Goal: Task Accomplishment & Management: Manage account settings

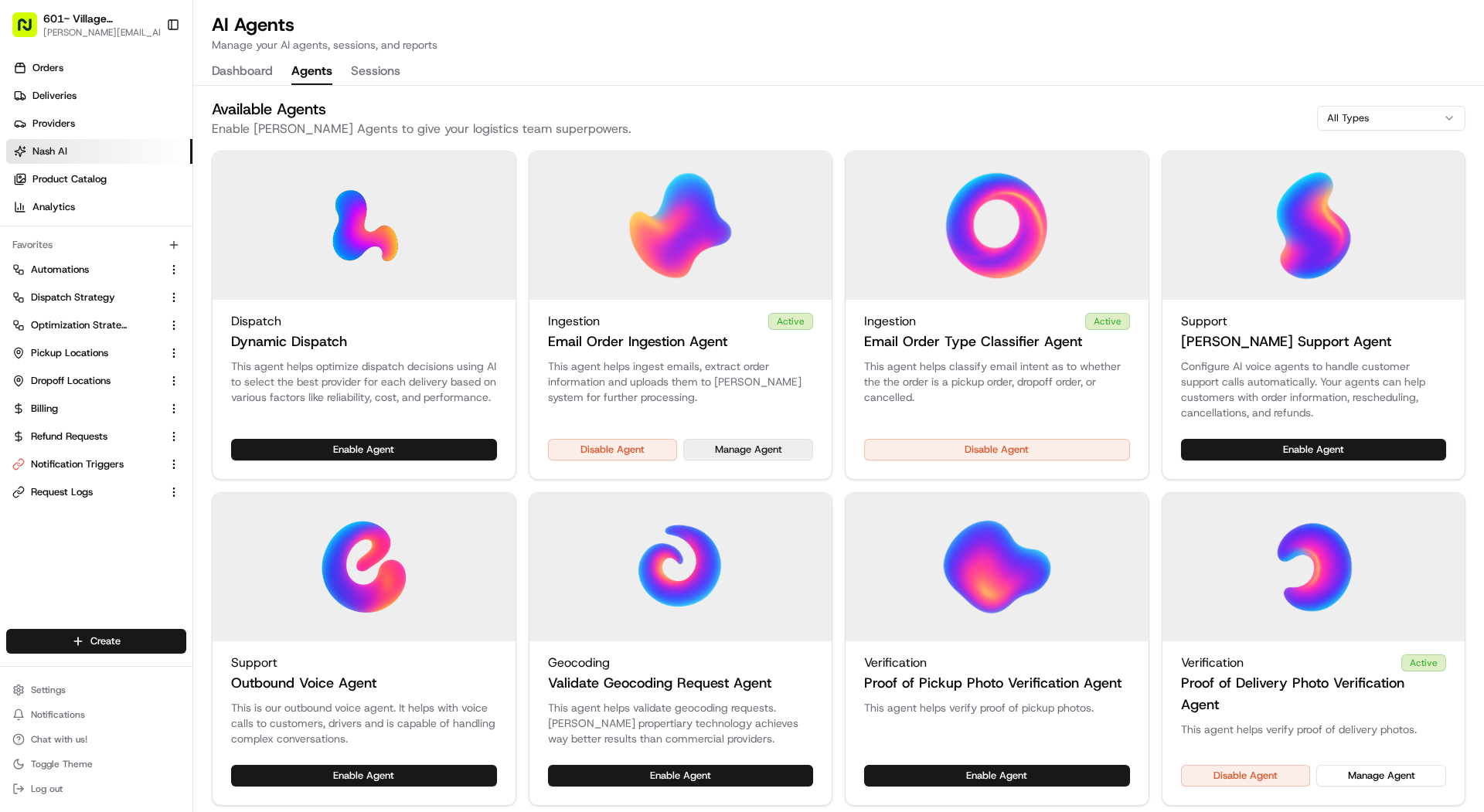
click at [721, 444] on button "Manage Agent" at bounding box center [748, 449] width 130 height 22
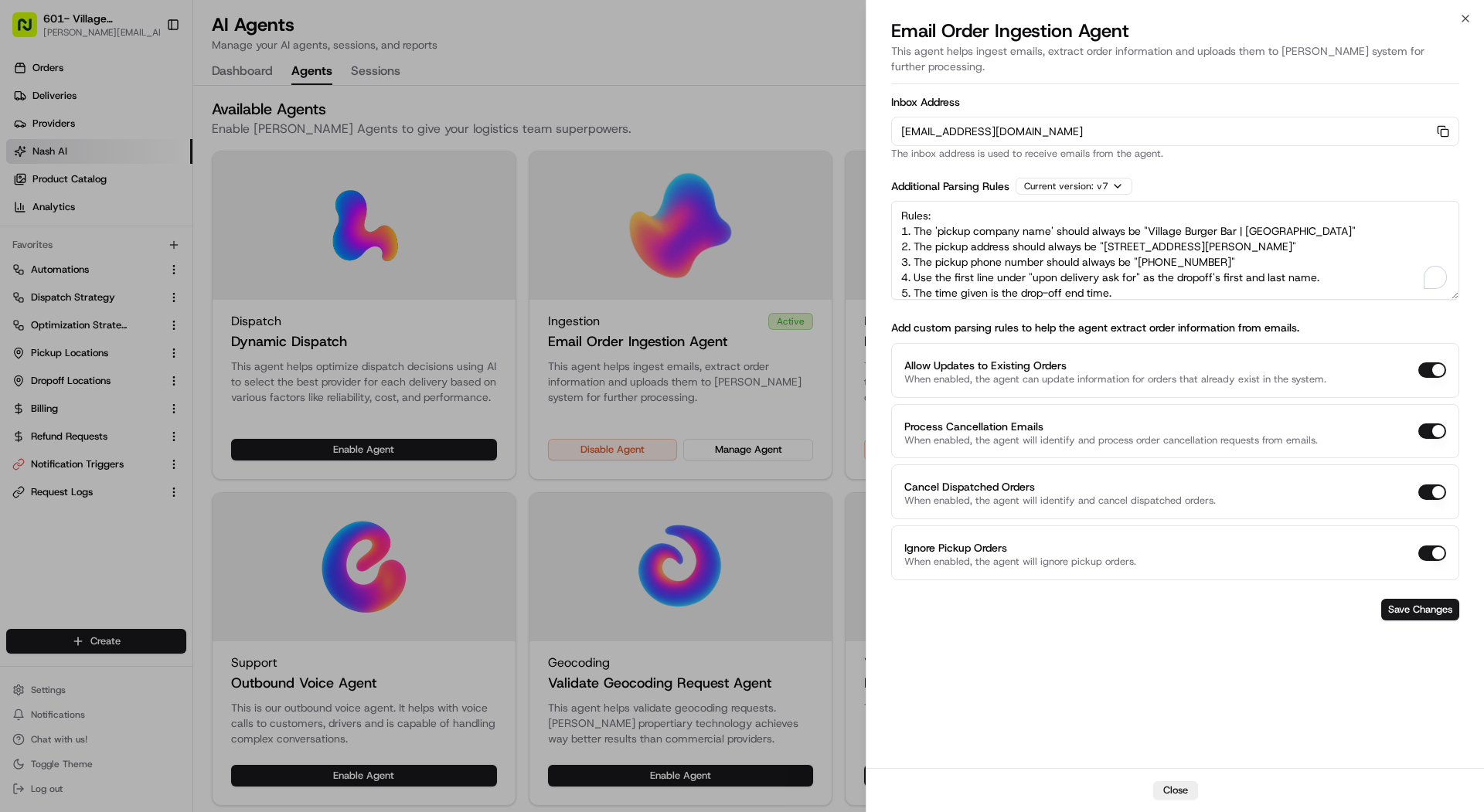
scroll to position [85, 0]
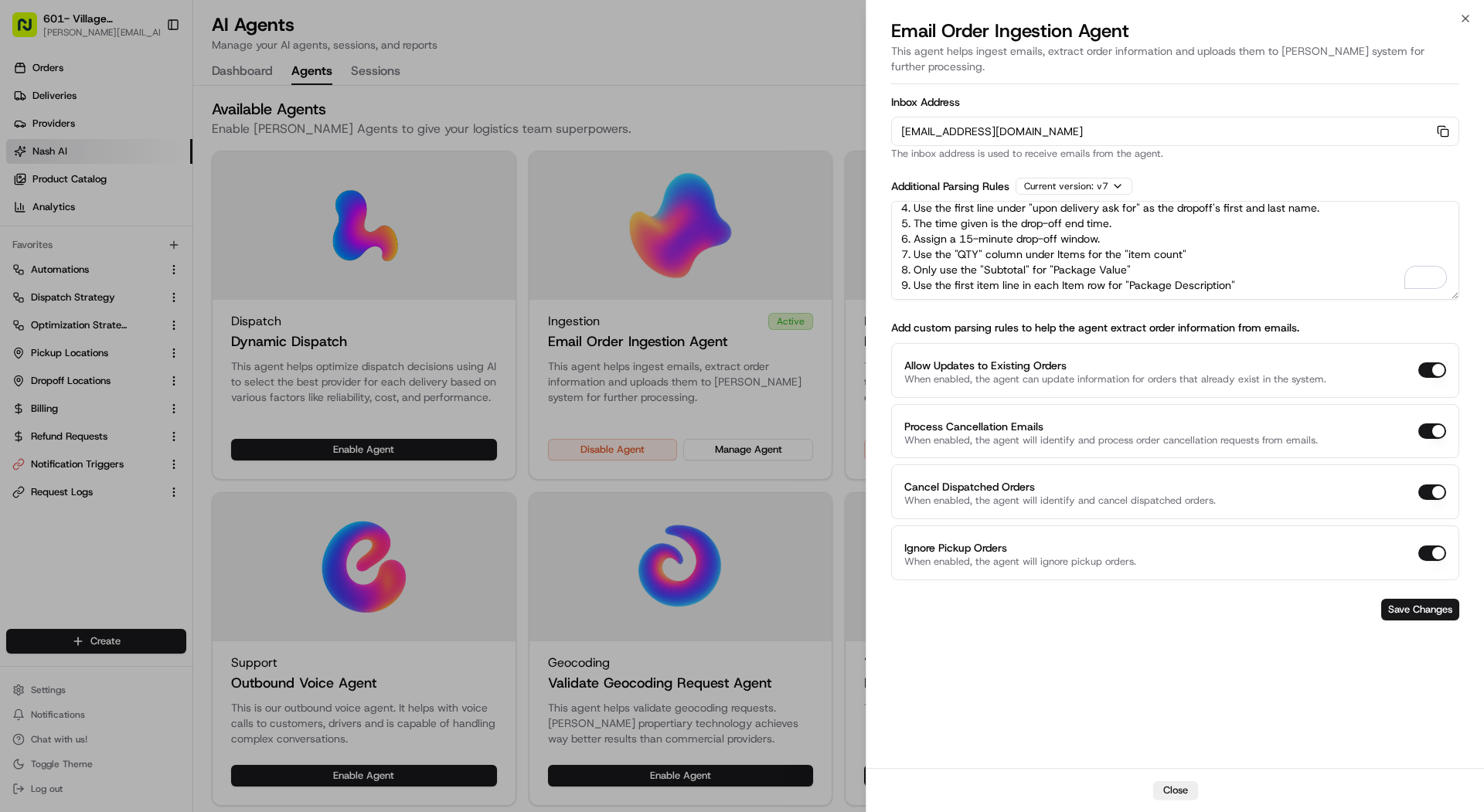
drag, startPoint x: 901, startPoint y: 196, endPoint x: 1327, endPoint y: 383, distance: 465.2
click at [1327, 383] on form "Inbox Address orders-ingest+org_Y63kWV+prod_9888db5b@usenash.com Copy orders-in…" at bounding box center [1175, 358] width 568 height 536
click at [119, 16] on div at bounding box center [742, 406] width 1484 height 812
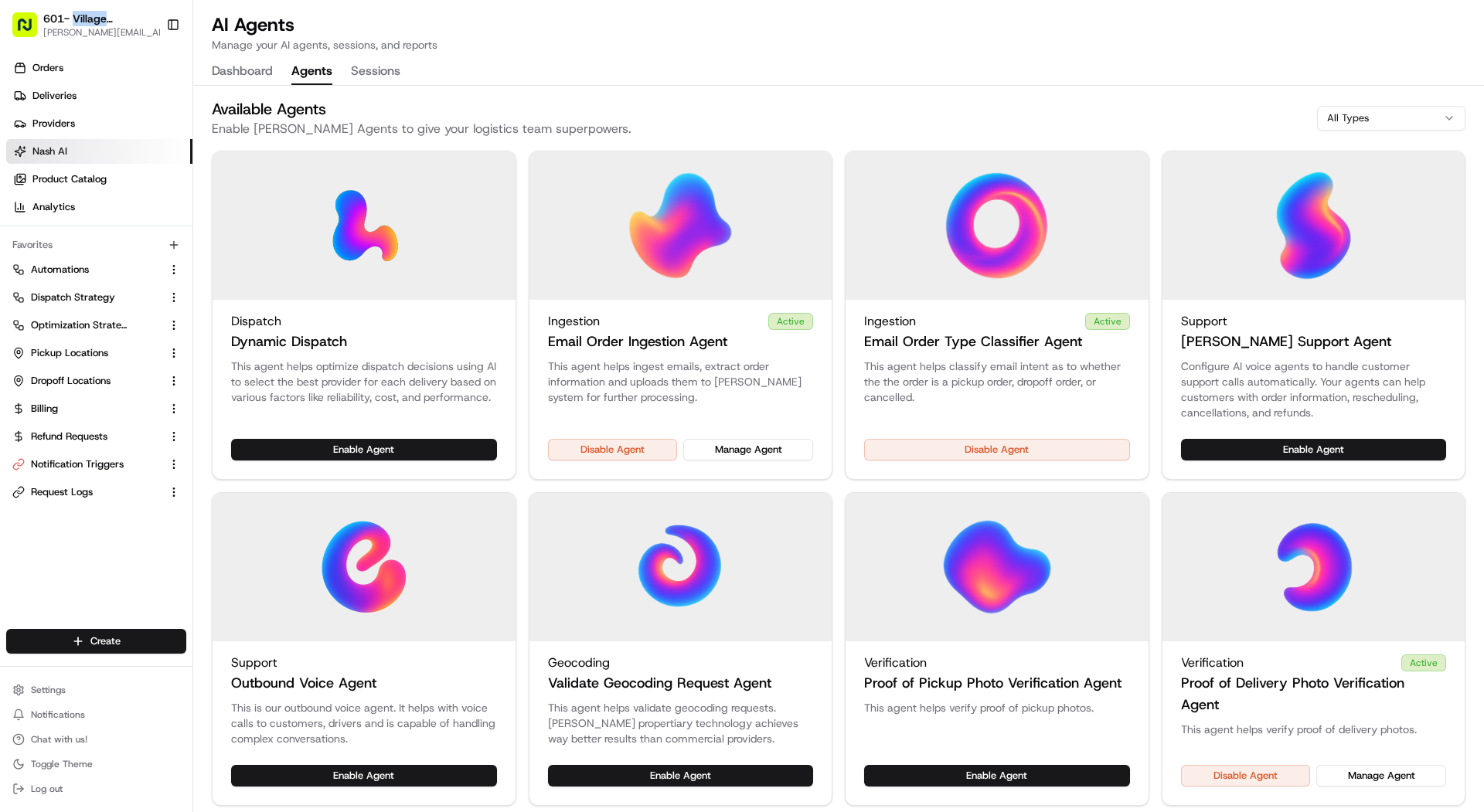
click at [119, 16] on span "601- Village Burger Bar- West Village" at bounding box center [100, 18] width 112 height 15
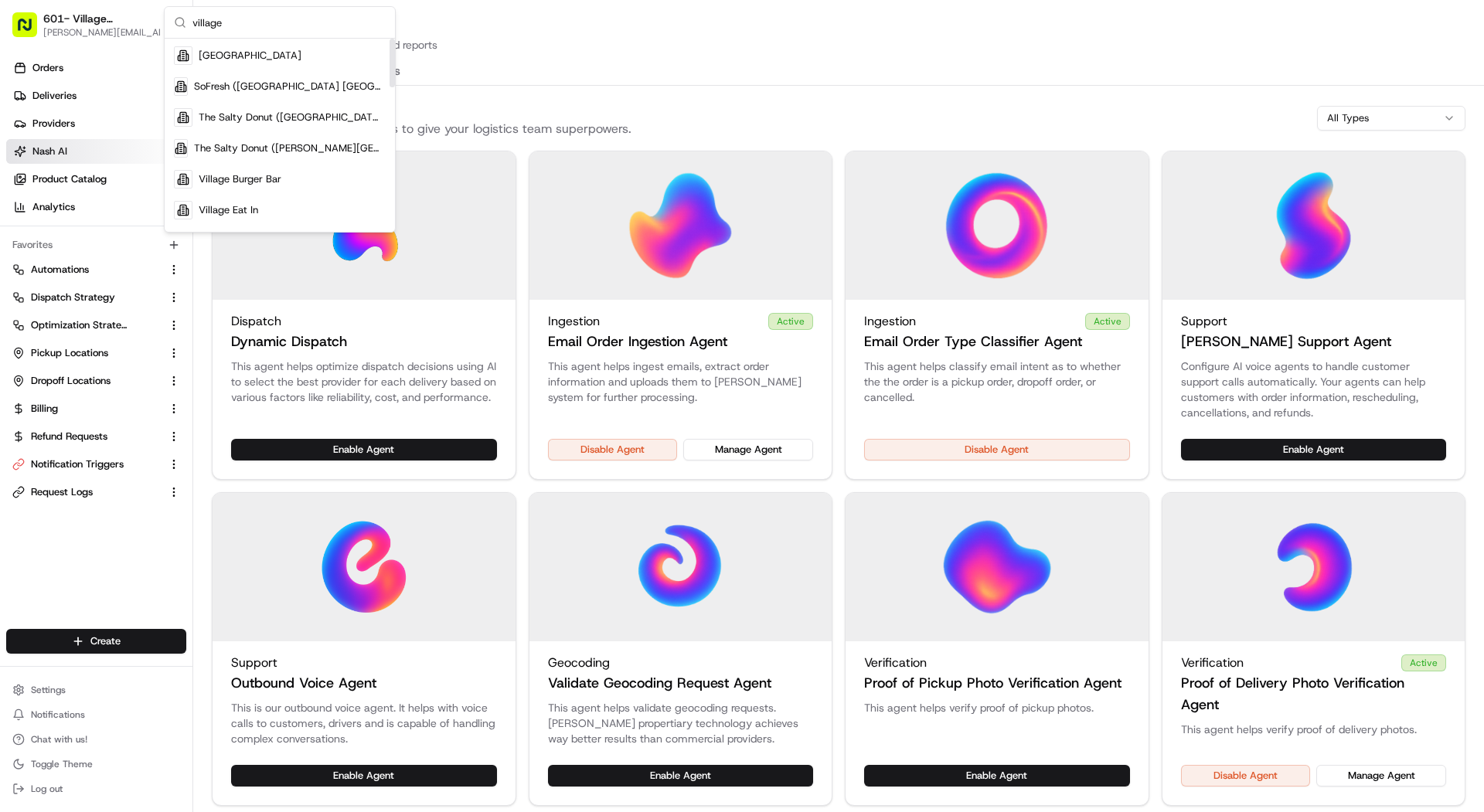
scroll to position [0, 0]
type input "v"
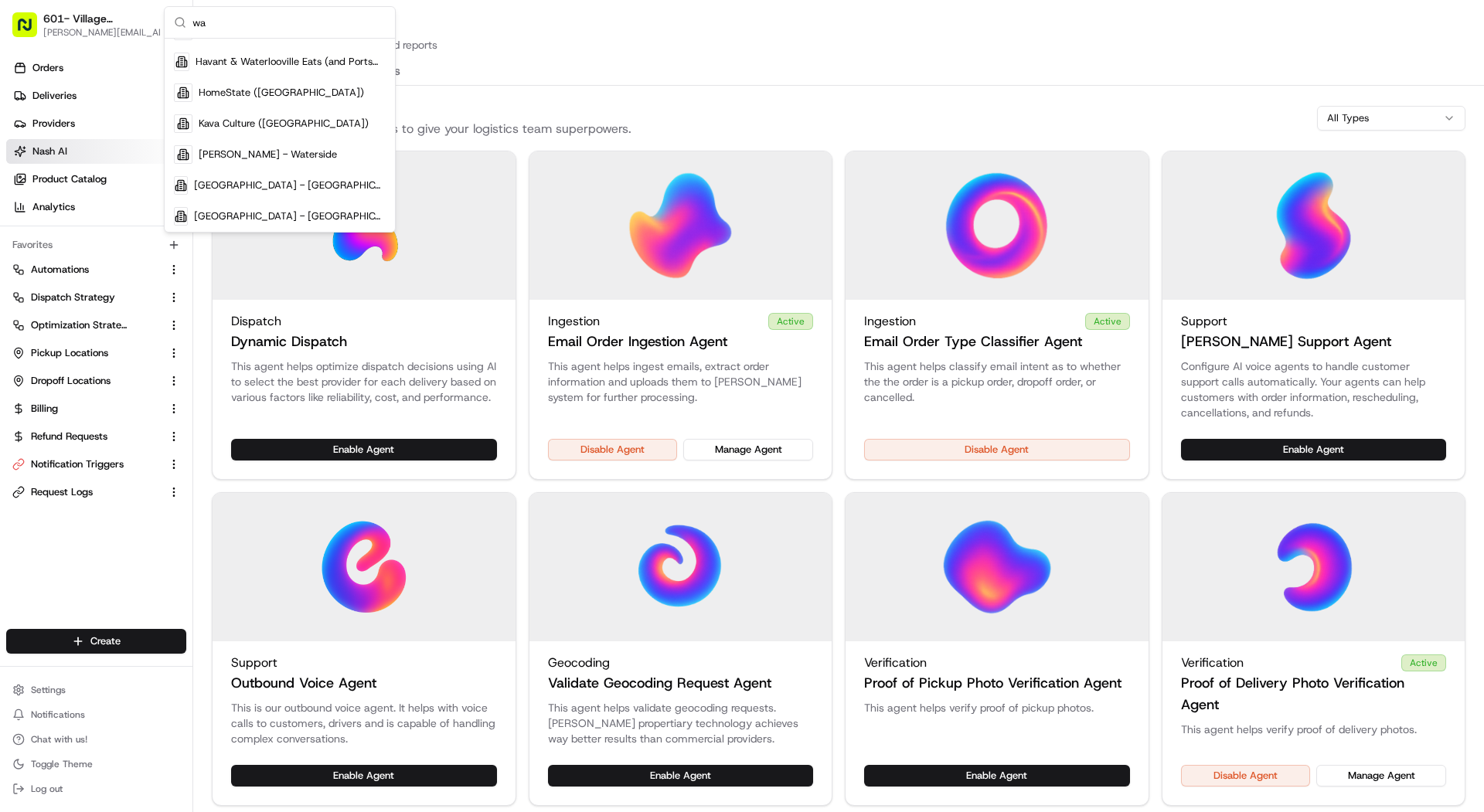
type input "w"
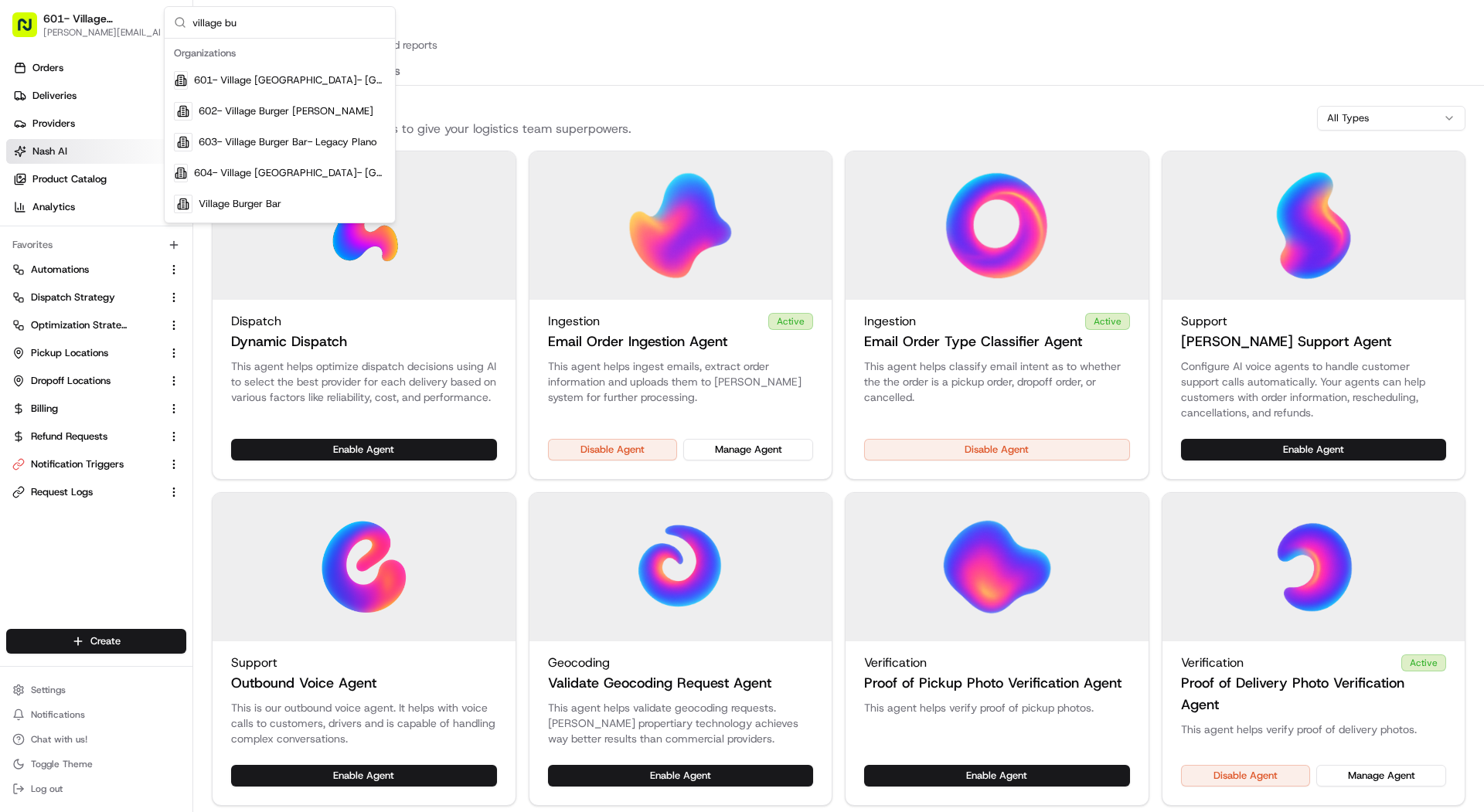
type input "village bu"
click at [306, 102] on div "602- Village Burger [PERSON_NAME]" at bounding box center [279, 111] width 224 height 31
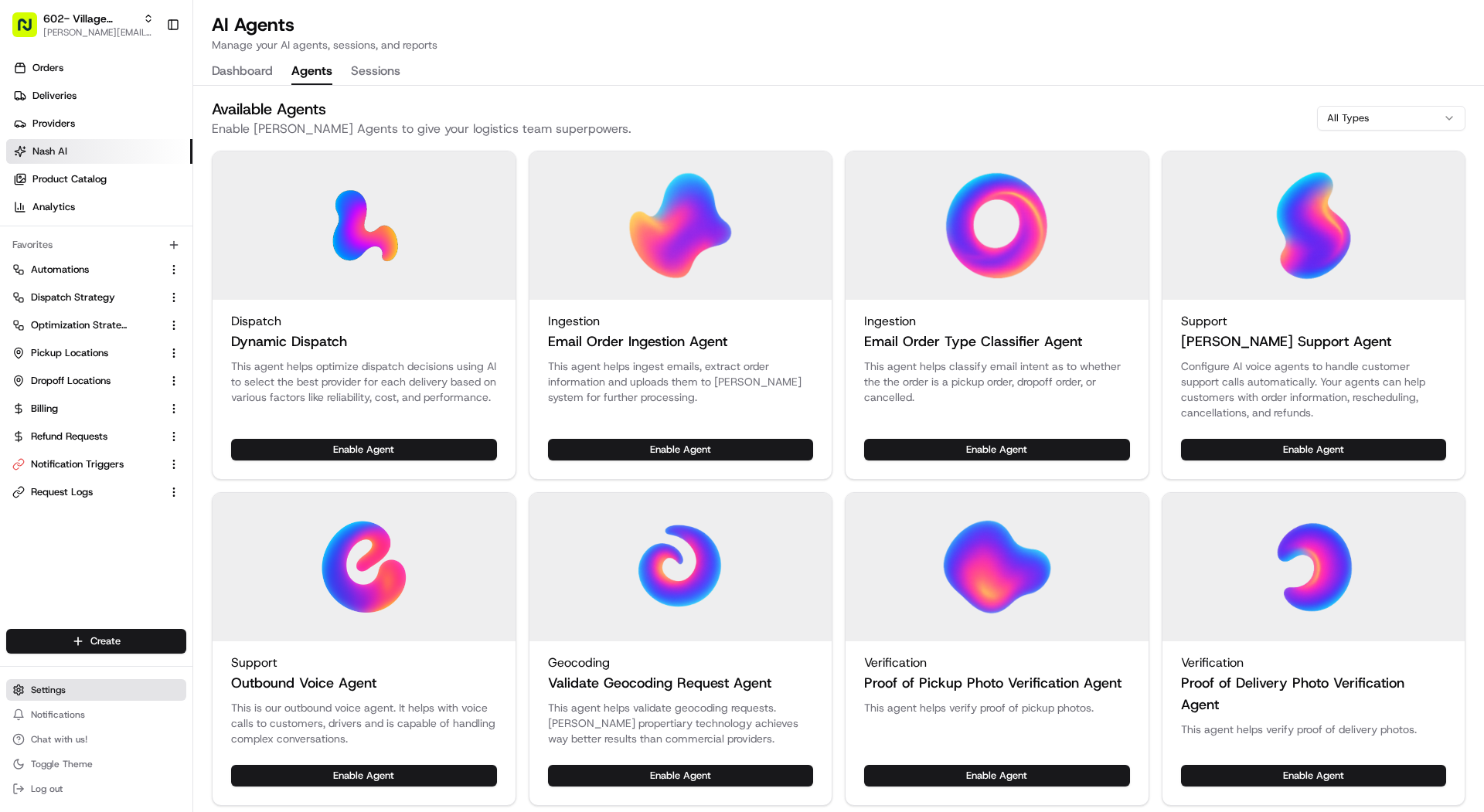
click at [105, 686] on button "Settings" at bounding box center [97, 689] width 181 height 22
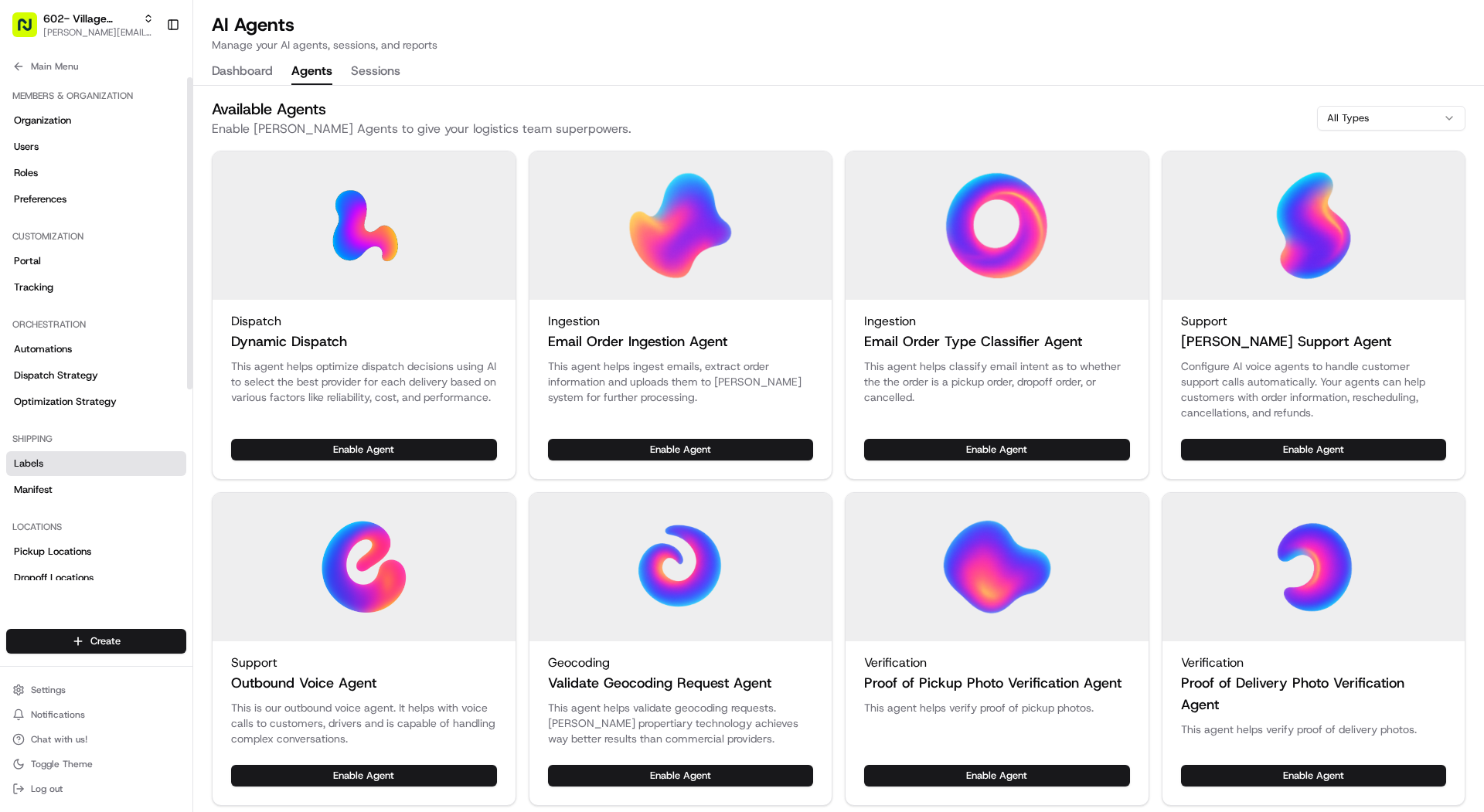
scroll to position [307, 0]
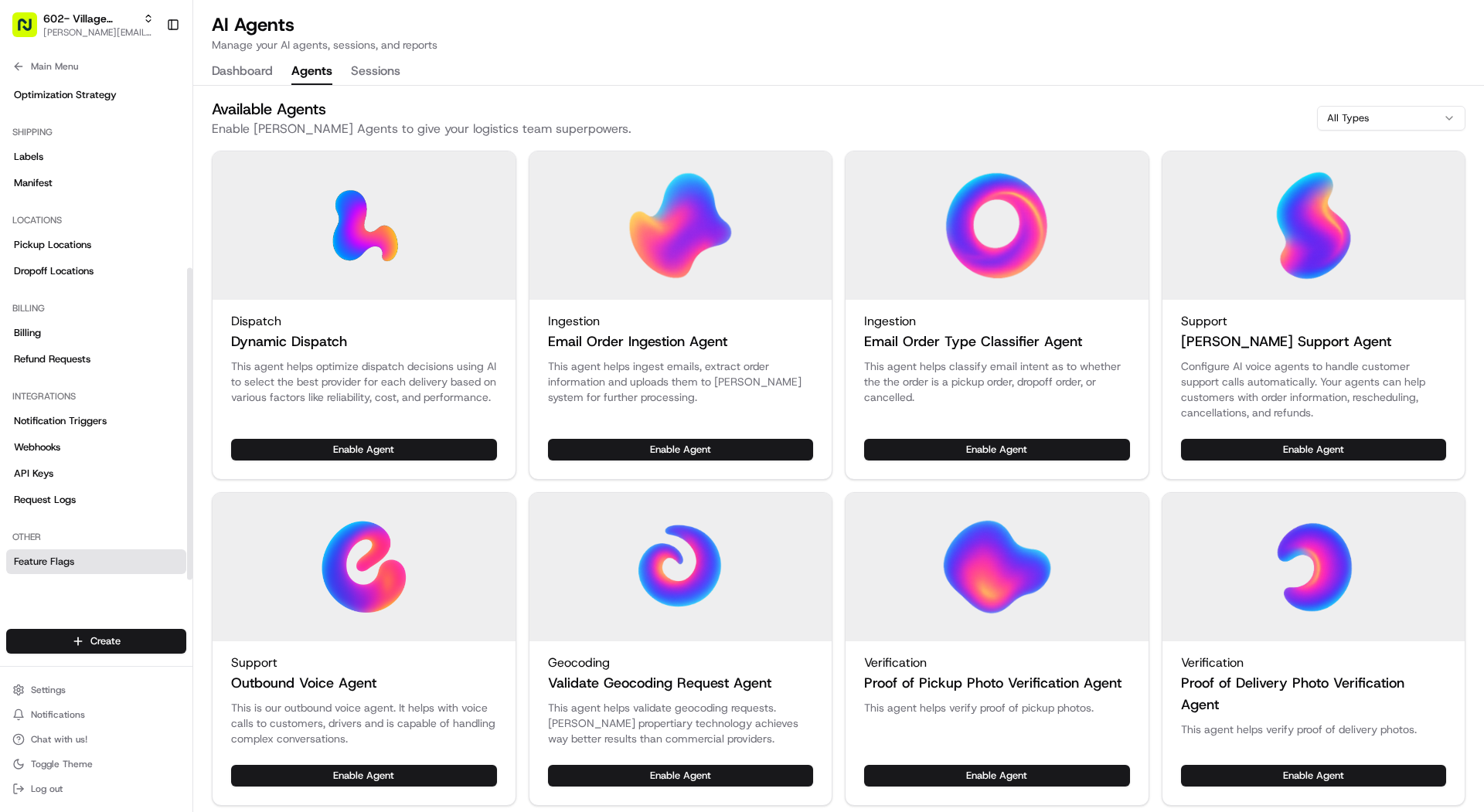
click at [72, 555] on span "Feature Flags" at bounding box center [44, 561] width 60 height 14
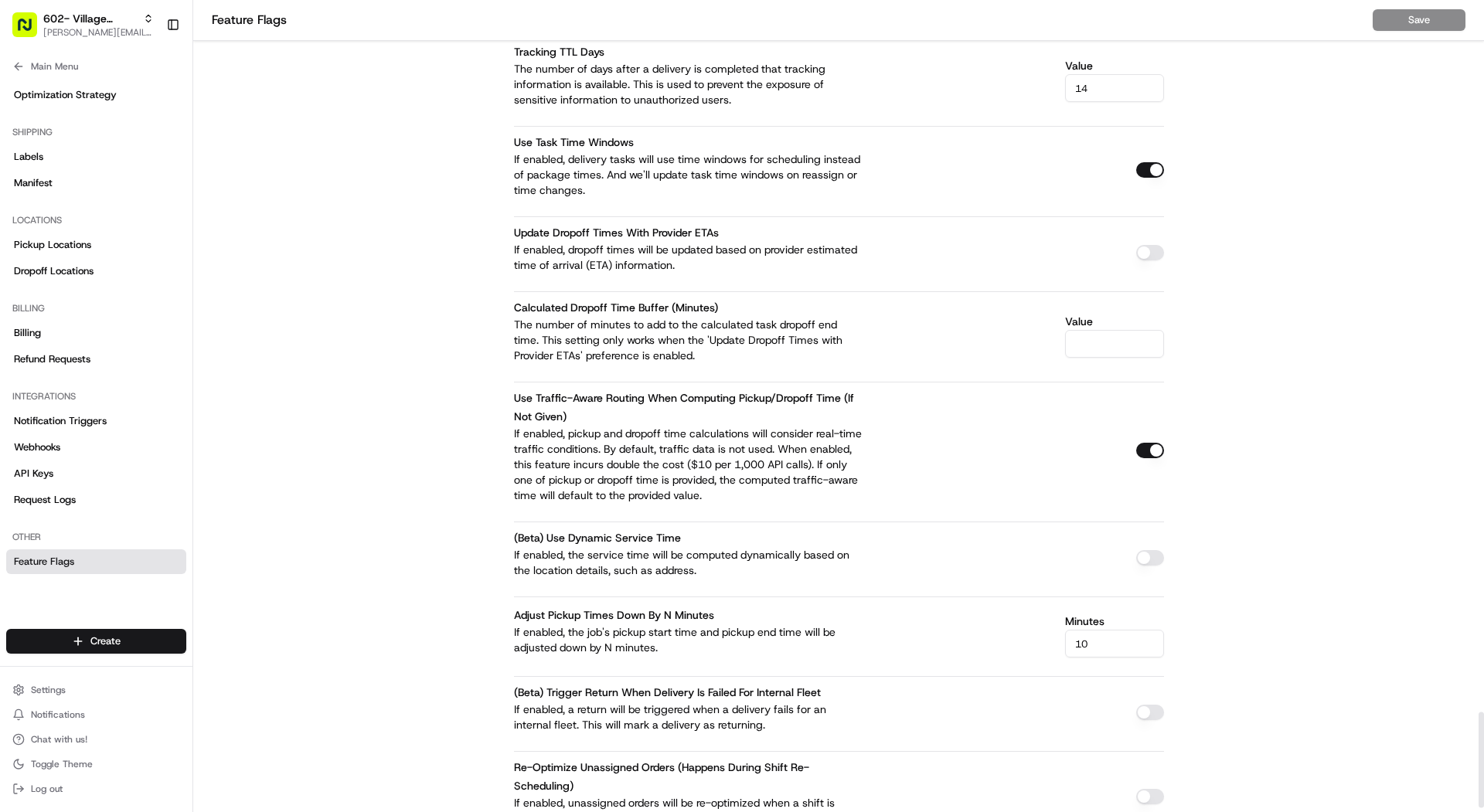
scroll to position [6078, 0]
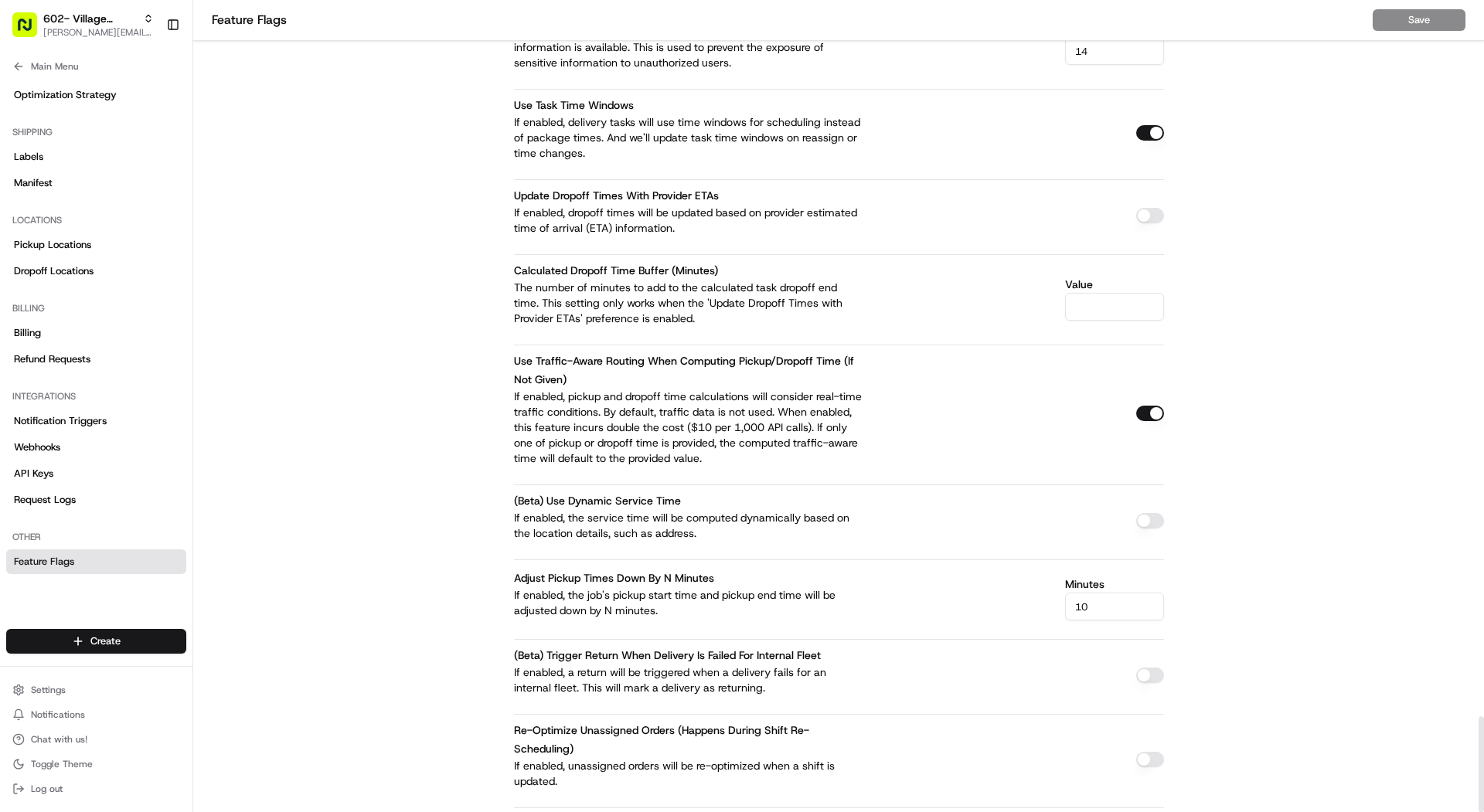
click at [1145, 406] on button "button" at bounding box center [1150, 413] width 28 height 15
click at [1399, 22] on button "Save" at bounding box center [1419, 20] width 93 height 22
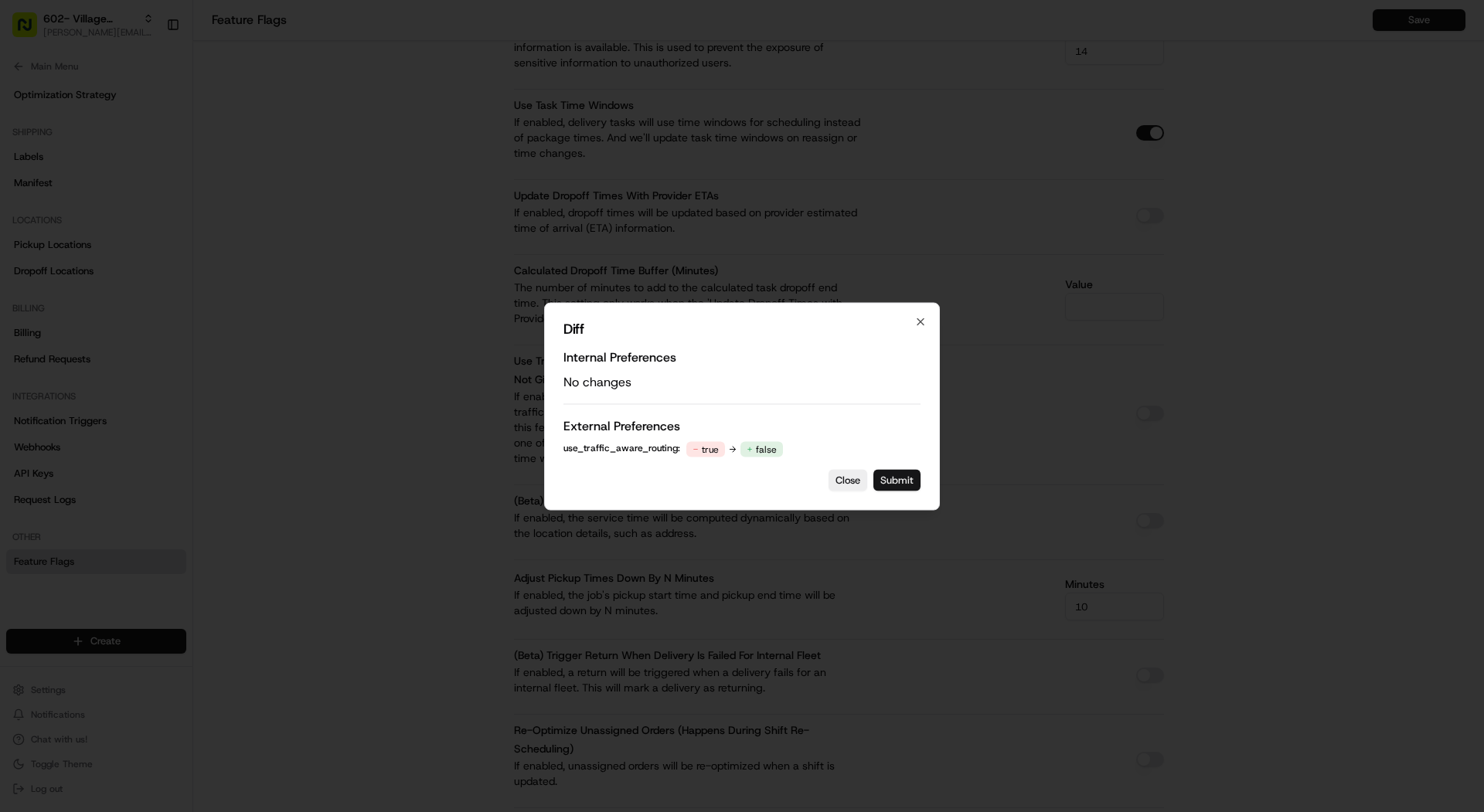
click at [891, 478] on button "Submit" at bounding box center [897, 480] width 48 height 22
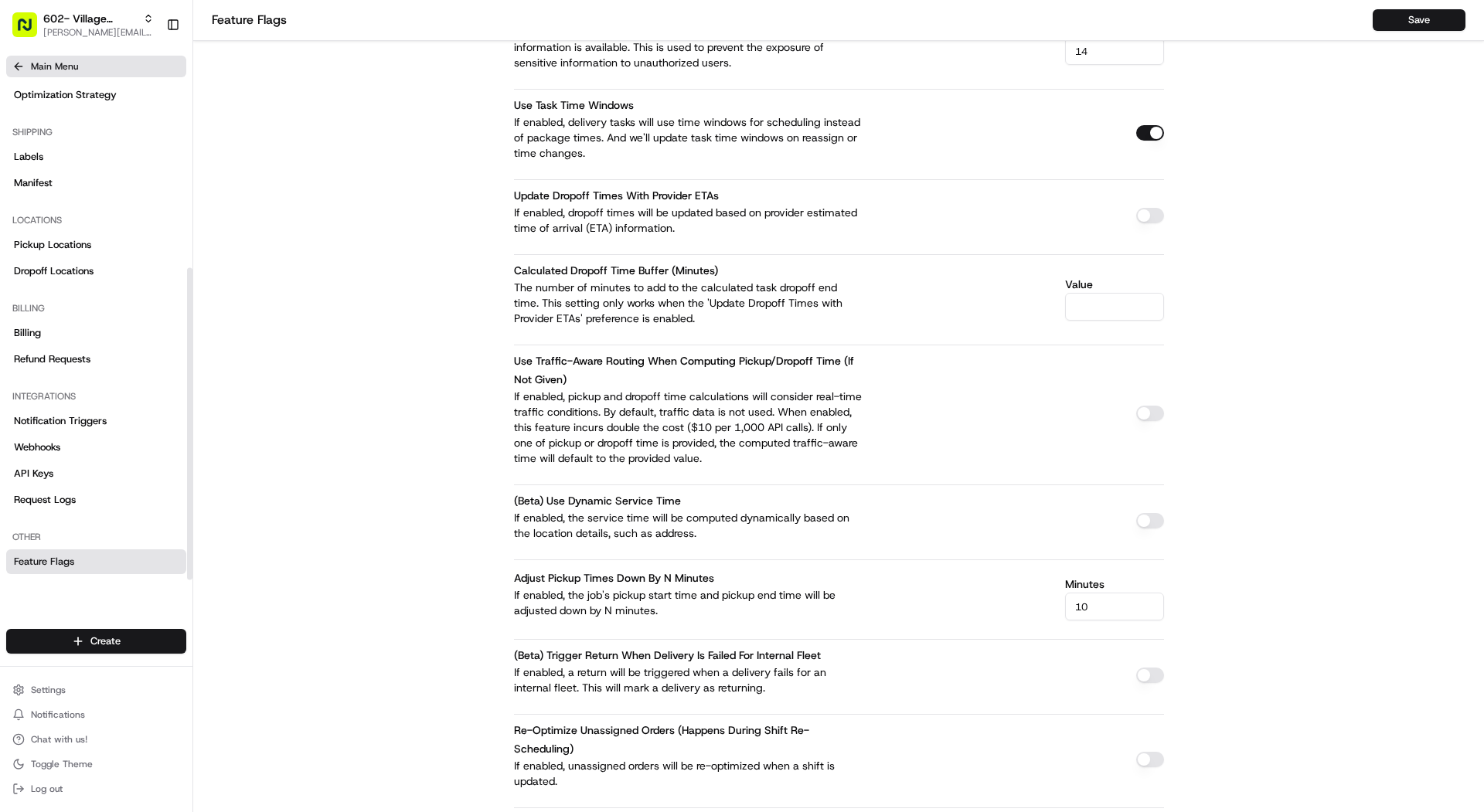
click at [54, 72] on span "Main Menu" at bounding box center [55, 66] width 48 height 12
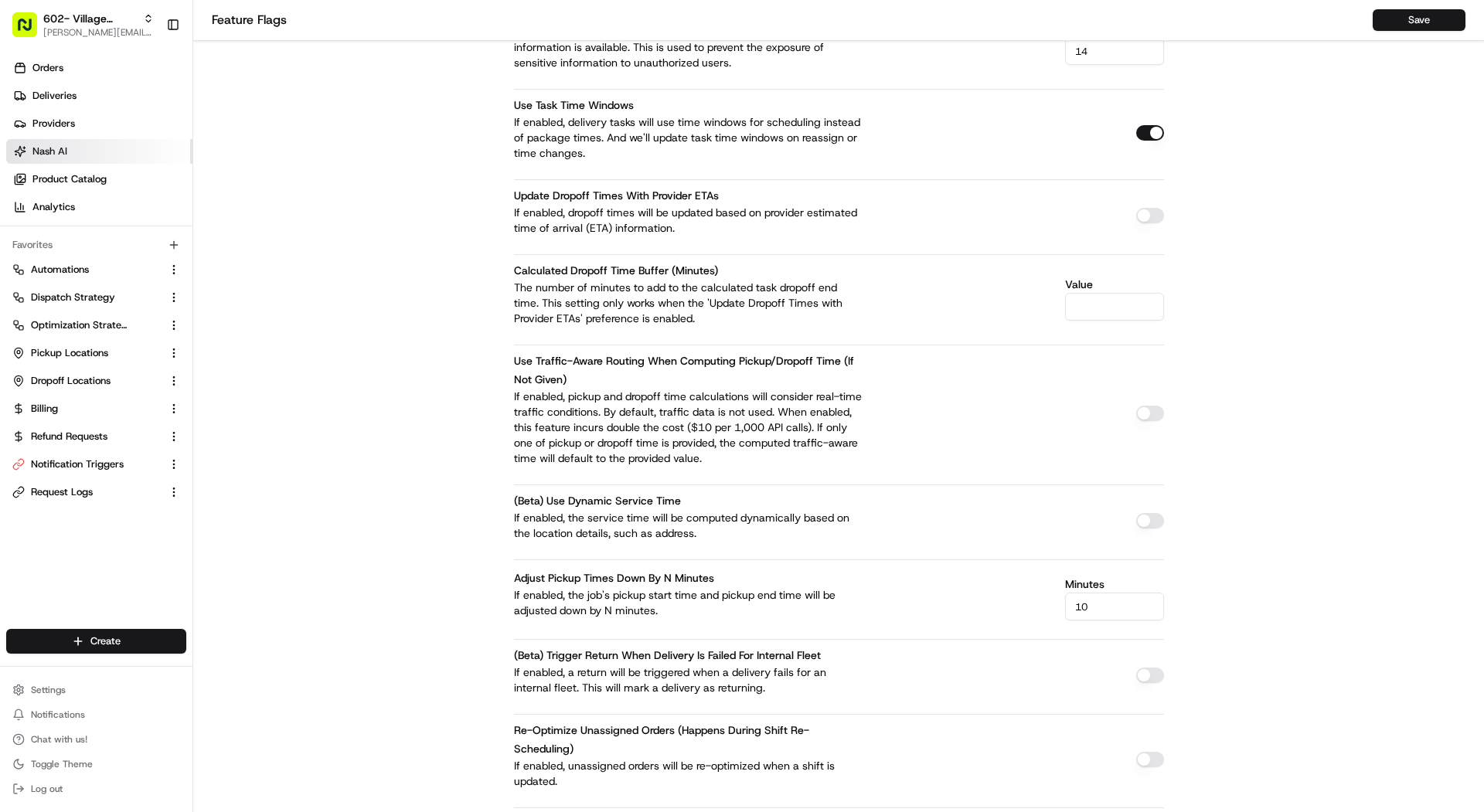
click at [60, 147] on span "Nash AI" at bounding box center [49, 151] width 35 height 14
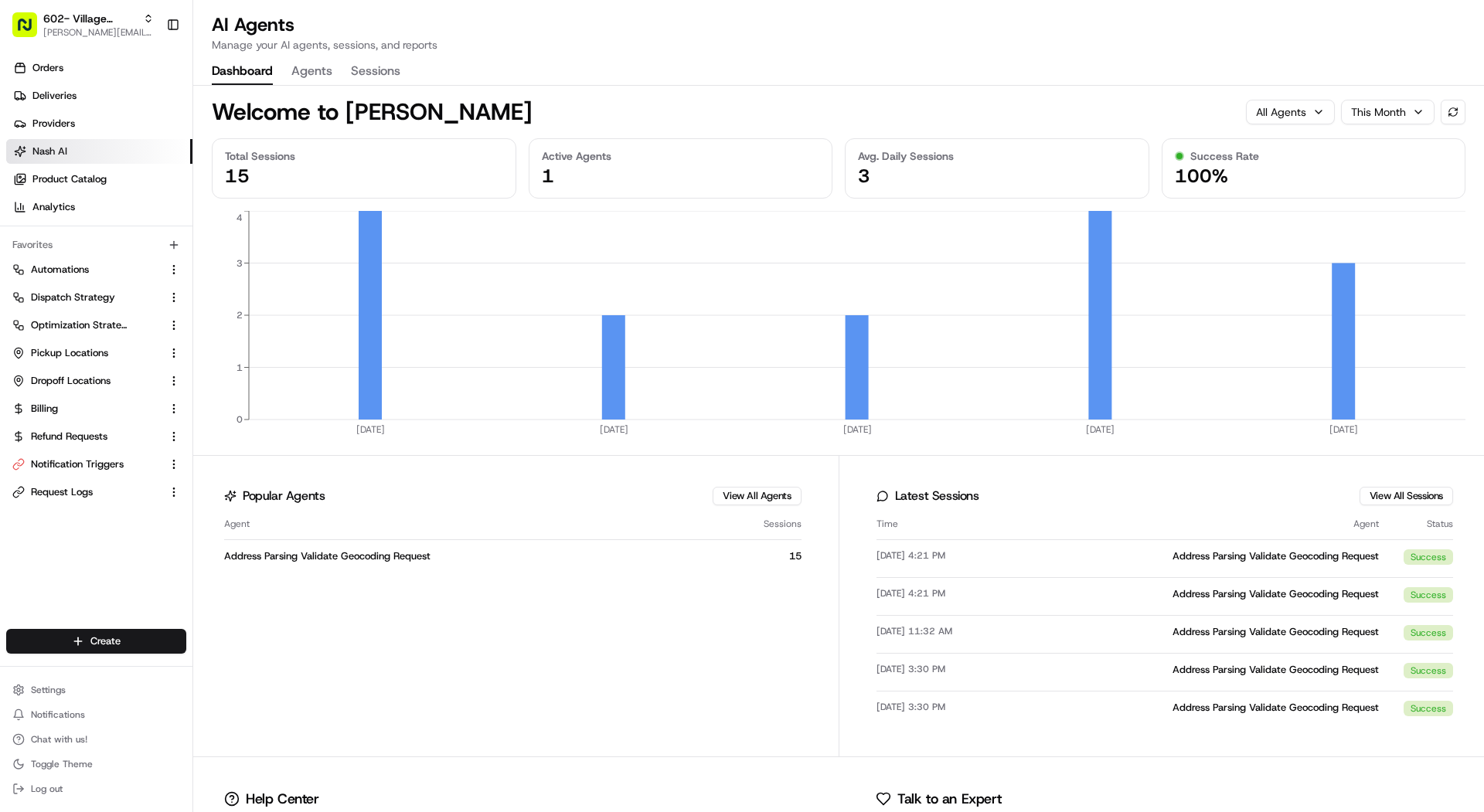
click at [309, 76] on button "Agents" at bounding box center [312, 72] width 41 height 27
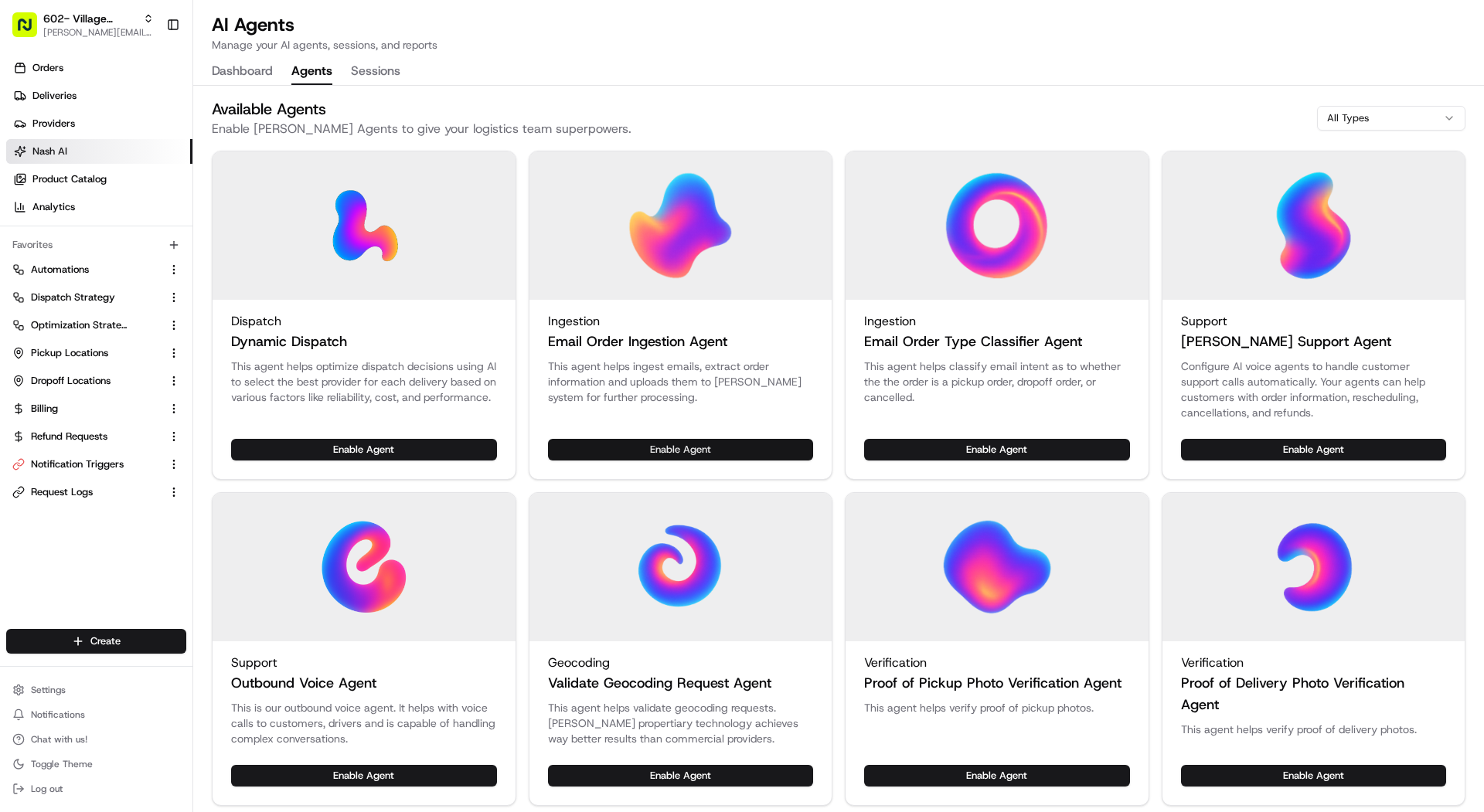
click at [750, 439] on button "Enable Agent" at bounding box center [681, 449] width 266 height 22
click at [971, 446] on button "Enable Agent" at bounding box center [997, 449] width 266 height 22
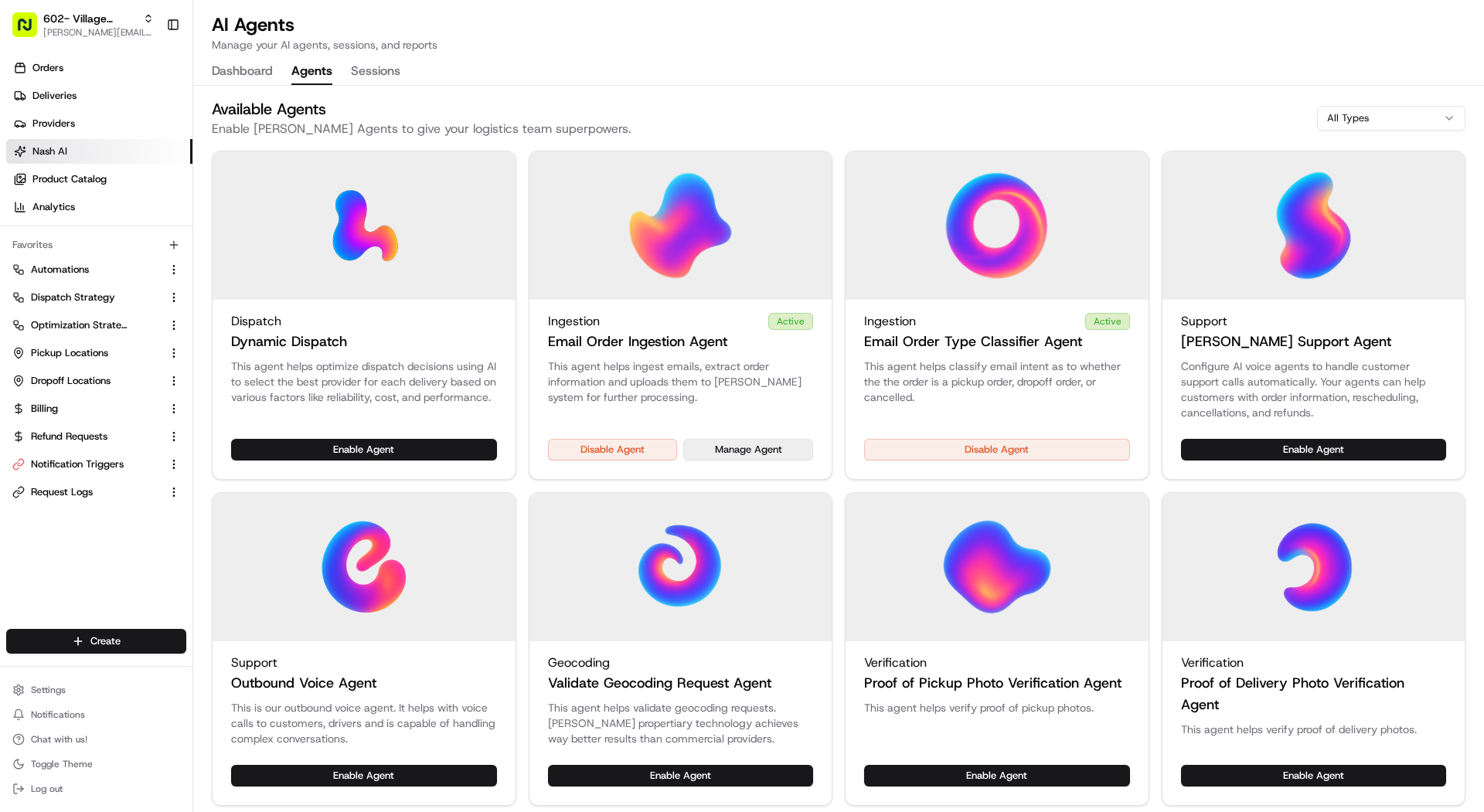
click at [782, 451] on button "Manage Agent" at bounding box center [748, 449] width 130 height 22
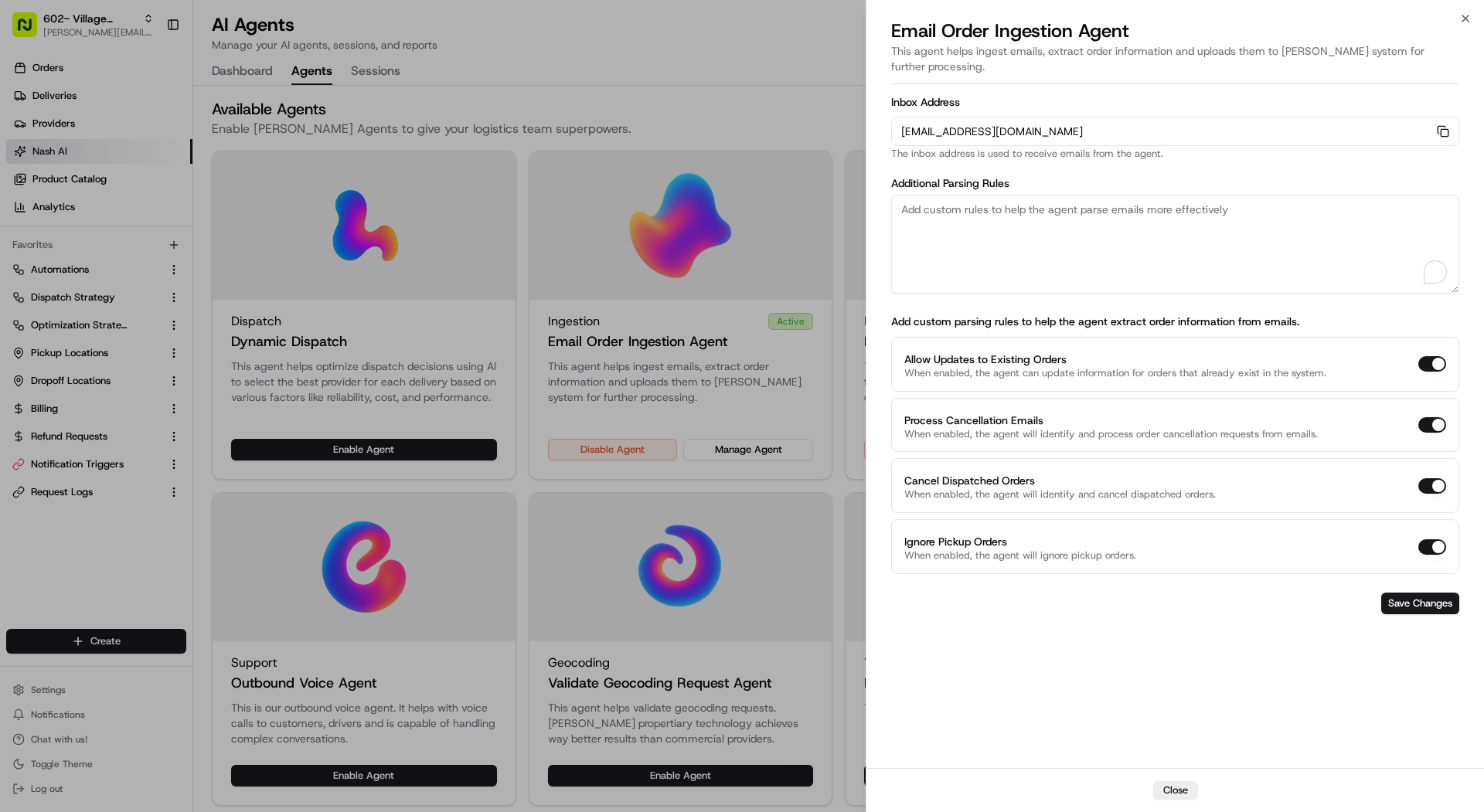
click at [1102, 205] on textarea "To enrich screen reader interactions, please activate Accessibility in Grammarl…" at bounding box center [1175, 244] width 568 height 99
paste textarea "Rules: 1. The 'pickup company name' should always be "Village Burger Bar | West…"
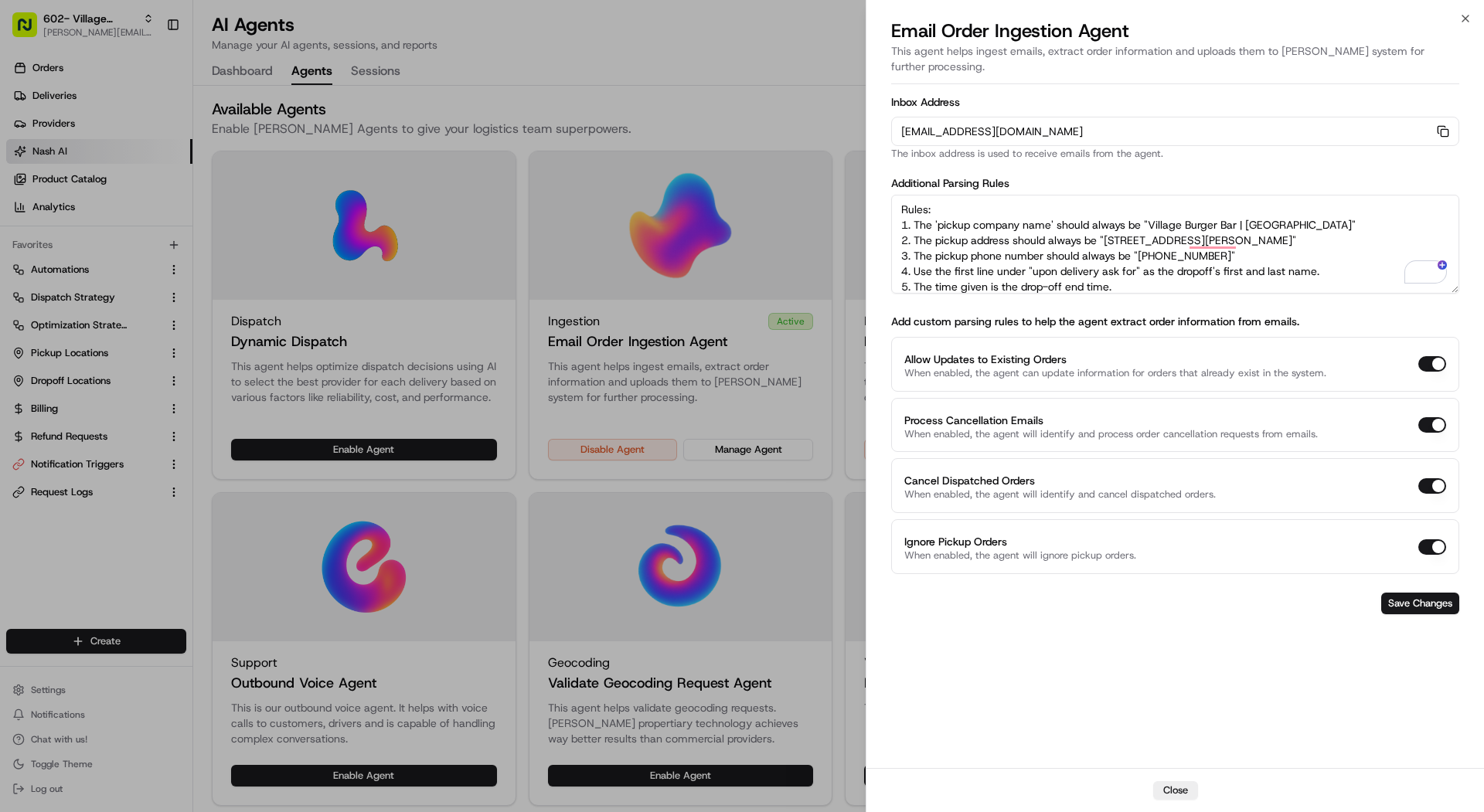
drag, startPoint x: 1310, startPoint y: 207, endPoint x: 1150, endPoint y: 211, distance: 160.0
click at [1150, 211] on textarea "Rules: 1. The 'pickup company name' should always be "Village Burger Bar | West…" at bounding box center [1175, 244] width 568 height 99
paste textarea "Allen"
drag, startPoint x: 1292, startPoint y: 223, endPoint x: 1106, endPoint y: 228, distance: 186.1
click at [1106, 228] on textarea "Rules: 1. The 'pickup company name' should always be "Village Burger Bar | Alle…" at bounding box center [1175, 244] width 568 height 99
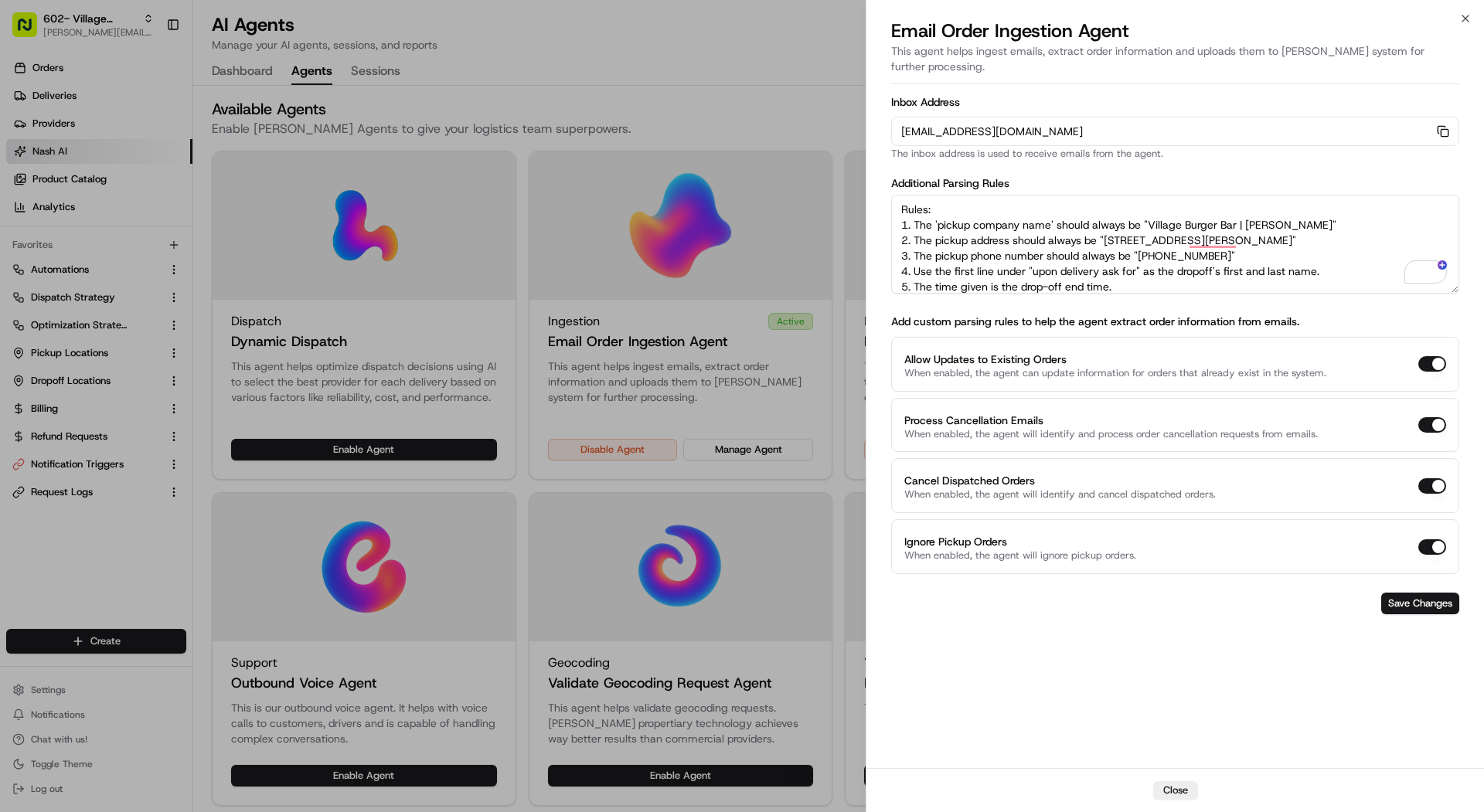
paste textarea "957 Garden Park Drive, Watters Creek Blvd, Allen, TX 75013"
drag, startPoint x: 1233, startPoint y: 238, endPoint x: 1142, endPoint y: 243, distance: 91.1
click at [1142, 243] on textarea "Rules: 1. The 'pickup company name' should always be "Village Burger Bar | Alle…" at bounding box center [1175, 244] width 568 height 99
paste textarea "469 854 6616"
click at [1159, 236] on textarea "Rules: 1. The 'pickup company name' should always be "Village Burger Bar | Alle…" at bounding box center [1175, 244] width 568 height 99
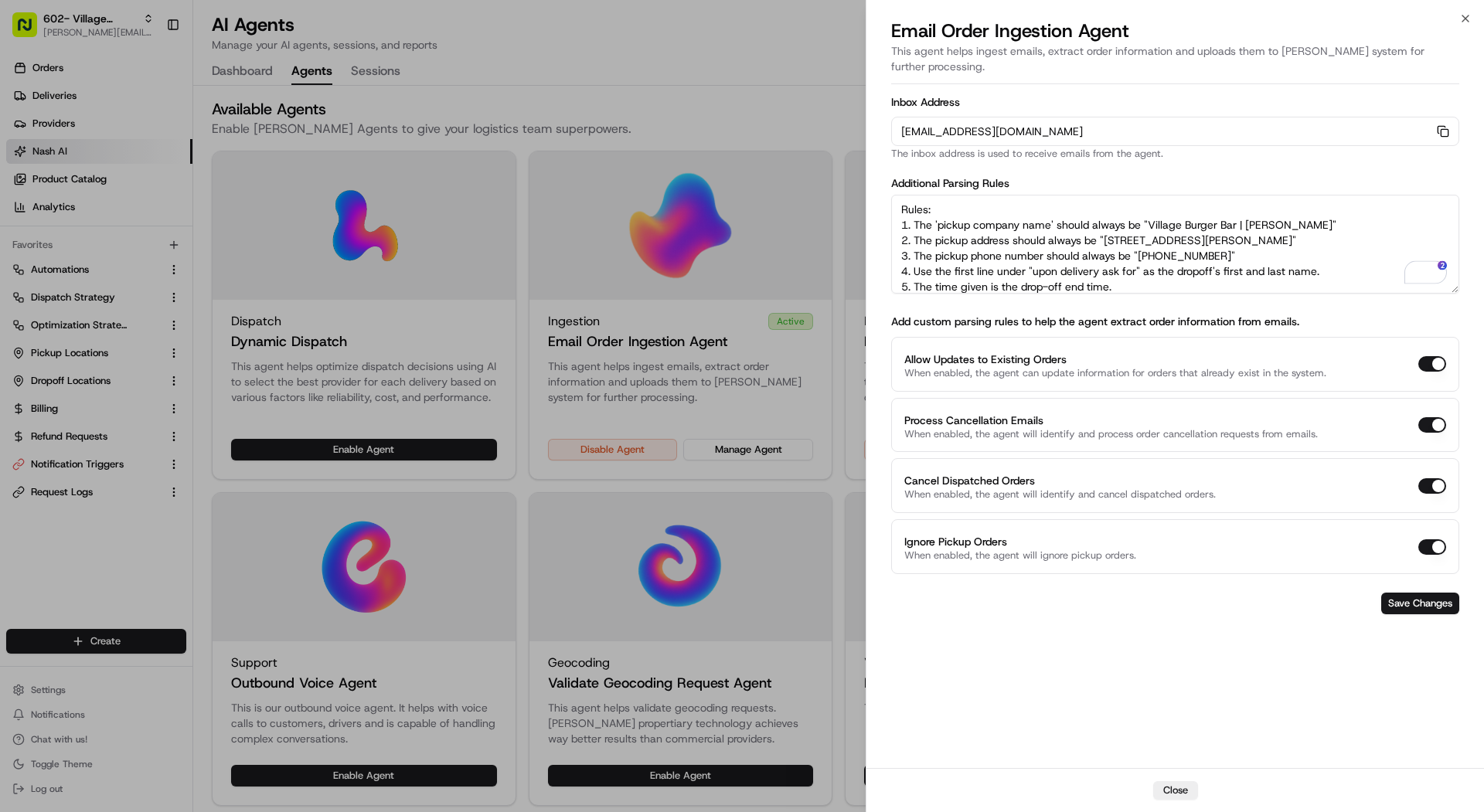
click at [1244, 251] on textarea "Rules: 1. The 'pickup company name' should always be "Village Burger Bar | Alle…" at bounding box center [1175, 244] width 568 height 99
type textarea "Rules: 1. The 'pickup company name' should always be "Village Burger Bar | Alle…"
click at [1425, 593] on button "Save Changes" at bounding box center [1419, 603] width 78 height 22
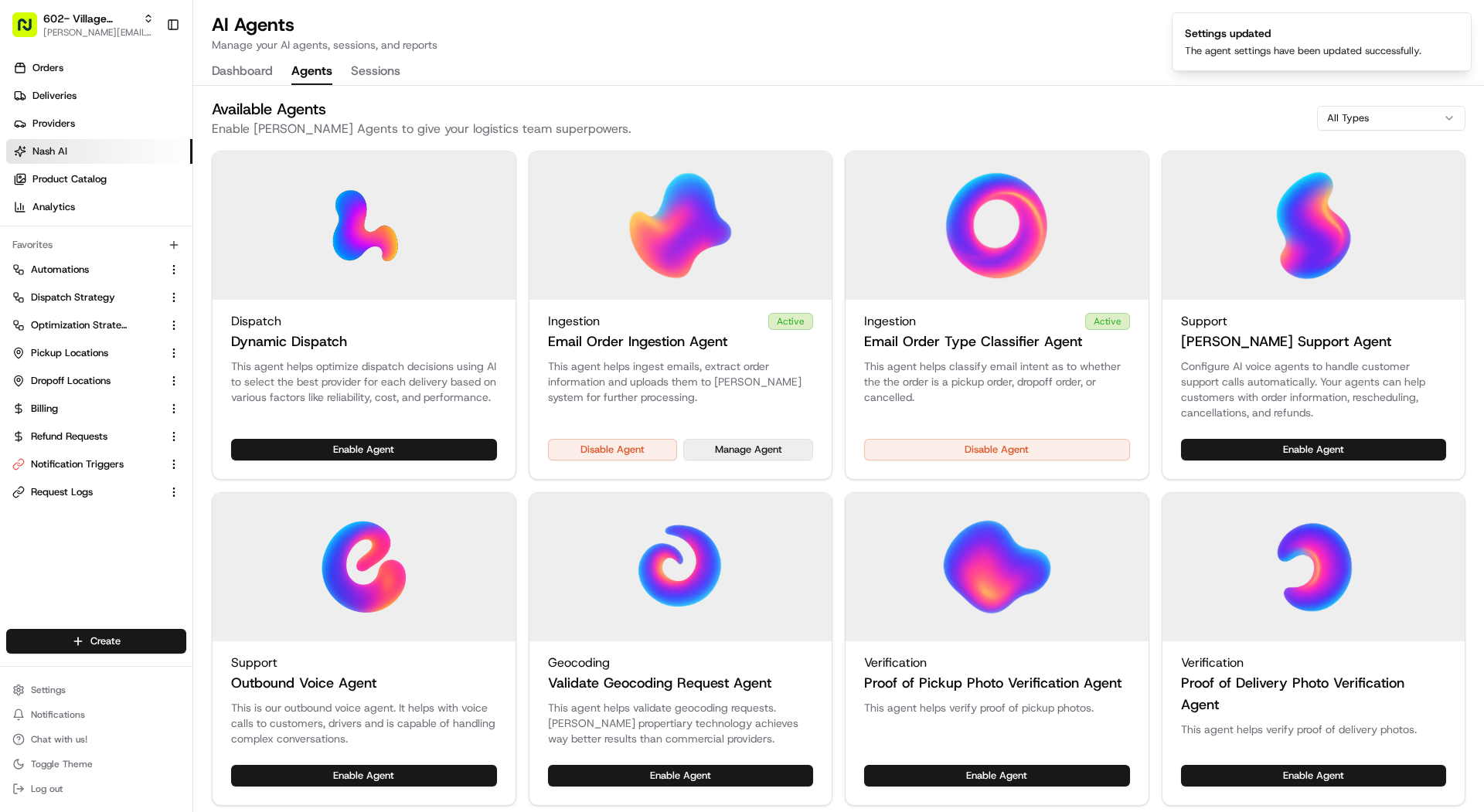
click at [757, 444] on button "Manage Agent" at bounding box center [748, 449] width 130 height 22
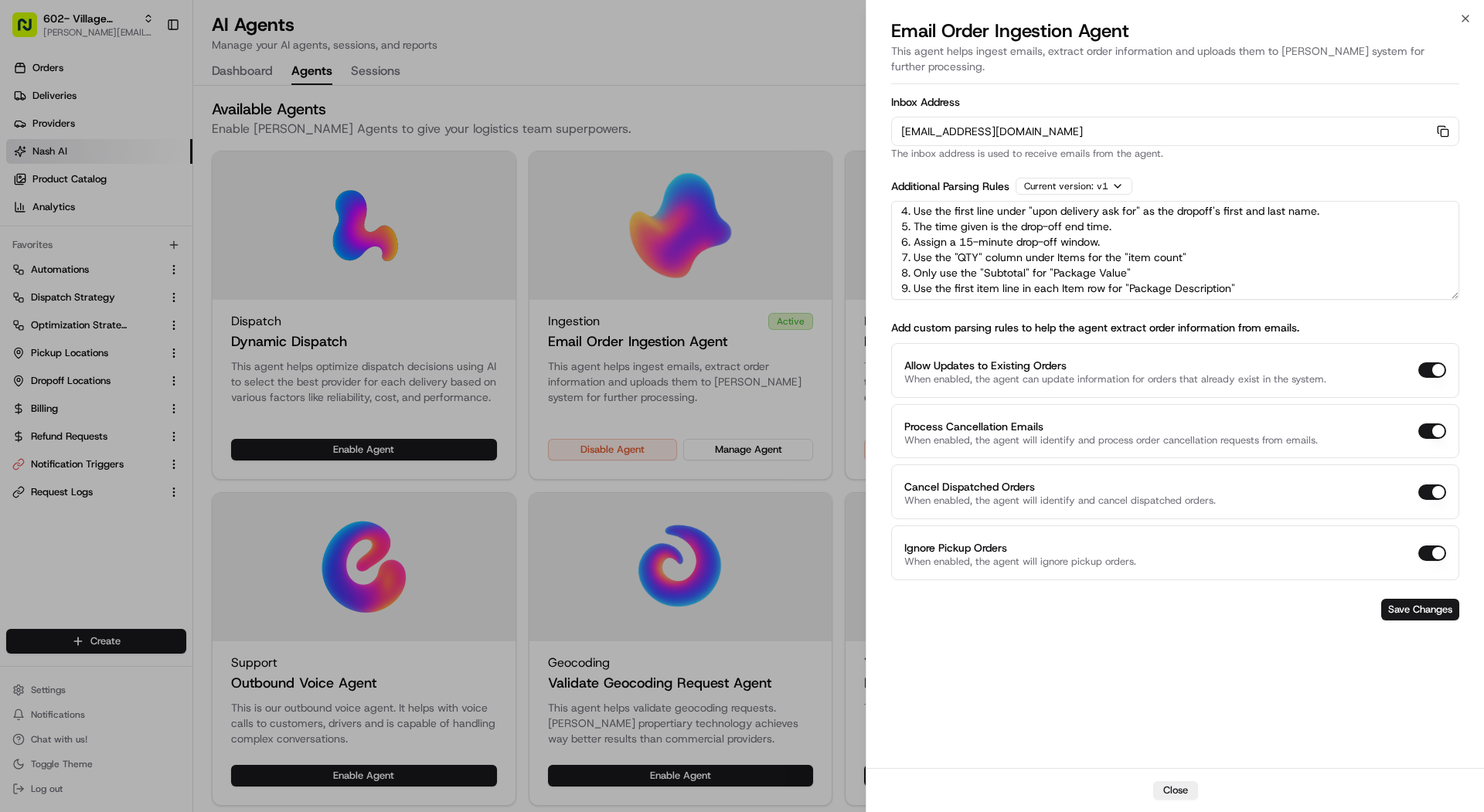
scroll to position [68, 0]
click at [699, 105] on div at bounding box center [742, 406] width 1484 height 812
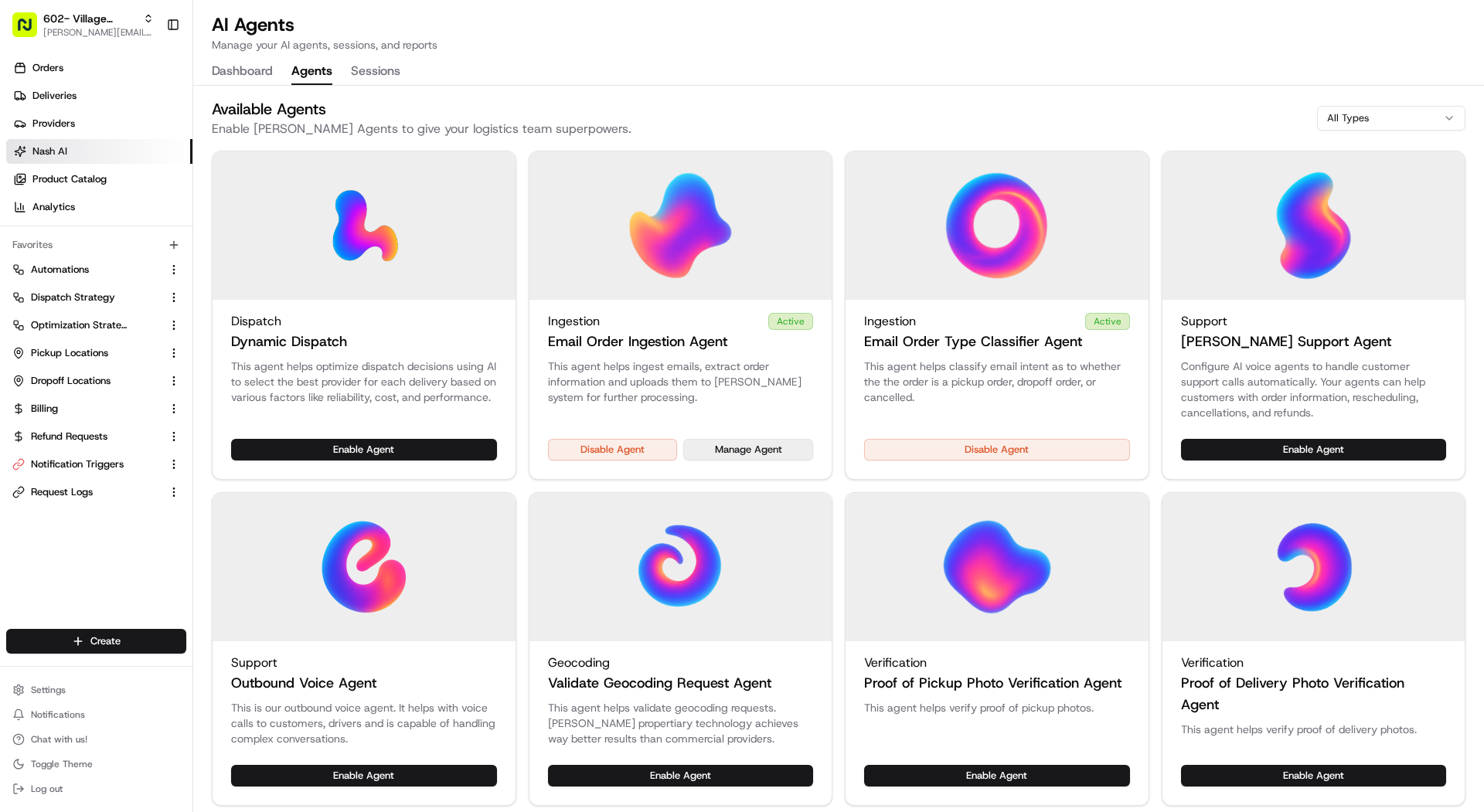
click at [731, 454] on button "Manage Agent" at bounding box center [748, 449] width 130 height 22
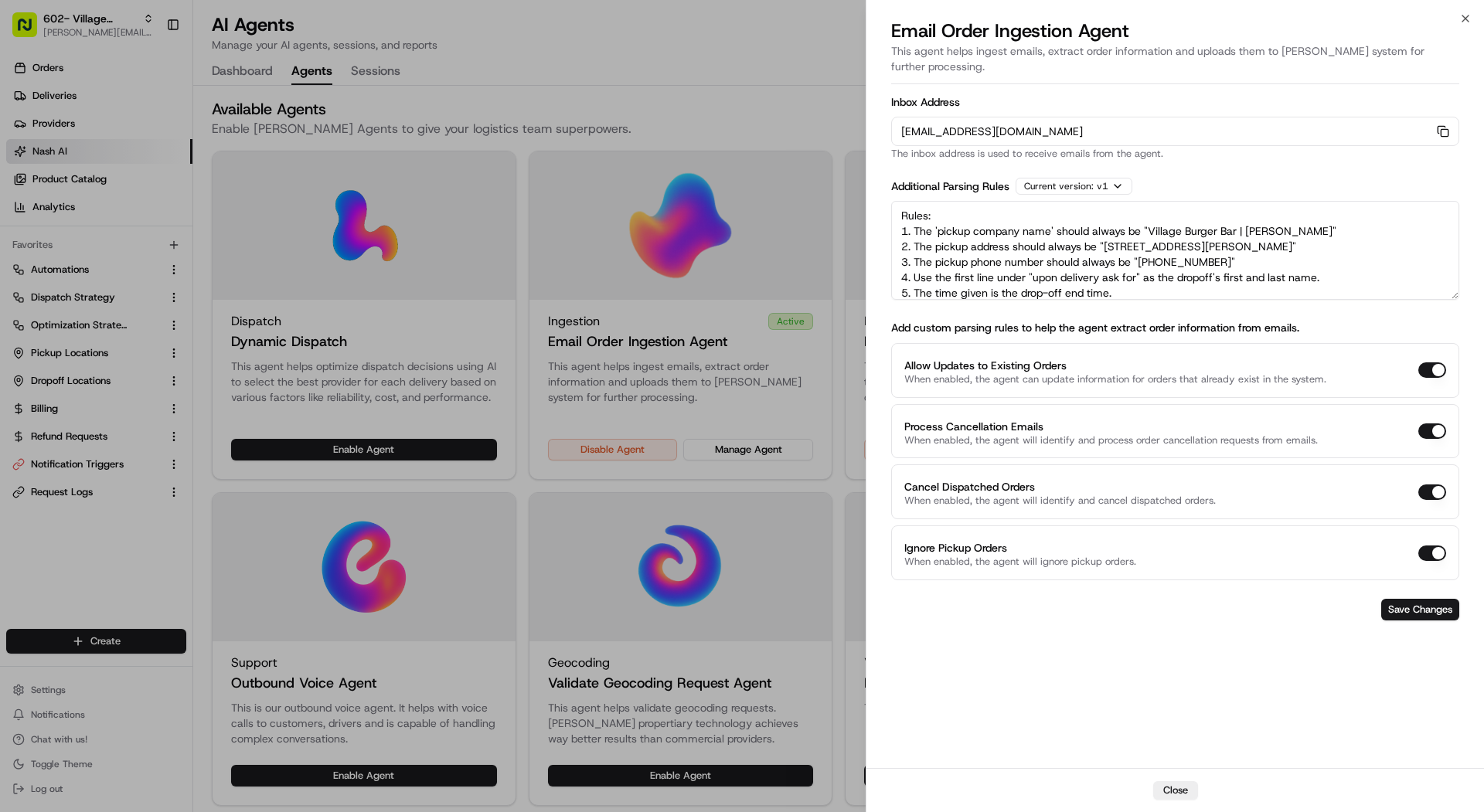
click at [1438, 123] on div "orders-ingest+org_Wszpge+prod_b8155da7@usenash.com Copy orders-ingest+org_Wszpg…" at bounding box center [1175, 131] width 568 height 29
click at [1443, 125] on icon "button" at bounding box center [1442, 131] width 12 height 12
click at [81, 27] on div at bounding box center [742, 406] width 1484 height 812
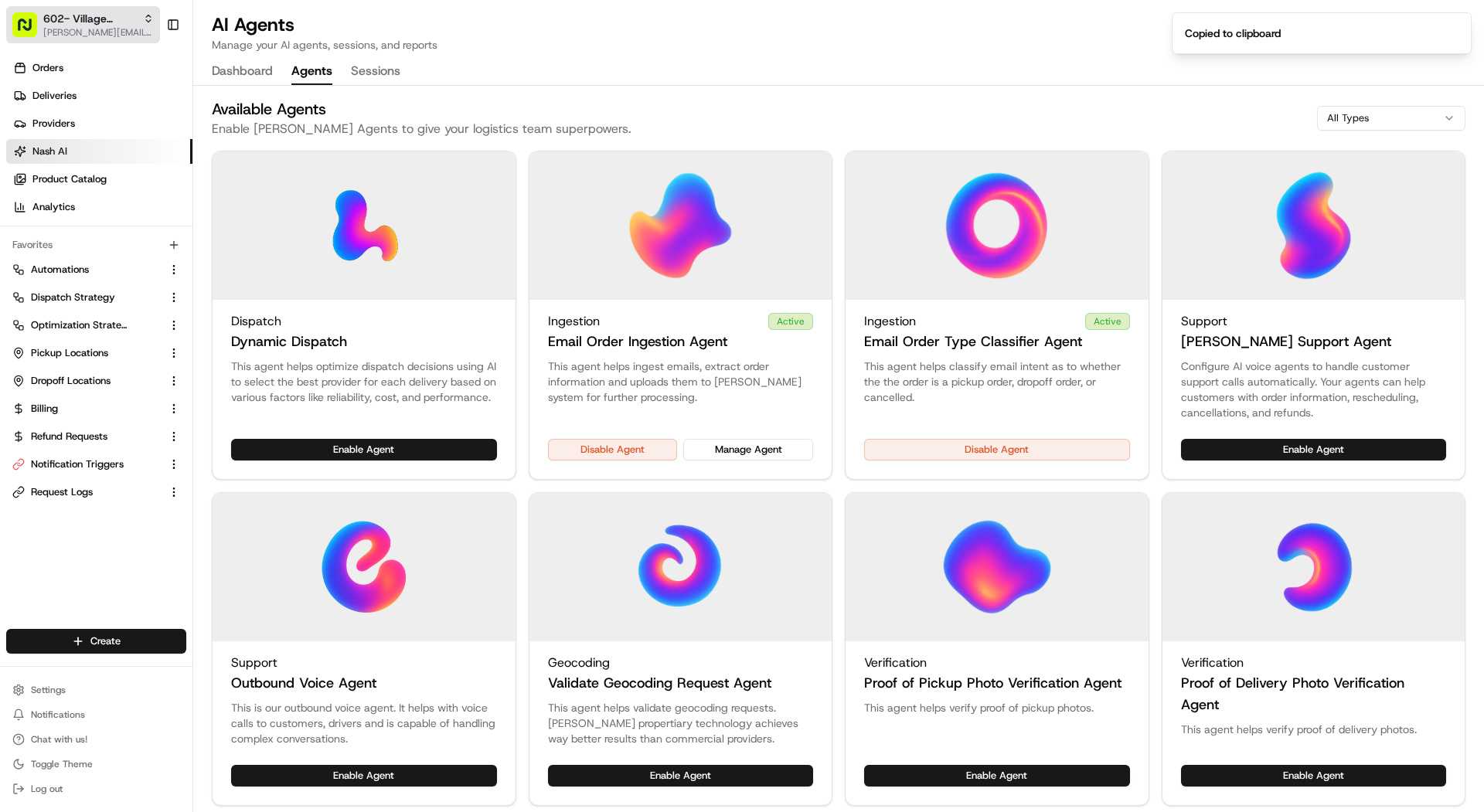
click at [75, 12] on span "602- Village Burger [PERSON_NAME]" at bounding box center [90, 18] width 93 height 15
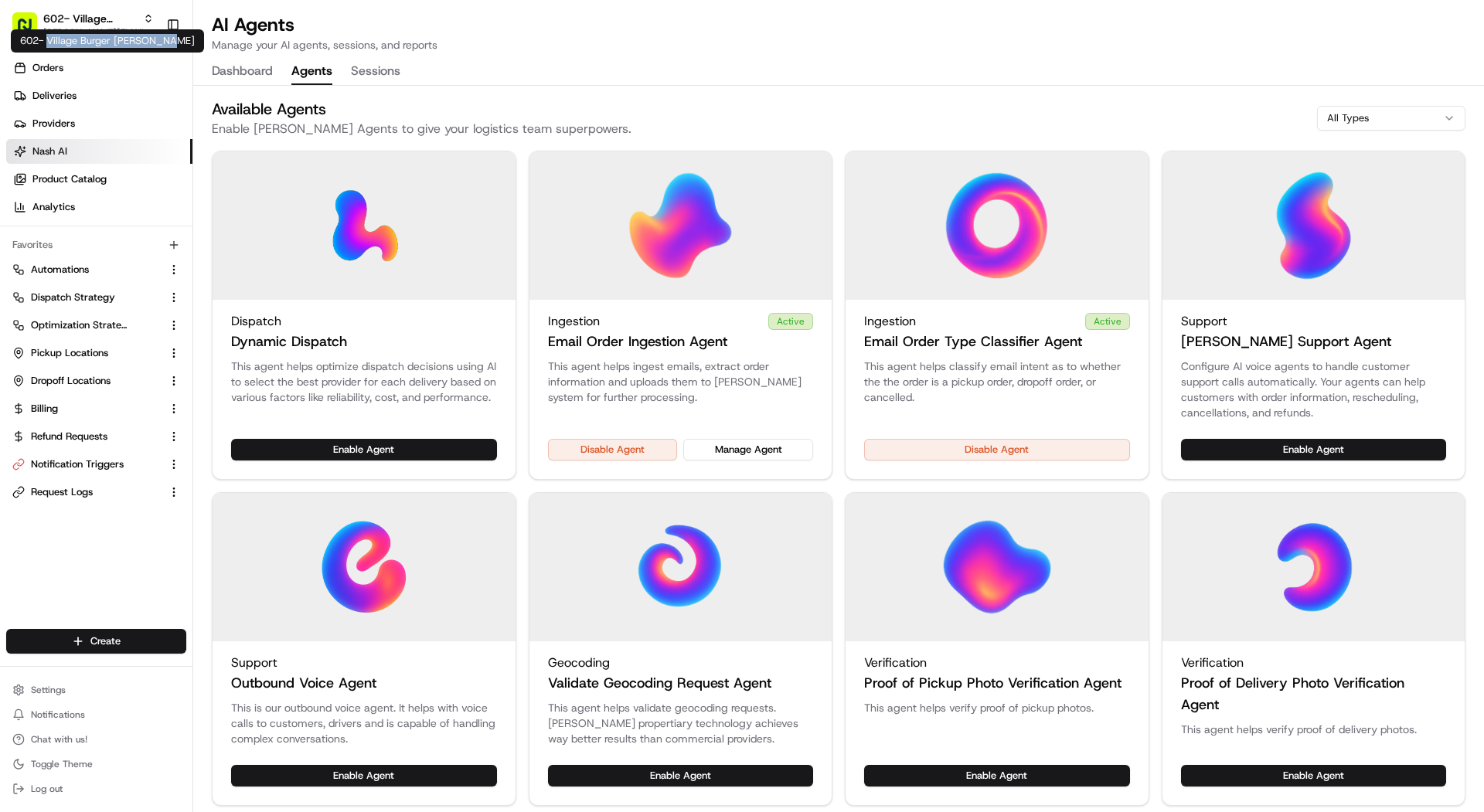
copy div "Village Burger Bar- Allen"
drag, startPoint x: 162, startPoint y: 40, endPoint x: 47, endPoint y: 41, distance: 115.0
click at [47, 41] on div "602- Village Burger [PERSON_NAME] 602- Village Burger [PERSON_NAME][GEOGRAPHIC_…" at bounding box center [106, 41] width 193 height 23
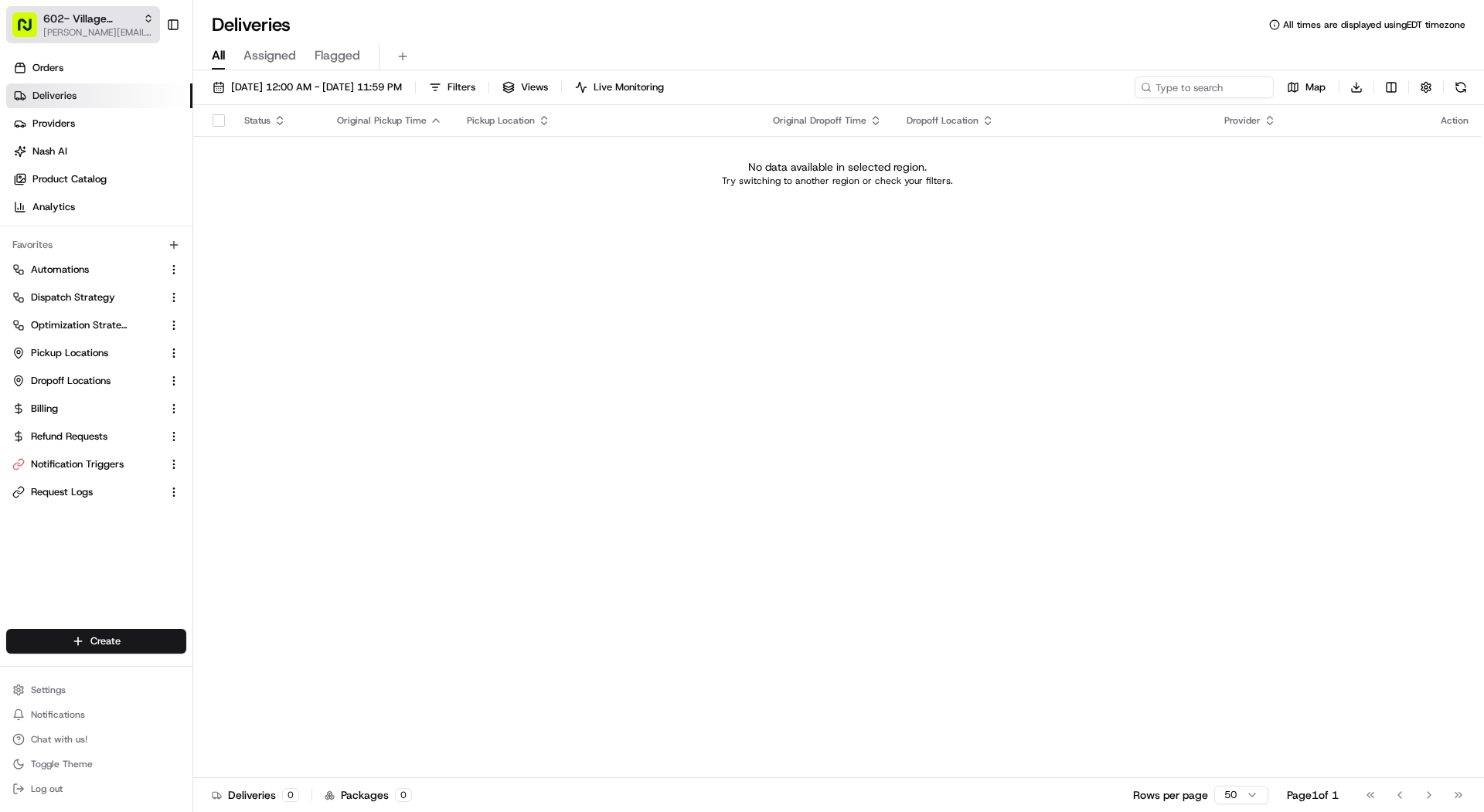
click at [106, 24] on span "602- Village Burger Bar- Allen" at bounding box center [90, 18] width 93 height 15
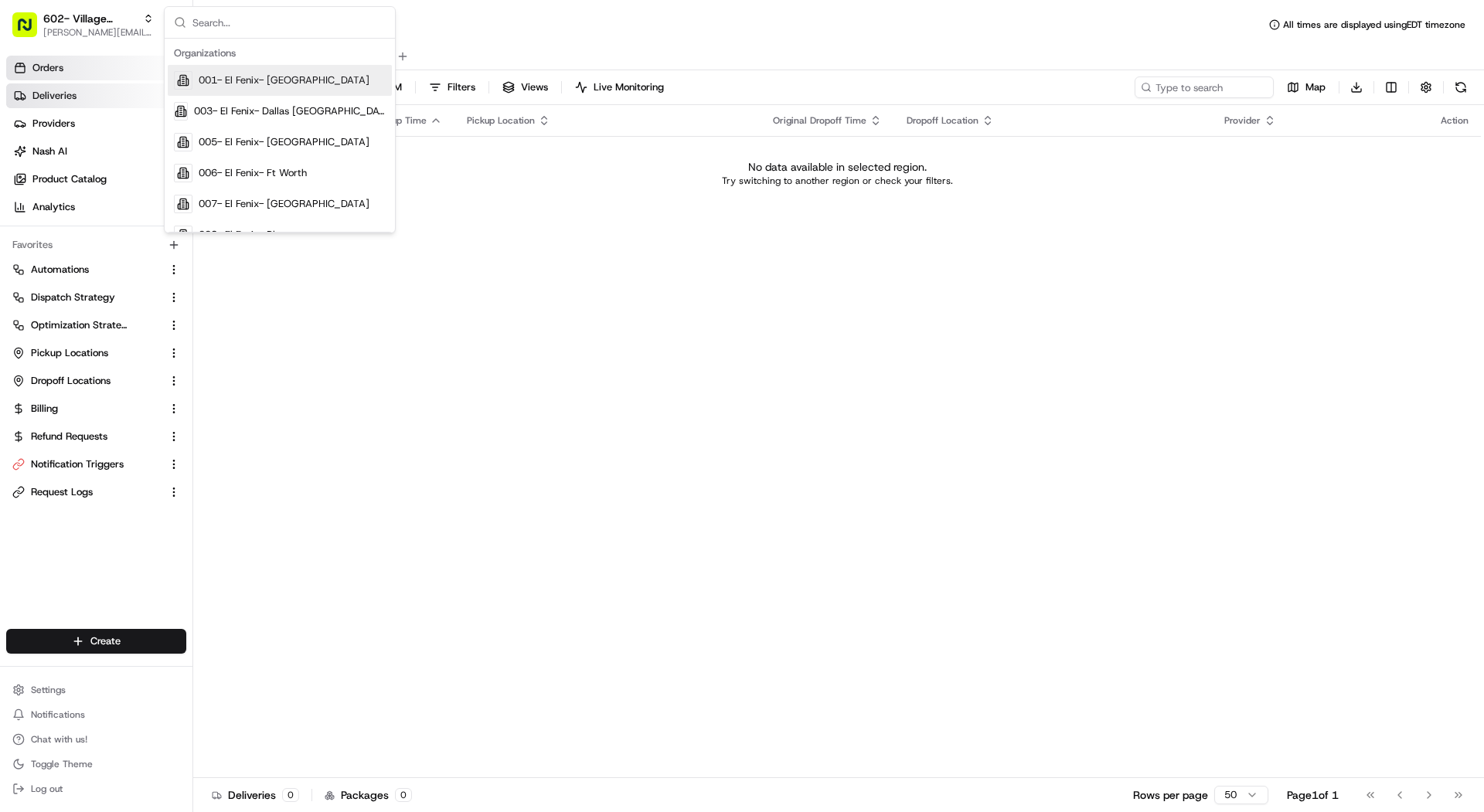
click at [105, 68] on link "Orders" at bounding box center [100, 68] width 186 height 25
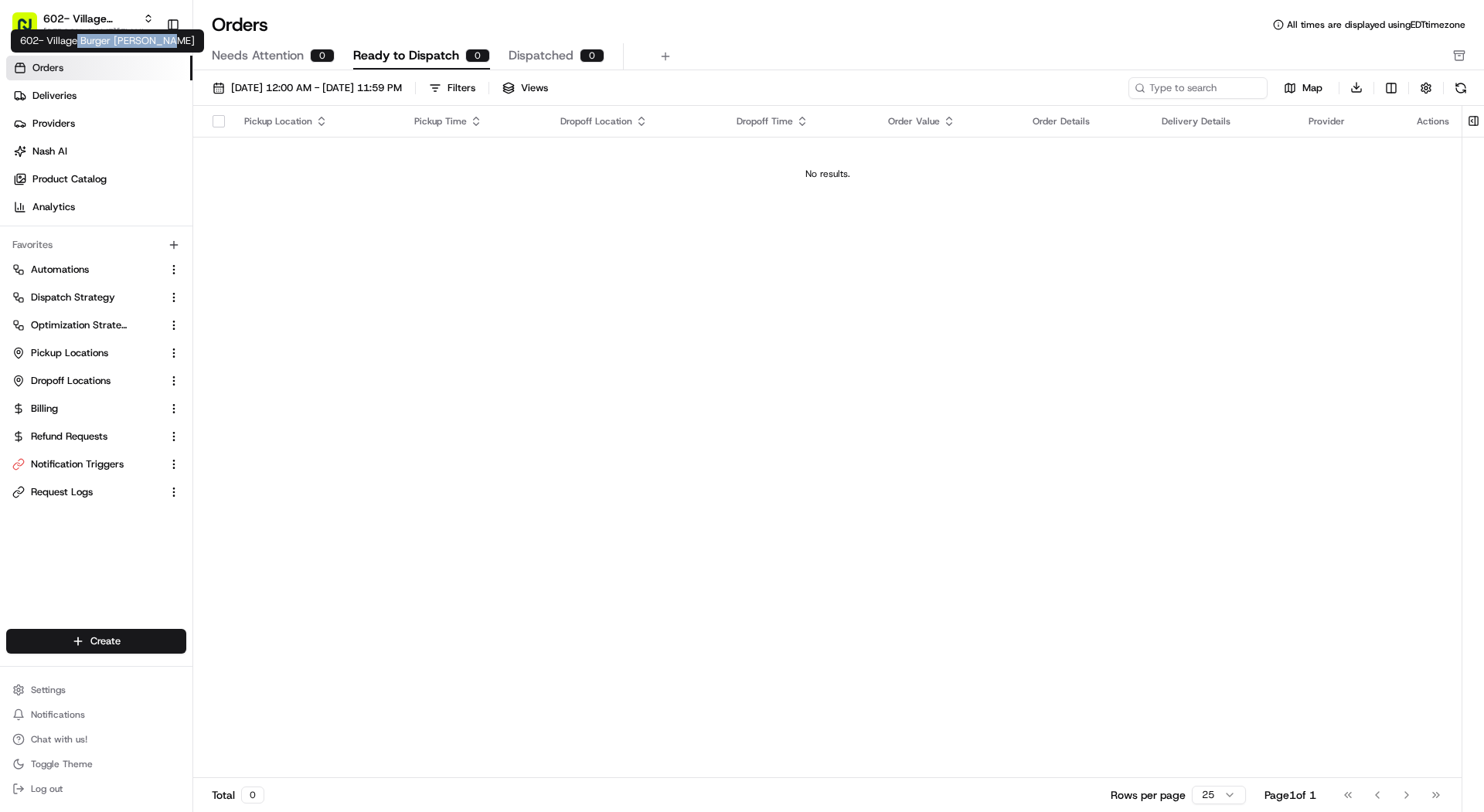
drag, startPoint x: 160, startPoint y: 39, endPoint x: 77, endPoint y: 39, distance: 83.0
click at [77, 39] on div "602- Village Burger Bar- Allen 602- Village Burger Bar- Allen" at bounding box center [106, 41] width 193 height 23
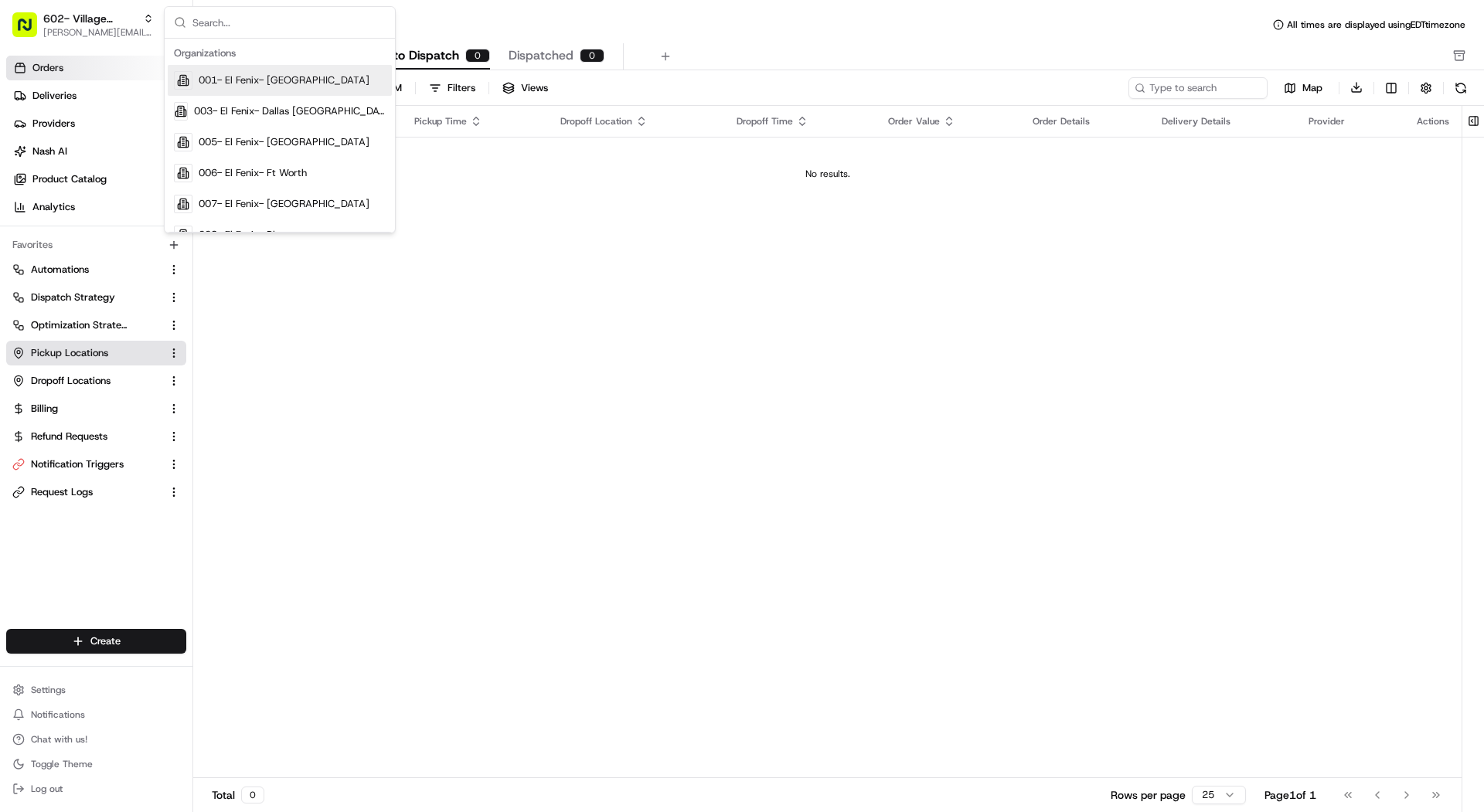
click at [94, 355] on span "Pickup Locations" at bounding box center [69, 352] width 77 height 14
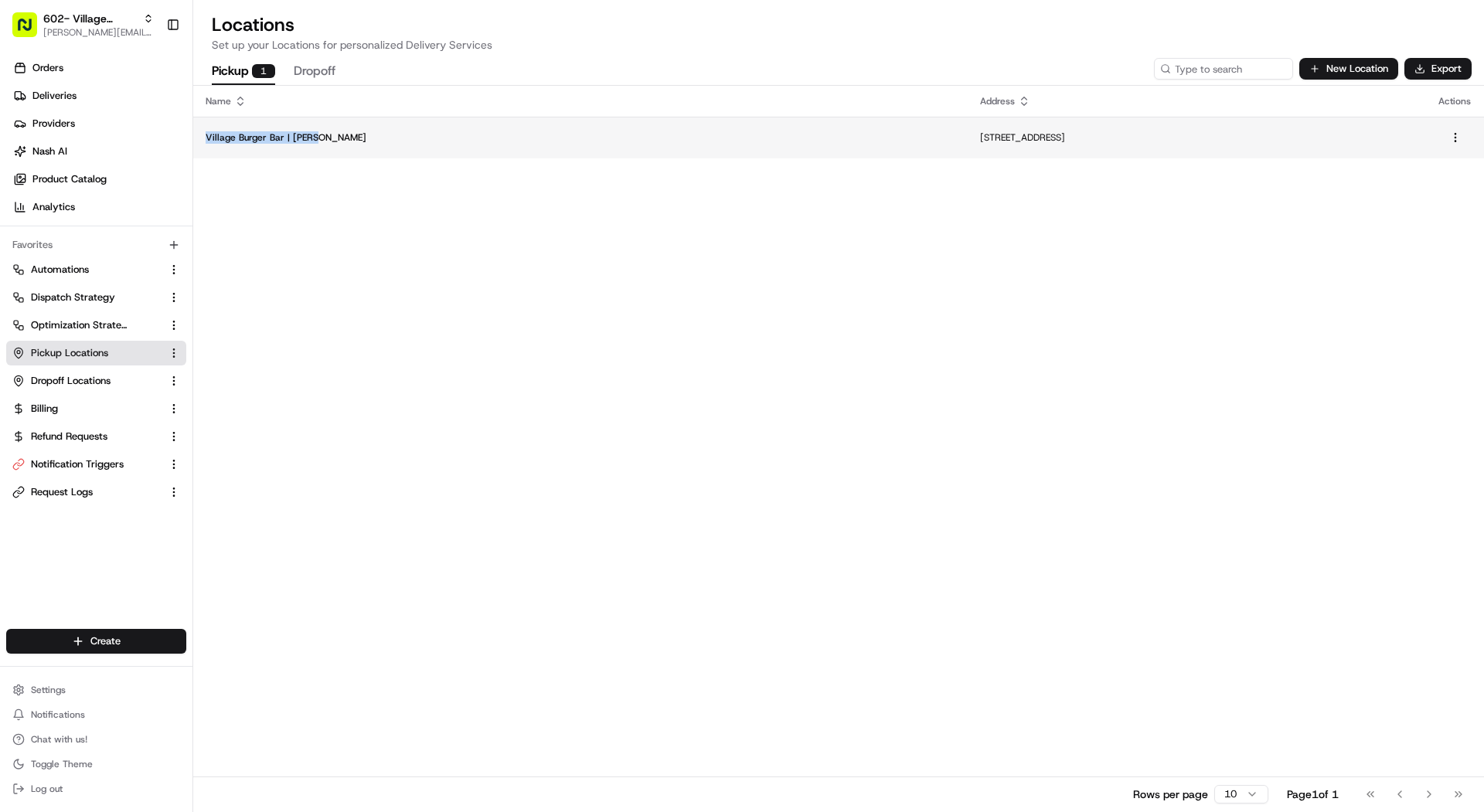
copy p "Village Burger Bar | Allen"
drag, startPoint x: 336, startPoint y: 134, endPoint x: 201, endPoint y: 135, distance: 135.0
click at [201, 135] on td "Village Burger Bar | Allen" at bounding box center [580, 138] width 774 height 42
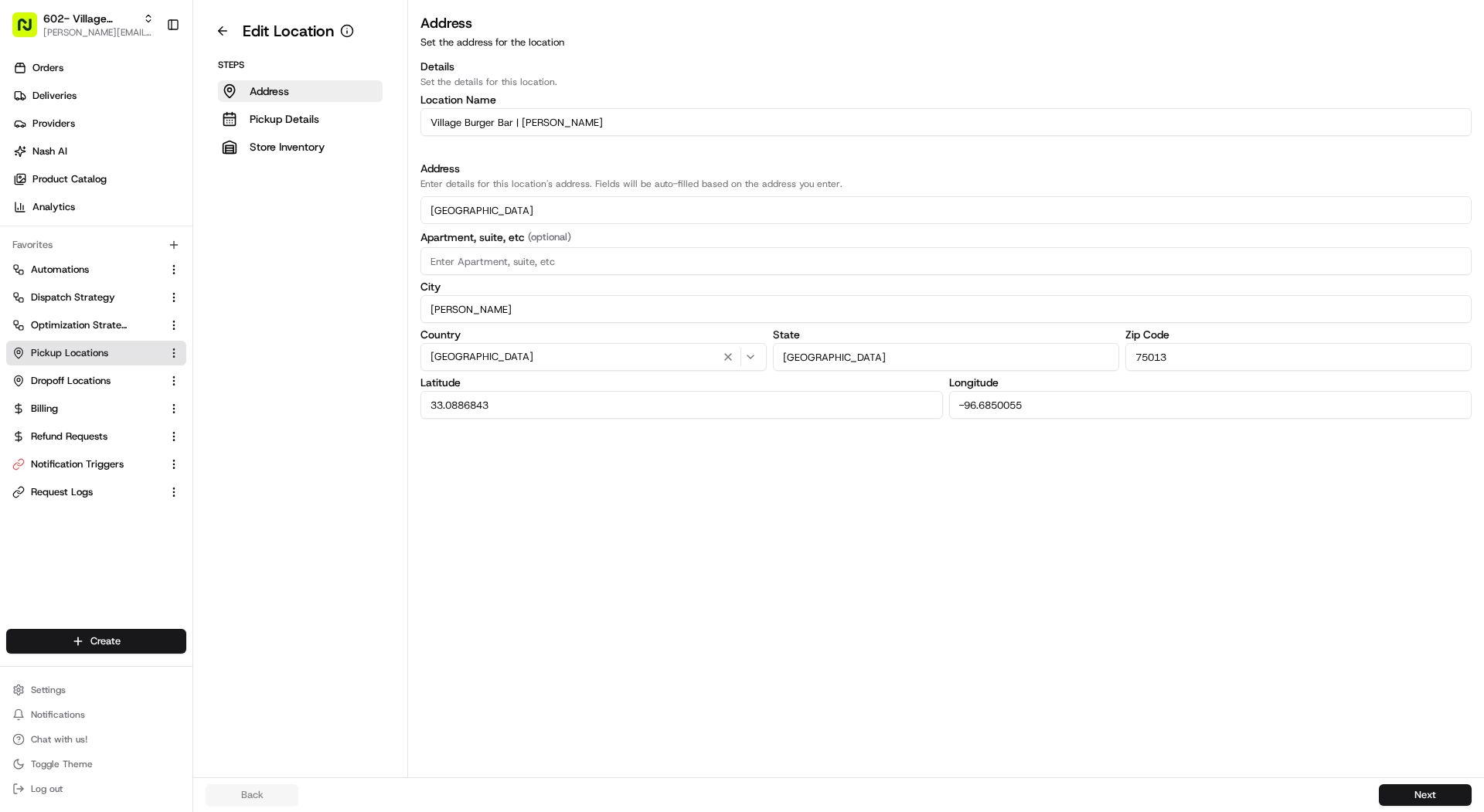
click at [613, 210] on input "957 Garden Park Dr" at bounding box center [945, 210] width 1051 height 28
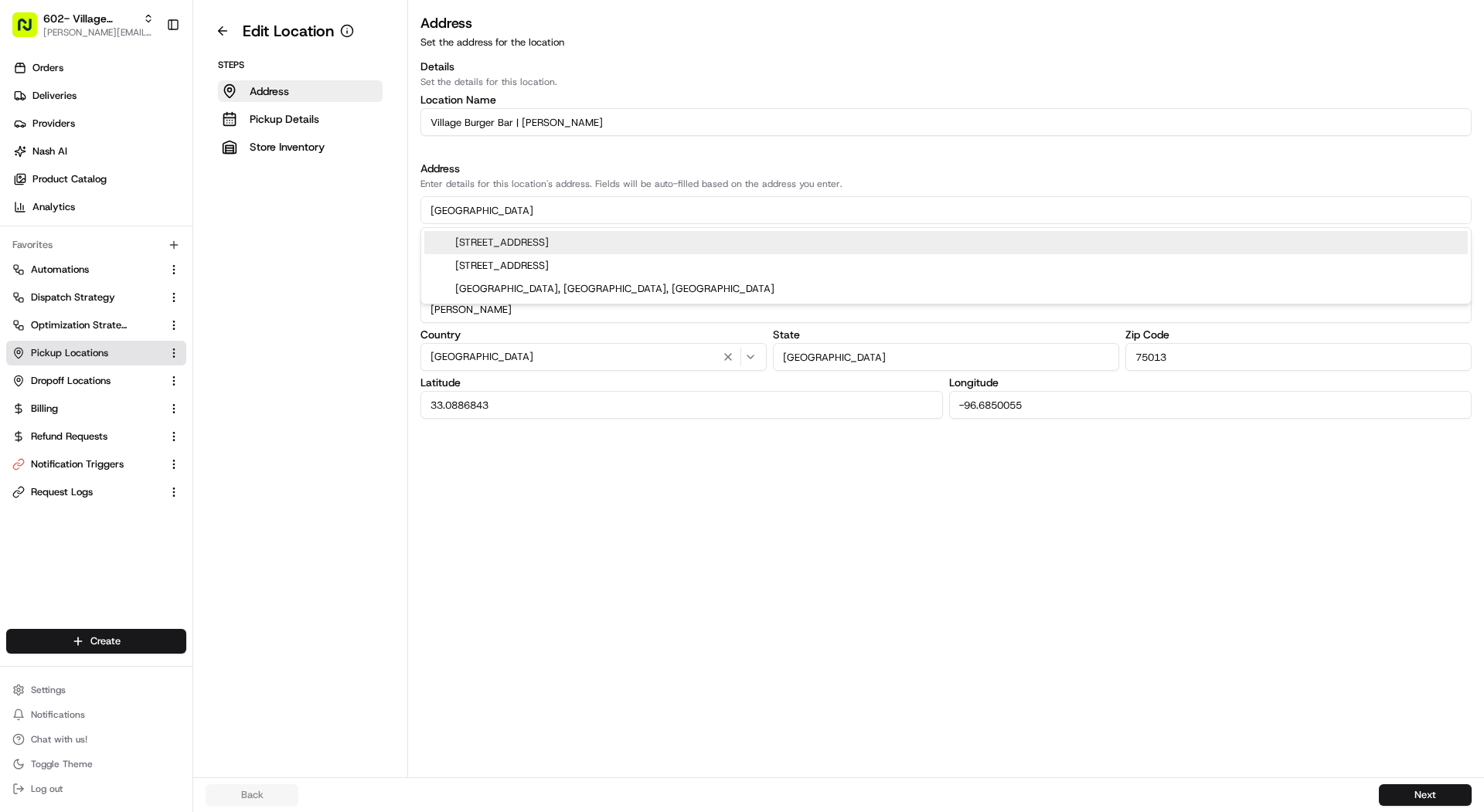
click at [613, 210] on input "957 Garden Park Dr" at bounding box center [945, 210] width 1051 height 28
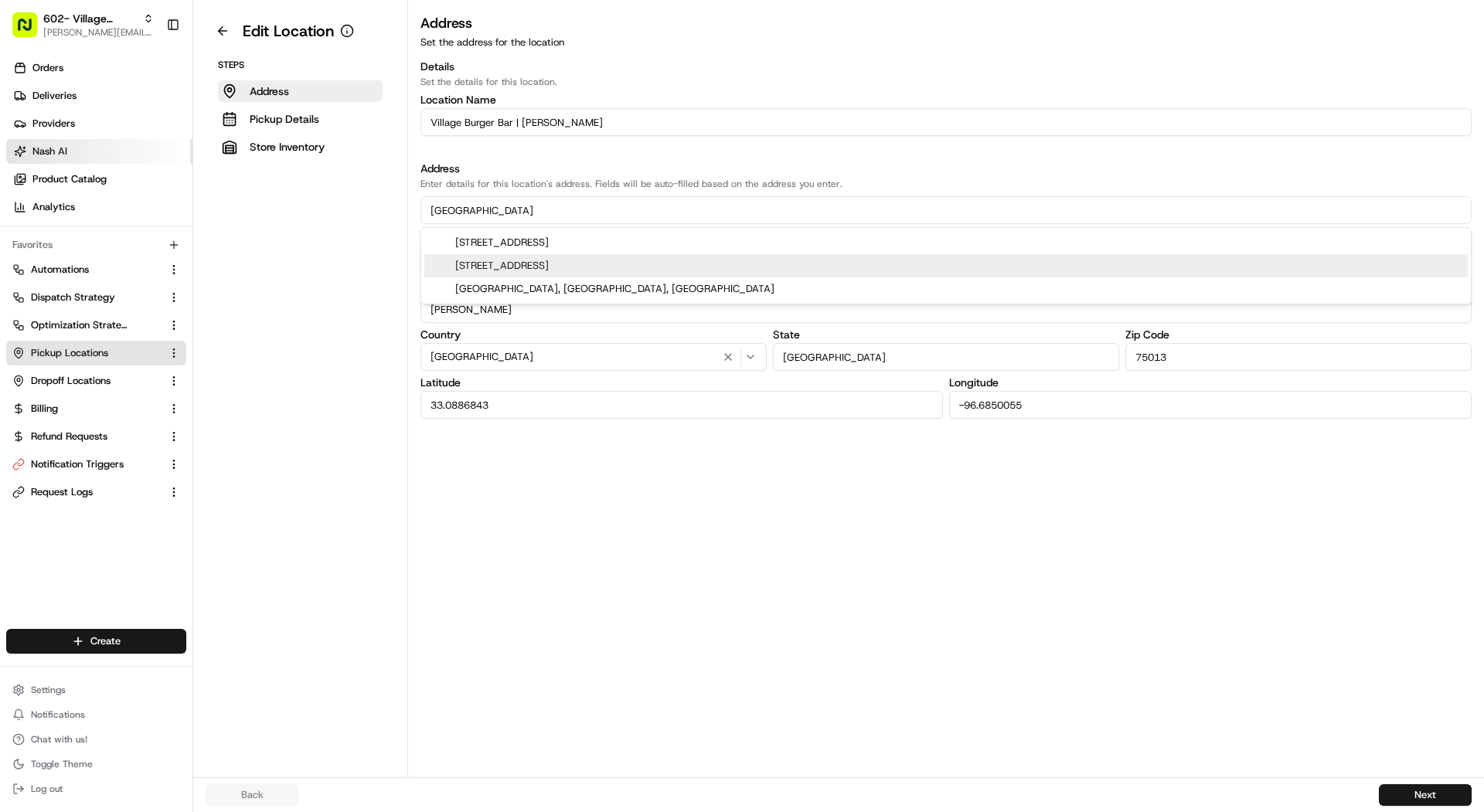
click at [108, 143] on link "Nash AI" at bounding box center [100, 151] width 186 height 25
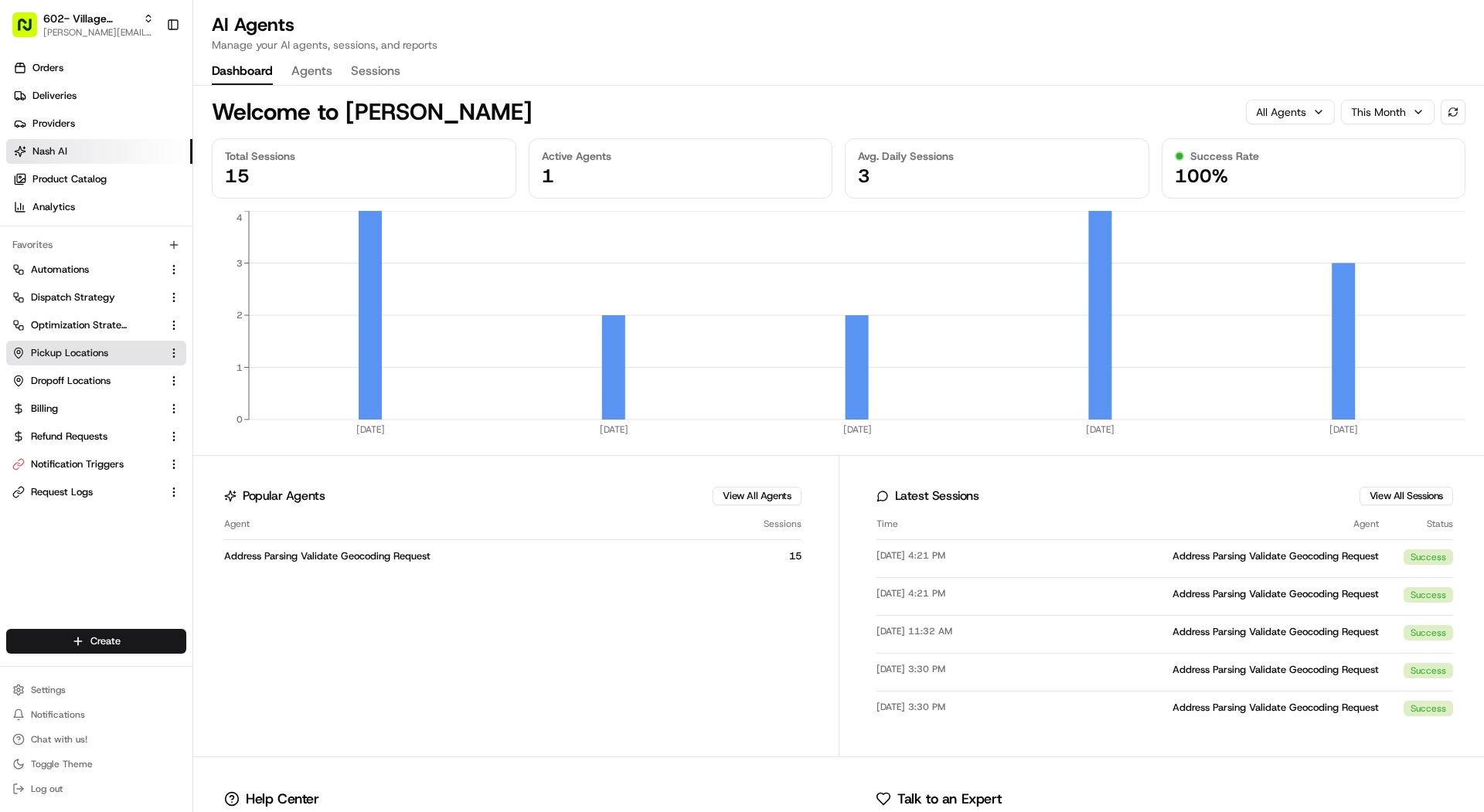
click at [105, 358] on span "Pickup Locations" at bounding box center [69, 352] width 77 height 14
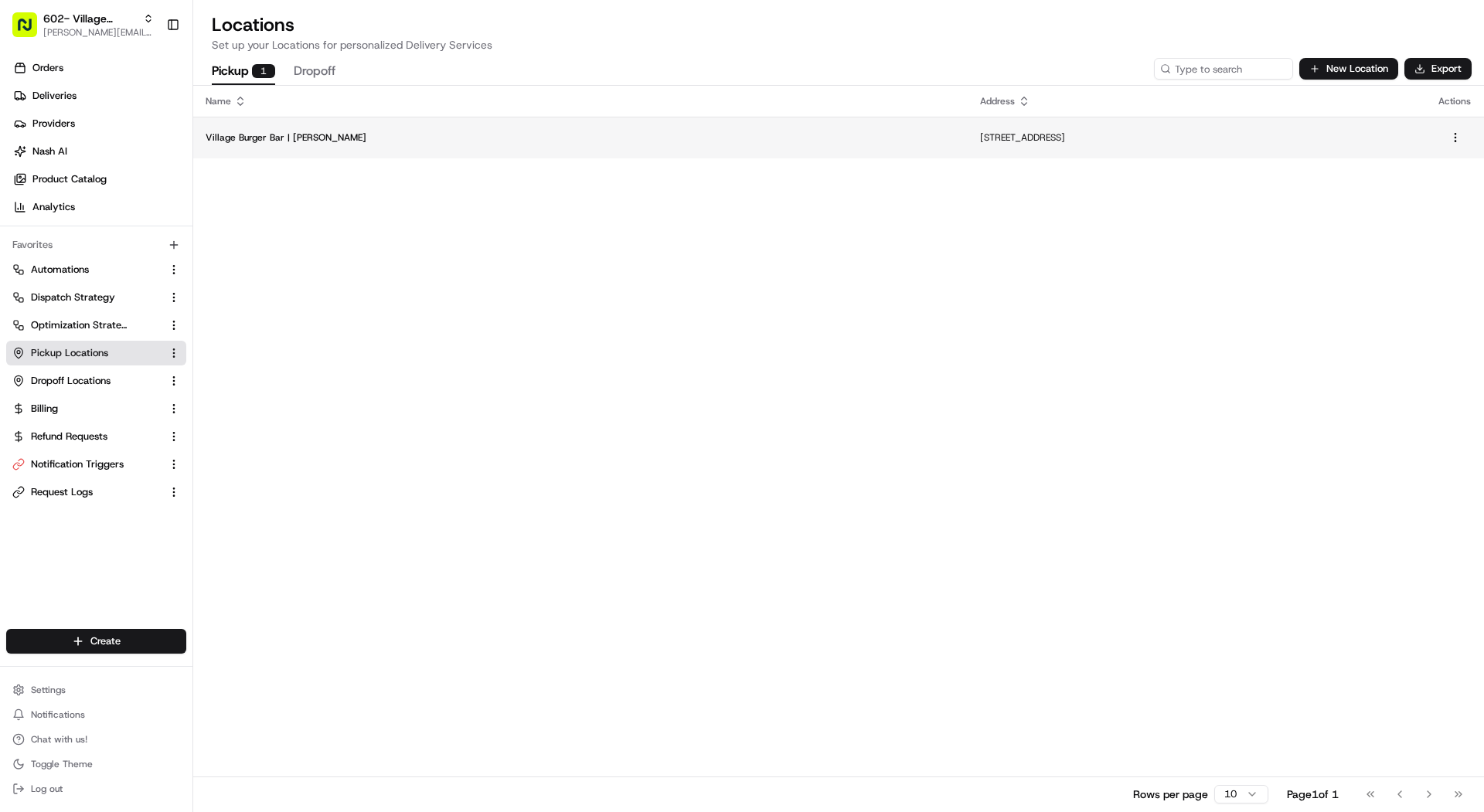
click at [371, 156] on td "Village Burger Bar | Allen" at bounding box center [580, 138] width 774 height 42
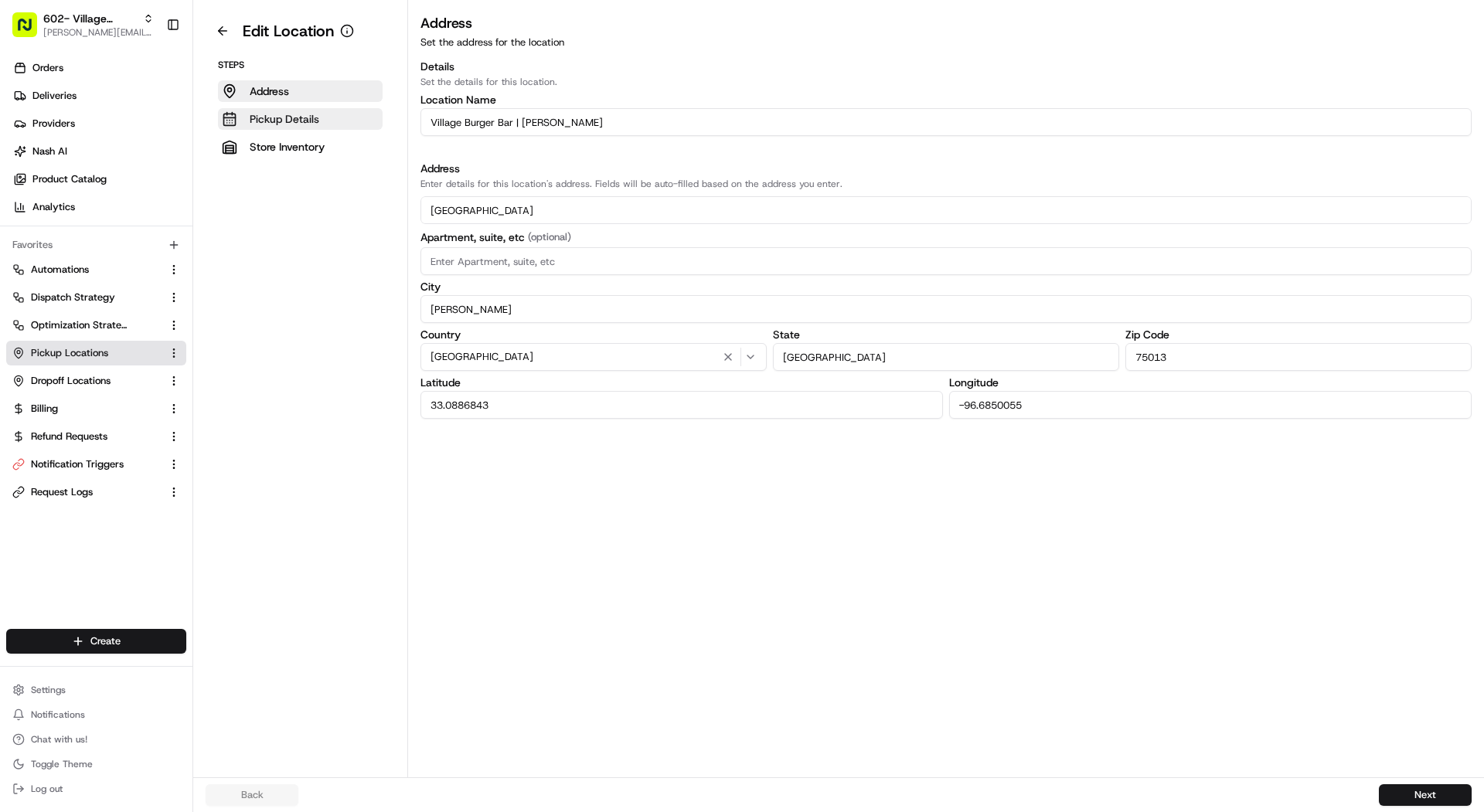
click at [338, 123] on button "Pickup Details" at bounding box center [299, 119] width 164 height 22
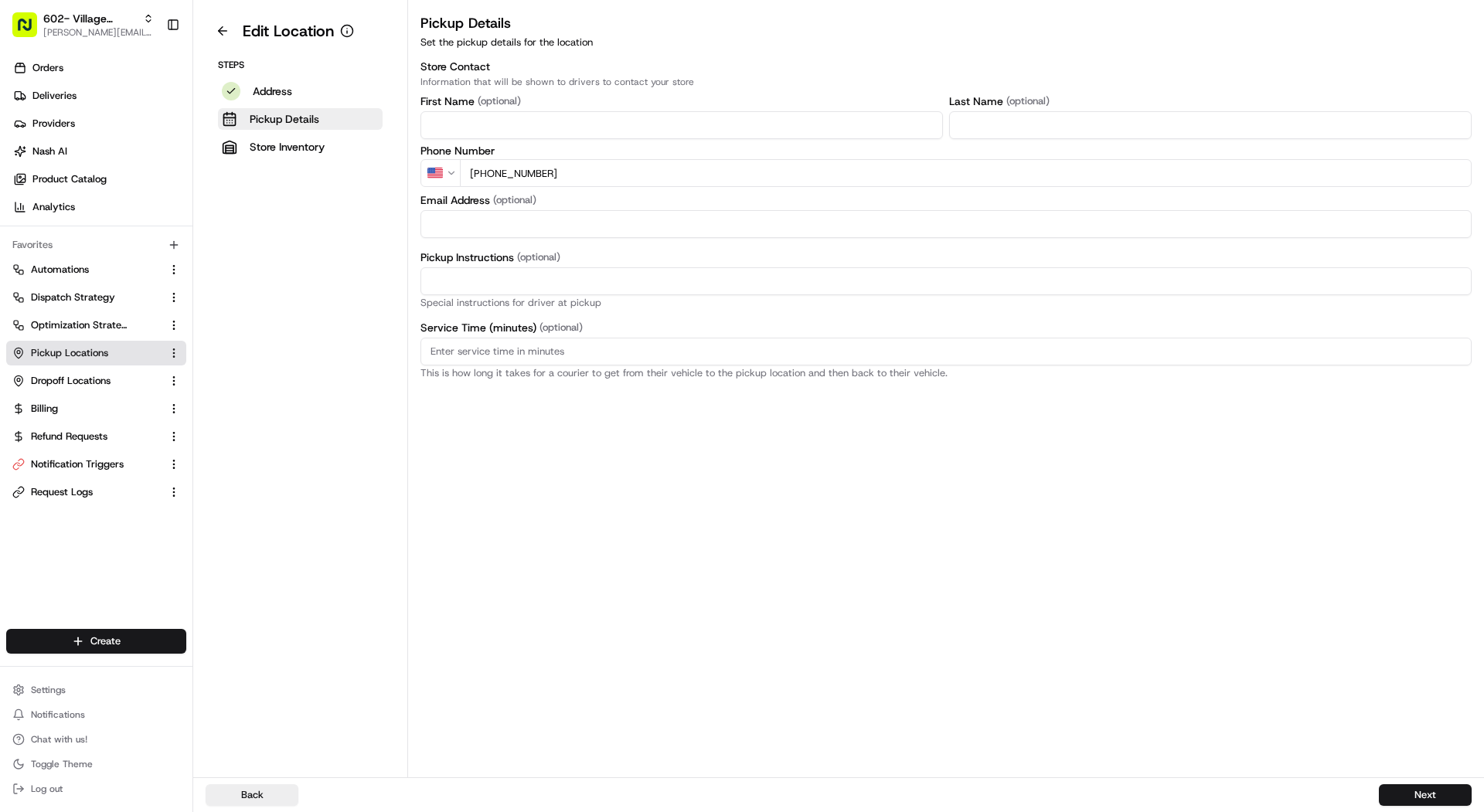
drag, startPoint x: 617, startPoint y: 167, endPoint x: 407, endPoint y: 163, distance: 210.0
click at [407, 163] on div "Edit Location Steps Address Pickup Details Store Inventory Pickup Details Set t…" at bounding box center [838, 388] width 1290 height 777
click at [73, 167] on link "Product Catalog" at bounding box center [100, 179] width 186 height 25
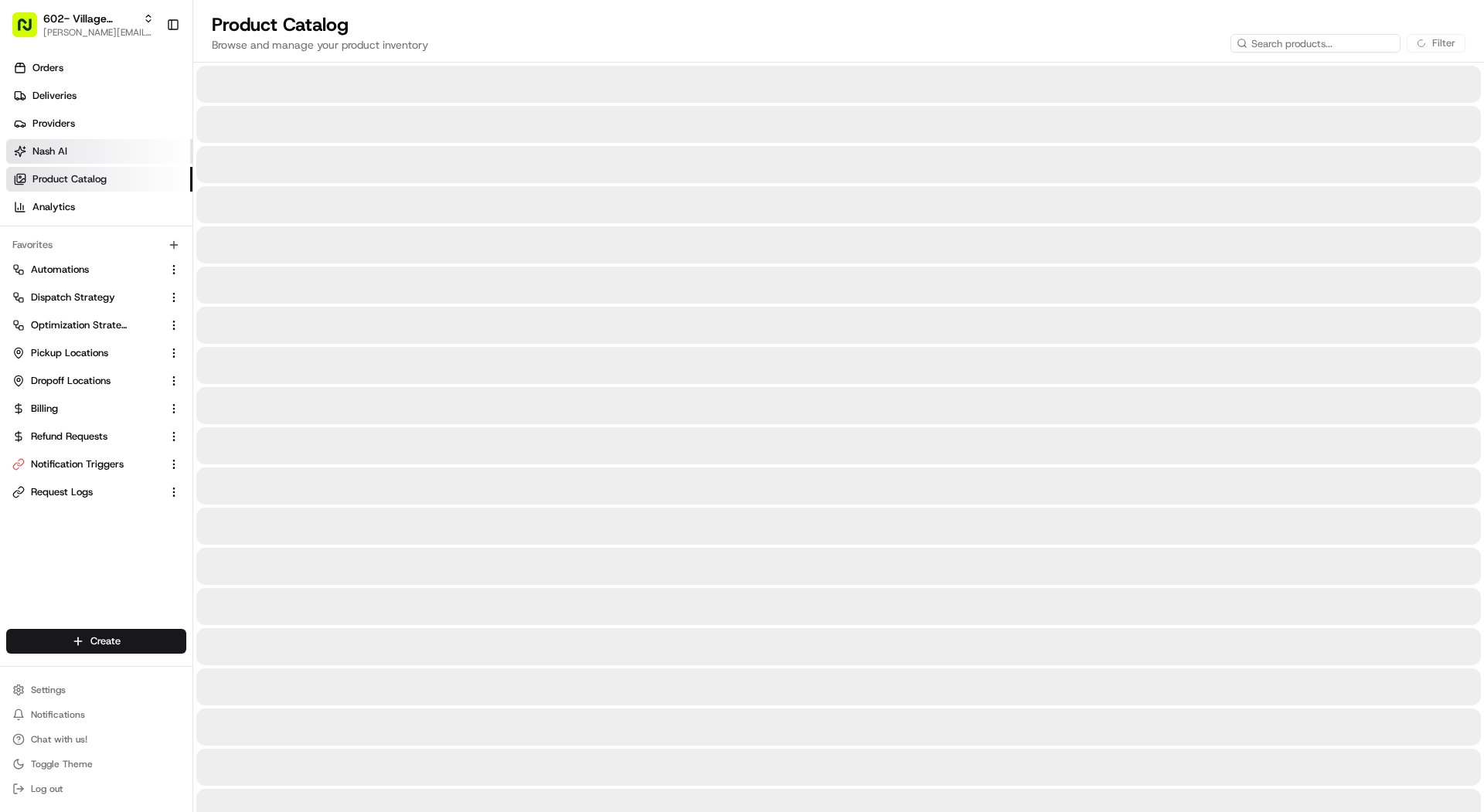
click at [73, 150] on link "Nash AI" at bounding box center [100, 151] width 186 height 25
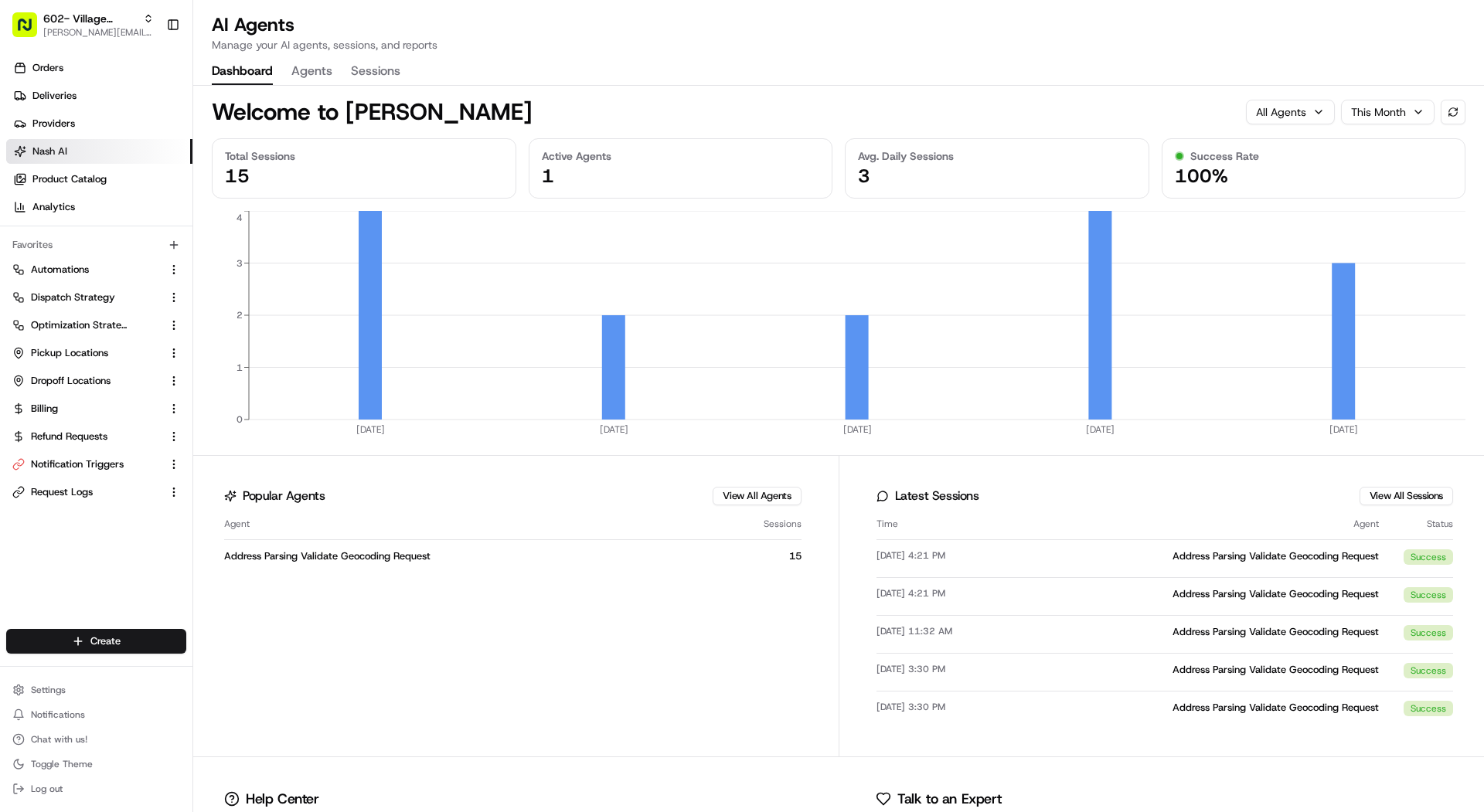
click at [307, 76] on button "Agents" at bounding box center [312, 72] width 41 height 27
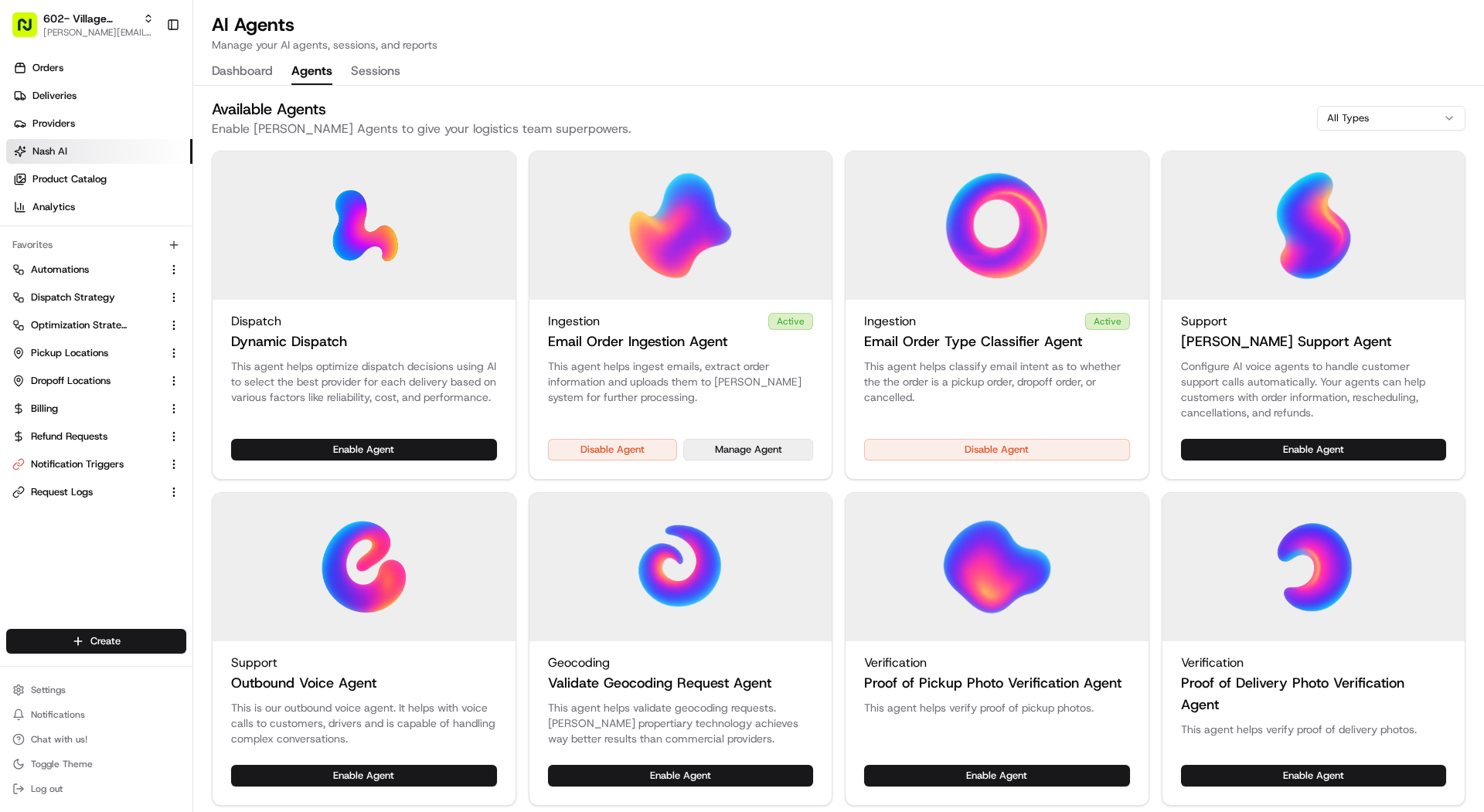
click at [785, 458] on button "Manage Agent" at bounding box center [748, 449] width 130 height 22
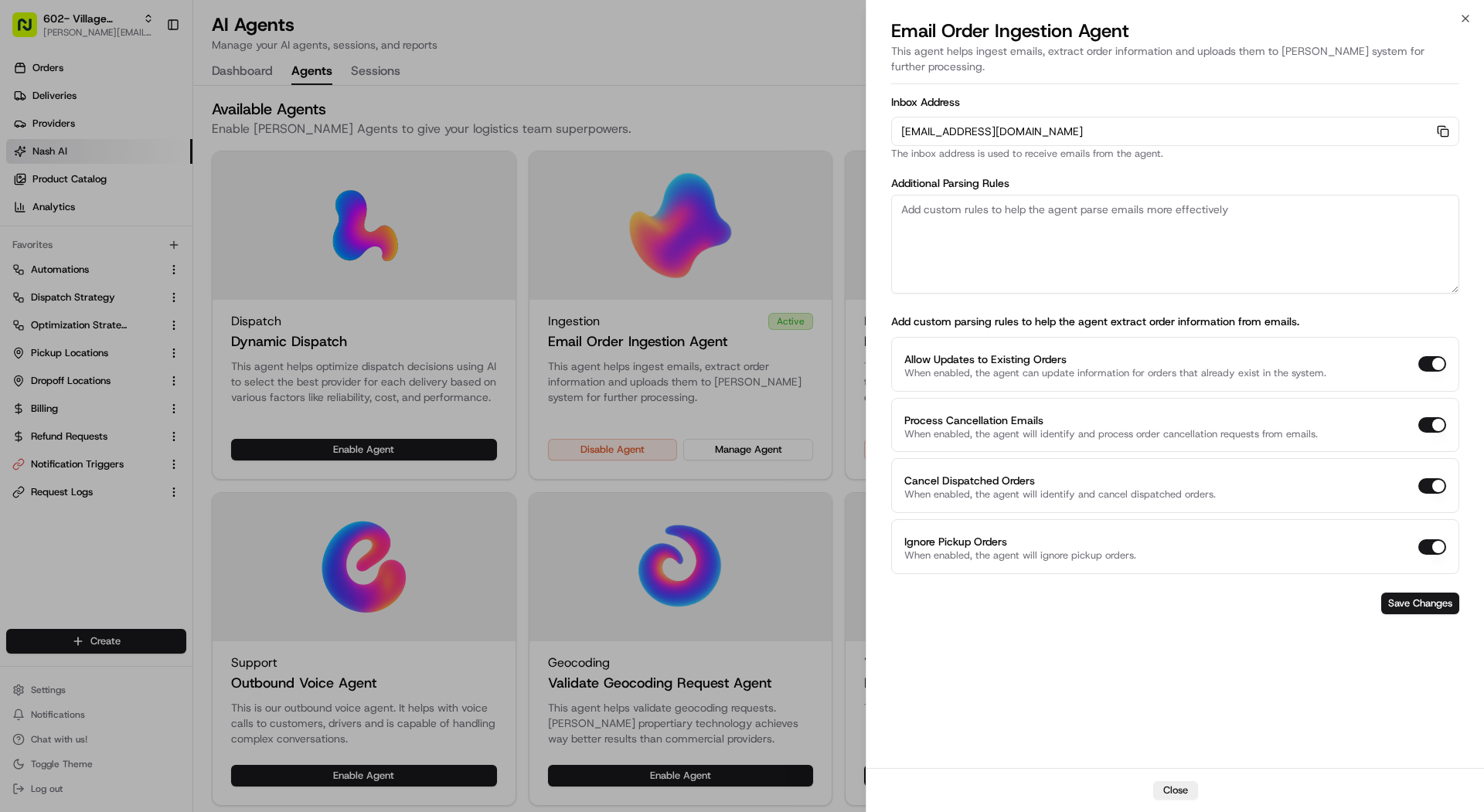
click at [1443, 129] on rect "button" at bounding box center [1443, 132] width 7 height 7
click at [99, 114] on div at bounding box center [742, 406] width 1484 height 812
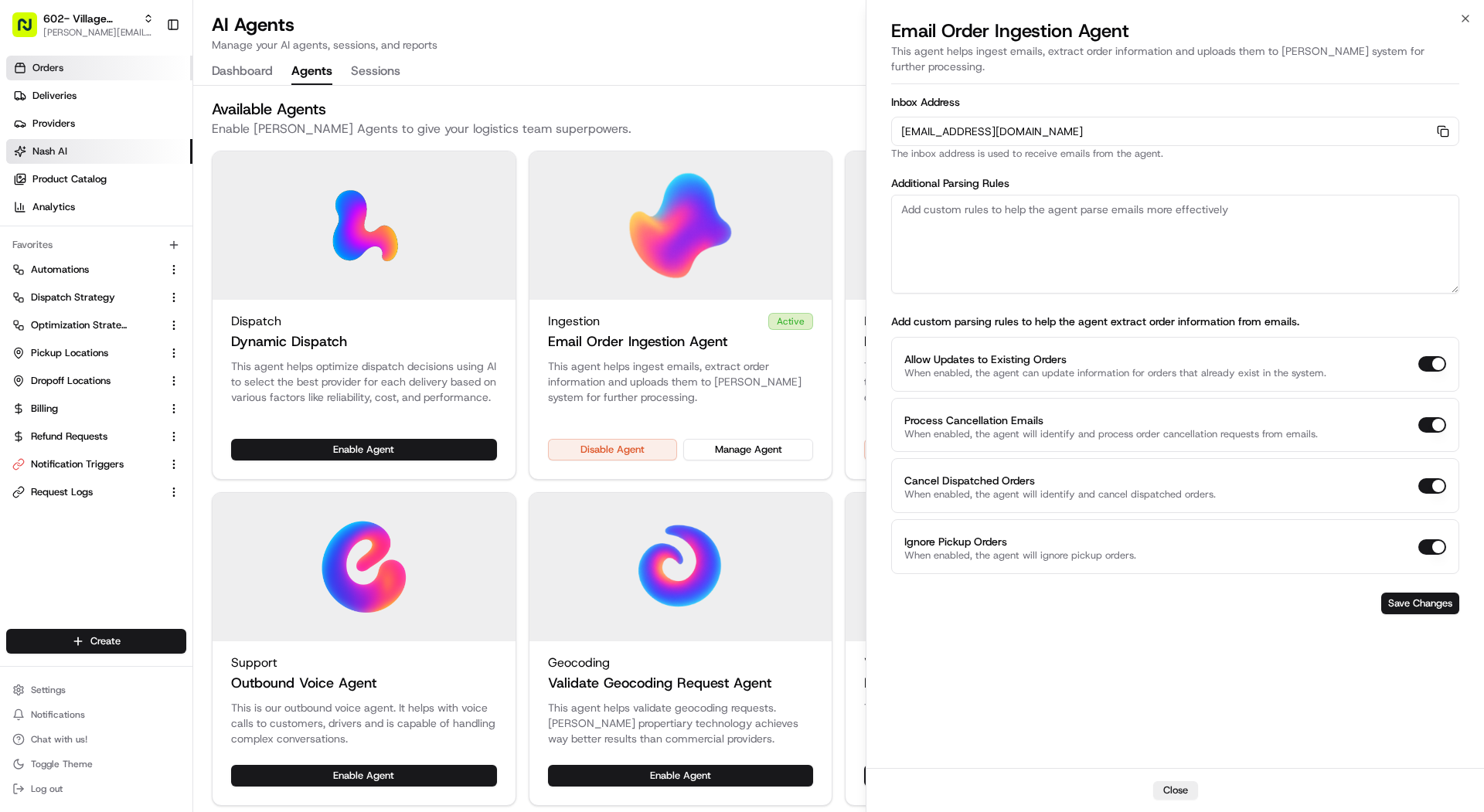
click at [102, 68] on link "Orders" at bounding box center [100, 68] width 186 height 25
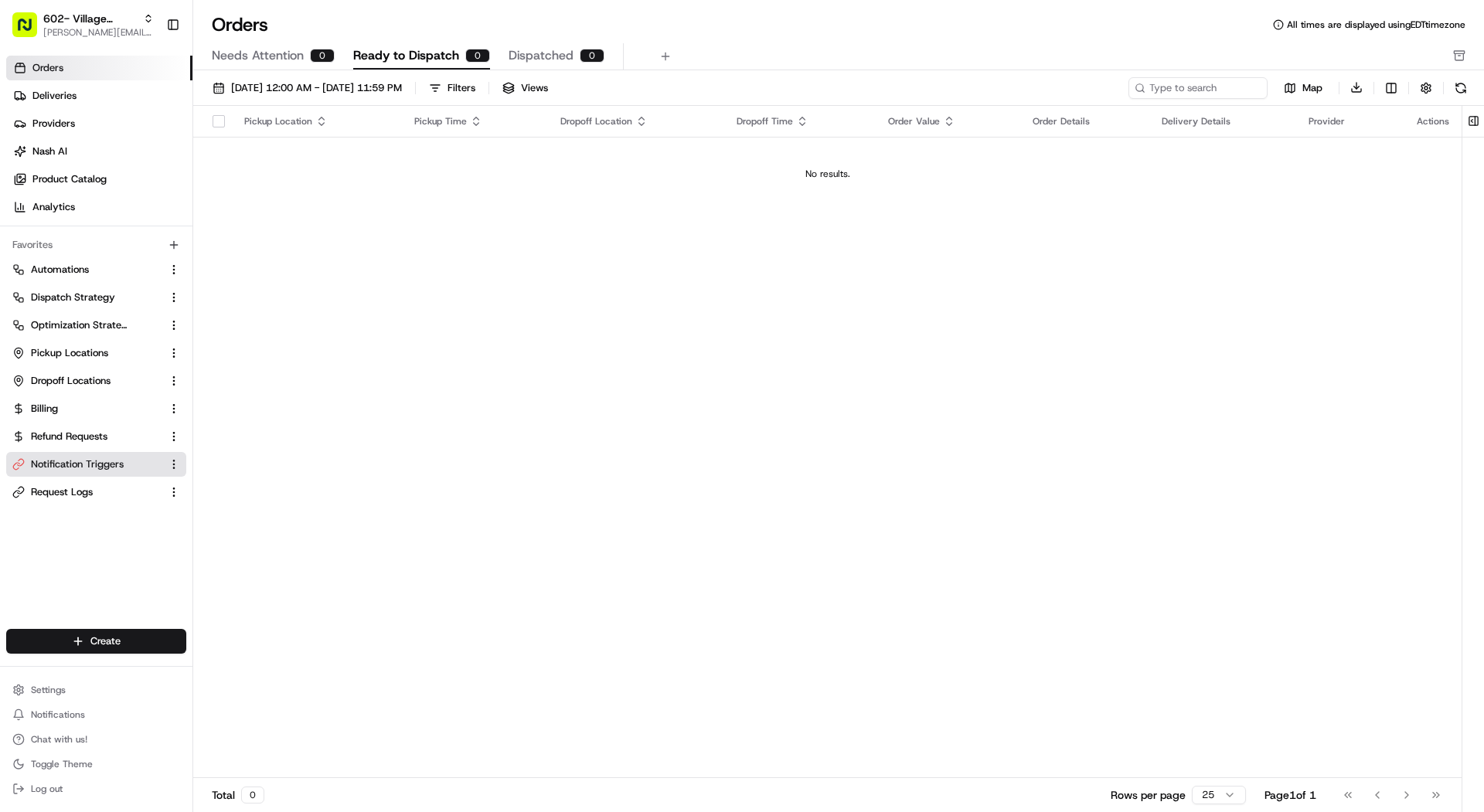
click at [77, 473] on button "Notification Triggers" at bounding box center [97, 464] width 181 height 25
click at [75, 464] on span "Notification Triggers" at bounding box center [78, 464] width 93 height 14
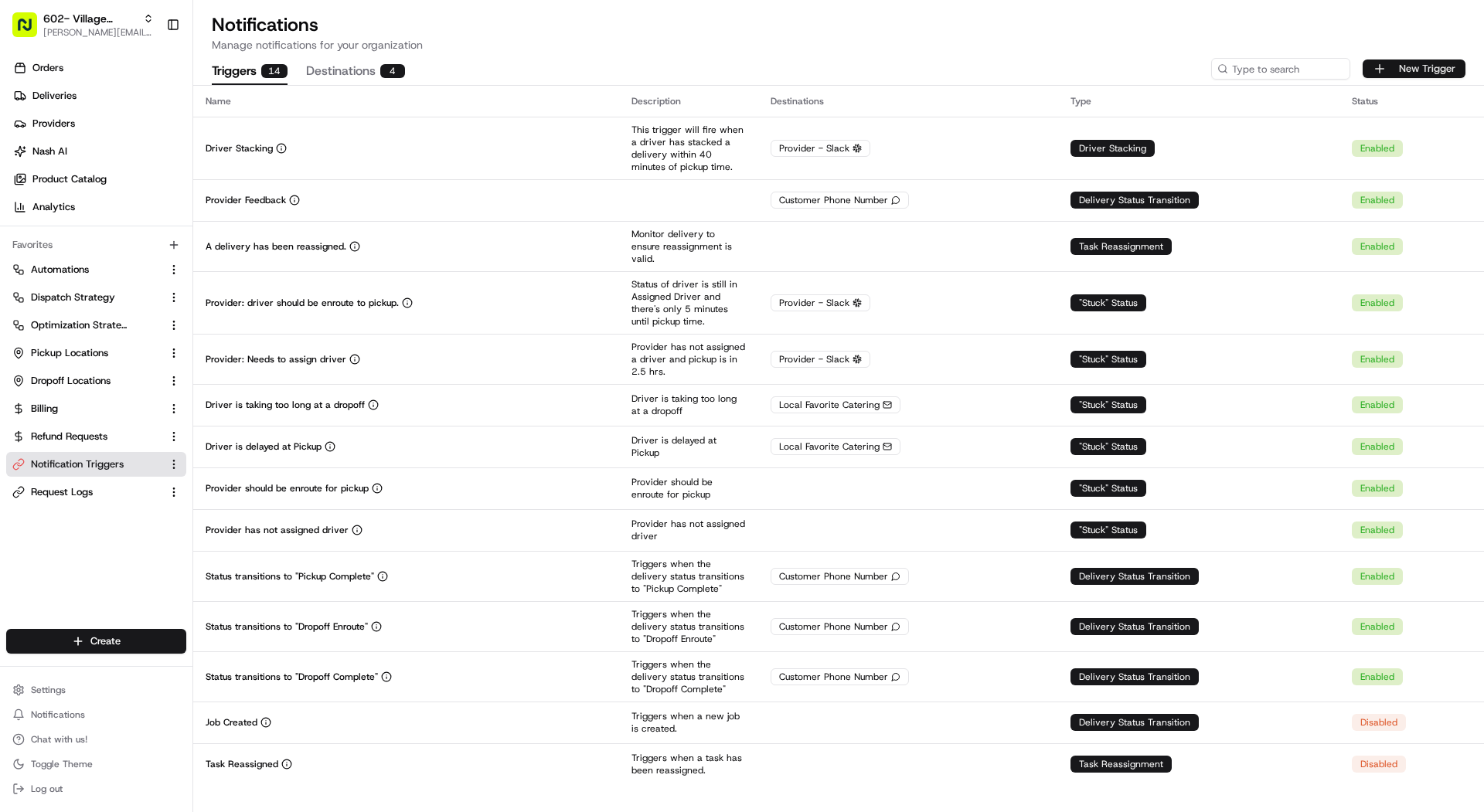
click at [1438, 66] on button "New Trigger" at bounding box center [1414, 69] width 103 height 19
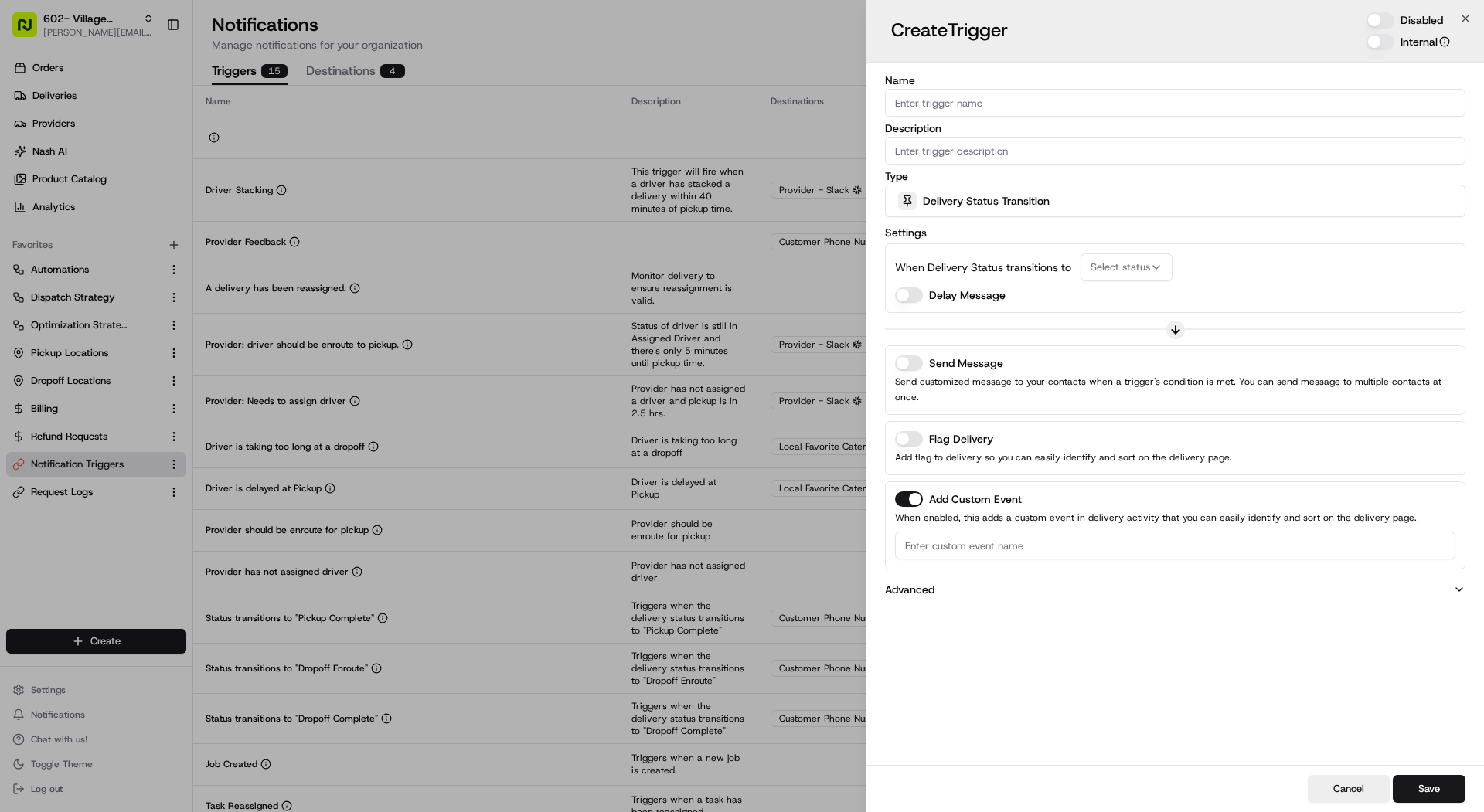
click at [1056, 97] on input "Name" at bounding box center [1174, 103] width 580 height 28
type input "P"
type input "Order Needs Attention"
click at [1062, 148] on input "Description" at bounding box center [1174, 150] width 580 height 28
type input "This will trigger when an order needs attention"
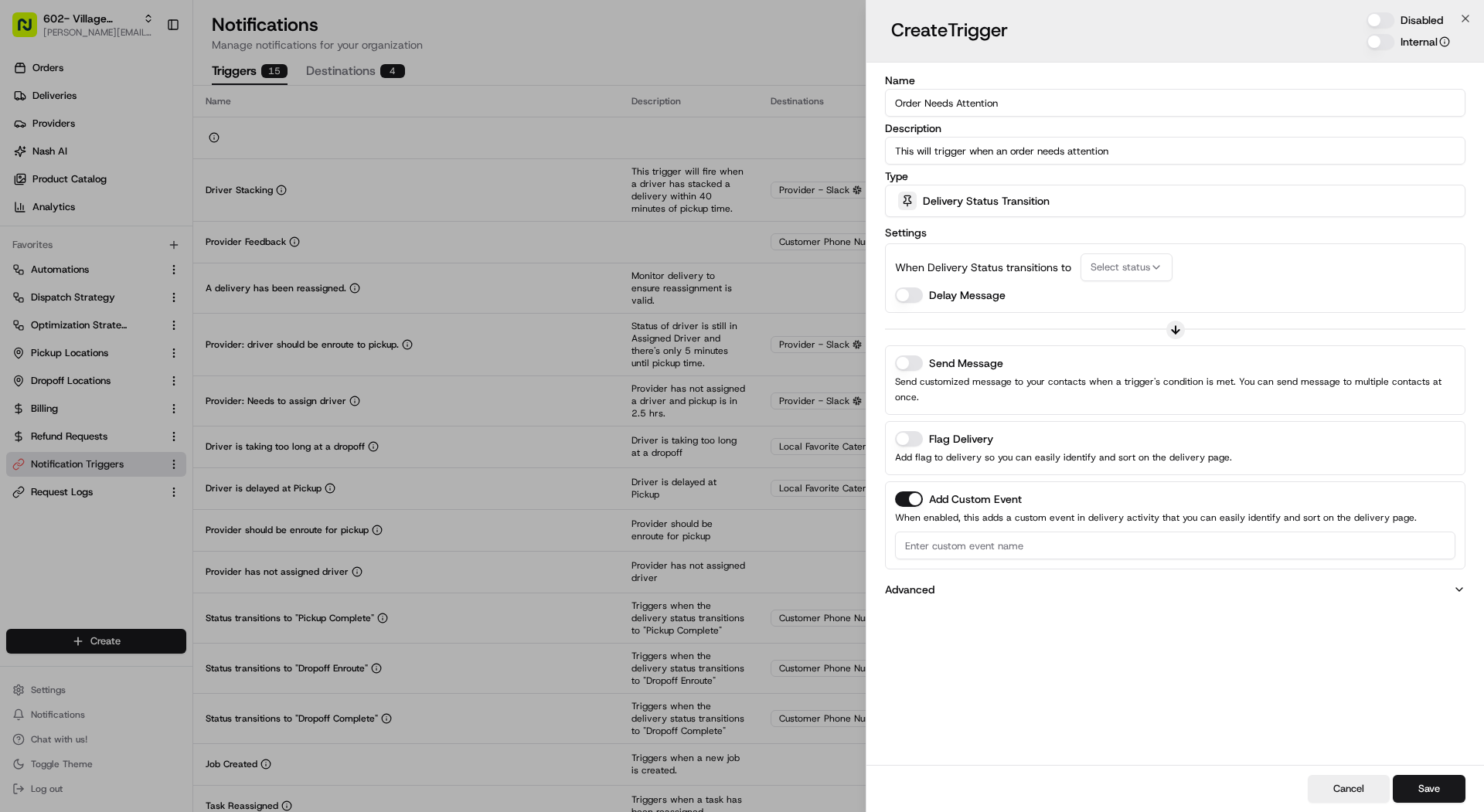
click at [1384, 17] on button "Disabled" at bounding box center [1379, 20] width 28 height 15
click at [991, 215] on div "Delivery Status Transition" at bounding box center [1174, 200] width 573 height 31
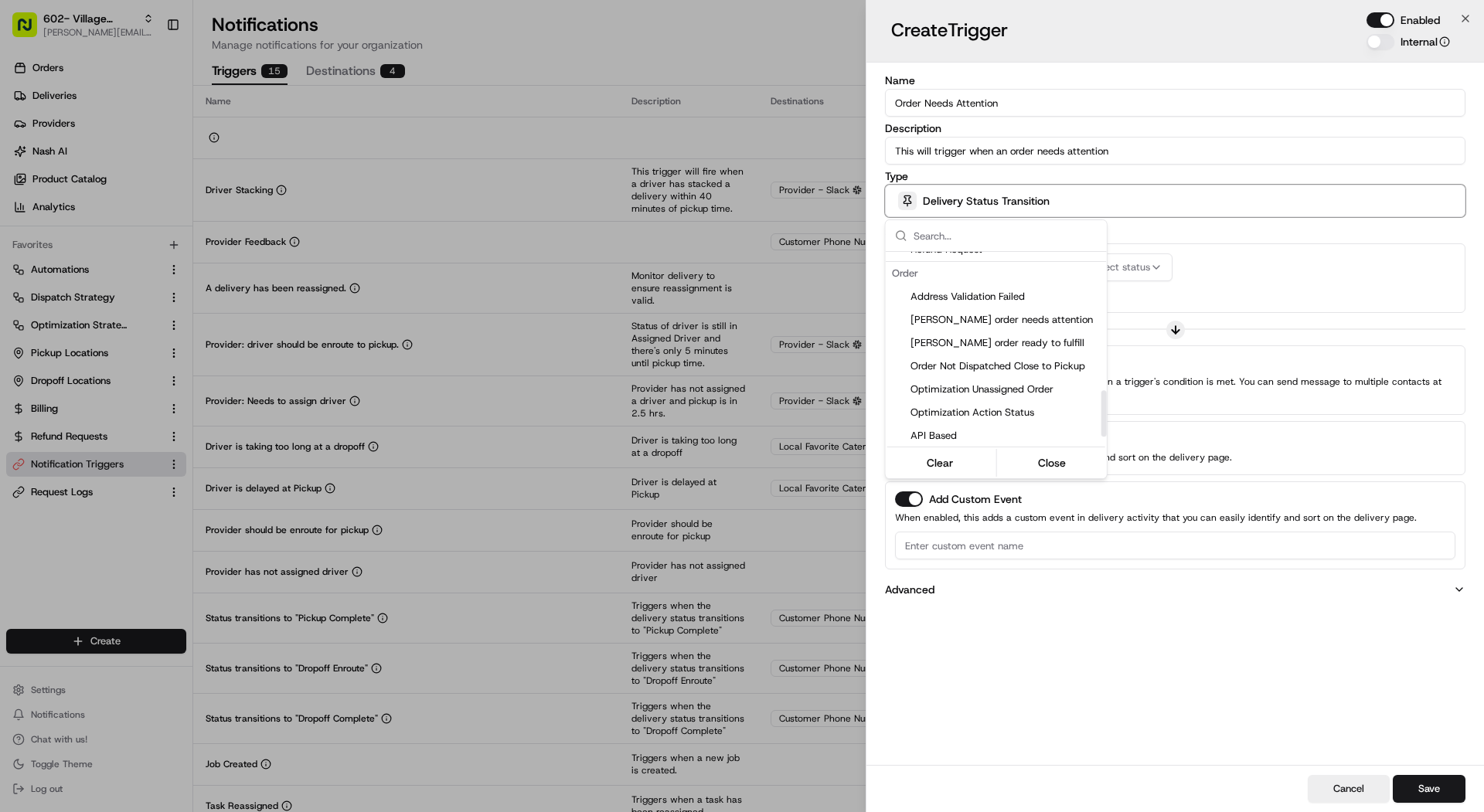
scroll to position [614, 0]
click at [989, 321] on span "Nash order needs attention" at bounding box center [1005, 319] width 190 height 14
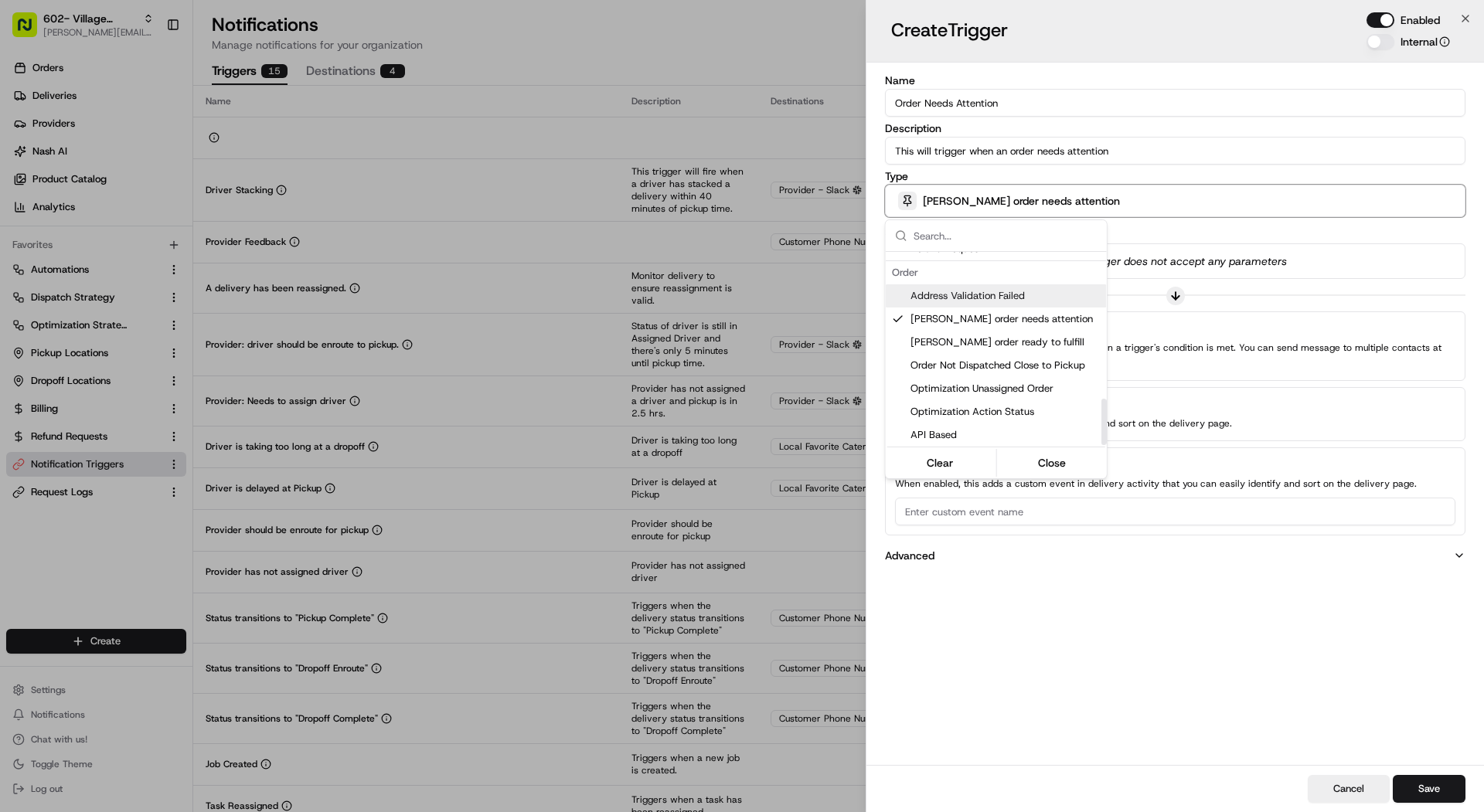
click at [1239, 279] on div at bounding box center [742, 406] width 1484 height 812
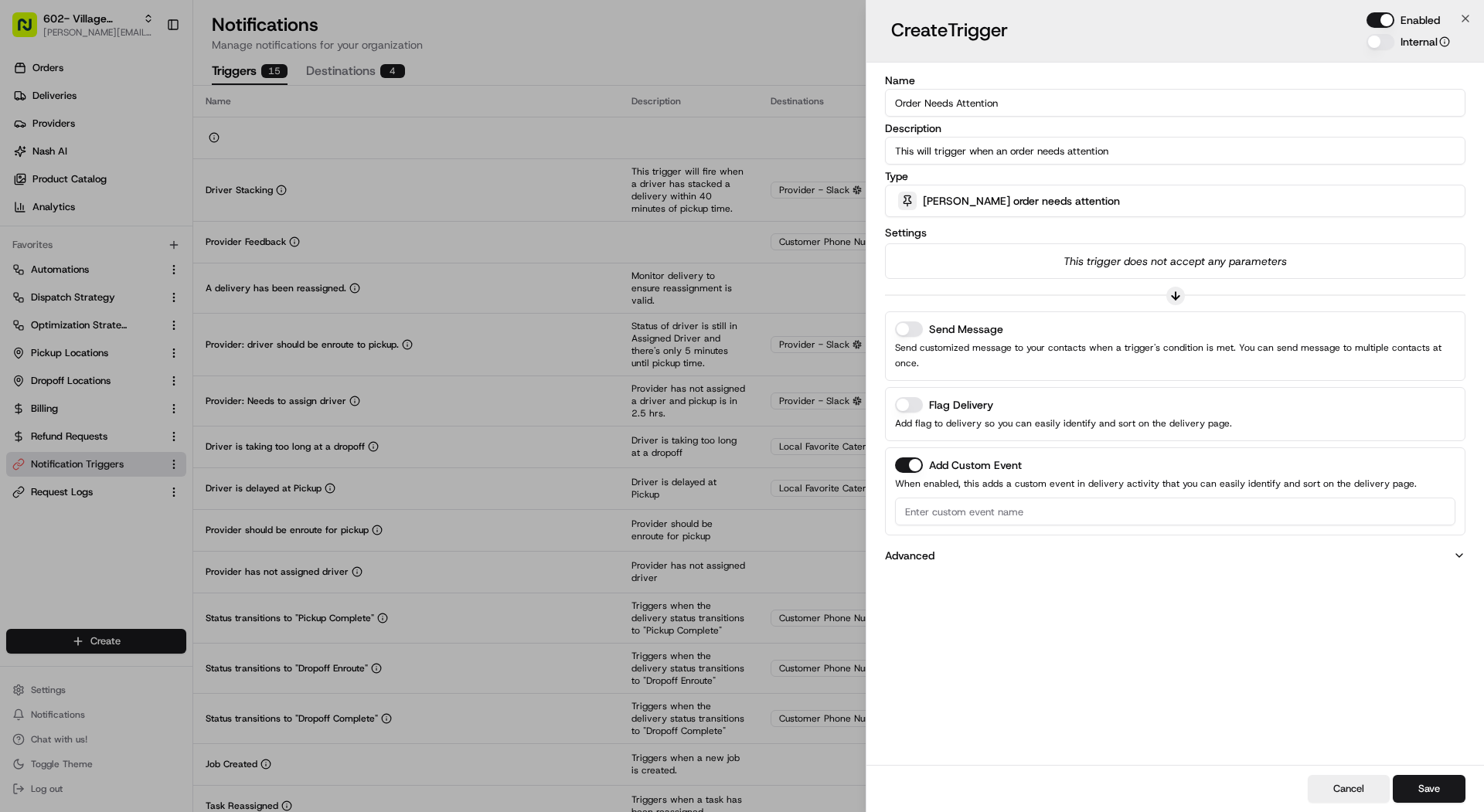
click at [908, 458] on button "Add Custom Event" at bounding box center [908, 465] width 28 height 15
click at [912, 328] on button "Send Message" at bounding box center [908, 329] width 28 height 15
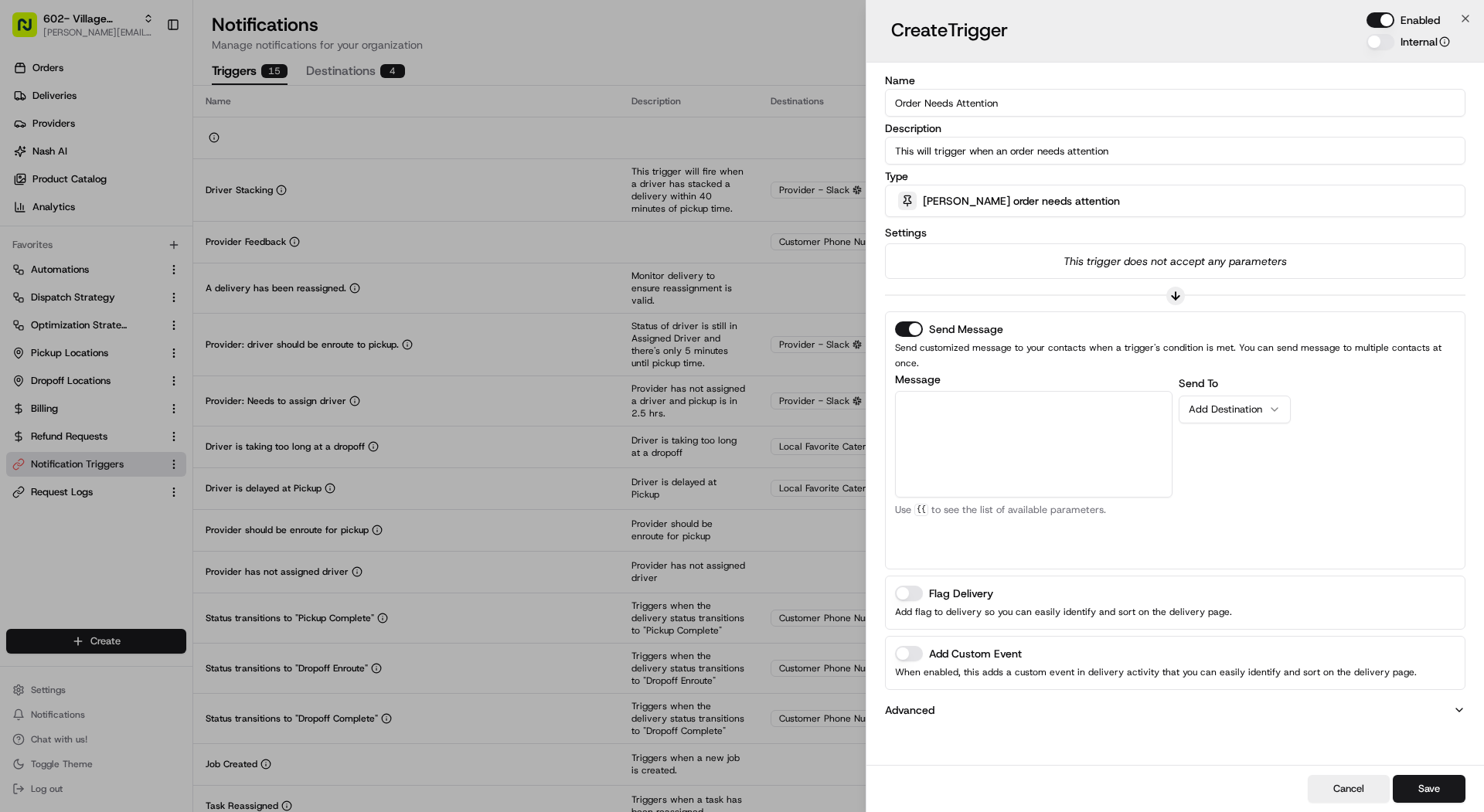
click at [943, 429] on textarea "Message" at bounding box center [1034, 444] width 277 height 106
type textarea "This delivery needs attention -> {{nash_order_portal_url}}"
click at [1245, 403] on div "Add Destination" at bounding box center [1228, 409] width 80 height 14
click at [1233, 449] on div "Send To Local Favorite Catering Add Destination" at bounding box center [1317, 467] width 277 height 185
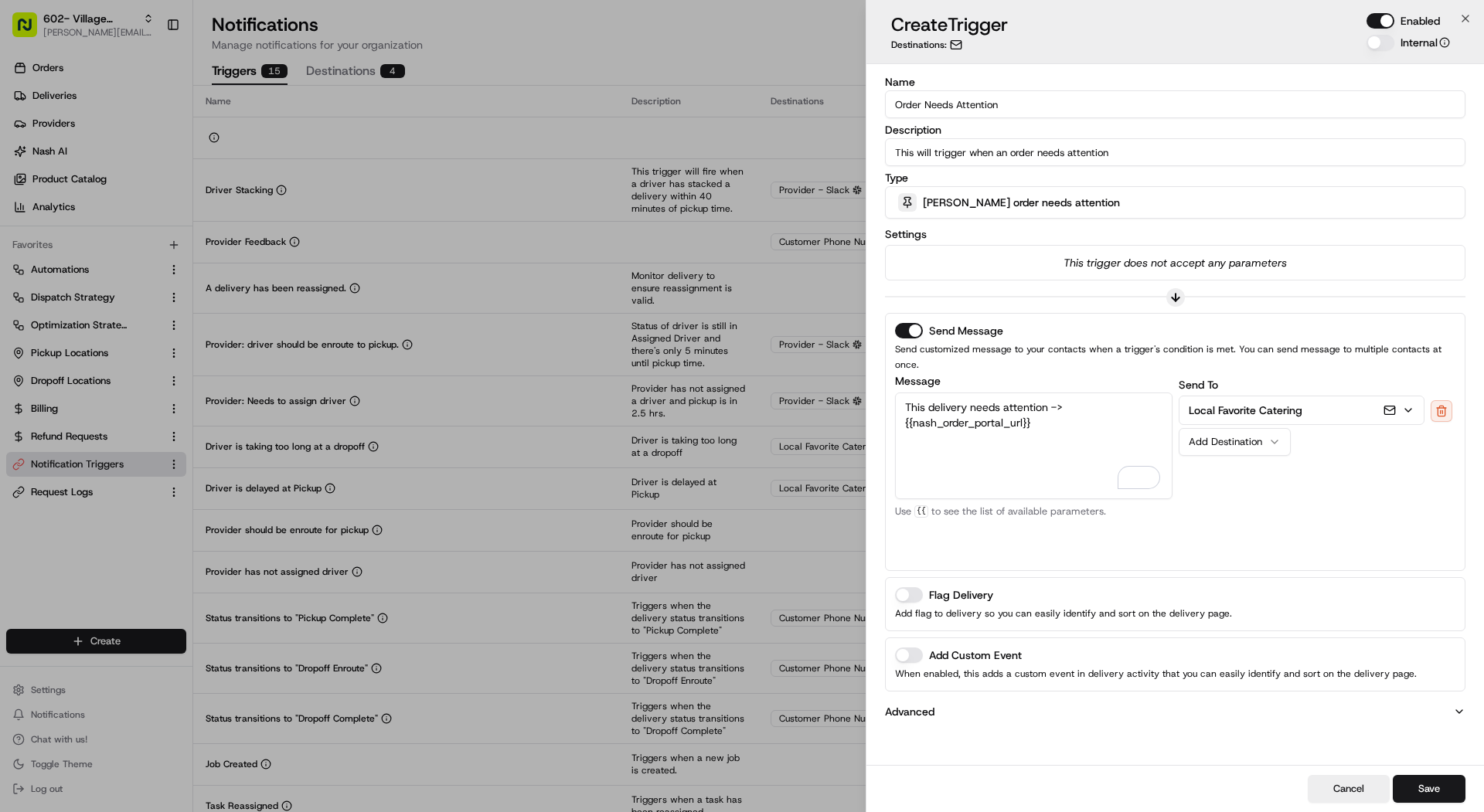
click at [1403, 404] on icon "button" at bounding box center [1407, 409] width 12 height 12
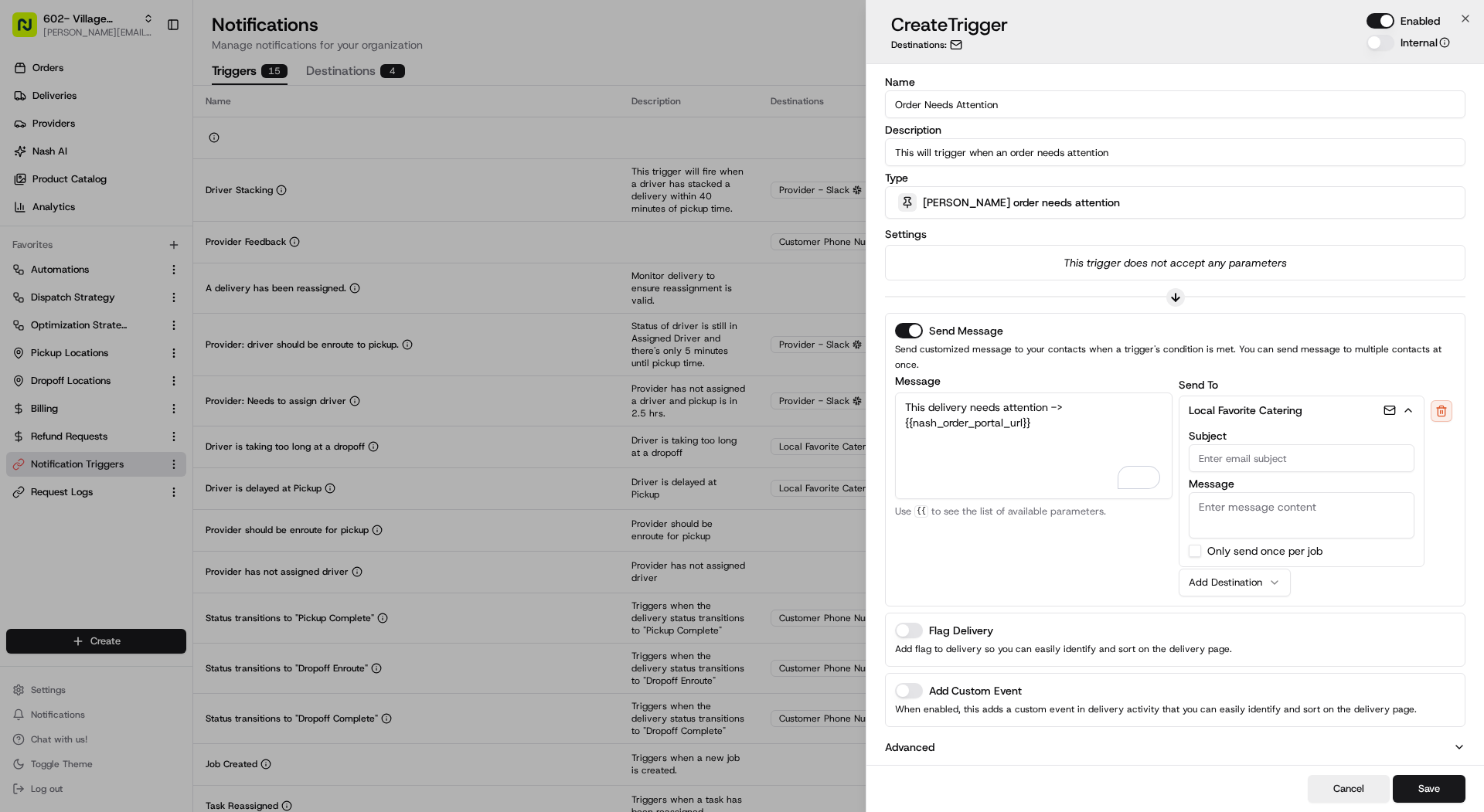
click at [1385, 406] on rect "button" at bounding box center [1389, 410] width 10 height 9
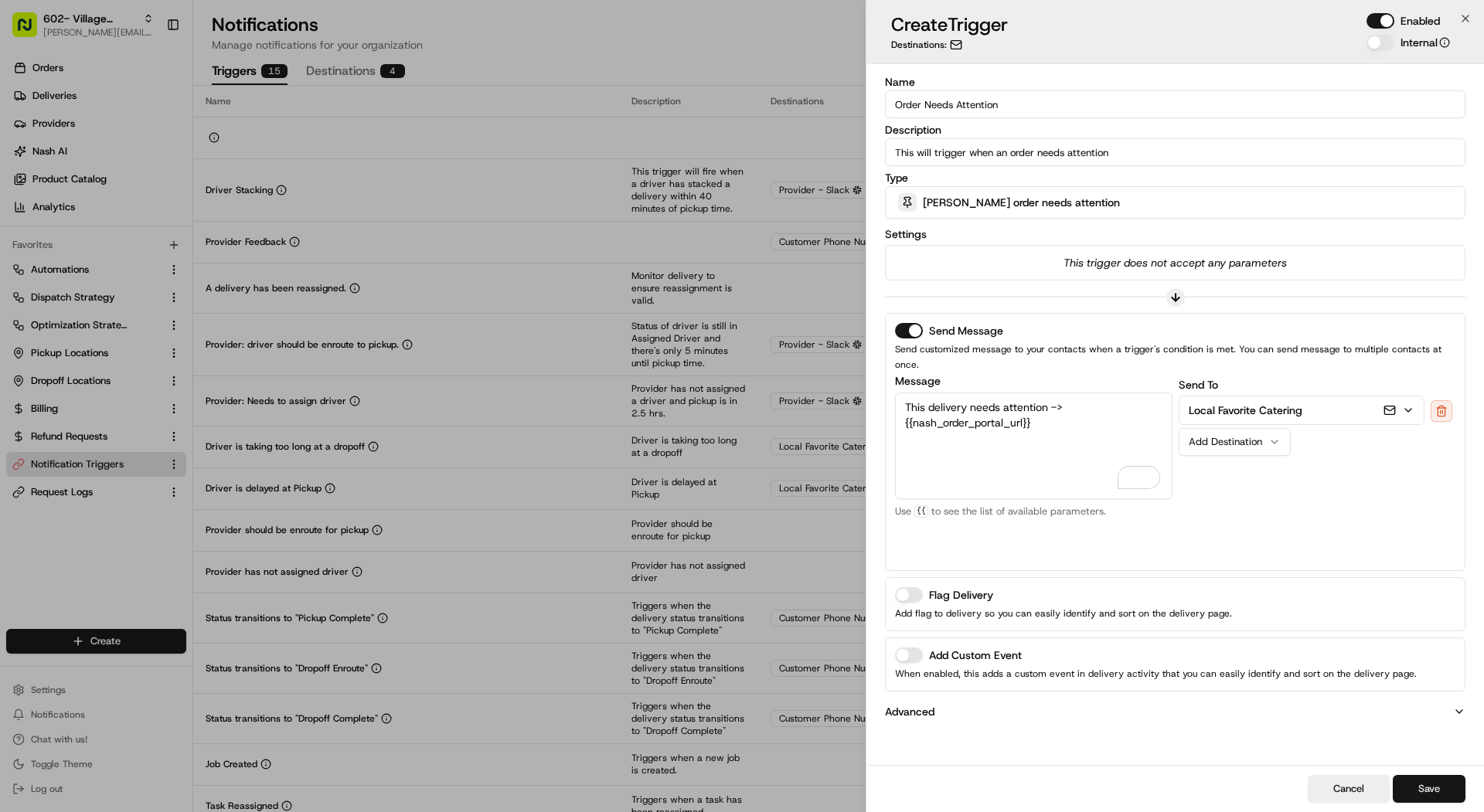
click at [1428, 791] on button "Save" at bounding box center [1429, 788] width 72 height 28
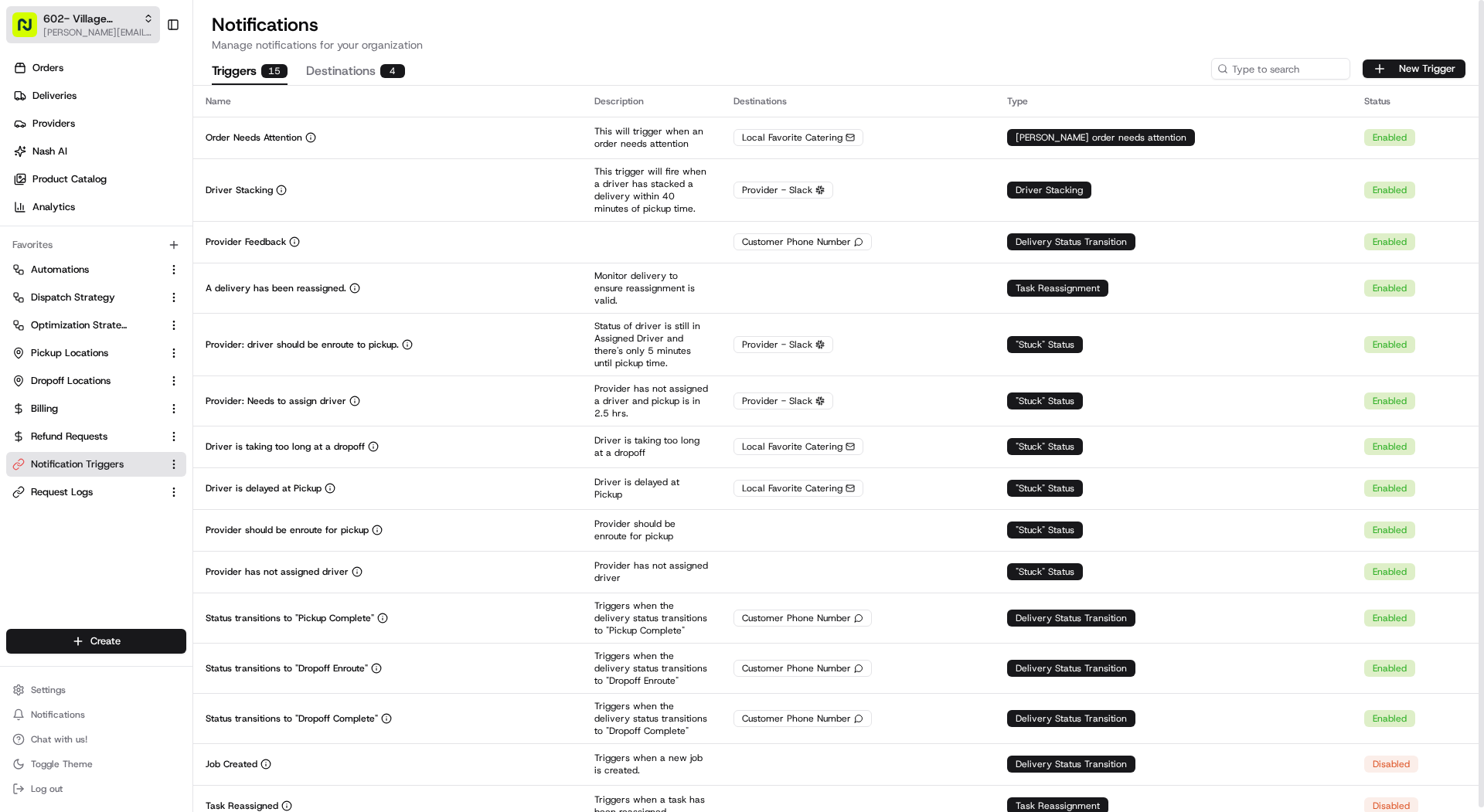
click at [89, 37] on span "[PERSON_NAME][EMAIL_ADDRESS][DOMAIN_NAME]" at bounding box center [99, 32] width 110 height 12
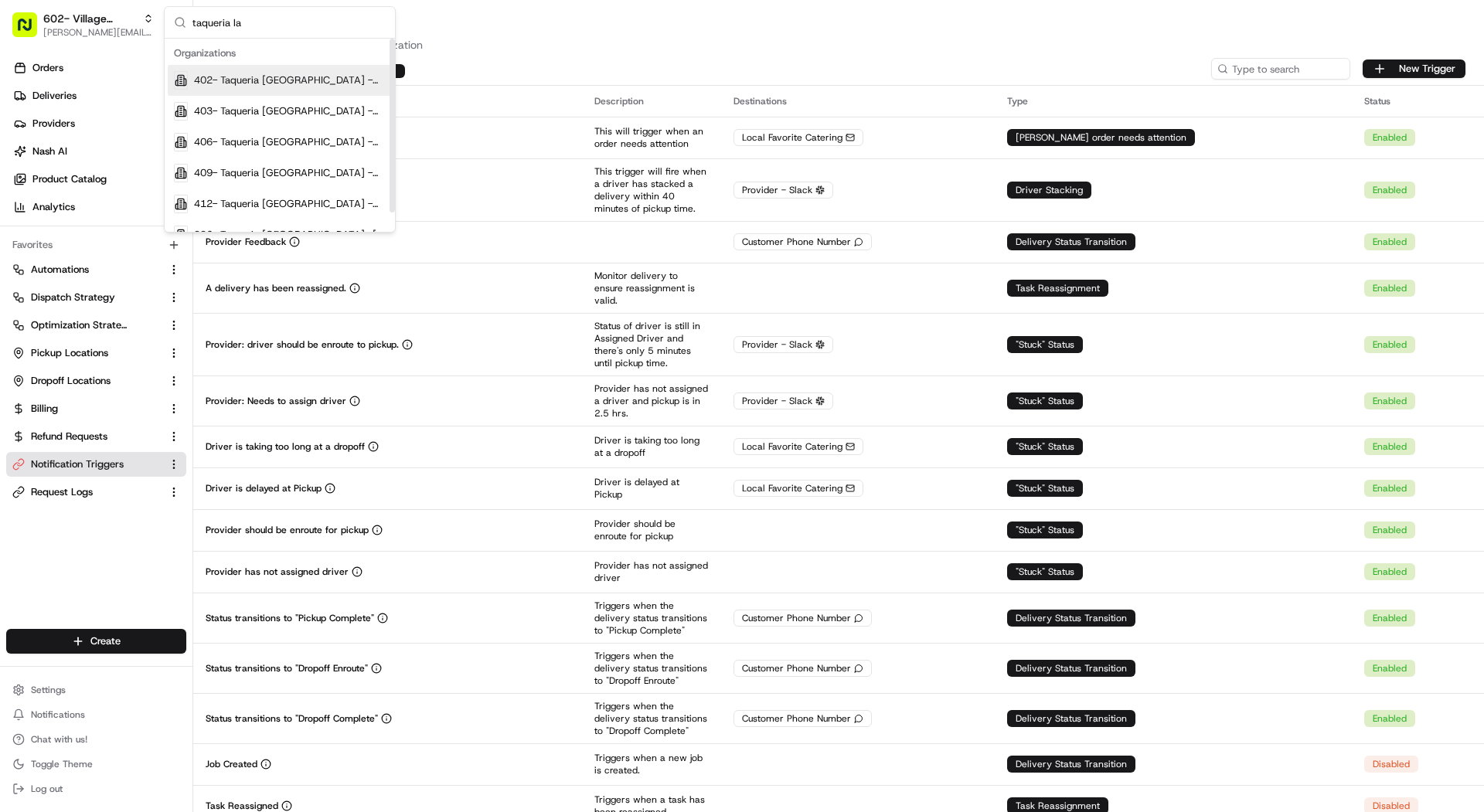
type input "taqueria la"
click at [245, 217] on span "996- Taqueria La Ventana- Downtown Dallas" at bounding box center [290, 213] width 192 height 14
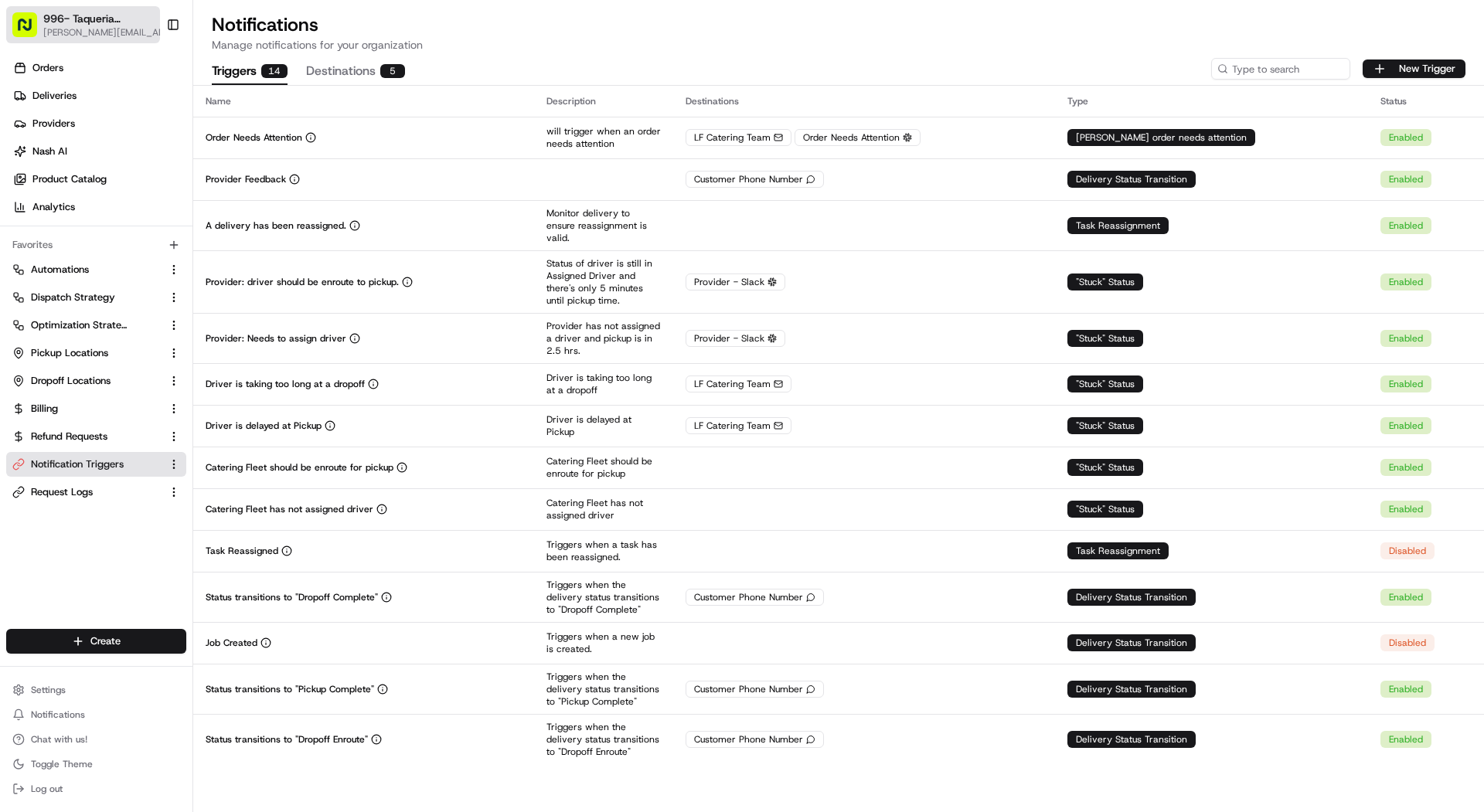
click at [122, 22] on span "996- Taqueria La Ventana- Downtown Dallas" at bounding box center [100, 18] width 112 height 15
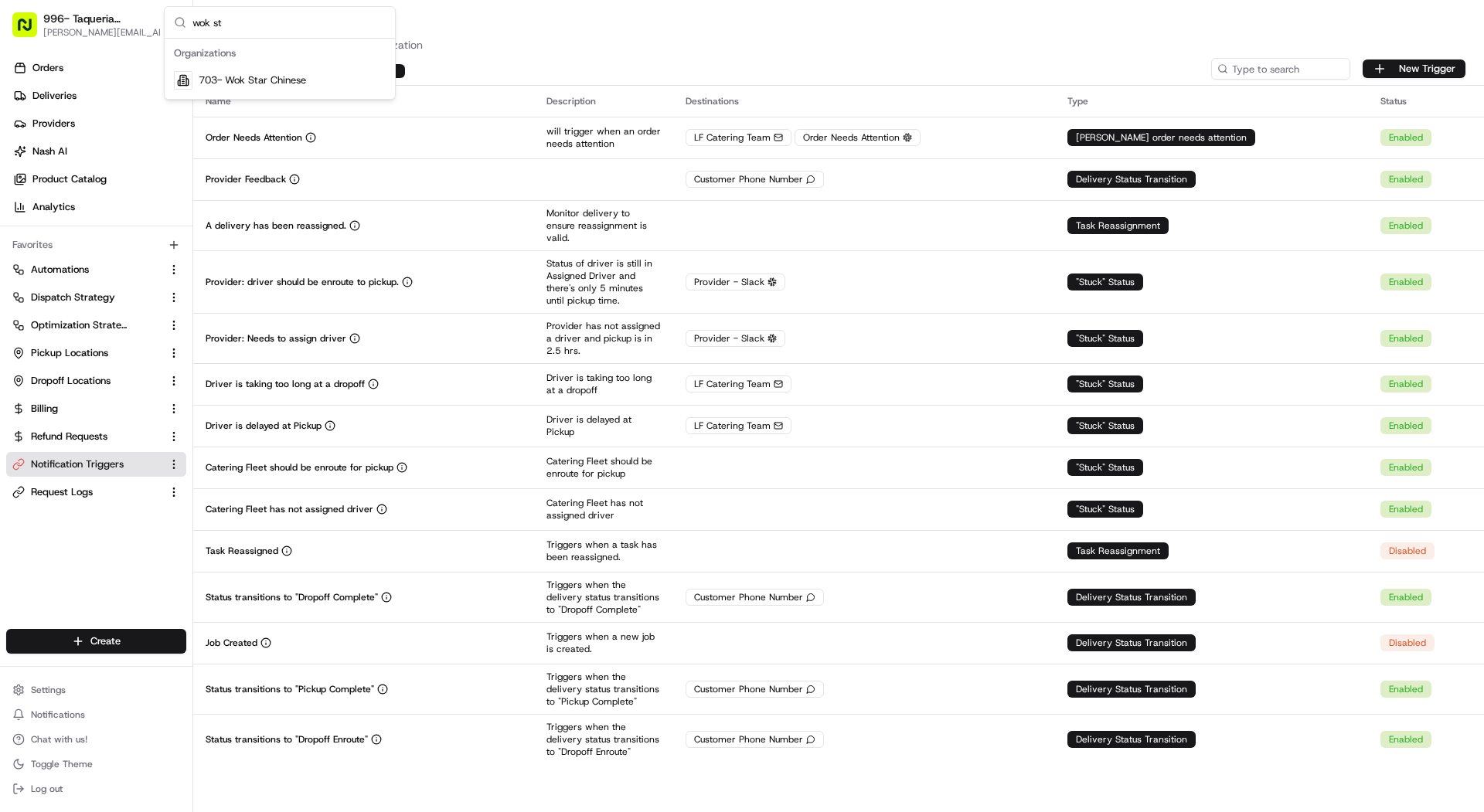
type input "wok st"
click at [268, 86] on div "703- Wok Star Chinese" at bounding box center [279, 80] width 224 height 31
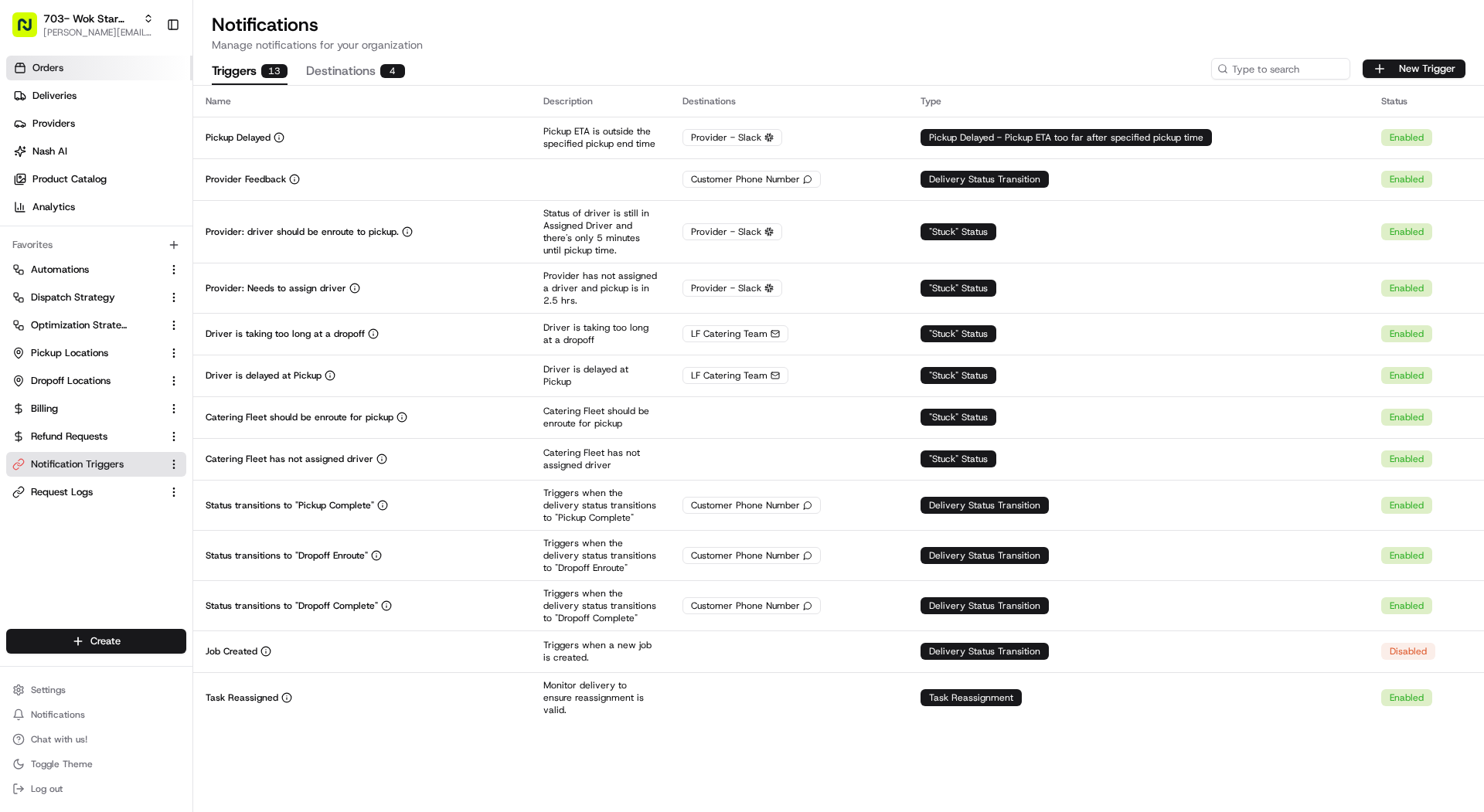
click at [67, 77] on link "Orders" at bounding box center [100, 68] width 186 height 25
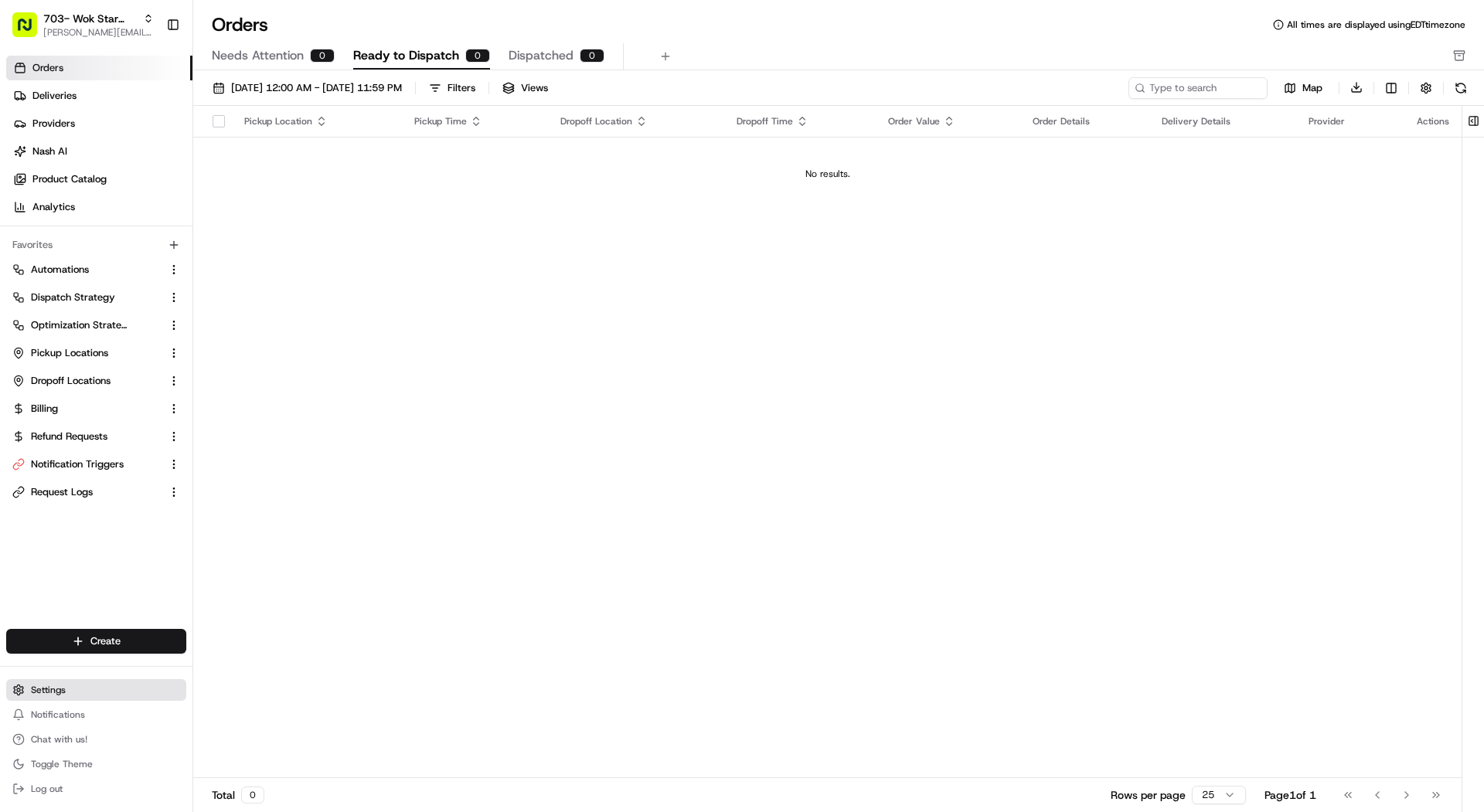
click at [50, 686] on span "Settings" at bounding box center [48, 689] width 35 height 12
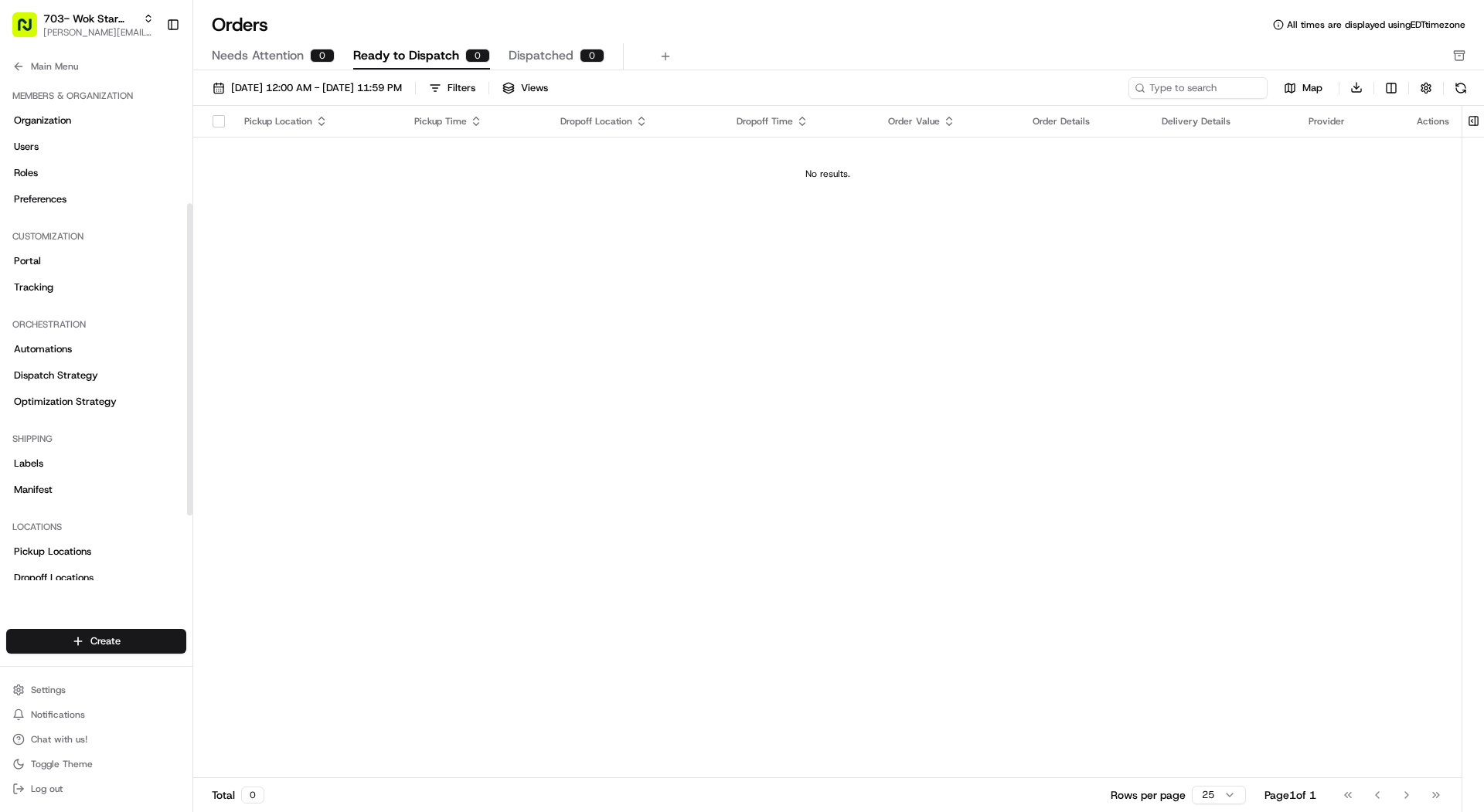
scroll to position [307, 0]
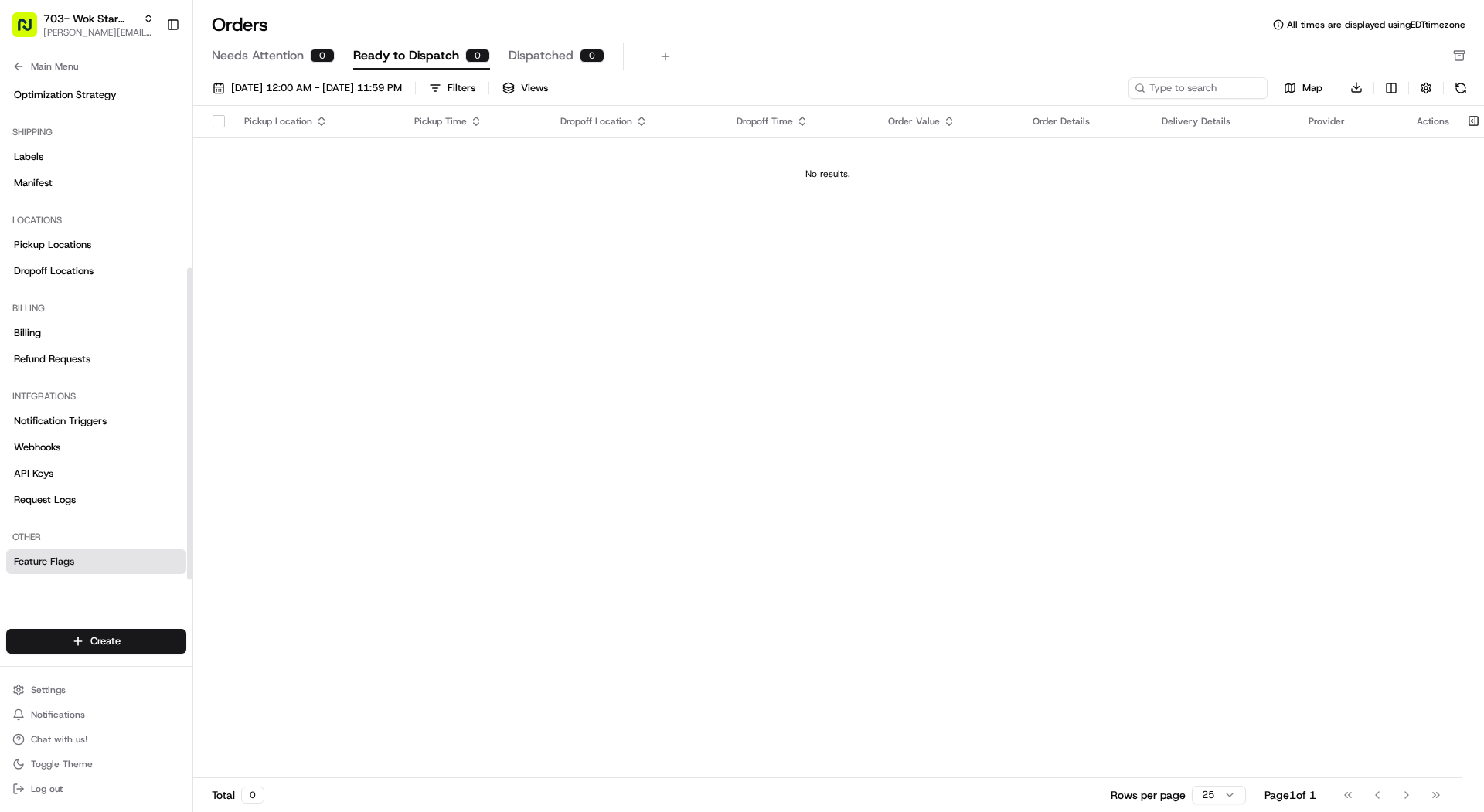
click at [92, 567] on link "Feature Flags" at bounding box center [97, 561] width 181 height 25
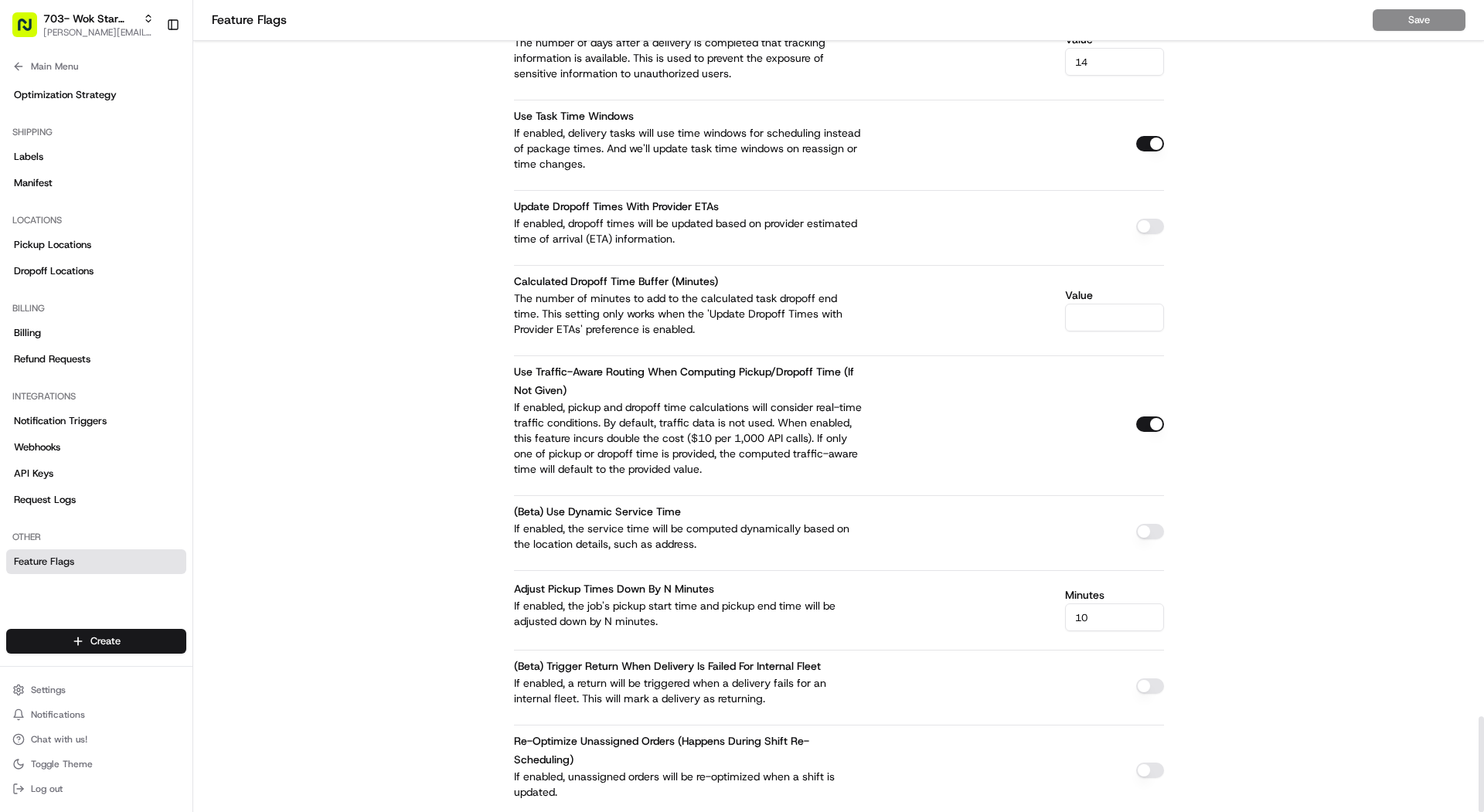
scroll to position [6078, 0]
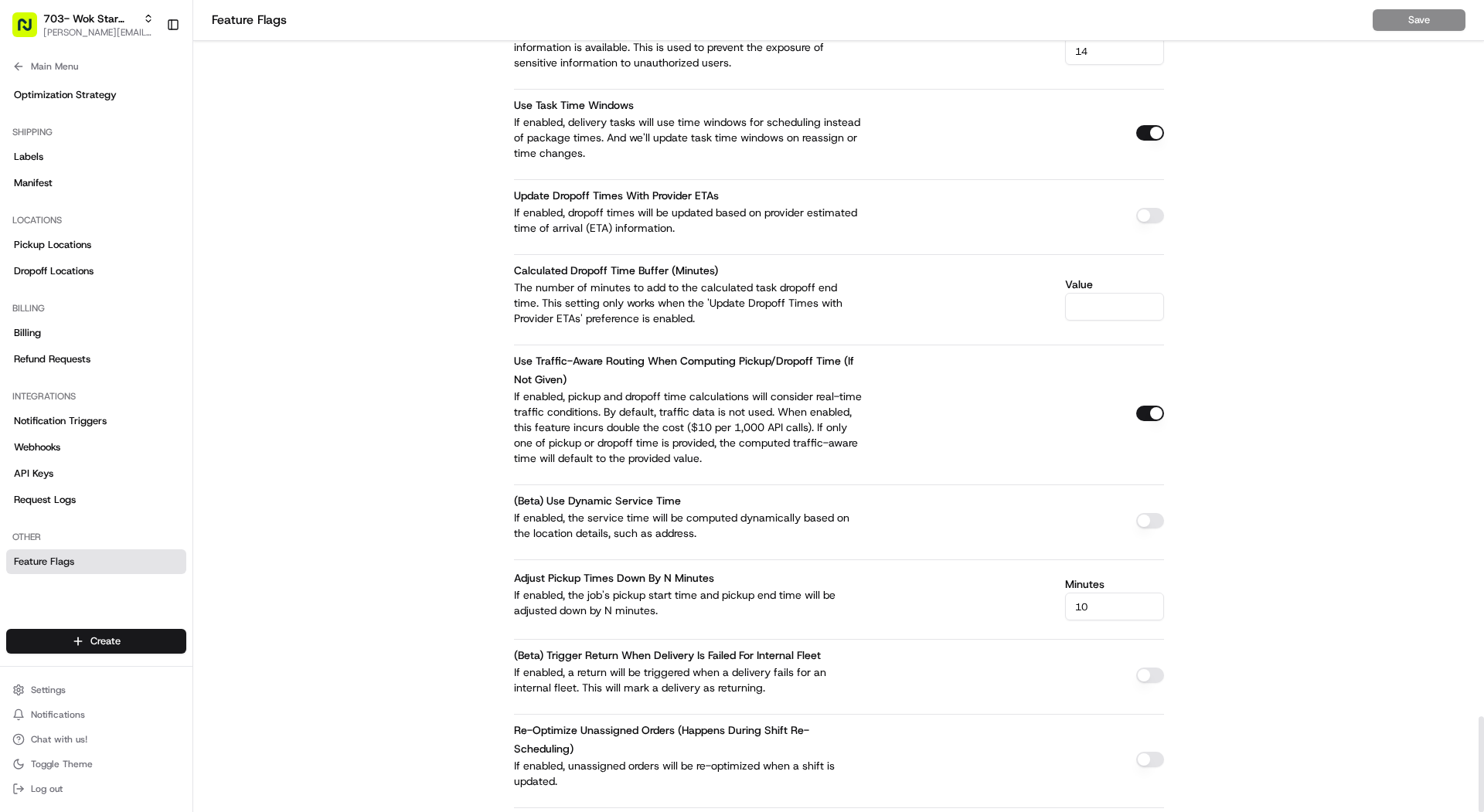
click at [1151, 406] on button "button" at bounding box center [1150, 413] width 28 height 15
click at [1404, 25] on button "Save" at bounding box center [1419, 20] width 93 height 22
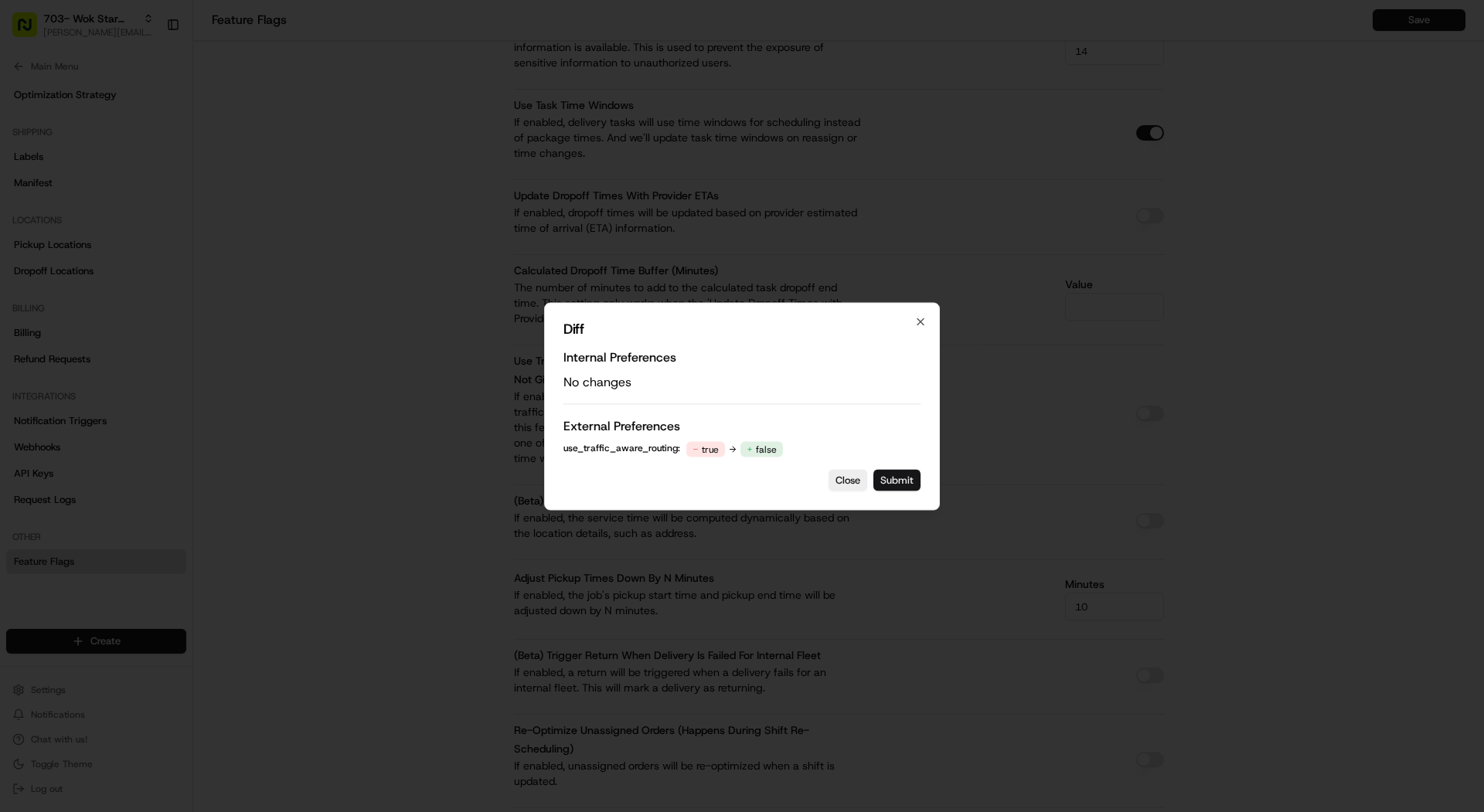
click at [895, 482] on button "Submit" at bounding box center [897, 480] width 48 height 22
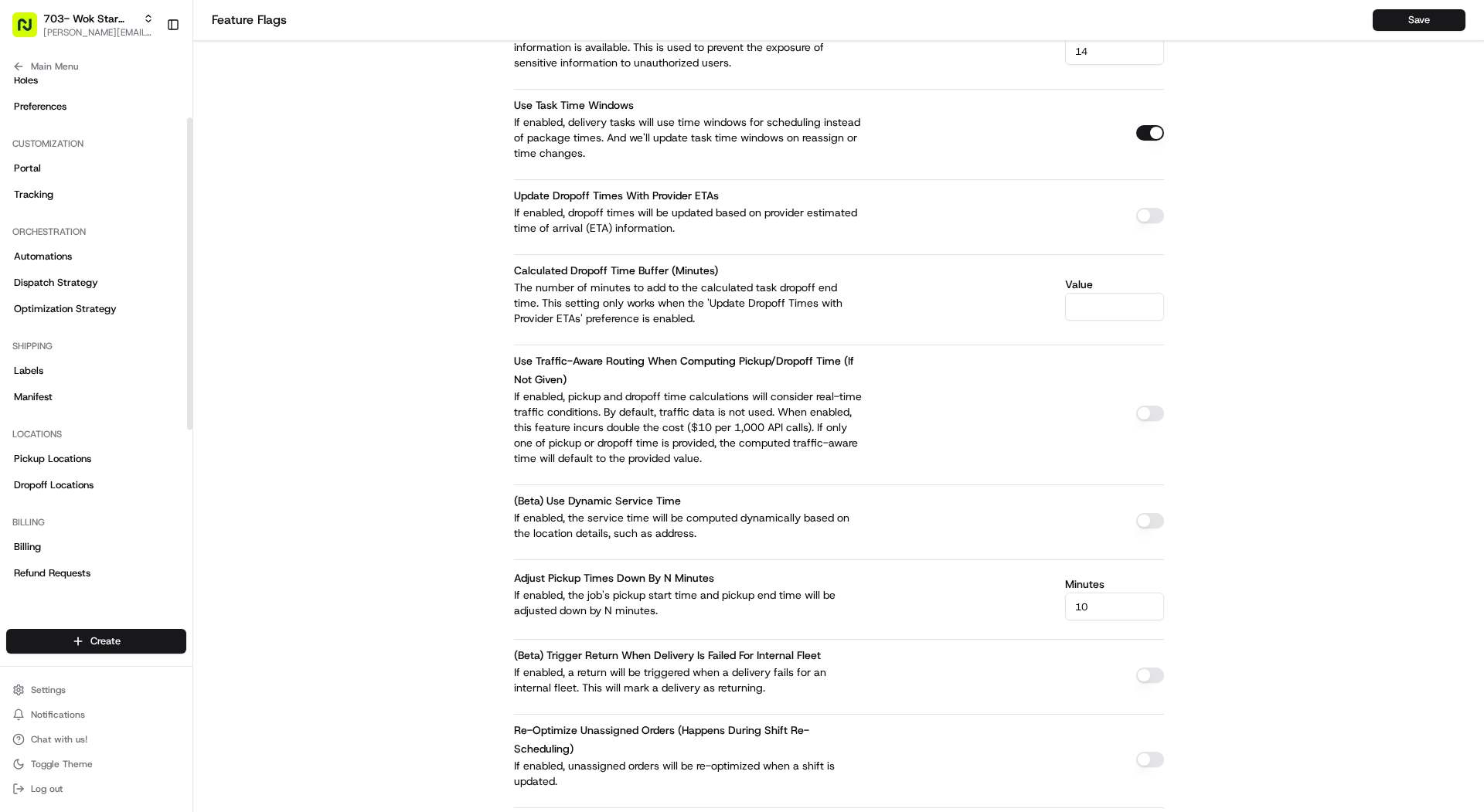
scroll to position [0, 0]
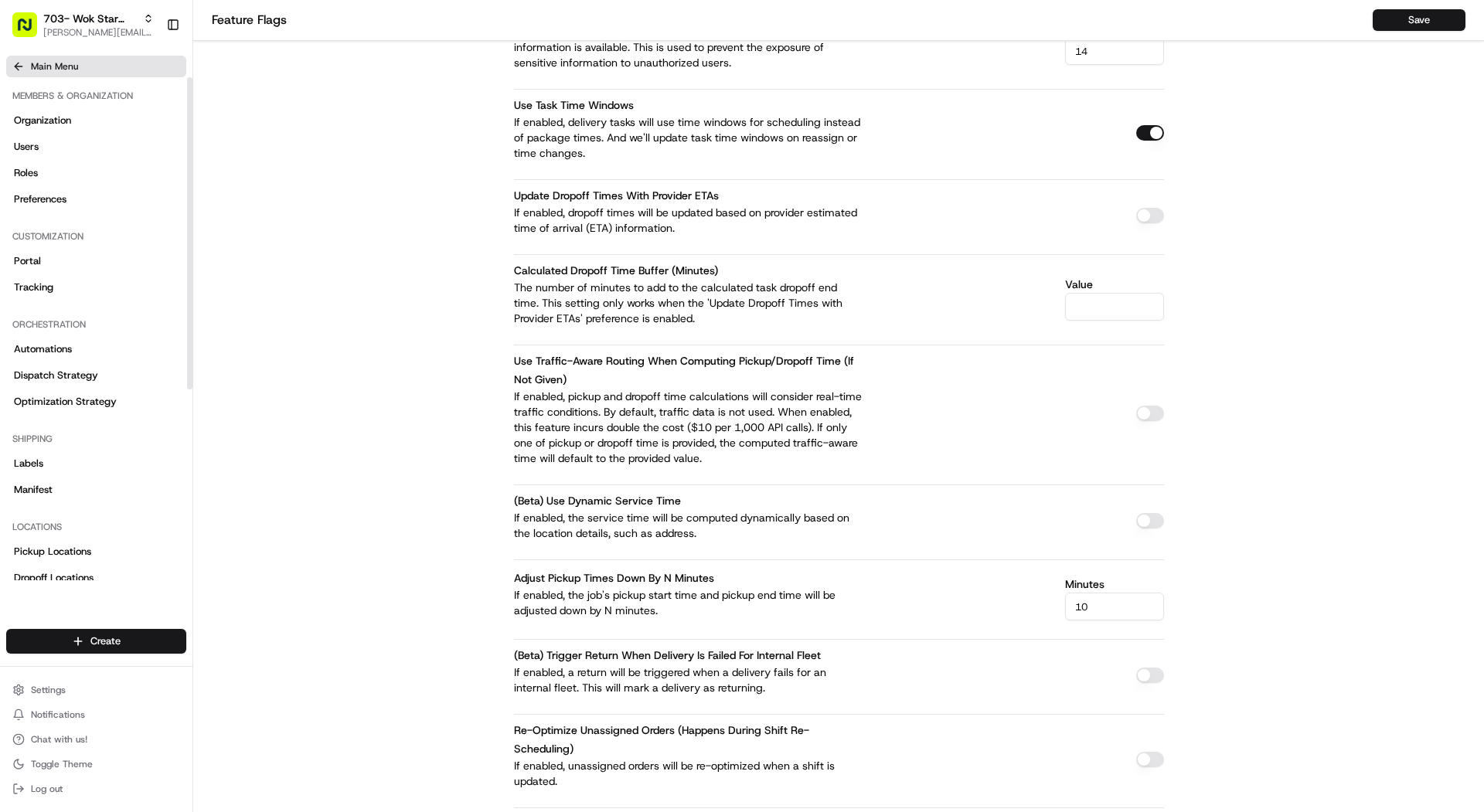
click at [41, 71] on span "Main Menu" at bounding box center [55, 66] width 48 height 12
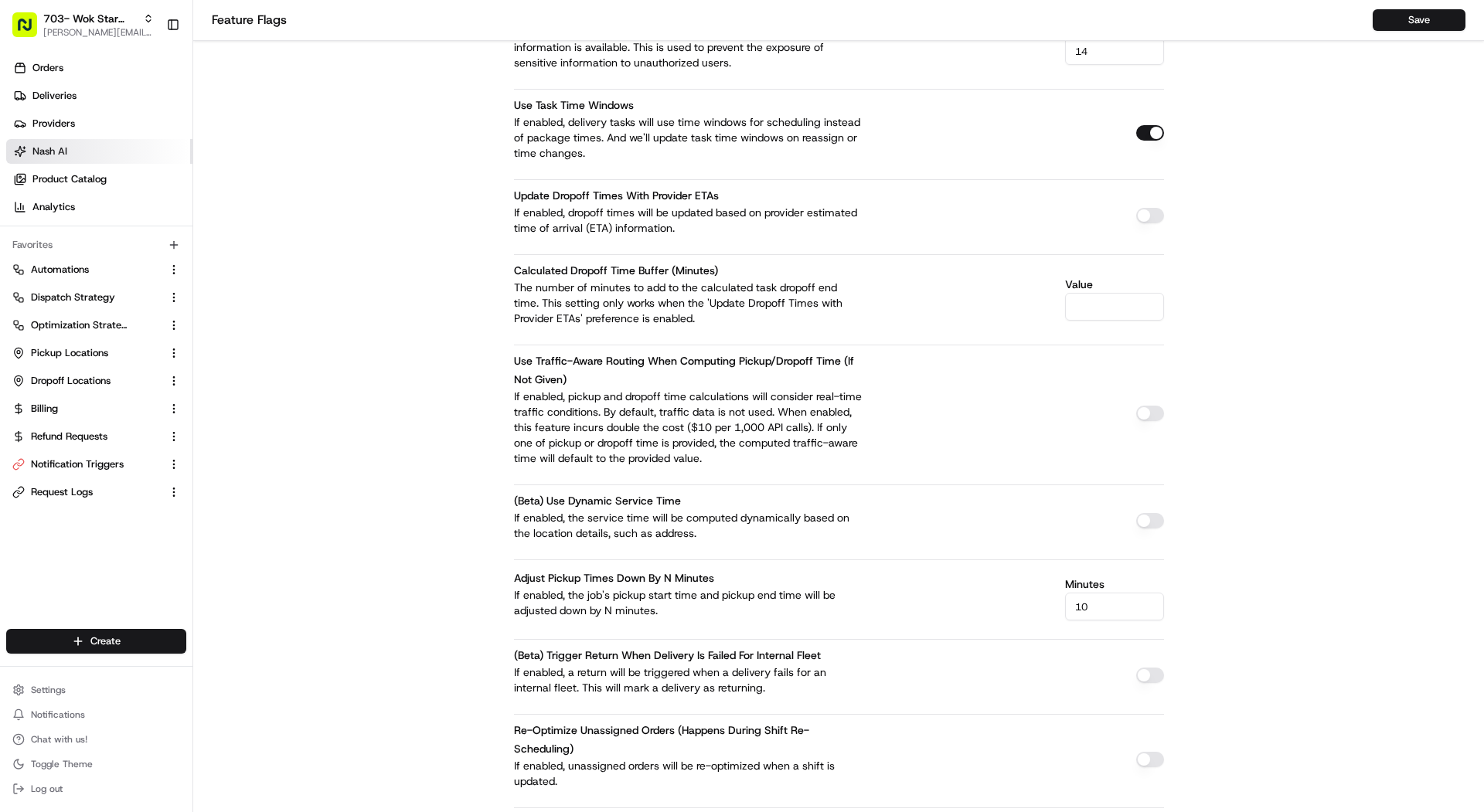
click at [67, 147] on span "Nash AI" at bounding box center [49, 151] width 35 height 14
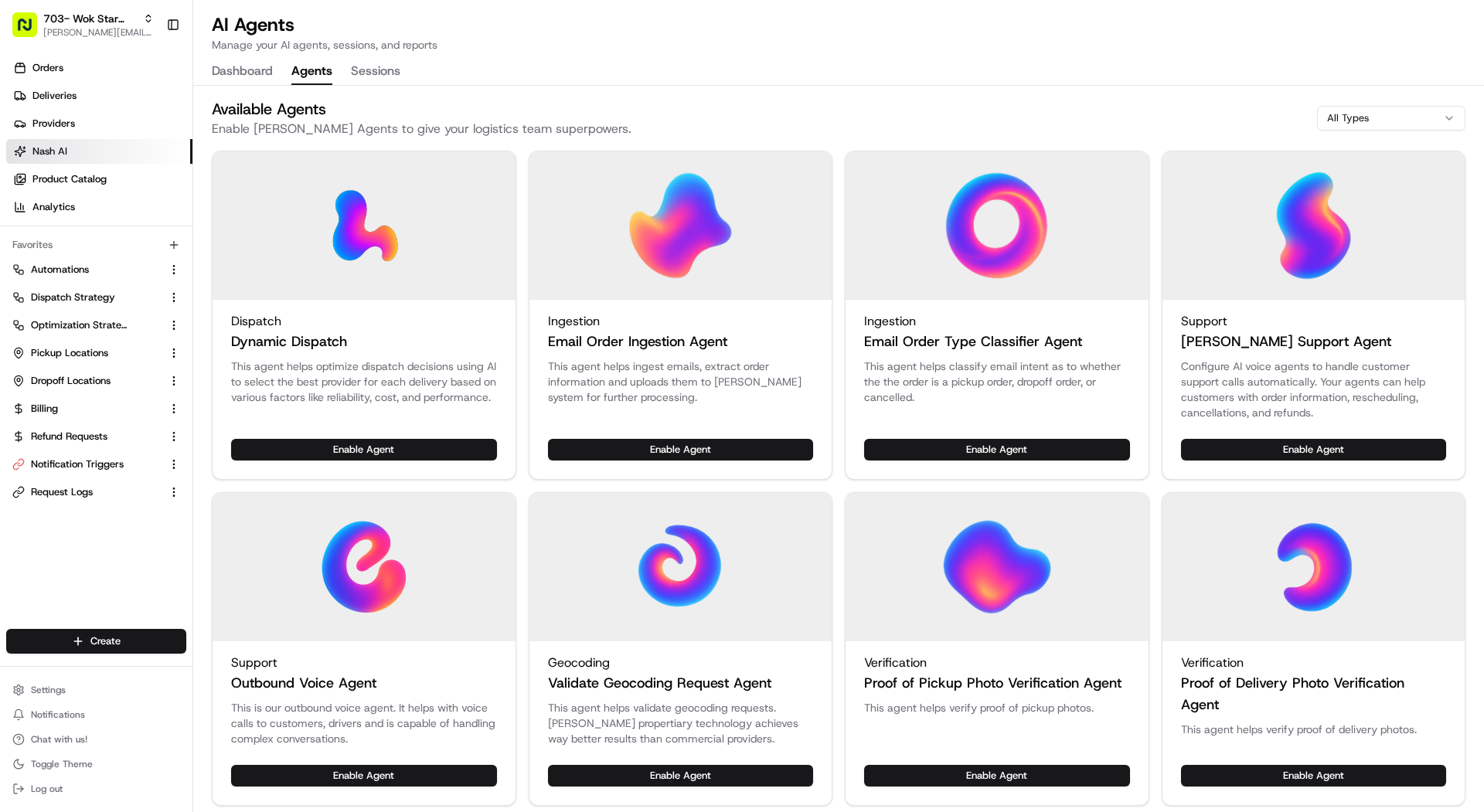
click at [304, 72] on button "Agents" at bounding box center [312, 72] width 41 height 27
click at [698, 451] on button "Enable Agent" at bounding box center [681, 449] width 266 height 22
click at [937, 432] on div "This agent helps classify email intent as to whether the the order is a pickup …" at bounding box center [997, 398] width 303 height 81
click at [937, 444] on button "Enable Agent" at bounding box center [997, 449] width 266 height 22
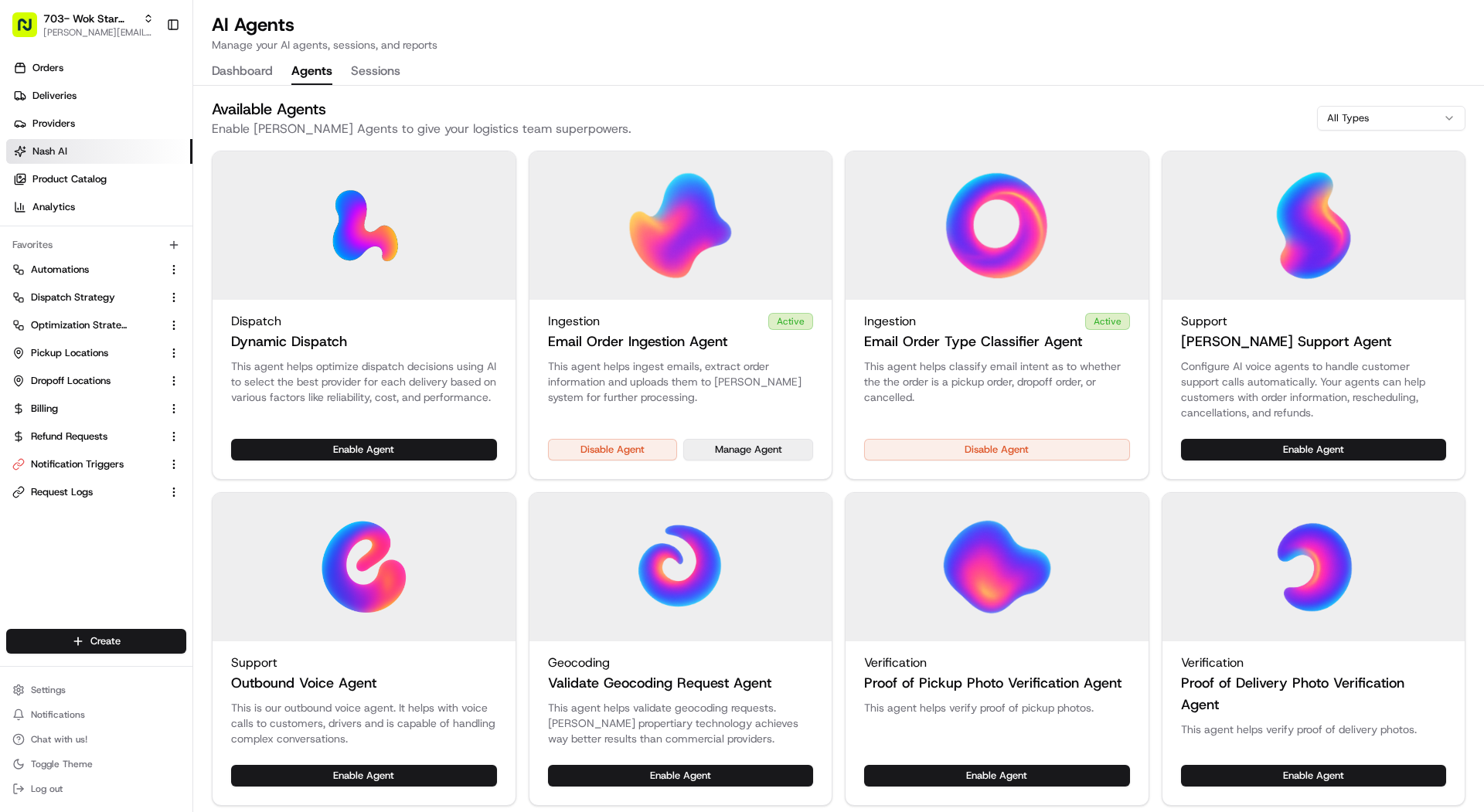
click at [772, 454] on button "Manage Agent" at bounding box center [748, 449] width 130 height 22
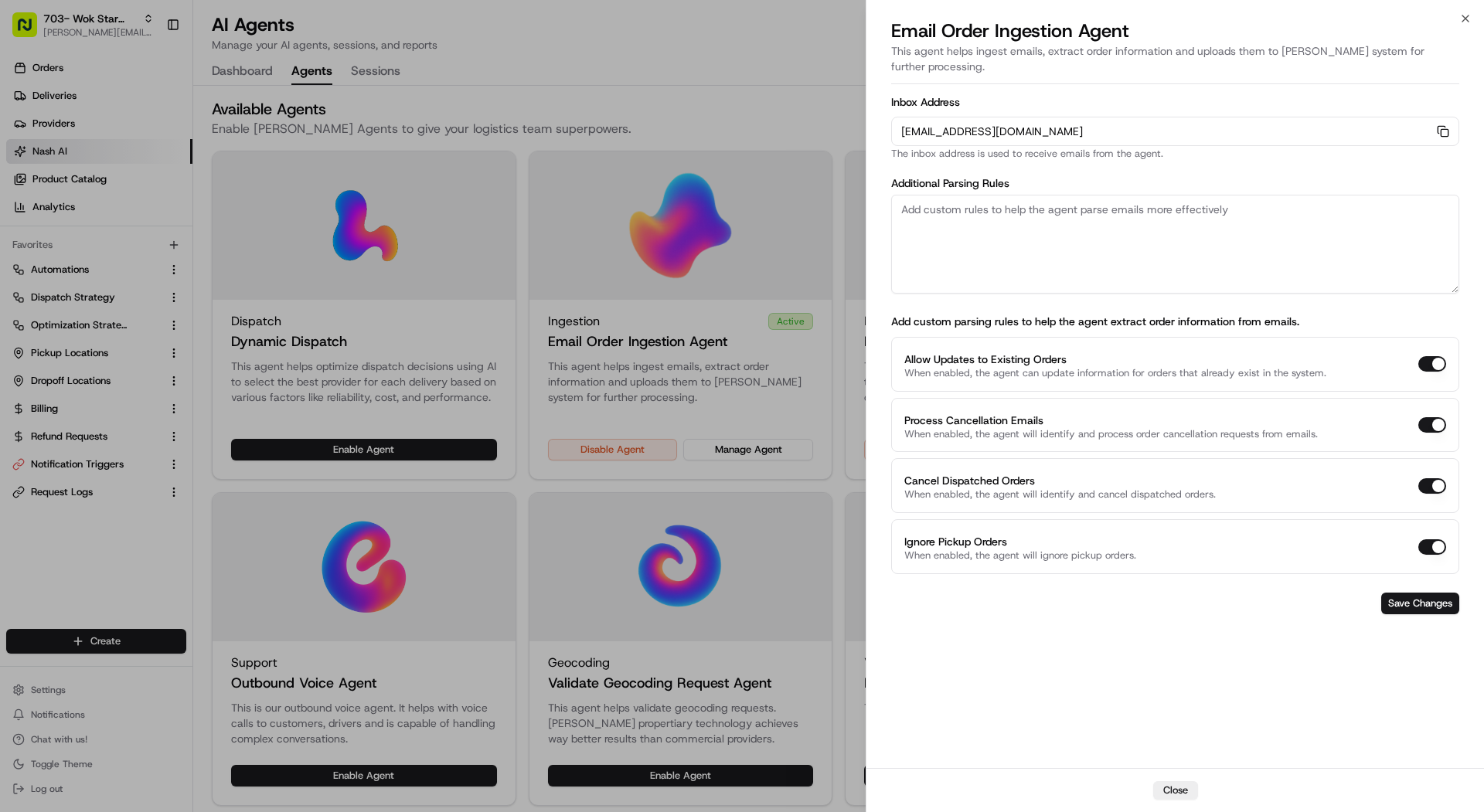
click at [1103, 211] on textarea at bounding box center [1175, 244] width 568 height 99
paste textarea "Rules: 1. The pickup business name should always be "Taqueria La Ventana | Down…"
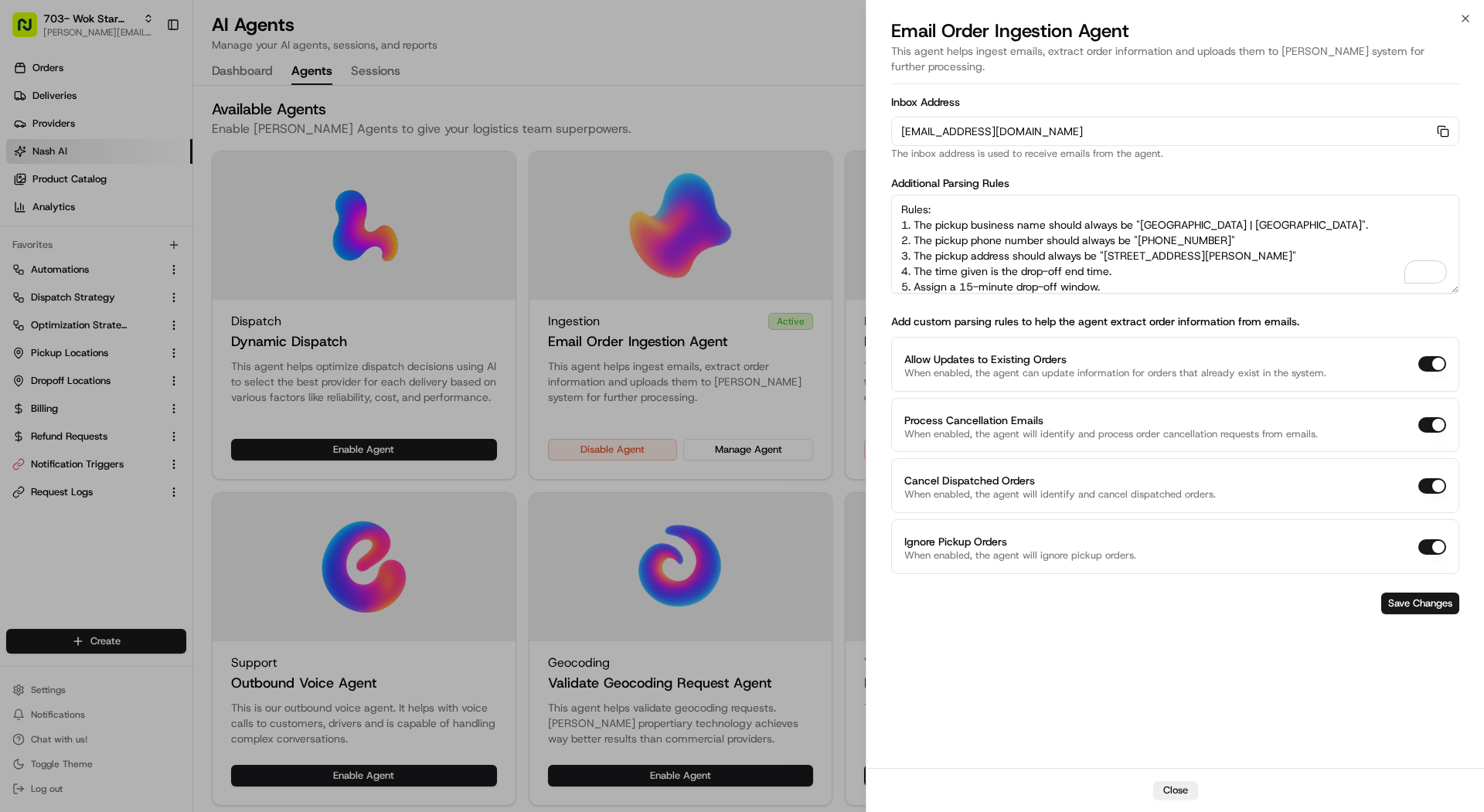
drag, startPoint x: 1334, startPoint y: 193, endPoint x: 1141, endPoint y: 205, distance: 193.4
click at [1141, 205] on textarea "Rules: 1. The pickup business name should always be "Taqueria La Ventana | Down…" at bounding box center [1175, 244] width 568 height 99
paste textarea "Wok Star Chinese"
drag, startPoint x: 1230, startPoint y: 221, endPoint x: 1140, endPoint y: 221, distance: 90.0
click at [1140, 221] on textarea "Rules: 1. The pickup business name should always be "Wok Star Chinese". 2. The …" at bounding box center [1175, 244] width 568 height 99
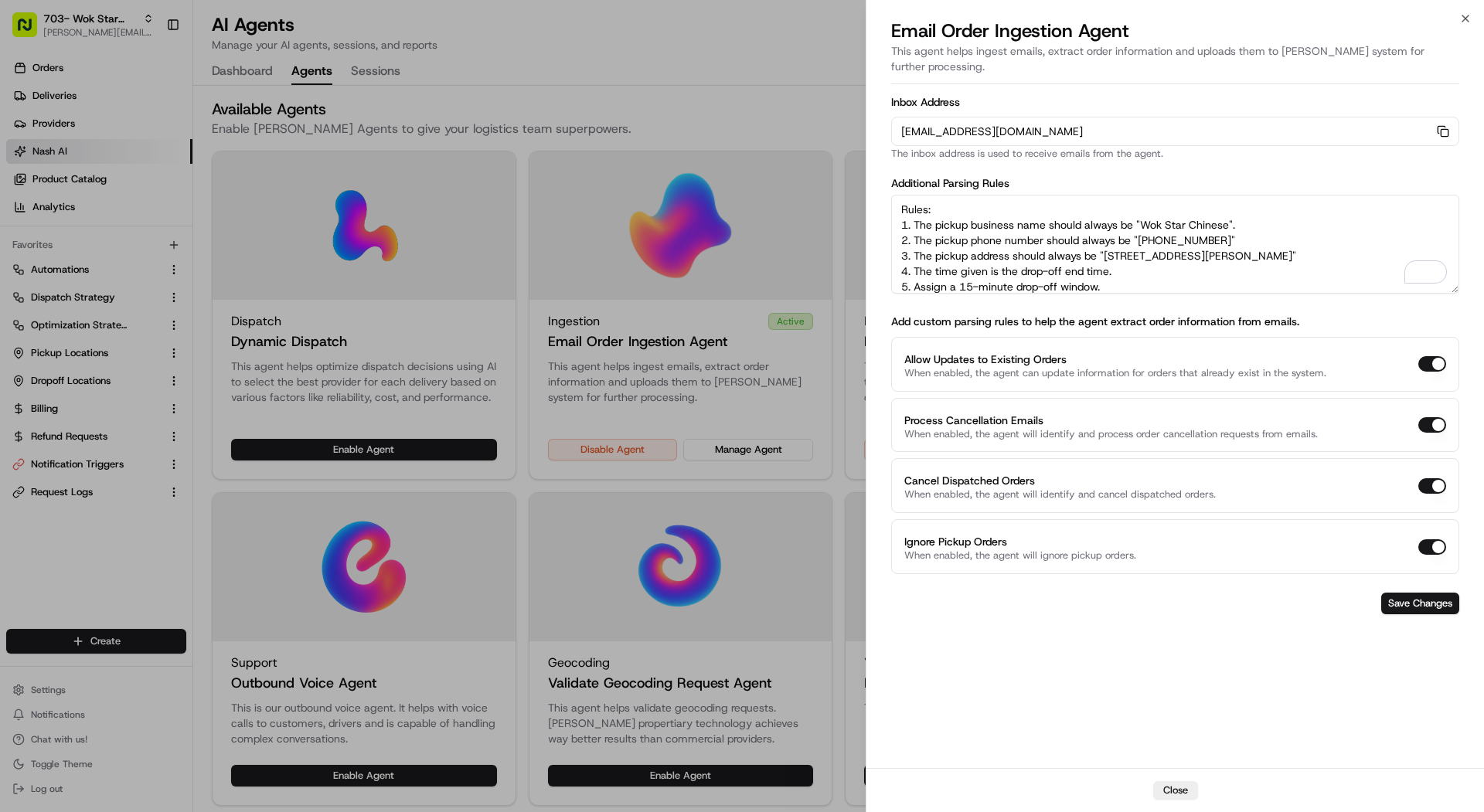
paste textarea "972 961 1168"
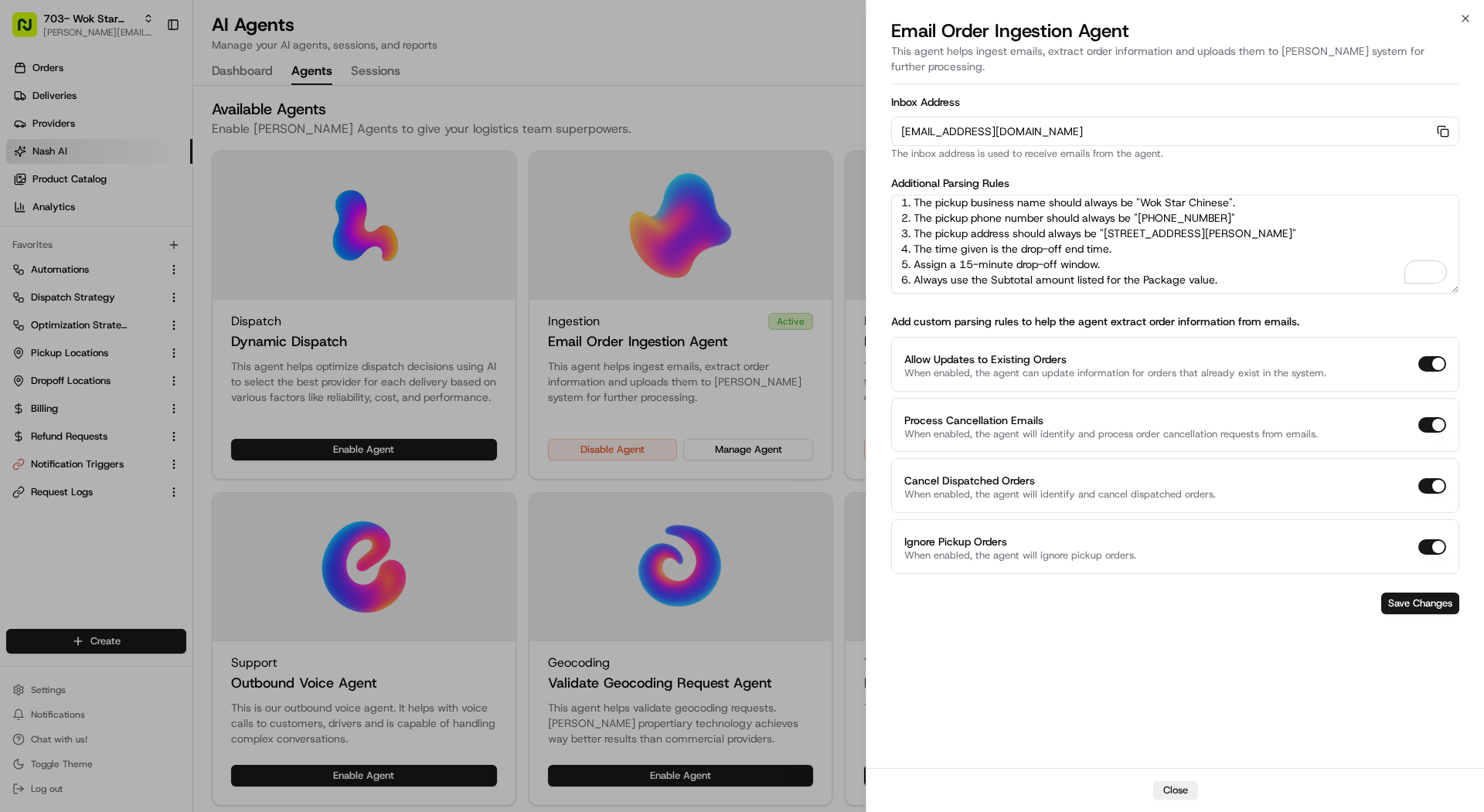
drag, startPoint x: 1323, startPoint y: 219, endPoint x: 1108, endPoint y: 217, distance: 215.0
click at [1108, 217] on textarea "Rules: 1. The pickup business name should always be "Wok Star Chinese". 2. The …" at bounding box center [1175, 244] width 568 height 99
paste textarea "8041 Walnut Hill LnFalls Church, VA 22042"
click at [1190, 213] on textarea "Rules: 1. The pickup business name should always be "Wok Star Chinese". 2. The …" at bounding box center [1175, 244] width 568 height 99
type textarea "Rules: 1. The pickup business name should always be "Wok Star Chinese". 2. The …"
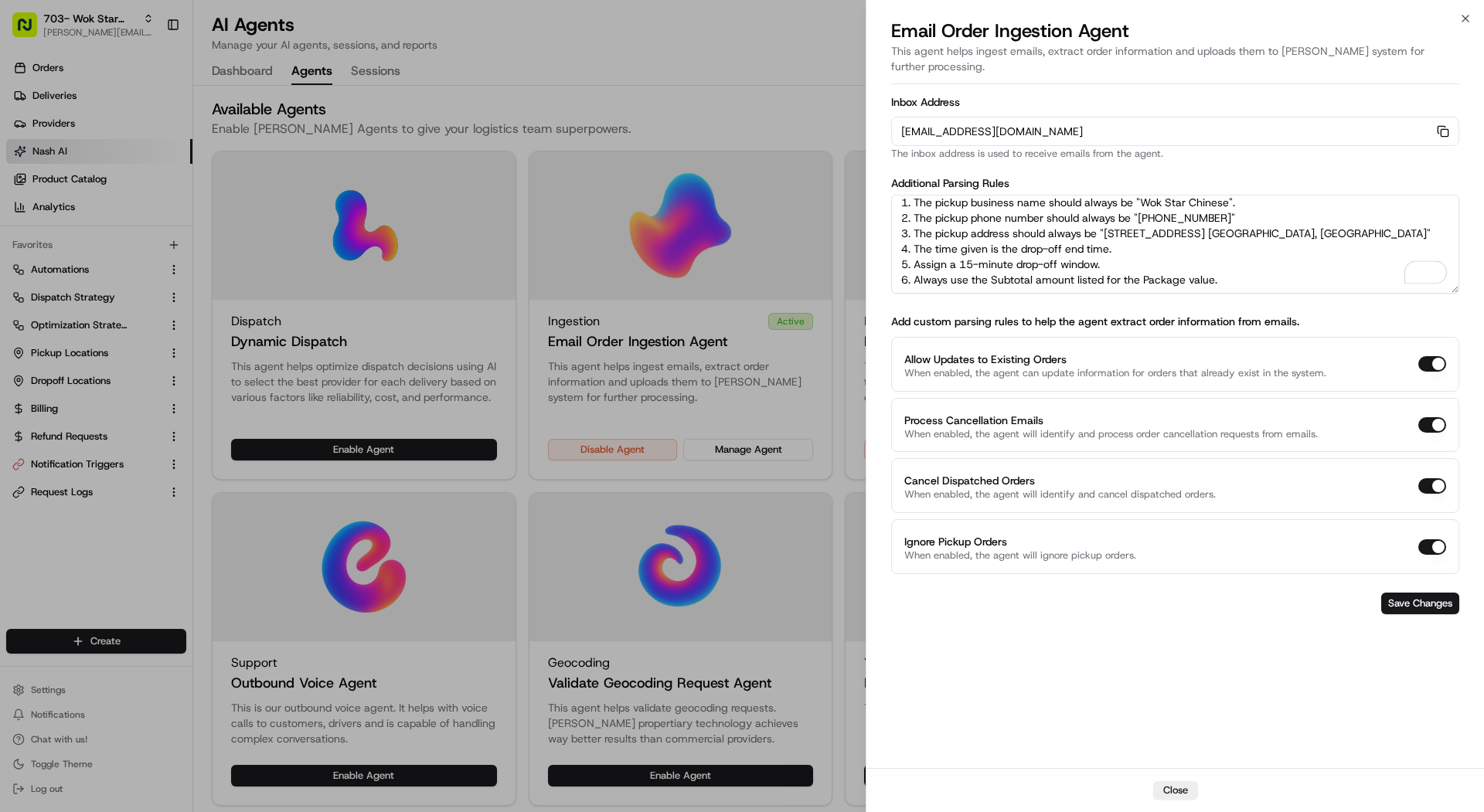
click at [1405, 599] on form "Inbox Address orders-ingest+org_5HAYsP+prod_b916d603@usenash.com Copy orders-in…" at bounding box center [1175, 355] width 568 height 530
click at [1404, 593] on button "Save Changes" at bounding box center [1419, 603] width 78 height 22
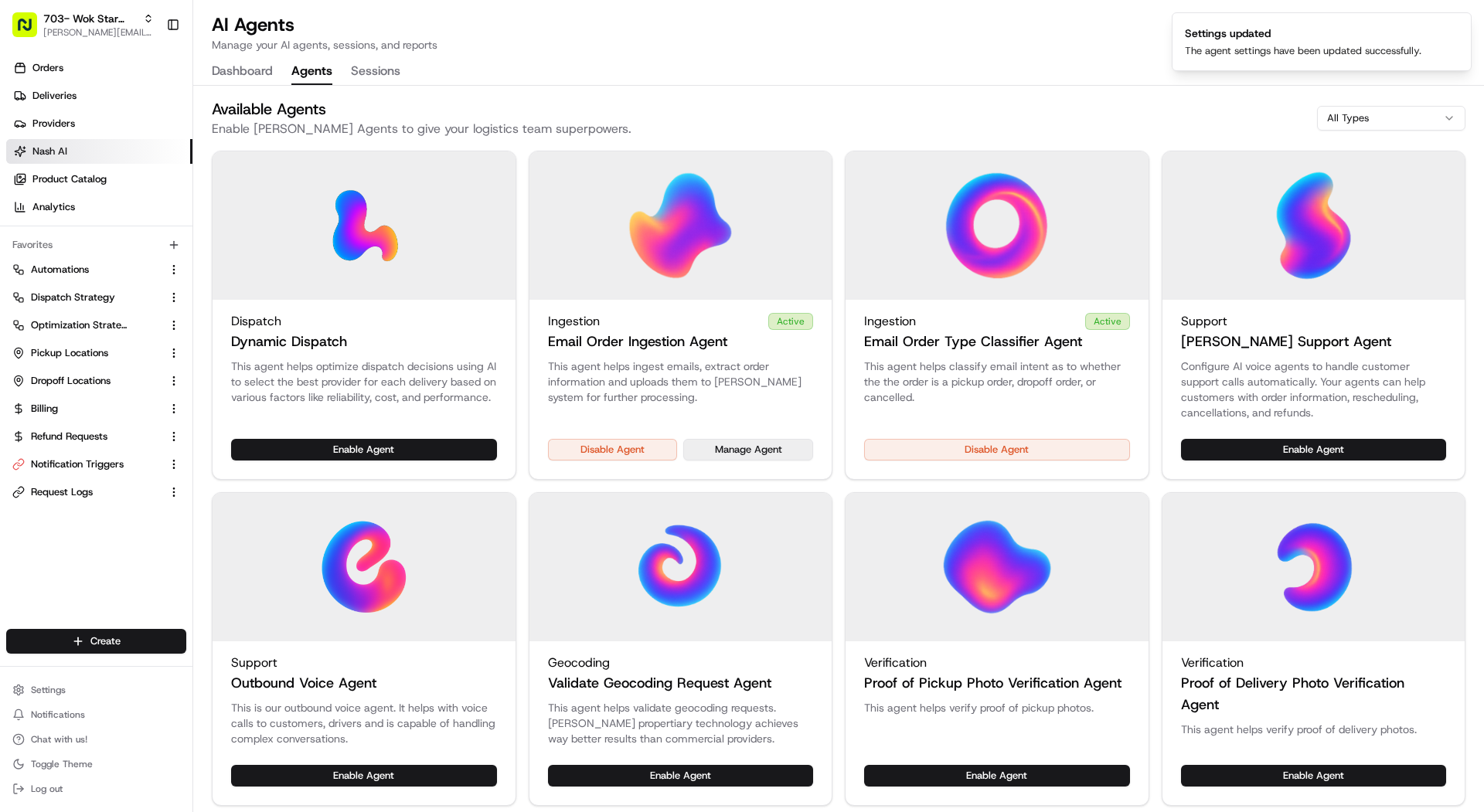
click at [757, 454] on button "Manage Agent" at bounding box center [748, 449] width 130 height 22
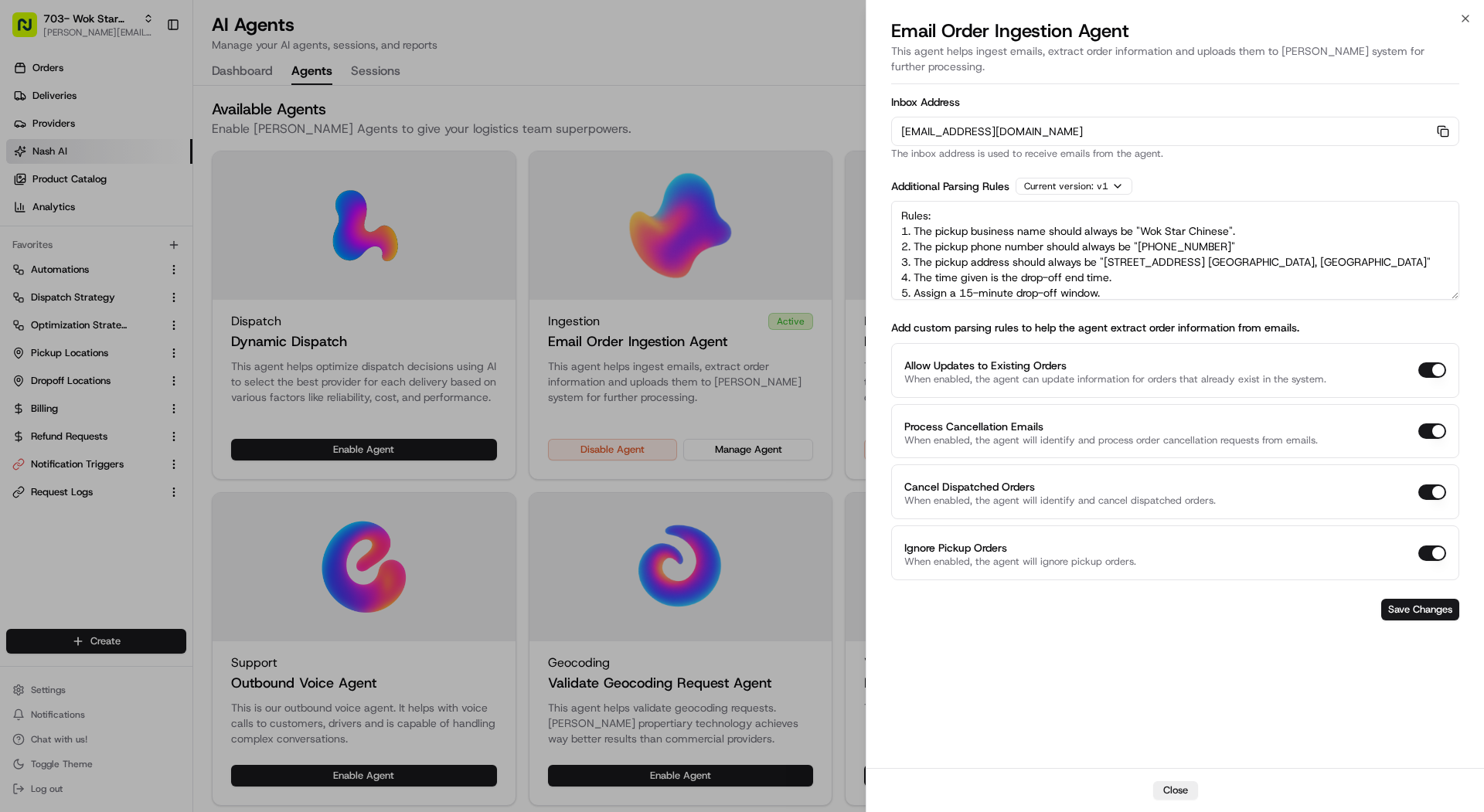
click at [1443, 126] on icon "button" at bounding box center [1440, 129] width 7 height 7
click at [76, 23] on div at bounding box center [742, 406] width 1484 height 812
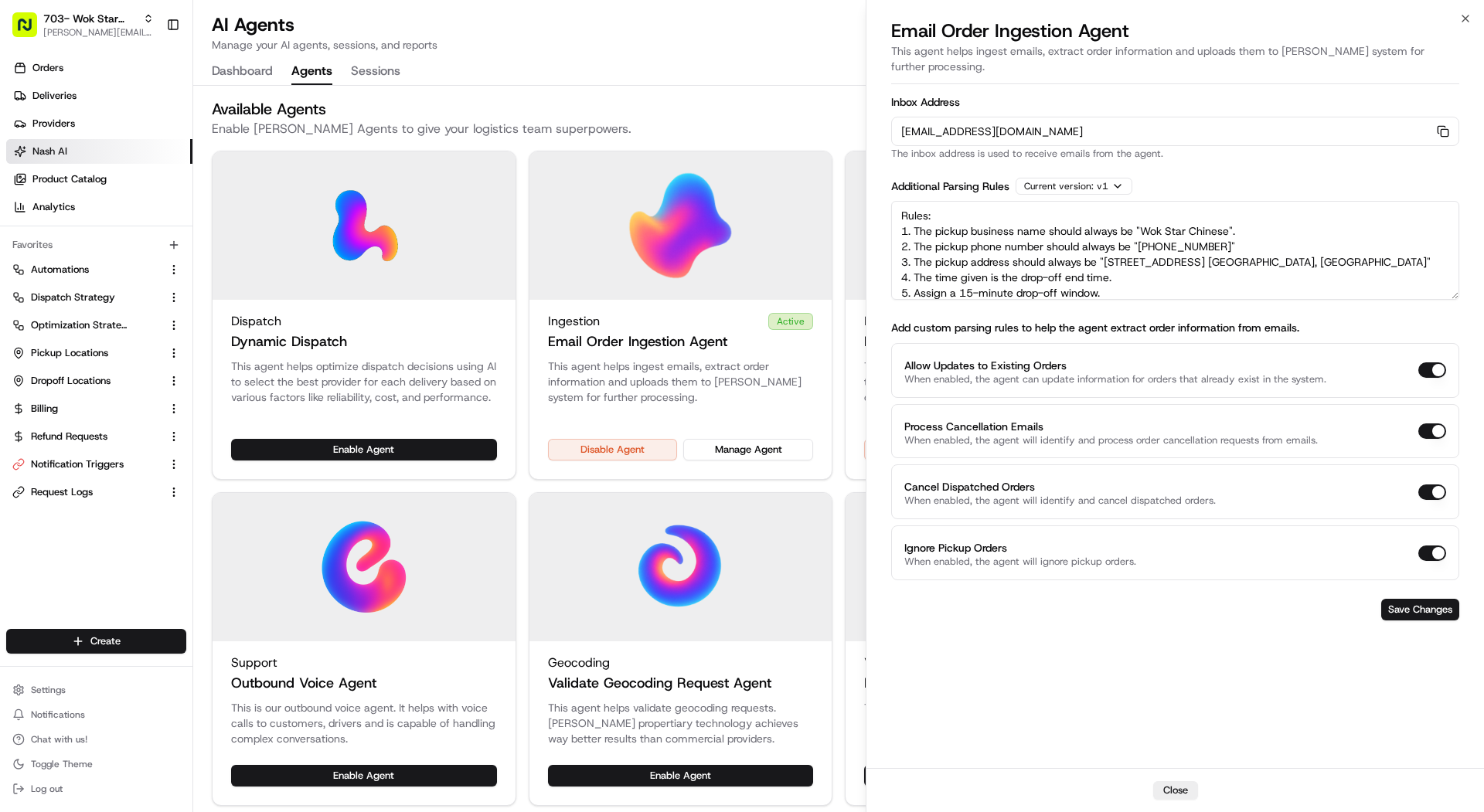
click at [76, 23] on html "703- Wok Star Chinese mariam@usenash.com Toggle Sidebar Orders Deliveries Provi…" at bounding box center [742, 406] width 1484 height 812
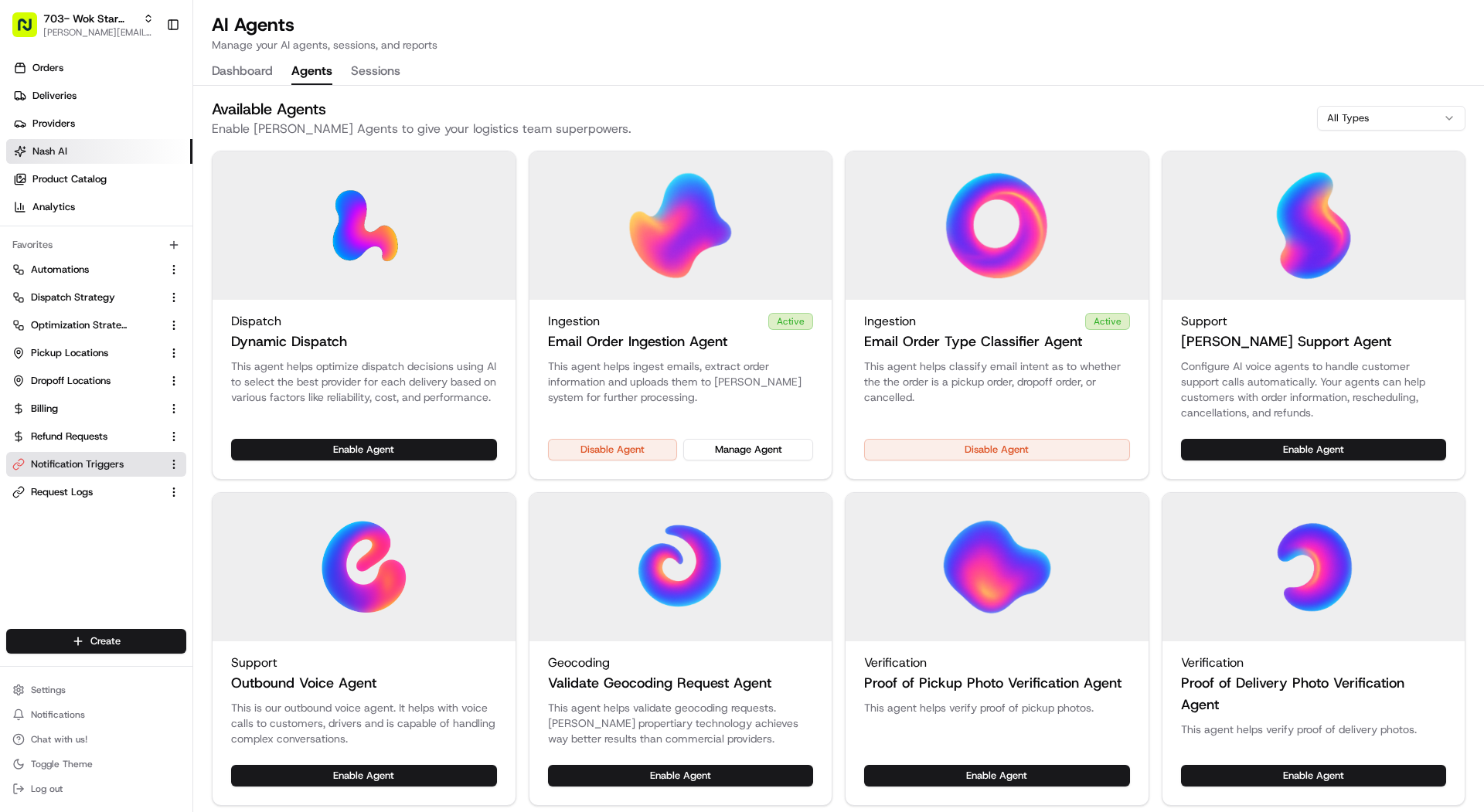
click at [117, 460] on span "Notification Triggers" at bounding box center [78, 464] width 93 height 14
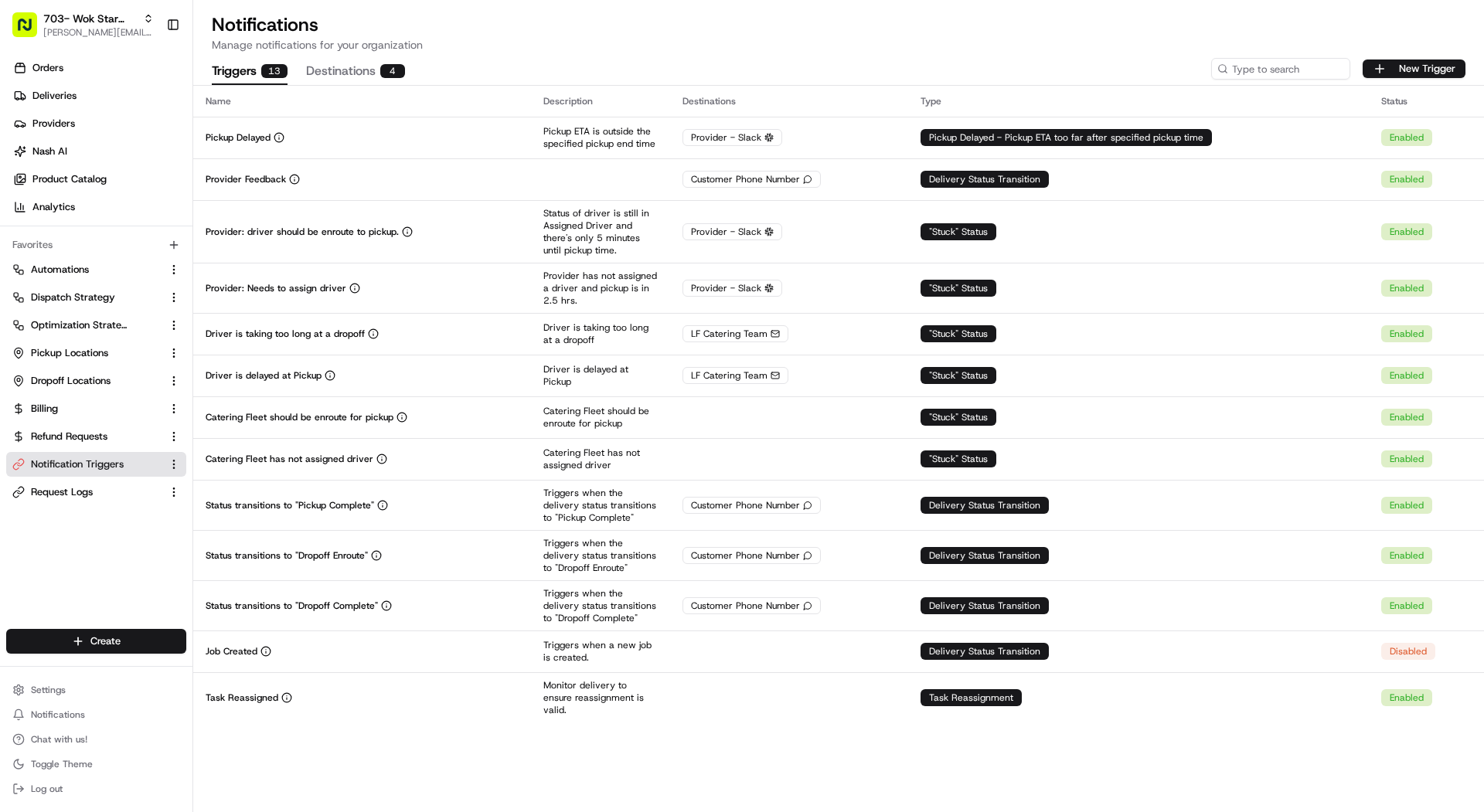
click at [1400, 79] on div "New Trigger" at bounding box center [1339, 68] width 255 height 22
click at [1401, 67] on button "New Trigger" at bounding box center [1414, 69] width 103 height 19
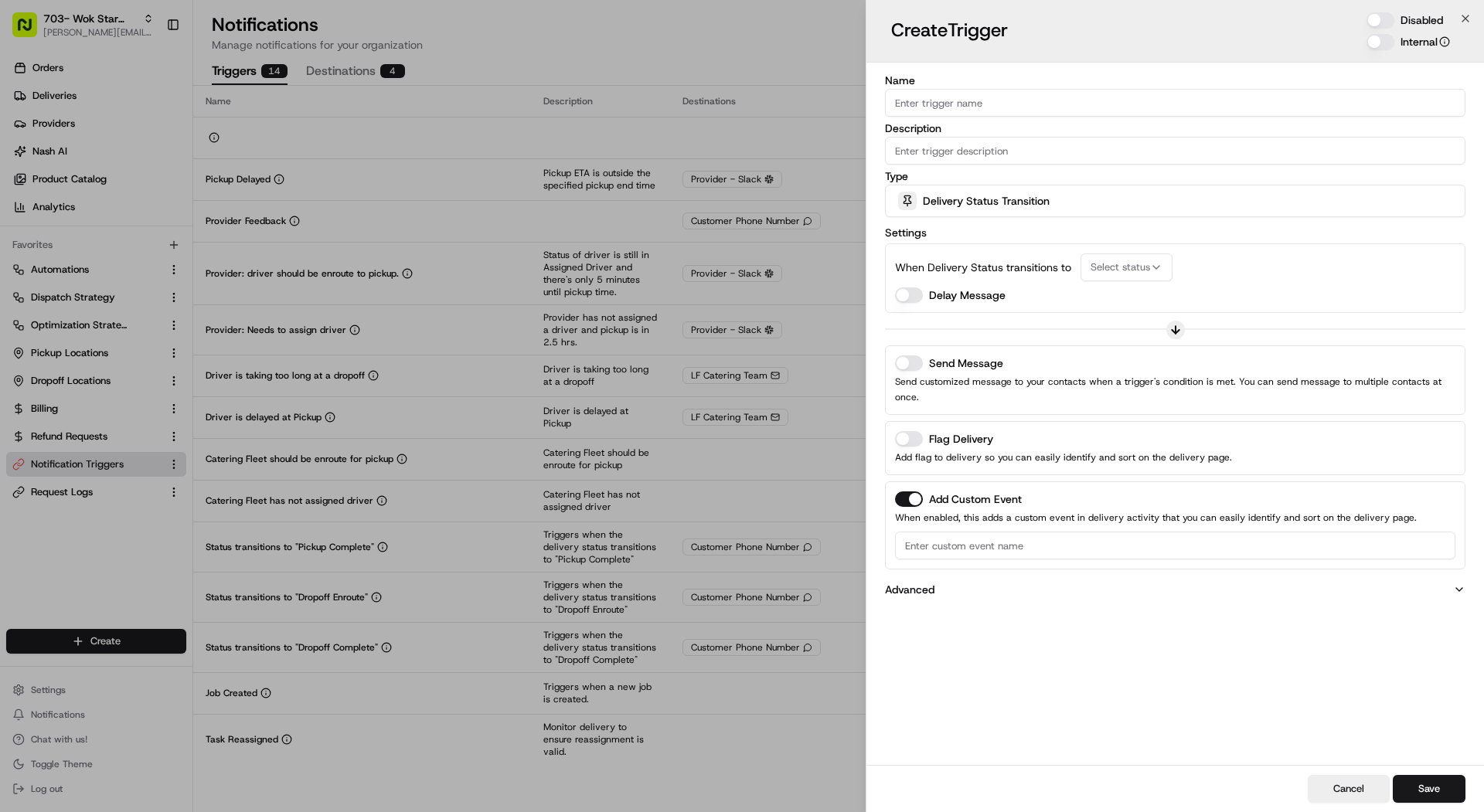
click at [1028, 100] on input "Name" at bounding box center [1174, 103] width 580 height 28
type input "Order Needs Attention"
click at [1398, 22] on div "Disabled" at bounding box center [1408, 20] width 84 height 15
click at [1378, 22] on button "Disabled" at bounding box center [1379, 20] width 28 height 15
click at [1175, 142] on input "Description" at bounding box center [1174, 150] width 580 height 28
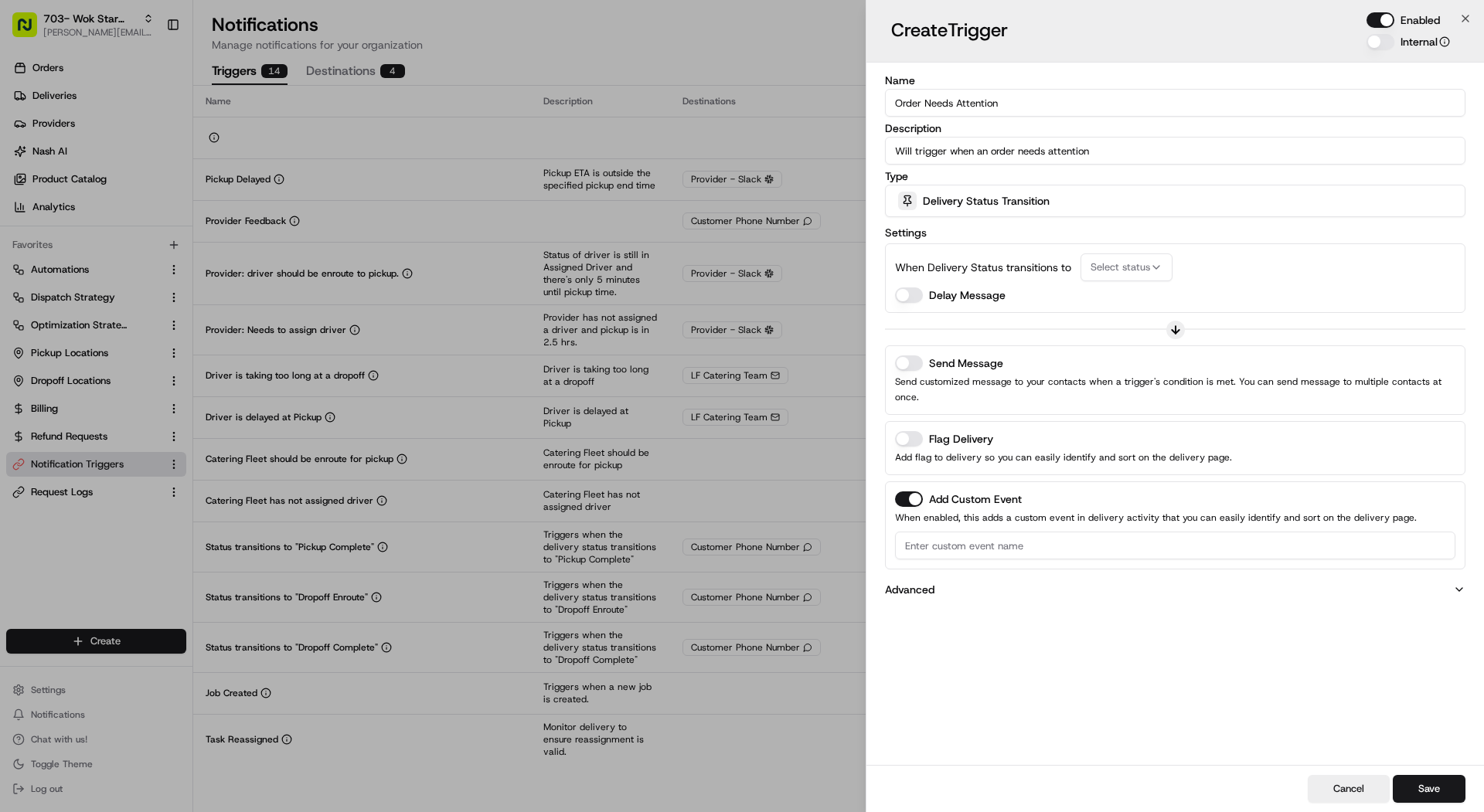
type input "Will trigger when an order needs attention"
click at [1166, 183] on div "Type Delivery Status Transition" at bounding box center [1174, 194] width 580 height 47
click at [1161, 197] on div "Delivery Status Transition" at bounding box center [1174, 200] width 573 height 31
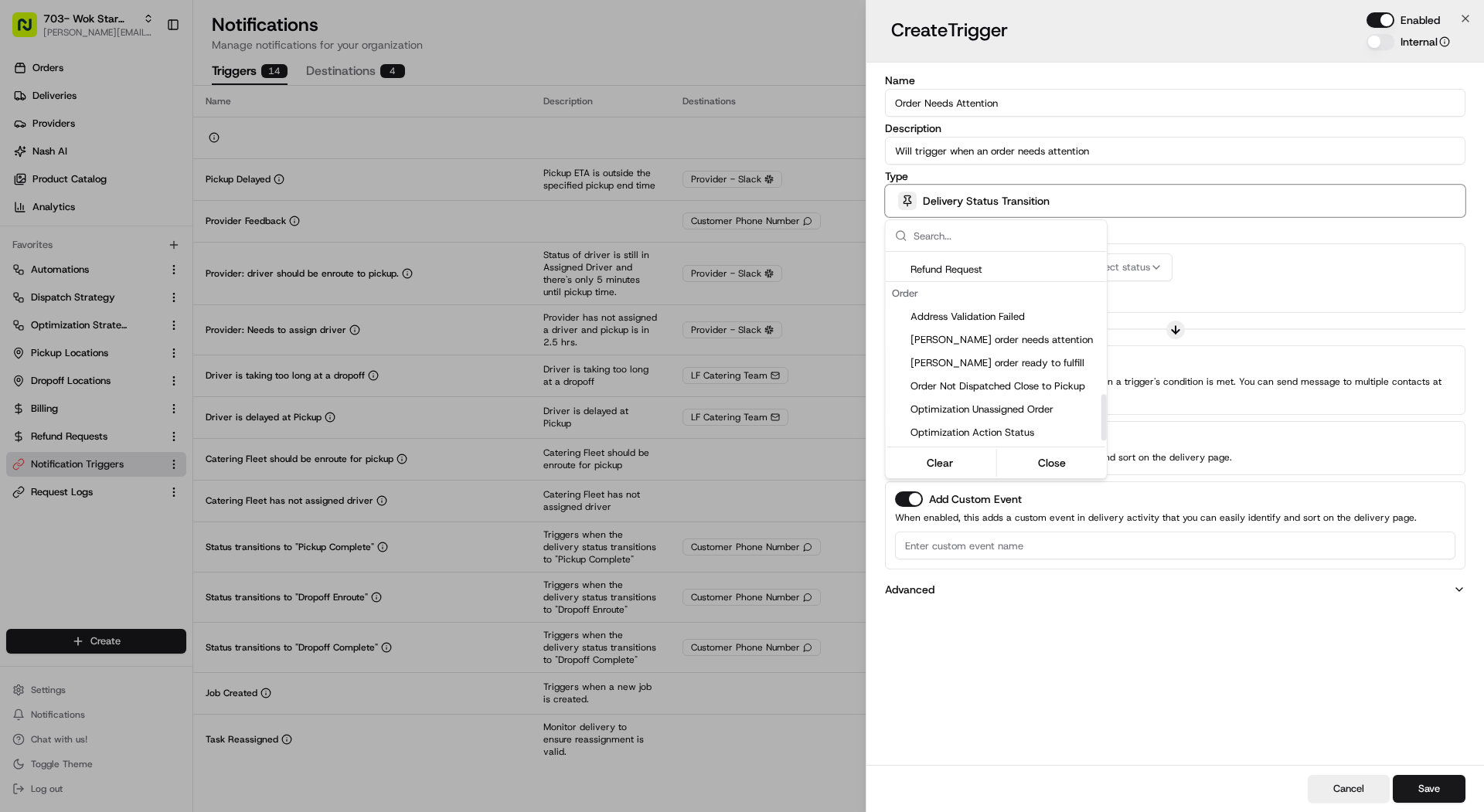
scroll to position [600, 0]
click at [1043, 337] on span "Nash order needs attention" at bounding box center [1005, 333] width 190 height 14
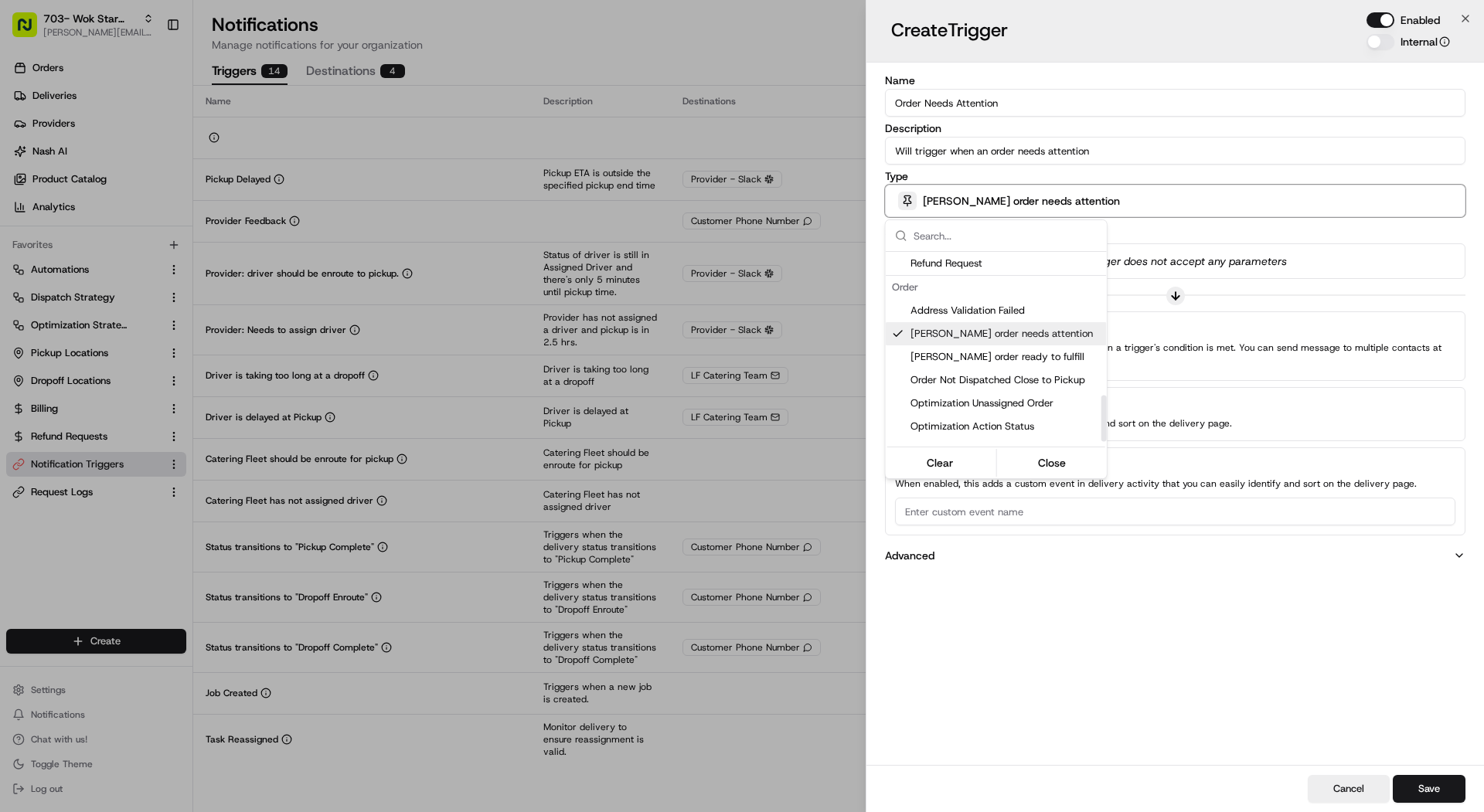
click at [1251, 277] on div at bounding box center [742, 406] width 1484 height 812
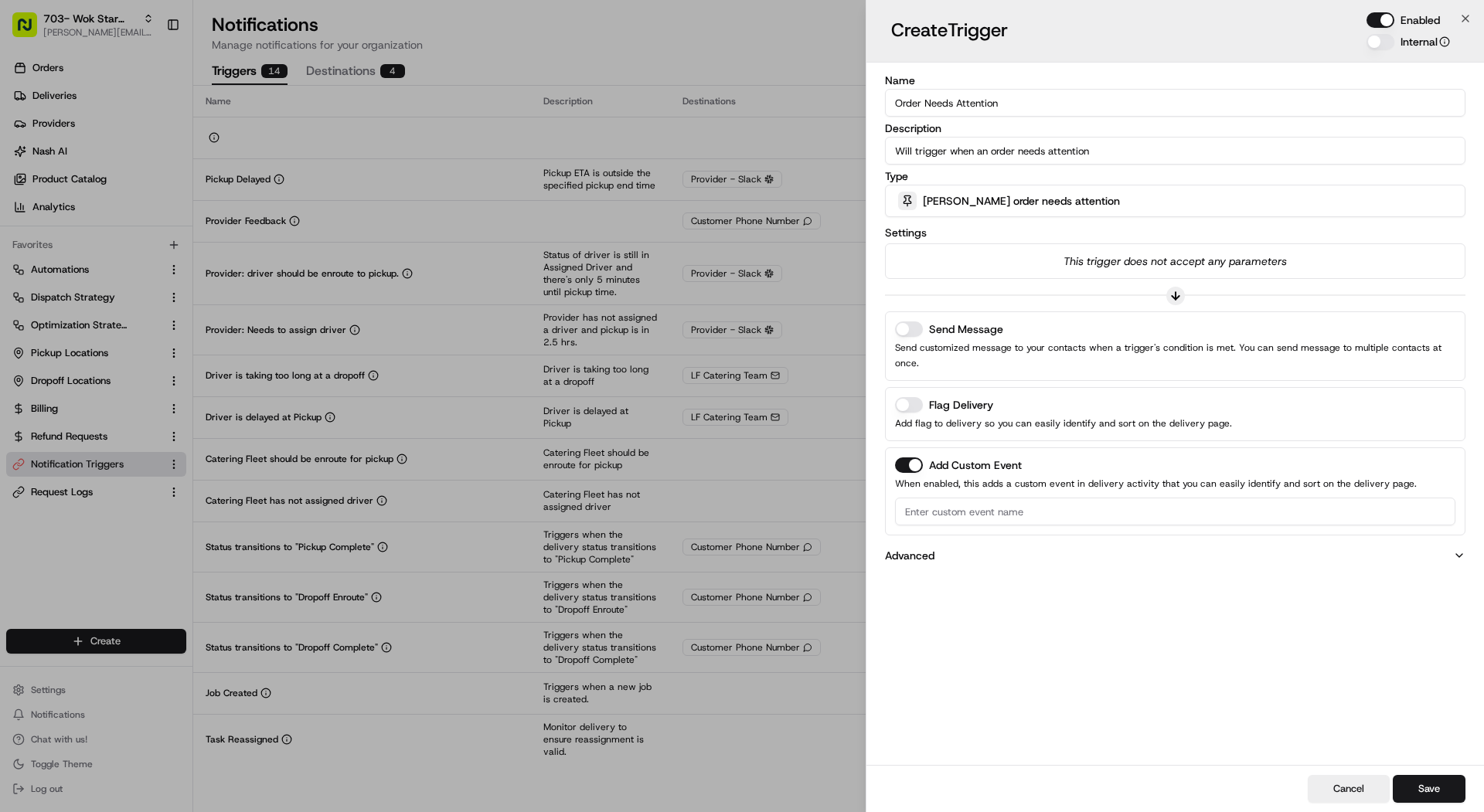
click at [915, 322] on button "Send Message" at bounding box center [908, 329] width 28 height 15
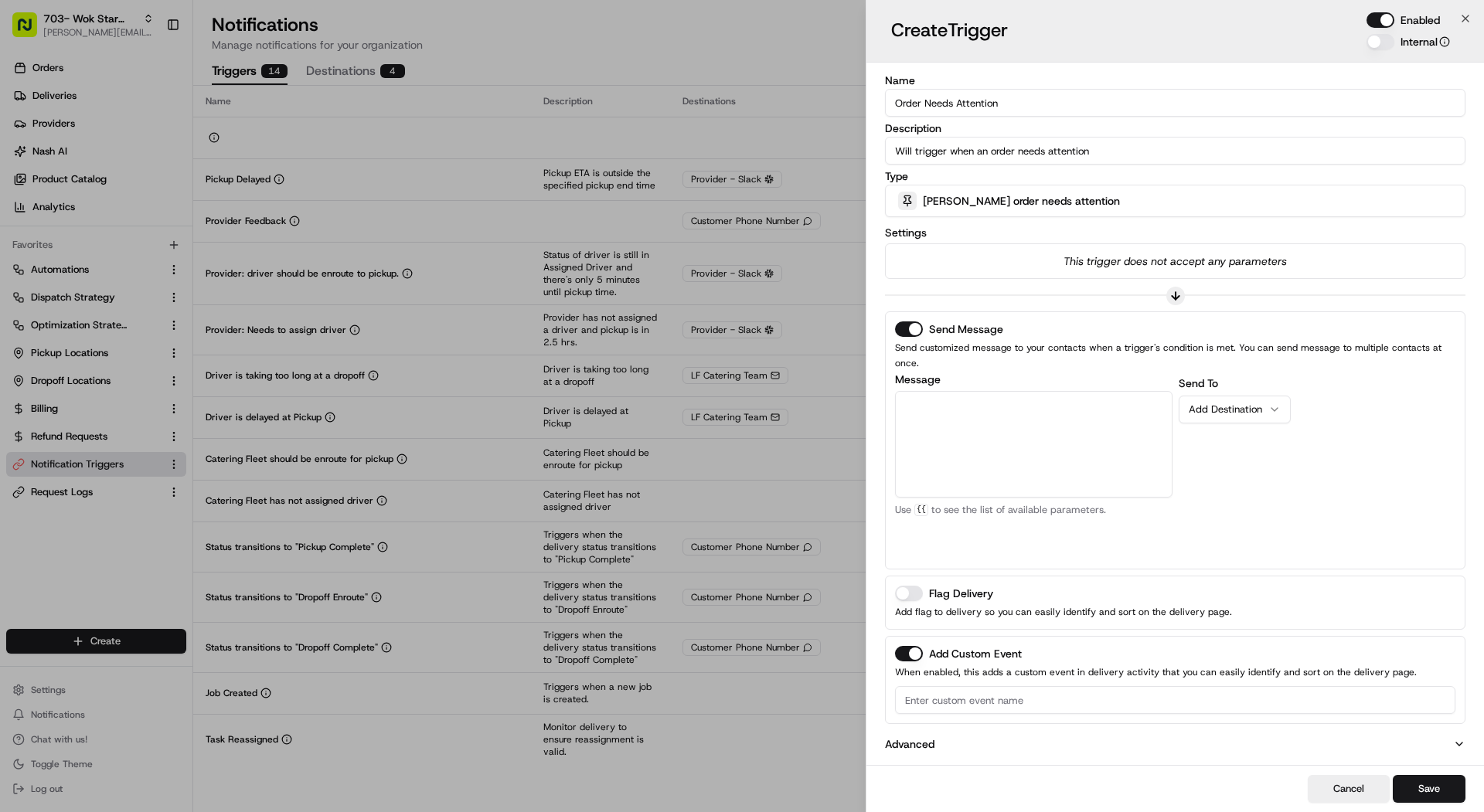
click at [907, 646] on button "Add Custom Event" at bounding box center [908, 653] width 28 height 15
click at [1241, 403] on div "Add Destination" at bounding box center [1228, 409] width 80 height 14
click at [1031, 434] on textarea "Message" at bounding box center [1034, 445] width 277 height 106
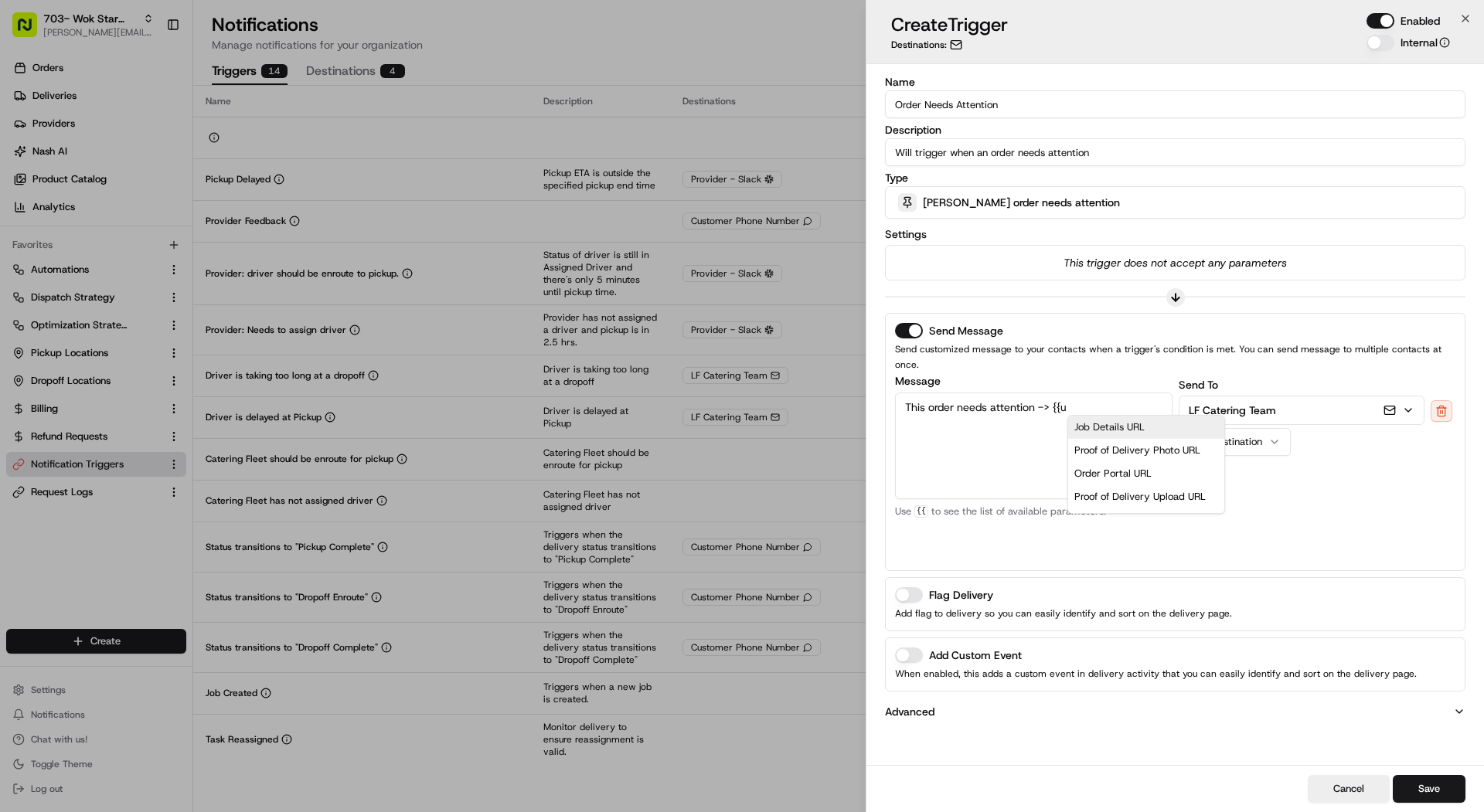
scroll to position [31, 0]
click at [1124, 431] on div "Order Portal URL" at bounding box center [1146, 443] width 143 height 23
type textarea "This order needs attention -> {{nash_order_portal_url}}"
click at [1428, 785] on button "Save" at bounding box center [1429, 788] width 72 height 28
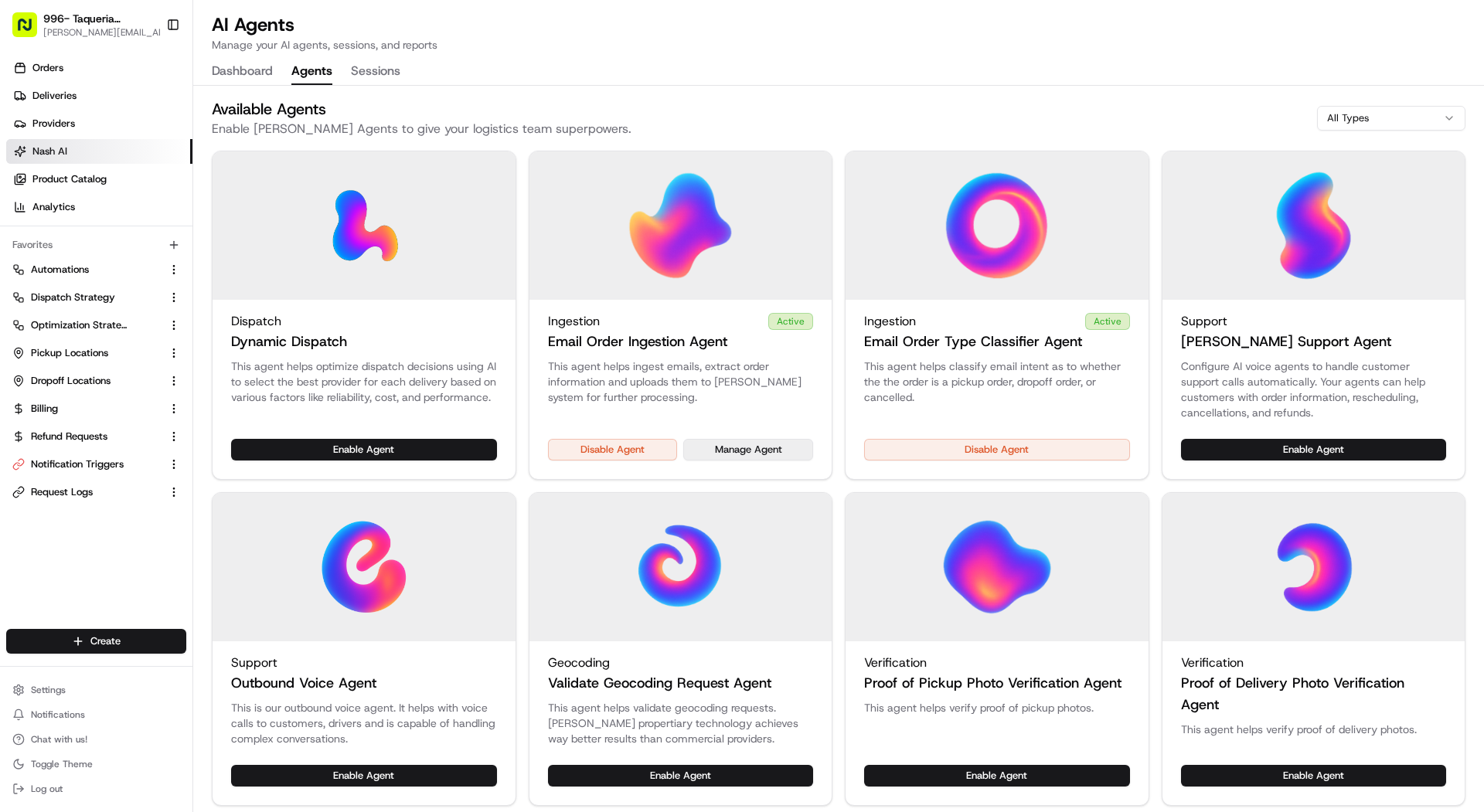
click at [747, 445] on button "Manage Agent" at bounding box center [748, 449] width 130 height 22
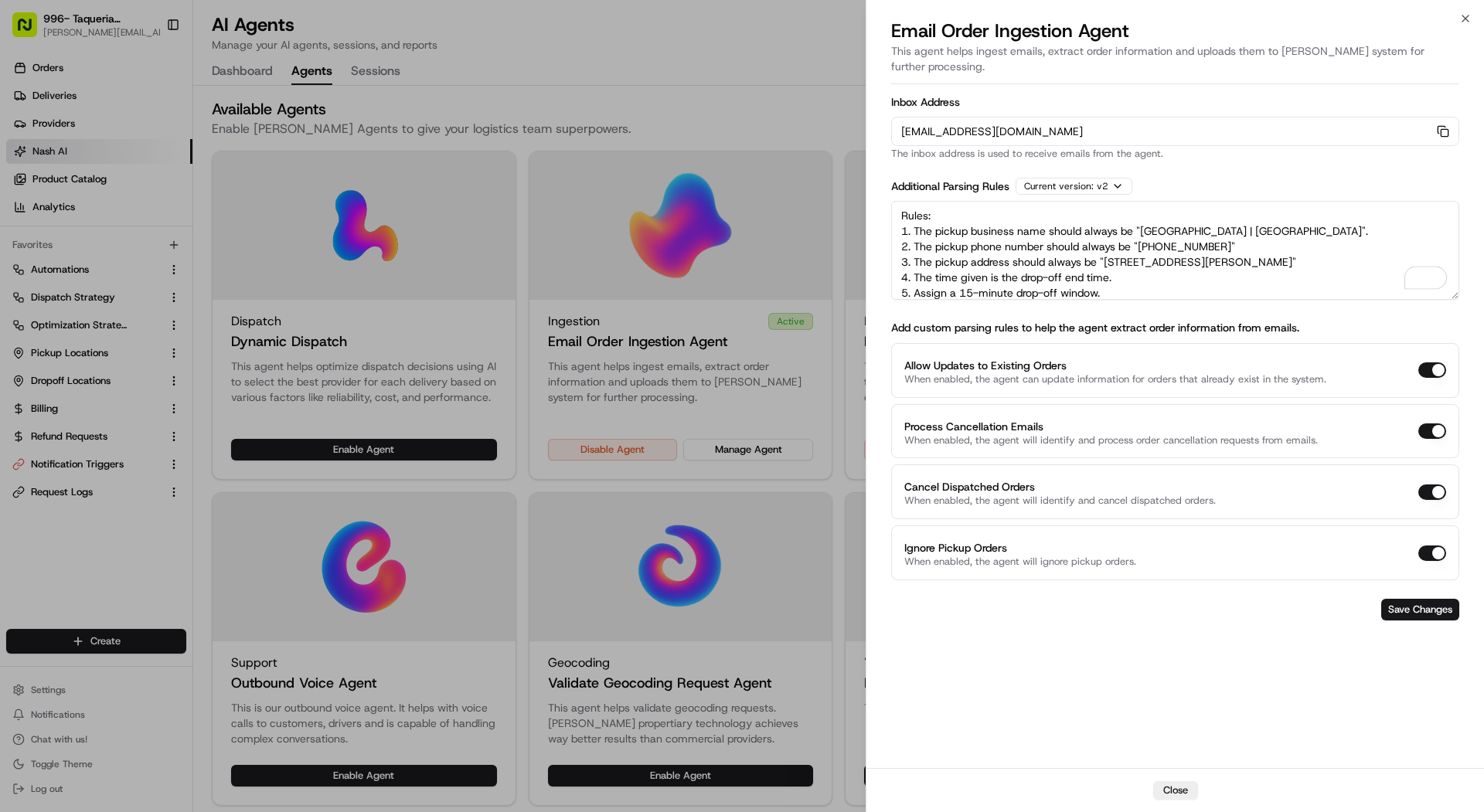
drag, startPoint x: 1241, startPoint y: 274, endPoint x: 859, endPoint y: 122, distance: 411.1
click at [859, 121] on body "996- Taqueria La Ventana- Downtown Dallas mariam@usenash.com Toggle Sidebar Ord…" at bounding box center [742, 406] width 1484 height 812
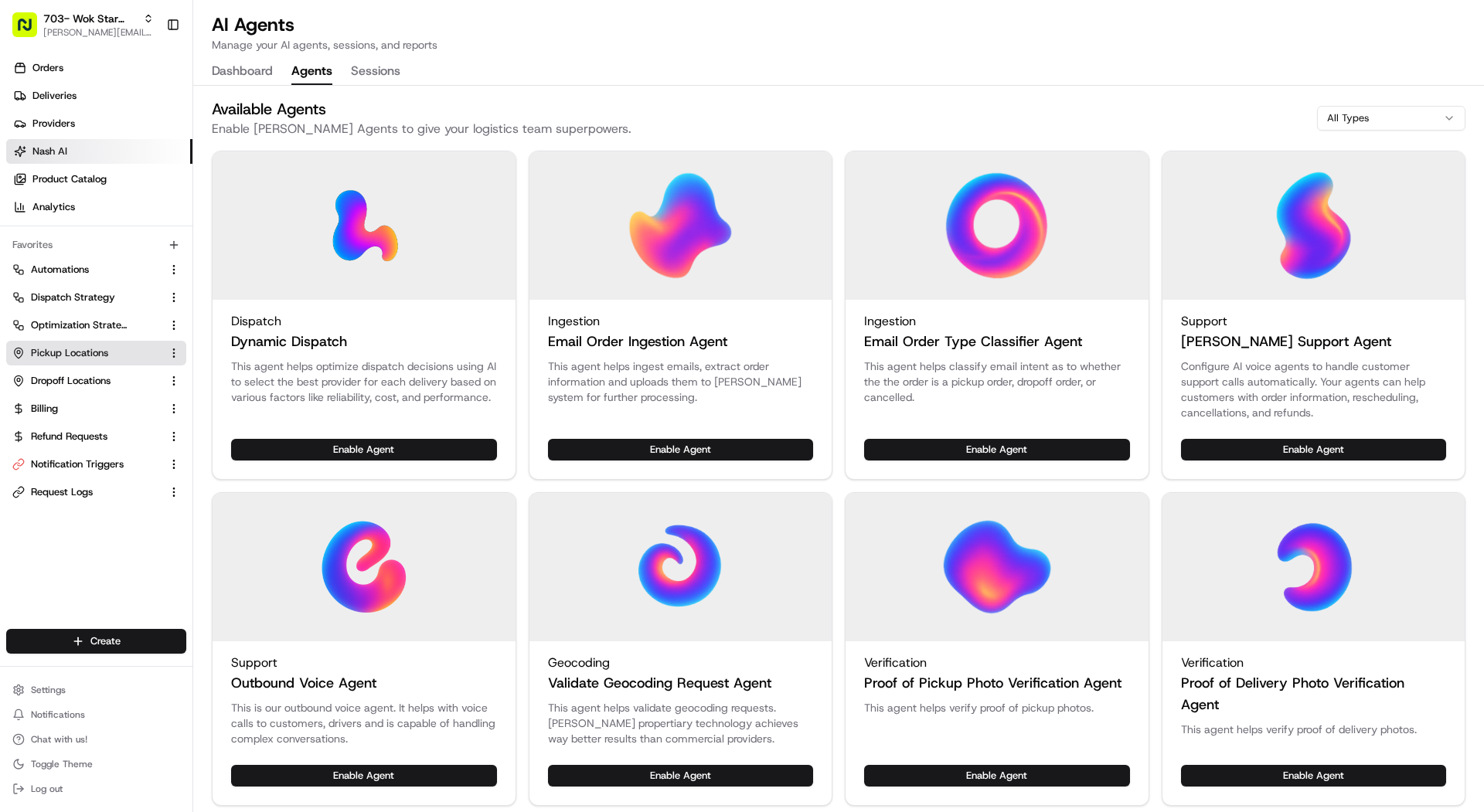
click at [89, 358] on span "Pickup Locations" at bounding box center [69, 352] width 77 height 14
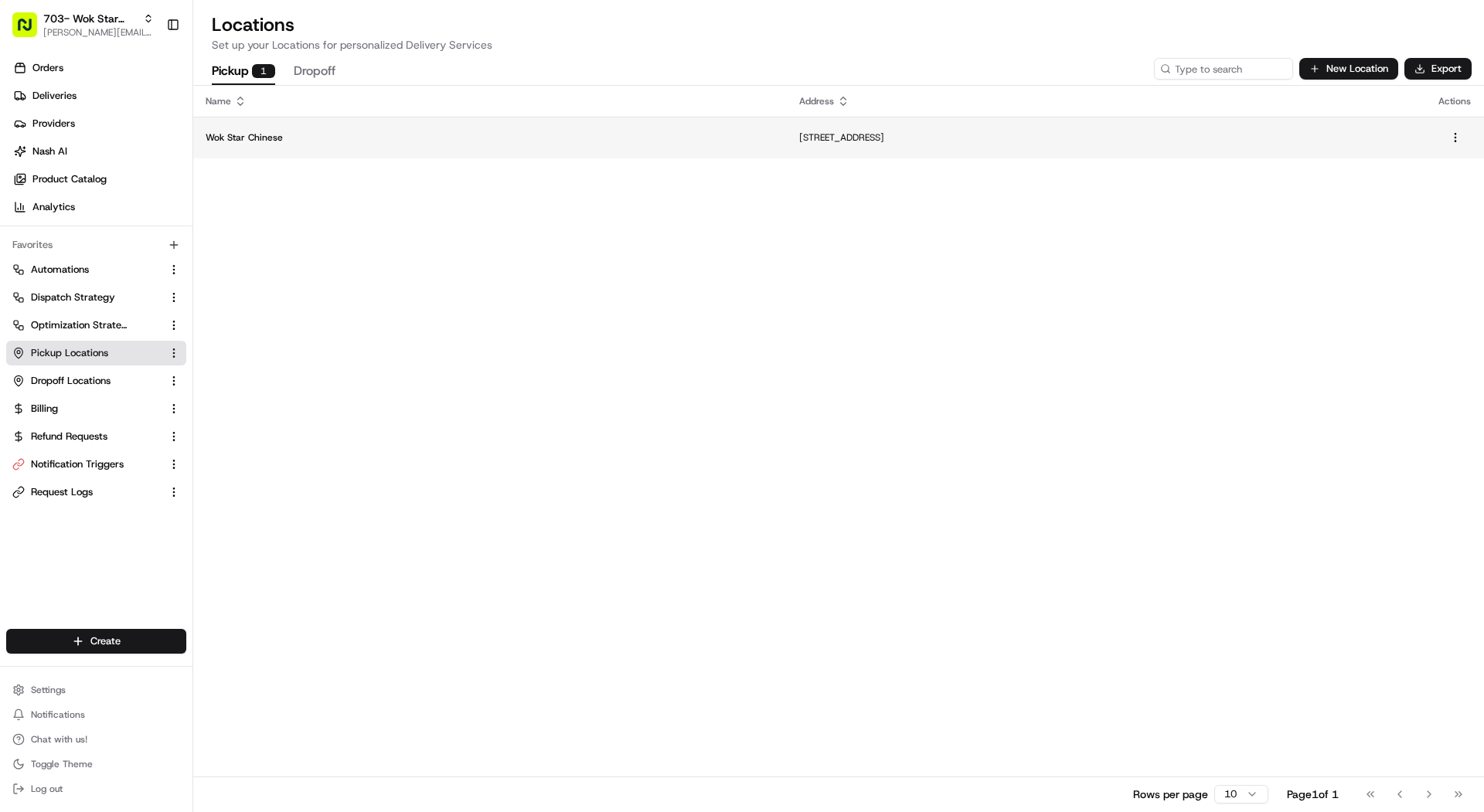
click at [787, 129] on td "[STREET_ADDRESS]" at bounding box center [1106, 138] width 639 height 42
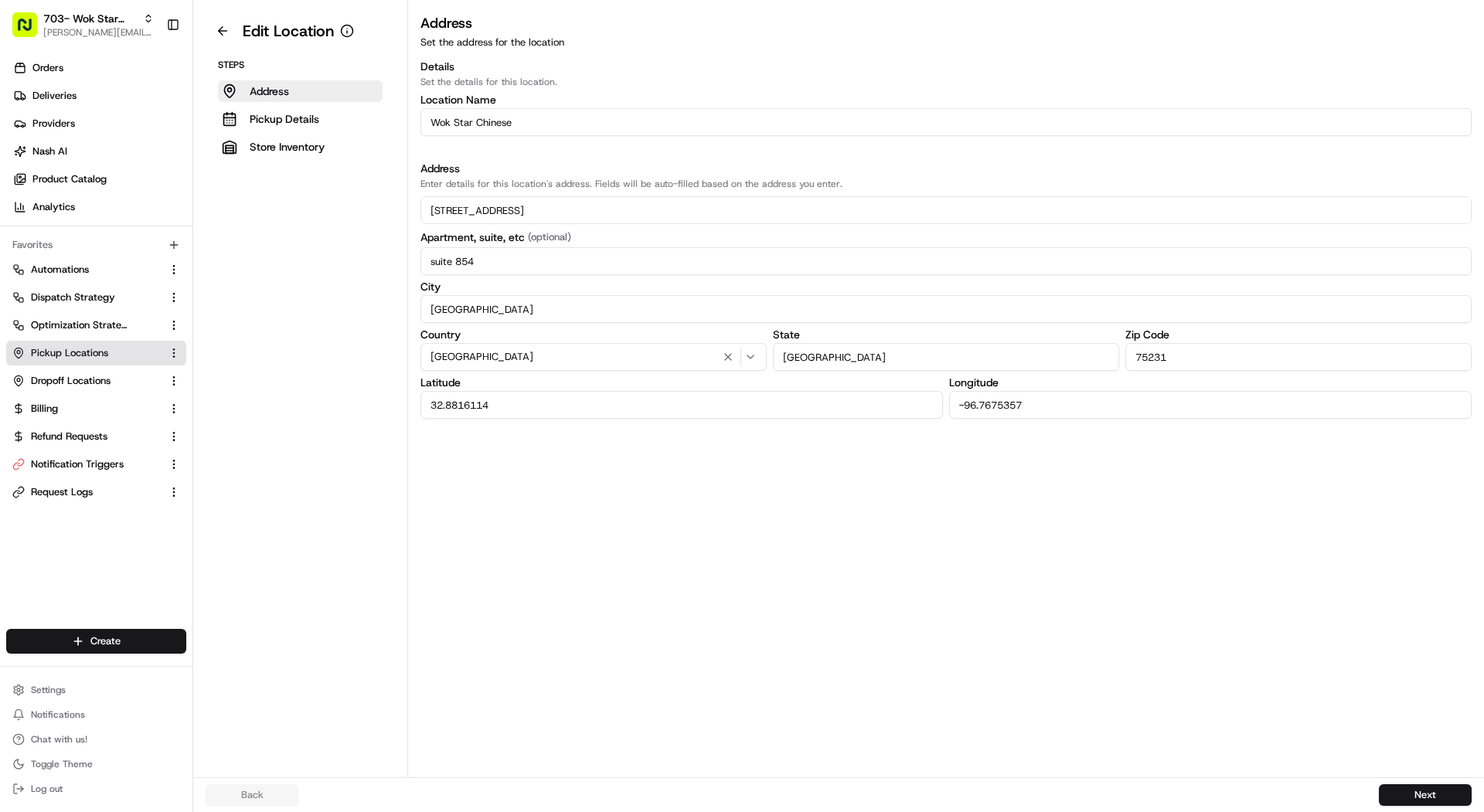
click at [695, 126] on input "Wok Star Chinese" at bounding box center [945, 122] width 1051 height 28
click at [316, 118] on p "Pickup Details" at bounding box center [284, 119] width 69 height 15
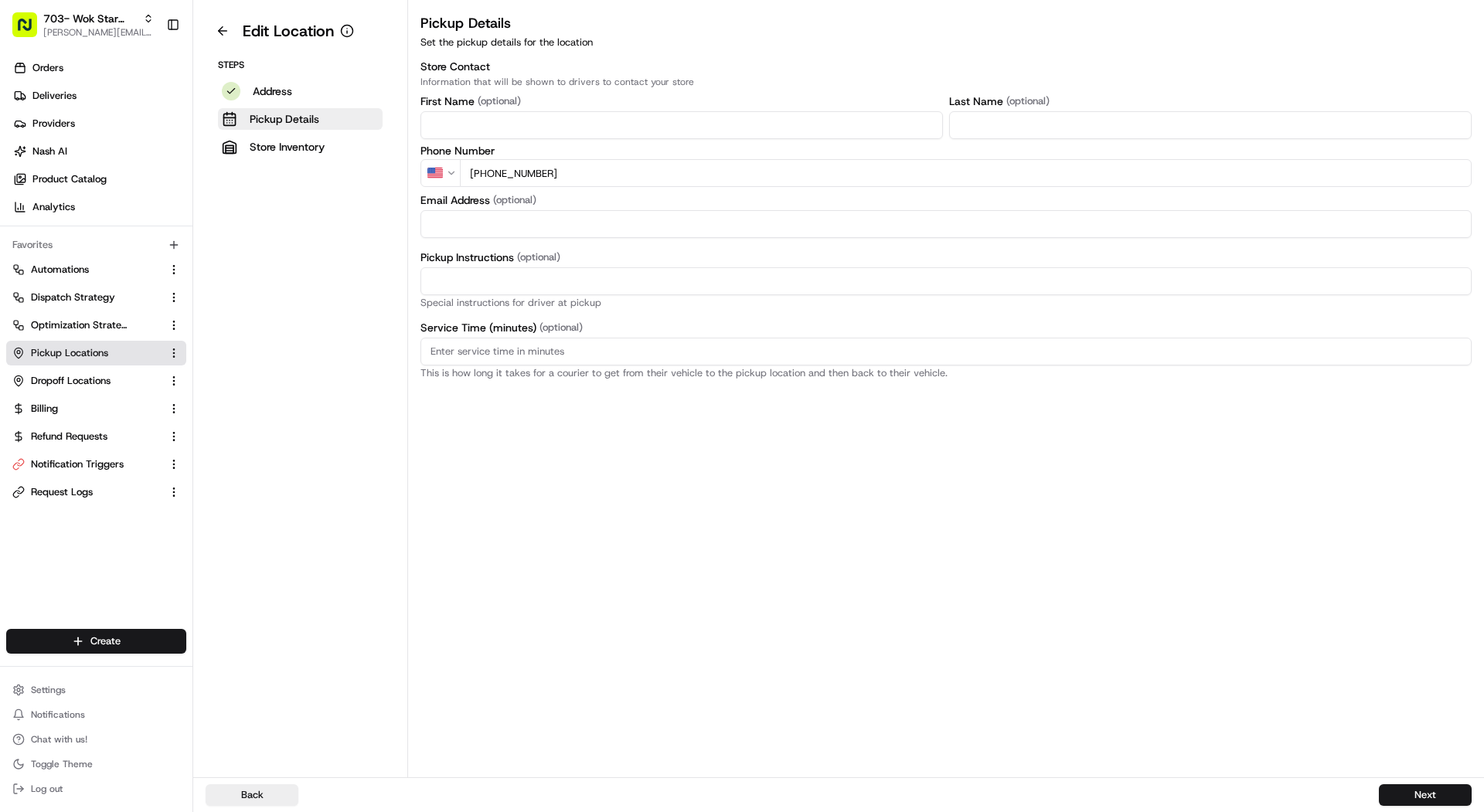
click at [599, 170] on input "[PHONE_NUMBER]" at bounding box center [965, 173] width 1012 height 28
click at [300, 88] on button "Address" at bounding box center [299, 91] width 164 height 22
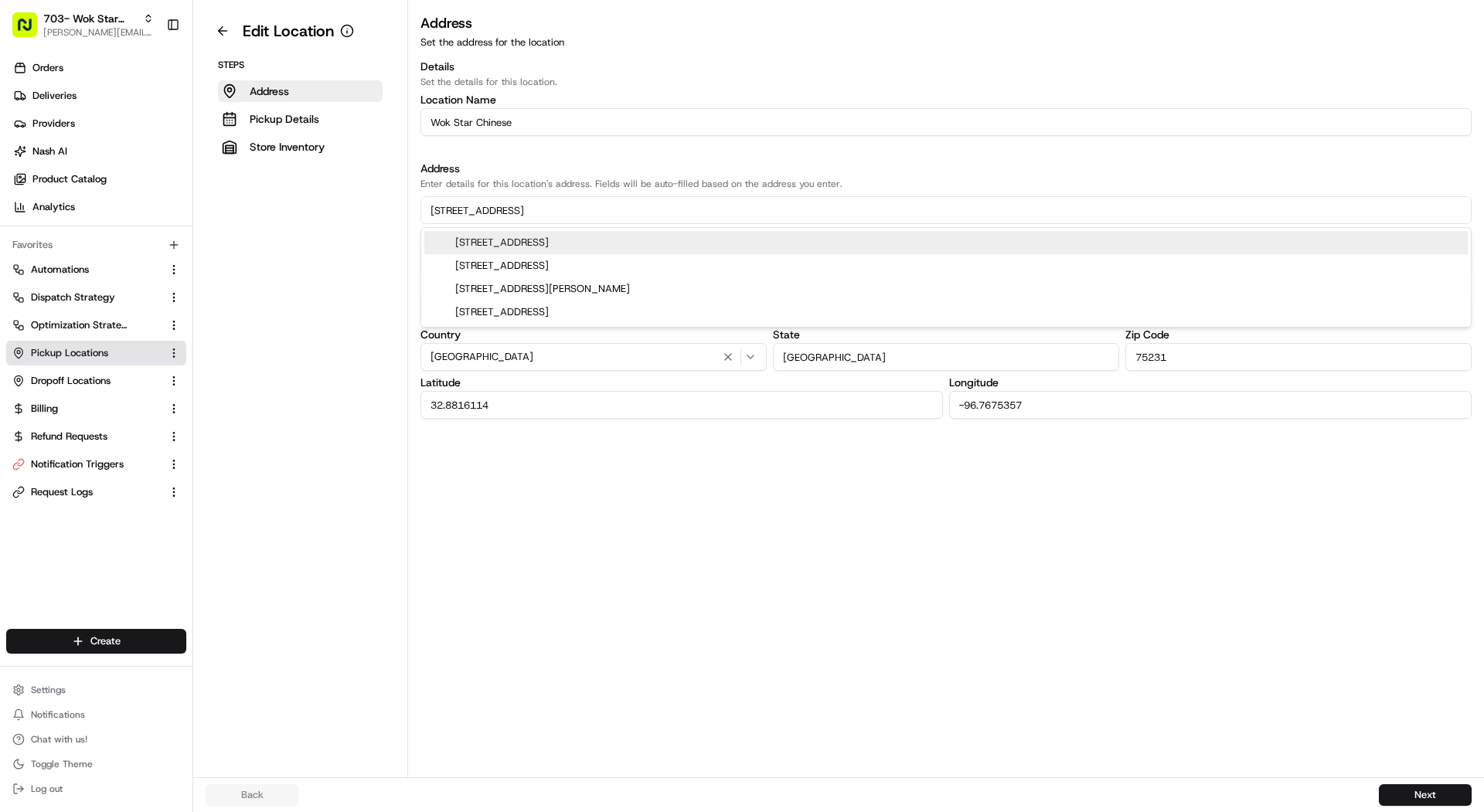
click at [621, 213] on input "[STREET_ADDRESS]" at bounding box center [945, 210] width 1051 height 28
click at [120, 25] on span "703- Wok Star Chinese" at bounding box center [90, 18] width 93 height 15
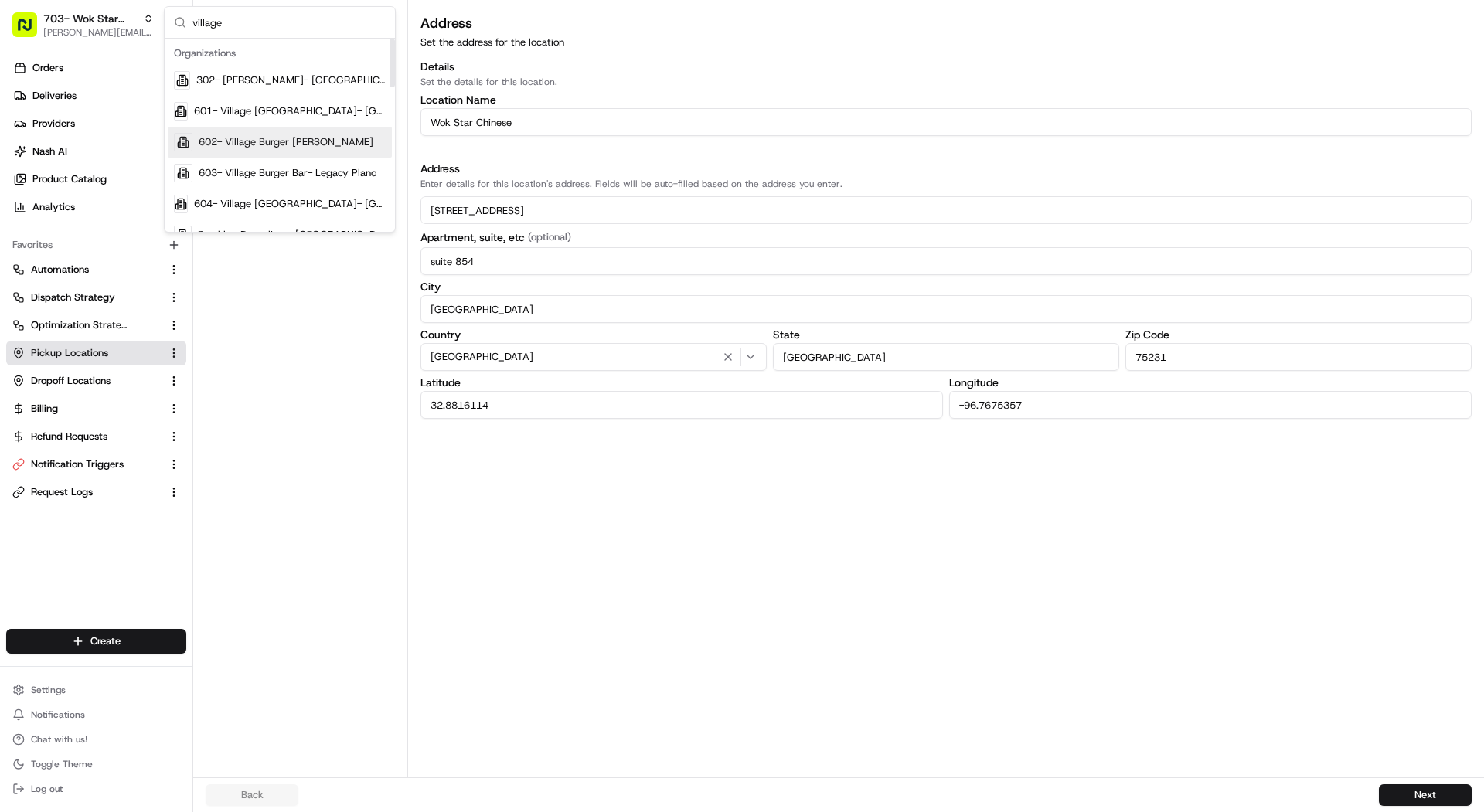
type input "village"
click at [273, 130] on div "602- Village Burger [PERSON_NAME]" at bounding box center [279, 142] width 224 height 31
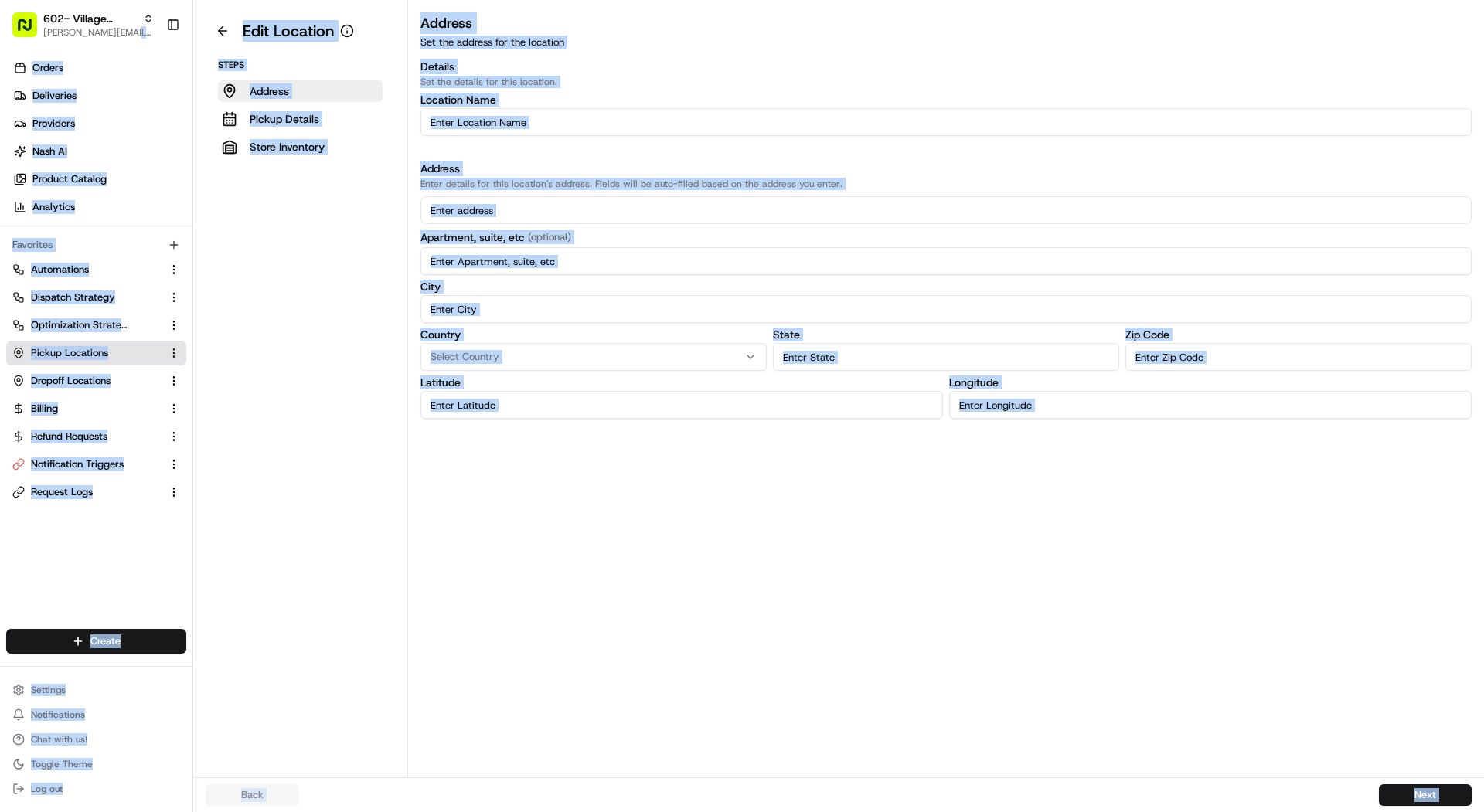
drag, startPoint x: 160, startPoint y: 44, endPoint x: 53, endPoint y: 47, distance: 107.0
click at [594, 24] on h3 "Address" at bounding box center [945, 23] width 1051 height 22
drag, startPoint x: 164, startPoint y: 44, endPoint x: 51, endPoint y: 43, distance: 113.0
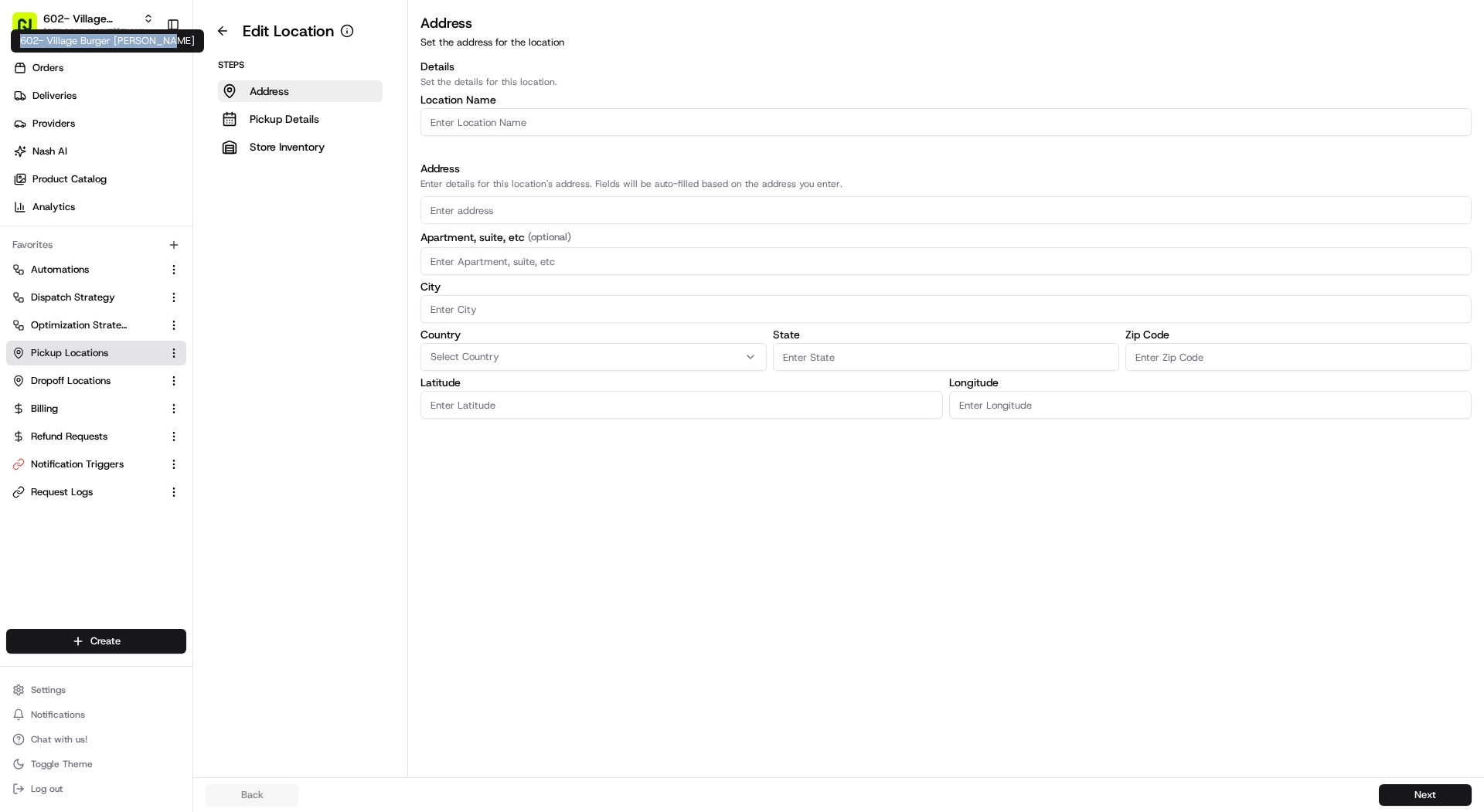
copy div "602- Village Burger [PERSON_NAME]"
drag, startPoint x: 23, startPoint y: 42, endPoint x: 159, endPoint y: 47, distance: 136.1
click at [159, 47] on div "602- Village Burger [PERSON_NAME] 602- Village Burger [PERSON_NAME][GEOGRAPHIC_…" at bounding box center [106, 41] width 193 height 23
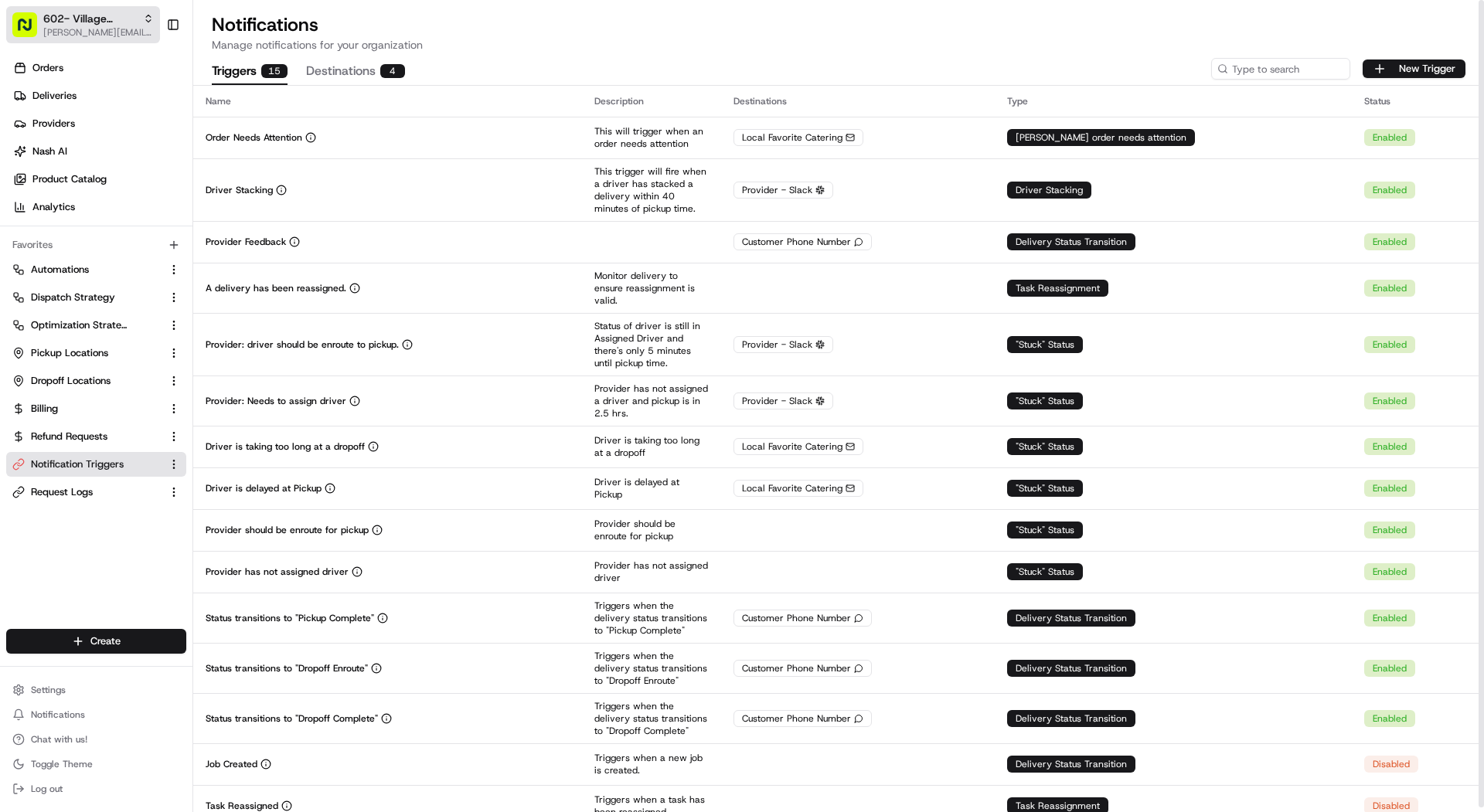
click at [123, 20] on span "602- Village Burger Bar- Allen" at bounding box center [90, 18] width 93 height 15
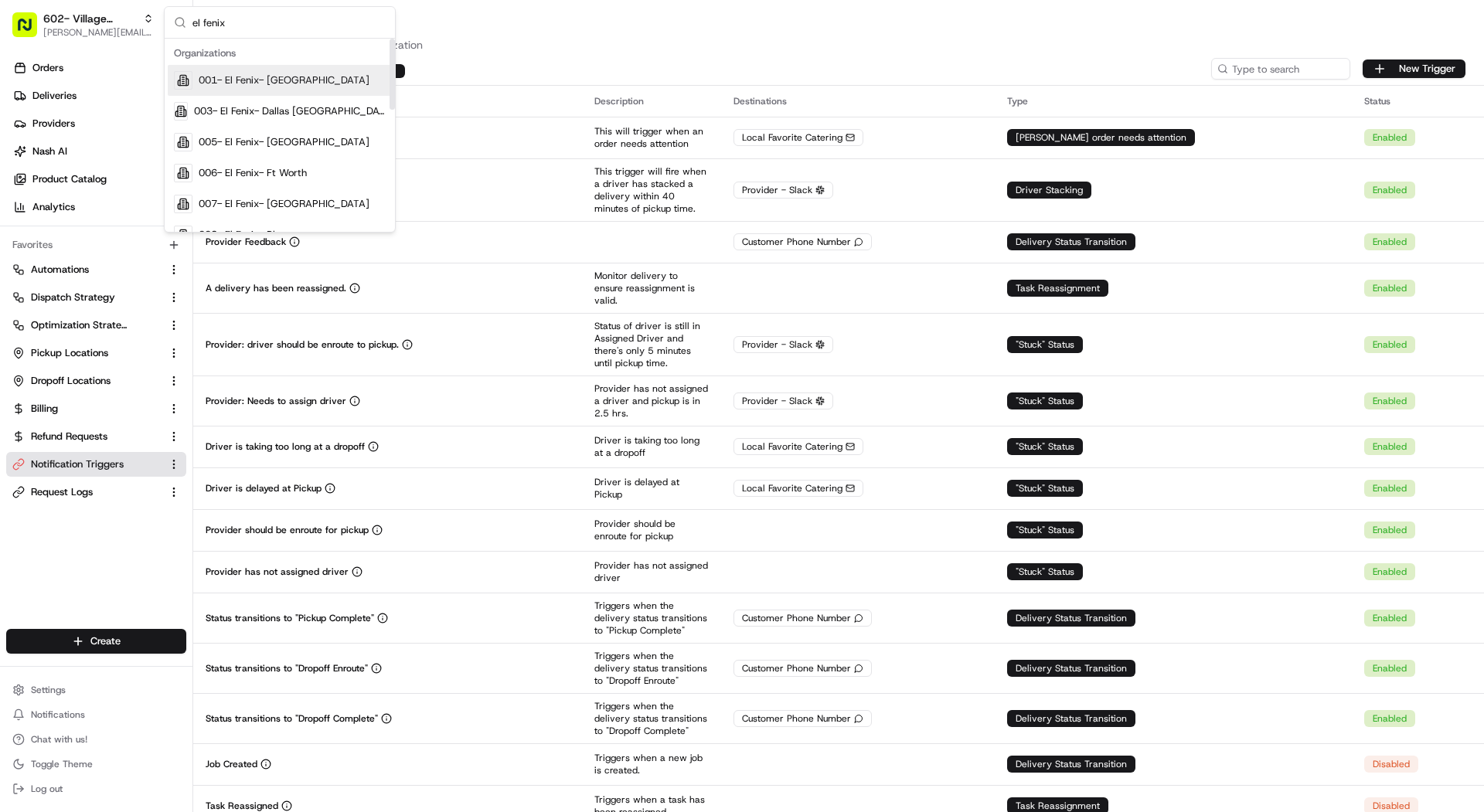
type input "el fenix"
click at [270, 85] on span "001- El Fenix- [GEOGRAPHIC_DATA]" at bounding box center [284, 80] width 171 height 14
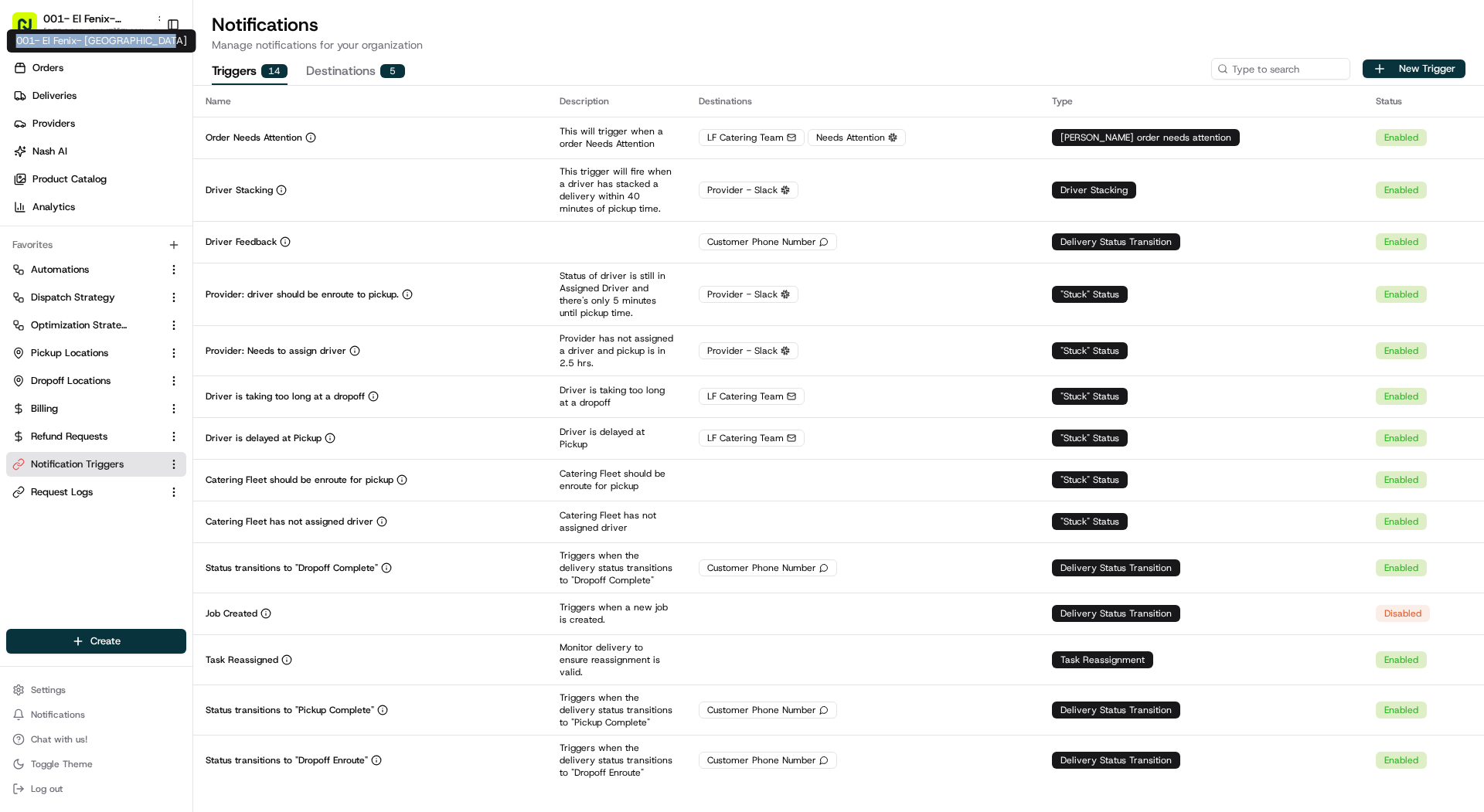
copy div "001- El Fenix- Dallas Downtown"
drag, startPoint x: 163, startPoint y: 39, endPoint x: 10, endPoint y: 38, distance: 153.0
click at [10, 38] on div "001- El Fenix- Dallas Downtown 001- El Fenix- Dallas Downtown" at bounding box center [101, 41] width 189 height 23
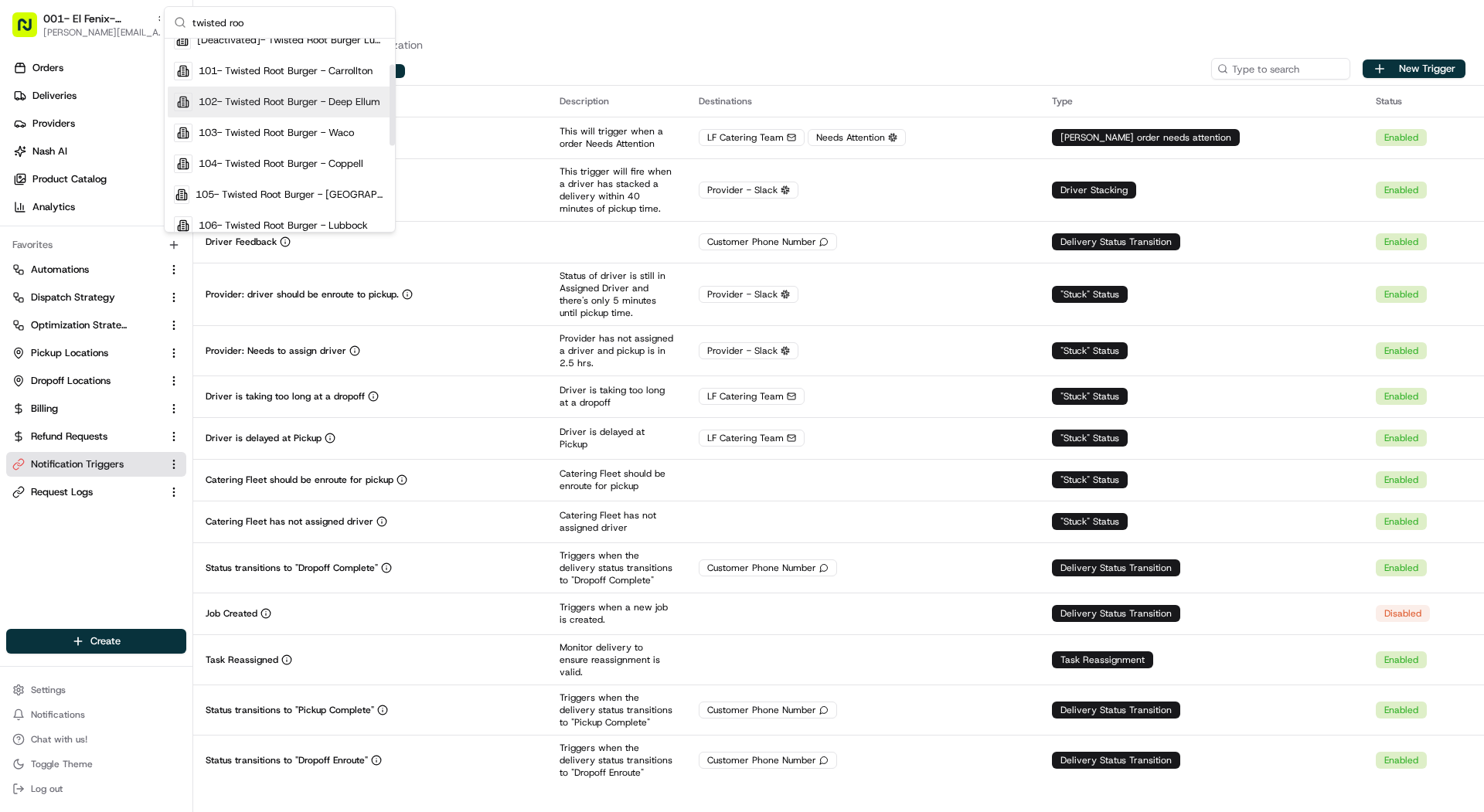
scroll to position [81, 0]
type input "twisted roo"
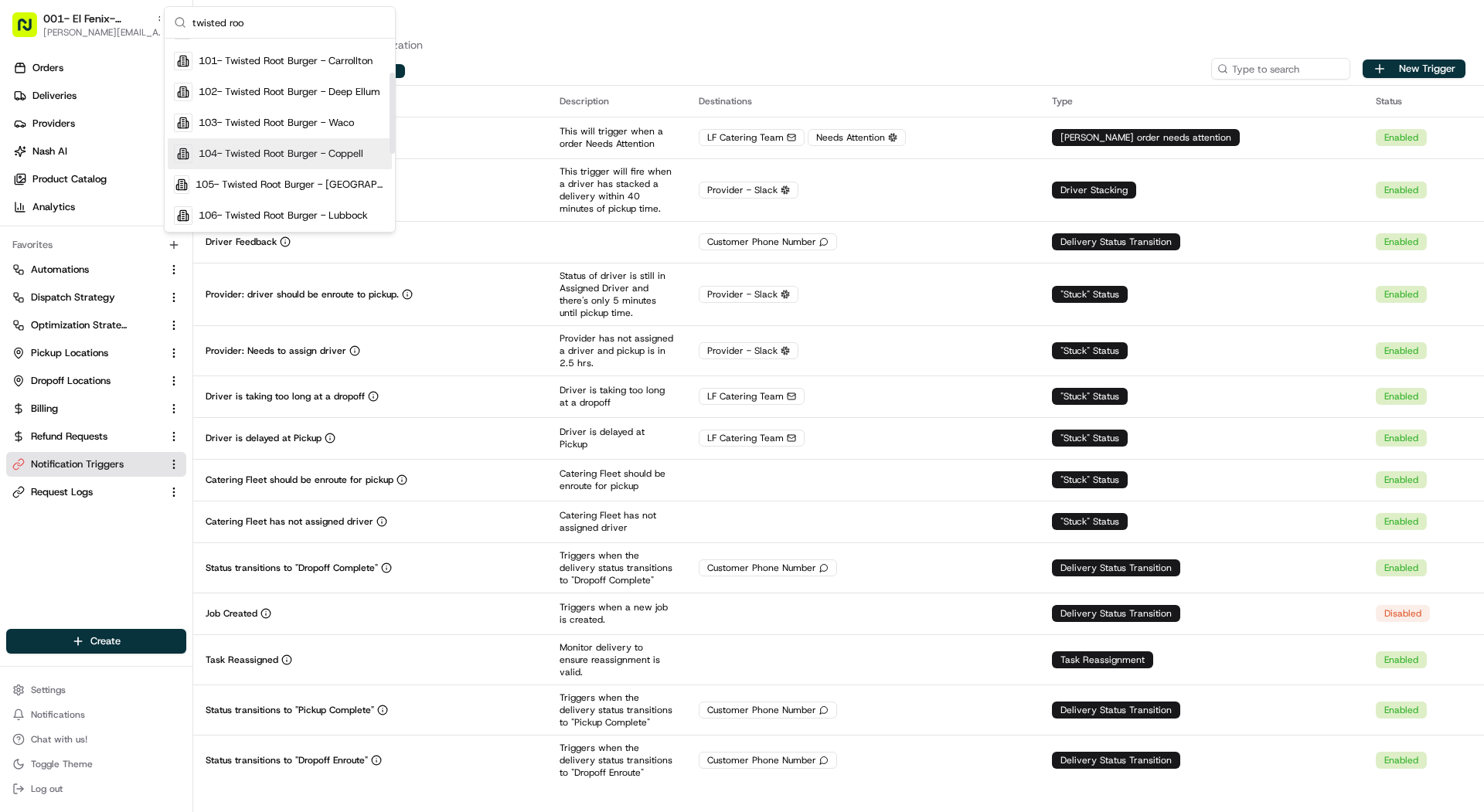
click at [345, 154] on span "104- Twisted Root Burger - Coppell" at bounding box center [280, 154] width 164 height 14
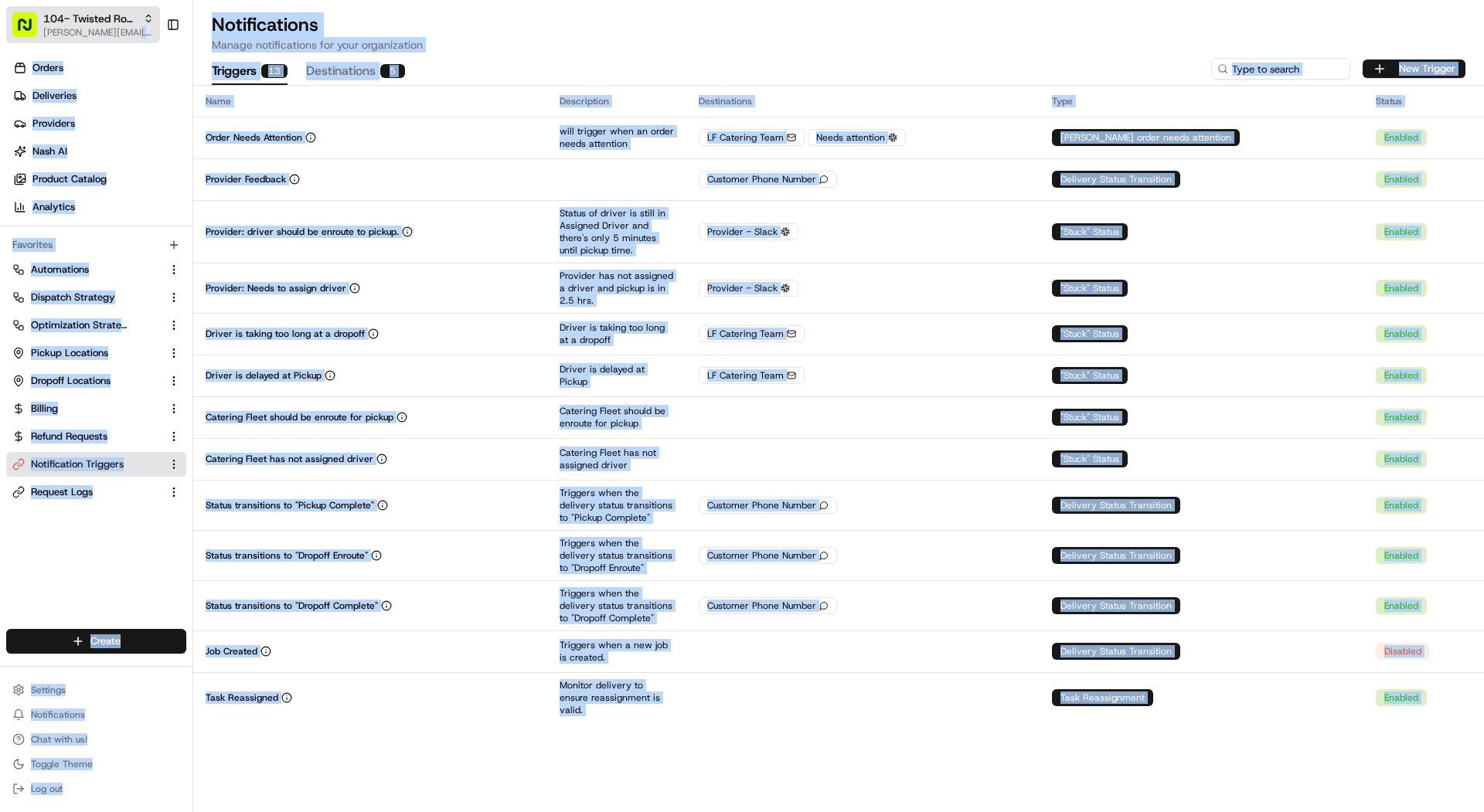
drag, startPoint x: 11, startPoint y: 38, endPoint x: 147, endPoint y: 40, distance: 136.0
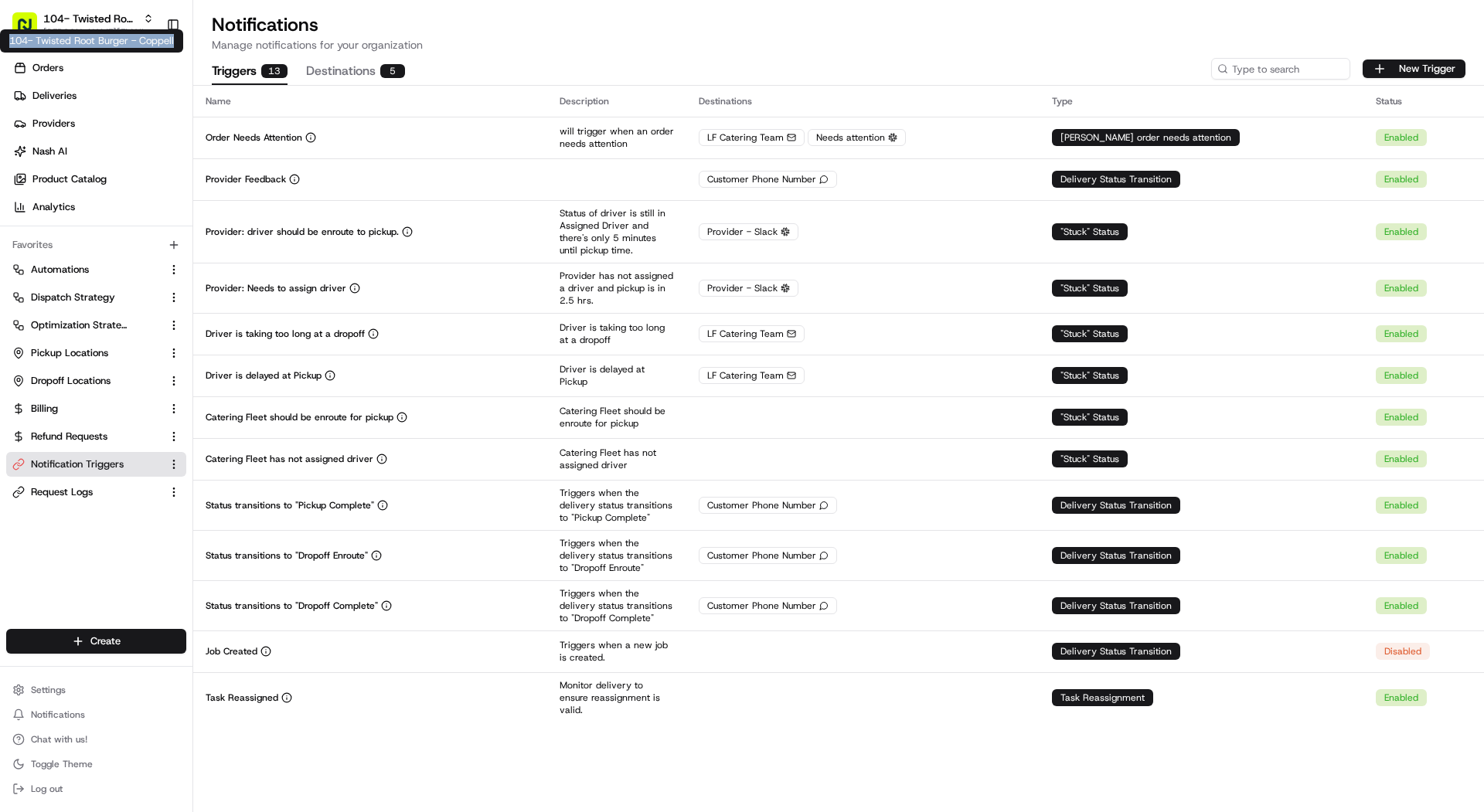
copy div "104- Twisted Root Burger - Coppell"
drag, startPoint x: 178, startPoint y: 41, endPoint x: 8, endPoint y: 37, distance: 170.0
click at [8, 37] on div "104- Twisted Root Burger - Coppell 104- Twisted Root Burger - Coppell" at bounding box center [91, 41] width 183 height 23
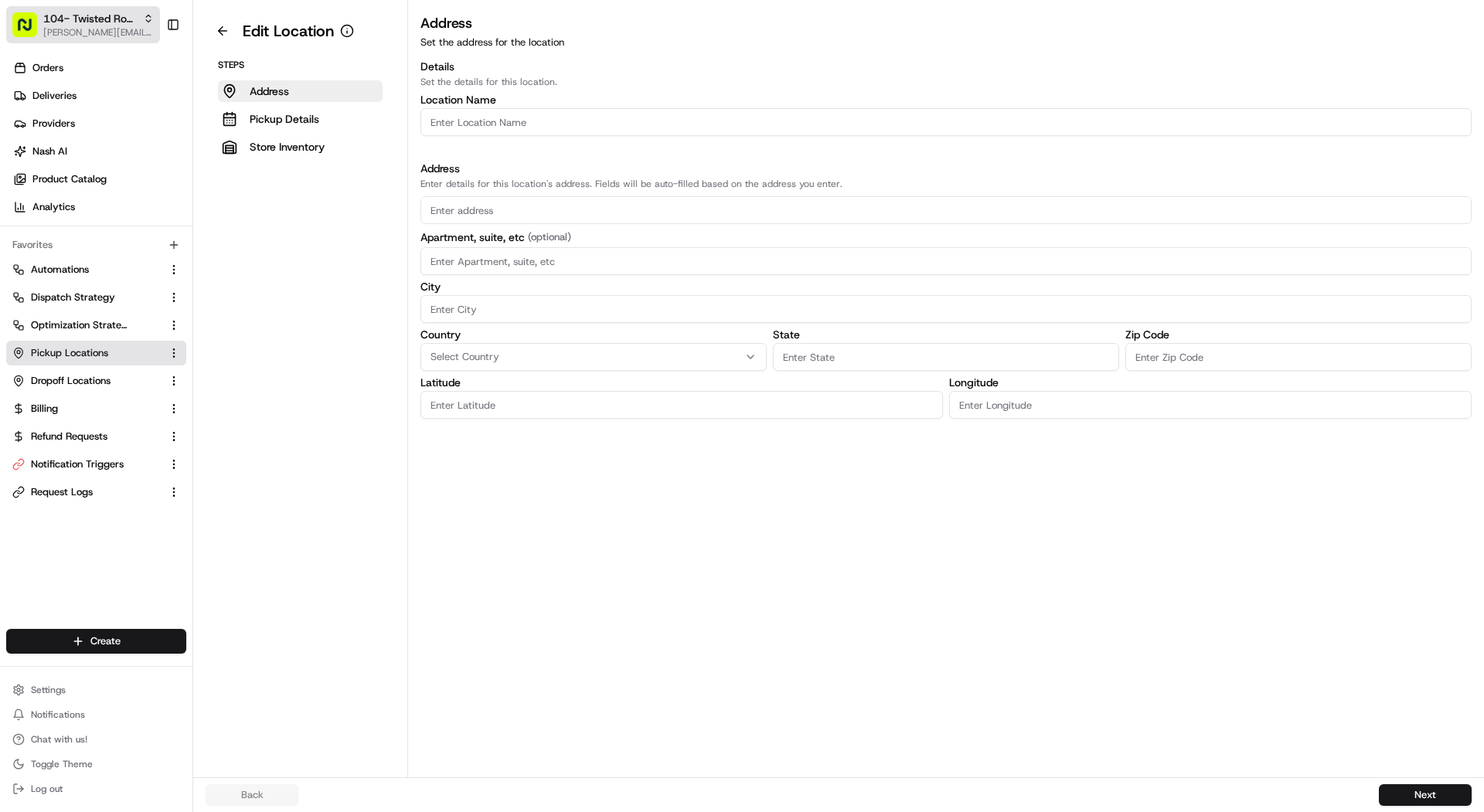
click at [130, 23] on span "104- Twisted Root Burger - Coppell" at bounding box center [90, 18] width 93 height 15
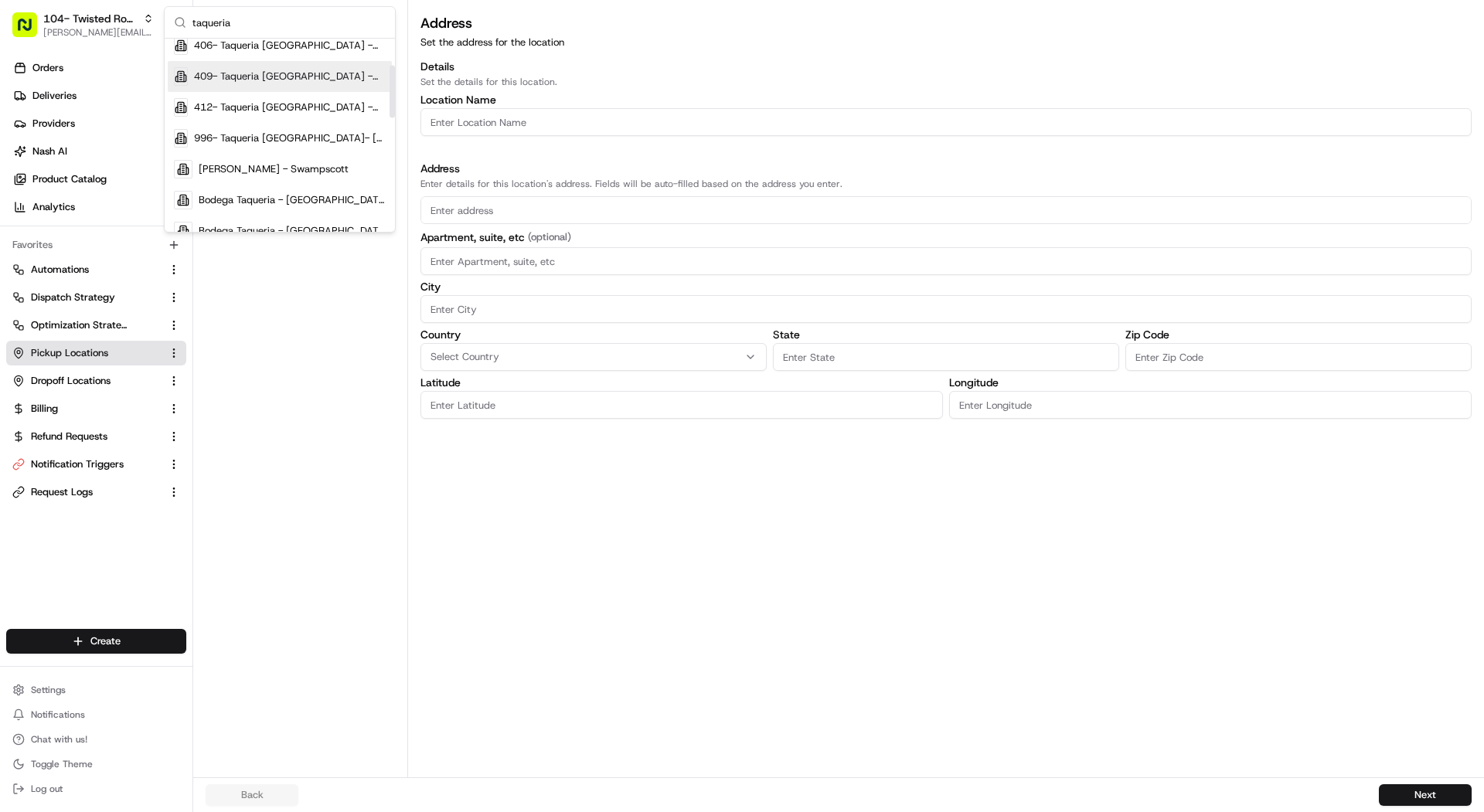
scroll to position [97, 0]
type input "taqueria"
click at [279, 132] on span "996- Taqueria [GEOGRAPHIC_DATA]- [GEOGRAPHIC_DATA]" at bounding box center [290, 137] width 192 height 14
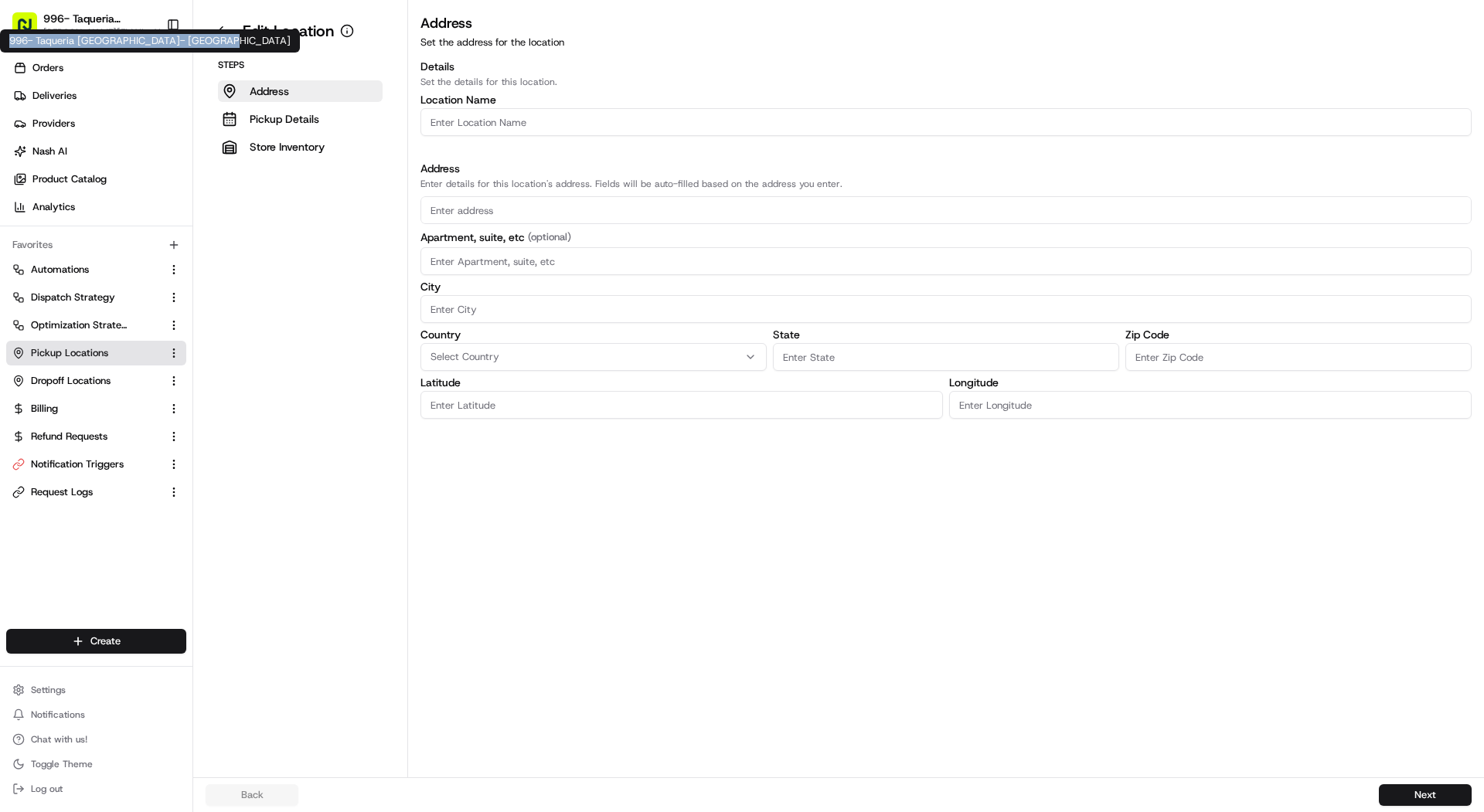
copy div "996- Taqueria [GEOGRAPHIC_DATA]- [GEOGRAPHIC_DATA]"
drag, startPoint x: 215, startPoint y: 44, endPoint x: 6, endPoint y: 43, distance: 209.0
click at [6, 43] on div "996- [GEOGRAPHIC_DATA]- [GEOGRAPHIC_DATA] 996- Taqueria [GEOGRAPHIC_DATA]- [GEO…" at bounding box center [150, 41] width 300 height 23
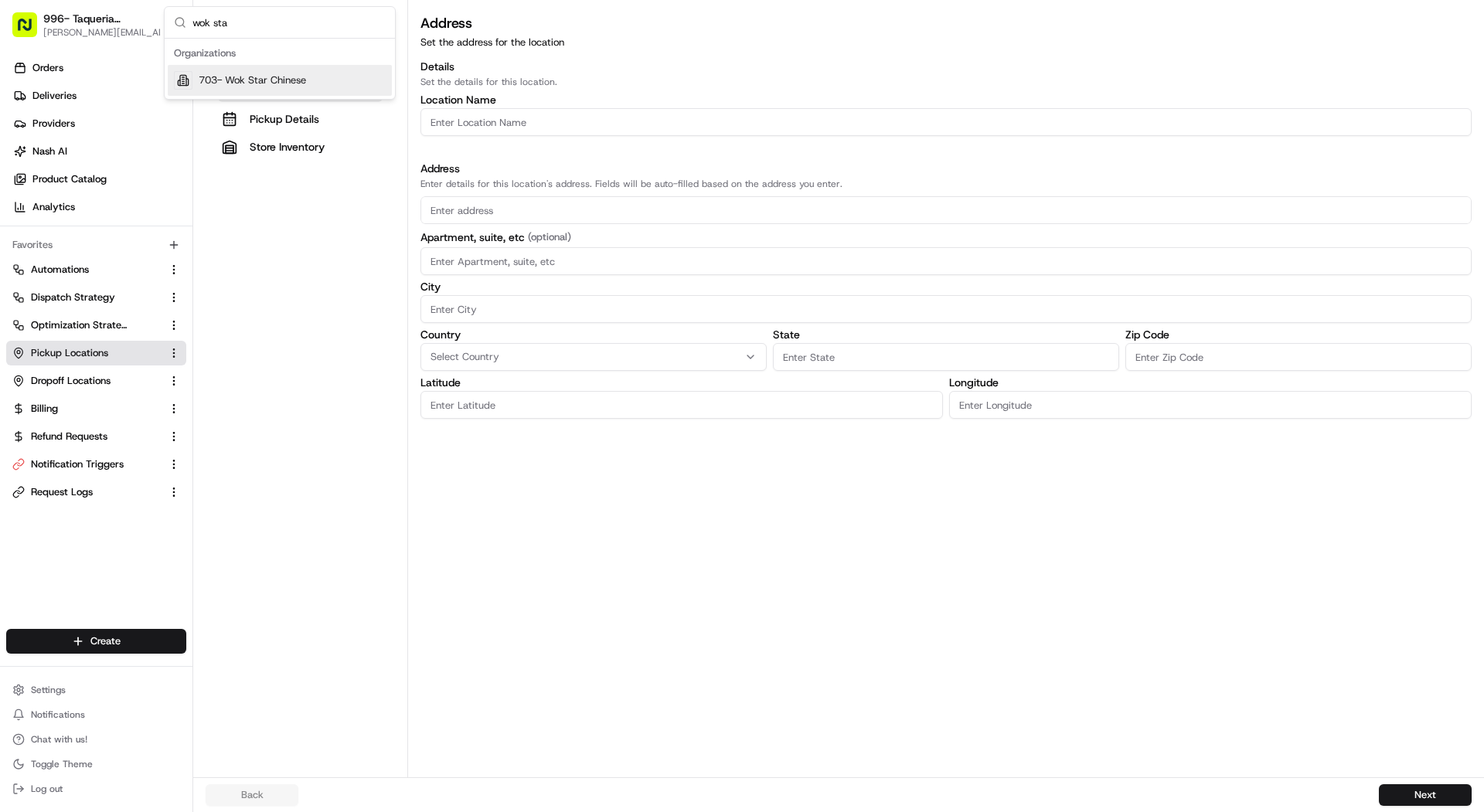
type input "wok sta"
click at [355, 85] on div "703- Wok Star Chinese" at bounding box center [279, 80] width 224 height 31
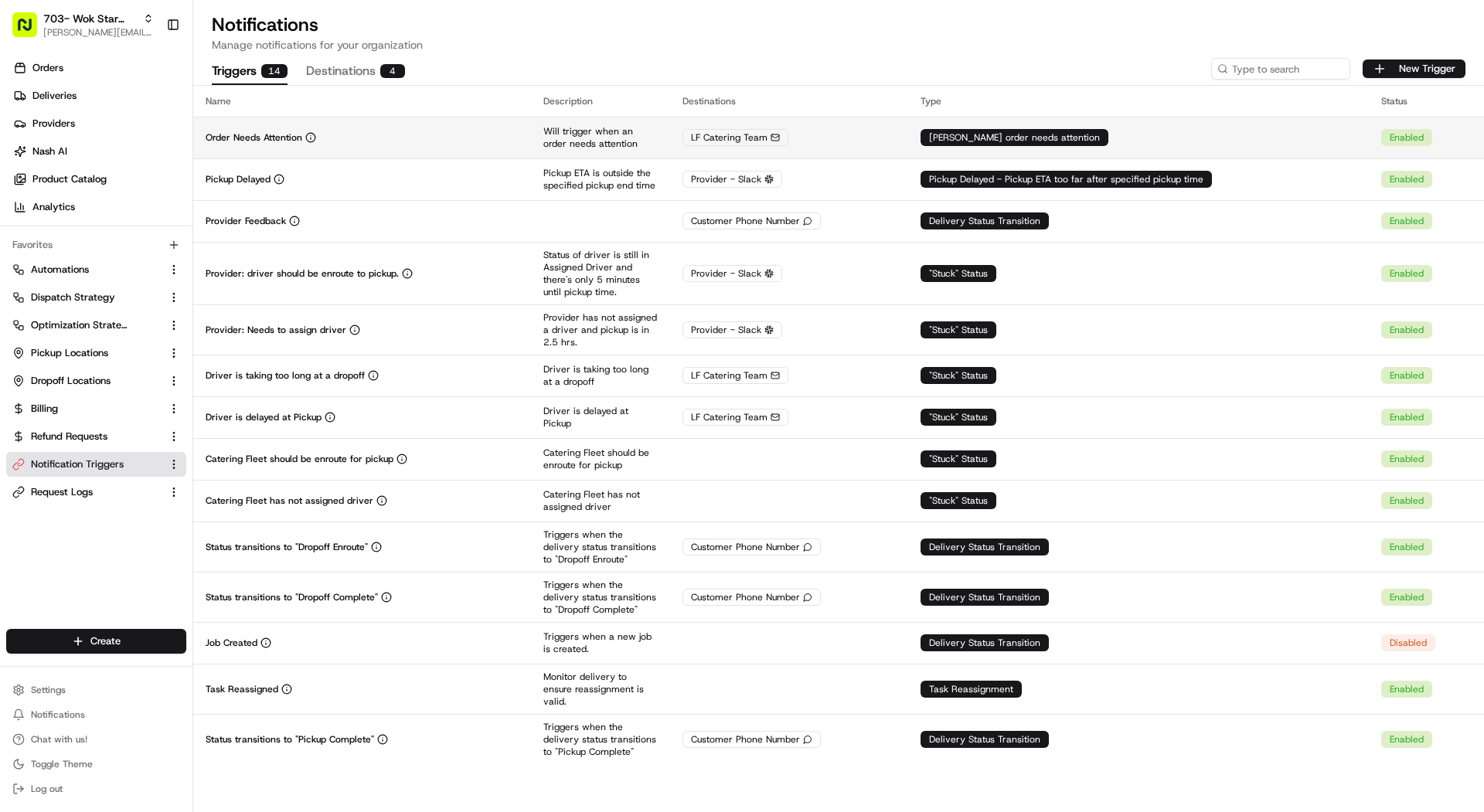
click at [429, 148] on td "Order Needs Attention" at bounding box center [361, 138] width 337 height 42
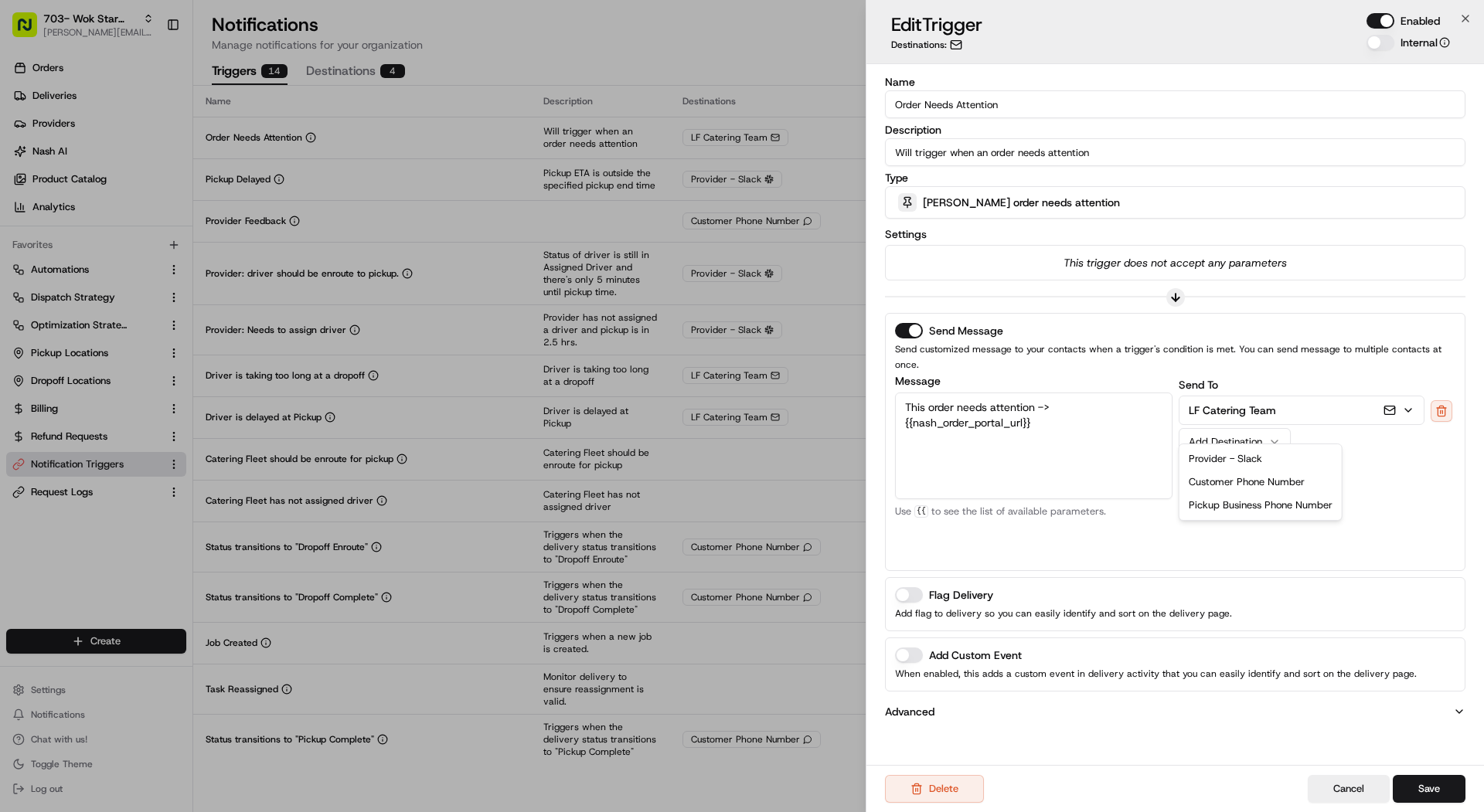
click at [1264, 435] on div "Add Destination" at bounding box center [1228, 442] width 80 height 14
click at [1250, 240] on div "Settings This trigger does not accept any parameters" at bounding box center [1174, 253] width 580 height 56
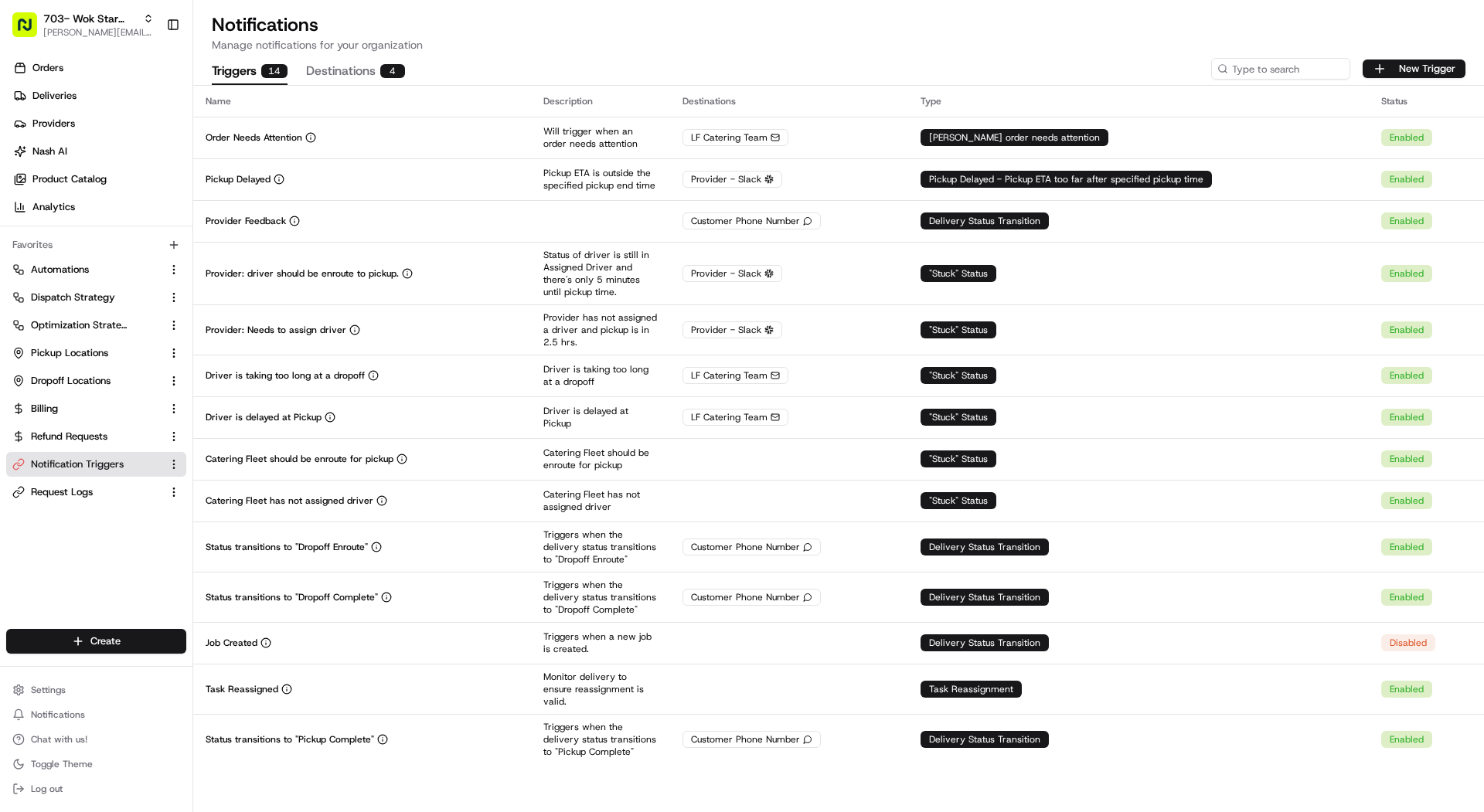
click at [390, 77] on div "4" at bounding box center [392, 71] width 25 height 14
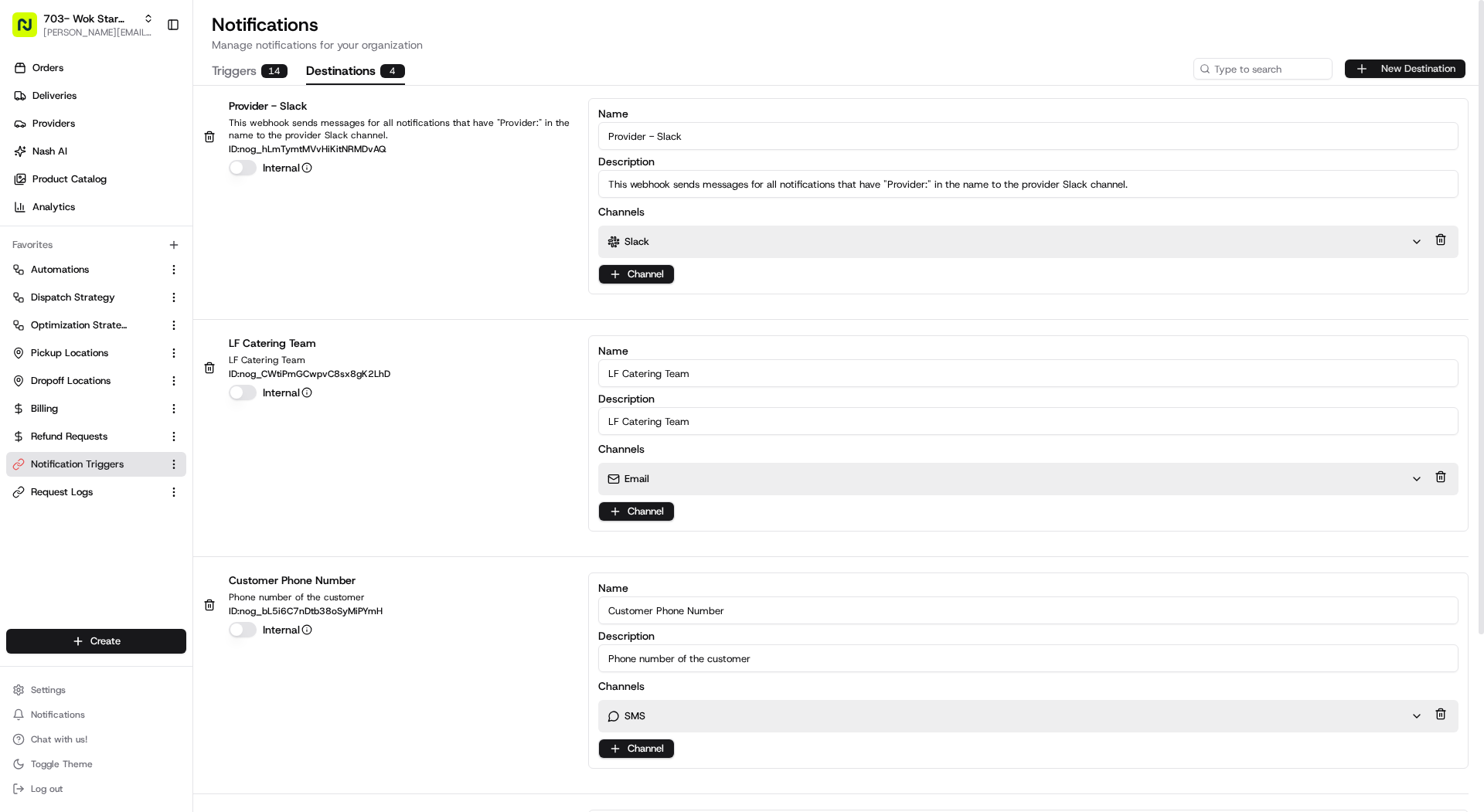
click at [1410, 69] on button "New Destination" at bounding box center [1404, 69] width 121 height 19
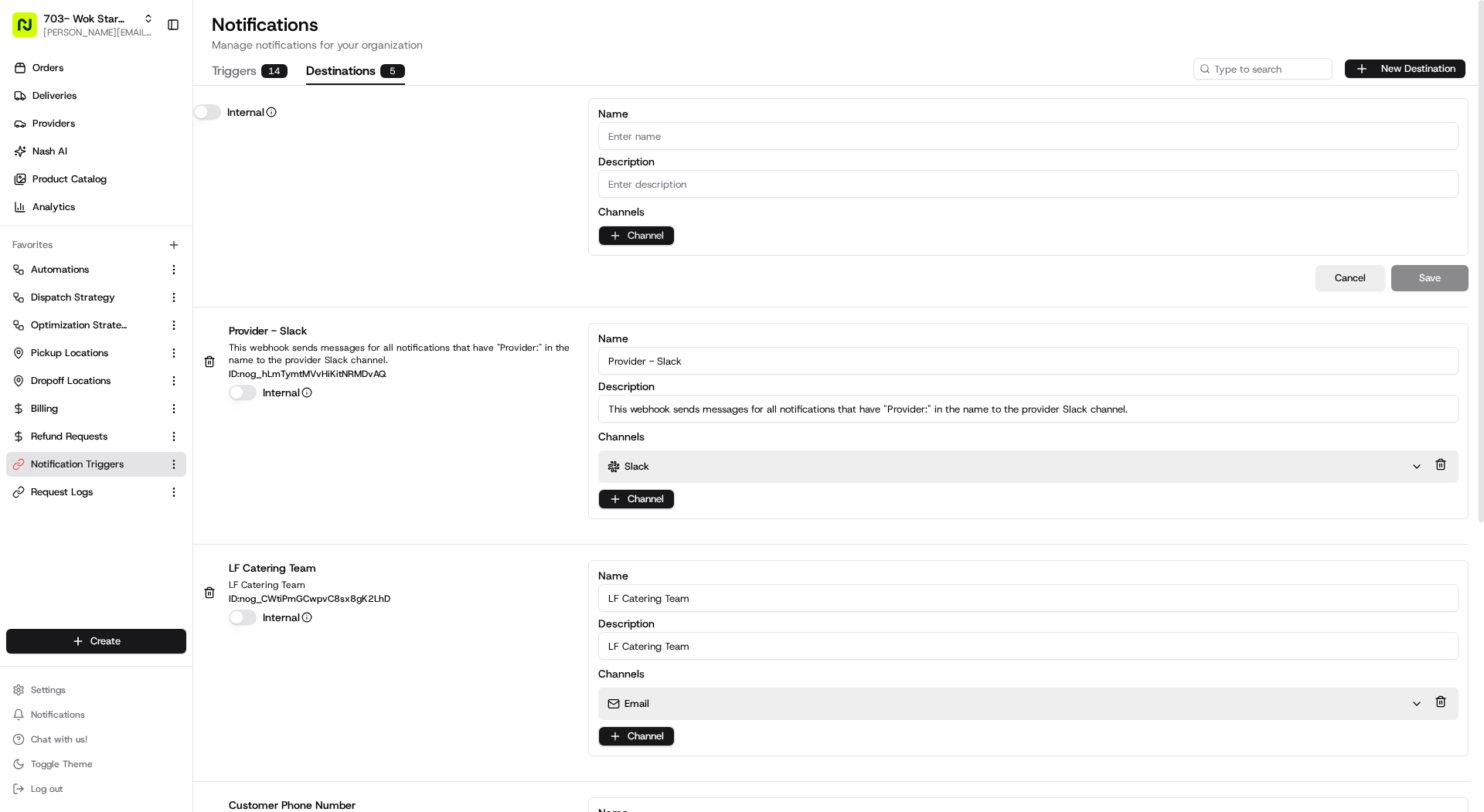
click at [659, 236] on html "703- Wok Star Chinese mariam@usenash.com Toggle Sidebar Orders Deliveries Provi…" at bounding box center [742, 406] width 1484 height 812
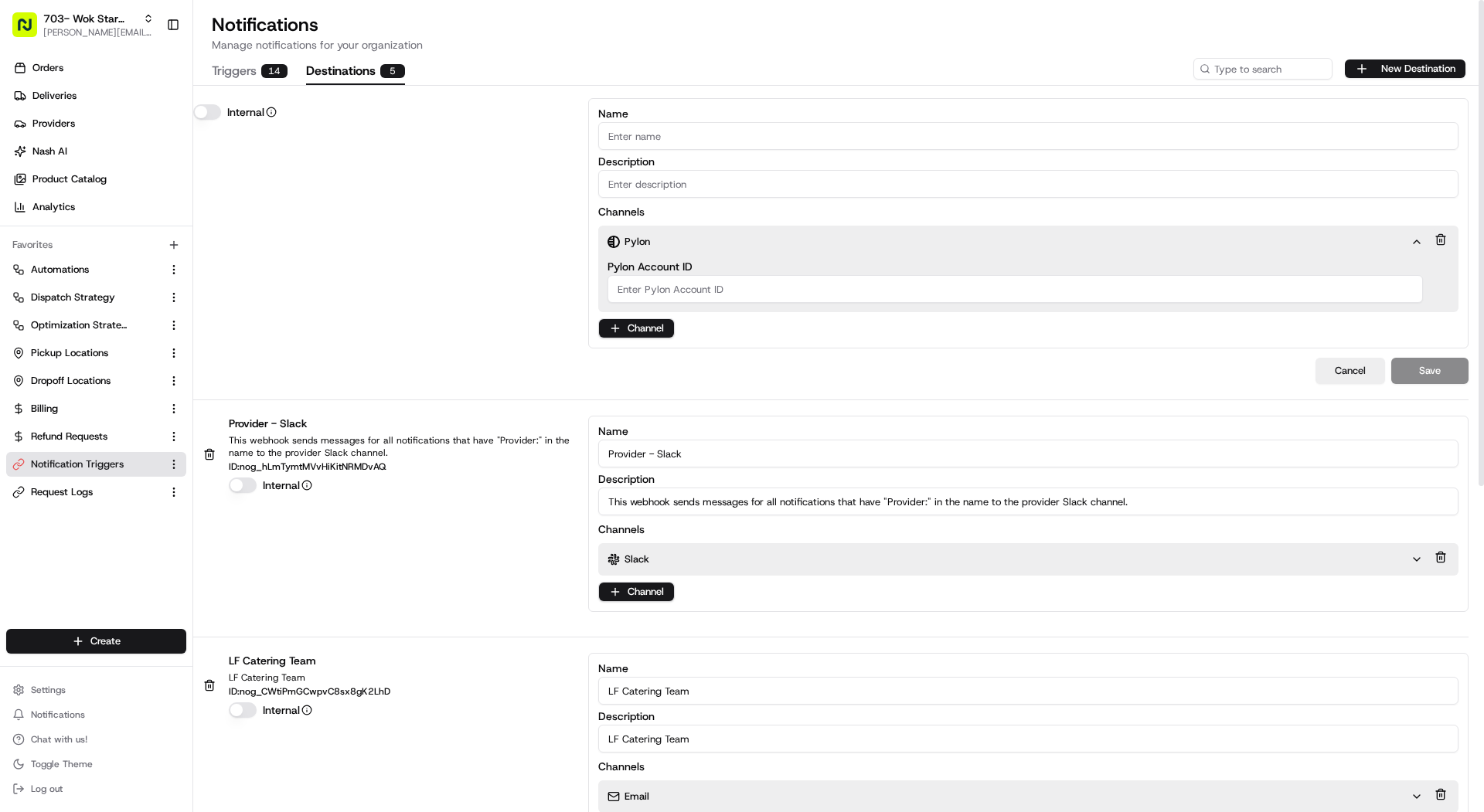
click at [1447, 236] on button at bounding box center [1440, 239] width 17 height 22
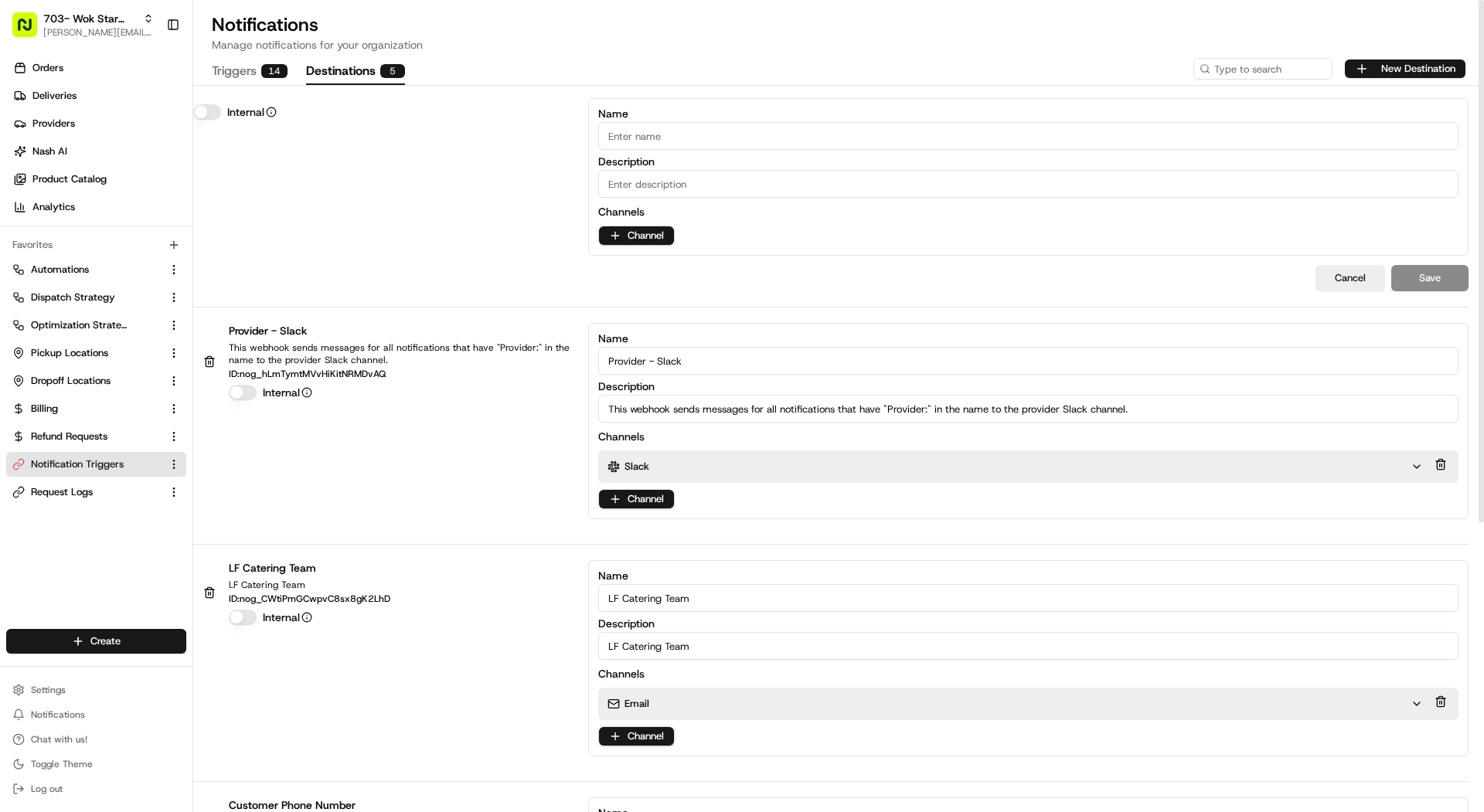
click at [629, 205] on p "Channels" at bounding box center [621, 212] width 47 height 15
click at [652, 222] on div "Channels Channel" at bounding box center [1028, 225] width 860 height 42
click at [654, 241] on html "703- Wok Star Chinese mariam@usenash.com Toggle Sidebar Orders Deliveries Provi…" at bounding box center [742, 406] width 1484 height 812
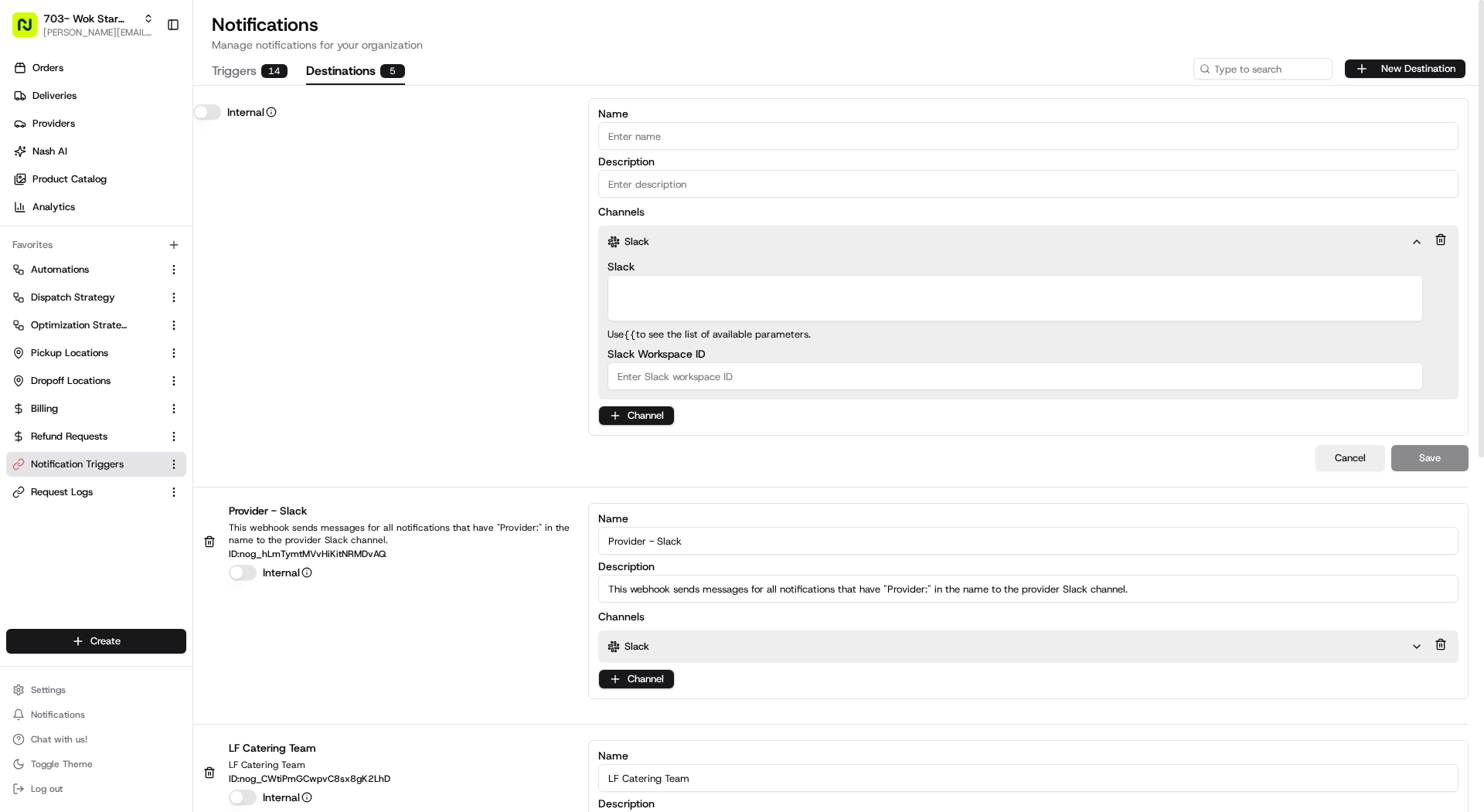
click at [674, 288] on textarea "Slack" at bounding box center [1015, 298] width 815 height 47
click at [673, 353] on label "Slack Workspace ID" at bounding box center [1015, 353] width 815 height 10
click at [673, 362] on input "Slack Workspace ID" at bounding box center [1015, 375] width 815 height 28
click at [673, 368] on input "Slack Workspace ID" at bounding box center [1015, 375] width 815 height 28
click at [561, 197] on div "Internal Name Description Channels Slack Slack Provider Slack Channel Use {{ to…" at bounding box center [830, 266] width 1275 height 337
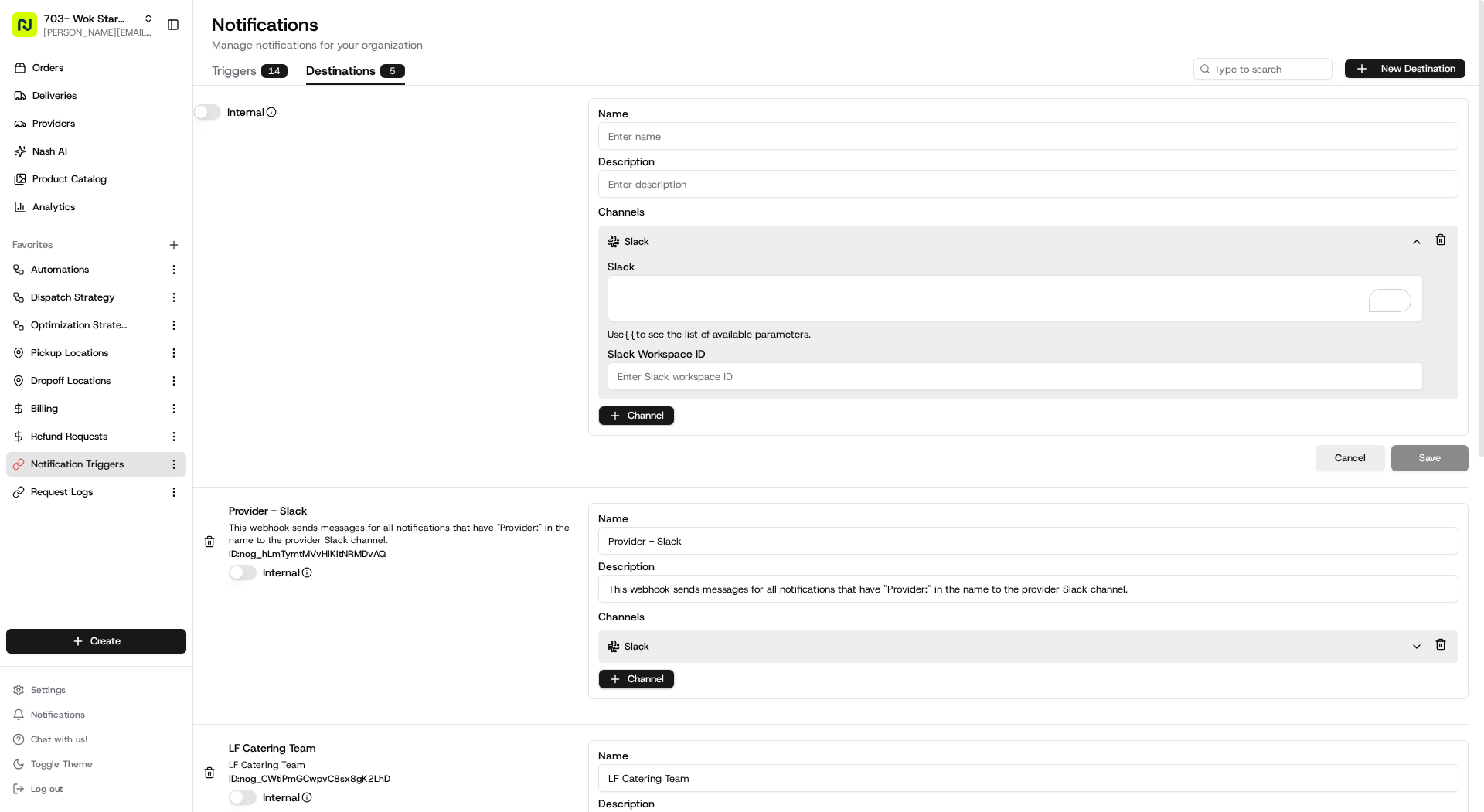
click at [695, 111] on label "Name" at bounding box center [1028, 113] width 860 height 10
click at [695, 123] on input "Name" at bounding box center [1028, 136] width 860 height 28
click at [695, 129] on input "Name" at bounding box center [1028, 136] width 860 height 28
type input "Order Needs Attention"
click at [810, 294] on textarea "Slack" at bounding box center [1015, 298] width 815 height 47
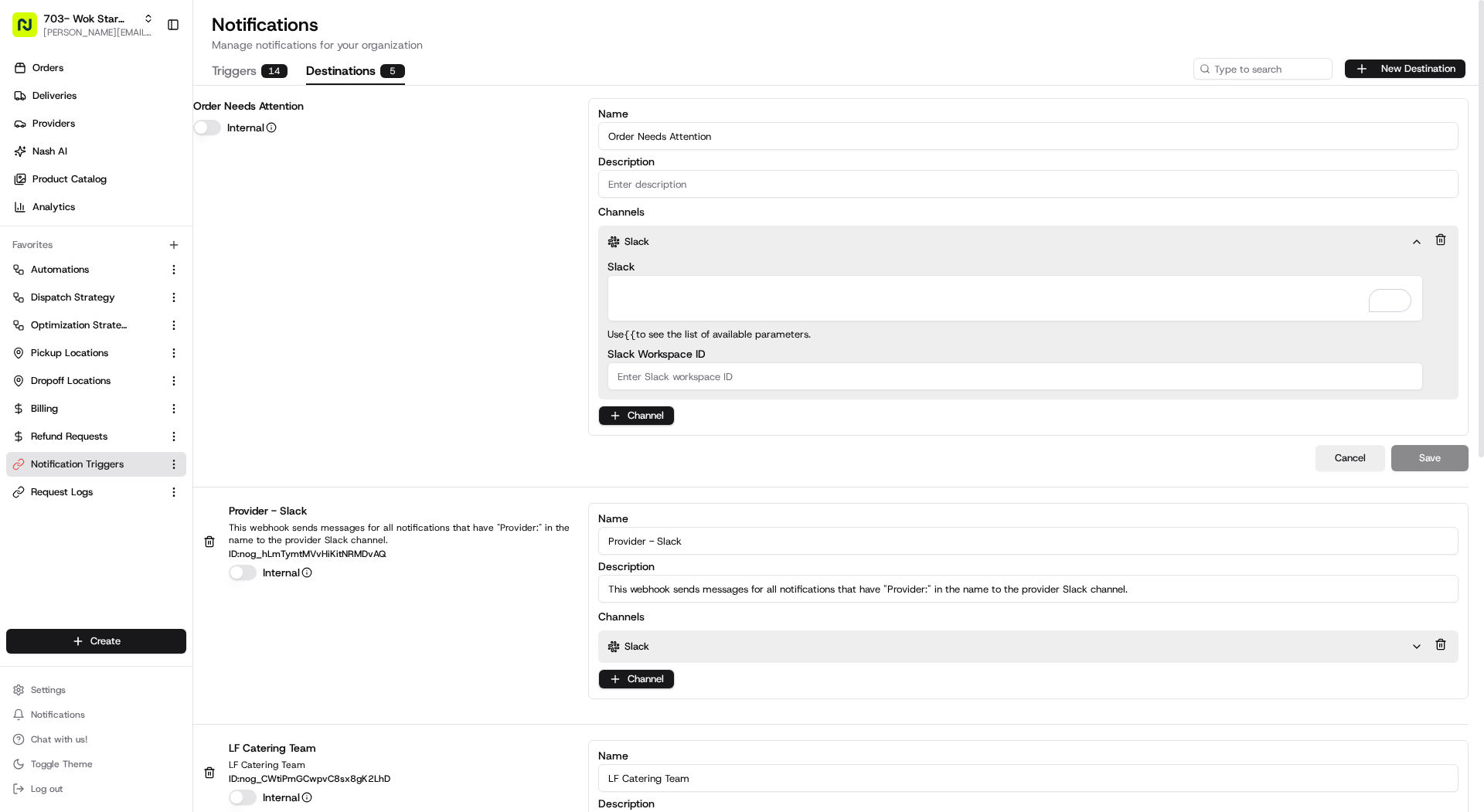
click at [1436, 238] on button at bounding box center [1440, 239] width 17 height 22
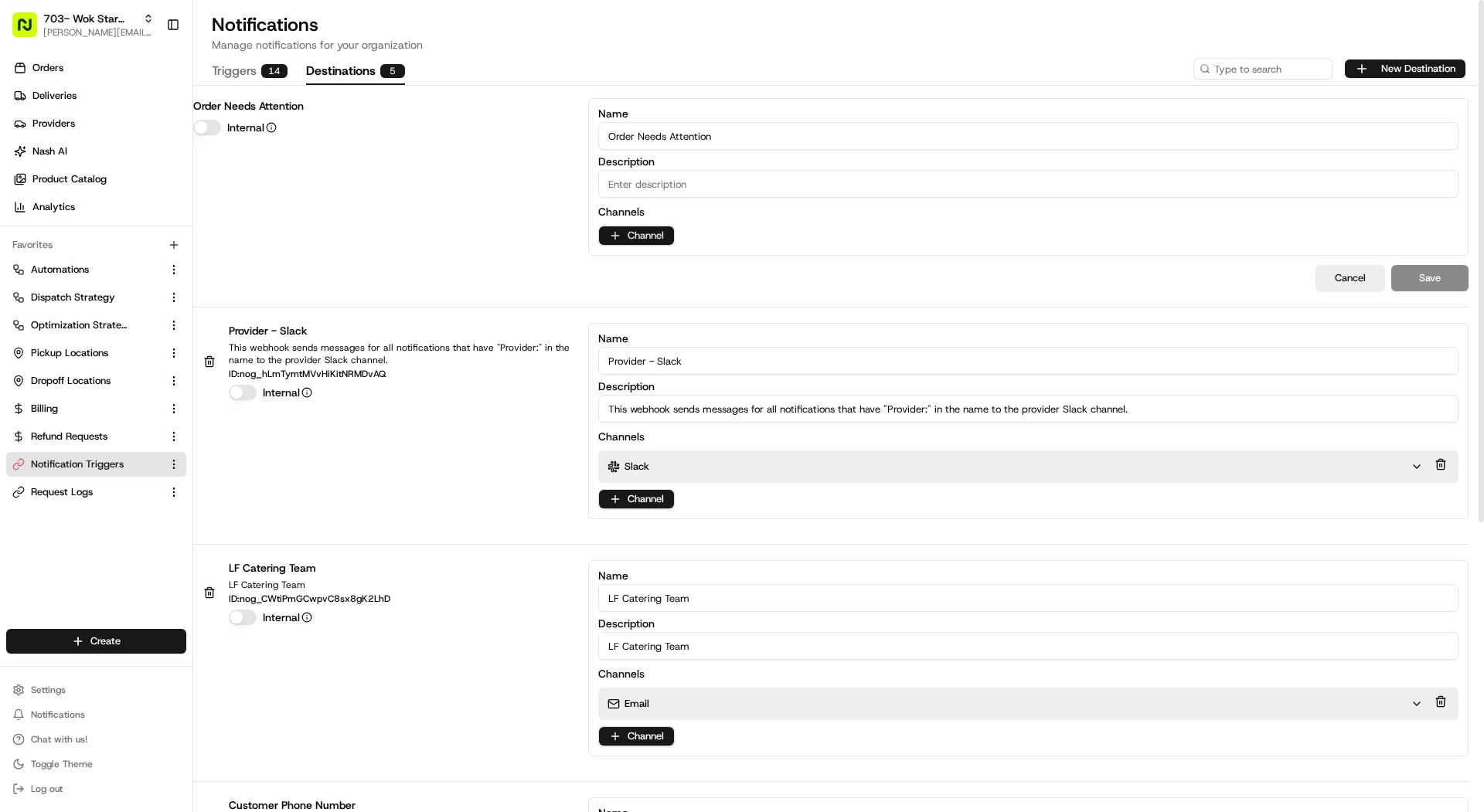
click at [646, 238] on html "703- Wok Star Chinese mariam@usenash.com Toggle Sidebar Orders Deliveries Provi…" at bounding box center [742, 406] width 1484 height 812
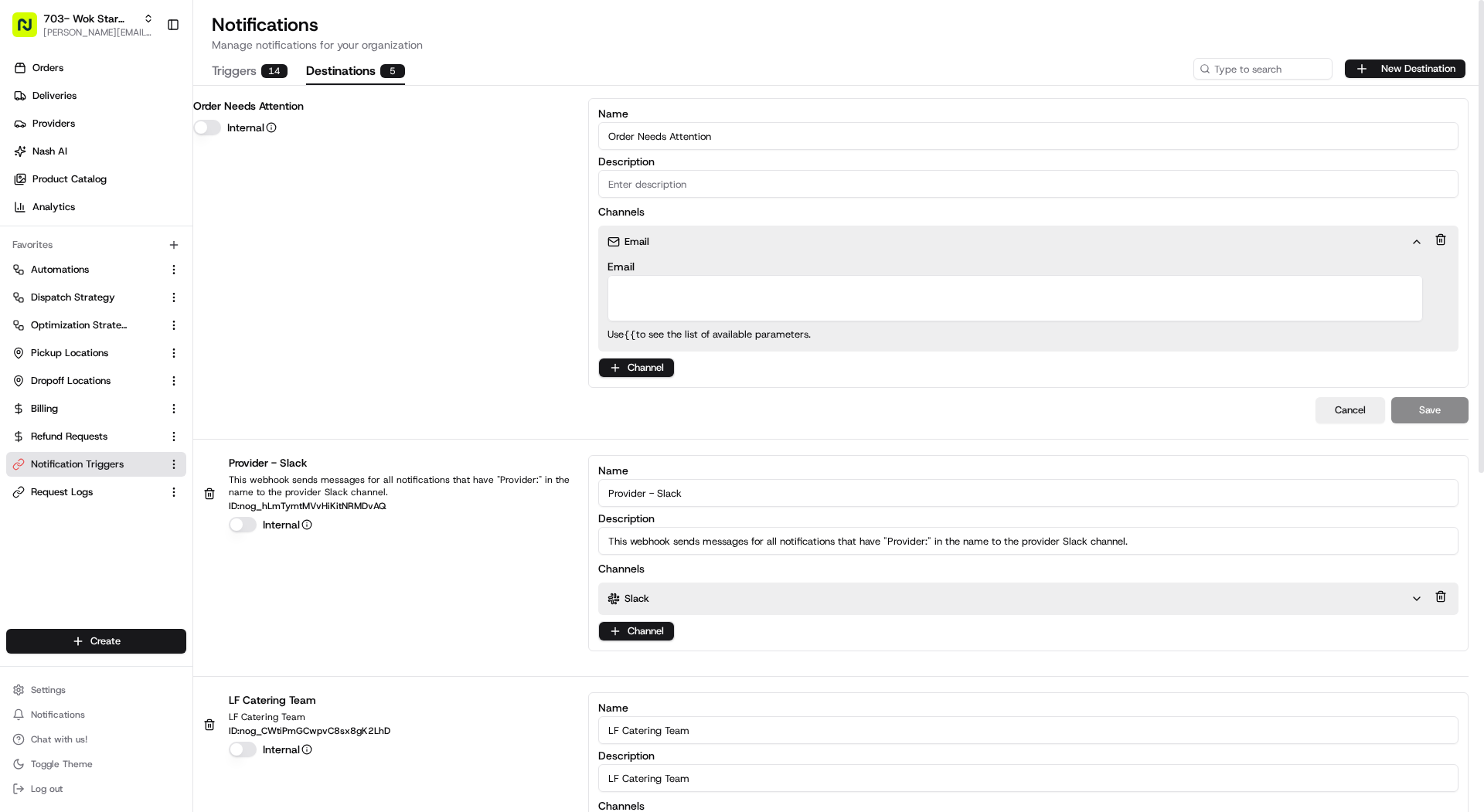
click at [670, 281] on textarea "Email" at bounding box center [1015, 298] width 815 height 47
paste textarea "local-favorite-needs-aaaara5gf5gnfwe7yhkbu57ype@use-nash.slack.com"
type textarea "local-favorite-needs-aaaara5gf5gnfwe7yhkbu57ype@use-nash.slack.com"
click at [828, 179] on input "Description" at bounding box center [1028, 183] width 860 height 28
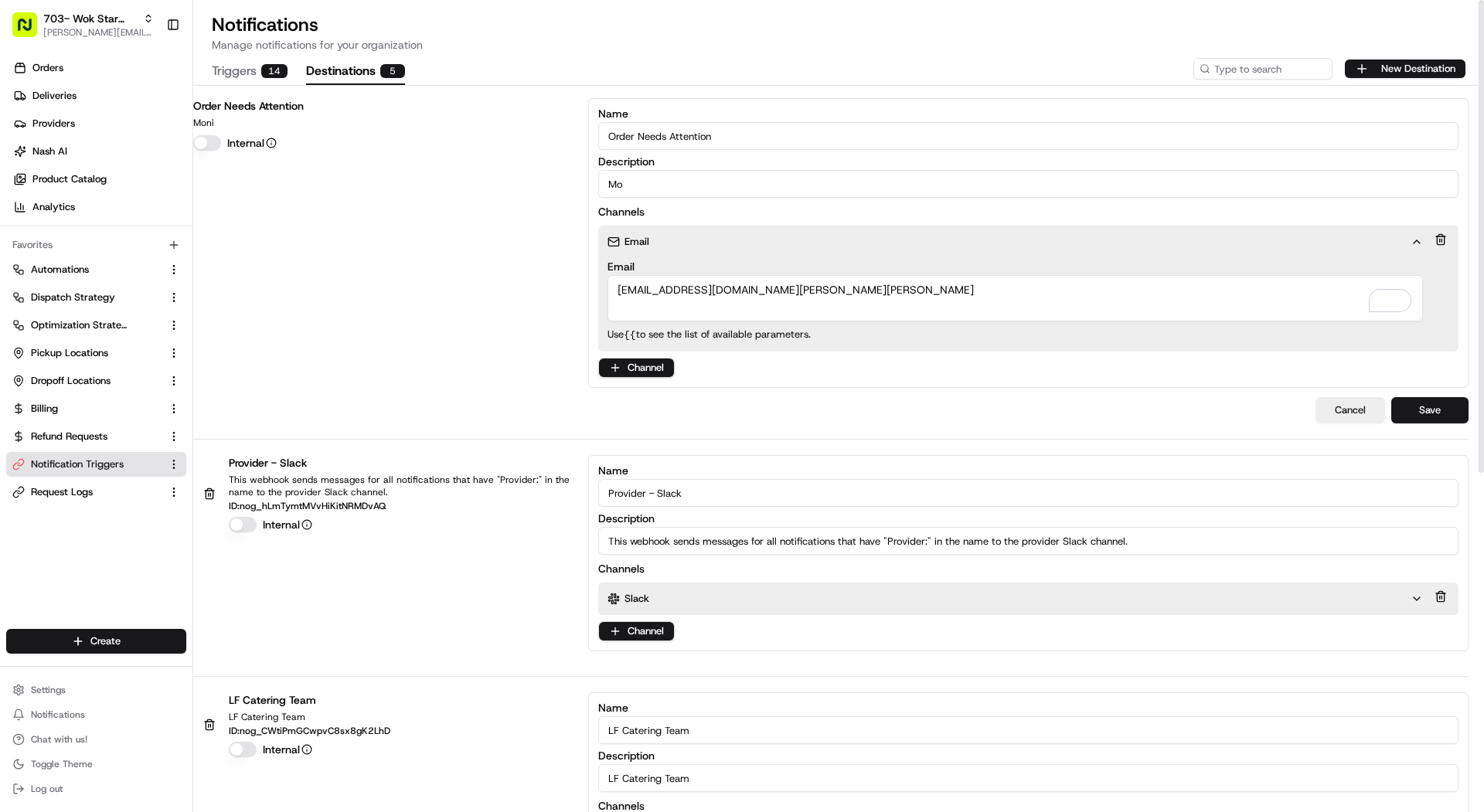
type input "M"
type input "a"
type input "AI monitoring"
click at [1422, 425] on div "Order Needs Attention AI monitoring Internal Name Order Needs Attention Descrip…" at bounding box center [838, 269] width 1290 height 342
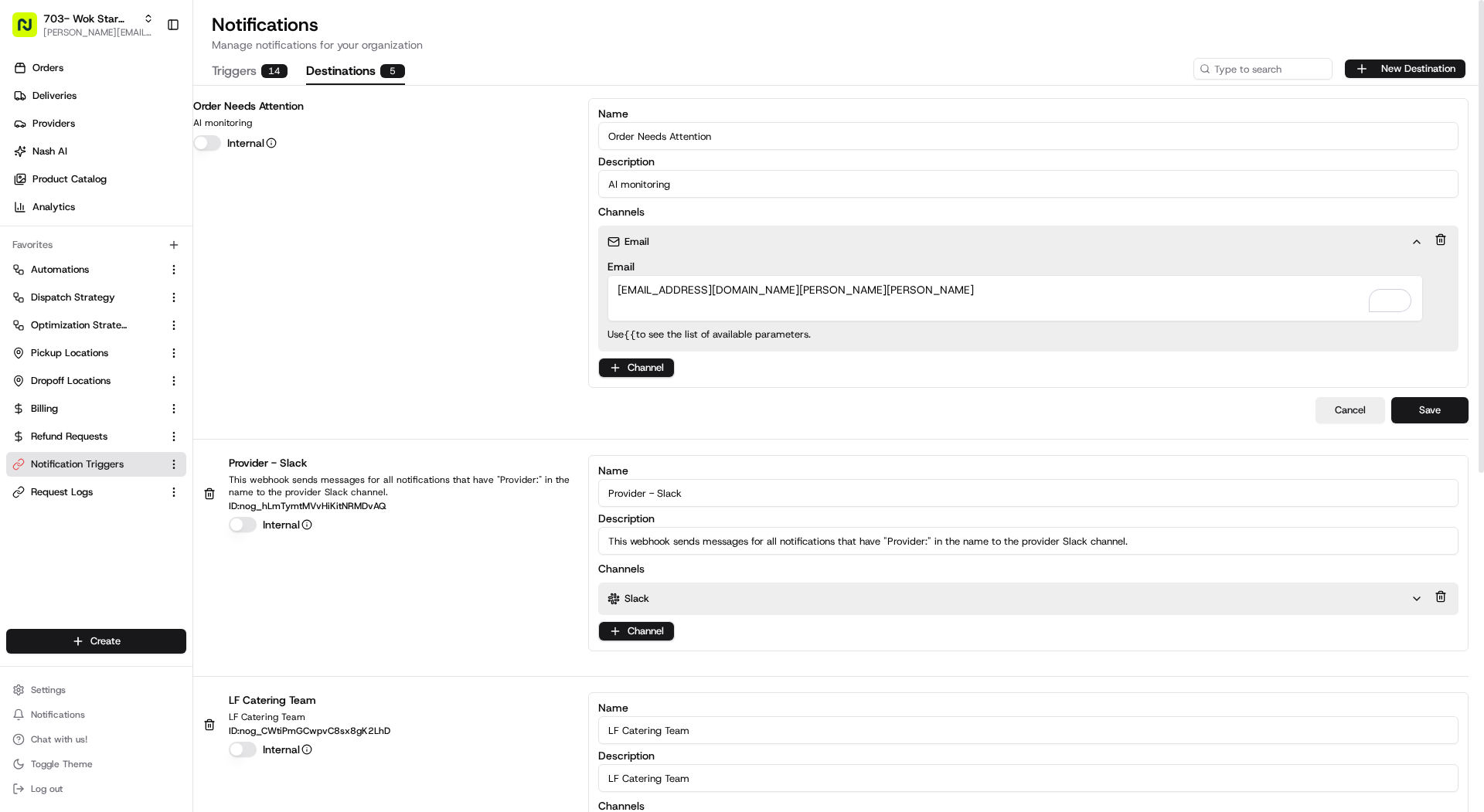
click at [1432, 392] on div "Order Needs Attention AI monitoring Internal Name Order Needs Attention Descrip…" at bounding box center [838, 269] width 1290 height 342
click at [1432, 407] on button "Save" at bounding box center [1429, 410] width 77 height 27
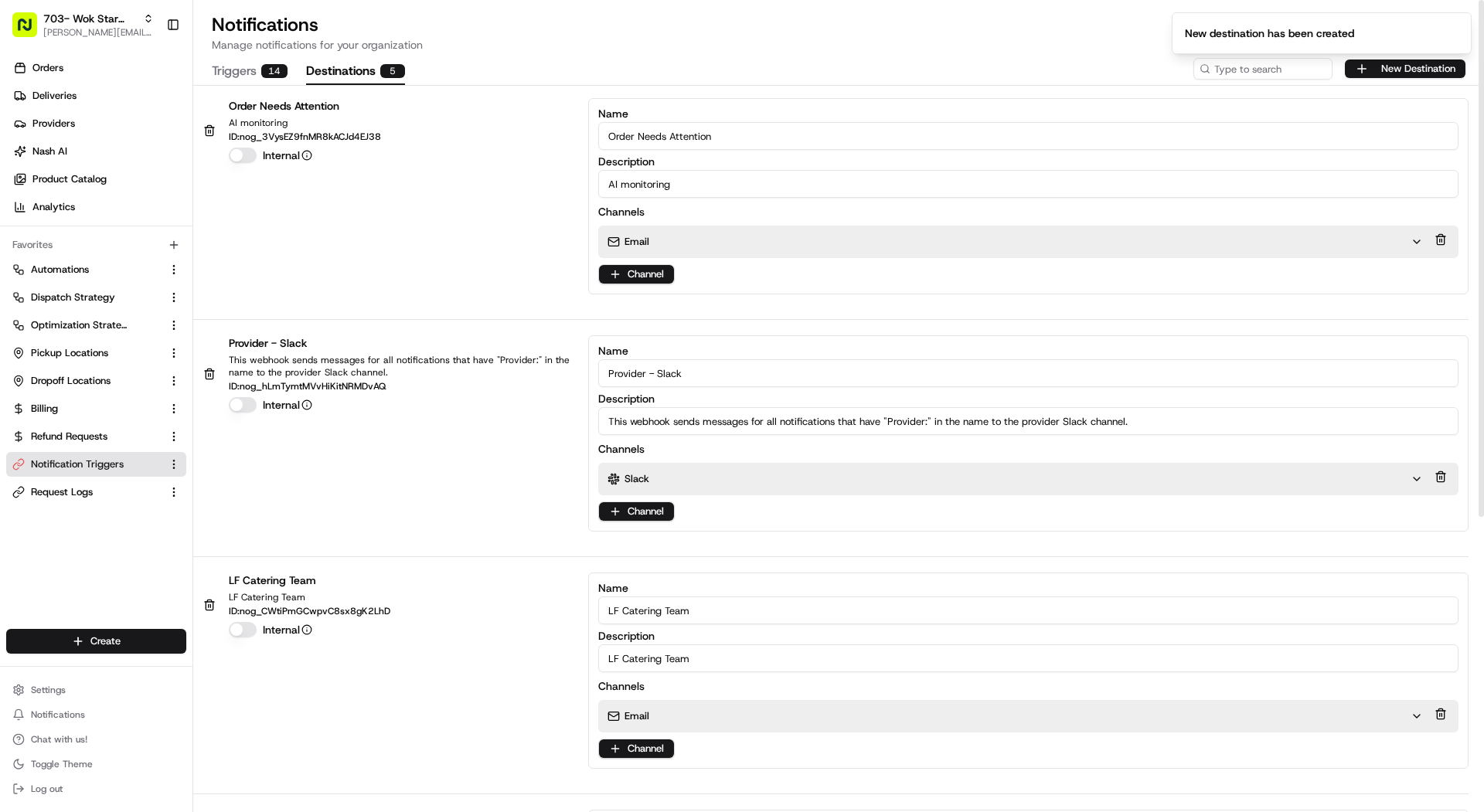
click at [245, 68] on button "Triggers 14" at bounding box center [250, 72] width 76 height 27
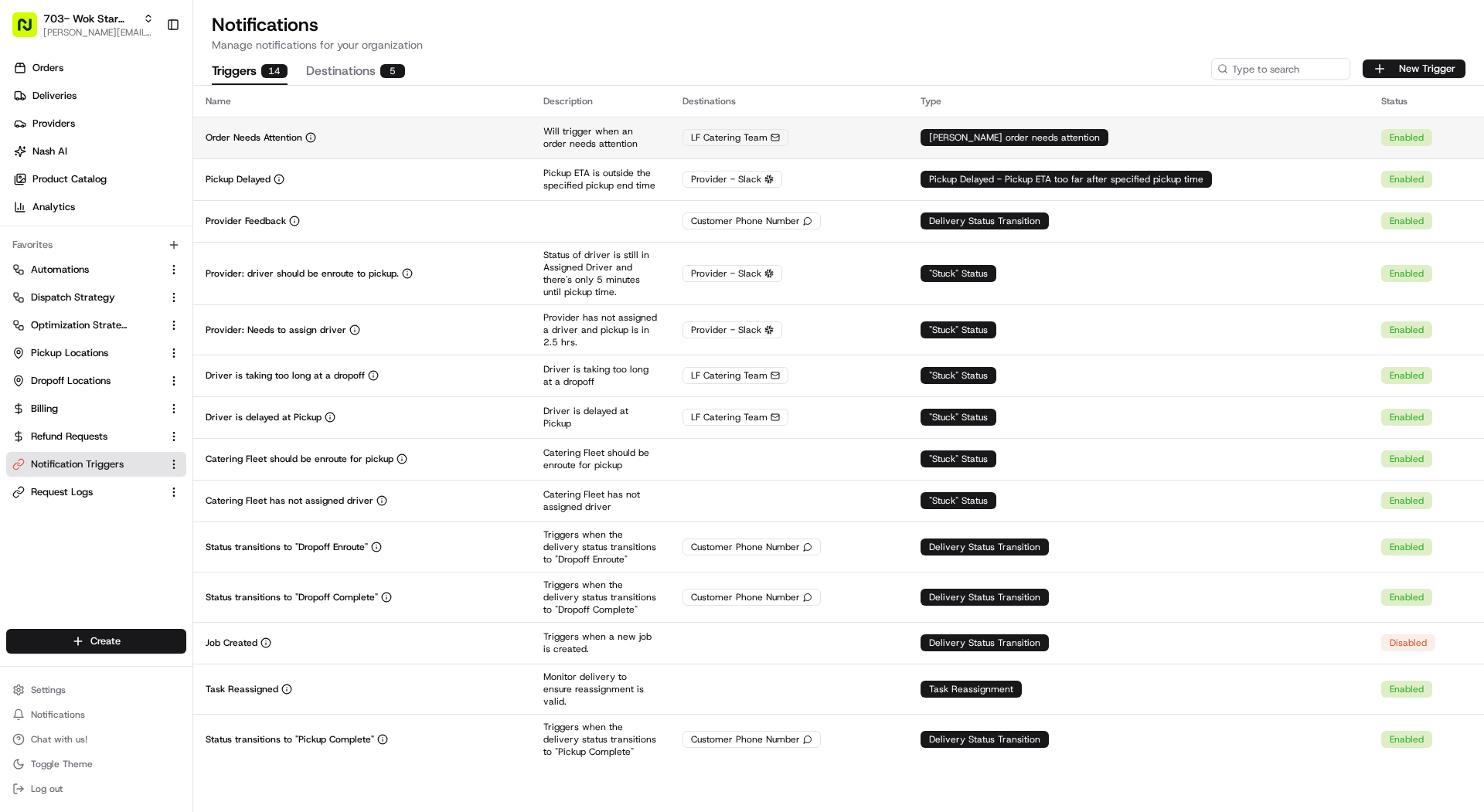
click at [863, 140] on div "LF Catering Team" at bounding box center [789, 138] width 213 height 17
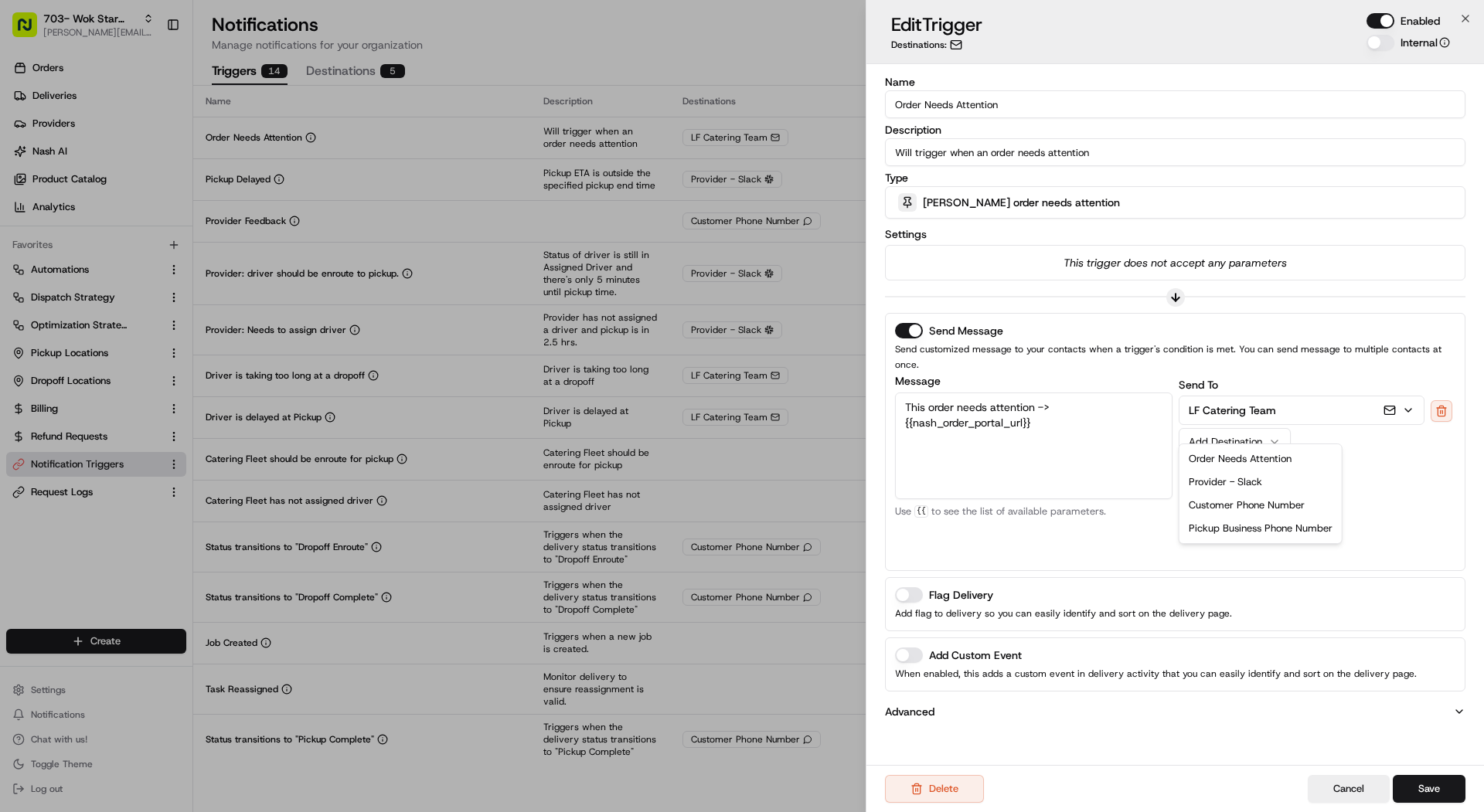
click at [1261, 435] on div "Add Destination" at bounding box center [1228, 442] width 80 height 14
click at [1421, 780] on button "Save" at bounding box center [1429, 788] width 72 height 28
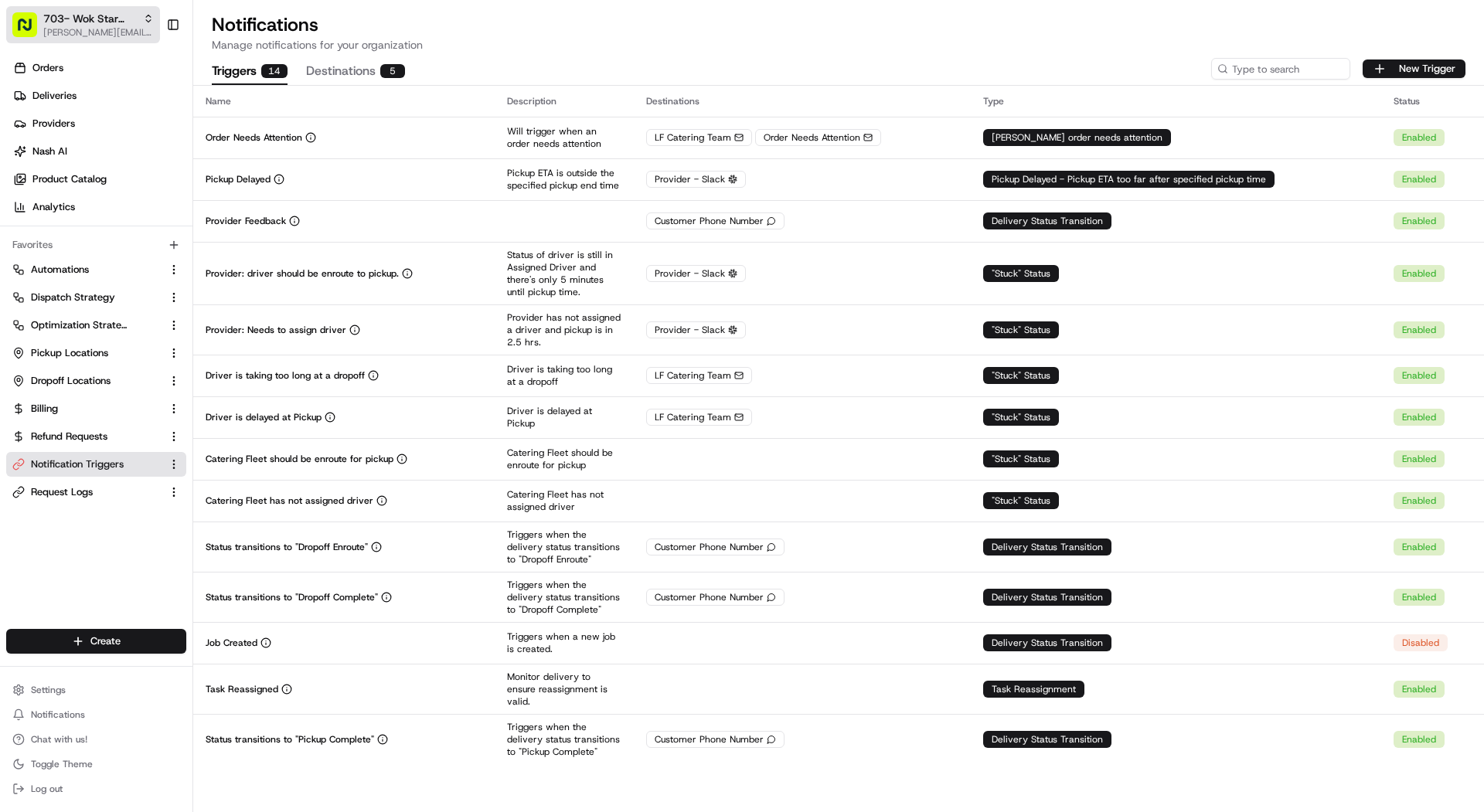
click at [108, 28] on span "[PERSON_NAME][EMAIL_ADDRESS][DOMAIN_NAME]" at bounding box center [99, 32] width 110 height 12
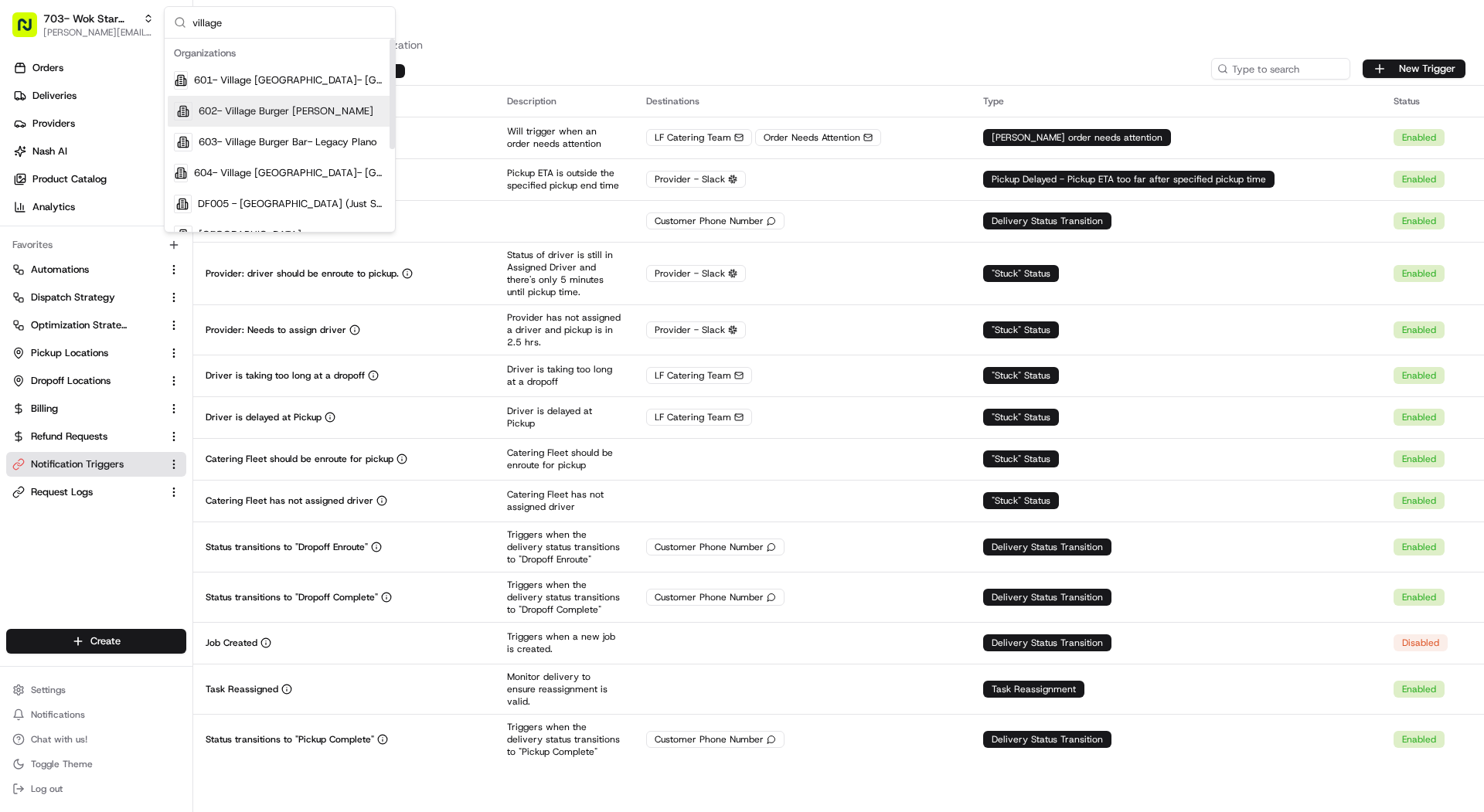
type input "village"
click at [304, 107] on span "602- Village Burger [PERSON_NAME]" at bounding box center [286, 111] width 175 height 14
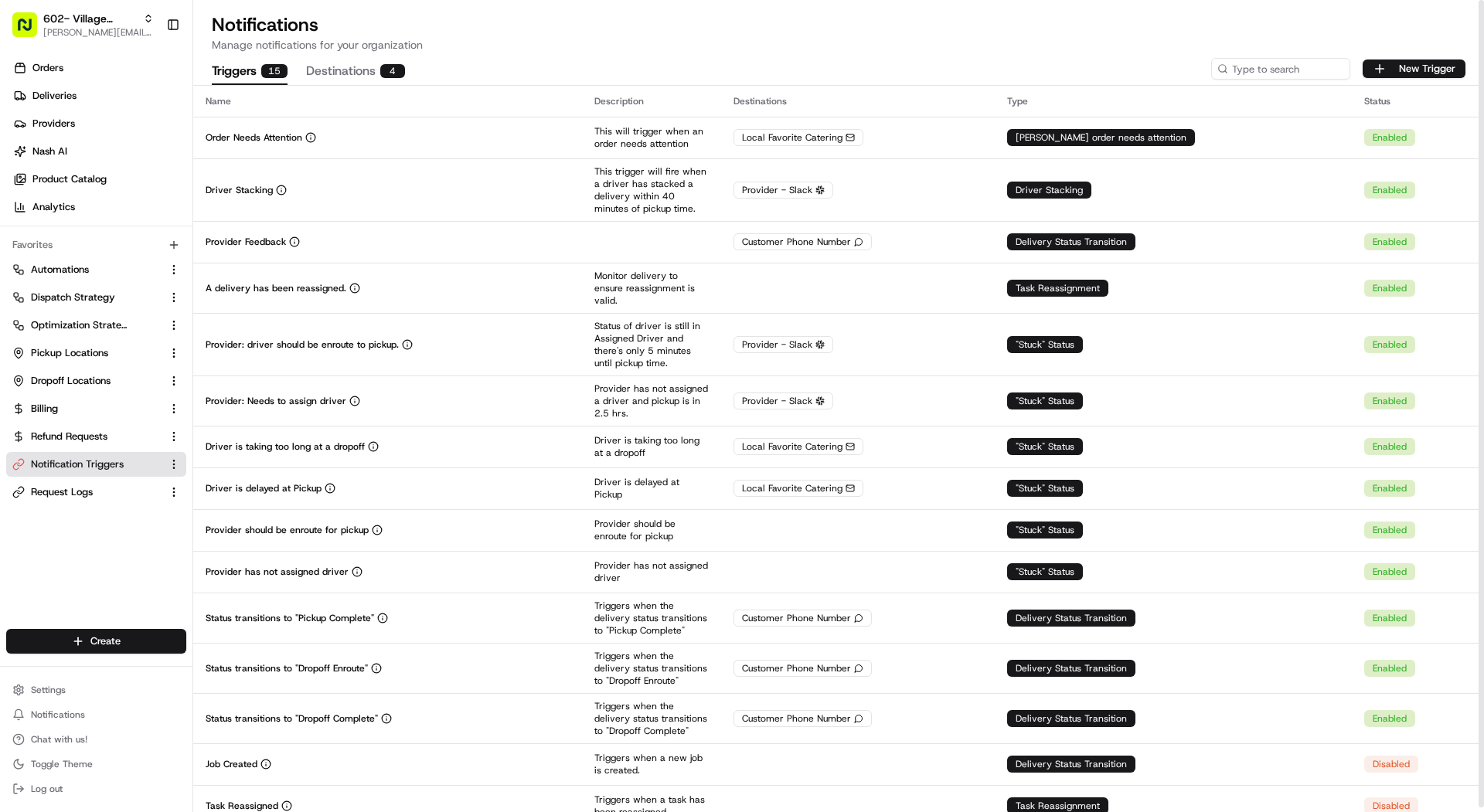
click at [366, 85] on div at bounding box center [838, 85] width 1290 height 1
click at [371, 65] on button "Destinations 4" at bounding box center [355, 72] width 99 height 27
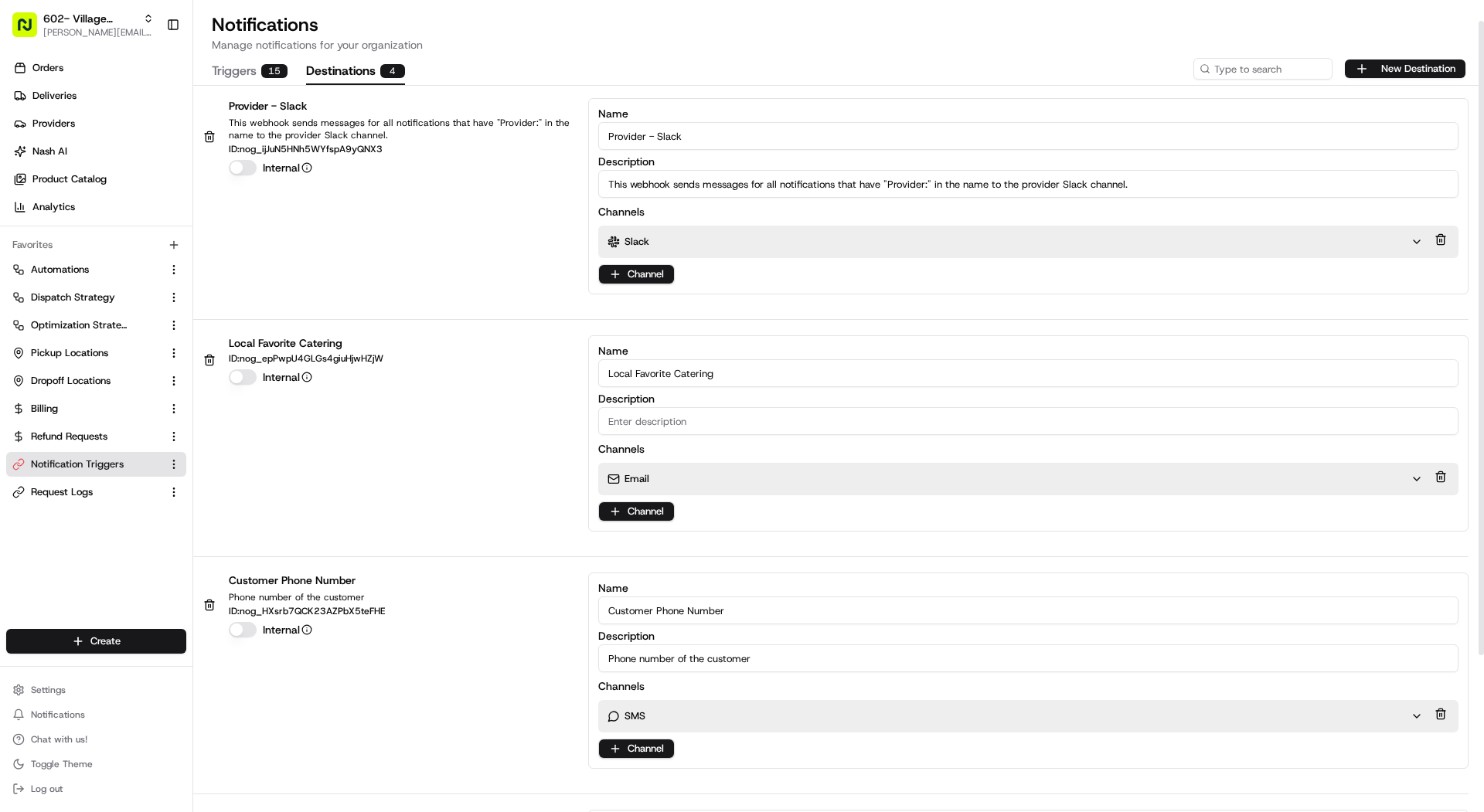
scroll to position [228, 0]
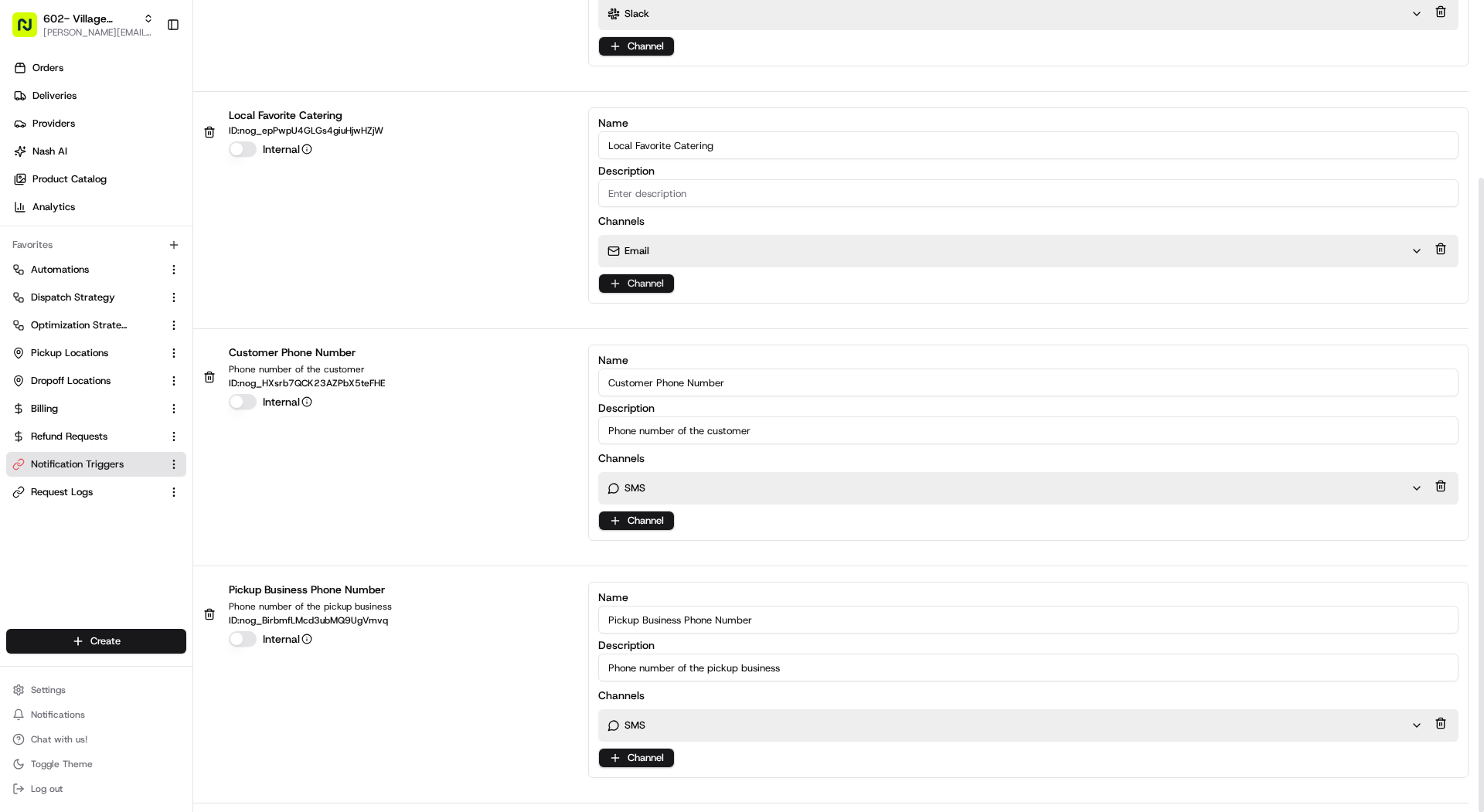
click at [638, 278] on html "602- Village Burger Bar- Allen mariam@usenash.com Toggle Sidebar Orders Deliver…" at bounding box center [742, 406] width 1484 height 812
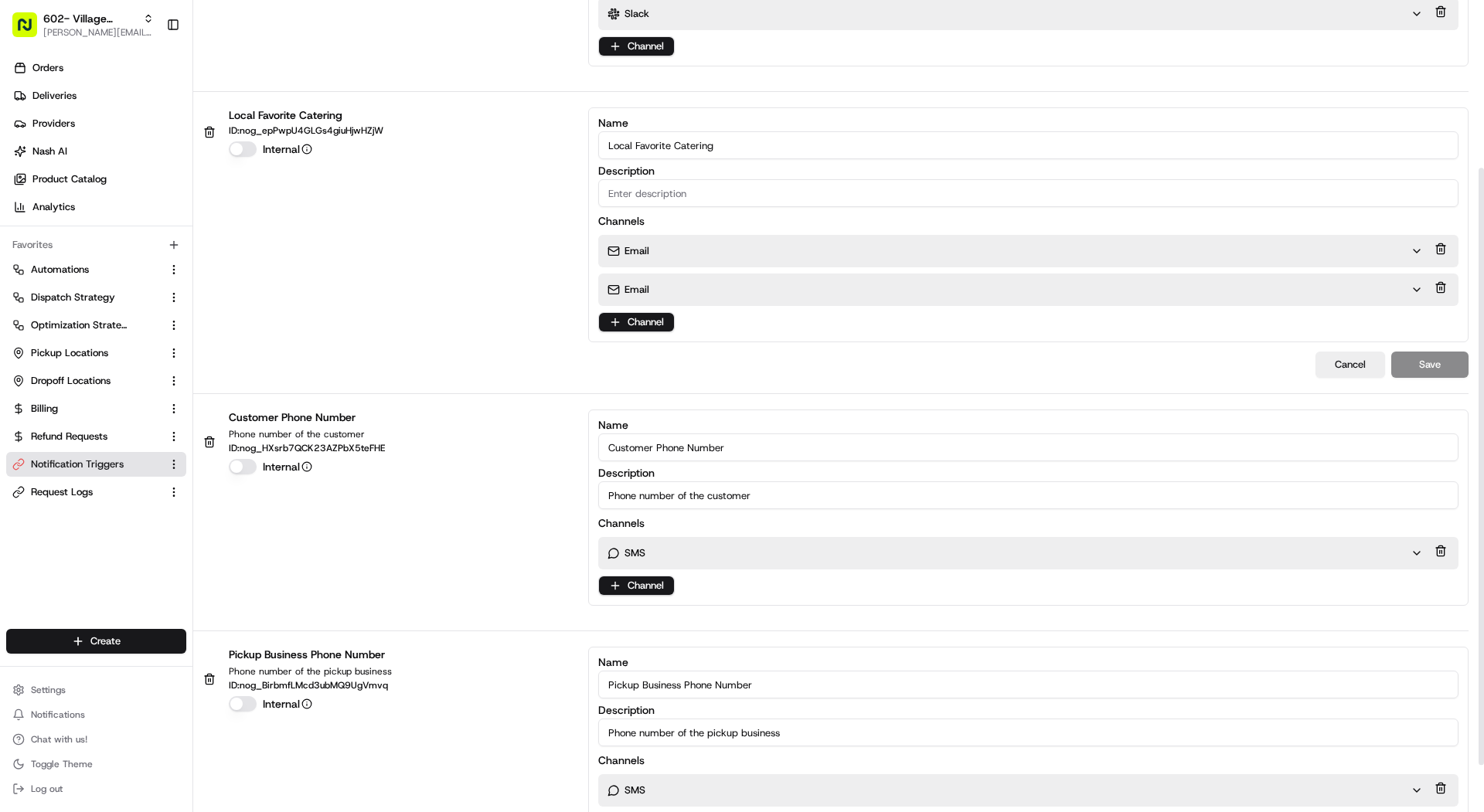
click at [654, 287] on div "Email" at bounding box center [1008, 290] width 803 height 14
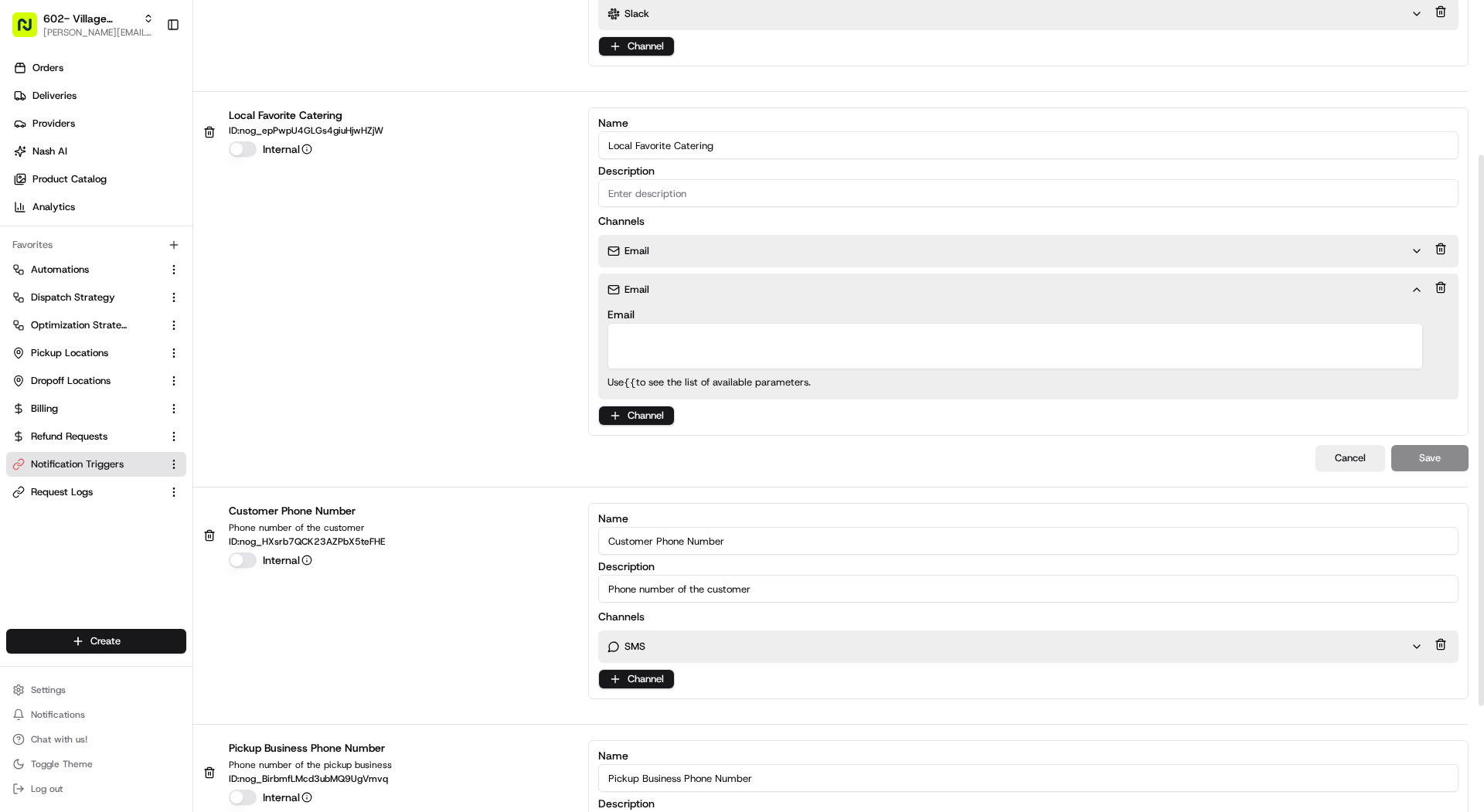
click at [654, 334] on textarea "Email" at bounding box center [1015, 346] width 815 height 47
paste textarea "local-favorite-needs-aaaara5gf5gnfwe7yhkbu57ype@use-nash.slack.com"
type textarea "local-favorite-needs-aaaara5gf5gnfwe7yhkbu57ype@use-nash.slack.com"
click at [1426, 453] on button "Save" at bounding box center [1429, 458] width 77 height 27
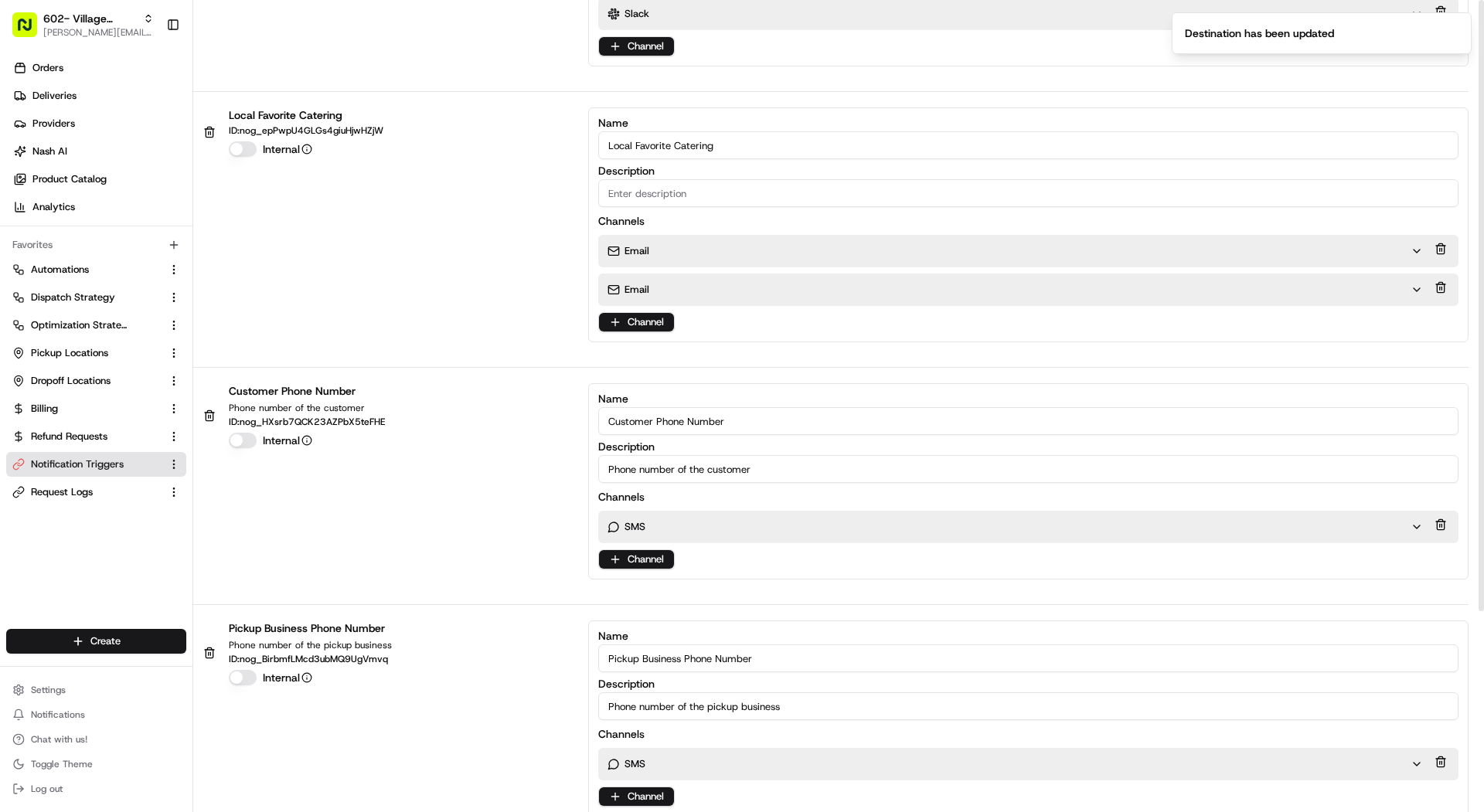
scroll to position [0, 0]
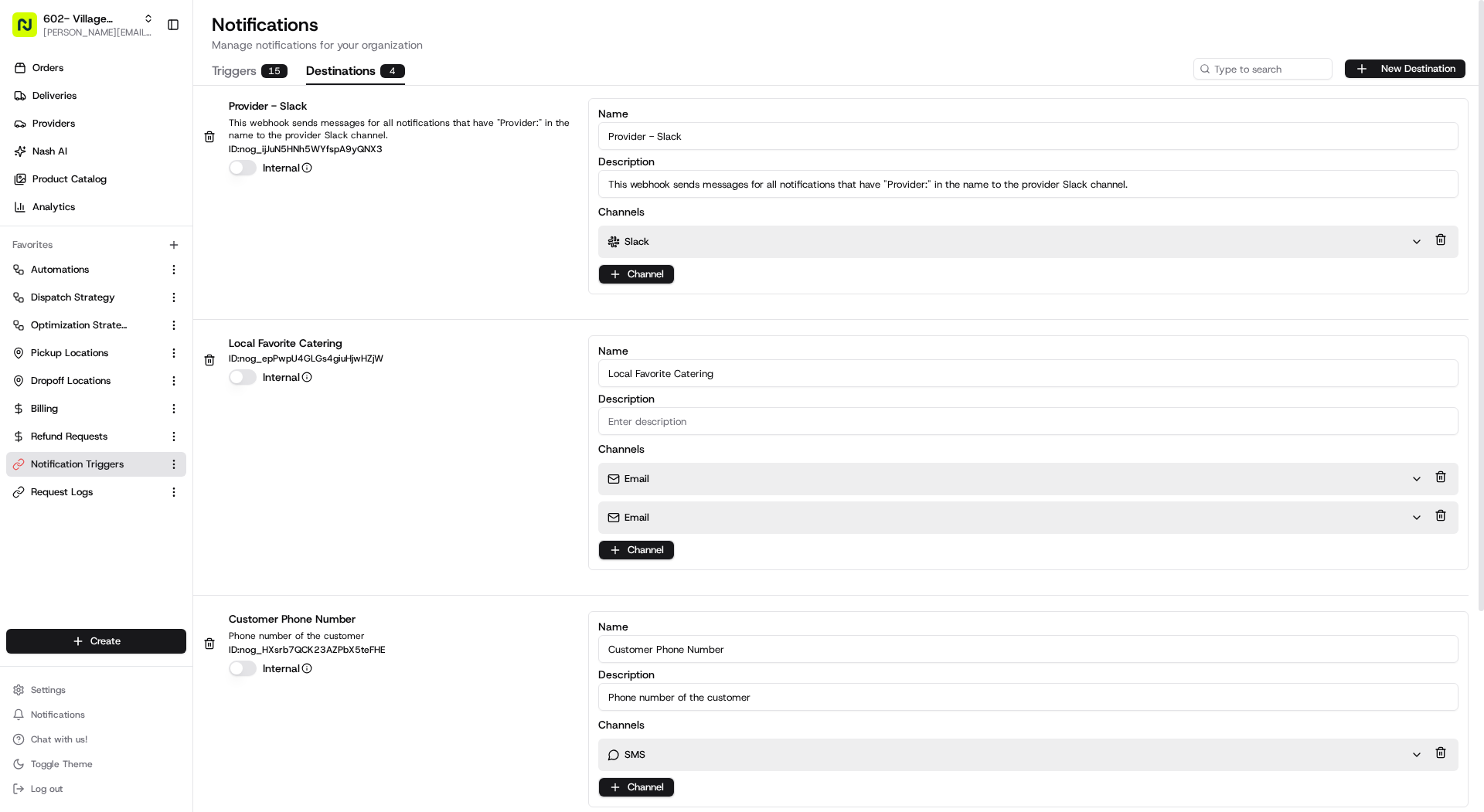
click at [234, 88] on div "Provider - Slack This webhook sends messages for all notifications that have "P…" at bounding box center [838, 583] width 1290 height 996
click at [234, 70] on button "Triggers 15" at bounding box center [250, 72] width 76 height 27
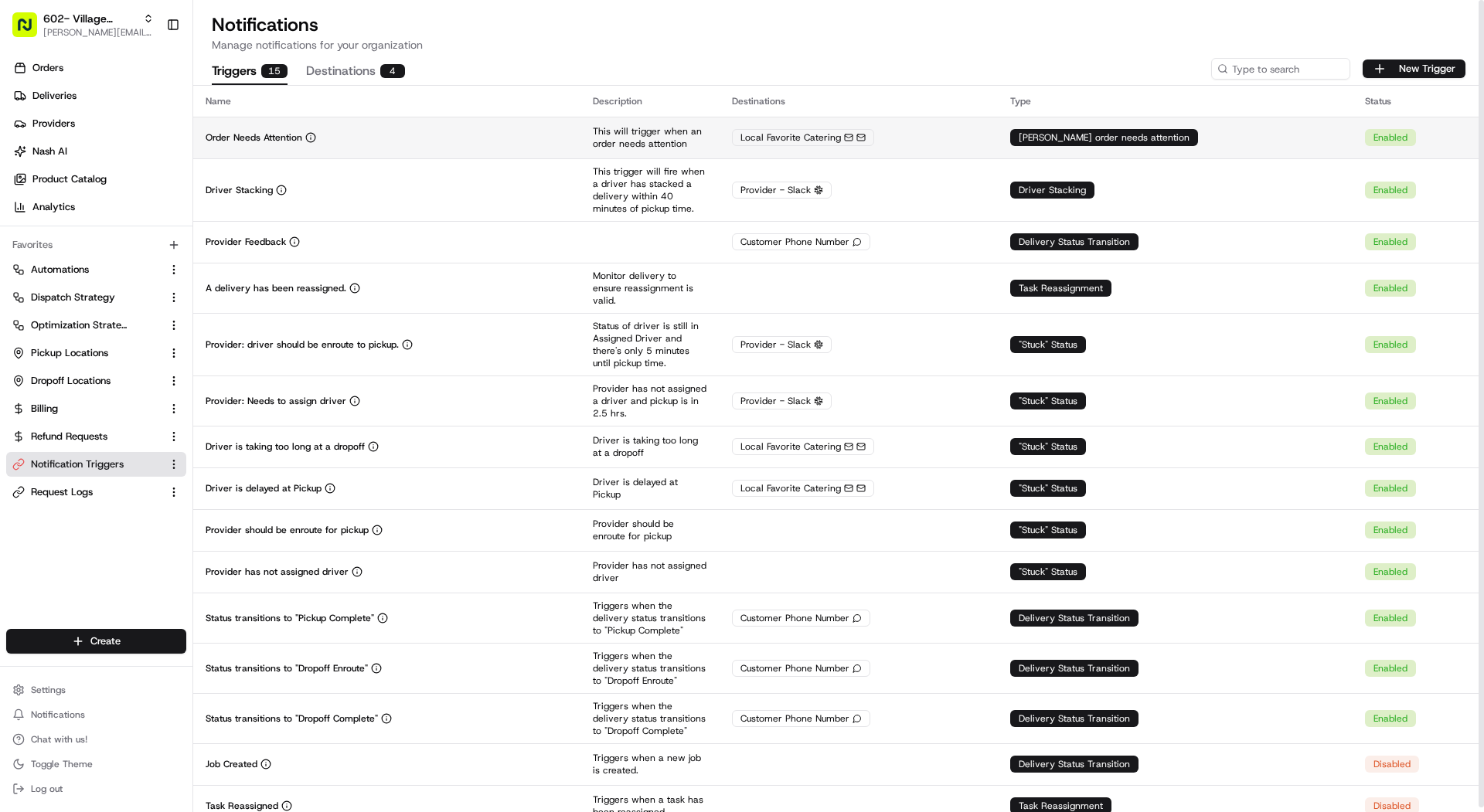
click at [271, 123] on td "Order Needs Attention" at bounding box center [386, 138] width 387 height 42
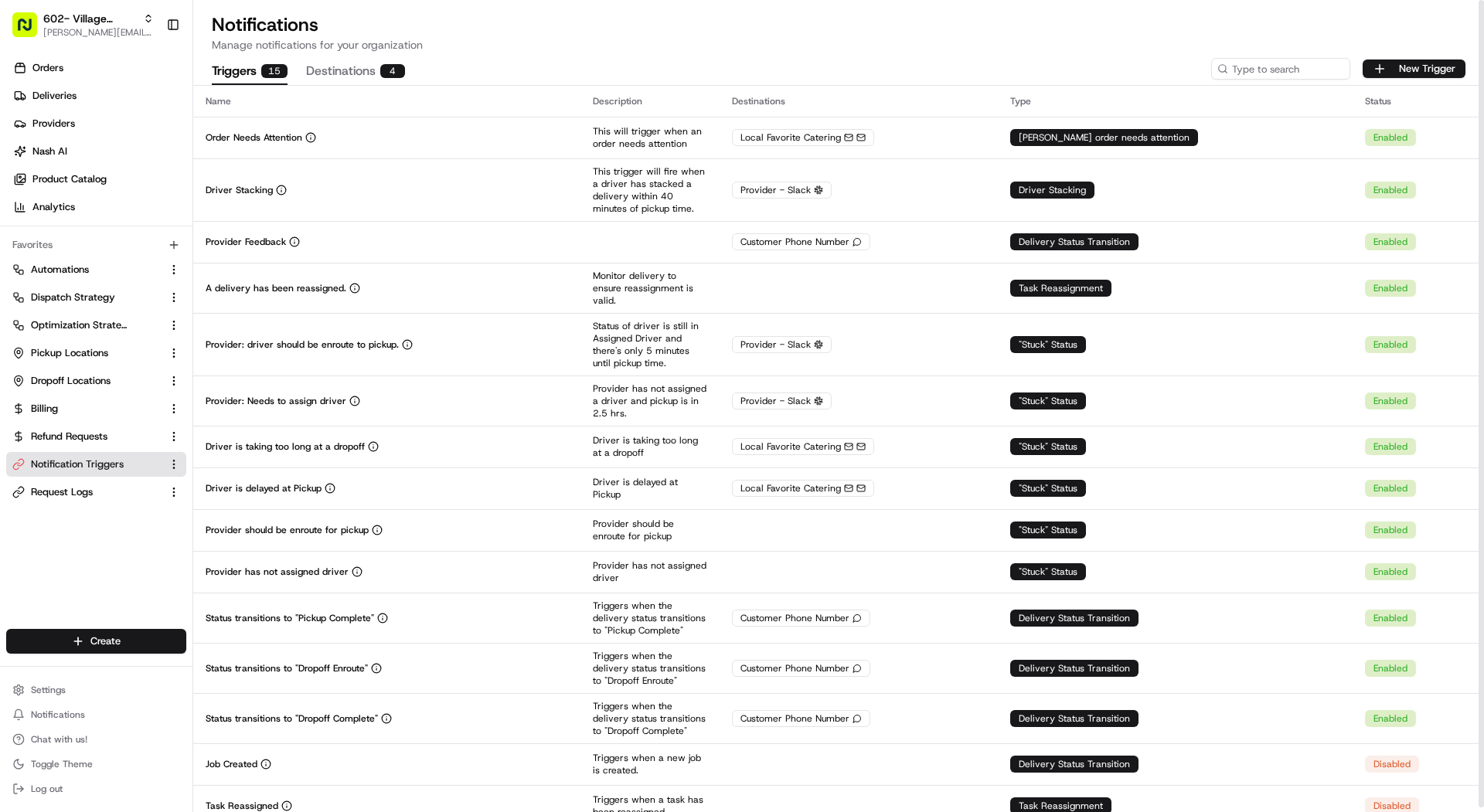
click at [90, 51] on div "Orders Deliveries Providers Nash AI Product Catalog Analytics" at bounding box center [96, 137] width 193 height 176
click at [90, 37] on span "[PERSON_NAME][EMAIL_ADDRESS][DOMAIN_NAME]" at bounding box center [99, 32] width 110 height 12
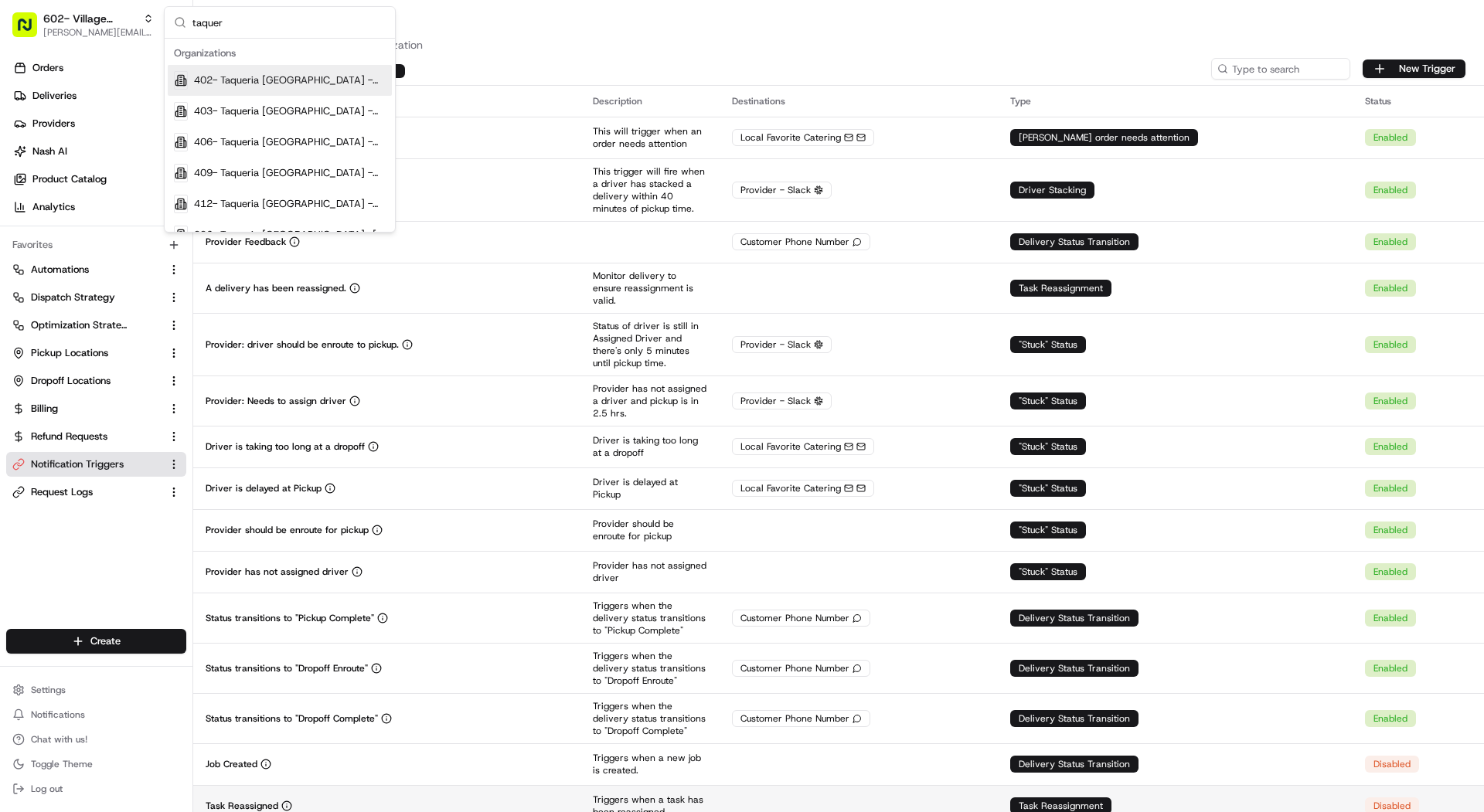
type input "taquer"
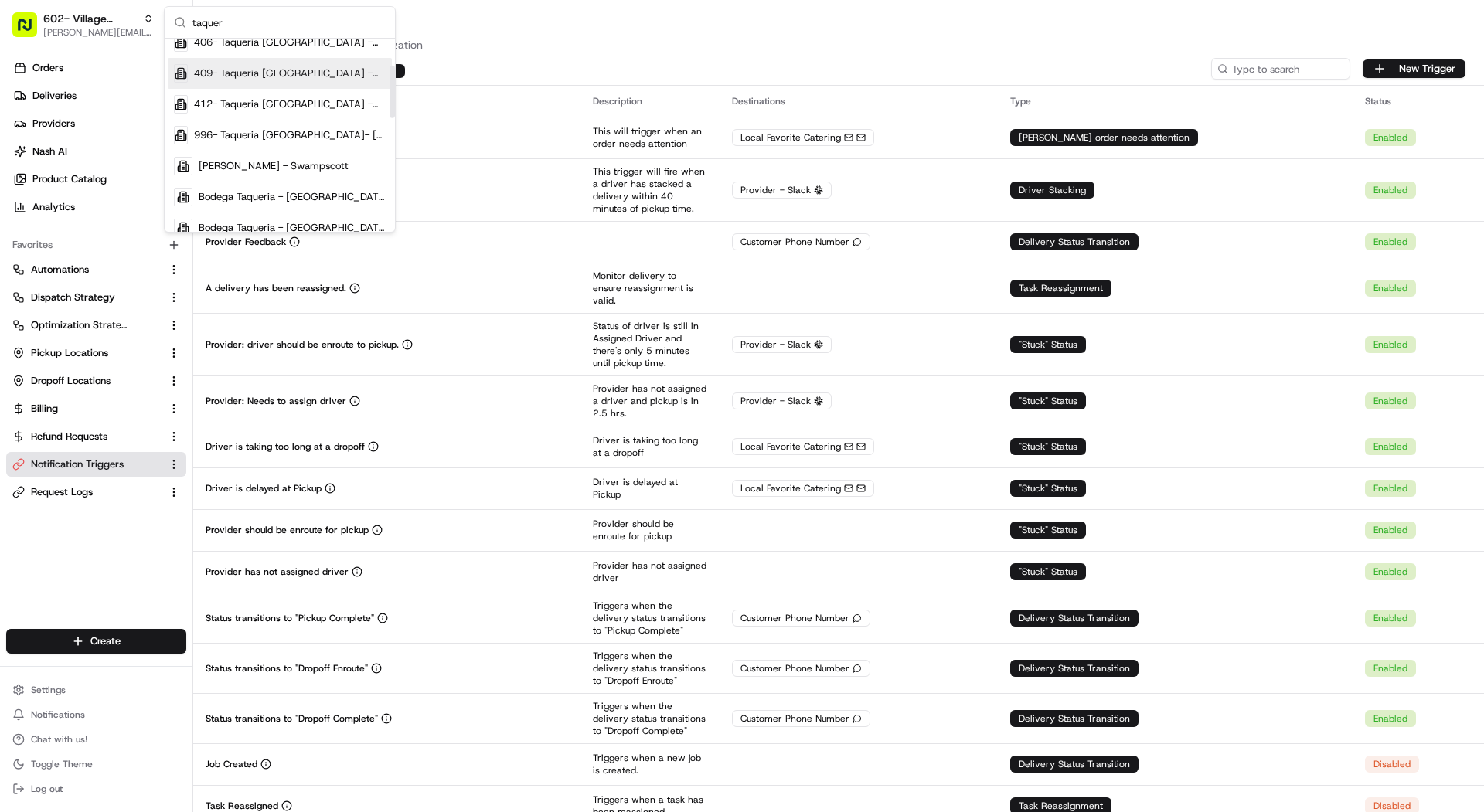
scroll to position [103, 0]
click at [306, 122] on div "996- Taqueria La Ventana- Downtown Dallas" at bounding box center [279, 132] width 224 height 31
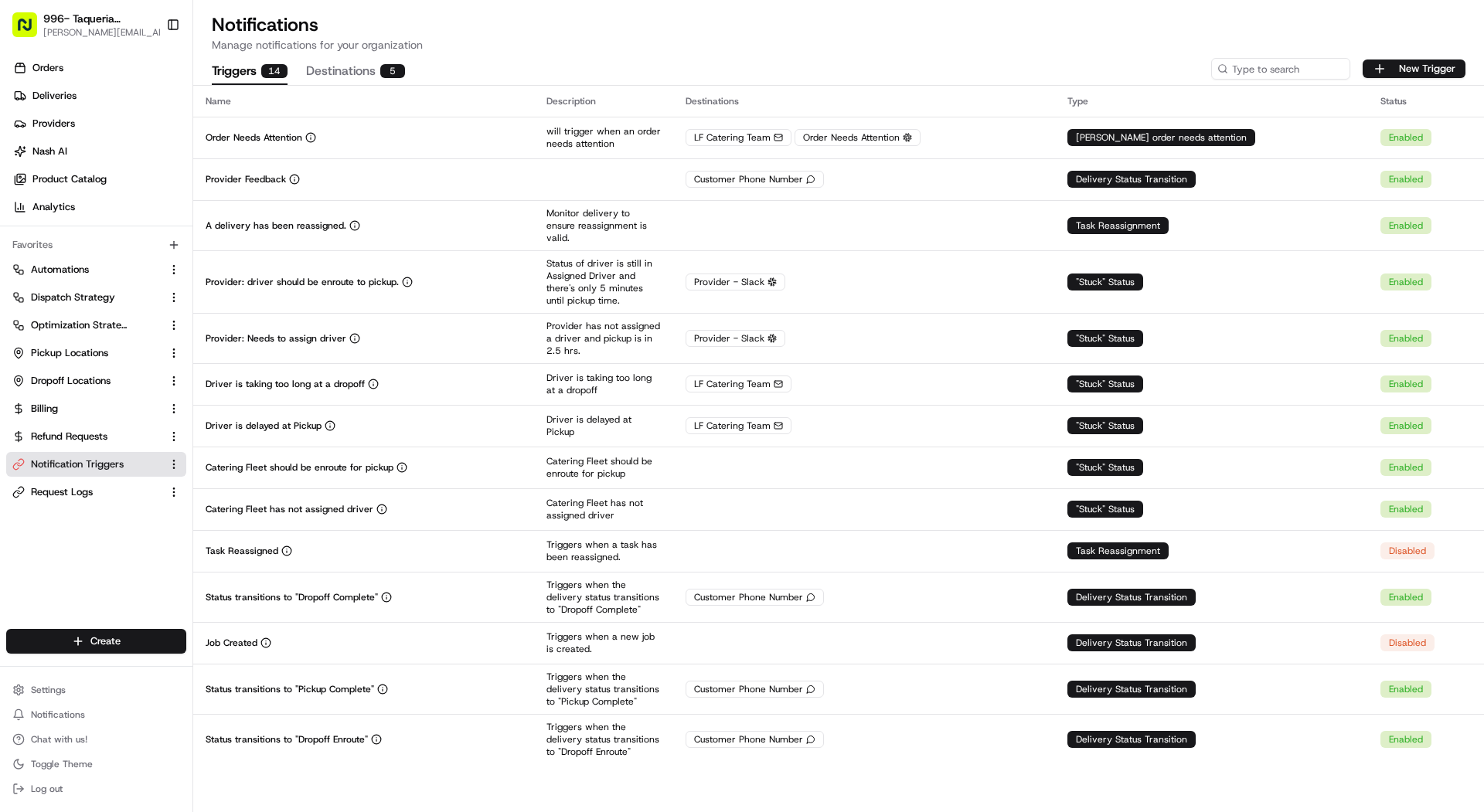
click at [395, 52] on div "Triggers 14 Destinations 5 New Trigger" at bounding box center [838, 68] width 1290 height 32
click at [395, 64] on button "Destinations 5" at bounding box center [355, 72] width 99 height 27
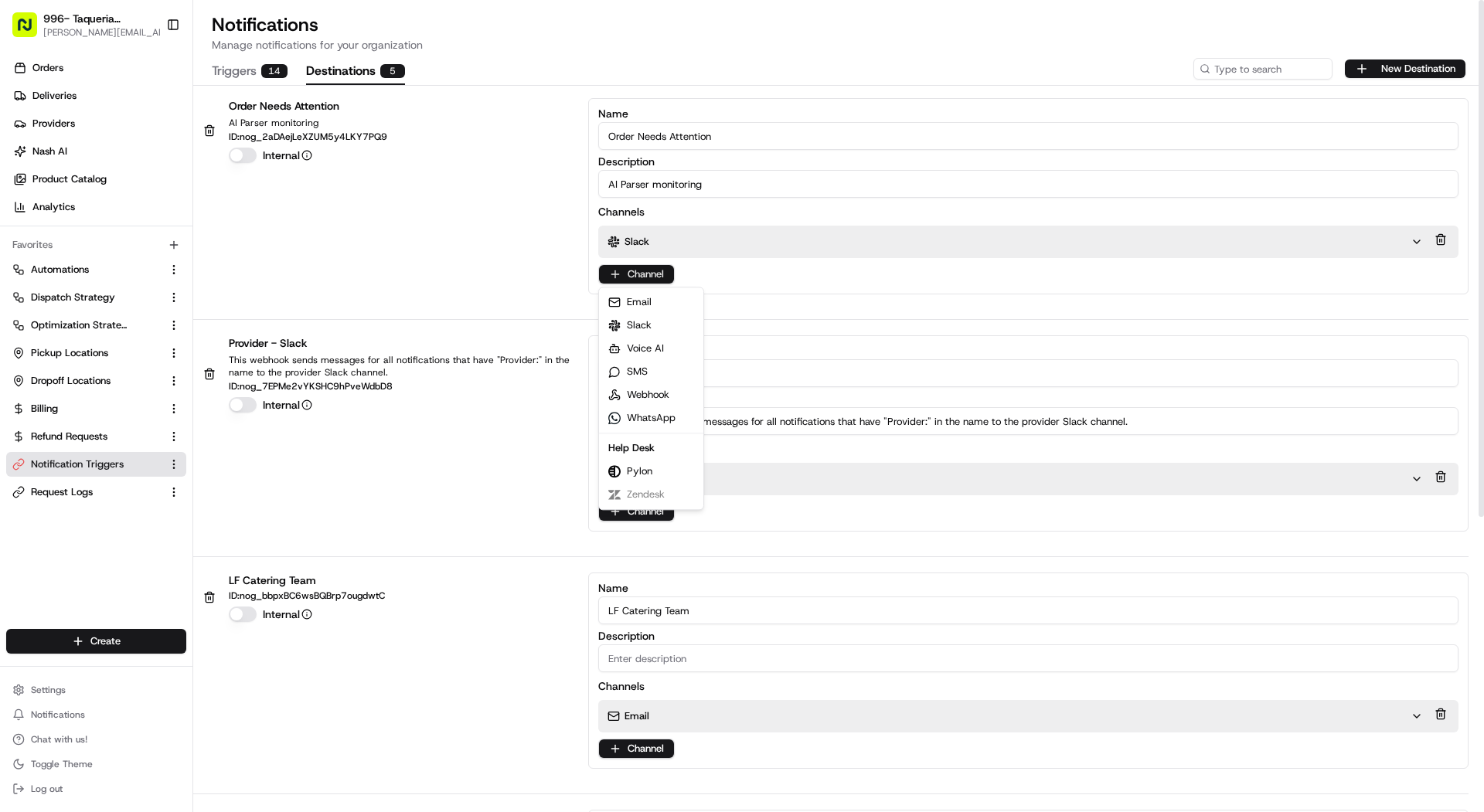
click at [660, 275] on html "996- Taqueria La Ventana- Downtown Dallas mariam@usenash.com Toggle Sidebar Ord…" at bounding box center [742, 406] width 1484 height 812
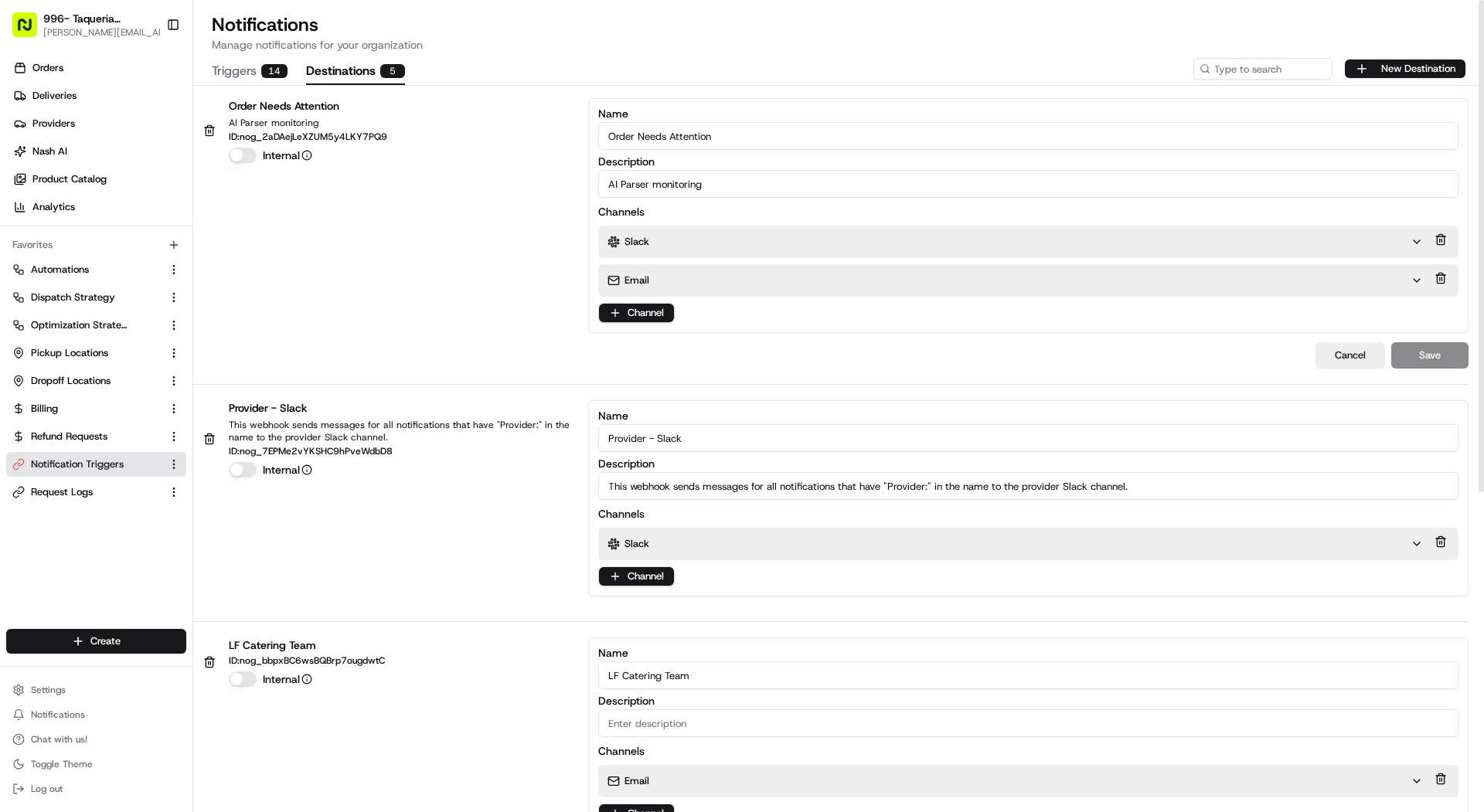
click at [678, 285] on div "Email" at bounding box center [1008, 280] width 803 height 14
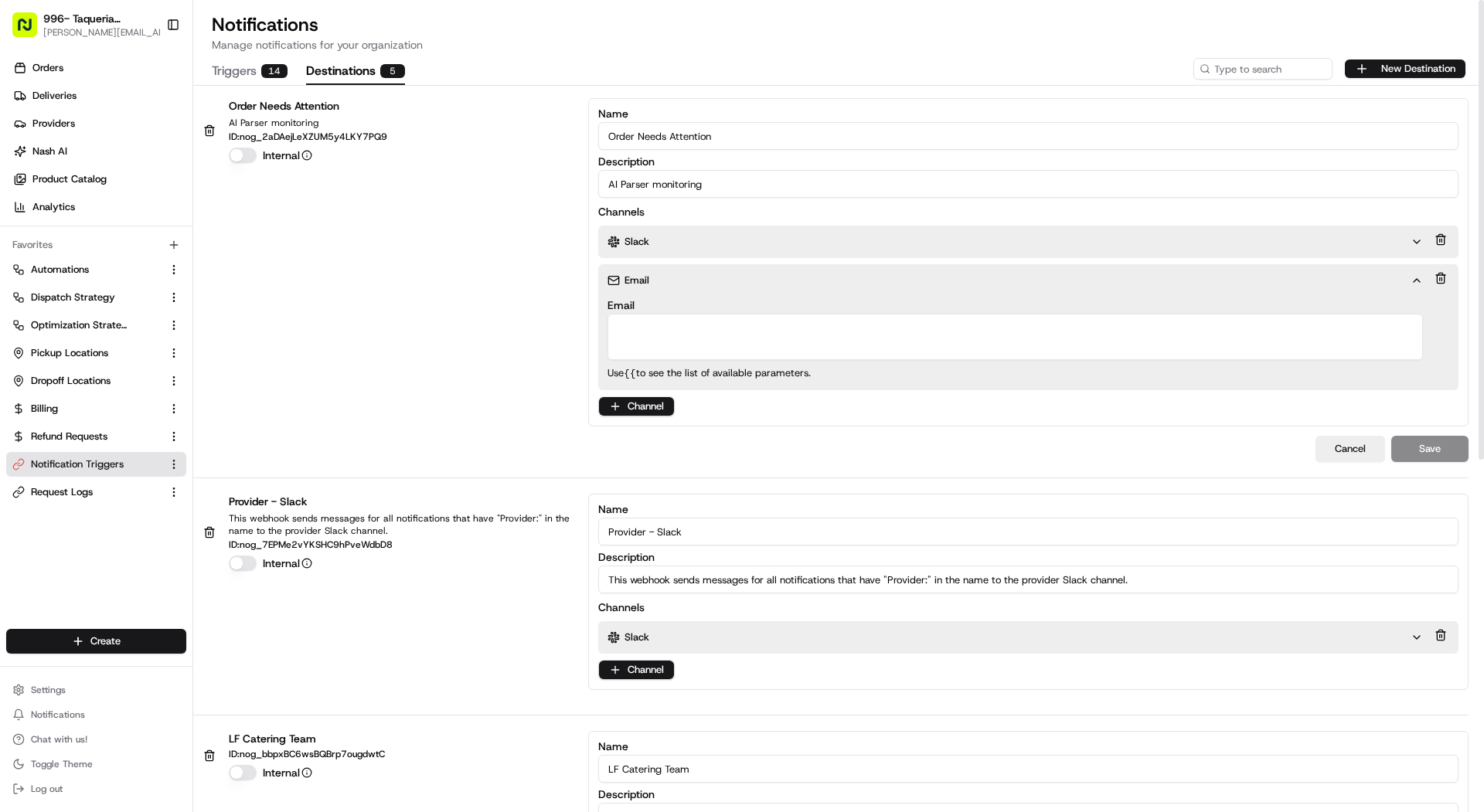
click at [678, 337] on textarea "Email" at bounding box center [1015, 336] width 815 height 47
paste textarea "local-favorite-needs-aaaara5gf5gnfwe7yhkbu57ype@use-nash.slack.com"
type textarea "local-favorite-needs-aaaara5gf5gnfwe7yhkbu57ype@use-nash.slack.com"
click at [1445, 441] on button "Save" at bounding box center [1429, 449] width 77 height 27
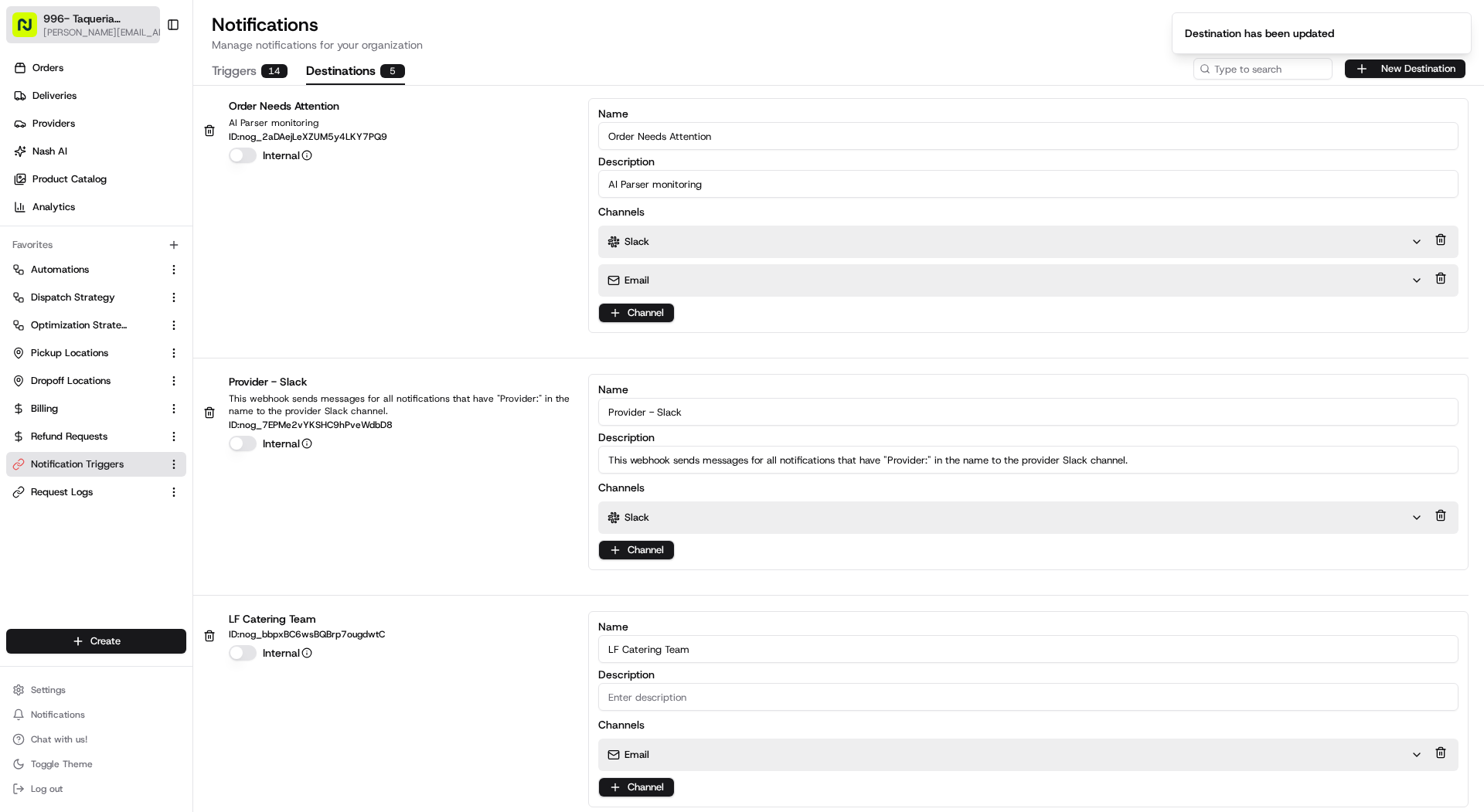
click at [110, 18] on span "996- Taqueria La Ventana- Downtown Dallas" at bounding box center [100, 18] width 112 height 15
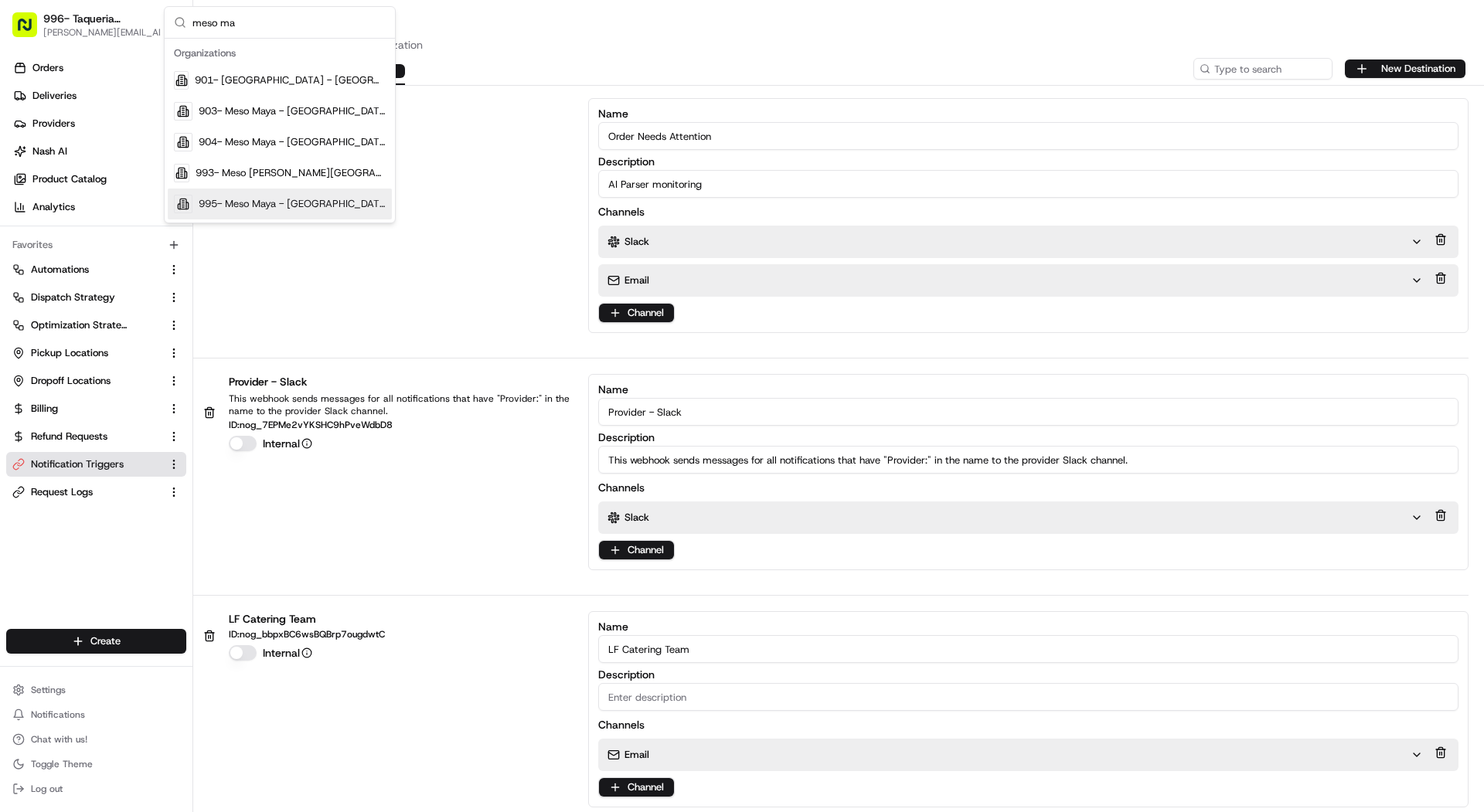
type input "meso ma"
click at [321, 198] on span "995- Meso Maya - Downtown Dallas" at bounding box center [292, 203] width 187 height 14
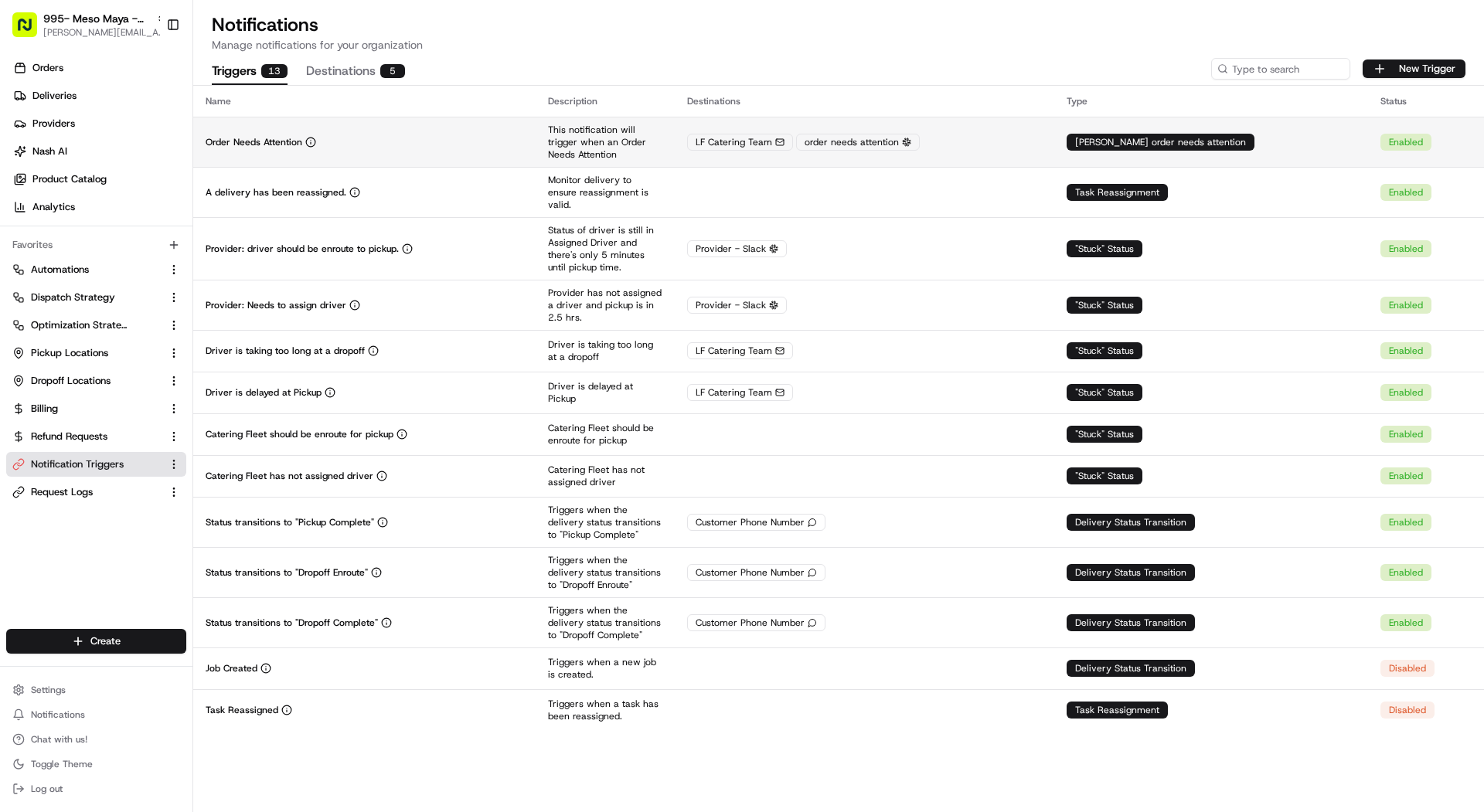
click at [308, 118] on td "Order Needs Attention" at bounding box center [364, 142] width 342 height 50
click at [823, 130] on td "LF Catering Team order needs attention" at bounding box center [864, 142] width 379 height 50
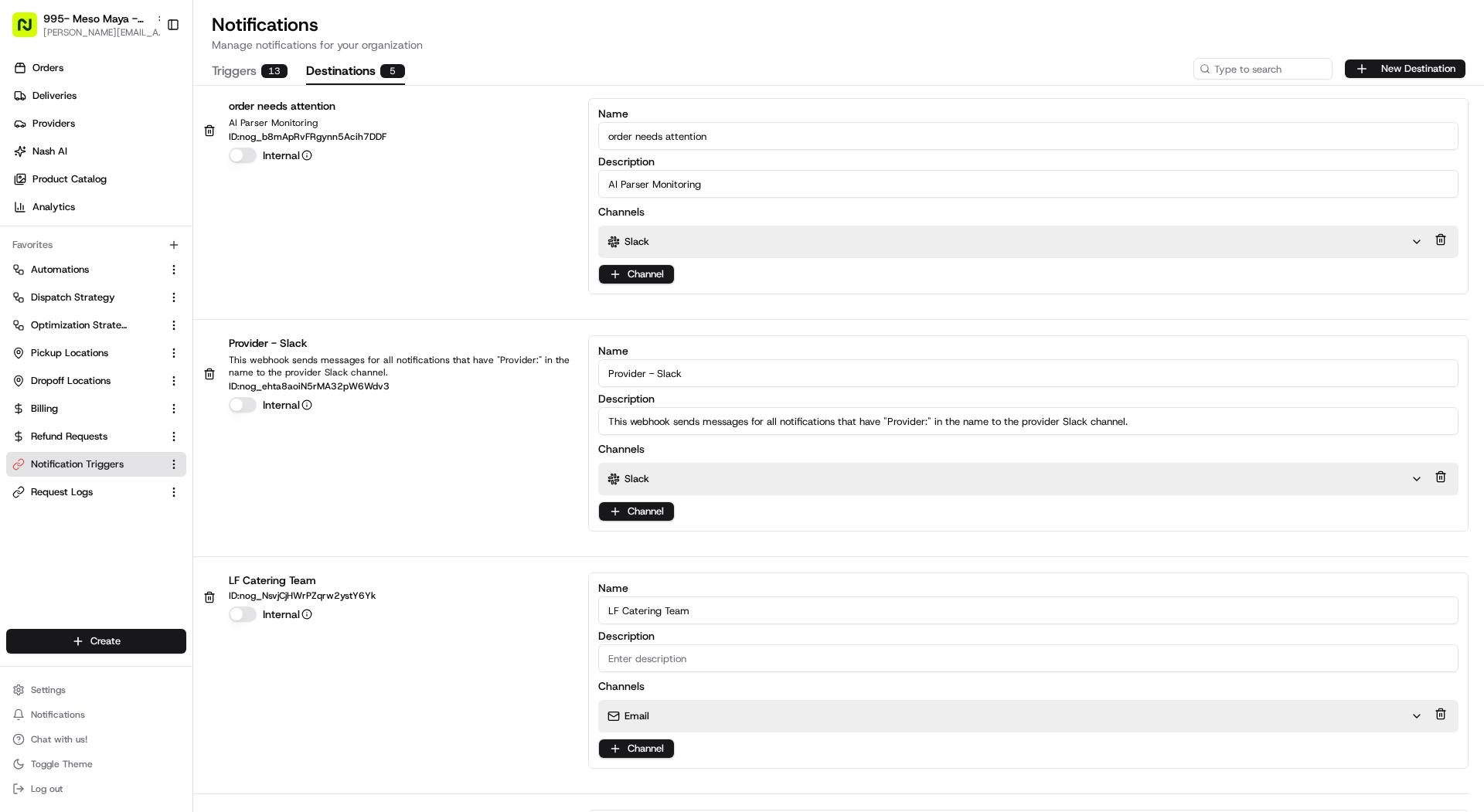
click at [321, 69] on button "Destinations 5" at bounding box center [355, 72] width 99 height 27
click at [622, 273] on html "995- Meso Maya - Downtown Dallas mariam@usenash.com Toggle Sidebar Orders Deliv…" at bounding box center [742, 406] width 1484 height 812
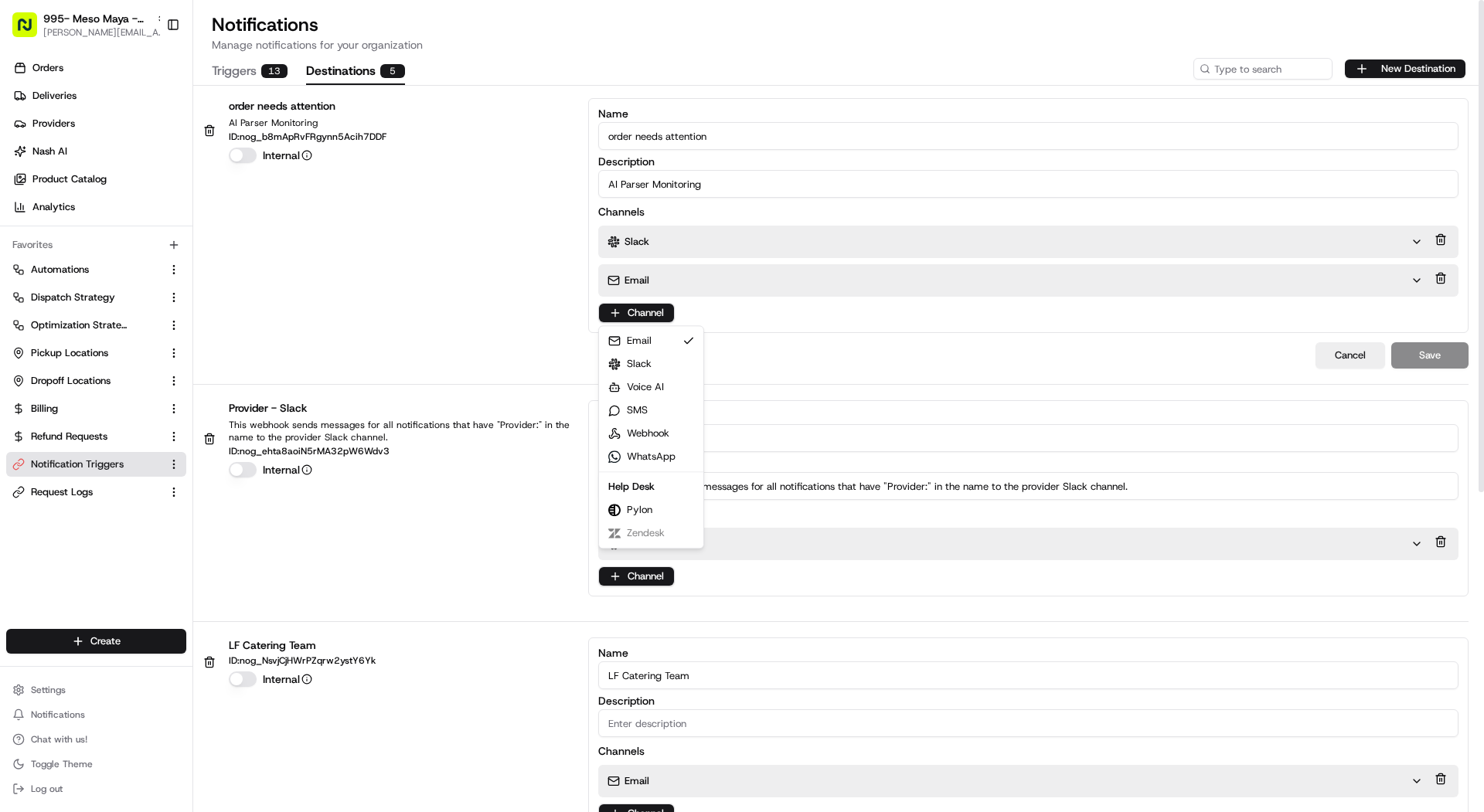
click at [630, 304] on html "995- Meso Maya - Downtown Dallas mariam@usenash.com Toggle Sidebar Orders Deliv…" at bounding box center [742, 406] width 1484 height 812
click at [635, 287] on html "995- Meso Maya - Downtown Dallas mariam@usenash.com Toggle Sidebar Orders Deliv…" at bounding box center [742, 406] width 1484 height 812
click at [635, 287] on p "Email" at bounding box center [637, 280] width 25 height 14
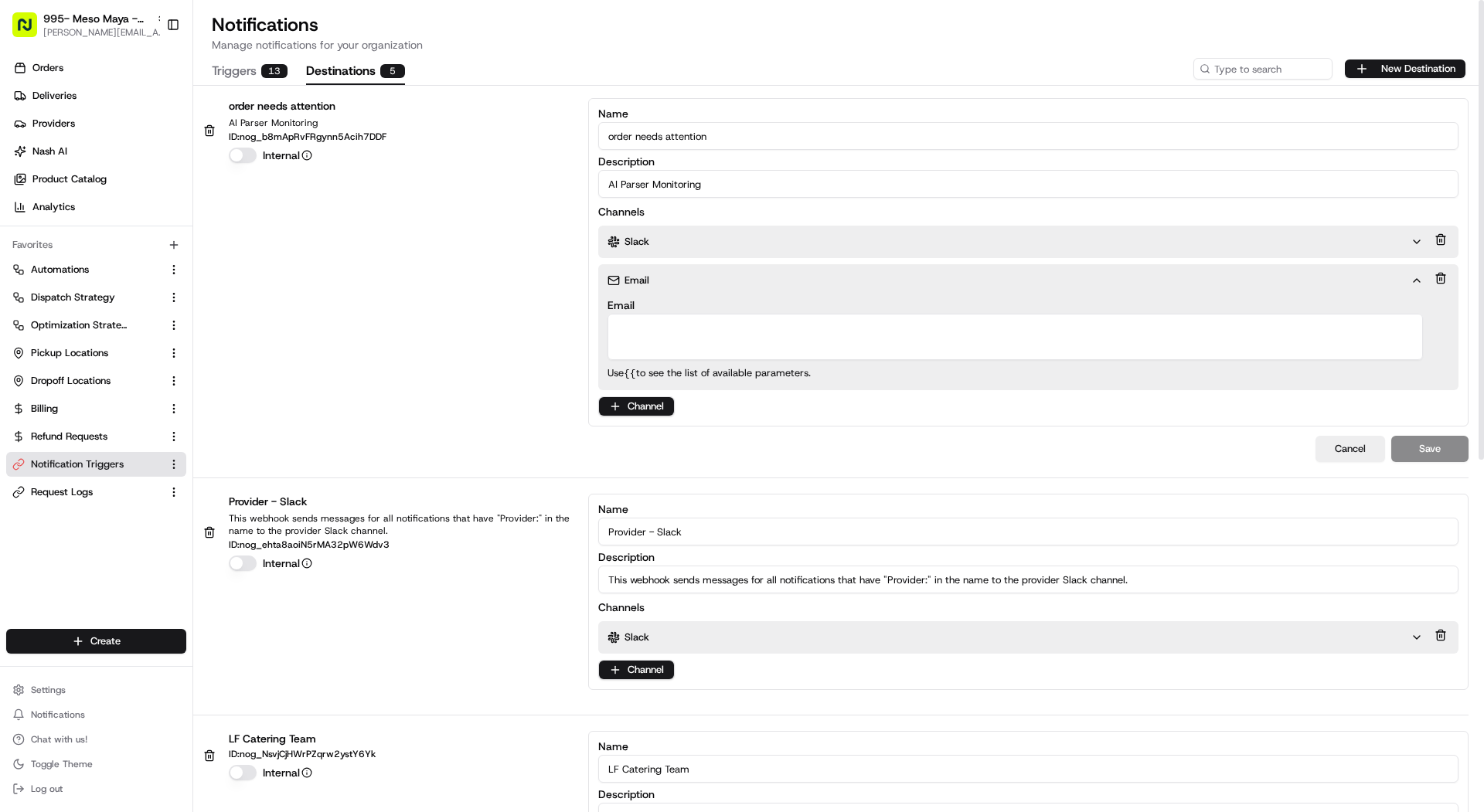
click at [637, 321] on textarea "Email" at bounding box center [1015, 336] width 815 height 47
paste textarea "local-favorite-needs-aaaara5gf5gnfwe7yhkbu57ype@use-nash.slack.com"
type textarea "local-favorite-needs-aaaara5gf5gnfwe7yhkbu57ype@use-nash.slack.com"
click at [1443, 437] on button "Save" at bounding box center [1429, 449] width 77 height 27
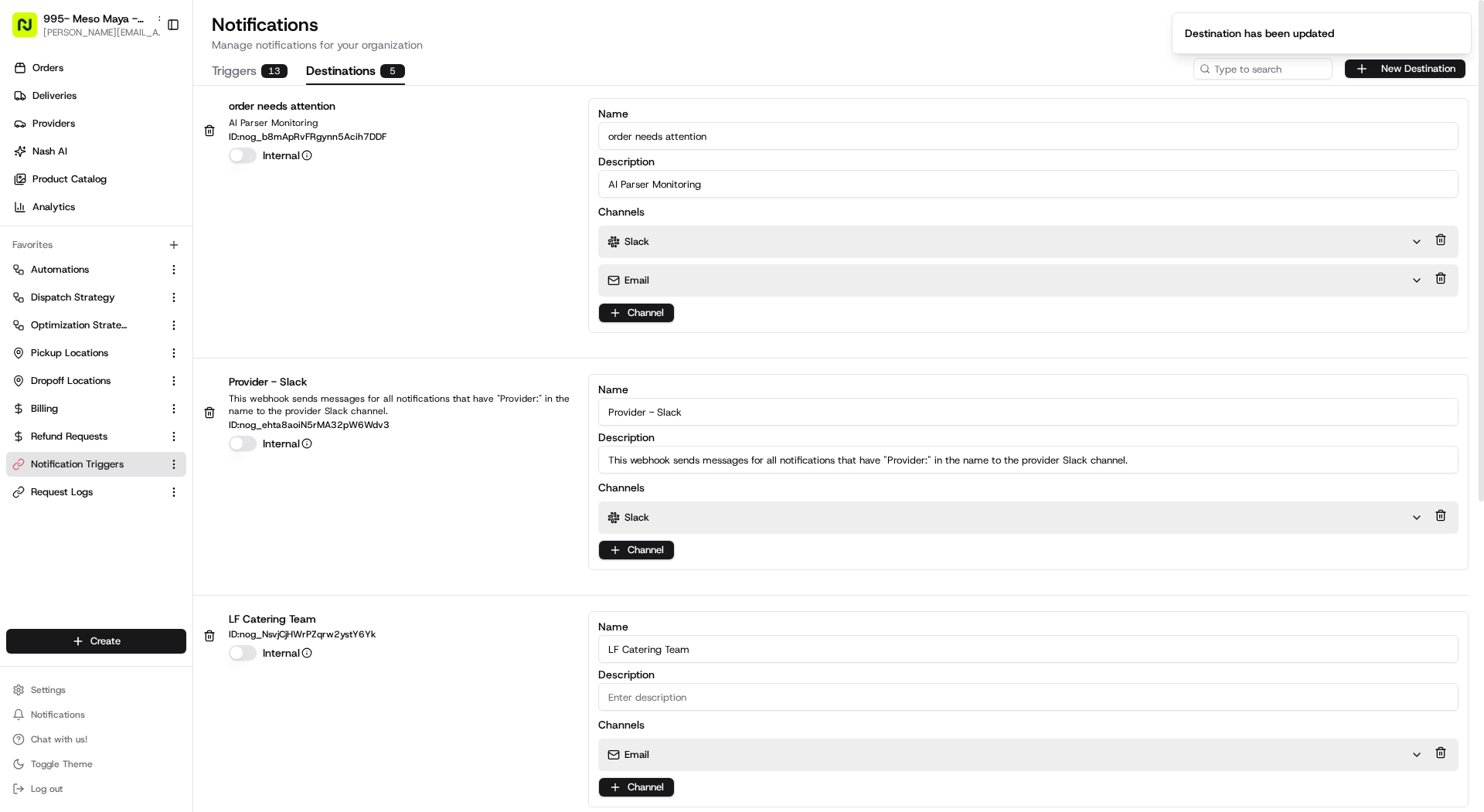
click at [1440, 236] on button at bounding box center [1440, 239] width 17 height 22
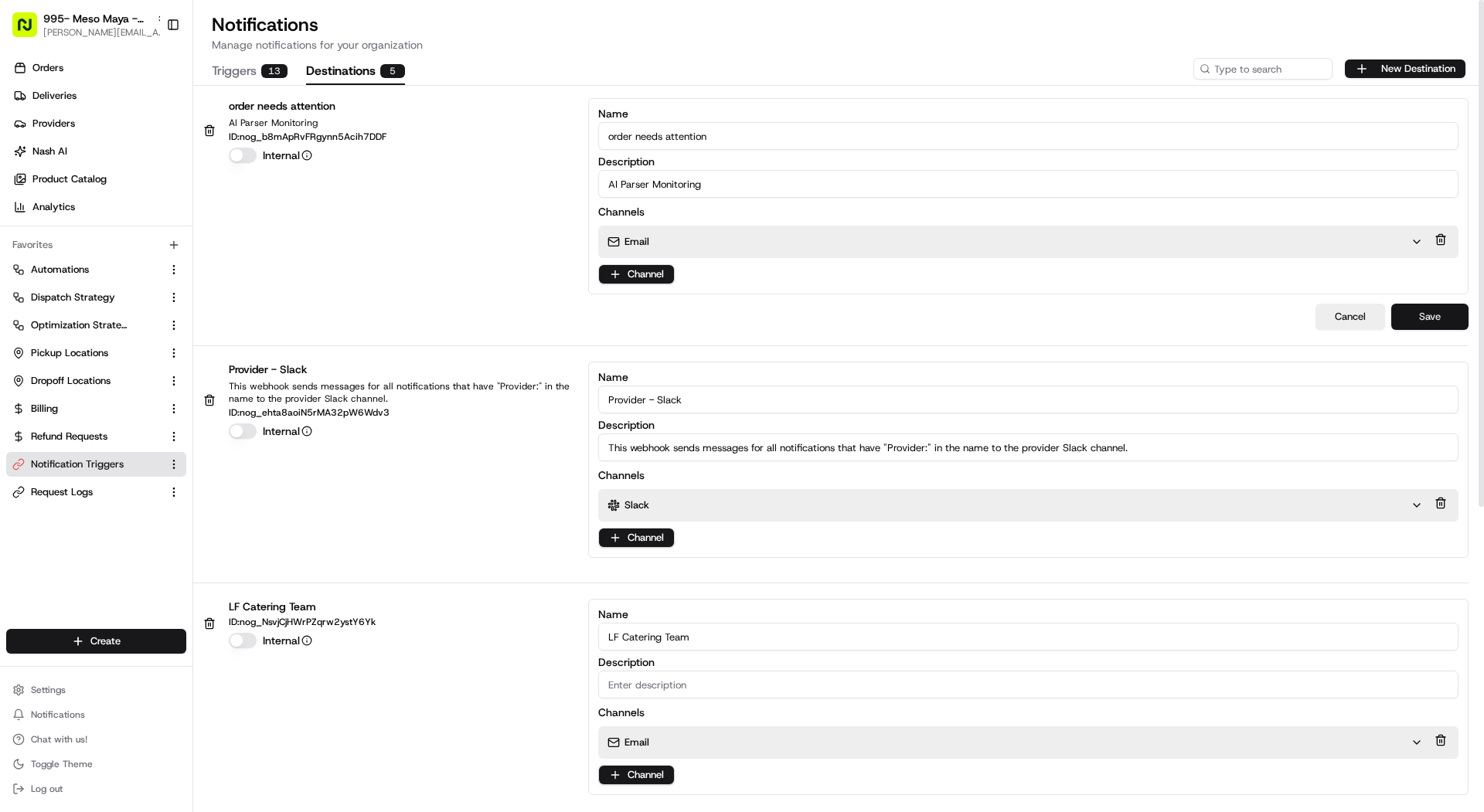
click at [1434, 321] on button "Save" at bounding box center [1429, 317] width 77 height 27
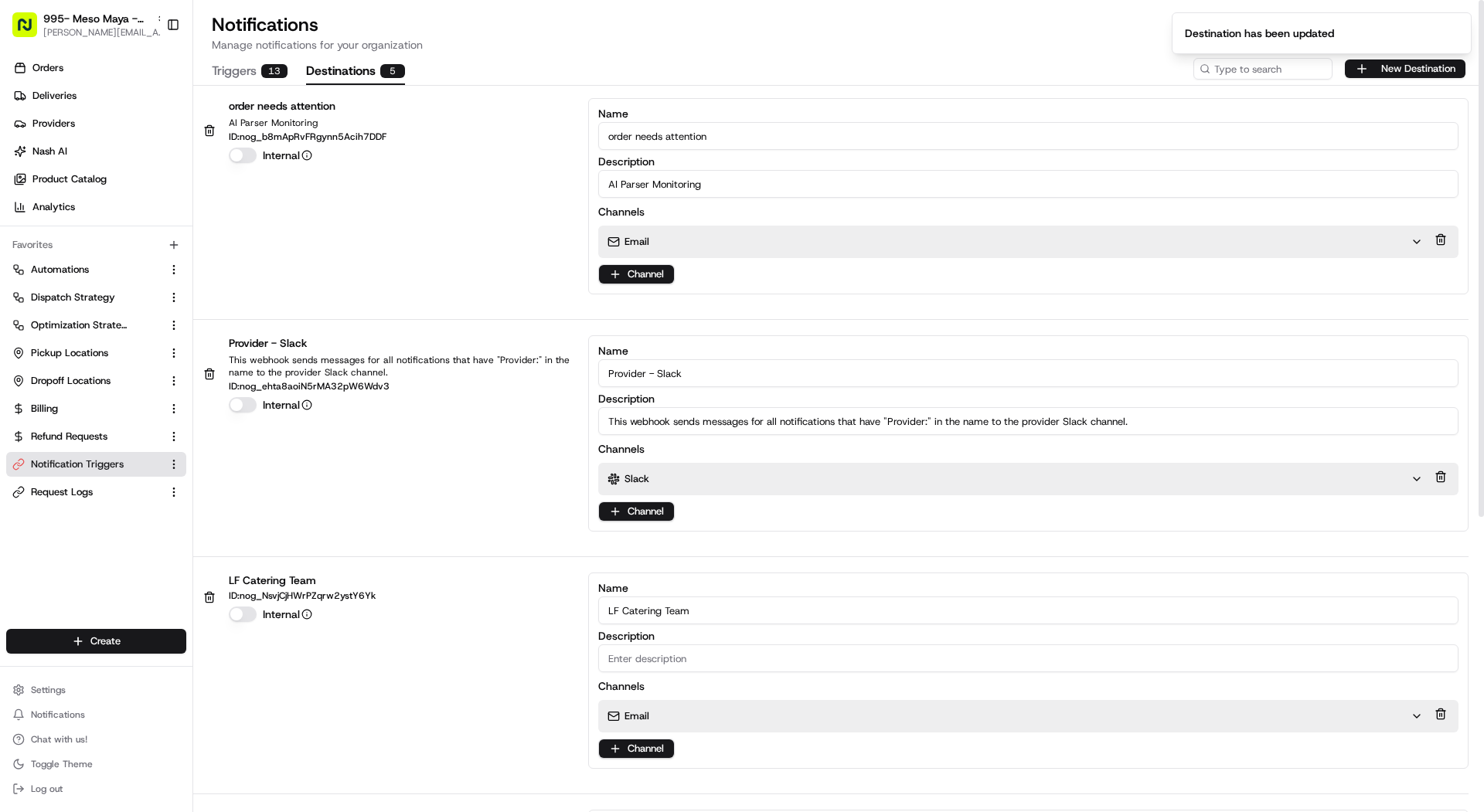
click at [266, 75] on div "13" at bounding box center [275, 71] width 27 height 14
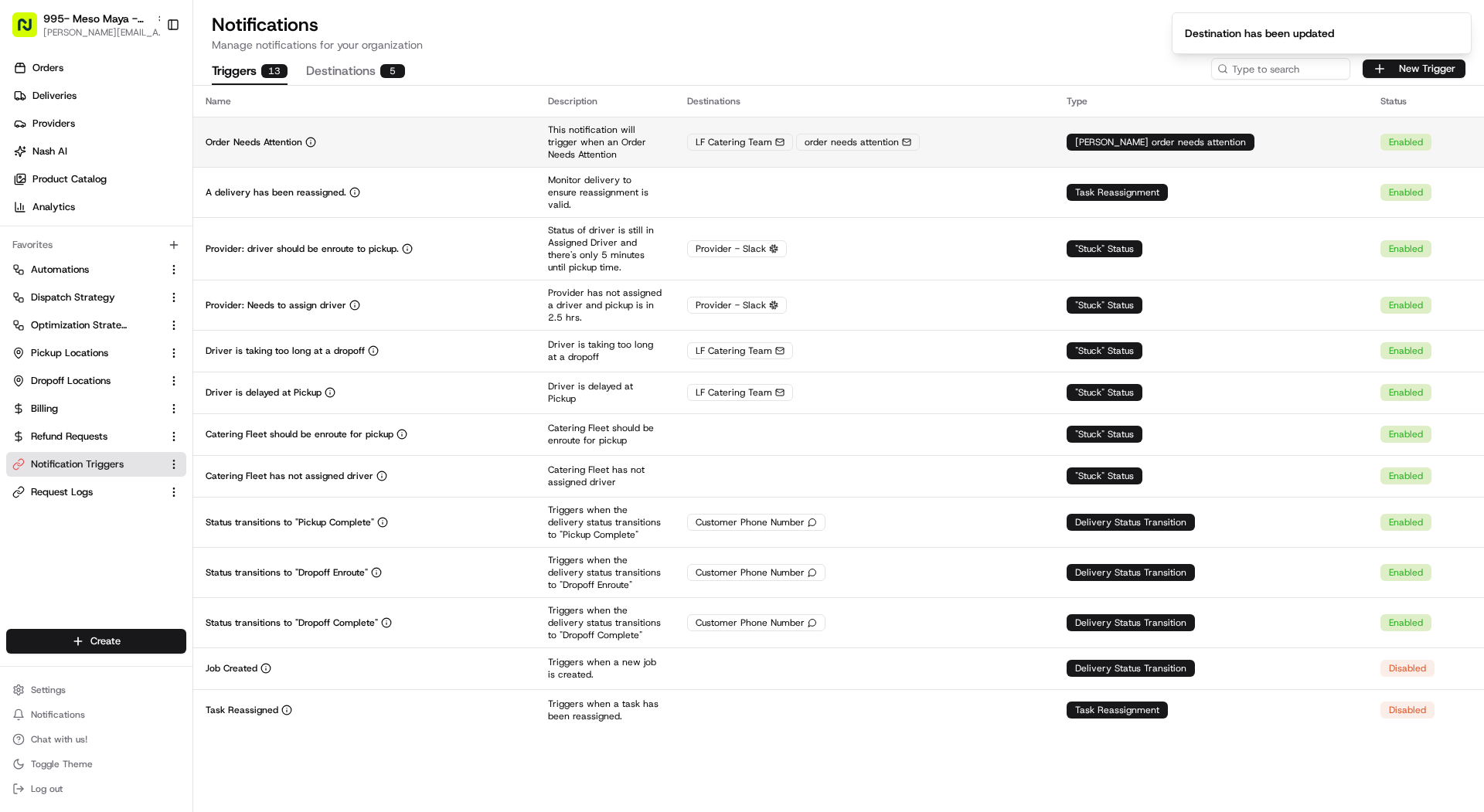
click at [416, 148] on td "Order Needs Attention" at bounding box center [364, 142] width 342 height 50
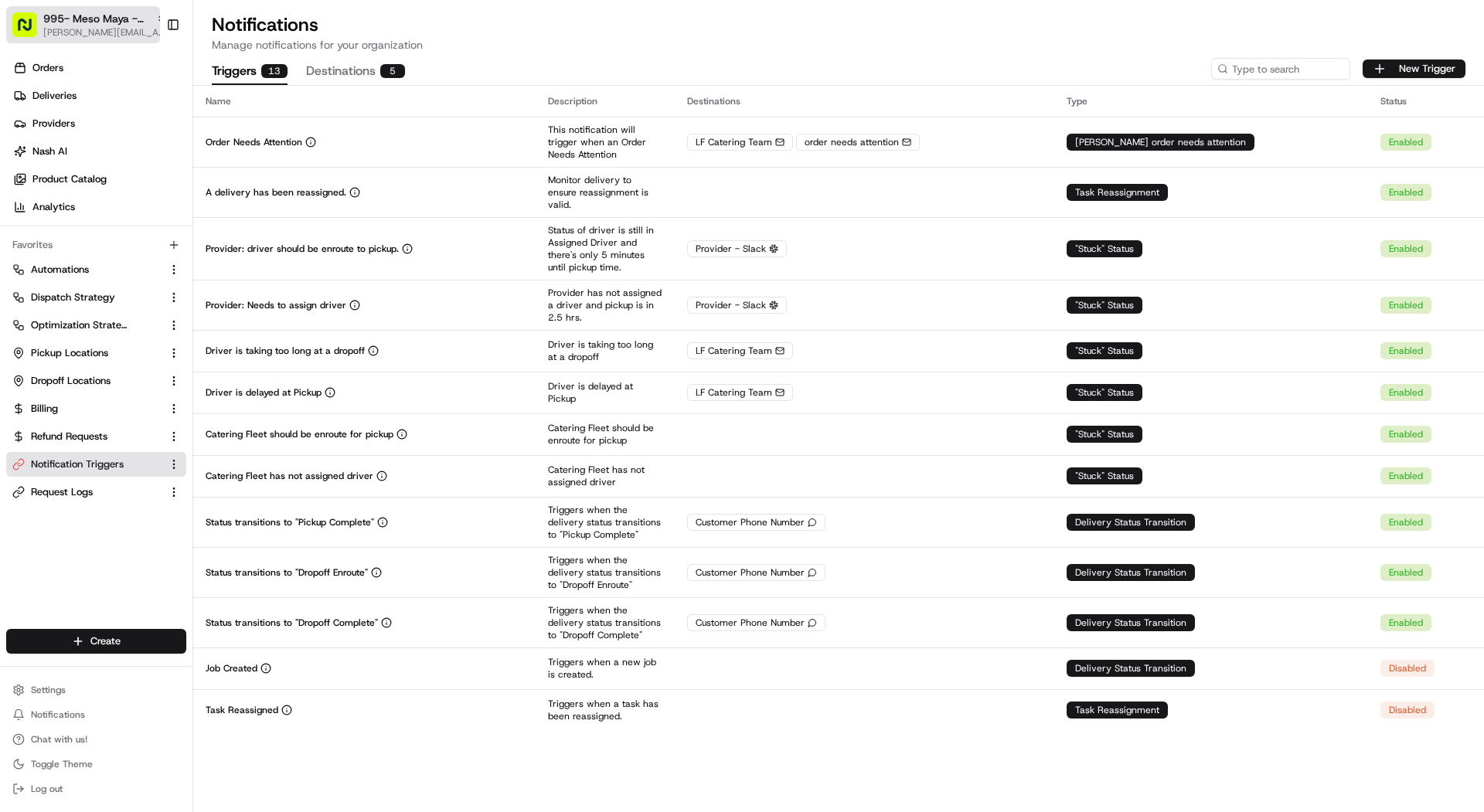
click at [118, 27] on span "[PERSON_NAME][EMAIL_ADDRESS][DOMAIN_NAME]" at bounding box center [105, 32] width 124 height 12
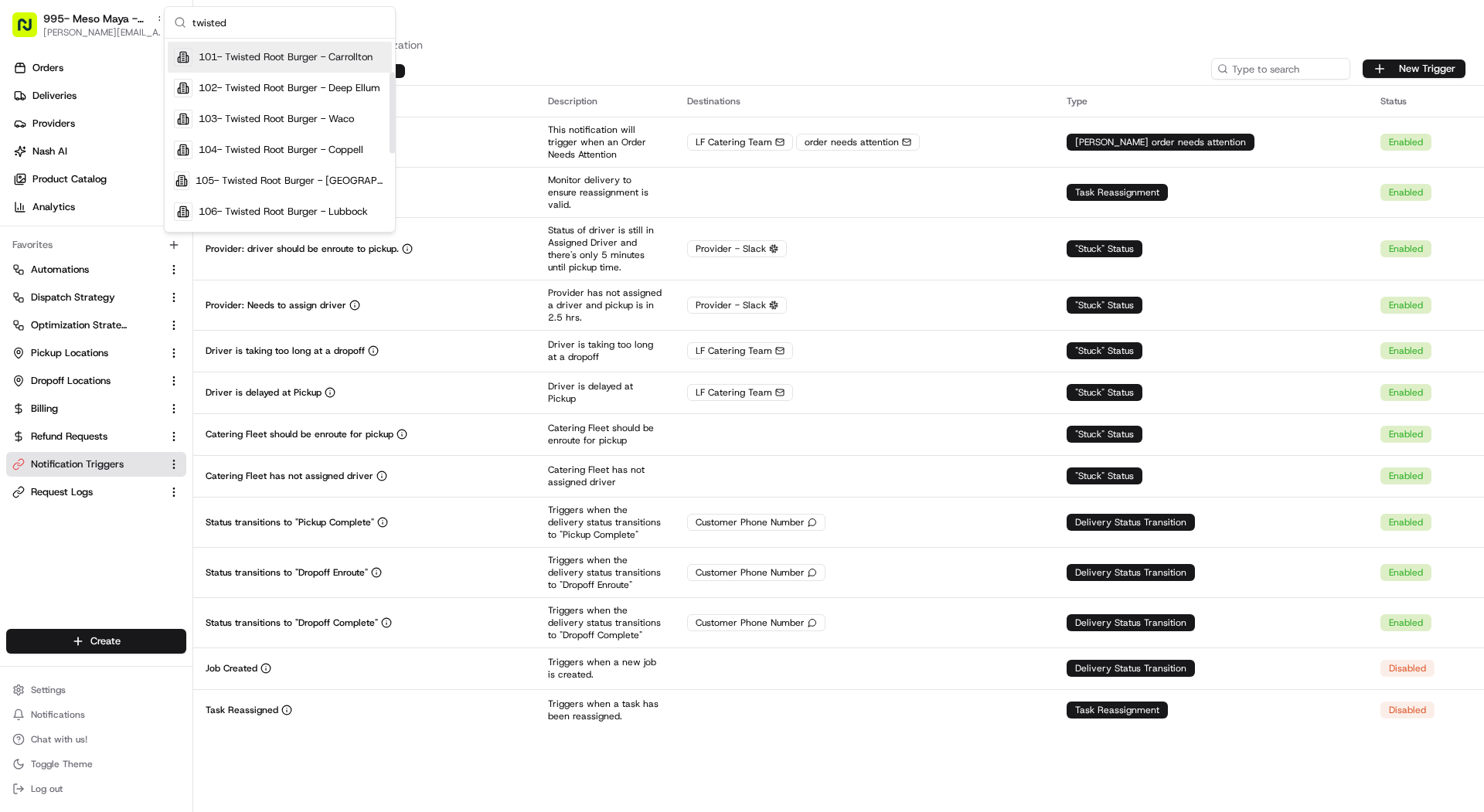
scroll to position [88, 0]
type input "twisted"
click at [241, 142] on span "104- Twisted Root Burger - Coppell" at bounding box center [280, 146] width 164 height 14
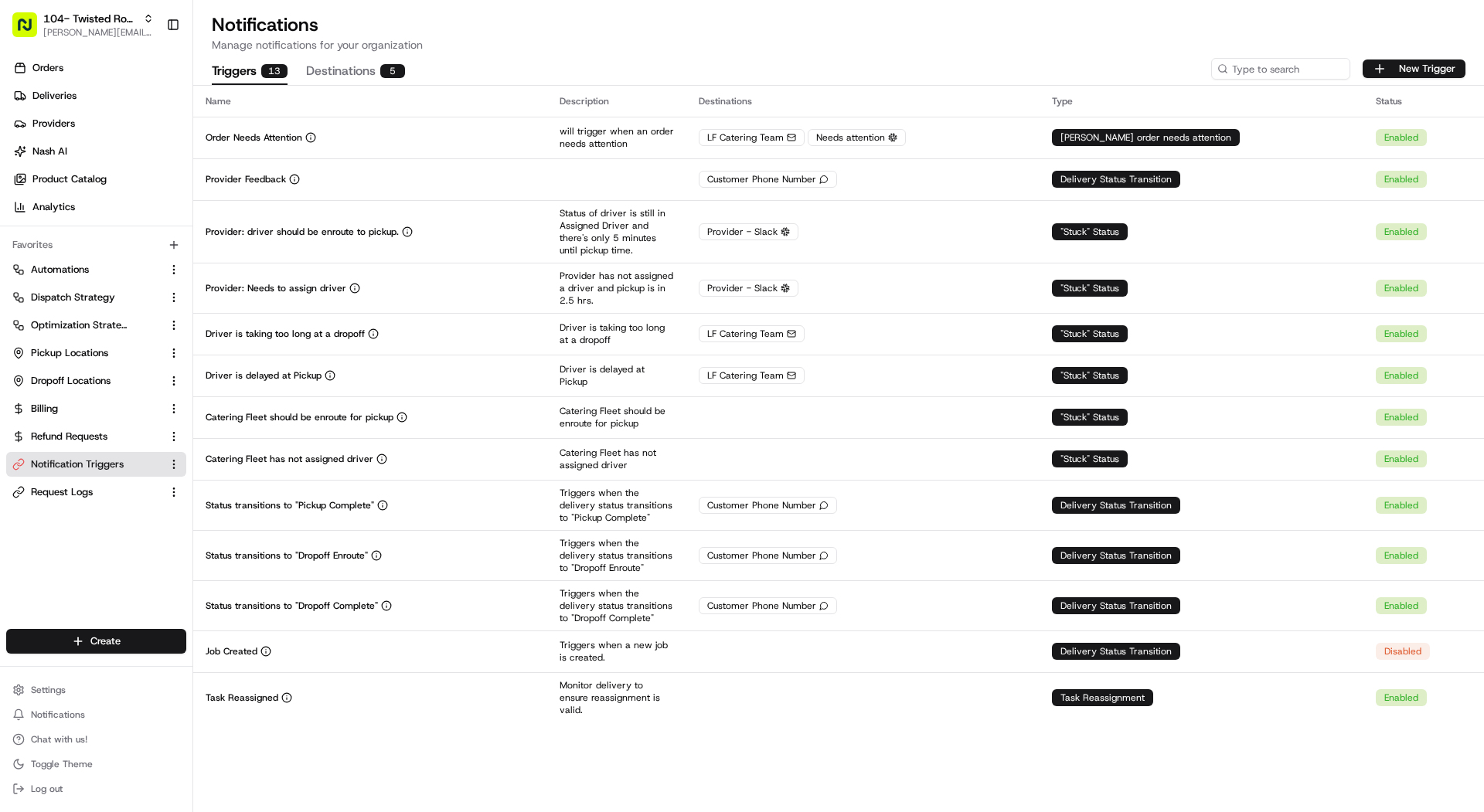
click at [349, 67] on button "Destinations 5" at bounding box center [355, 72] width 99 height 27
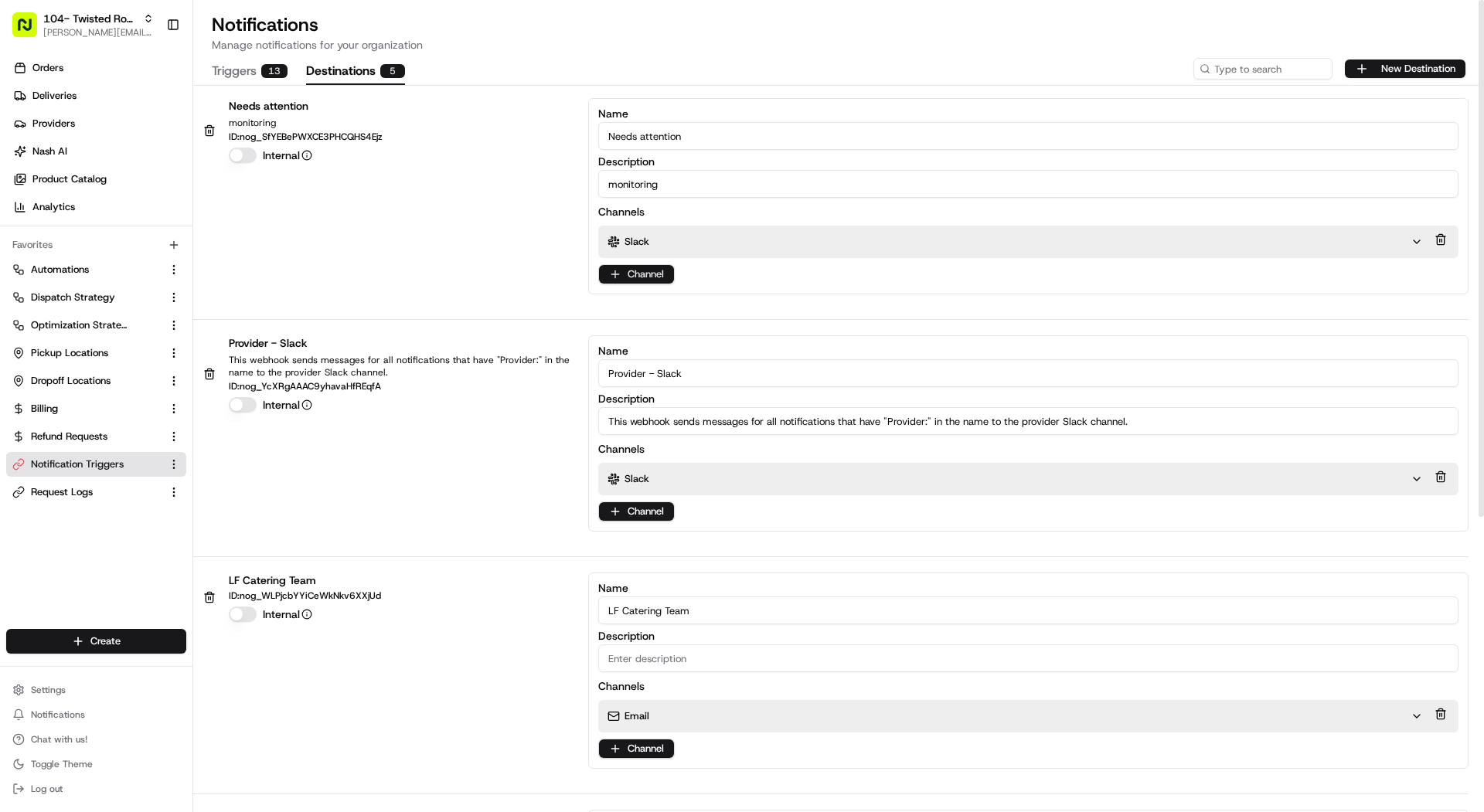
click at [636, 276] on html "104- Twisted Root Burger - Coppell mariam@usenash.com Toggle Sidebar Orders Del…" at bounding box center [742, 406] width 1484 height 812
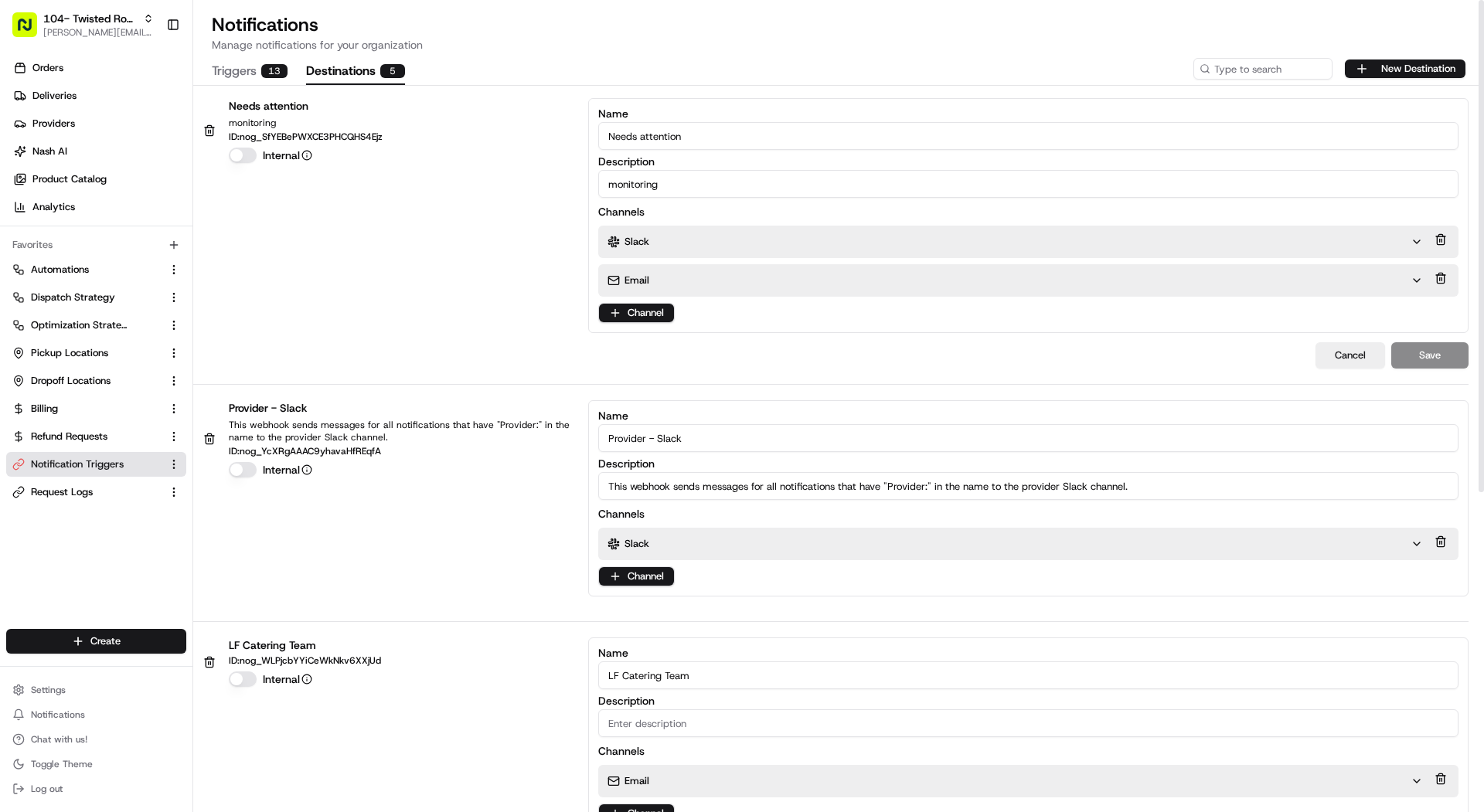
click at [659, 291] on div "Email" at bounding box center [1016, 280] width 834 height 32
click at [656, 279] on div "Email" at bounding box center [1008, 280] width 803 height 14
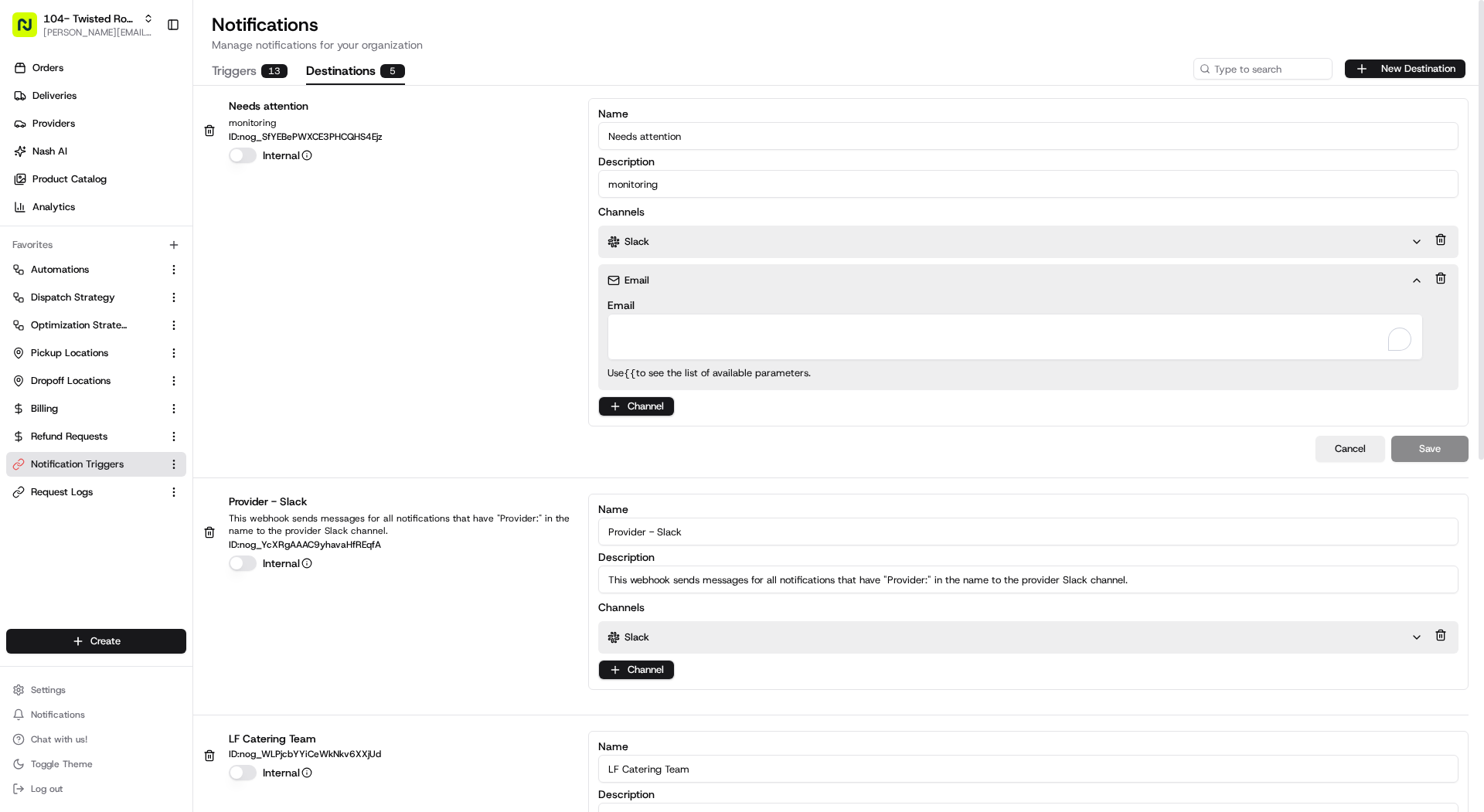
click at [656, 318] on textarea "Email" at bounding box center [1015, 336] width 815 height 47
paste textarea "local-favorite-needs-aaaara5gf5gnfwe7yhkbu57ype@use-nash.slack.com"
type textarea "local-favorite-needs-aaaara5gf5gnfwe7yhkbu57ype@use-nash.slack.com"
click at [1443, 239] on button at bounding box center [1440, 239] width 17 height 22
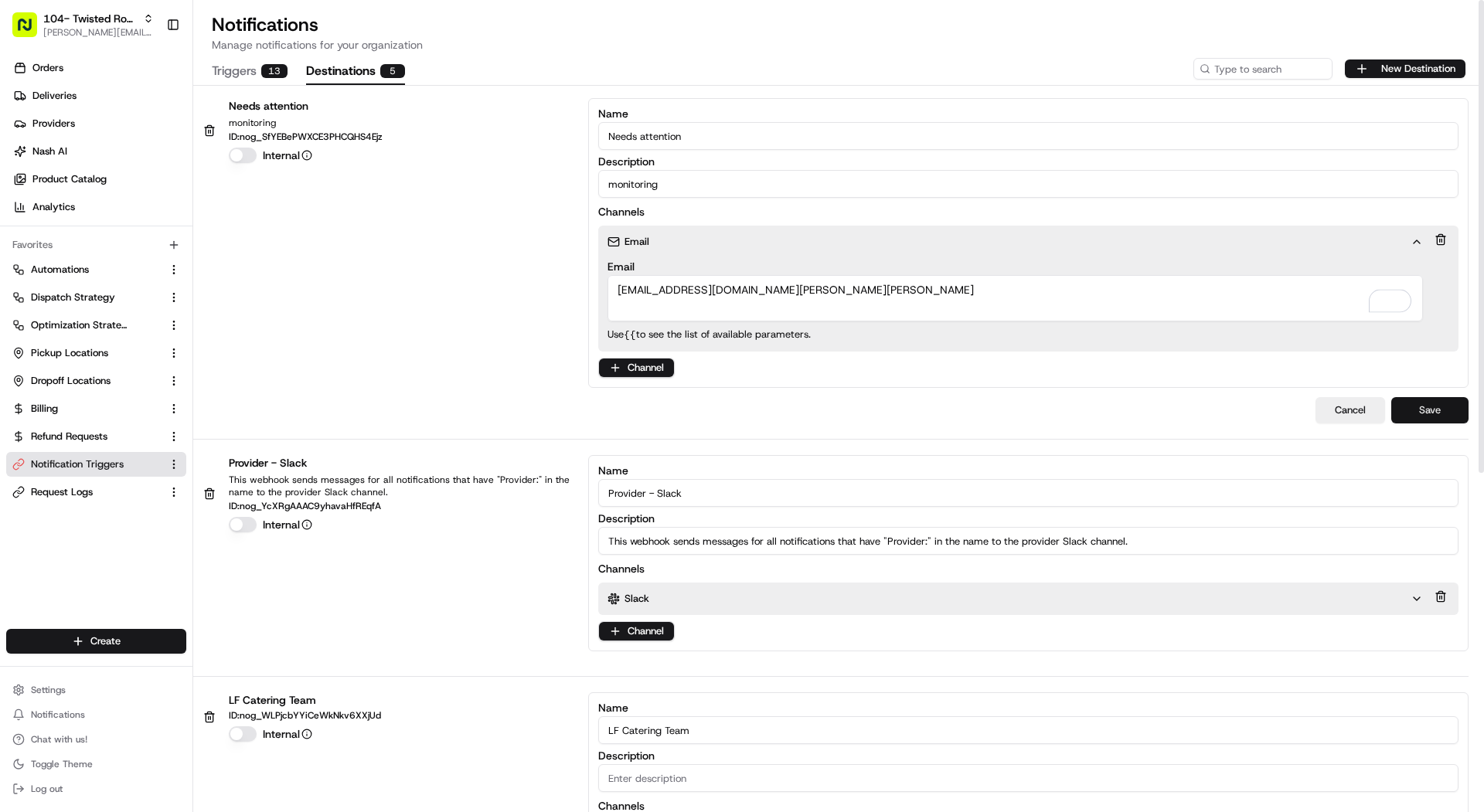
click at [1431, 401] on button "Save" at bounding box center [1429, 410] width 77 height 27
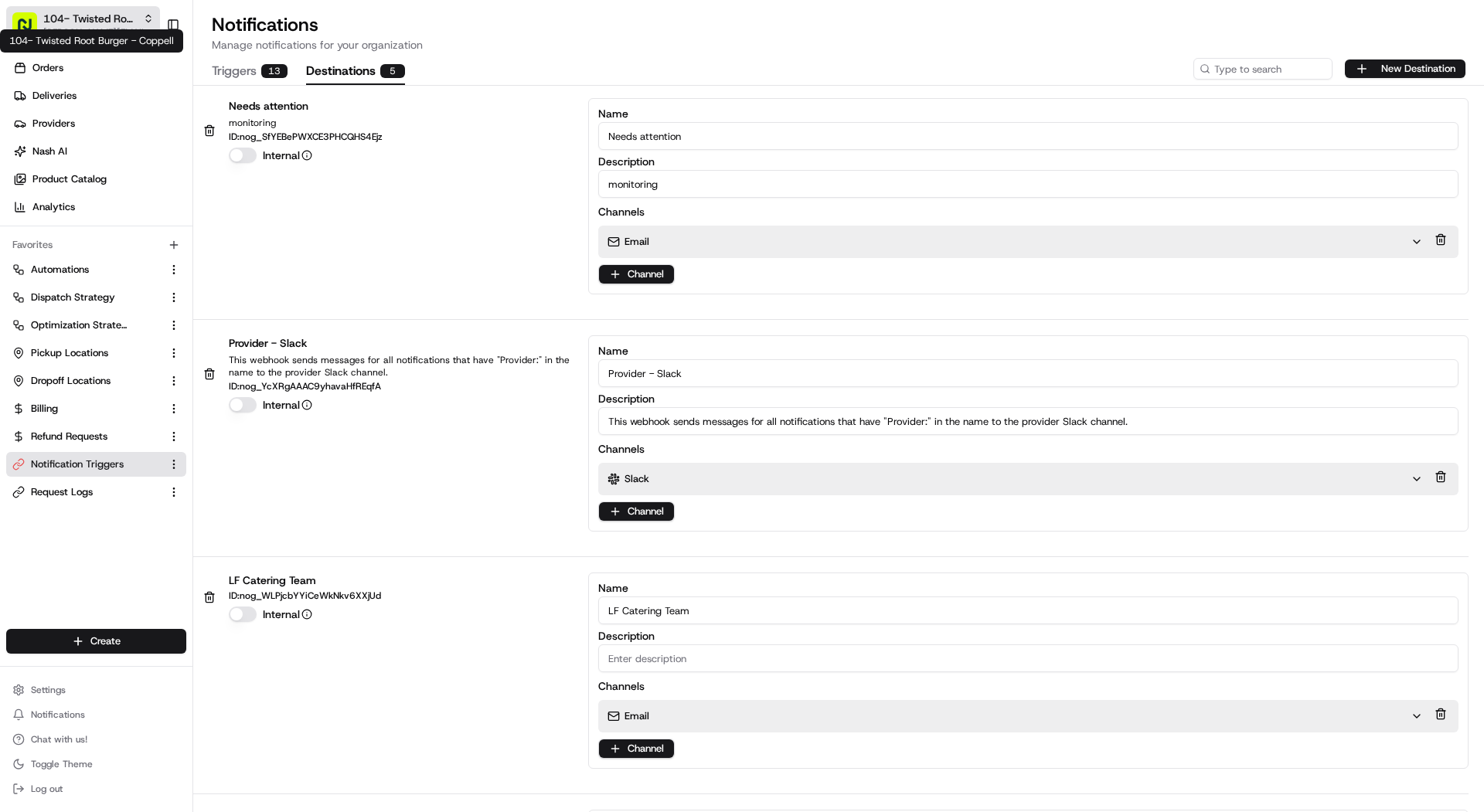
click at [69, 17] on span "104- Twisted Root Burger - Coppell" at bounding box center [90, 18] width 93 height 15
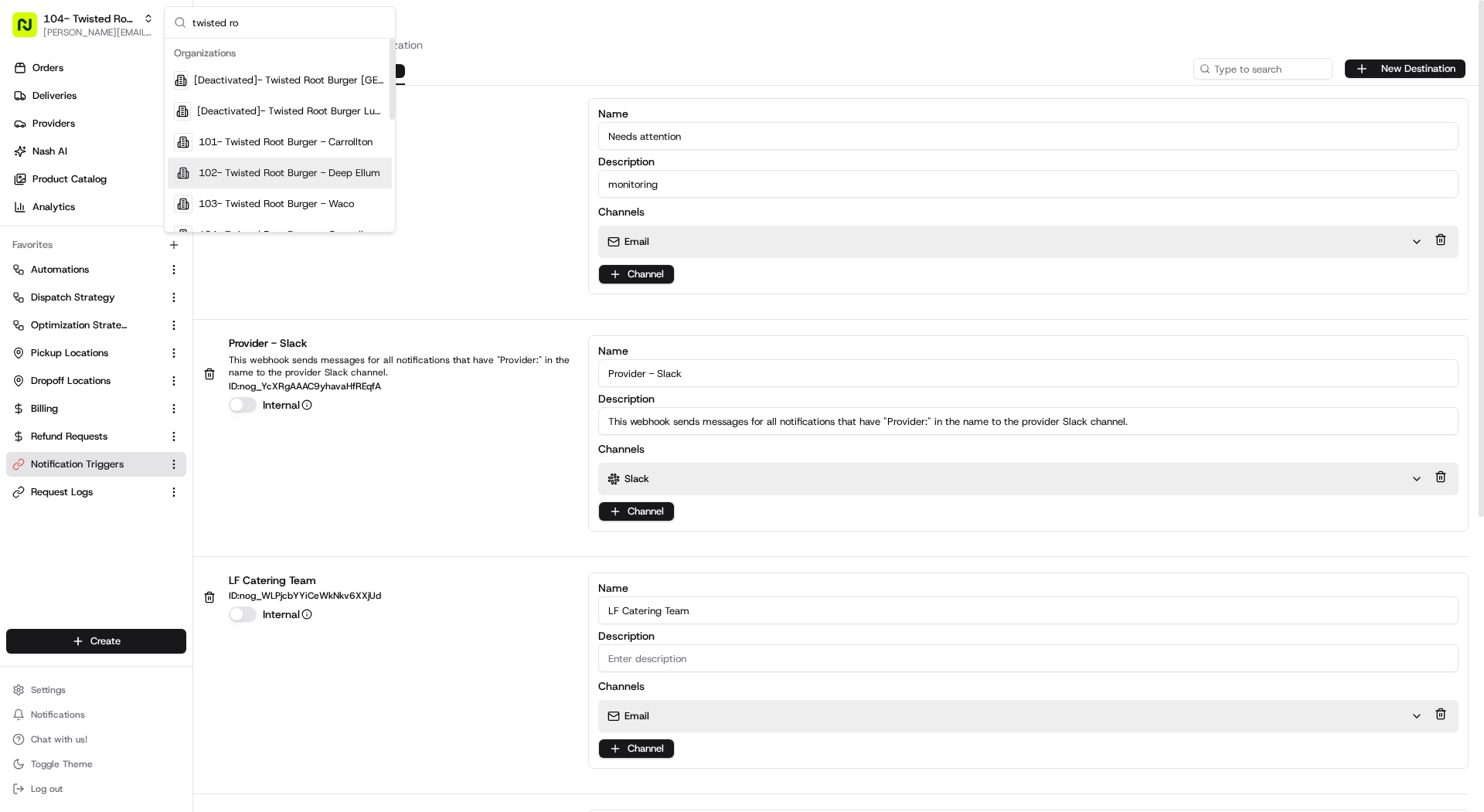
type input "twisted ro"
click at [293, 163] on div "102- Twisted Root Burger - Deep Ellum" at bounding box center [279, 173] width 224 height 31
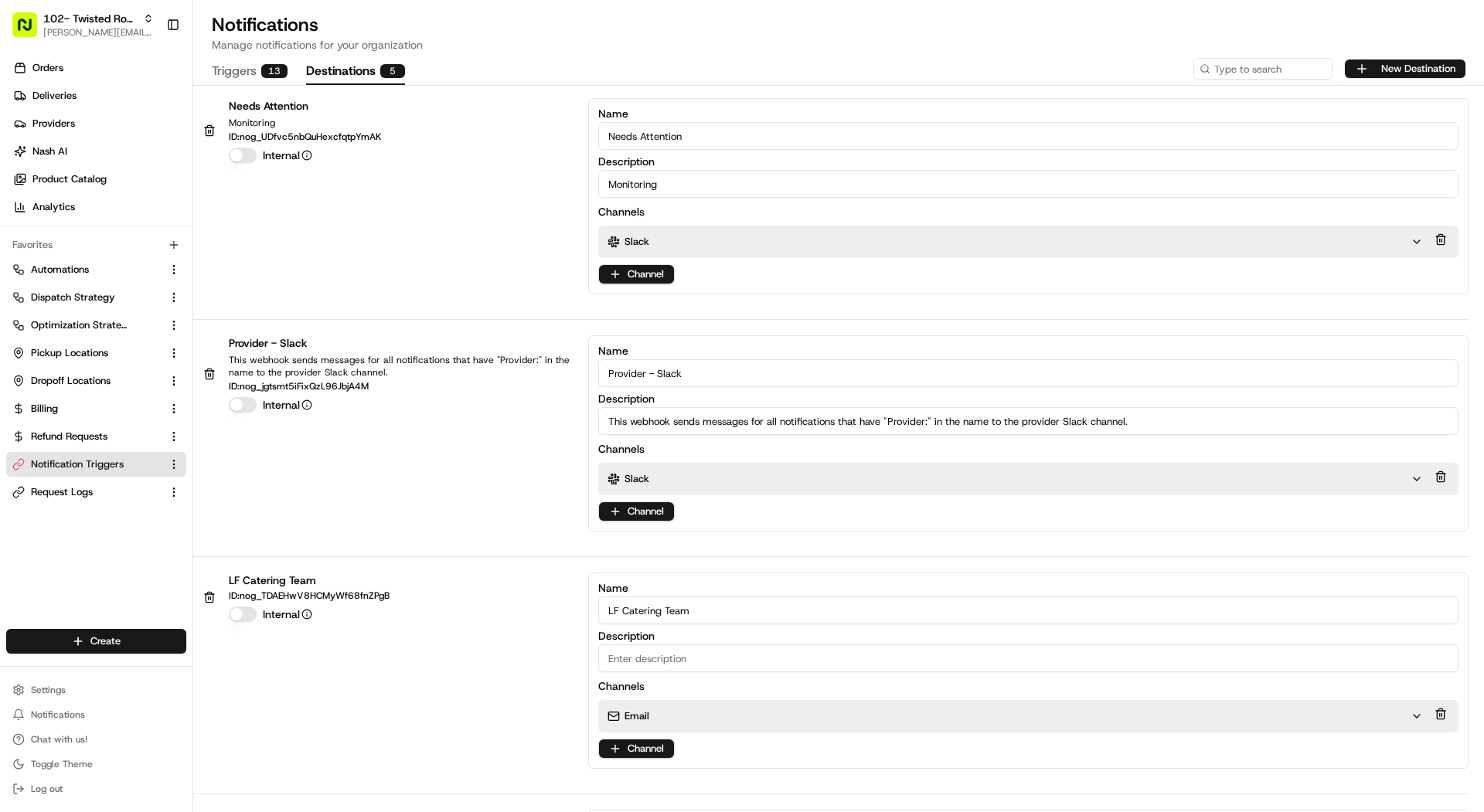
click button "Destinations 5"
click html "102- Twisted Root Burger - Deep Ellum mariam@usenash.com Toggle Sidebar Orders …"
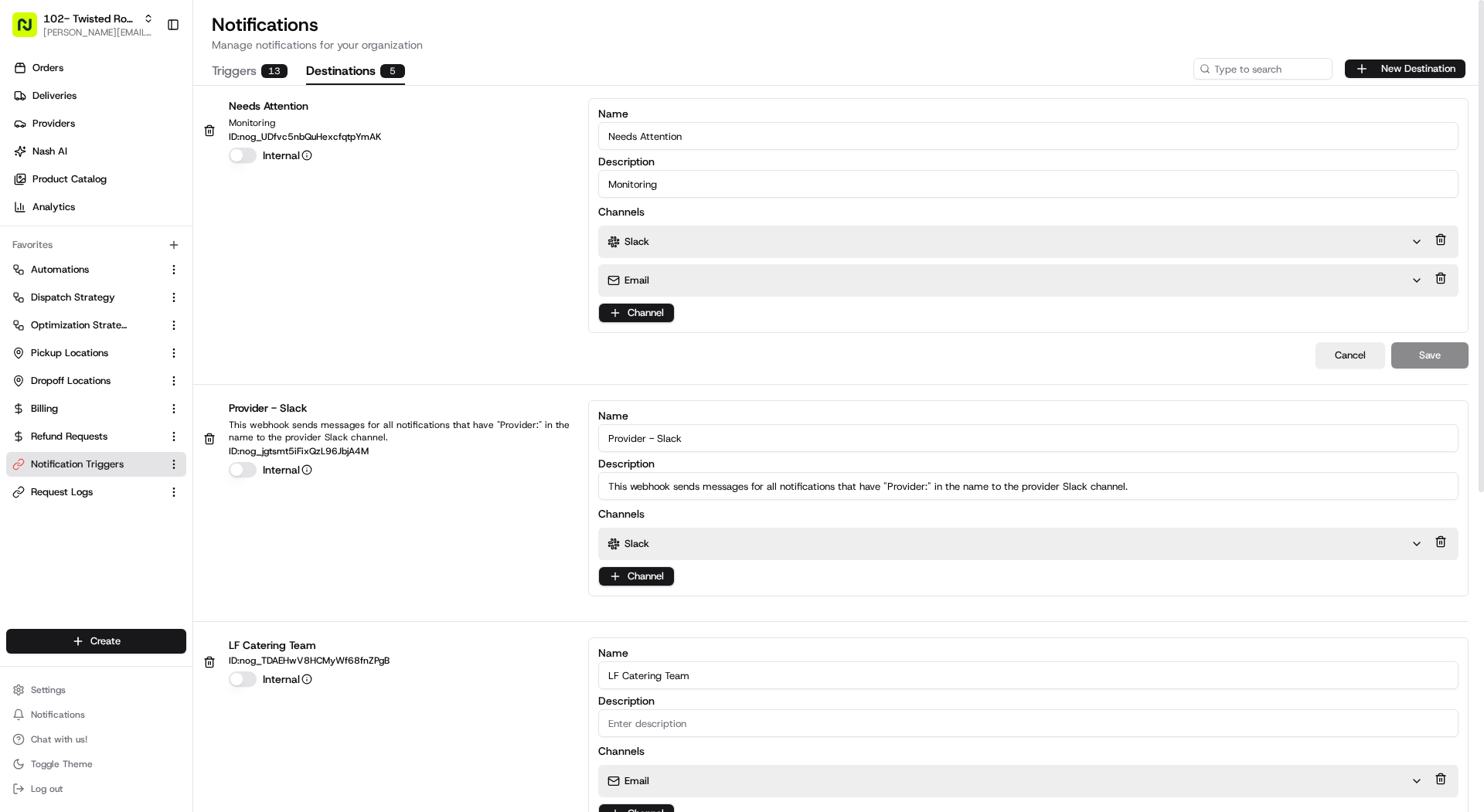
click div "Email"
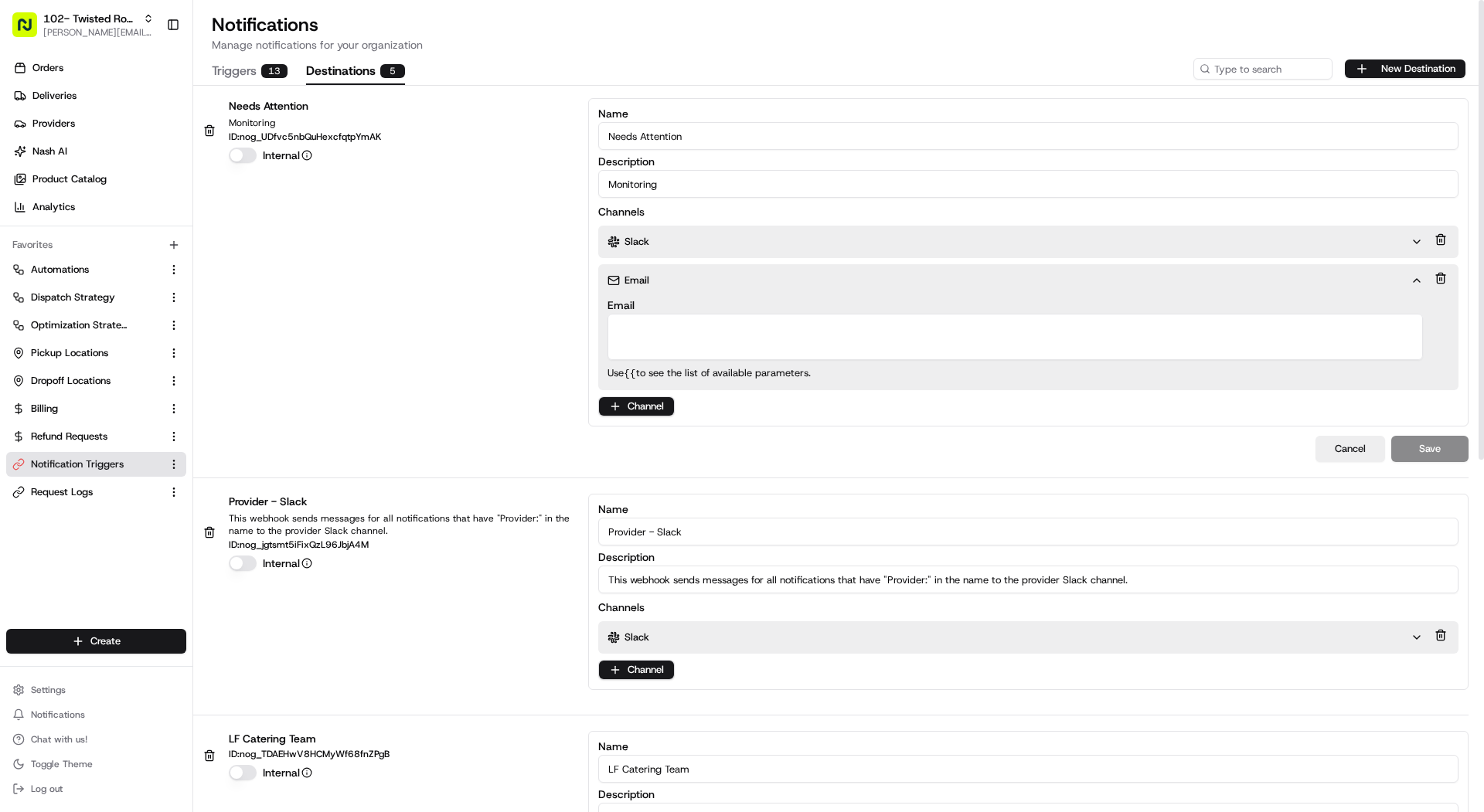
click textarea "Email"
paste textarea "local-favorite-needs-aaaara5gf5gnfwe7yhkbu57ype@use-nash.slack.com"
type textarea "local-favorite-needs-aaaara5gf5gnfwe7yhkbu57ype@use-nash.slack.com"
click button
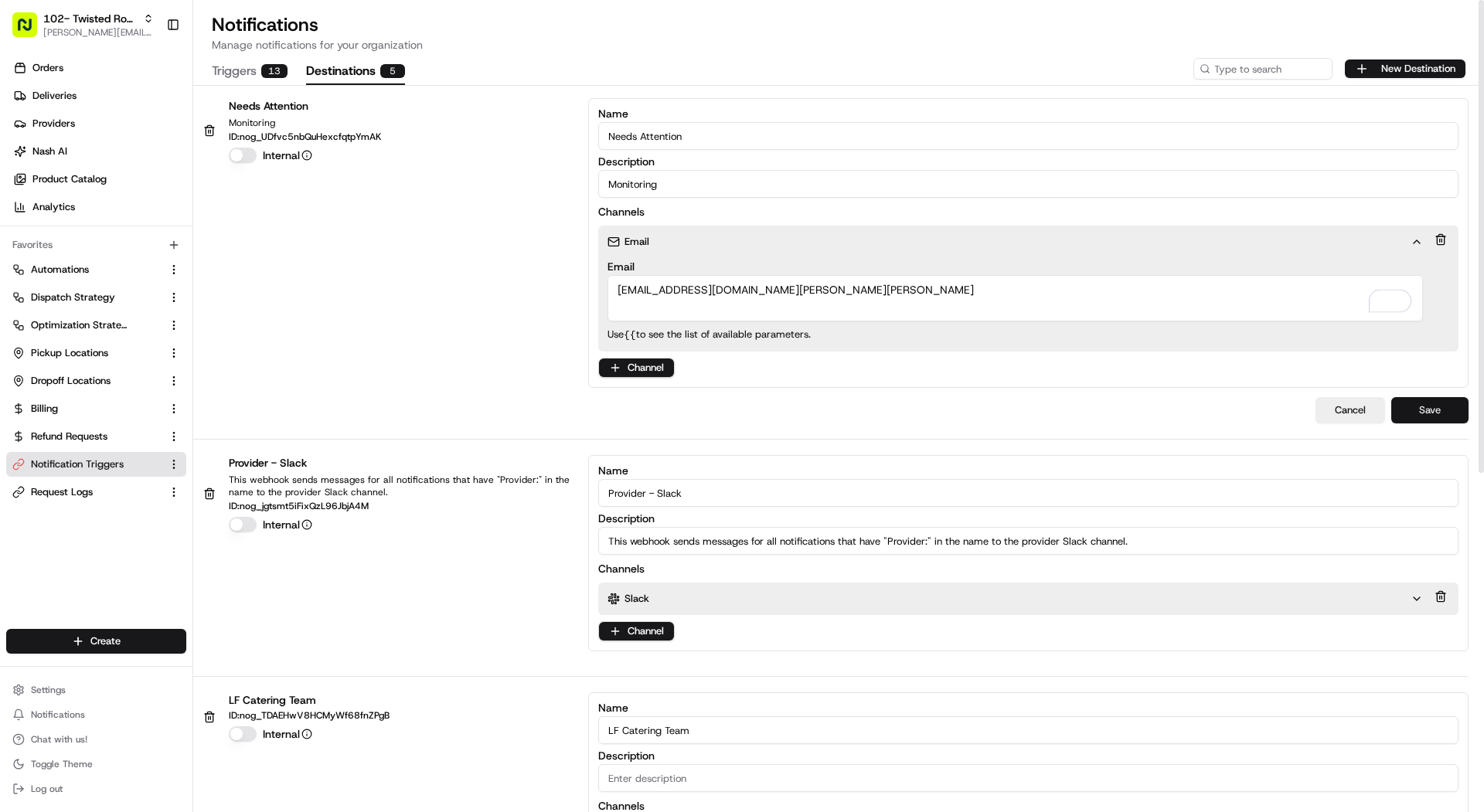
click button "Save"
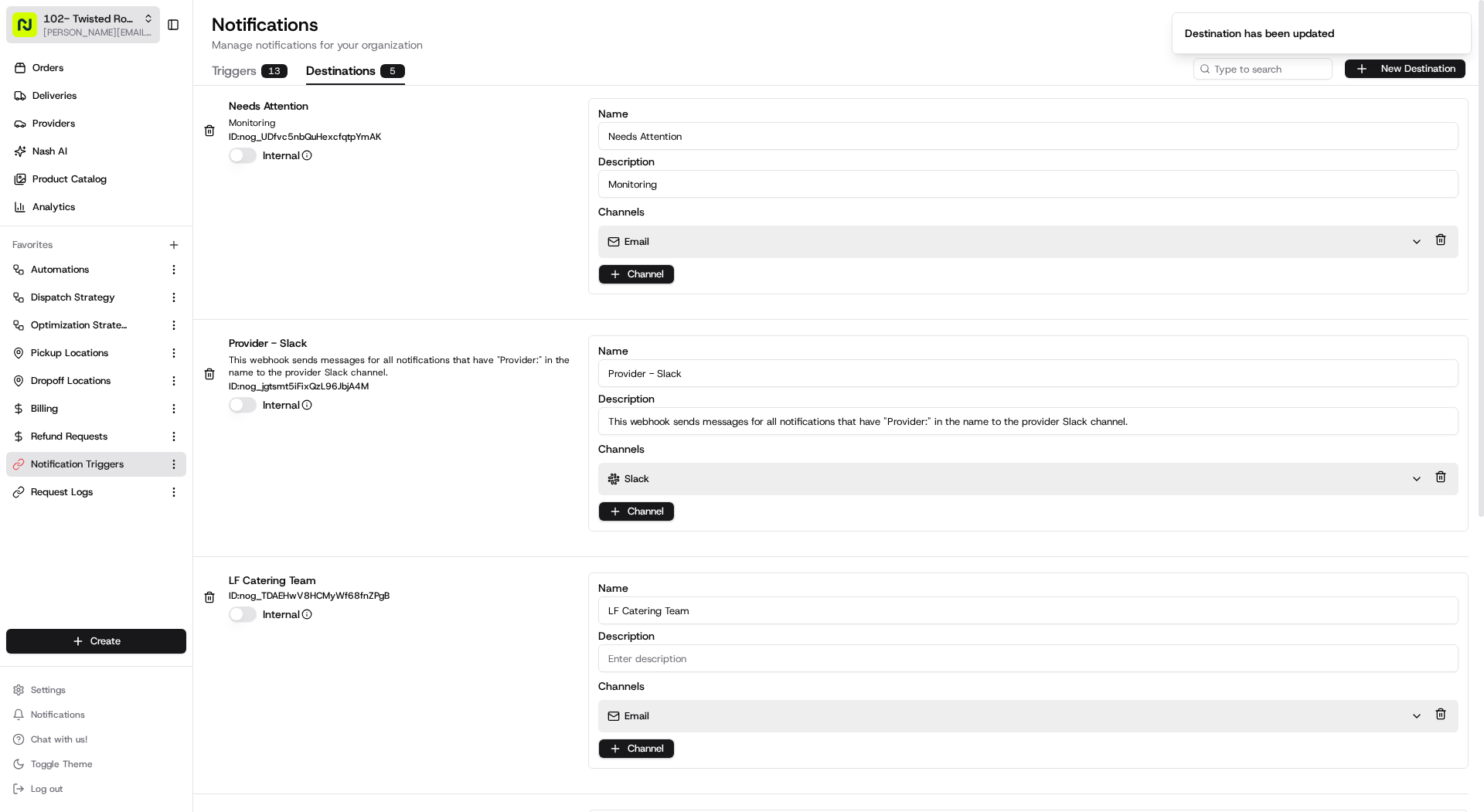
click span "[PERSON_NAME][EMAIL_ADDRESS][DOMAIN_NAME]"
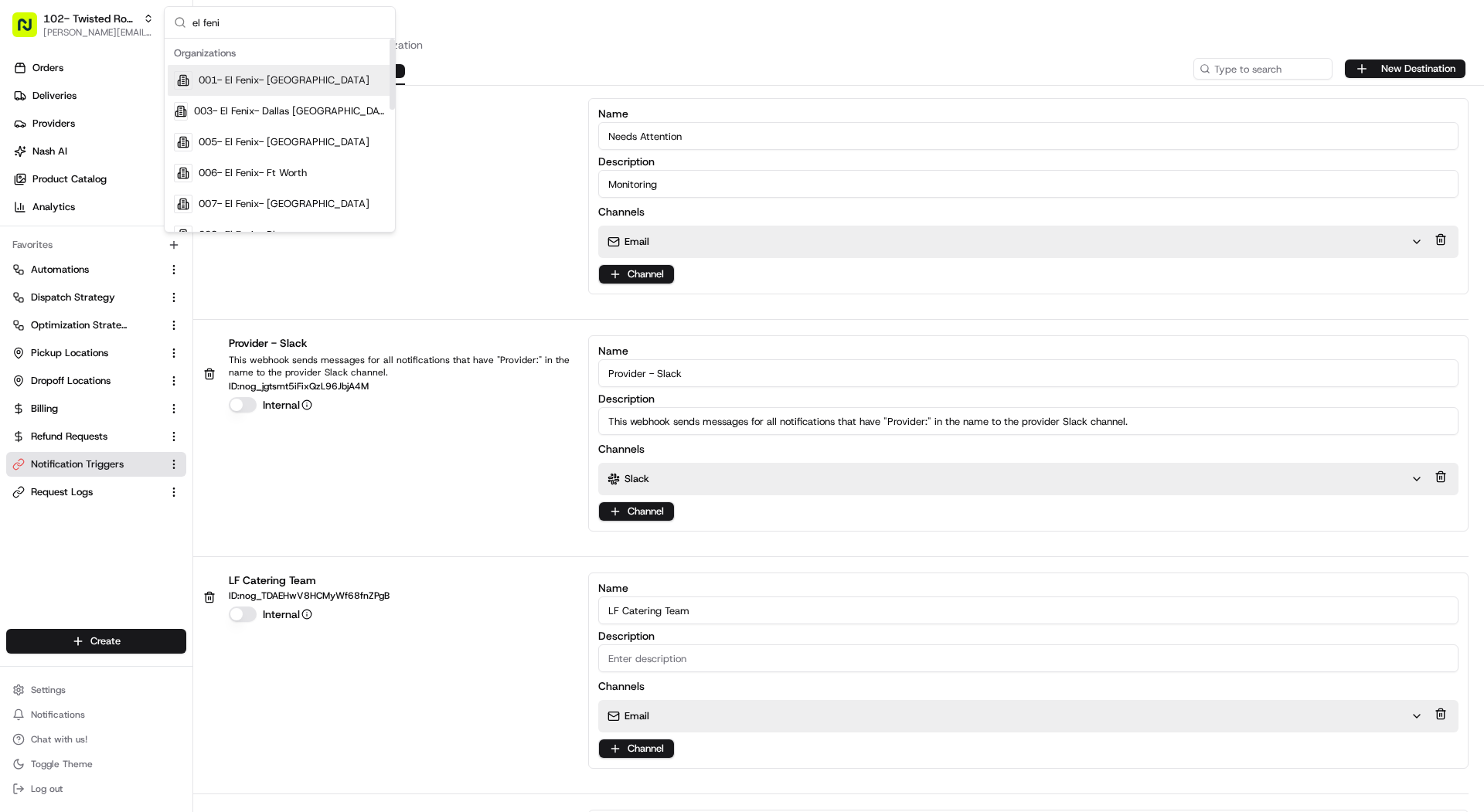
type input "el feni"
click div "001- El Fenix- [GEOGRAPHIC_DATA]"
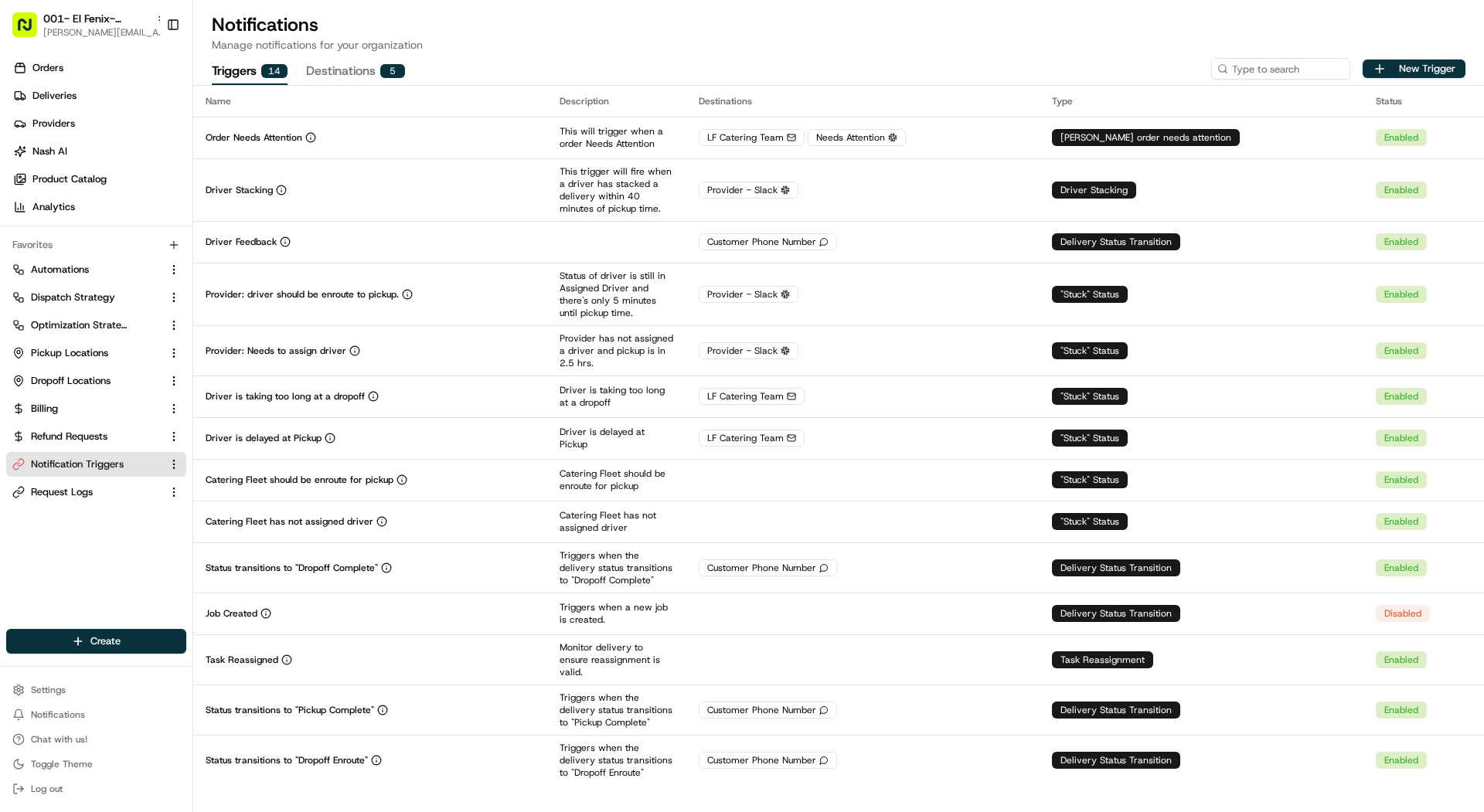
click button "Destinations 5"
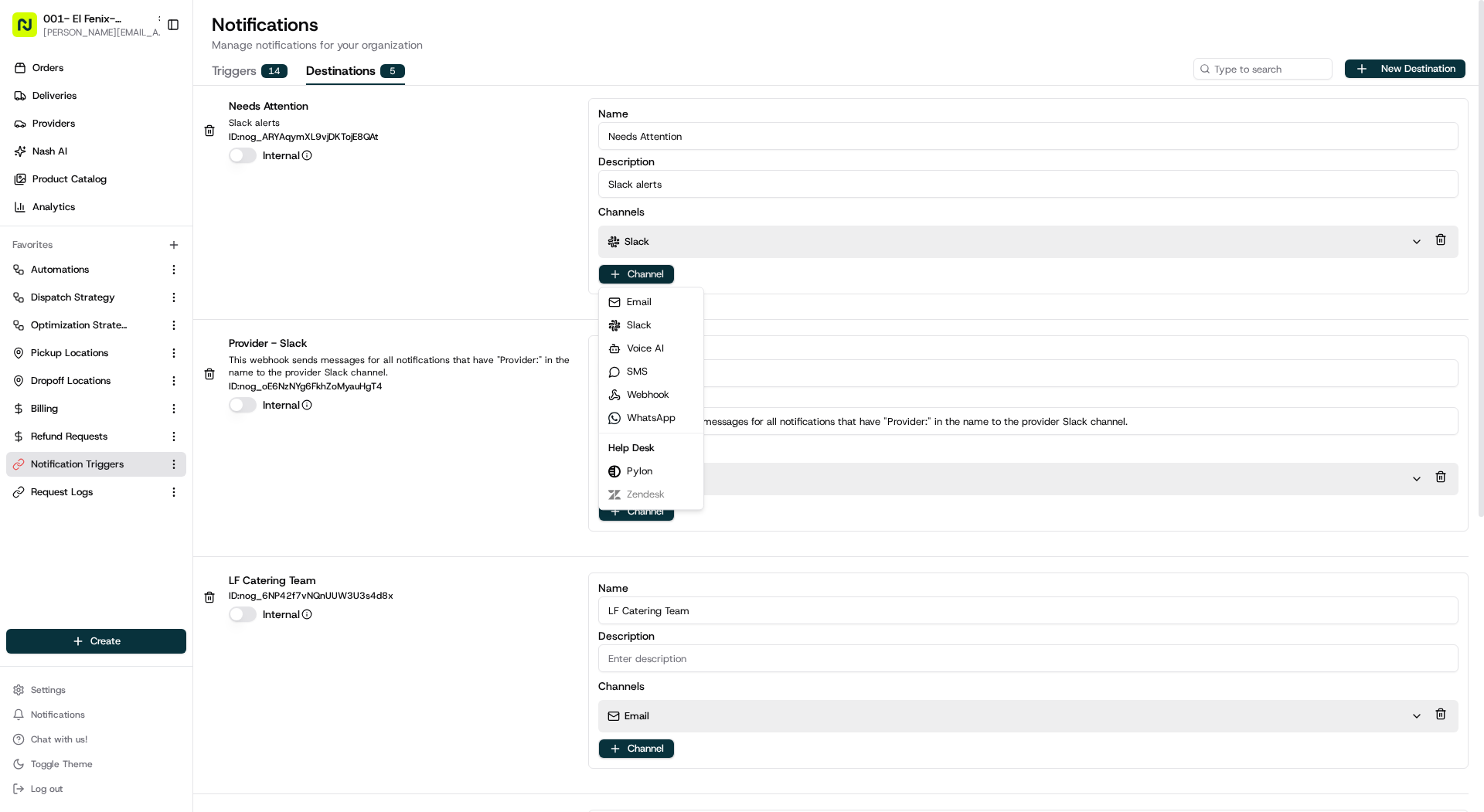
click html "001- El Fenix- Dallas Downtown mariam@usenash.com Toggle Sidebar Orders Deliver…"
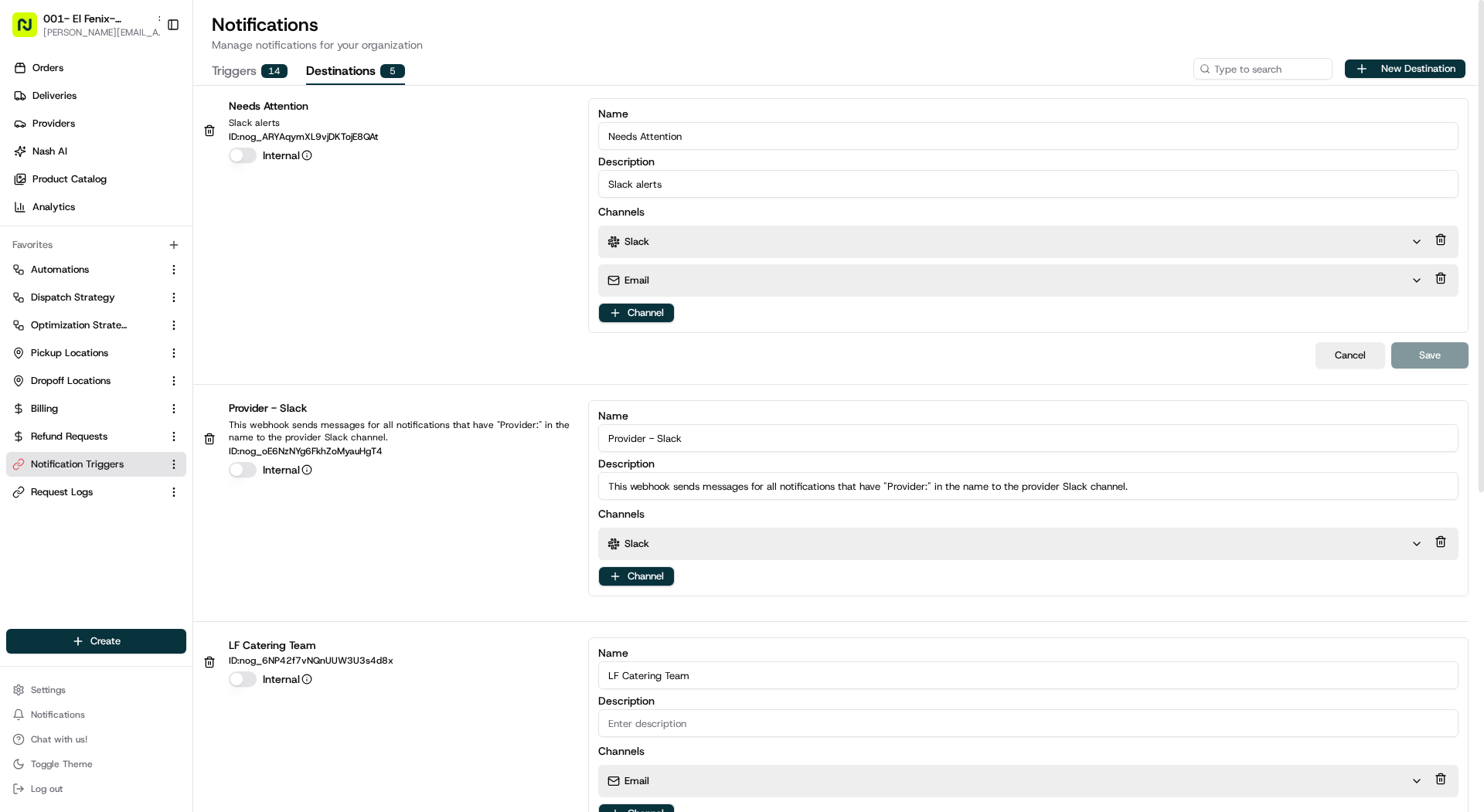
click div "Email"
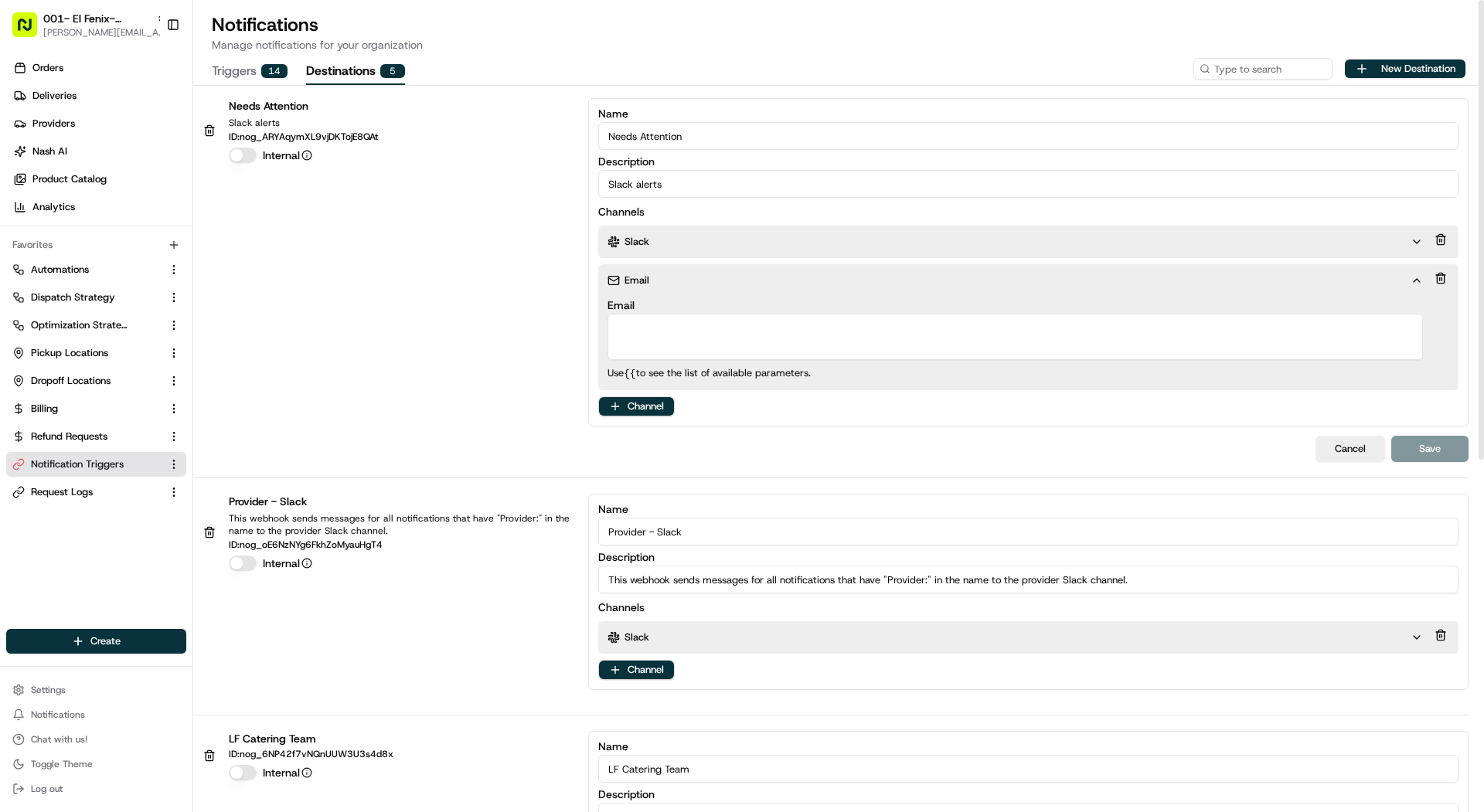
click textarea "Email"
paste textarea "local-favorite-needs-aaaara5gf5gnfwe7yhkbu57ype@use-nash.slack.com"
type textarea "local-favorite-needs-aaaara5gf5gnfwe7yhkbu57ype@use-nash.slack.com"
click button
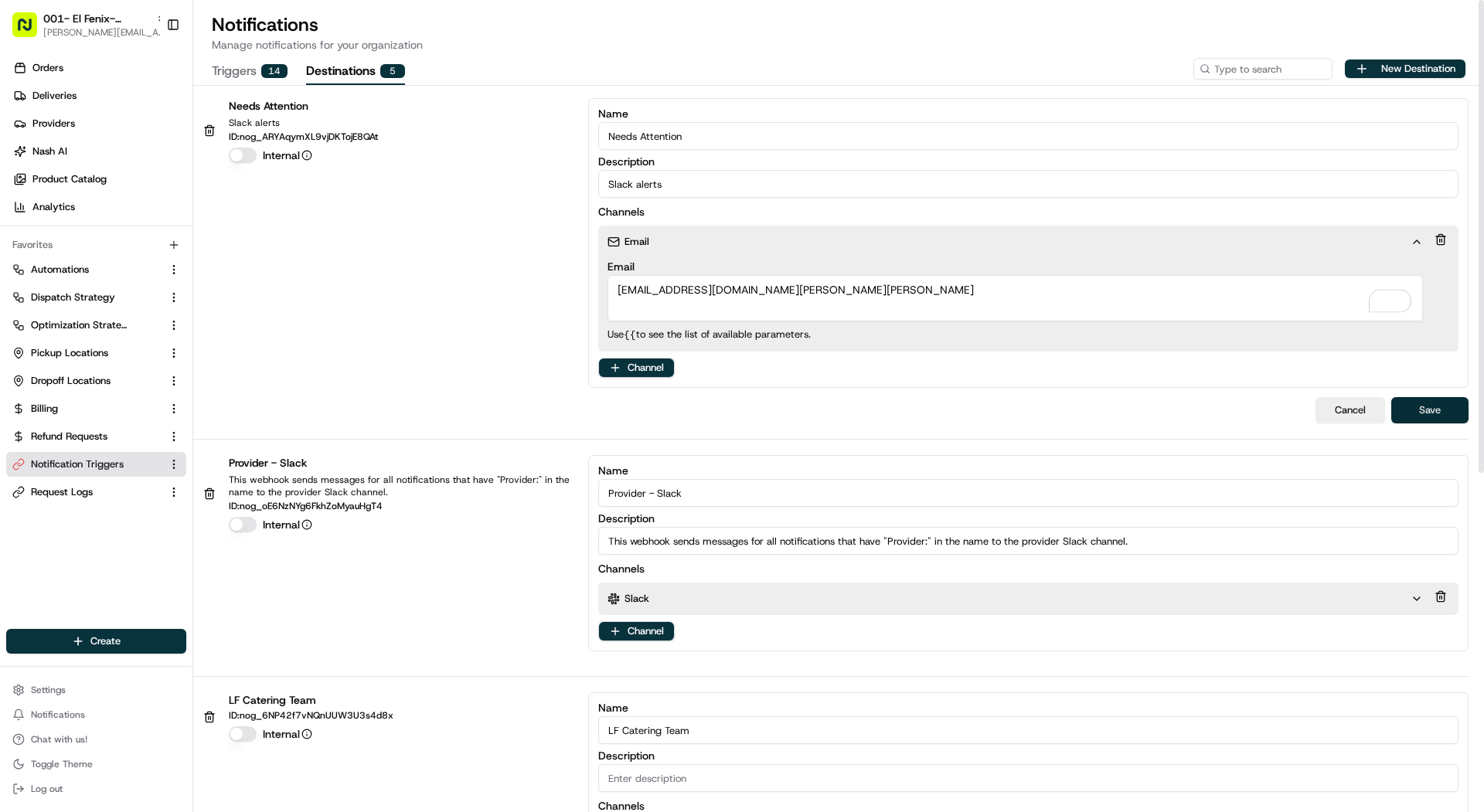
click button "Save"
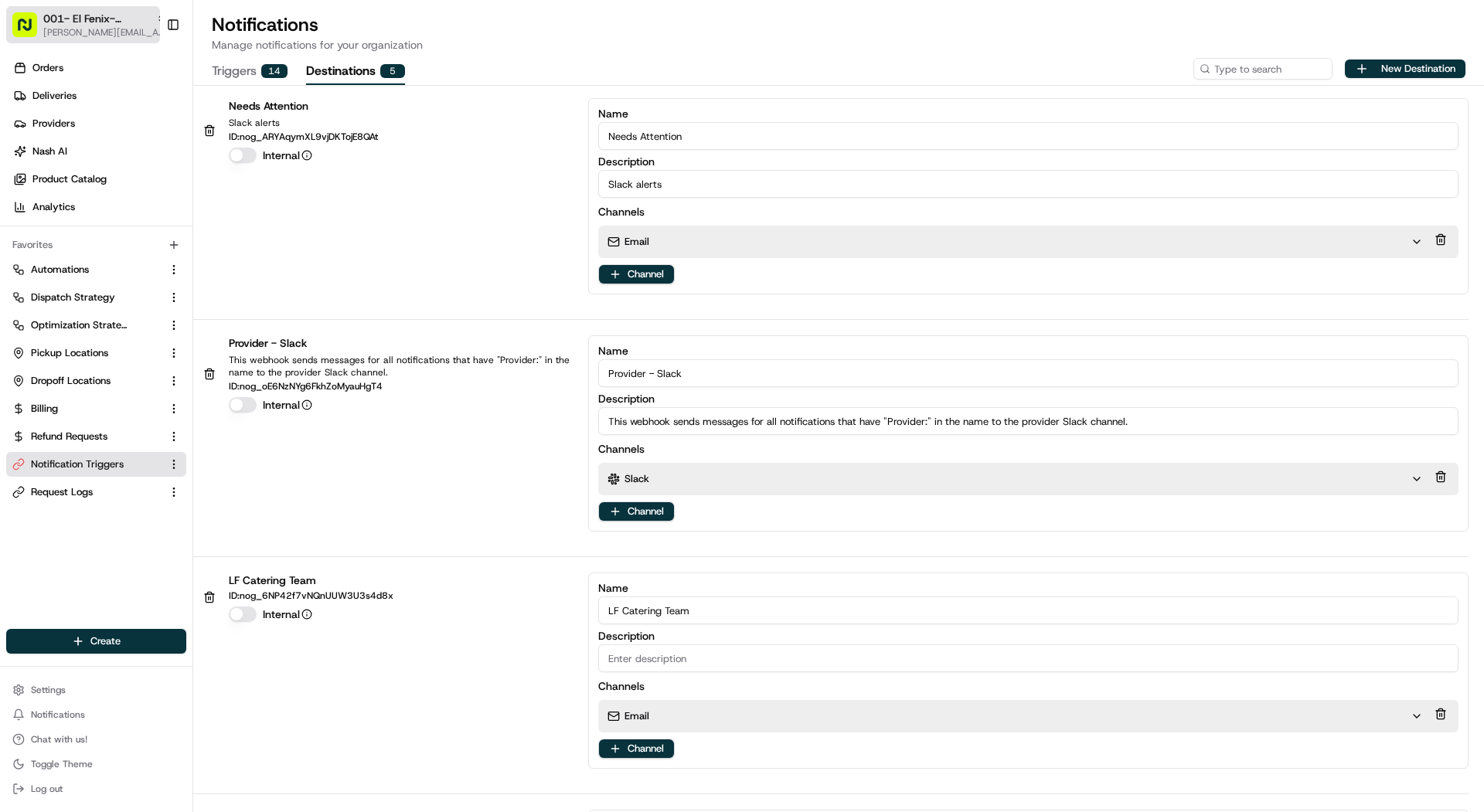
click span "001- El Fenix- [GEOGRAPHIC_DATA]"
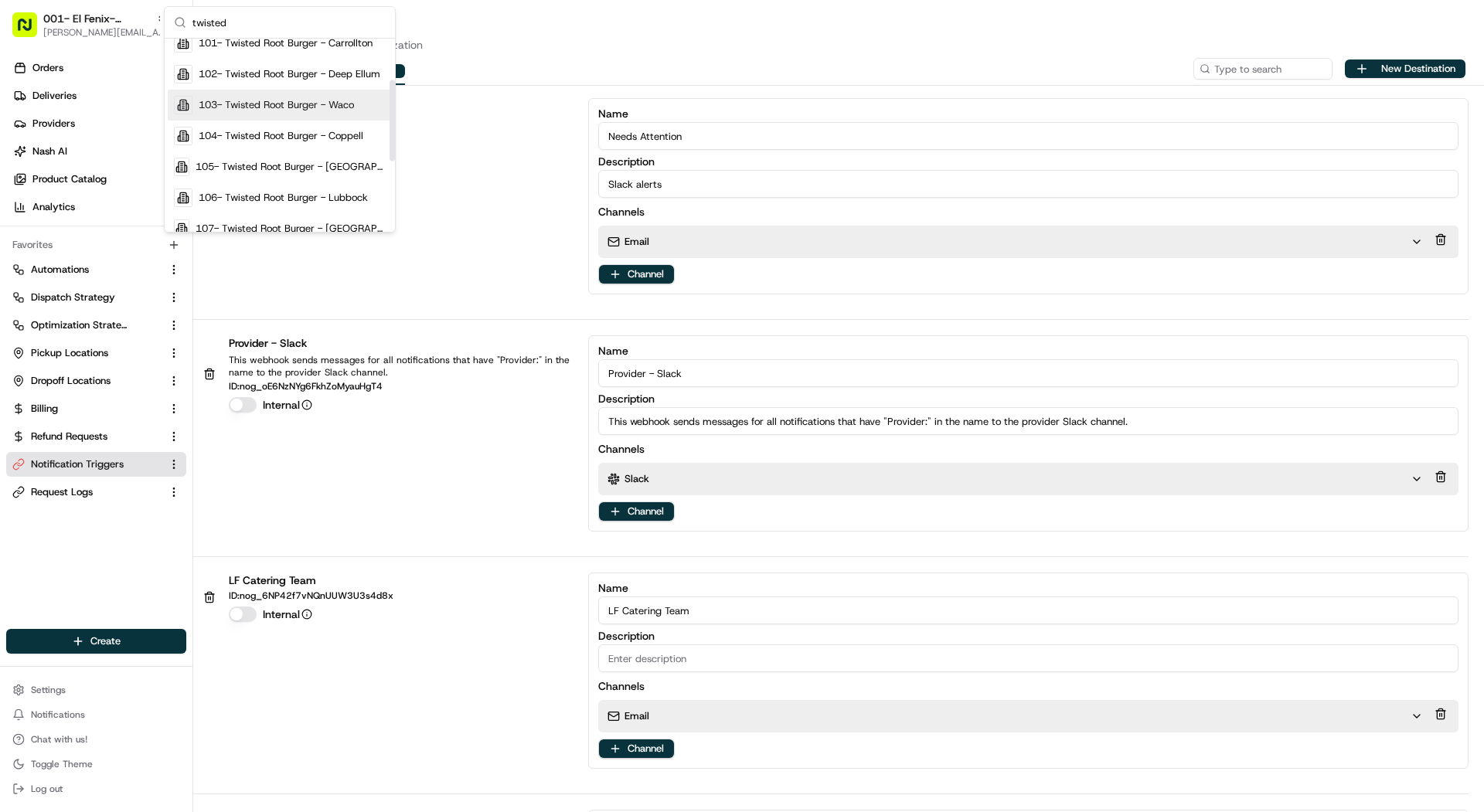
scroll to position [100, 0]
type input "twisted"
click span "106- Twisted Root Burger - Lubbock"
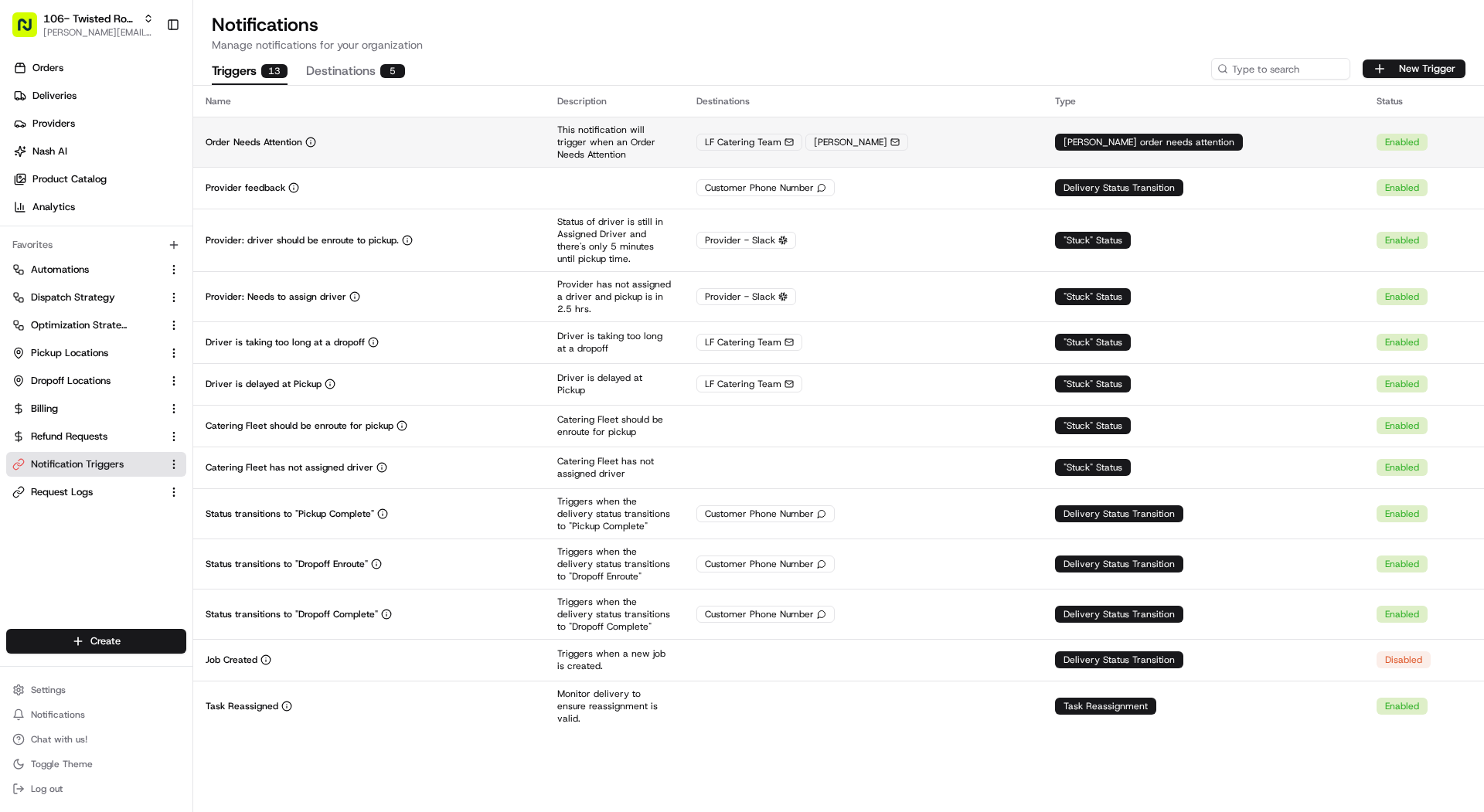
click div "Order Needs Attention"
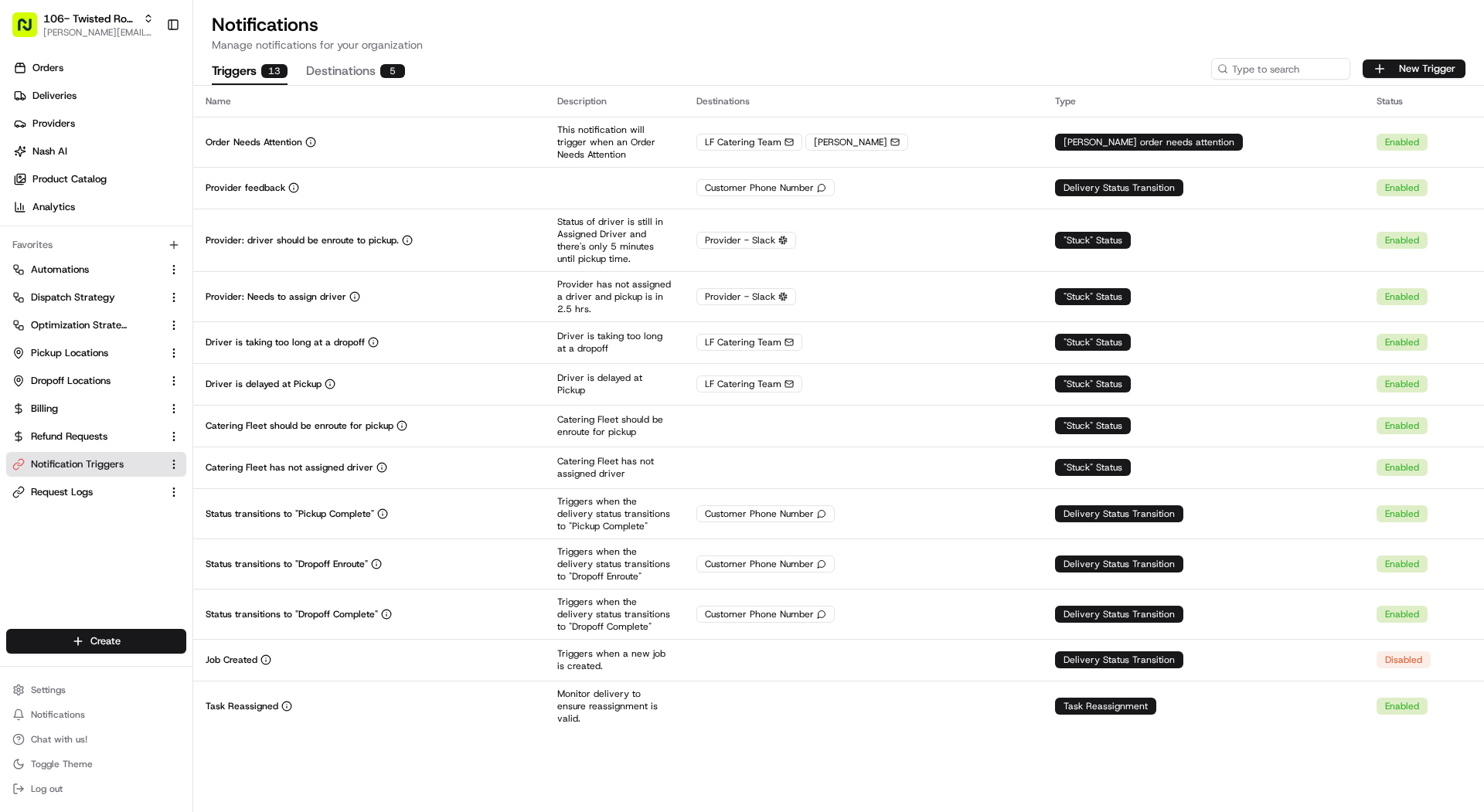
click button "Destinations 5"
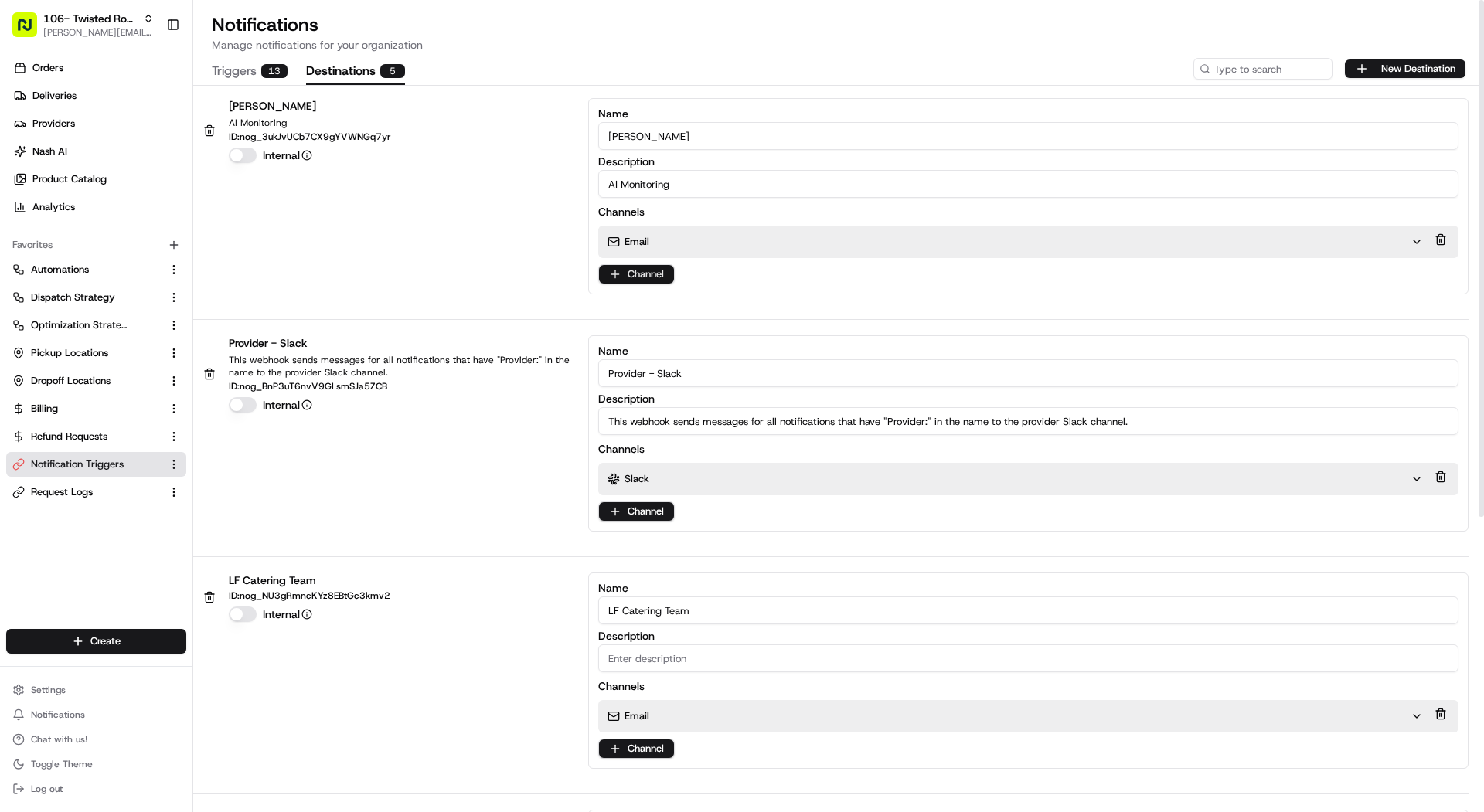
click html "106- Twisted Root Burger - Lubbock mariam@usenash.com Toggle Sidebar Orders Del…"
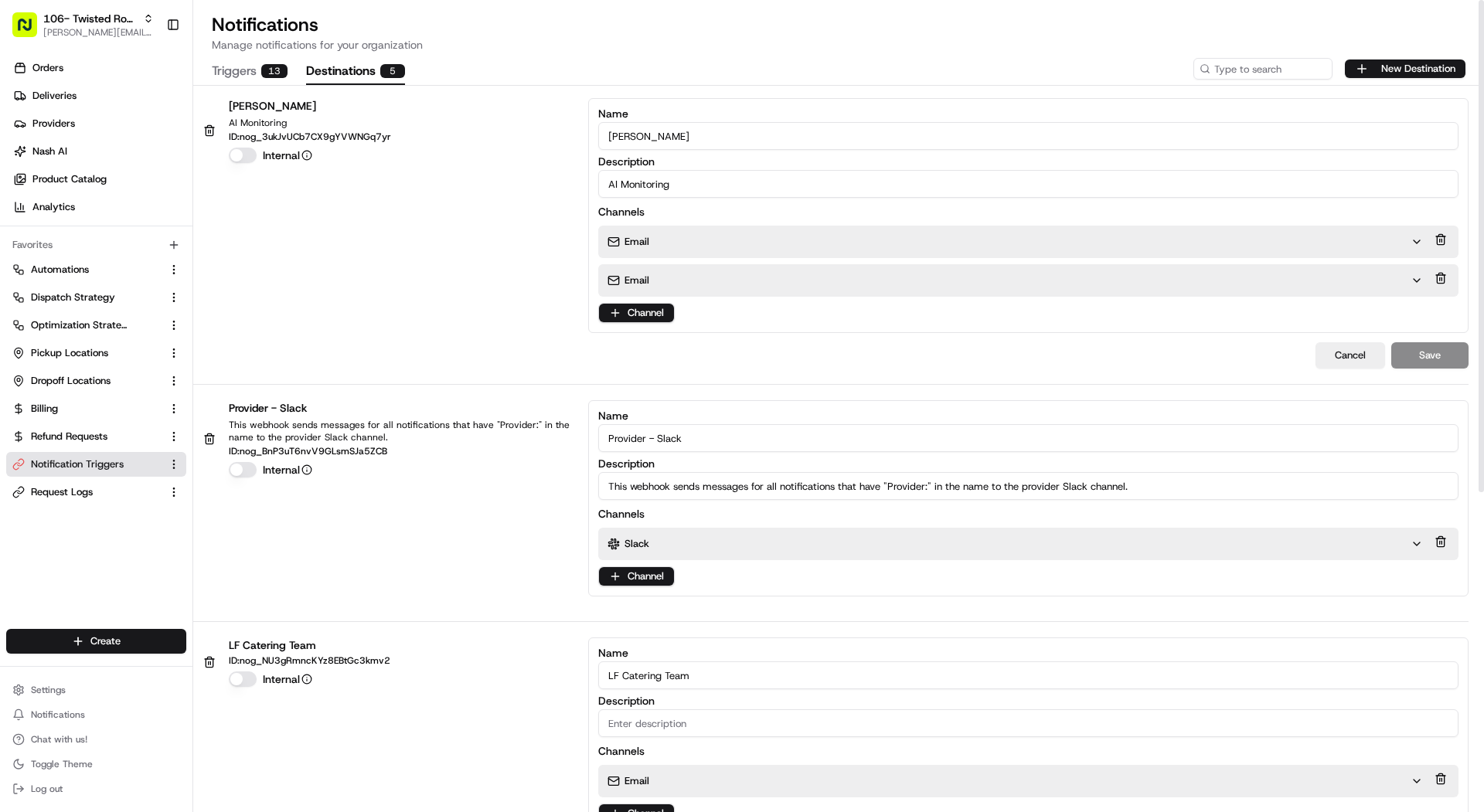
click div "Email"
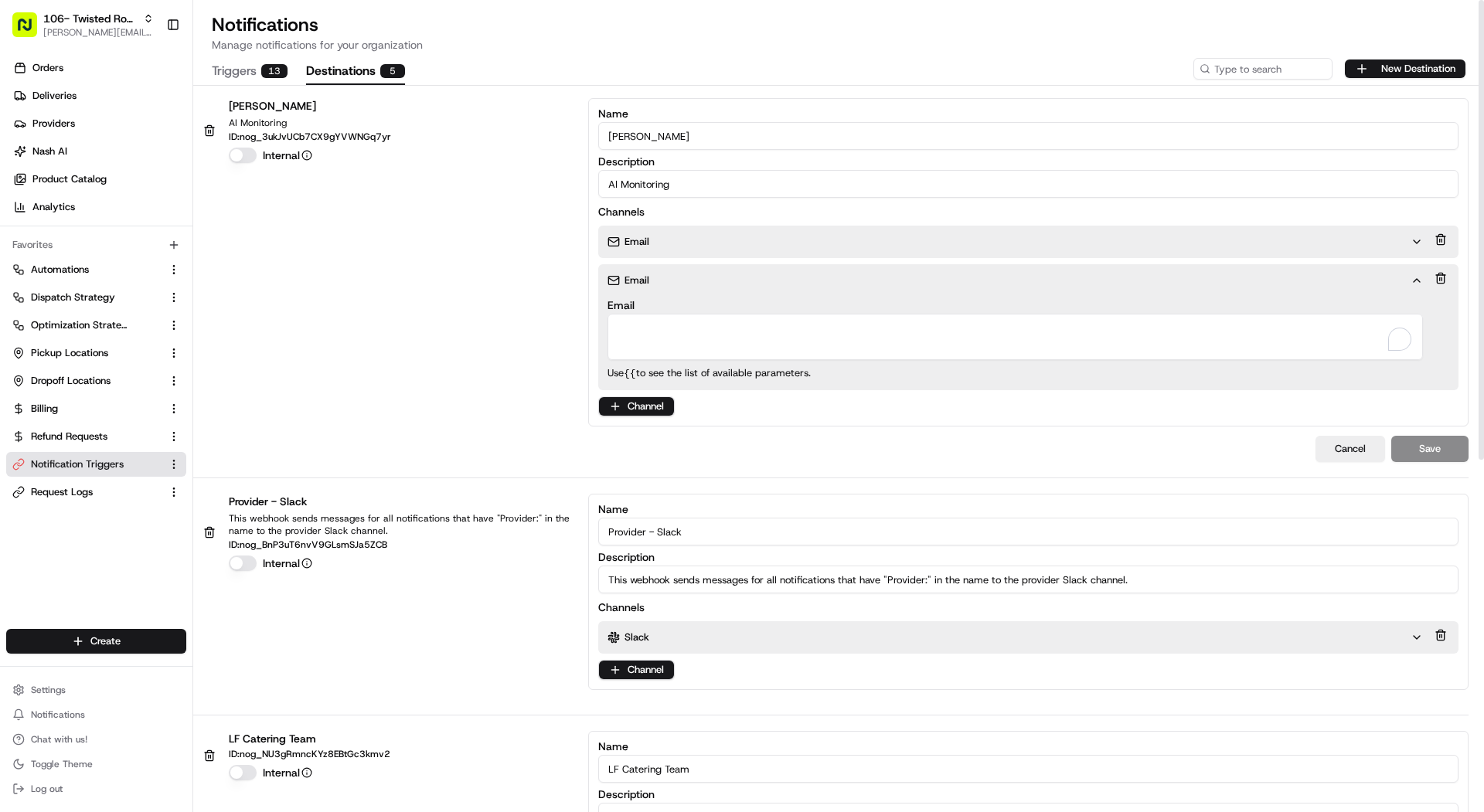
click textarea "Email"
paste textarea "local-favorite-needs-aaaara5gf5gnfwe7yhkbu57ype@use-nash.slack.com"
type textarea "local-favorite-needs-aaaara5gf5gnfwe7yhkbu57ype@use-nash.slack.com"
click div "Channels"
click div "Email"
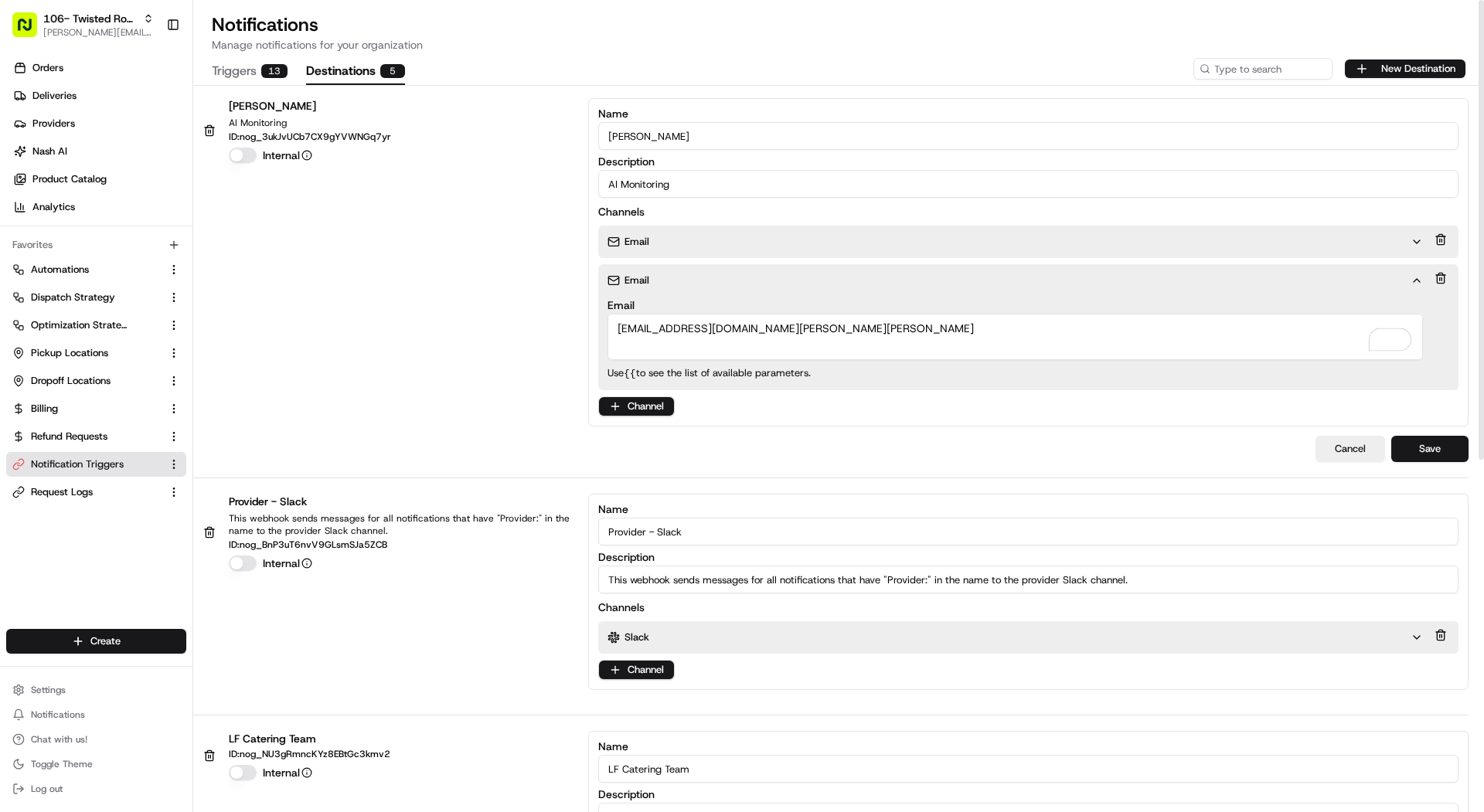
click div "Email"
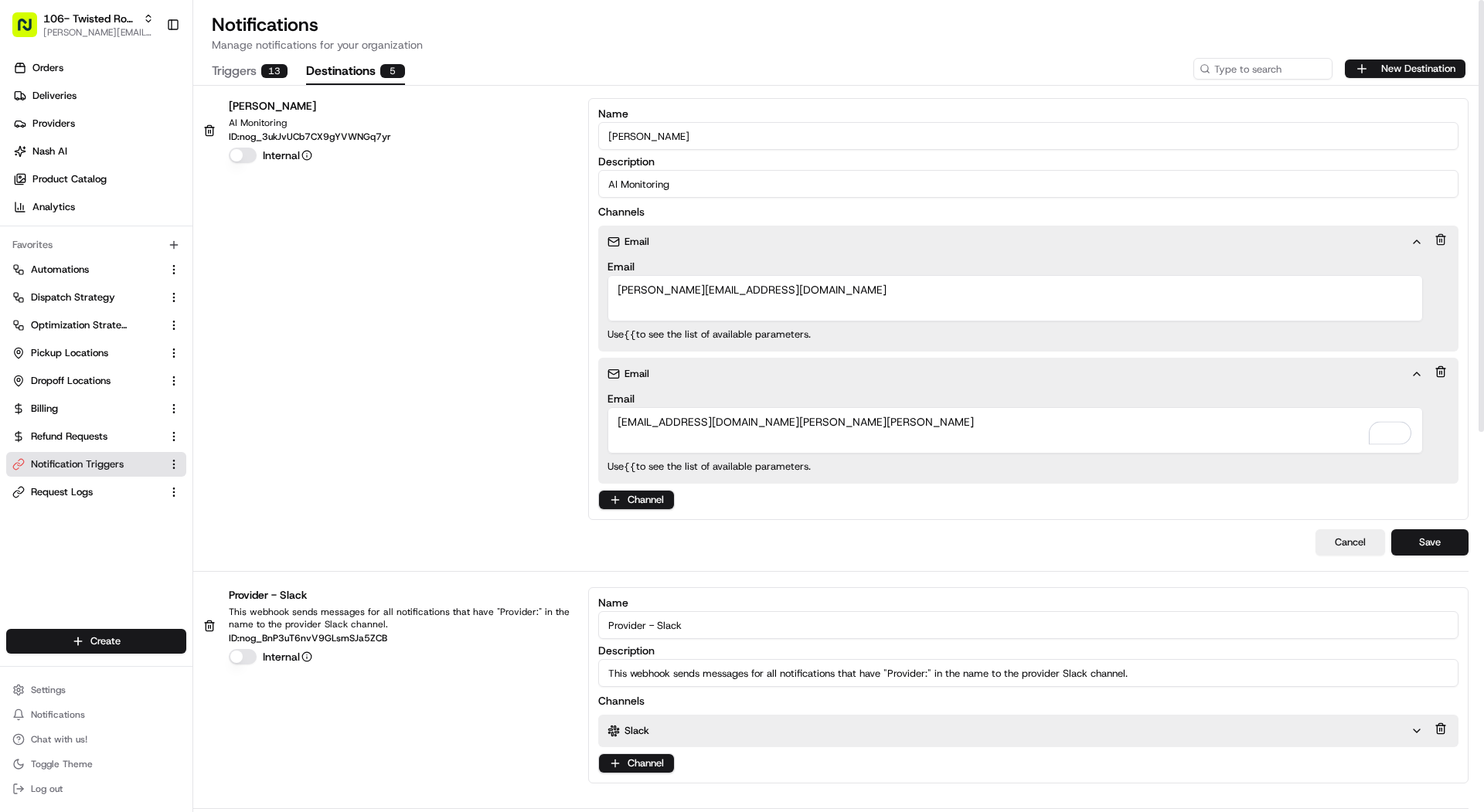
click button
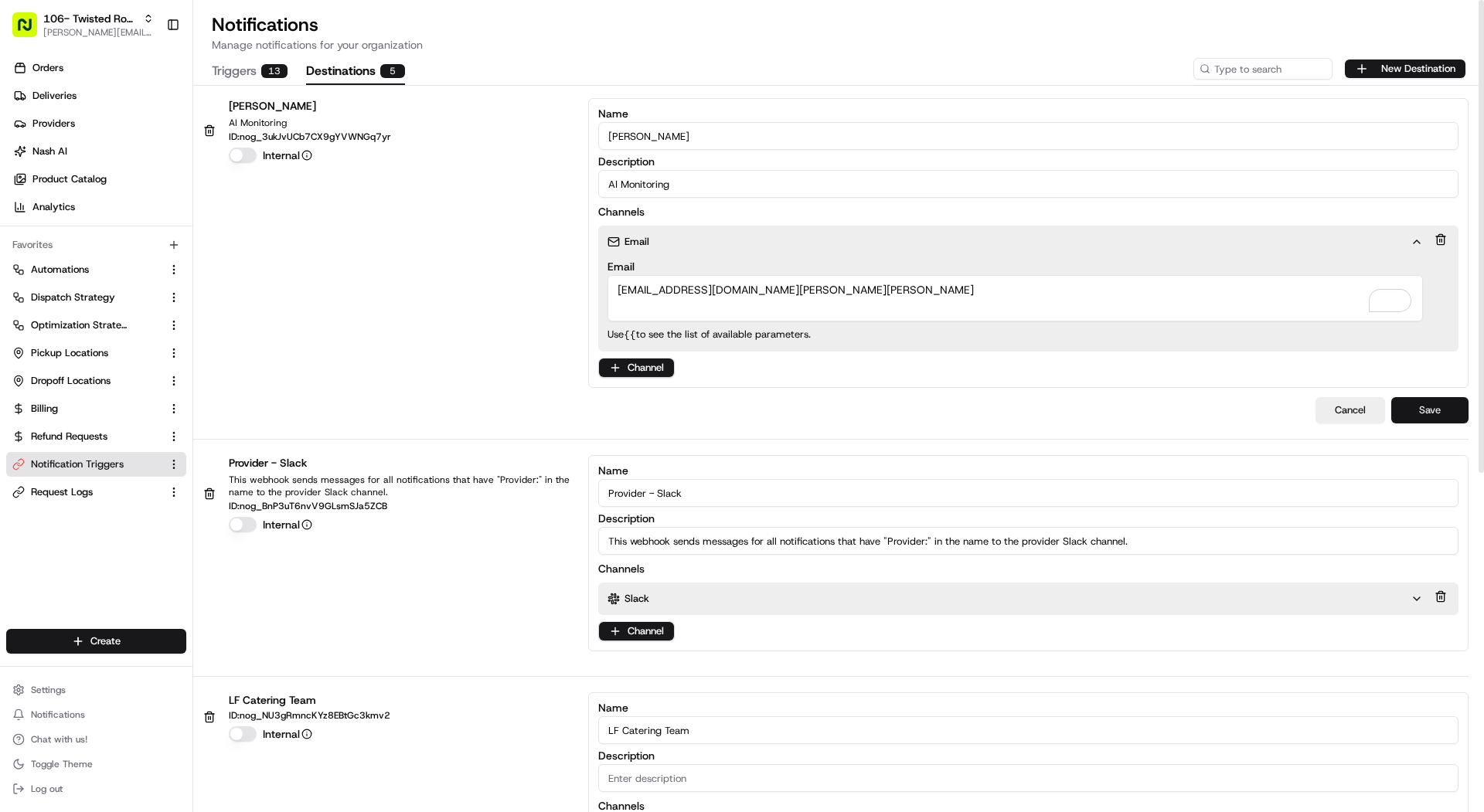
click button "Save"
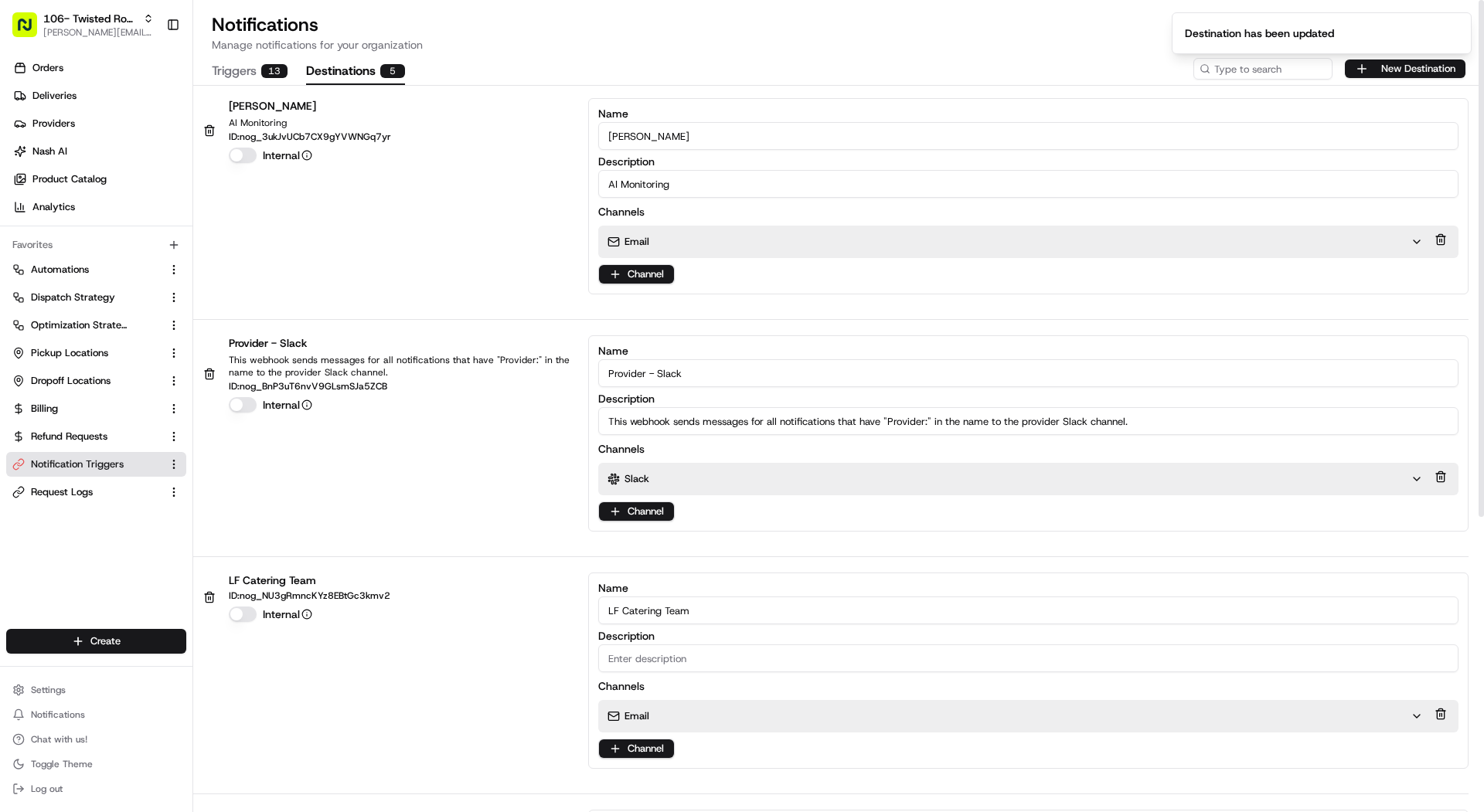
click input "Mariam"
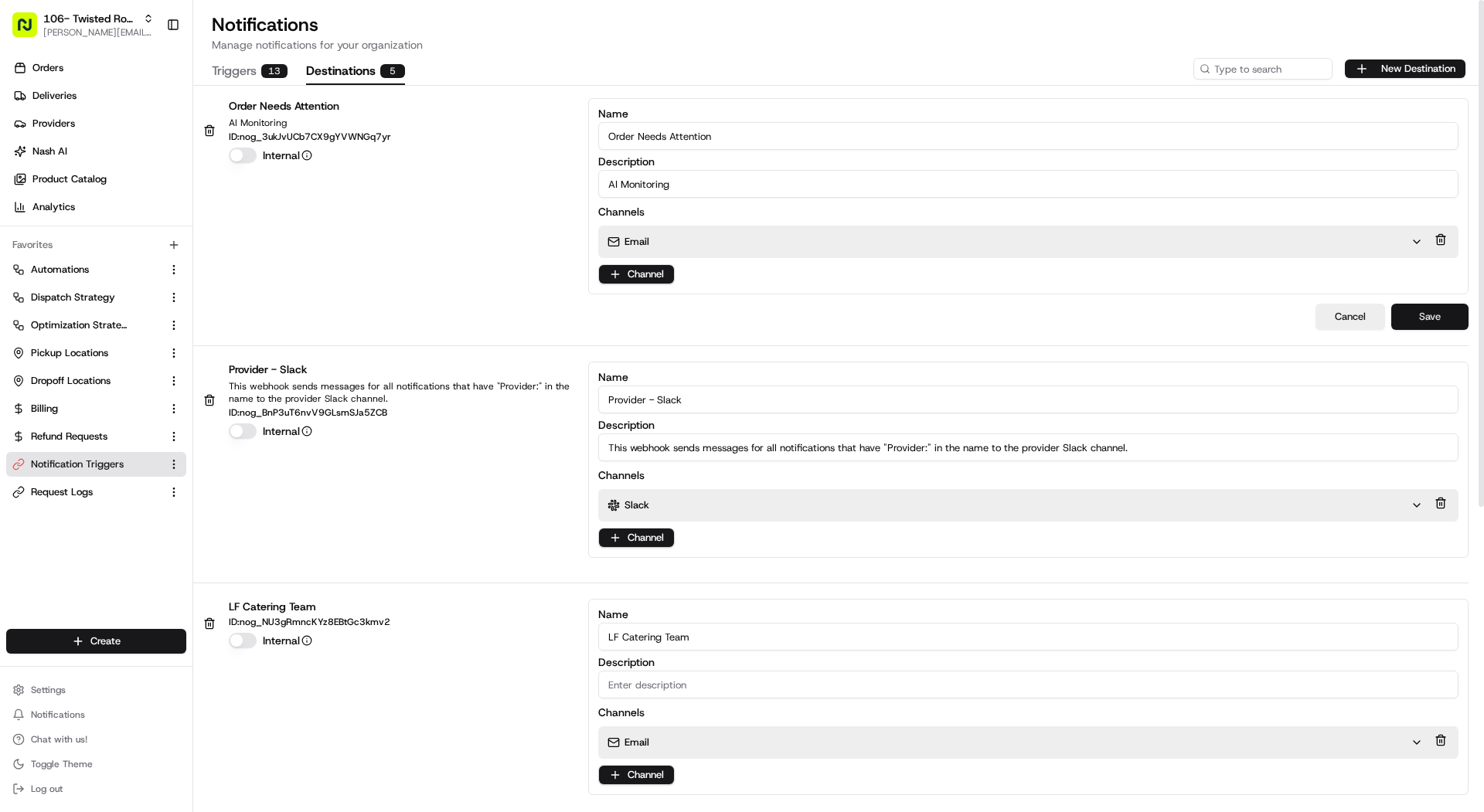
type input "Order Needs Attention"
click button "Save"
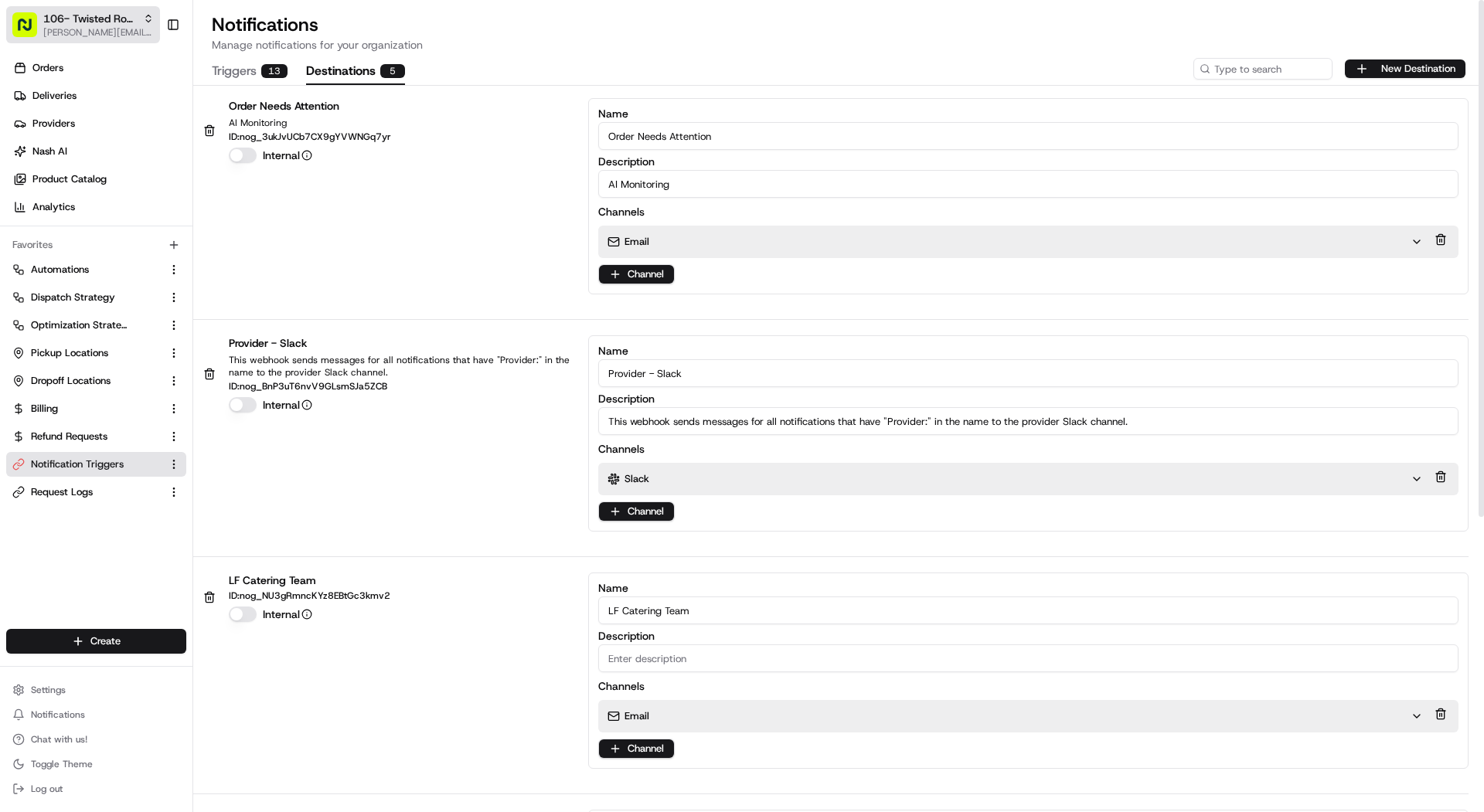
click span "[PERSON_NAME][EMAIL_ADDRESS][DOMAIN_NAME]"
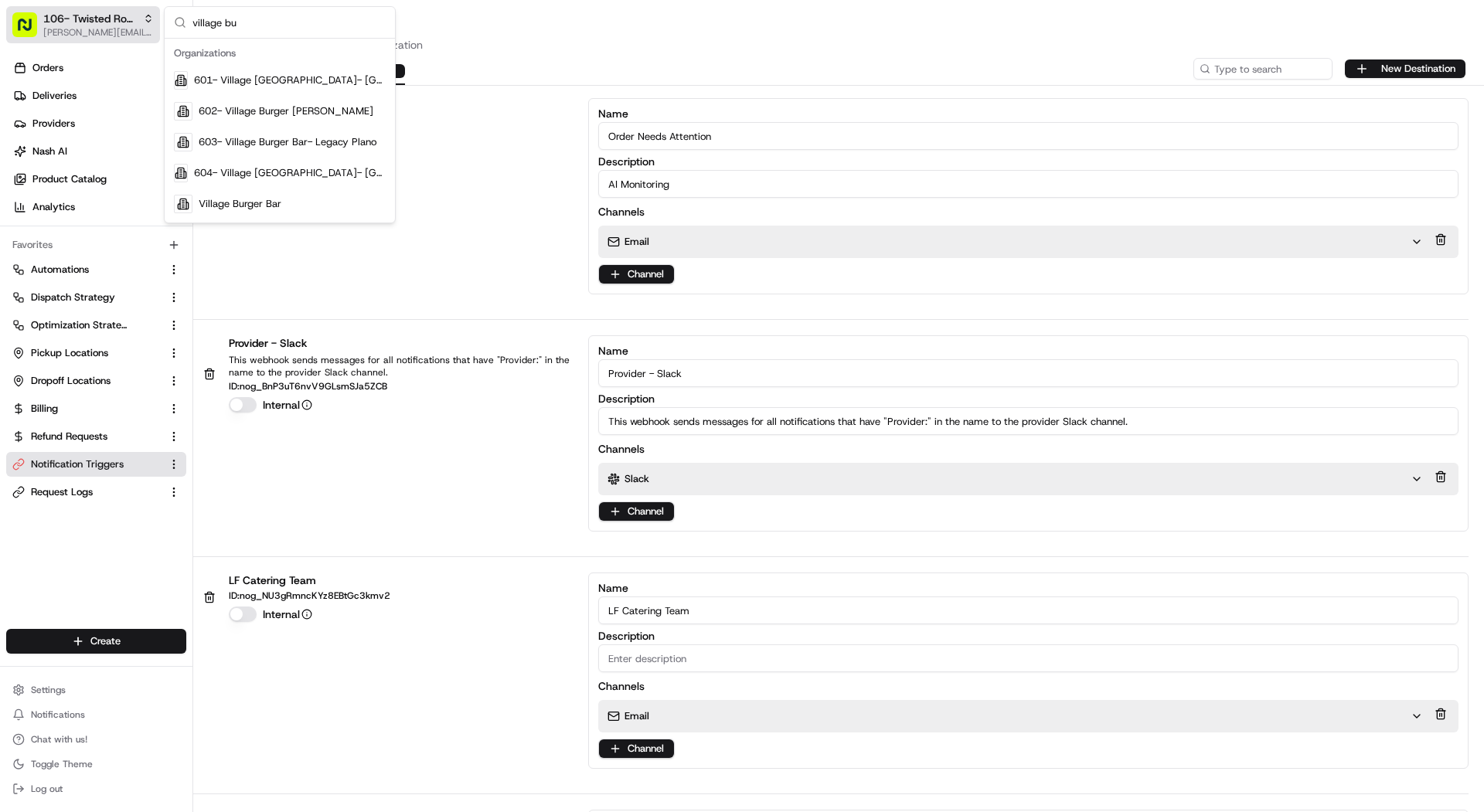
type input "village bu"
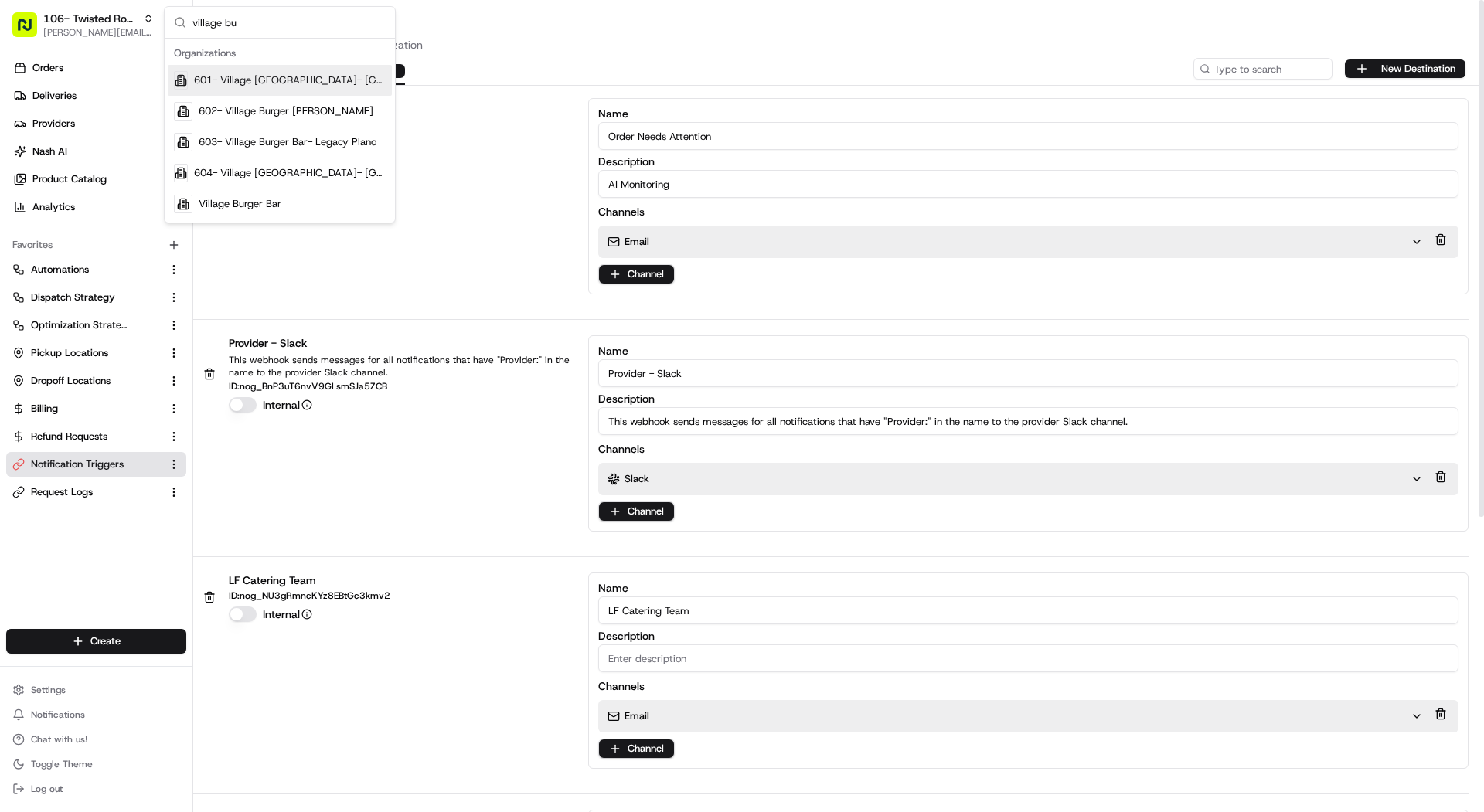
click span "601- Village [GEOGRAPHIC_DATA]- [GEOGRAPHIC_DATA]"
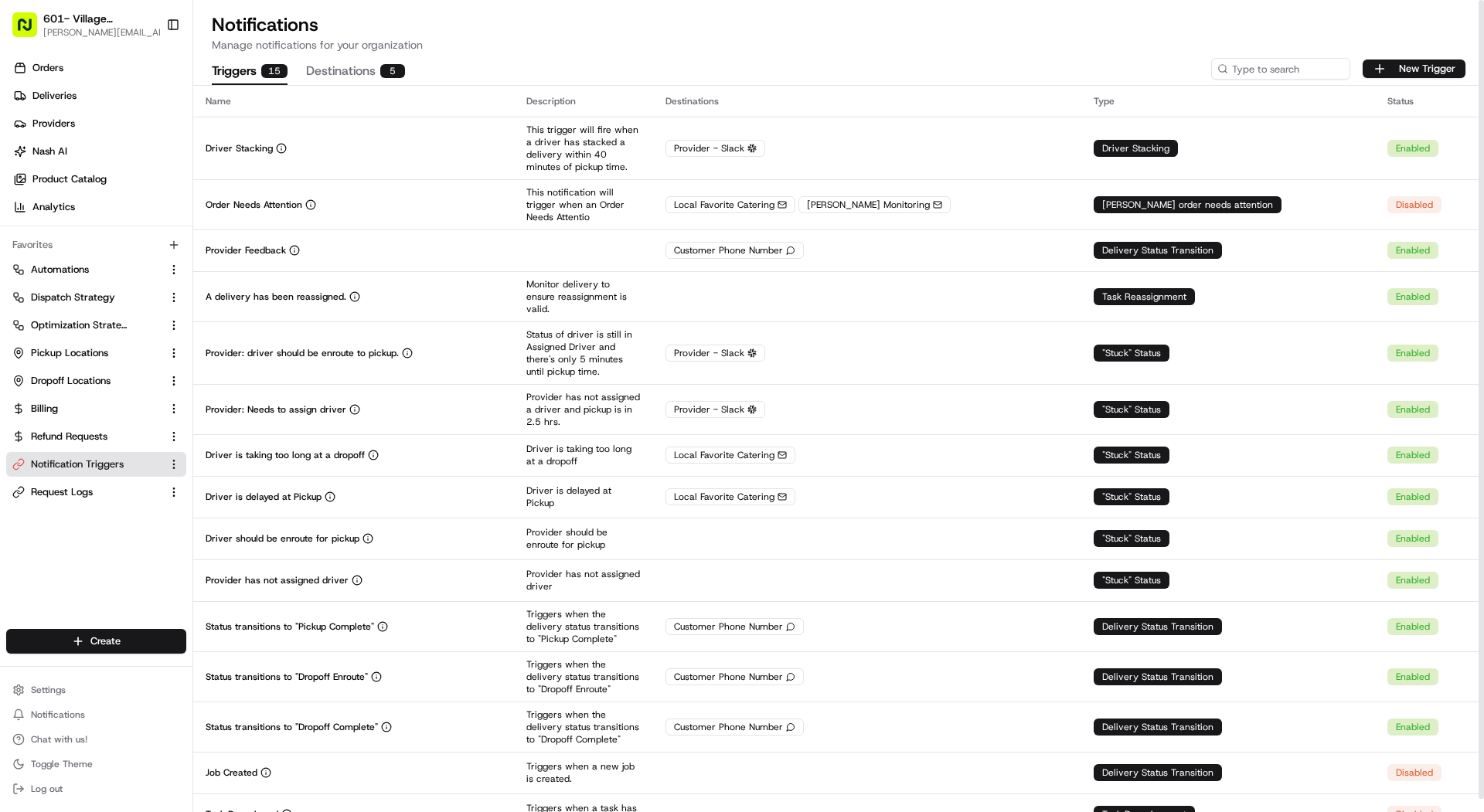
click button "Destinations 5"
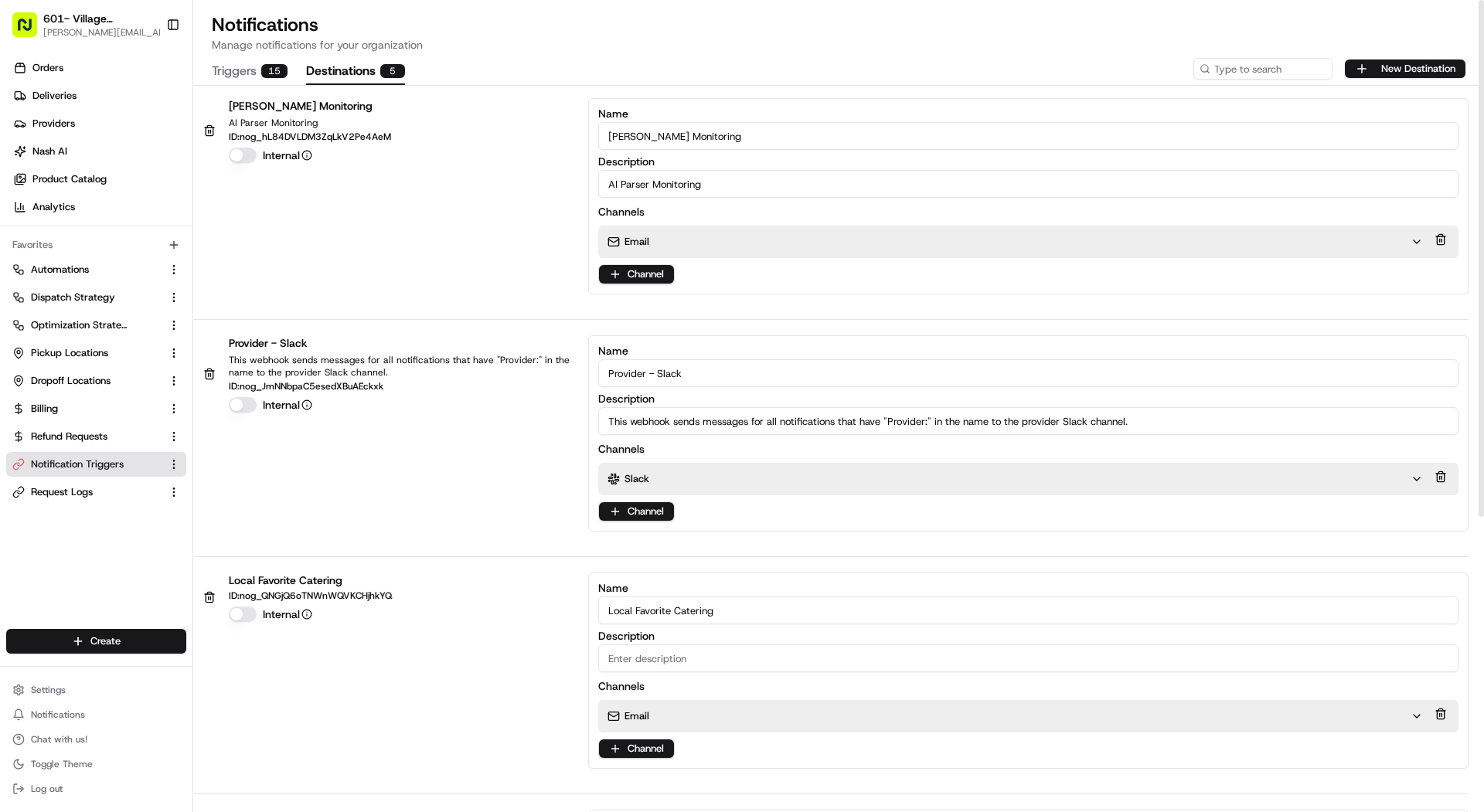
drag, startPoint x: 646, startPoint y: 139, endPoint x: 545, endPoint y: 138, distance: 101.0
click div "Mariam Monitoring AI Parser Monitoring ID: nog_hL84DVLDM3ZqLkV2Pe4AeM Internal …"
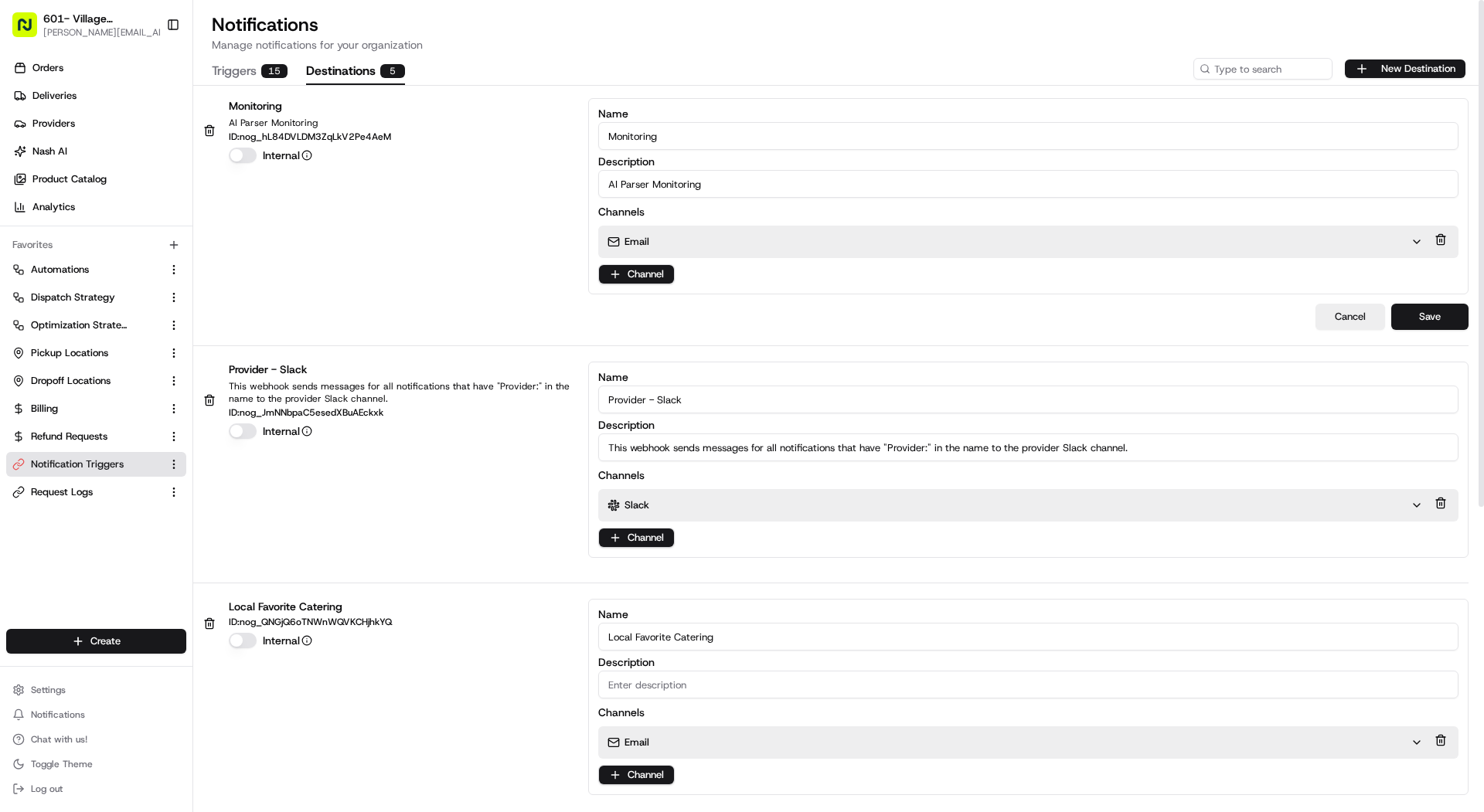
type input "Monitoring"
click div "Email"
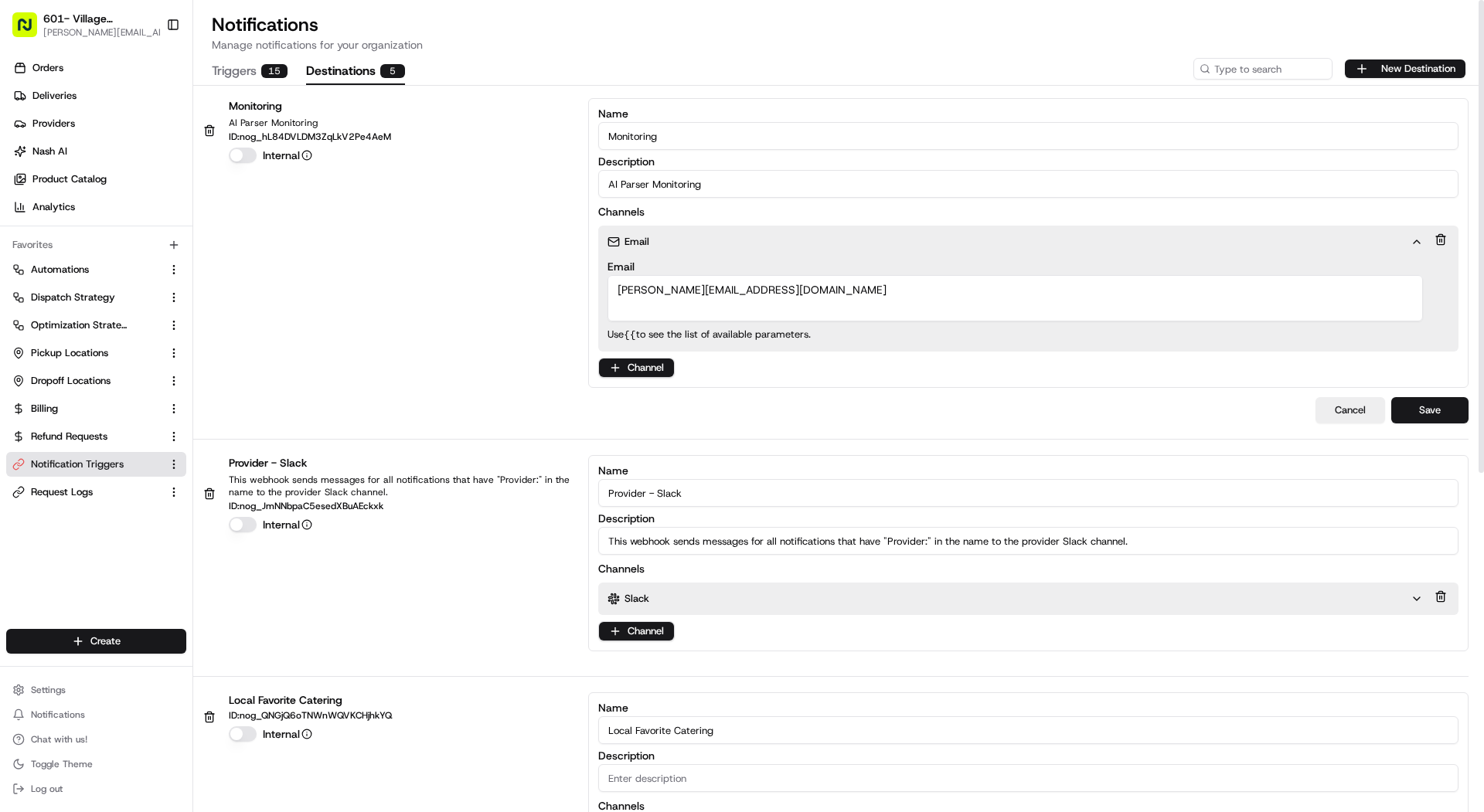
click textarea "Mariam@usenash.com"
paste textarea "local-favorite-needs-aaaara5gf5gnfwe7yhkbu57ype@use-nash.slack"
type textarea "local-favorite-needs-aaaara5gf5gnfwe7yhkbu57ype@use-nash.slack.com"
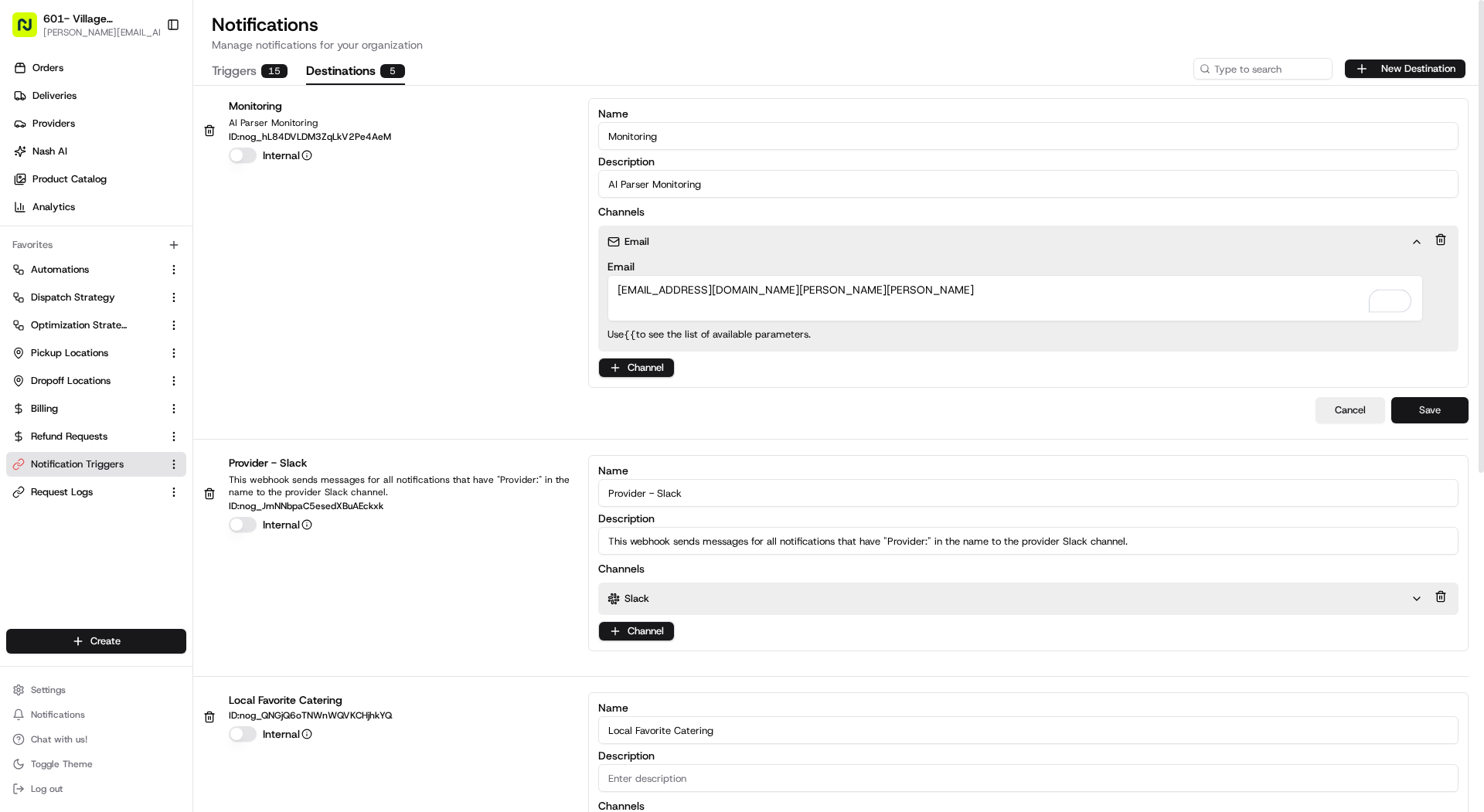
click button "Save"
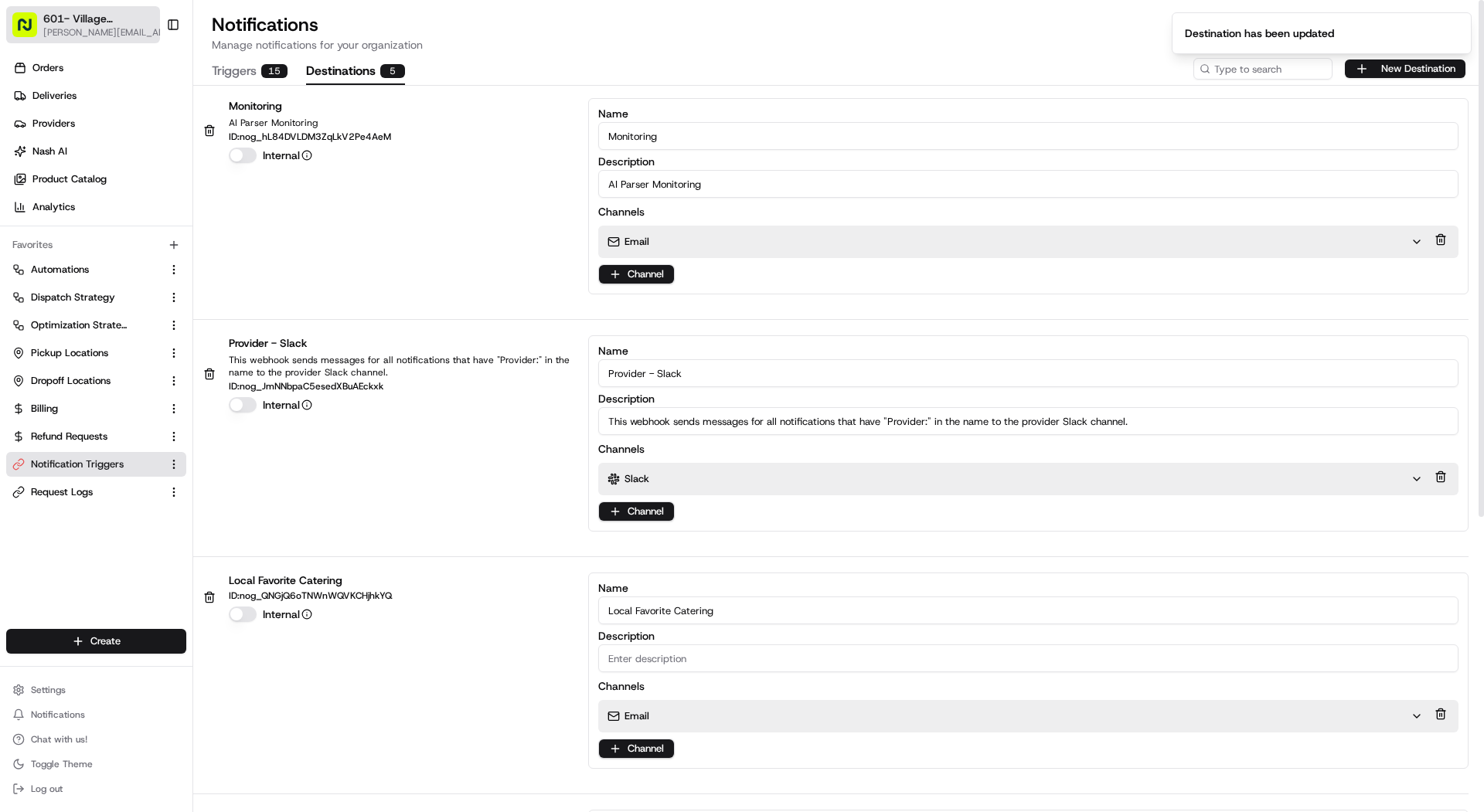
click span "[PERSON_NAME][EMAIL_ADDRESS][DOMAIN_NAME]"
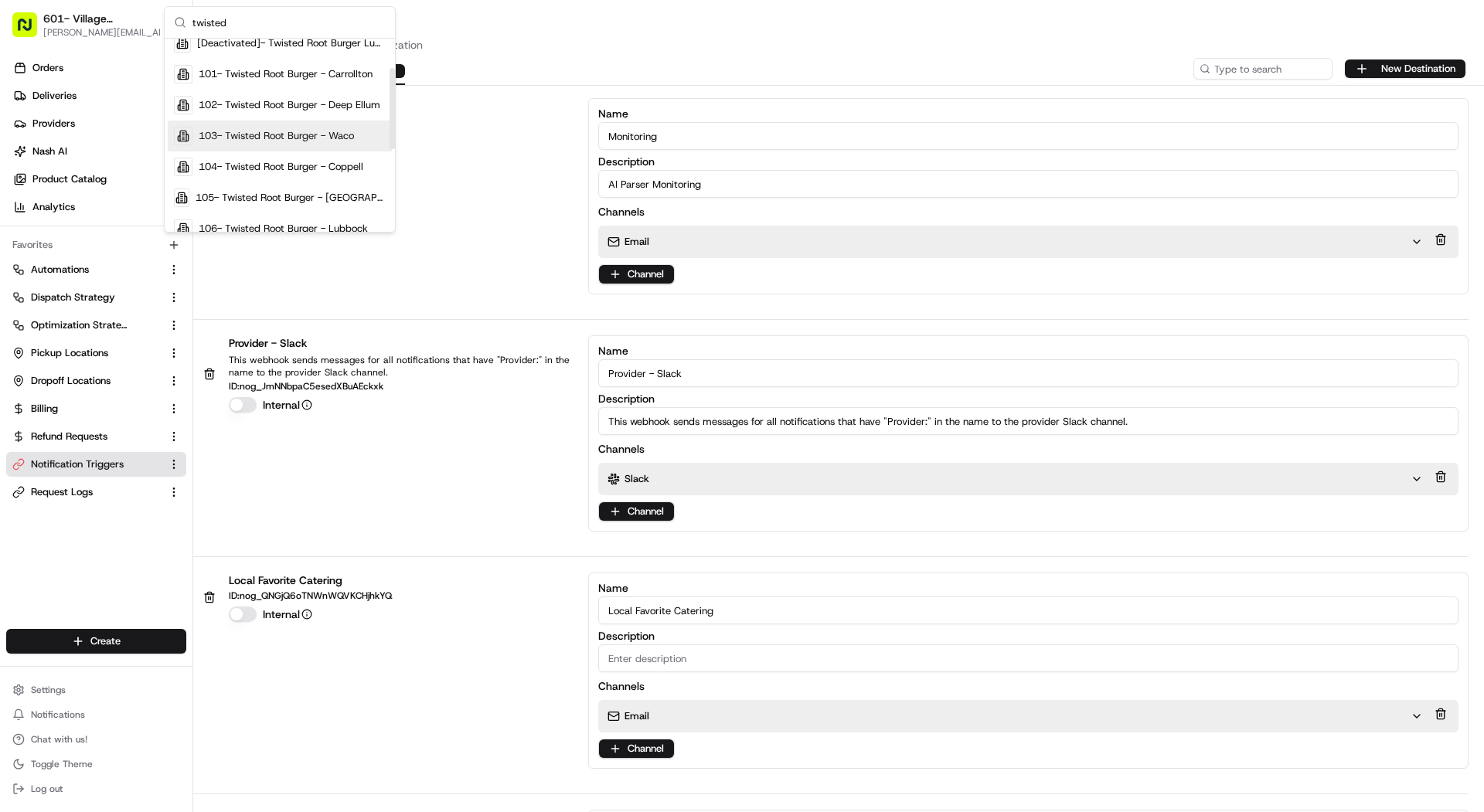
scroll to position [71, 0]
type input "twisted"
click span "106- Twisted Root Burger - Lubbock"
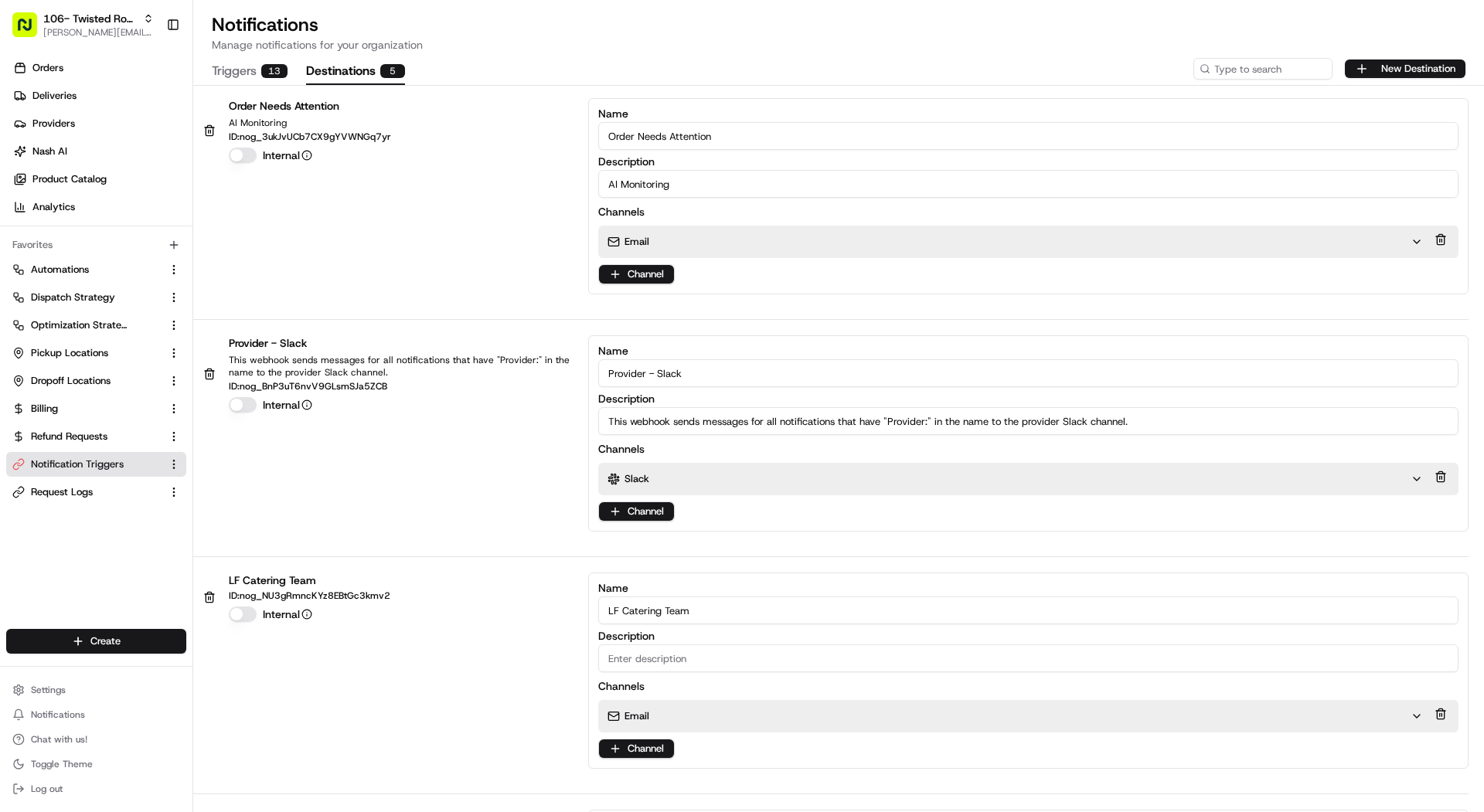
click button "Destinations 5"
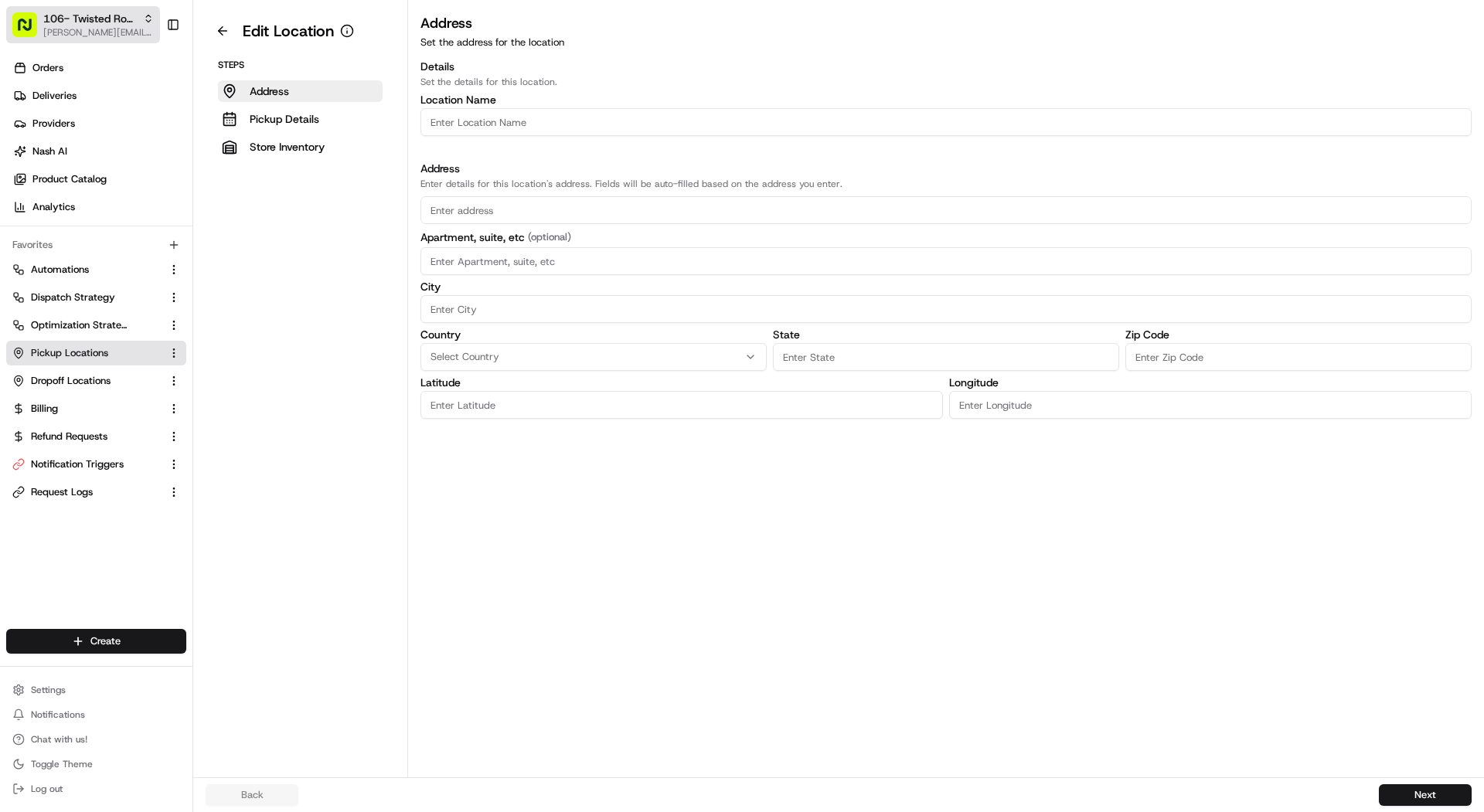
click at [78, 11] on span "106- Twisted Root Burger - Lubbock" at bounding box center [90, 18] width 93 height 15
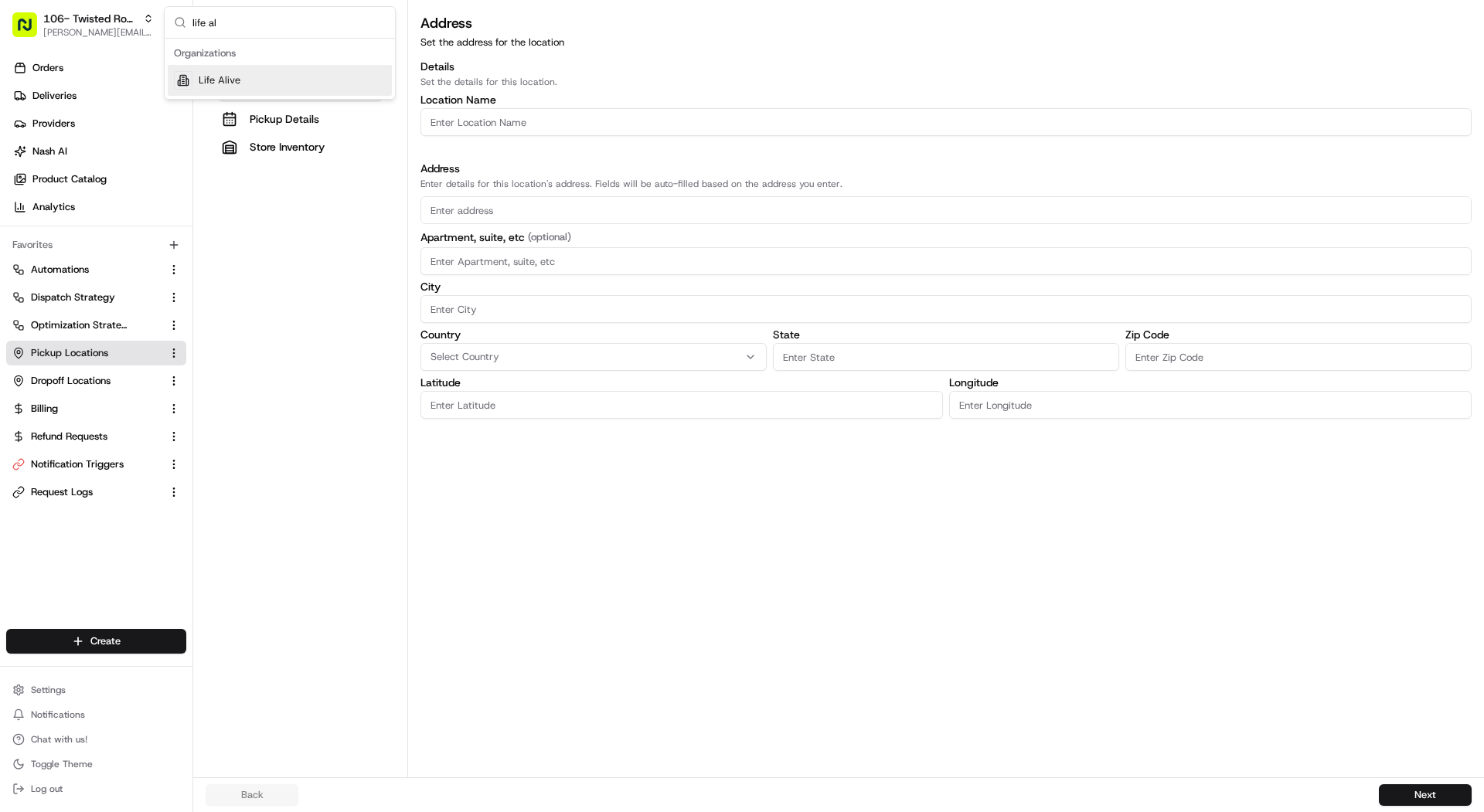
type input "life al"
click at [235, 73] on span "Life Alive" at bounding box center [219, 80] width 42 height 14
click at [126, 61] on link "Orders" at bounding box center [100, 68] width 186 height 25
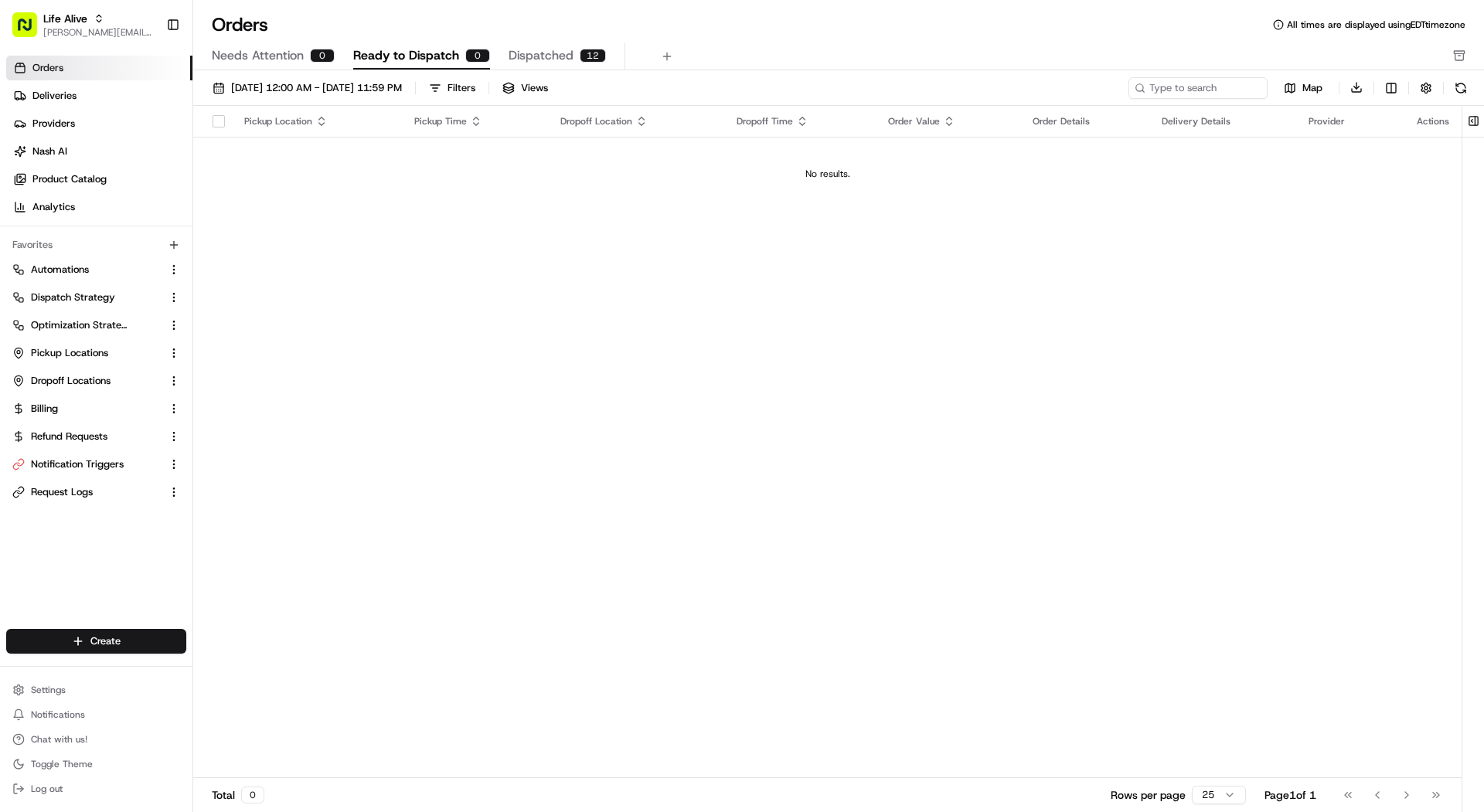
click at [575, 47] on button "Dispatched 12" at bounding box center [557, 57] width 97 height 27
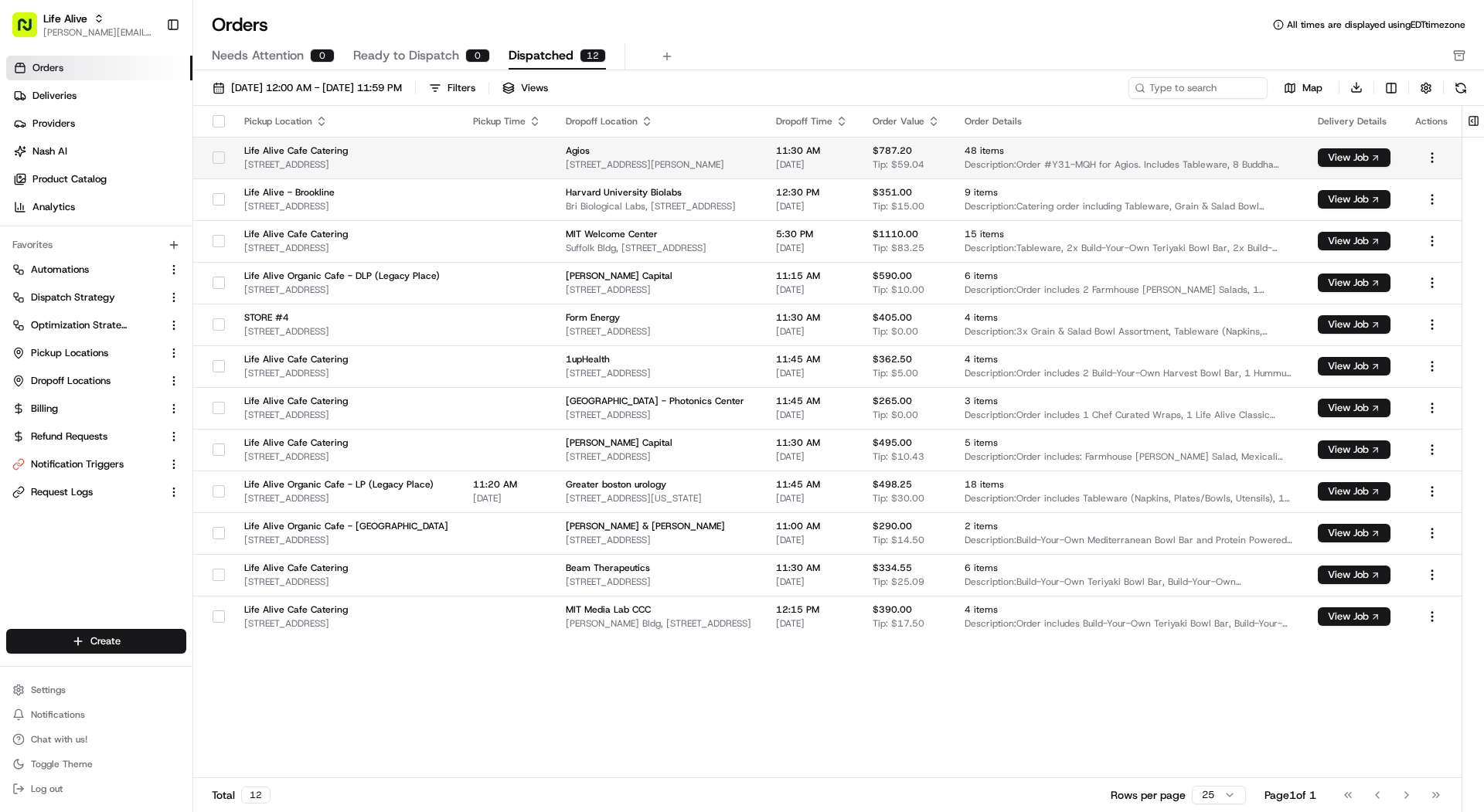
click at [503, 158] on td at bounding box center [507, 158] width 93 height 42
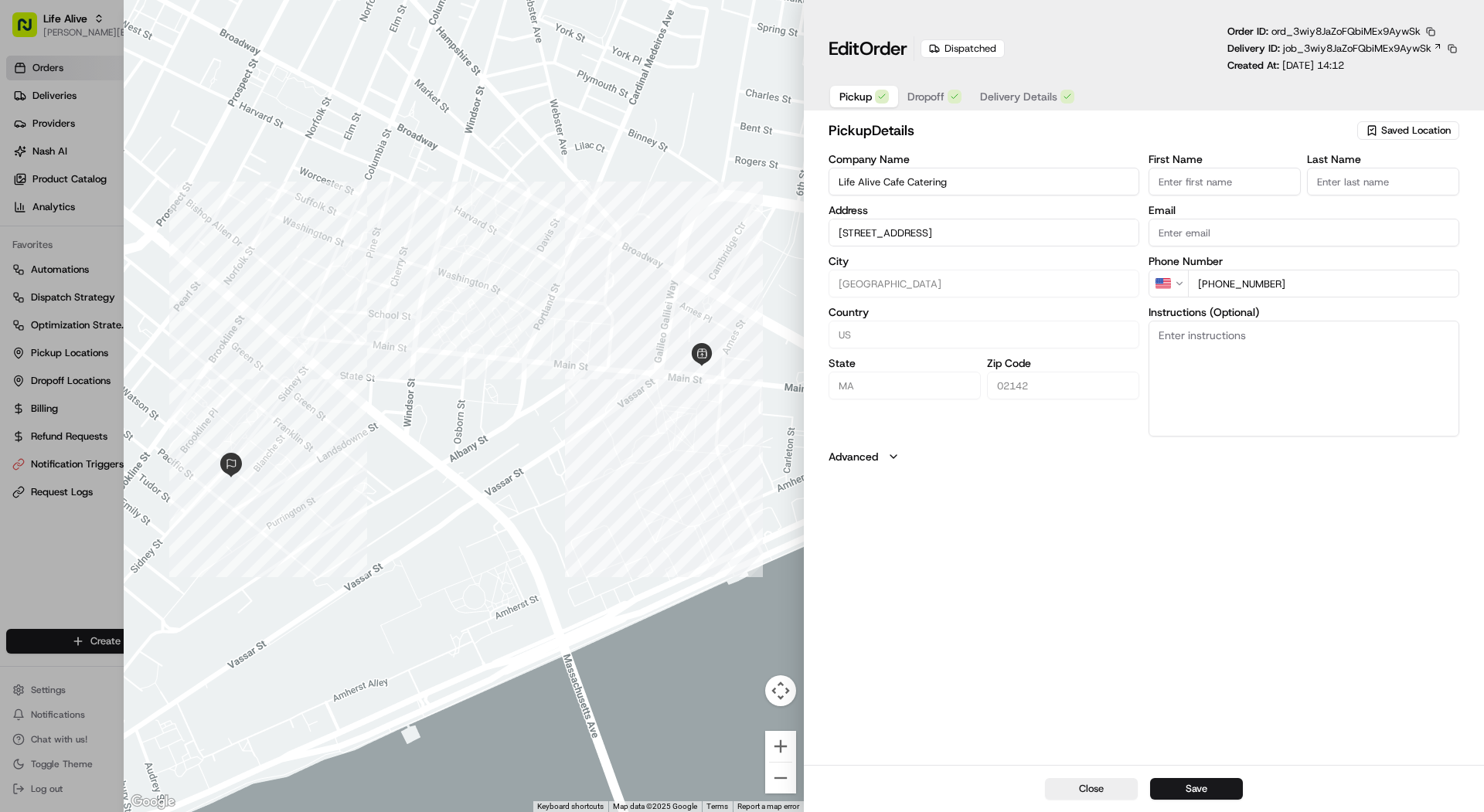
click at [962, 47] on div "Dispatched" at bounding box center [962, 48] width 85 height 19
type input "+1"
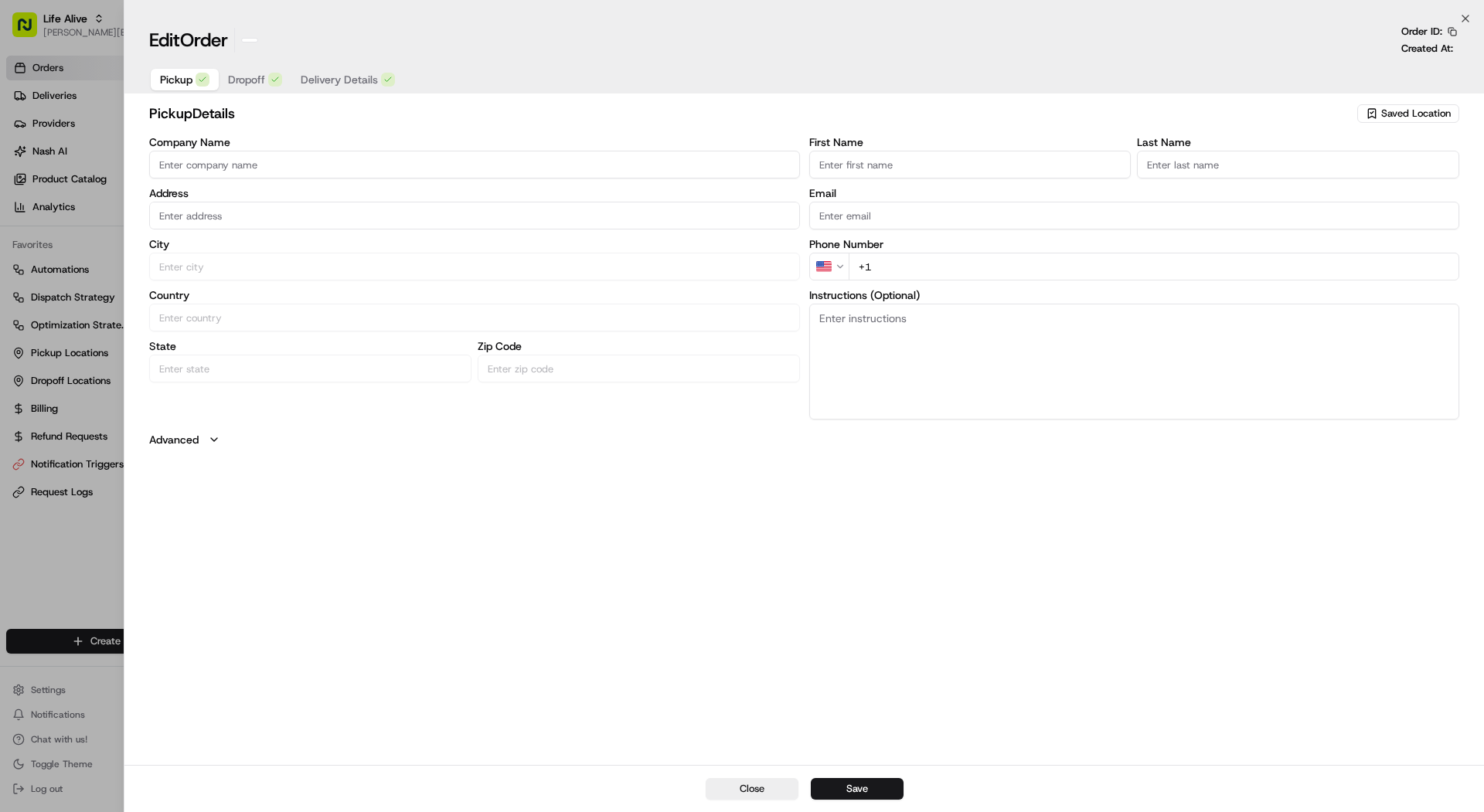
click at [91, 106] on div at bounding box center [742, 406] width 1484 height 812
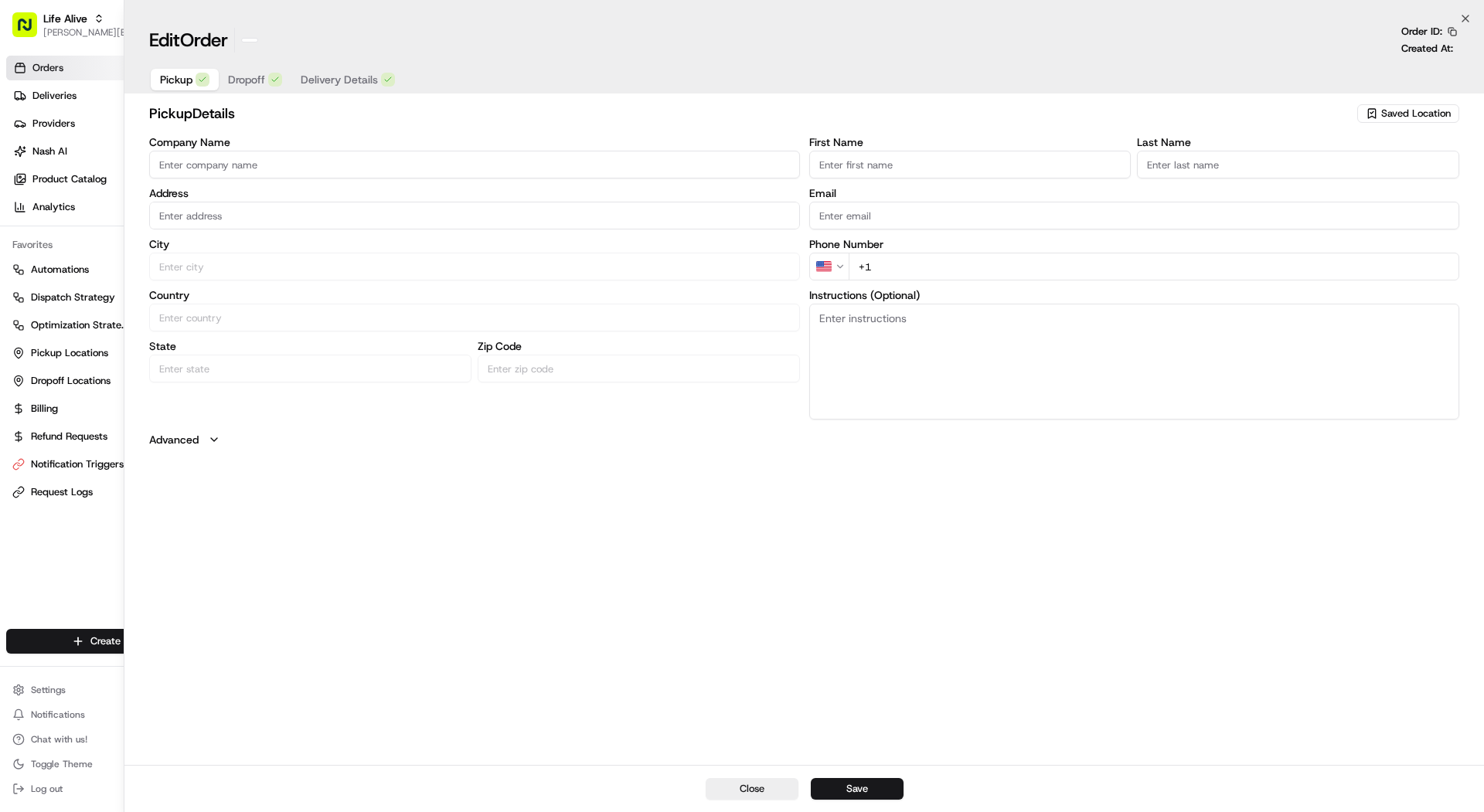
click at [92, 96] on html "Life Alive [PERSON_NAME][EMAIL_ADDRESS][DOMAIN_NAME] Toggle Sidebar Orders Deli…" at bounding box center [742, 406] width 1484 height 812
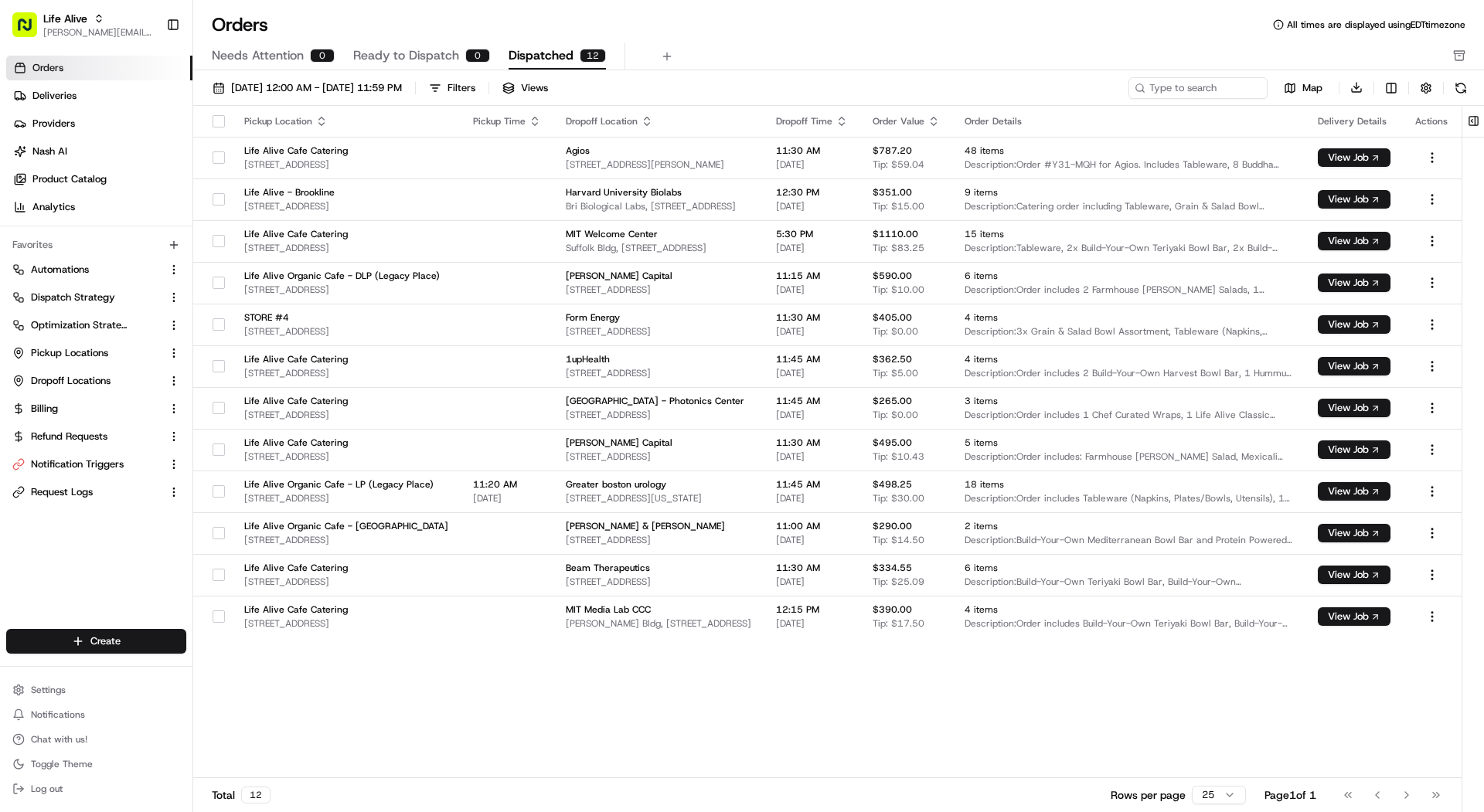
click at [92, 96] on link "Deliveries" at bounding box center [100, 96] width 186 height 25
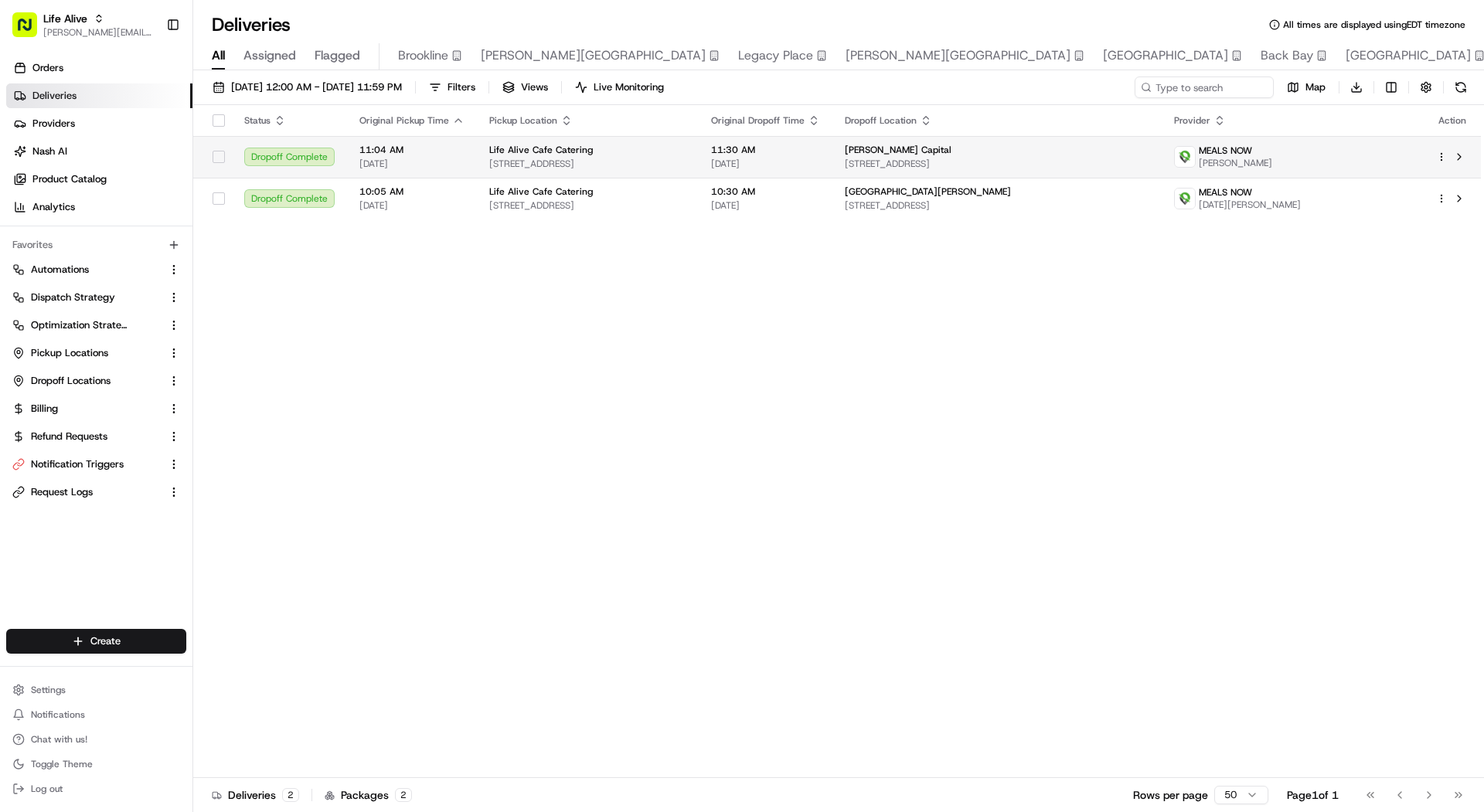
click at [440, 161] on span "[DATE]" at bounding box center [411, 163] width 105 height 12
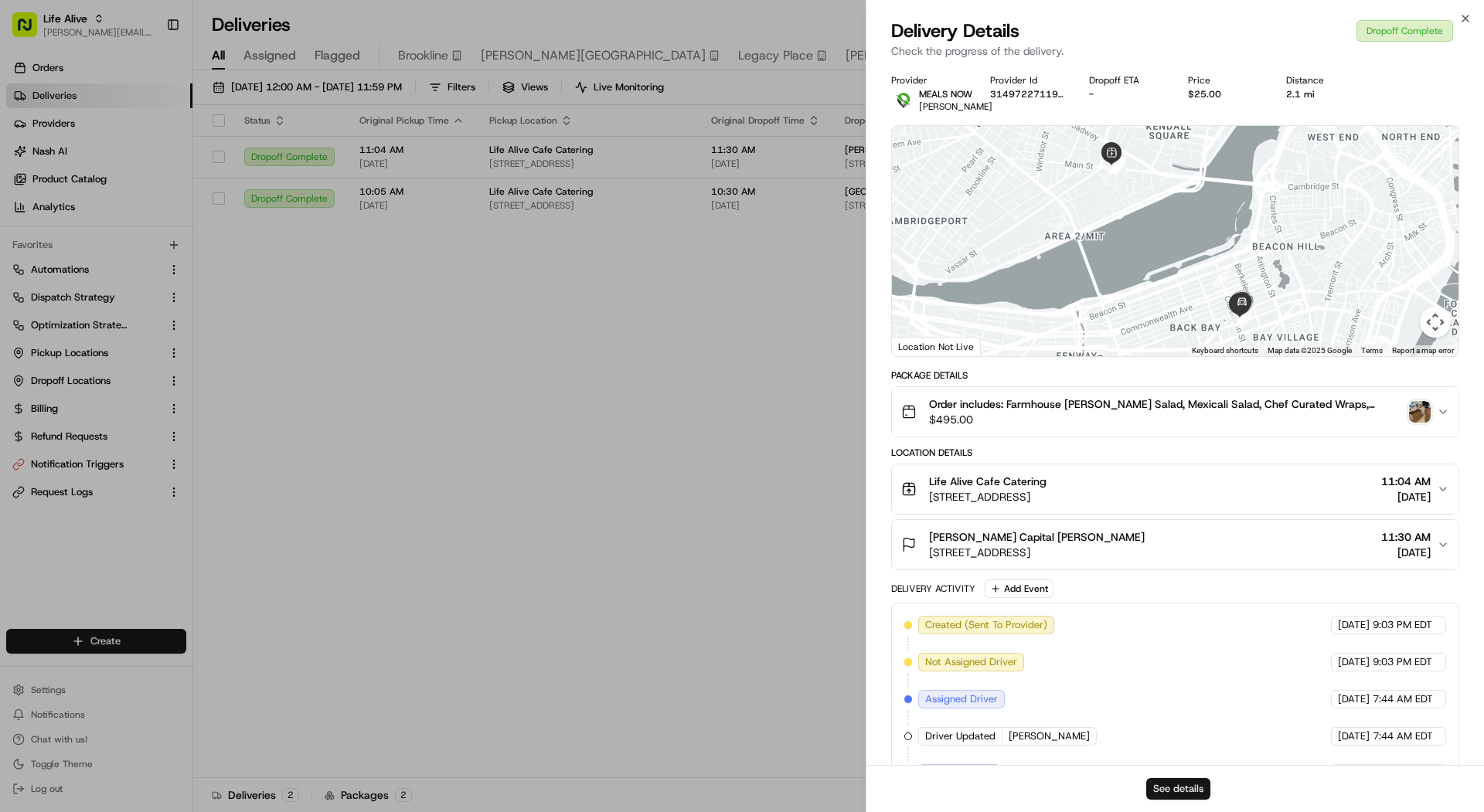
click at [1178, 780] on button "See details" at bounding box center [1178, 788] width 65 height 22
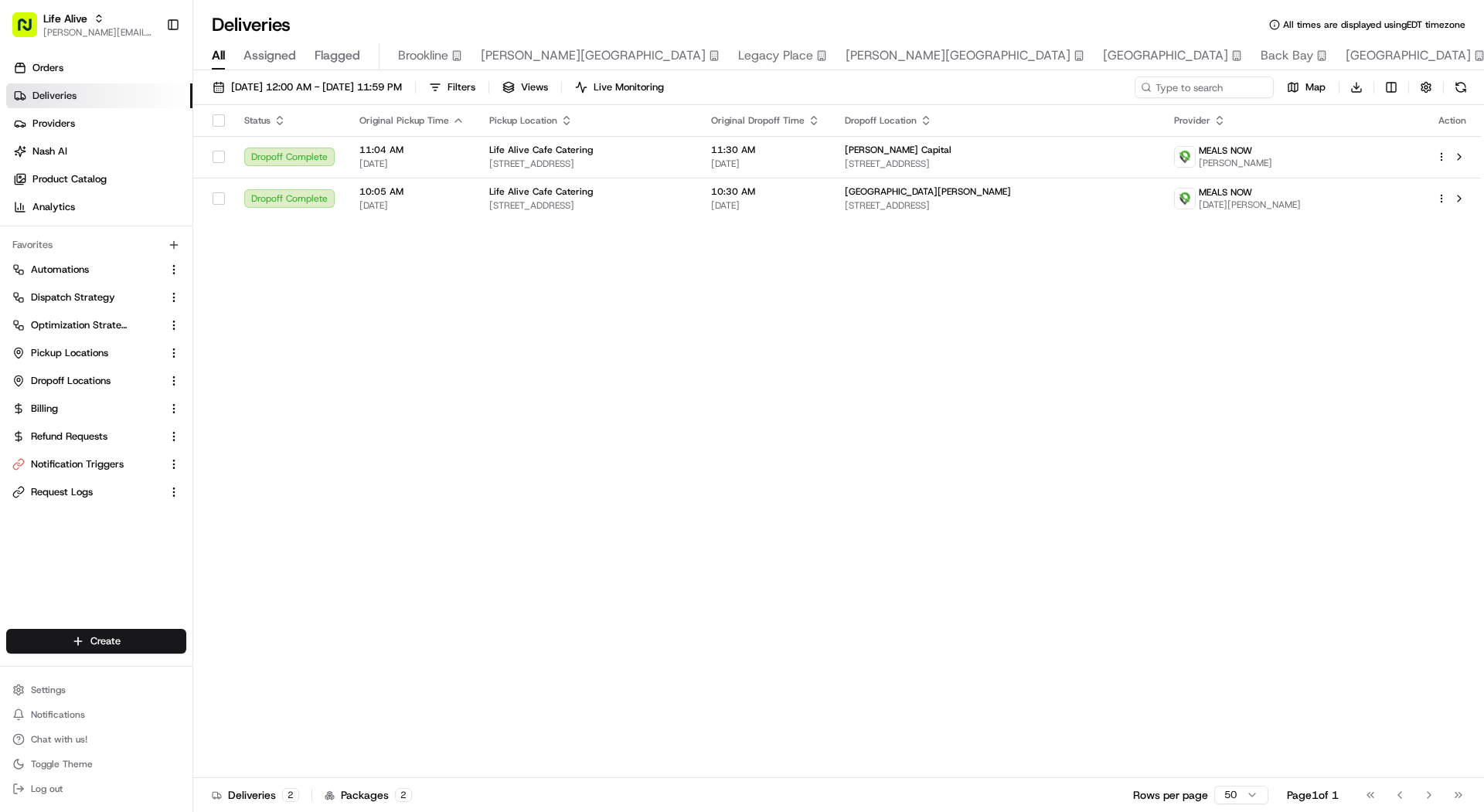
click at [102, 23] on icon "button" at bounding box center [98, 18] width 10 height 10
type input "rasa"
click at [324, 85] on div "Rasa (Email Parsing)" at bounding box center [279, 80] width 224 height 31
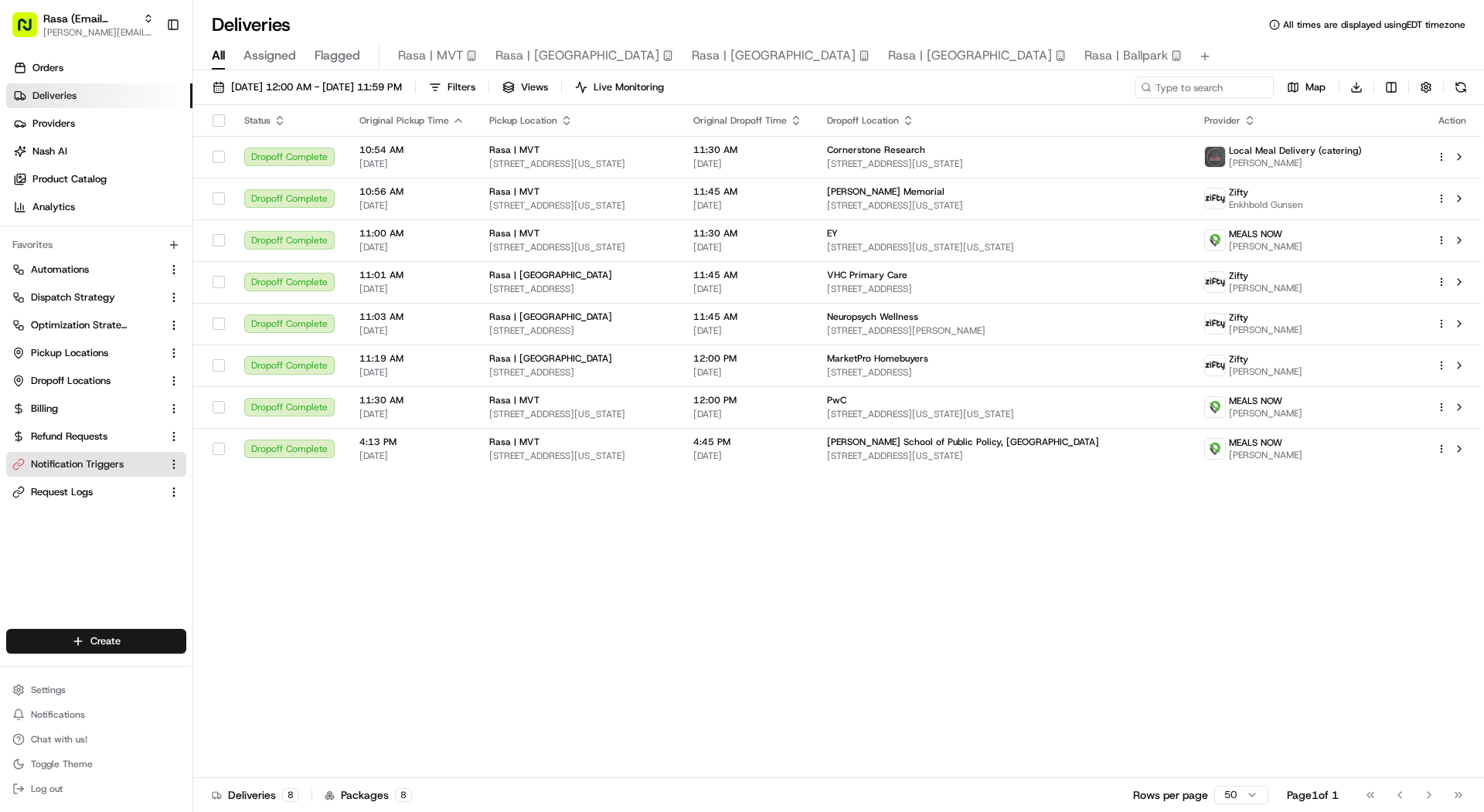
click at [75, 466] on span "Notification Triggers" at bounding box center [78, 464] width 93 height 14
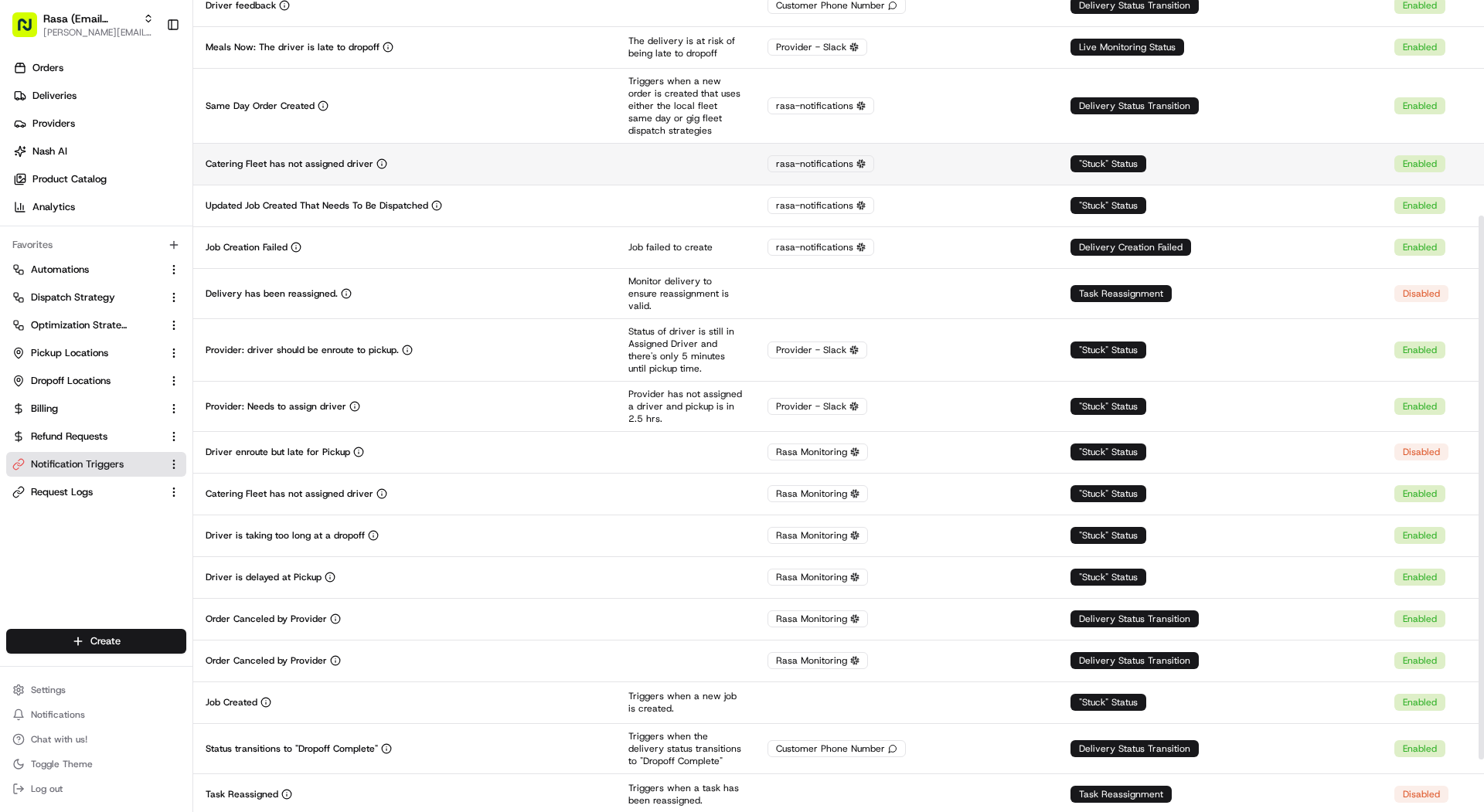
scroll to position [301, 0]
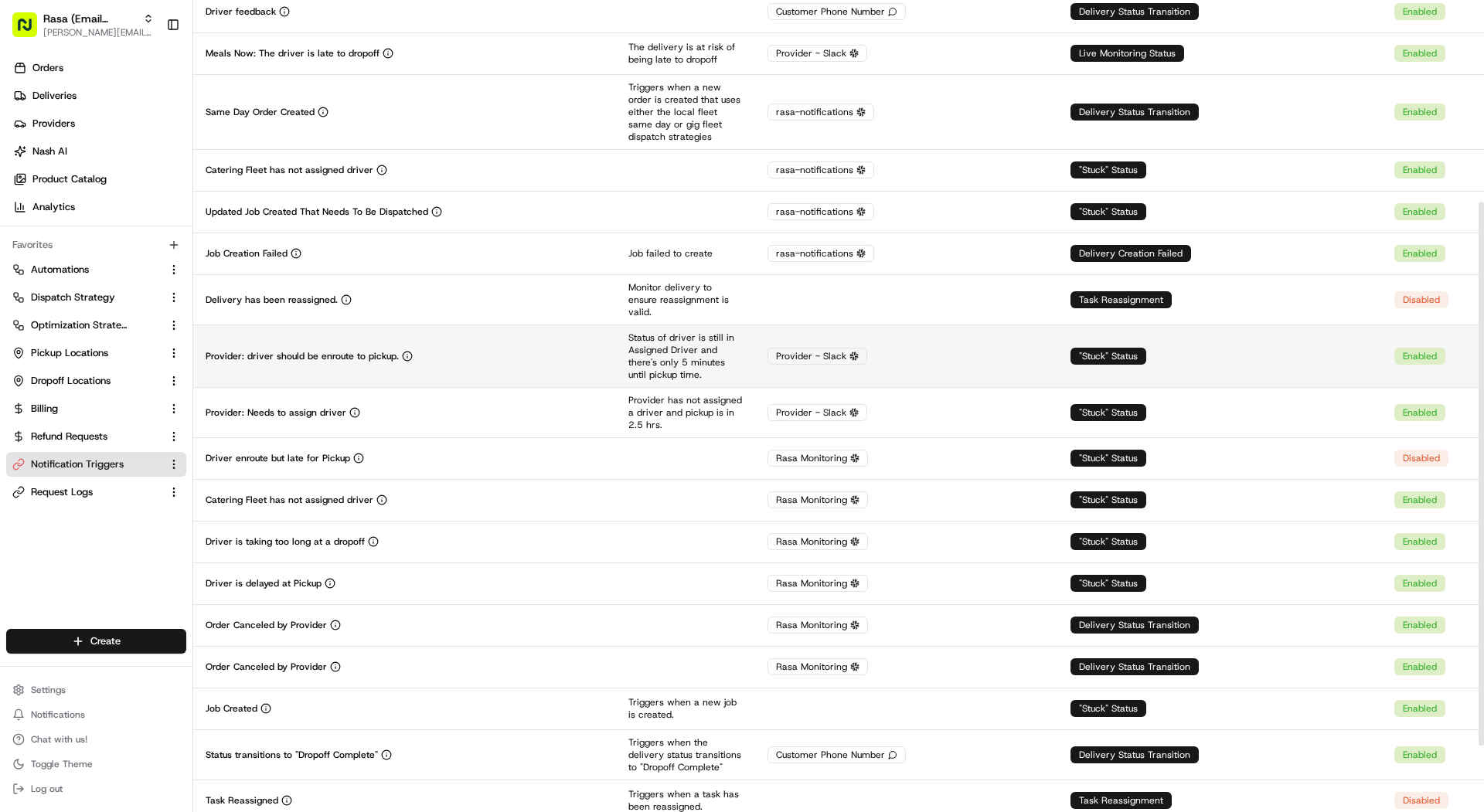
click at [460, 367] on td "Provider: driver should be enroute to pickup." at bounding box center [404, 356] width 423 height 63
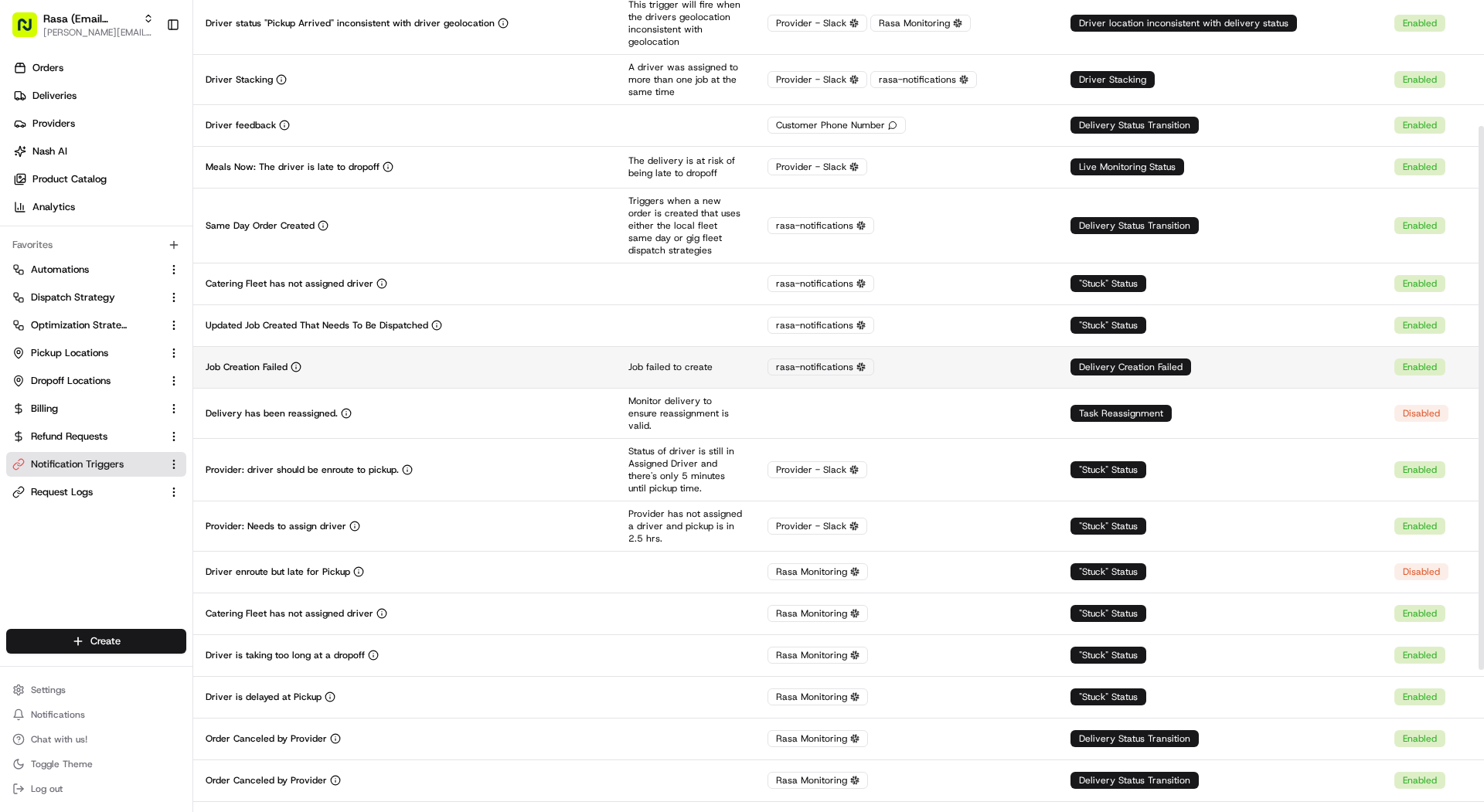
scroll to position [187, 0]
click at [667, 519] on p "Provider has not assigned a driver and pickup is in 2.5 hrs." at bounding box center [685, 526] width 114 height 37
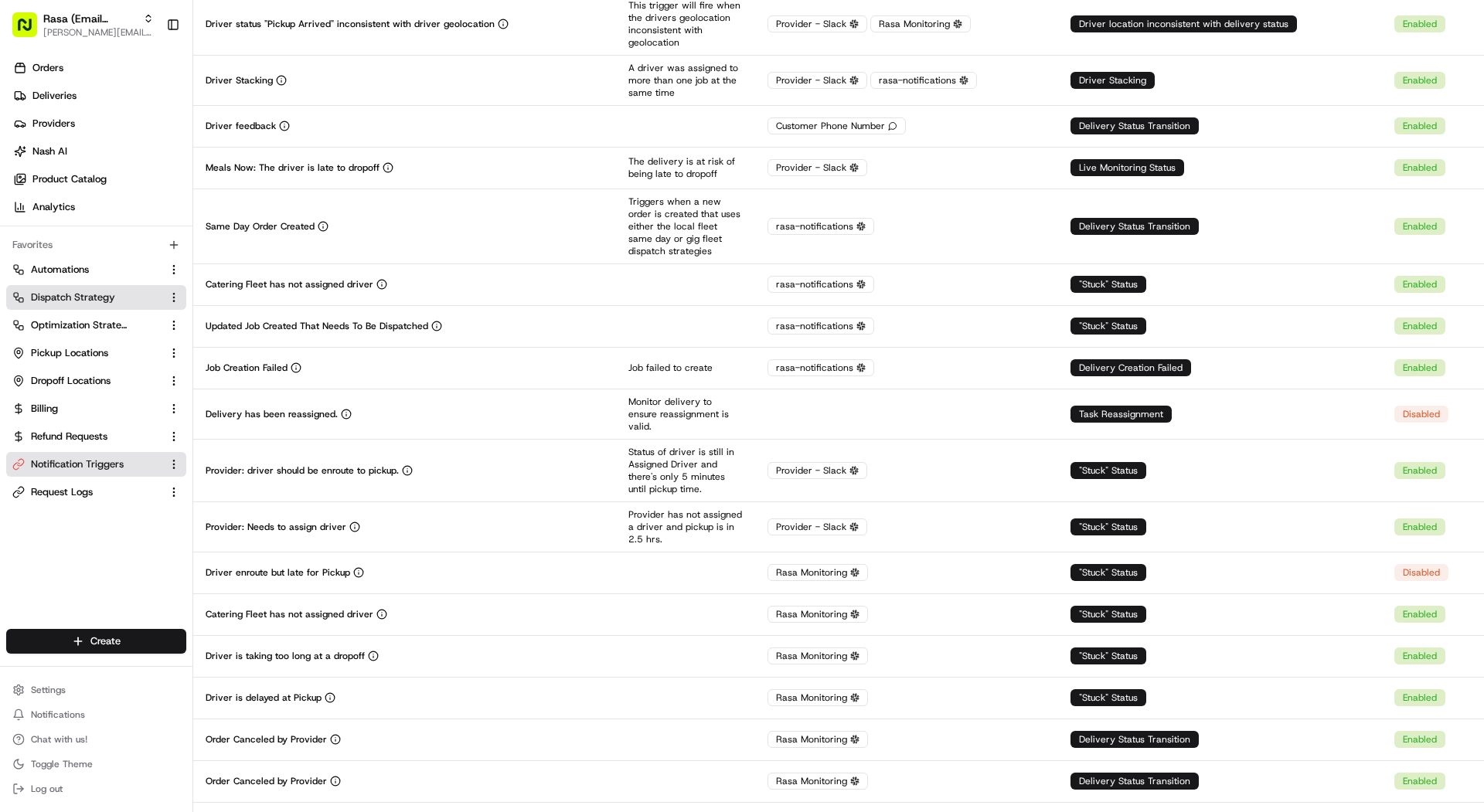
click at [74, 293] on span "Dispatch Strategy" at bounding box center [73, 297] width 85 height 14
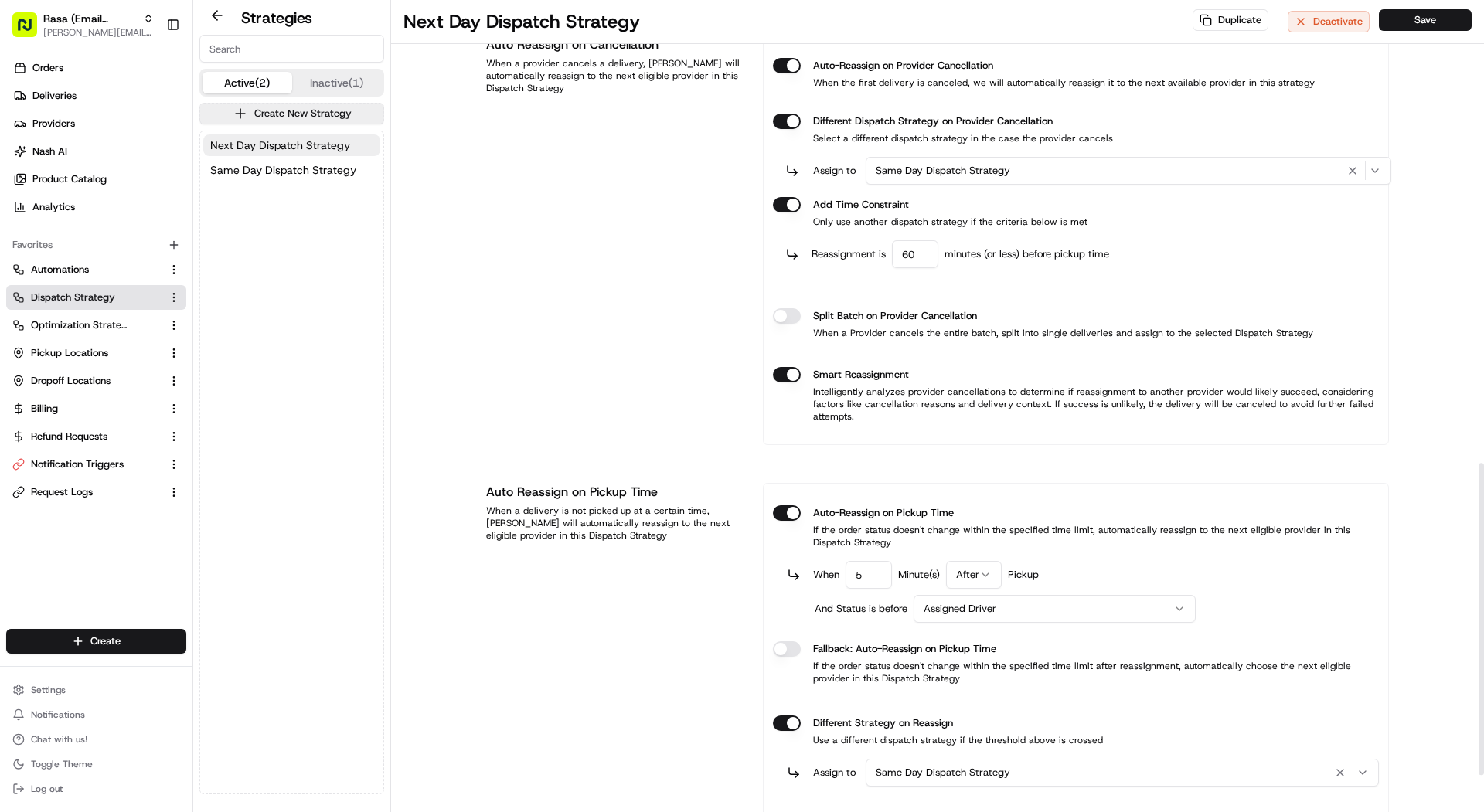
scroll to position [1301, 0]
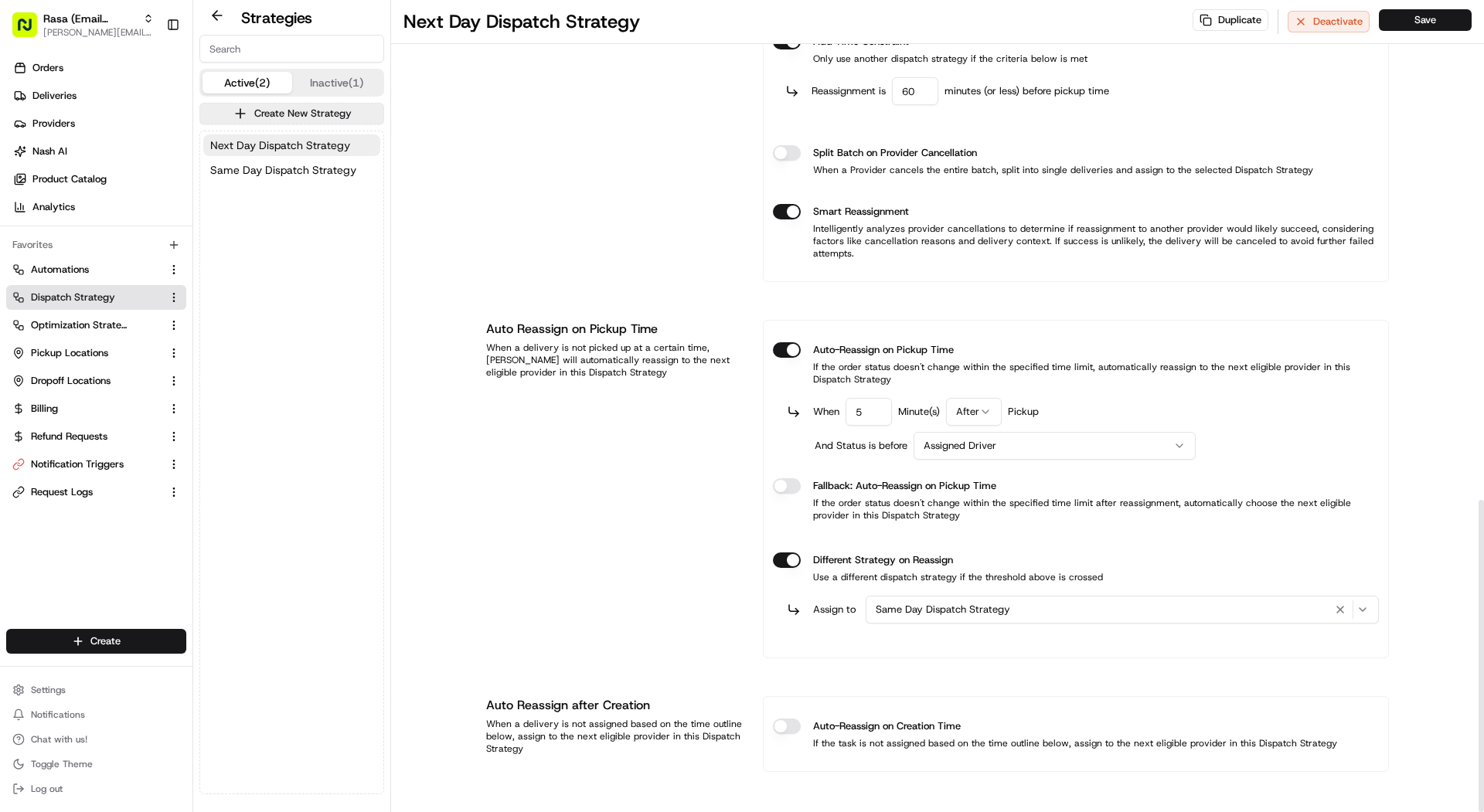
click at [942, 441] on html "Rasa (Email Parsing) [PERSON_NAME][EMAIL_ADDRESS][DOMAIN_NAME] Toggle Sidebar O…" at bounding box center [742, 406] width 1484 height 812
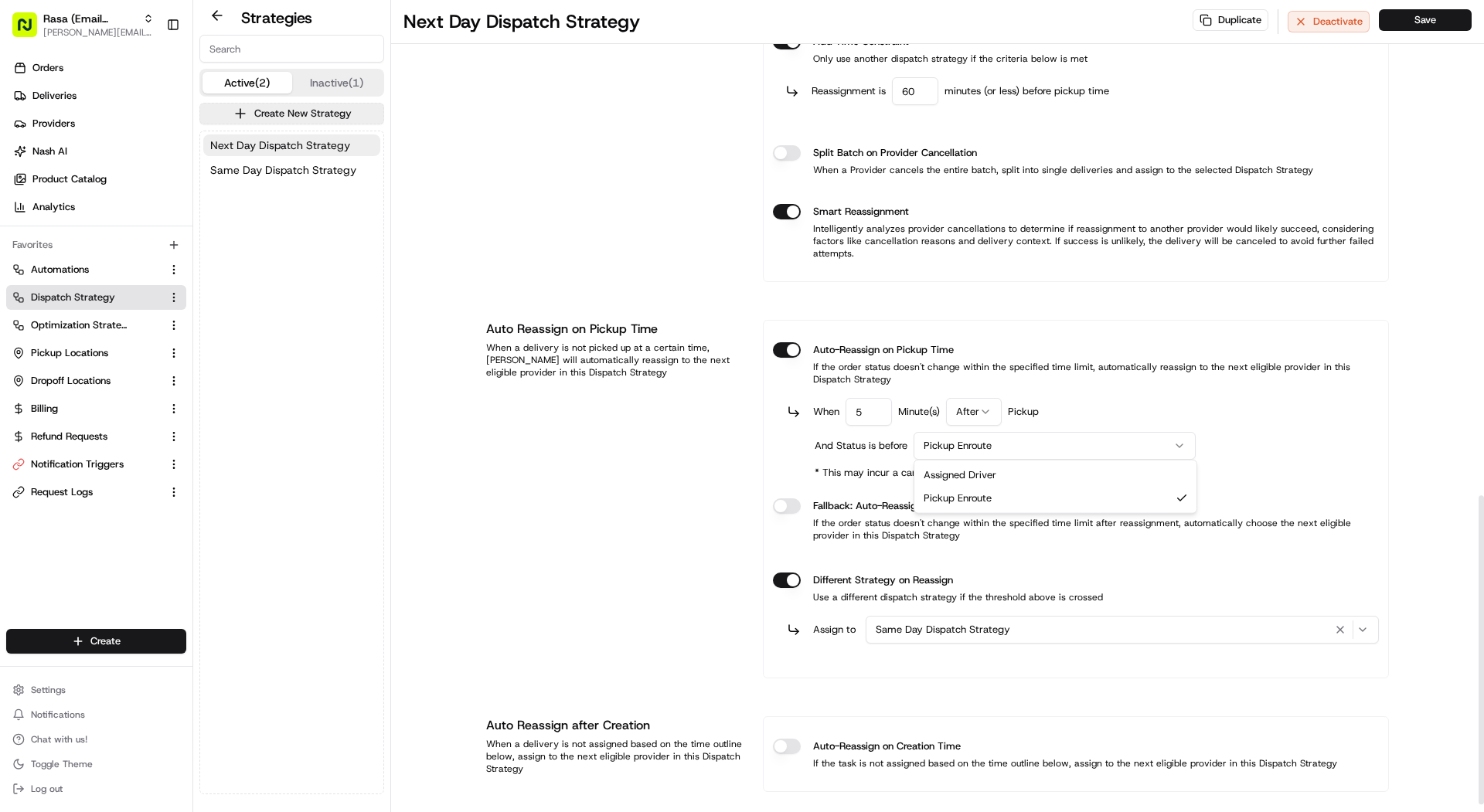
click at [946, 444] on html "Rasa (Email Parsing) [PERSON_NAME][EMAIL_ADDRESS][DOMAIN_NAME] Toggle Sidebar O…" at bounding box center [742, 406] width 1484 height 812
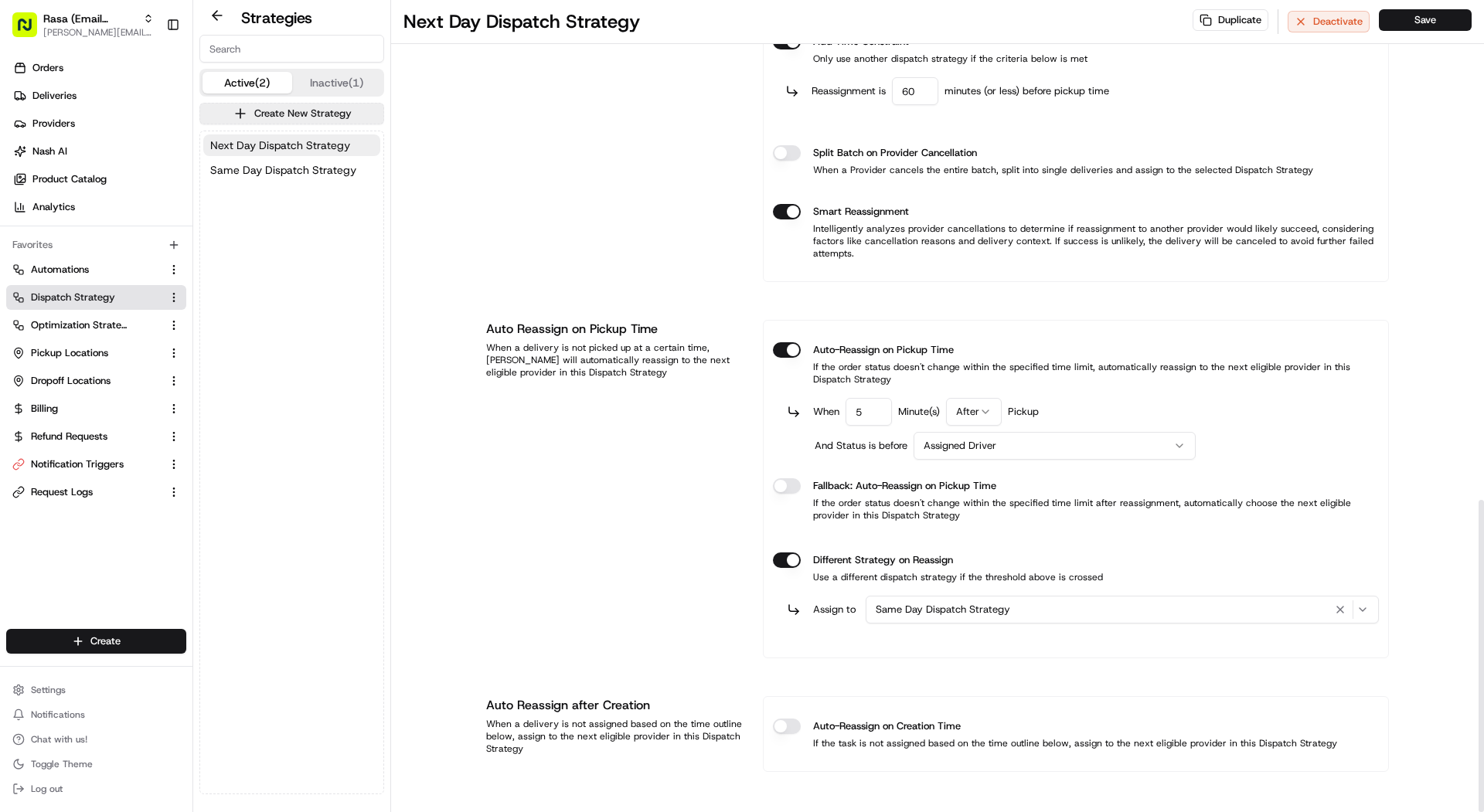
click at [789, 726] on button "Auto-Reassign on Creation Time" at bounding box center [786, 726] width 28 height 15
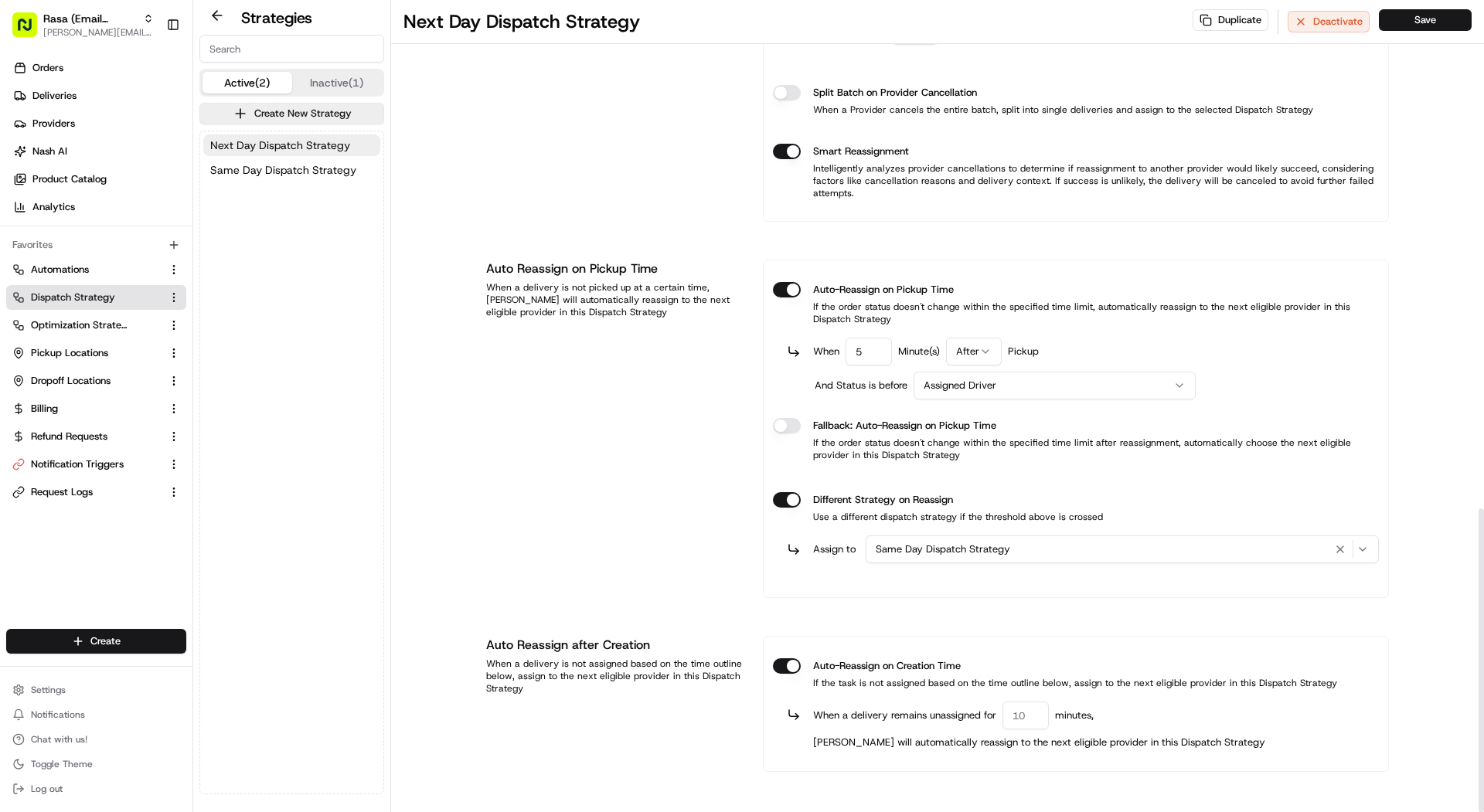
click at [788, 648] on div "Auto-Reassign on Creation Time If the task is not assigned based on the time ou…" at bounding box center [1075, 673] width 606 height 56
click at [788, 659] on button "Auto-Reassign on Creation Time" at bounding box center [786, 666] width 28 height 15
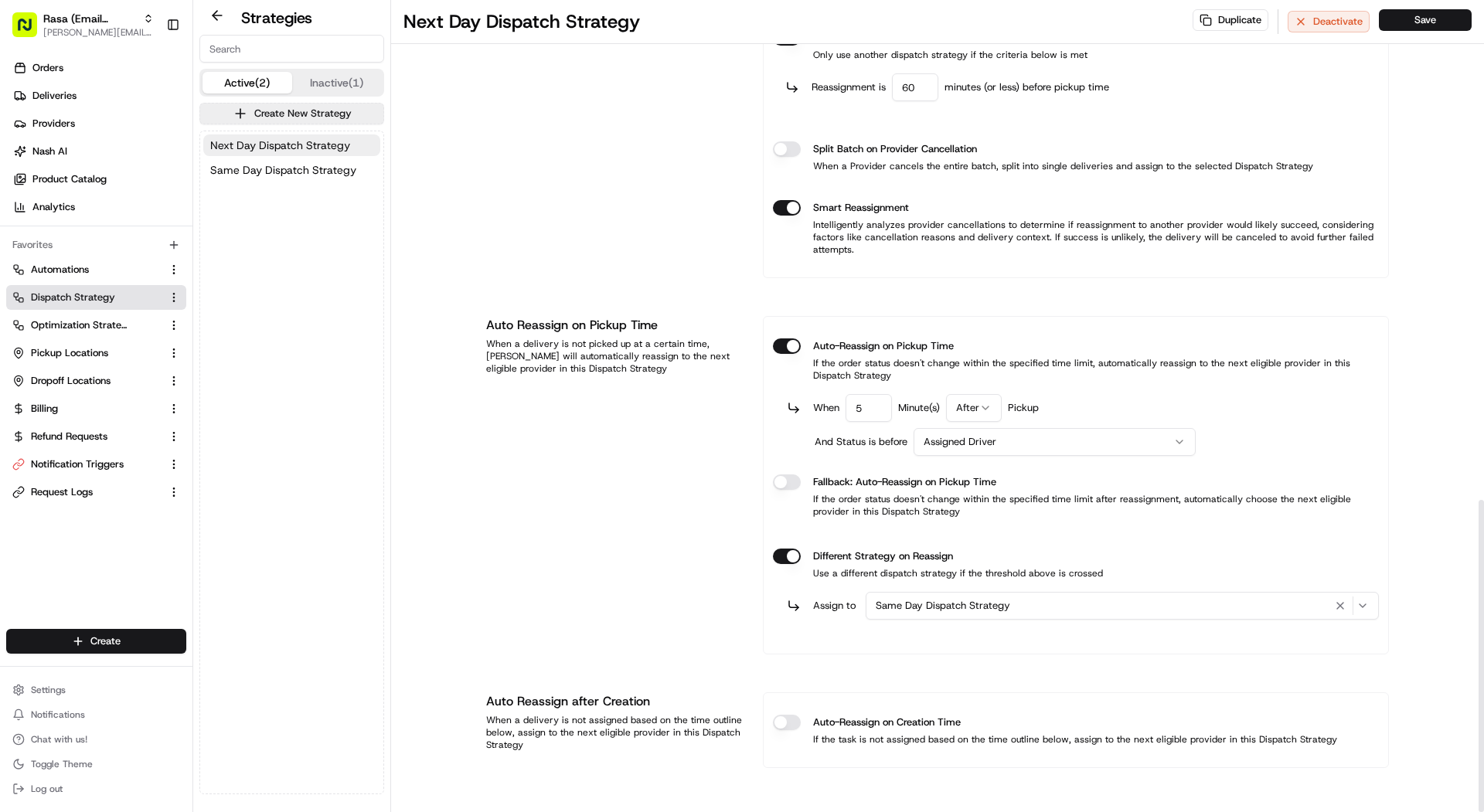
scroll to position [1301, 0]
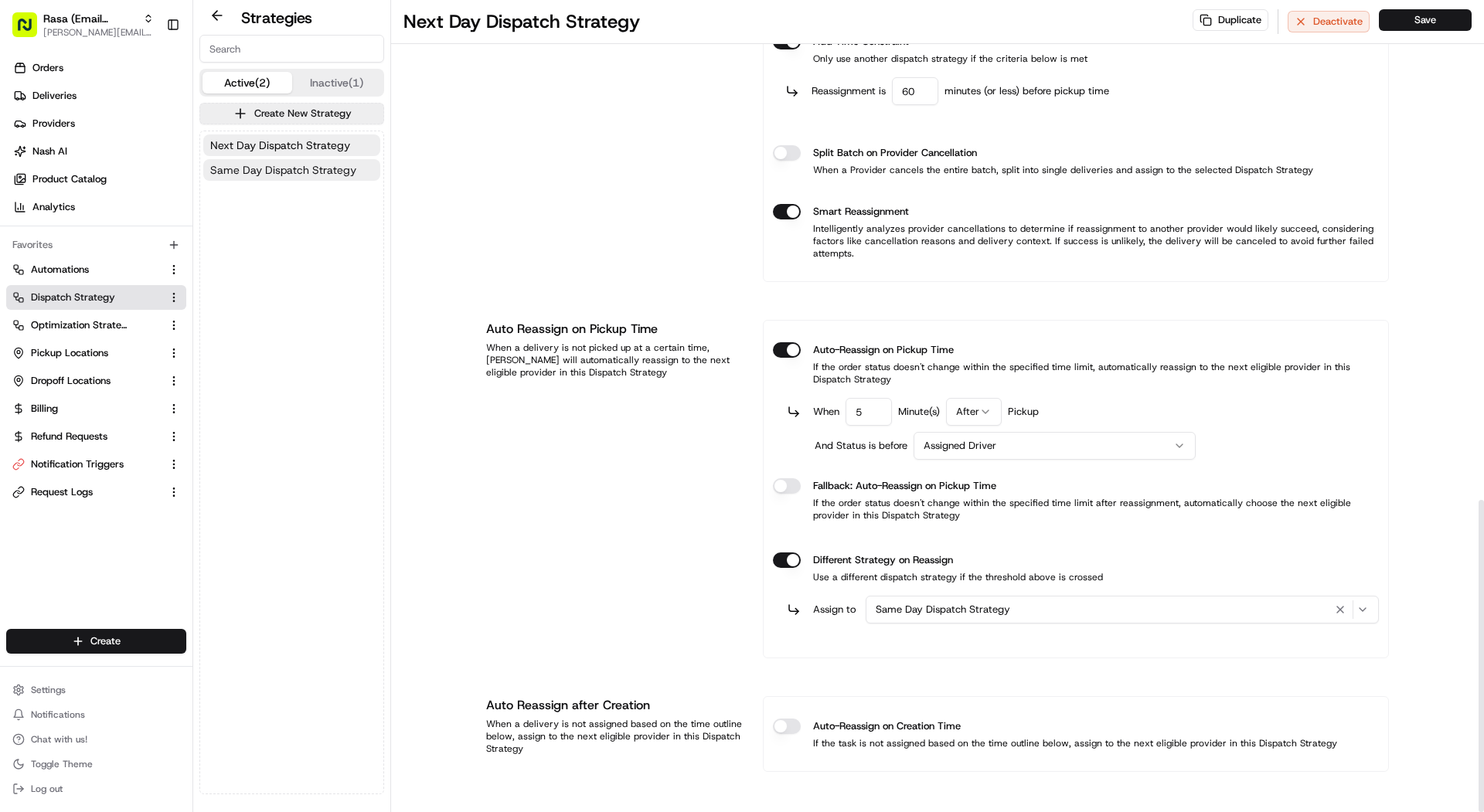
click at [295, 178] on button "Same Day Dispatch Strategy" at bounding box center [292, 170] width 177 height 22
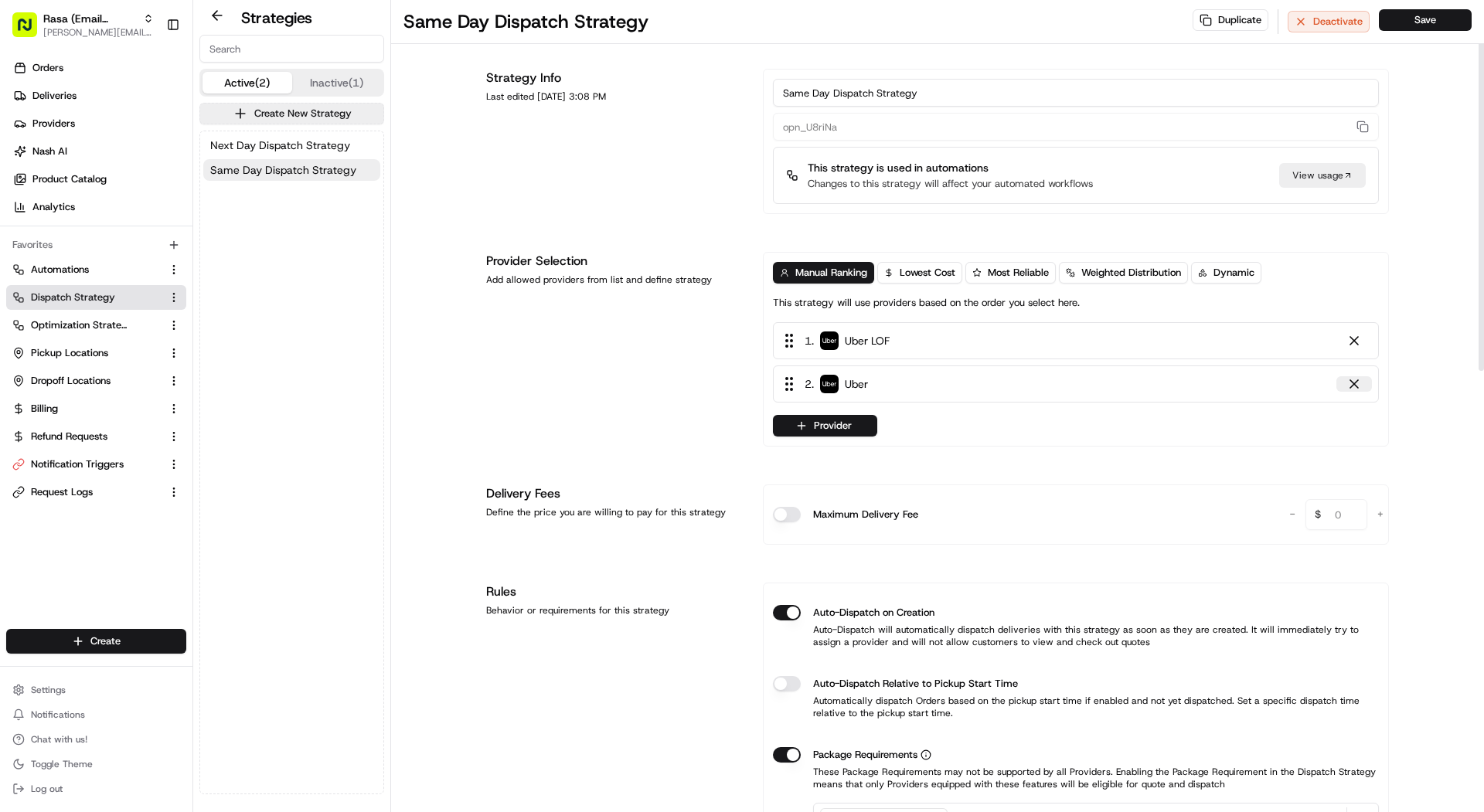
click at [1352, 387] on div at bounding box center [1354, 384] width 15 height 15
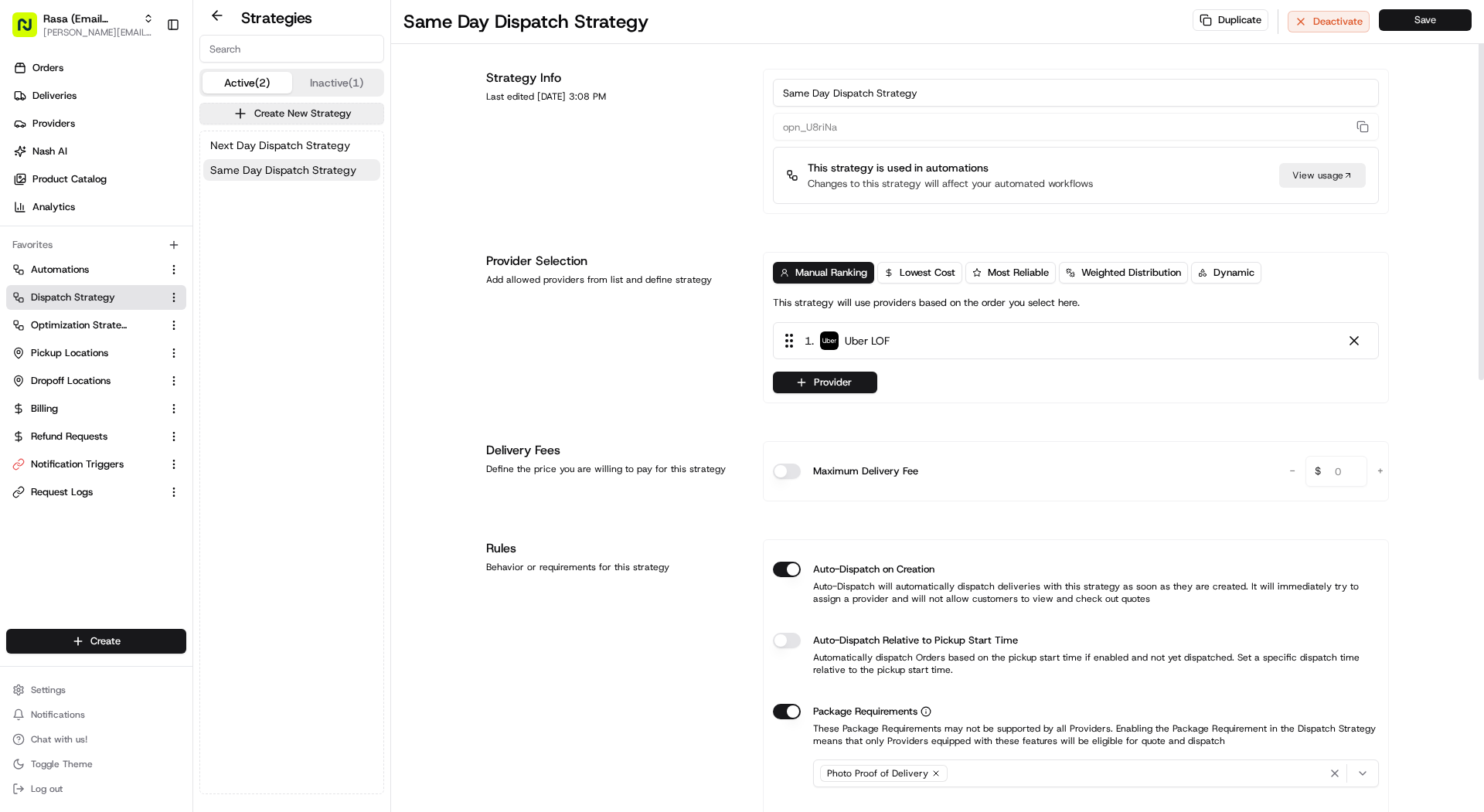
click at [1442, 24] on button "Save" at bounding box center [1425, 20] width 93 height 22
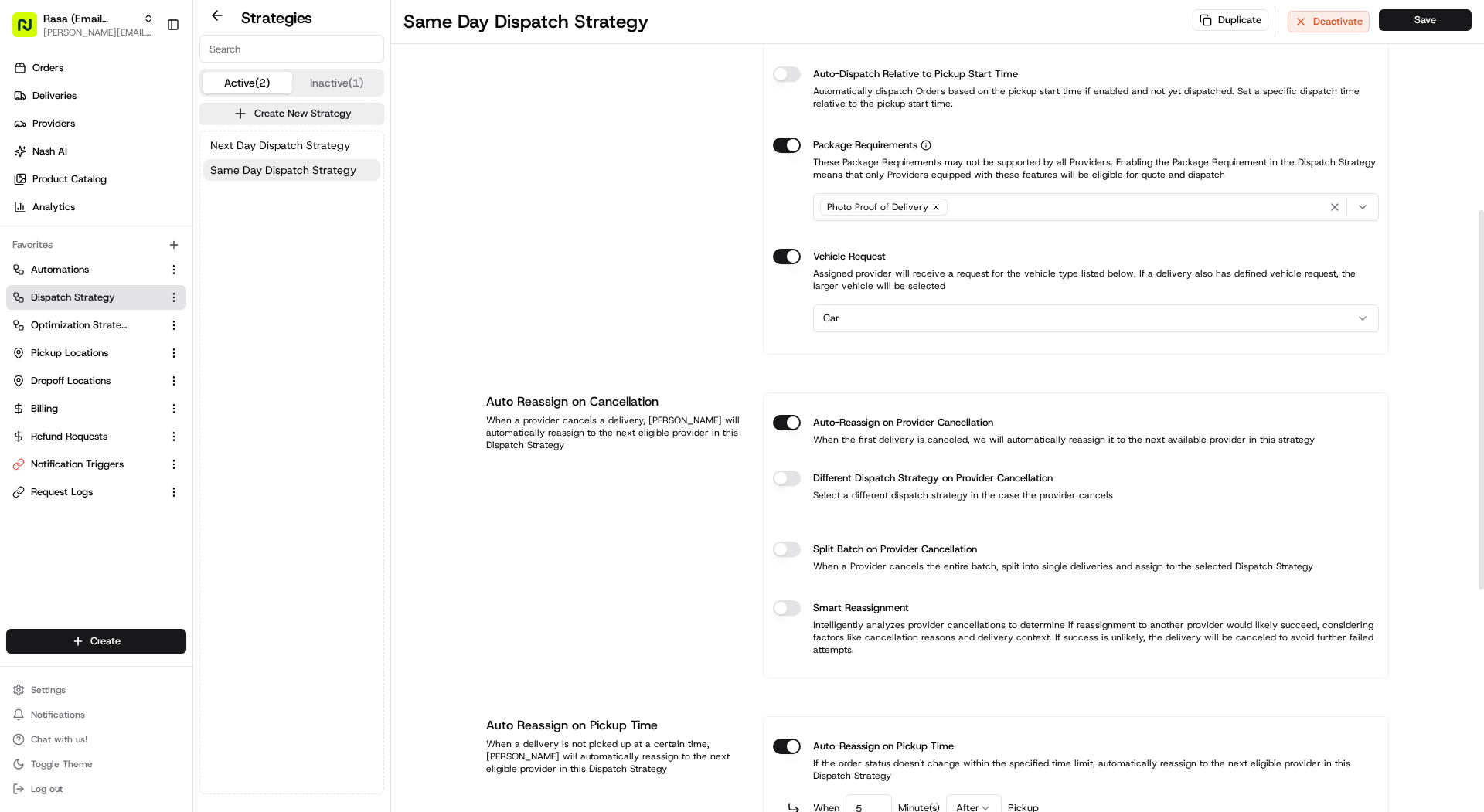
scroll to position [575, 0]
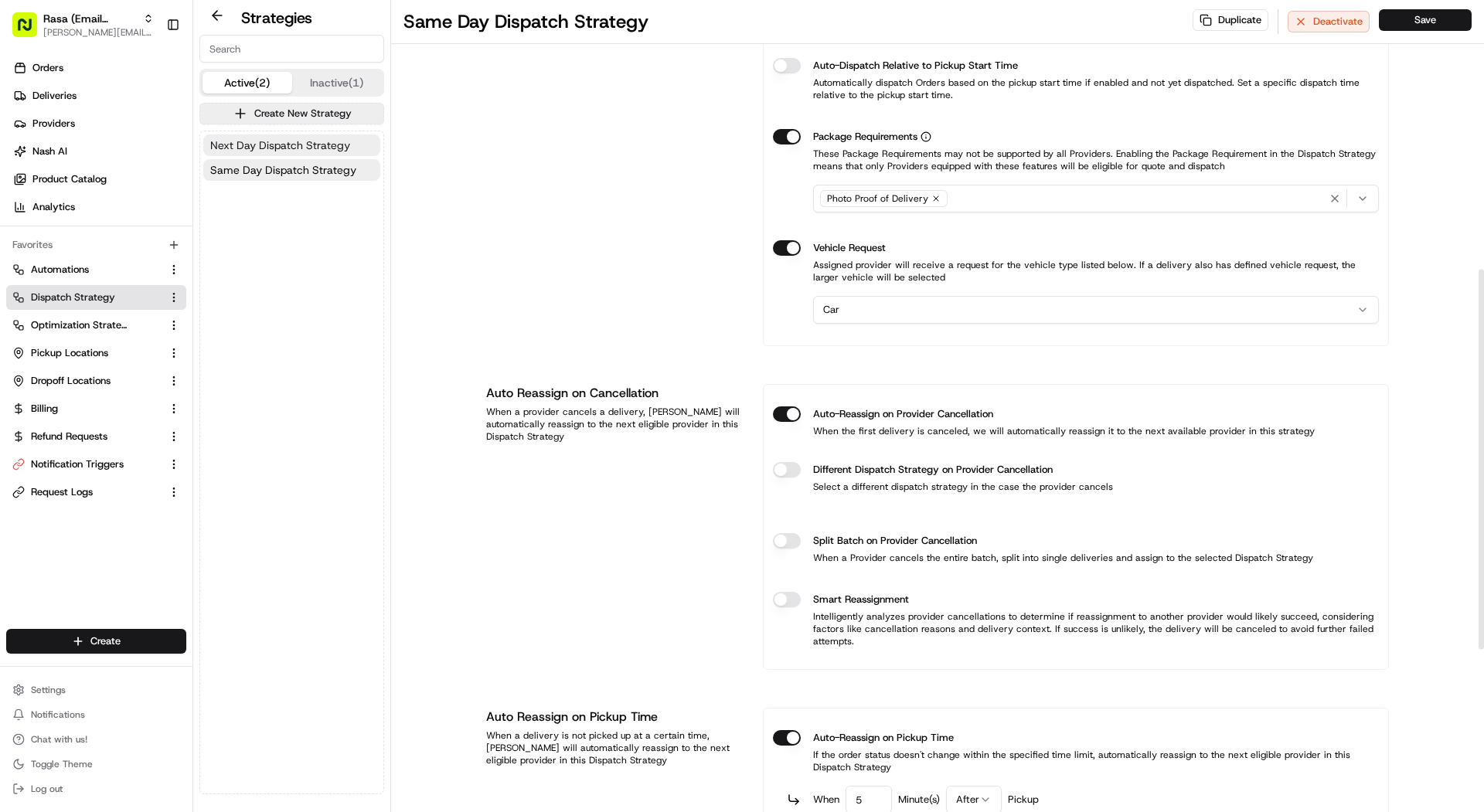
click at [286, 144] on span "Next Day Dispatch Strategy" at bounding box center [279, 145] width 140 height 15
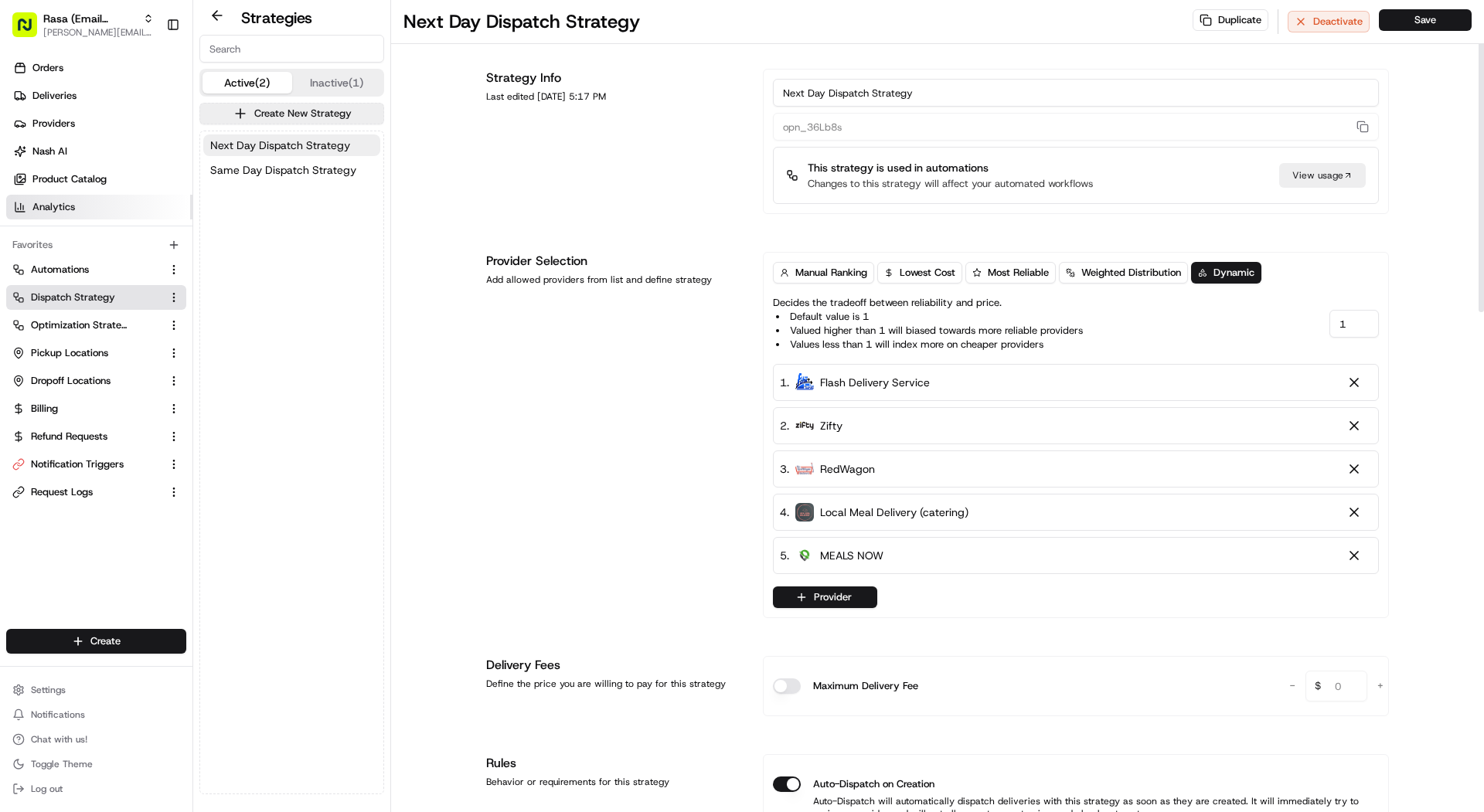
click at [76, 213] on link "Analytics" at bounding box center [100, 207] width 186 height 25
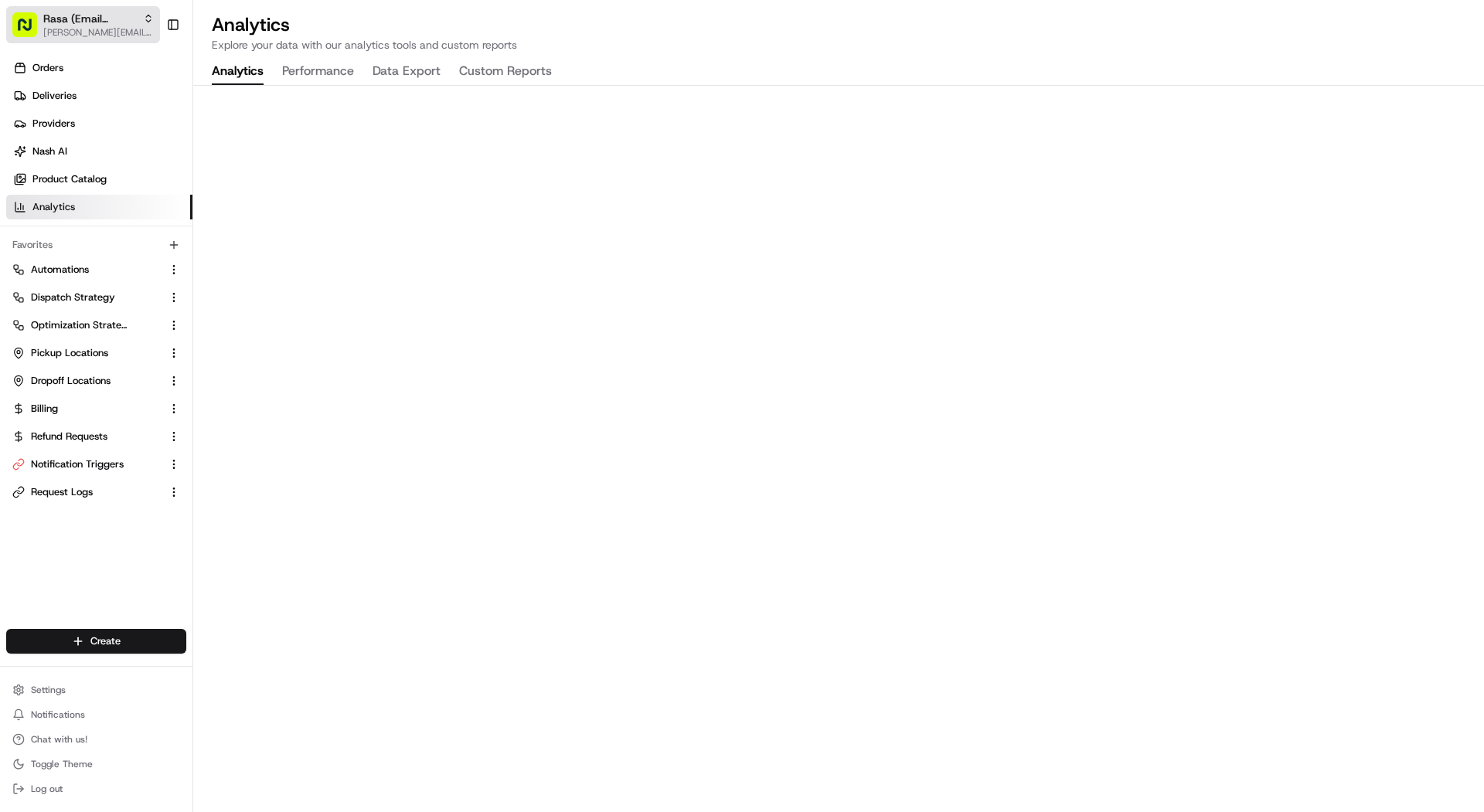
click at [94, 27] on span "[PERSON_NAME][EMAIL_ADDRESS][DOMAIN_NAME]" at bounding box center [99, 32] width 110 height 12
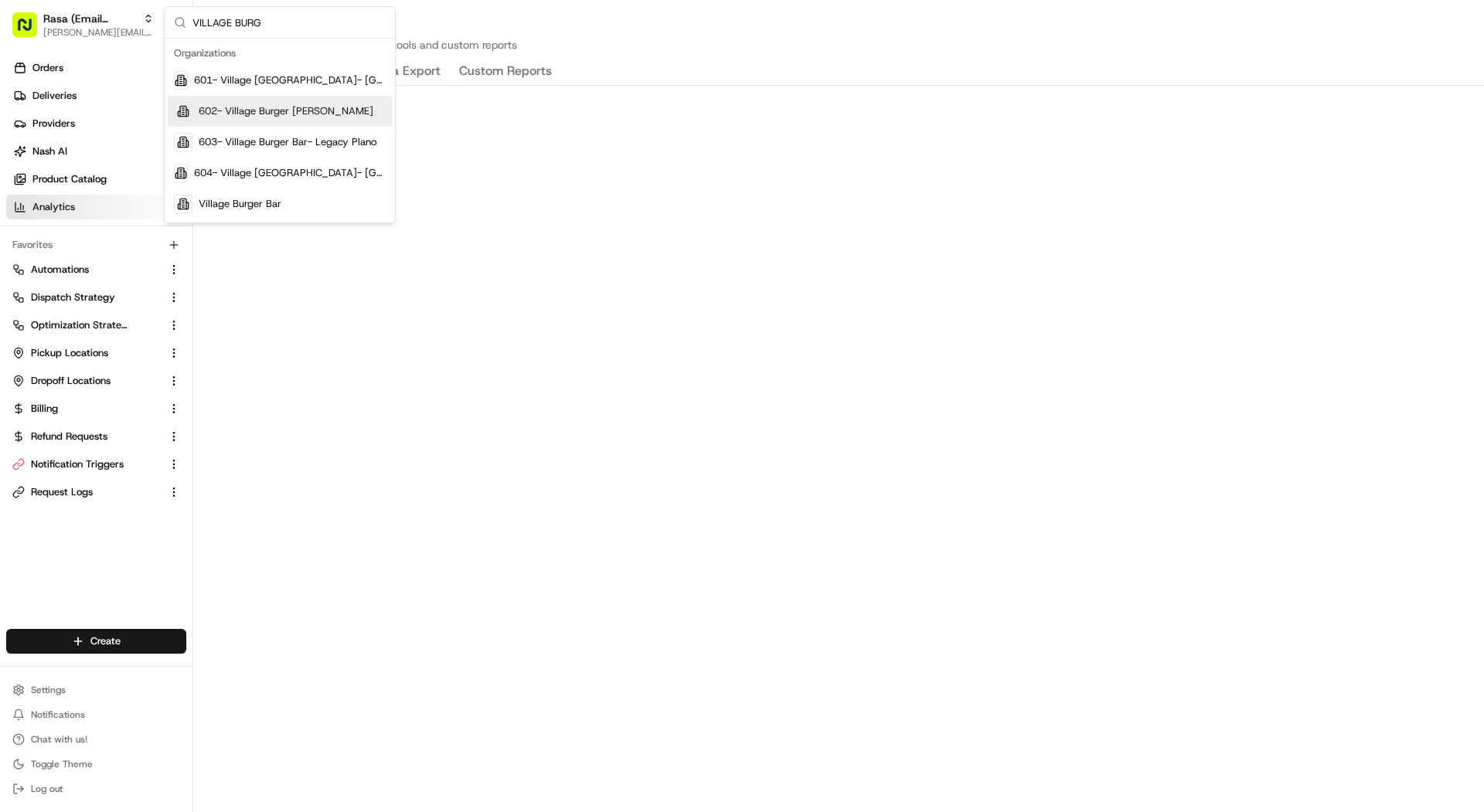
type input "VILLAGE BURG"
click at [296, 110] on span "602- Village Burger [PERSON_NAME]" at bounding box center [286, 111] width 175 height 14
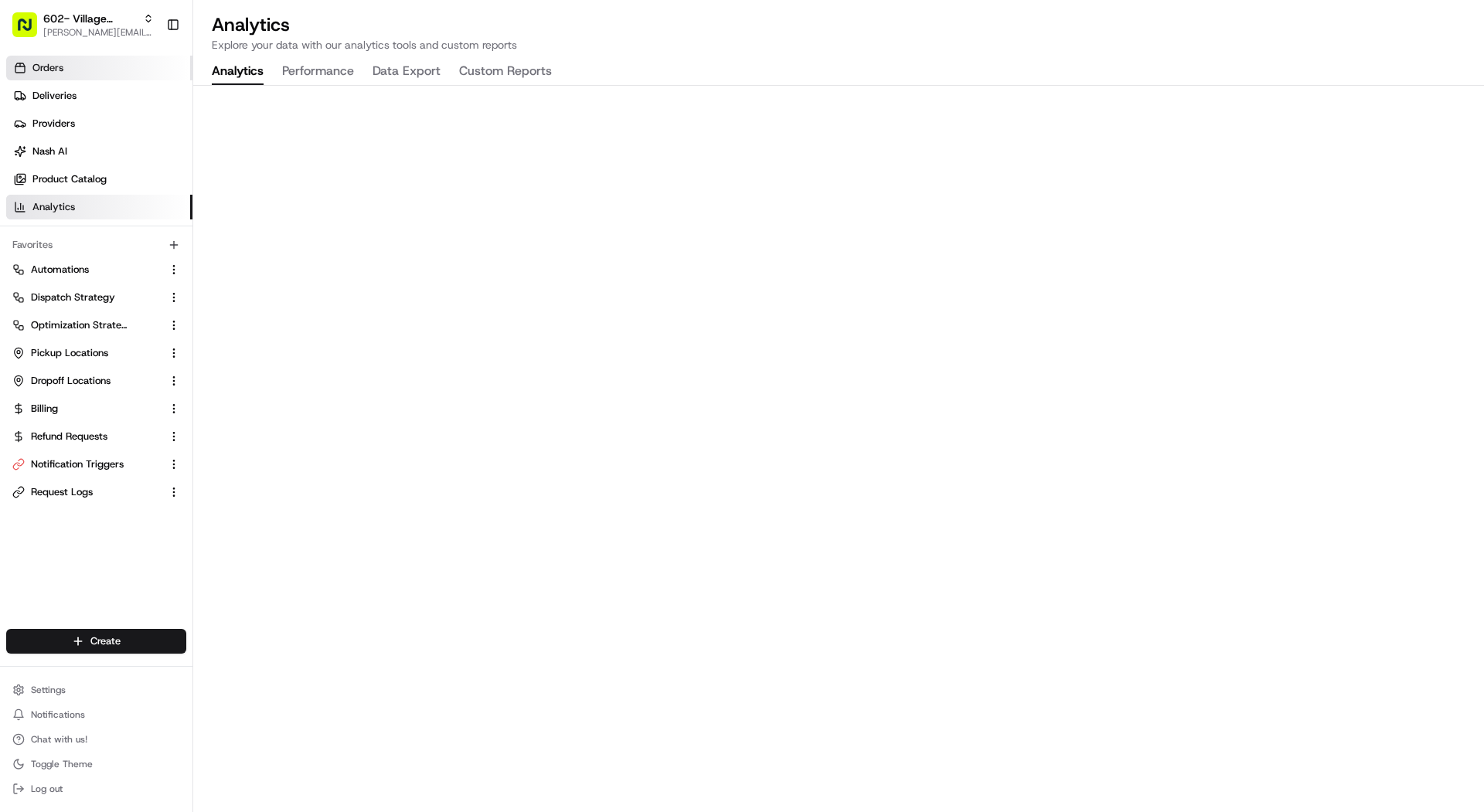
click at [115, 65] on link "Orders" at bounding box center [100, 68] width 186 height 25
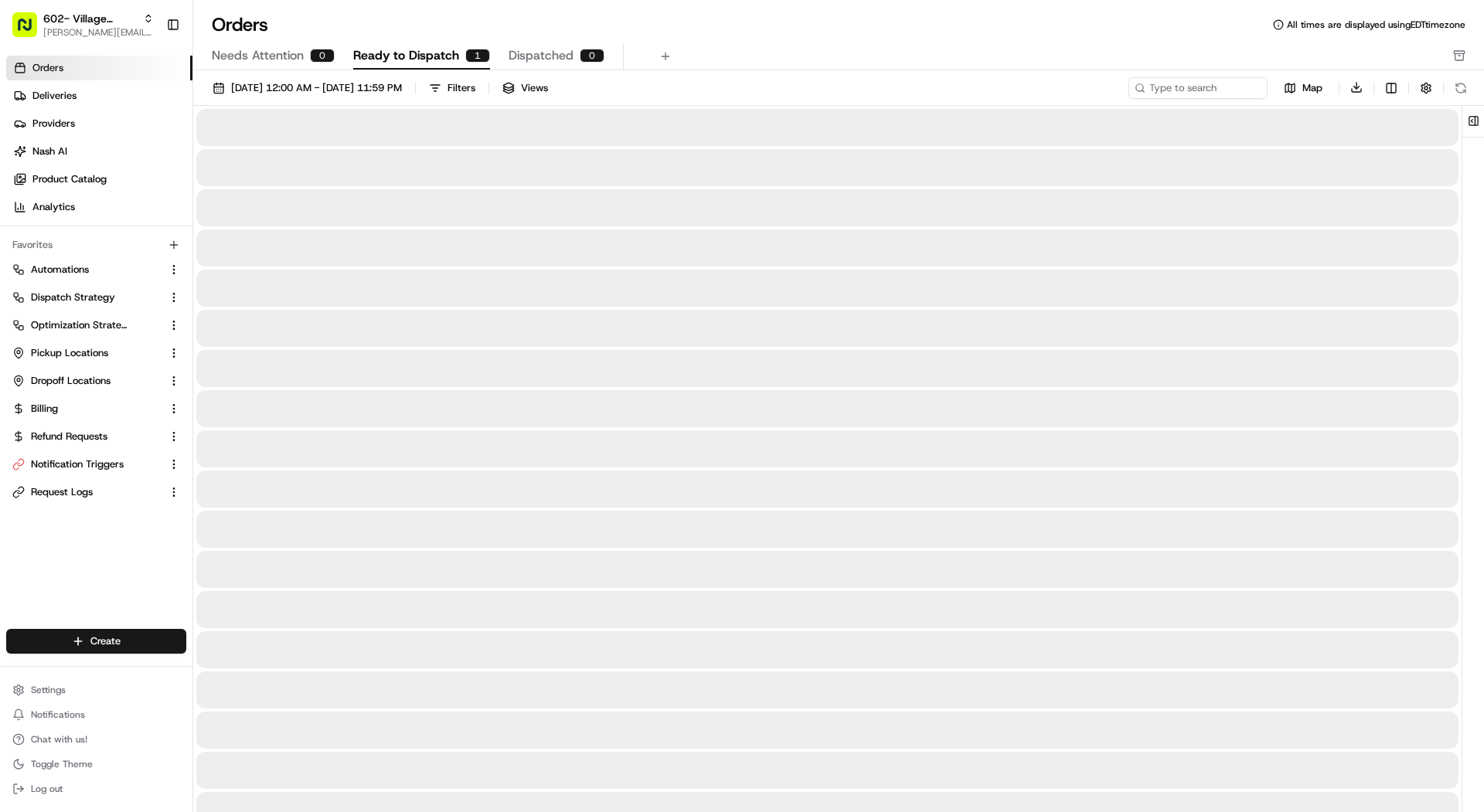
click at [395, 51] on span "Ready to Dispatch" at bounding box center [406, 56] width 105 height 19
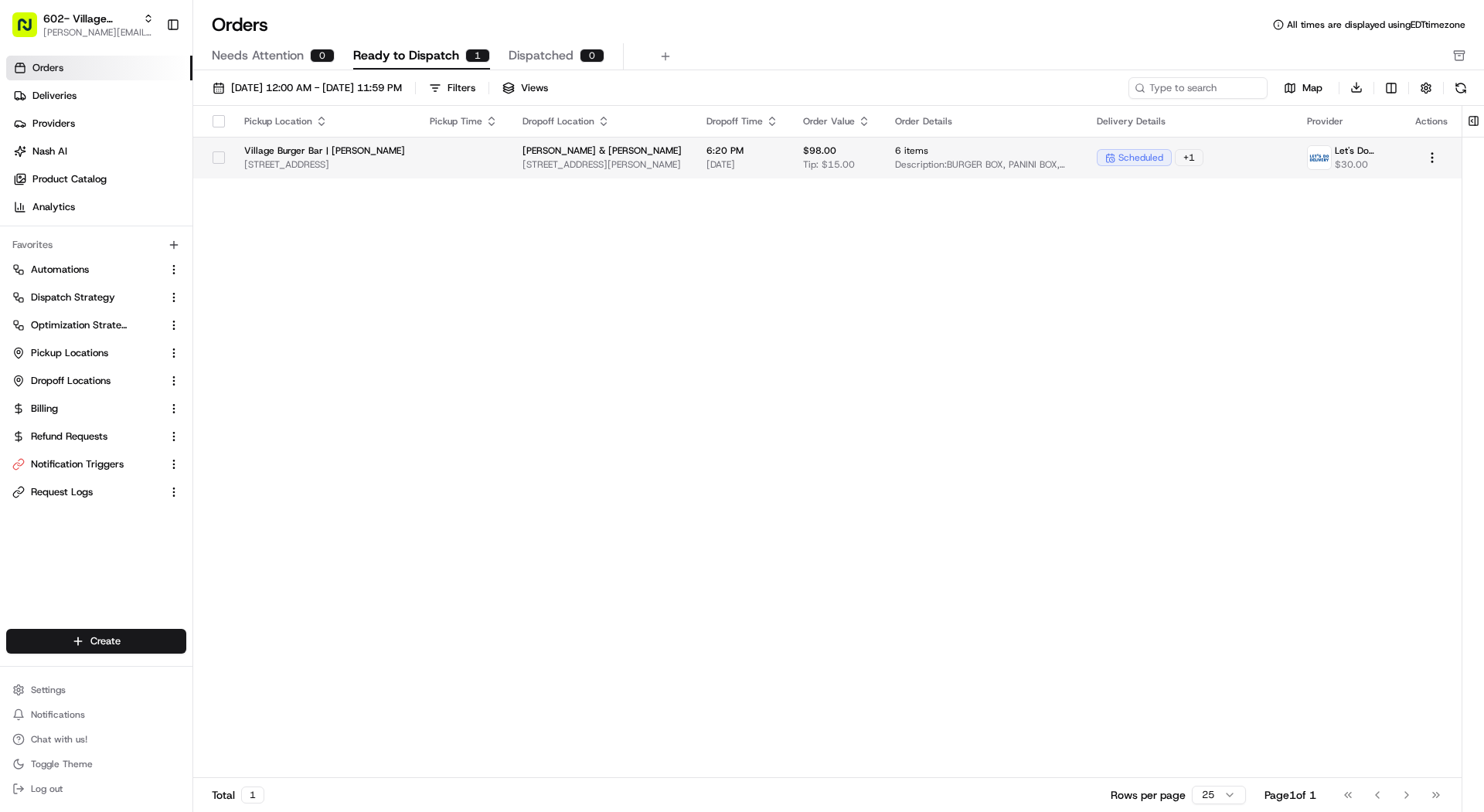
click at [386, 159] on span "[STREET_ADDRESS]" at bounding box center [324, 164] width 161 height 12
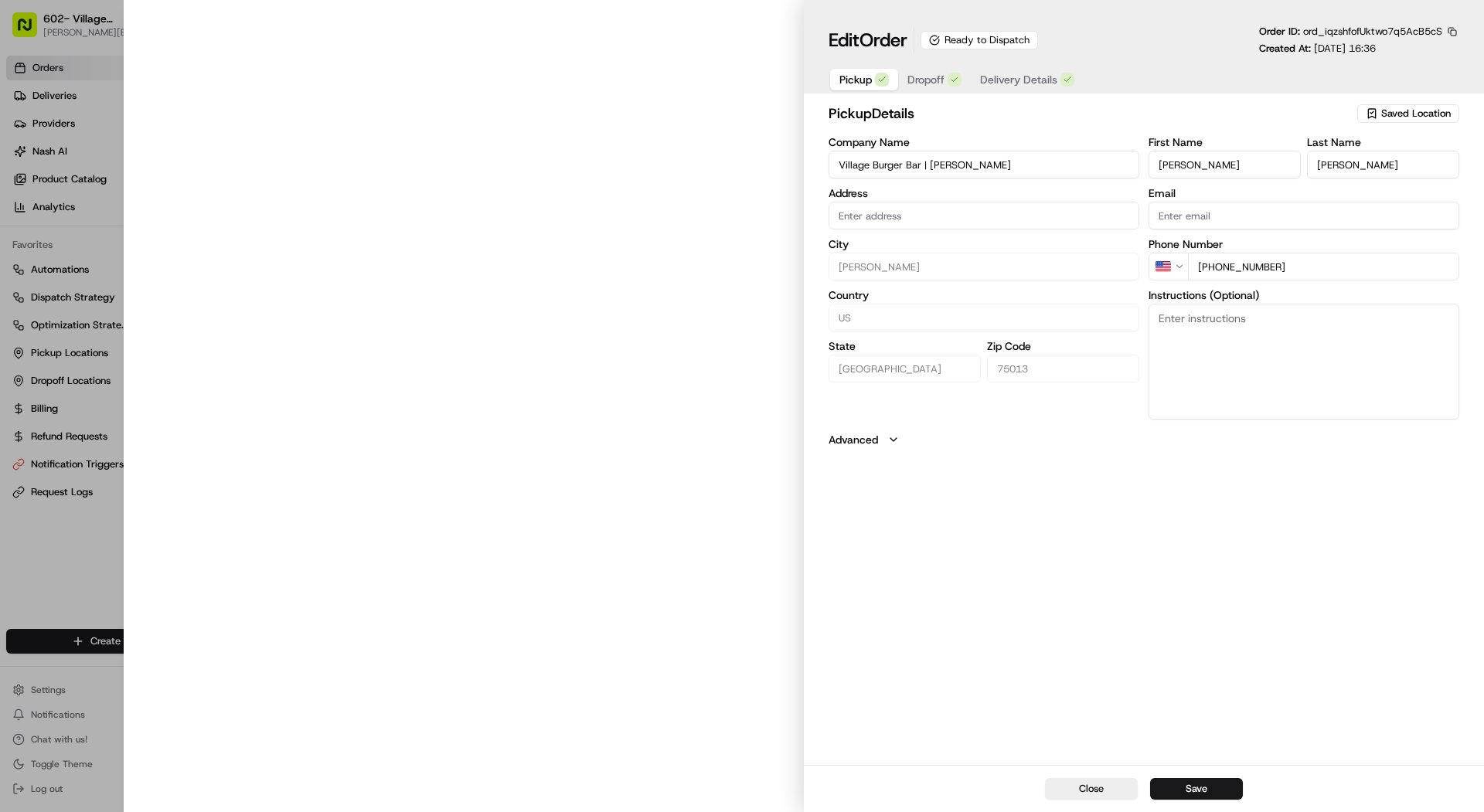
type input "[STREET_ADDRESS][PERSON_NAME]"
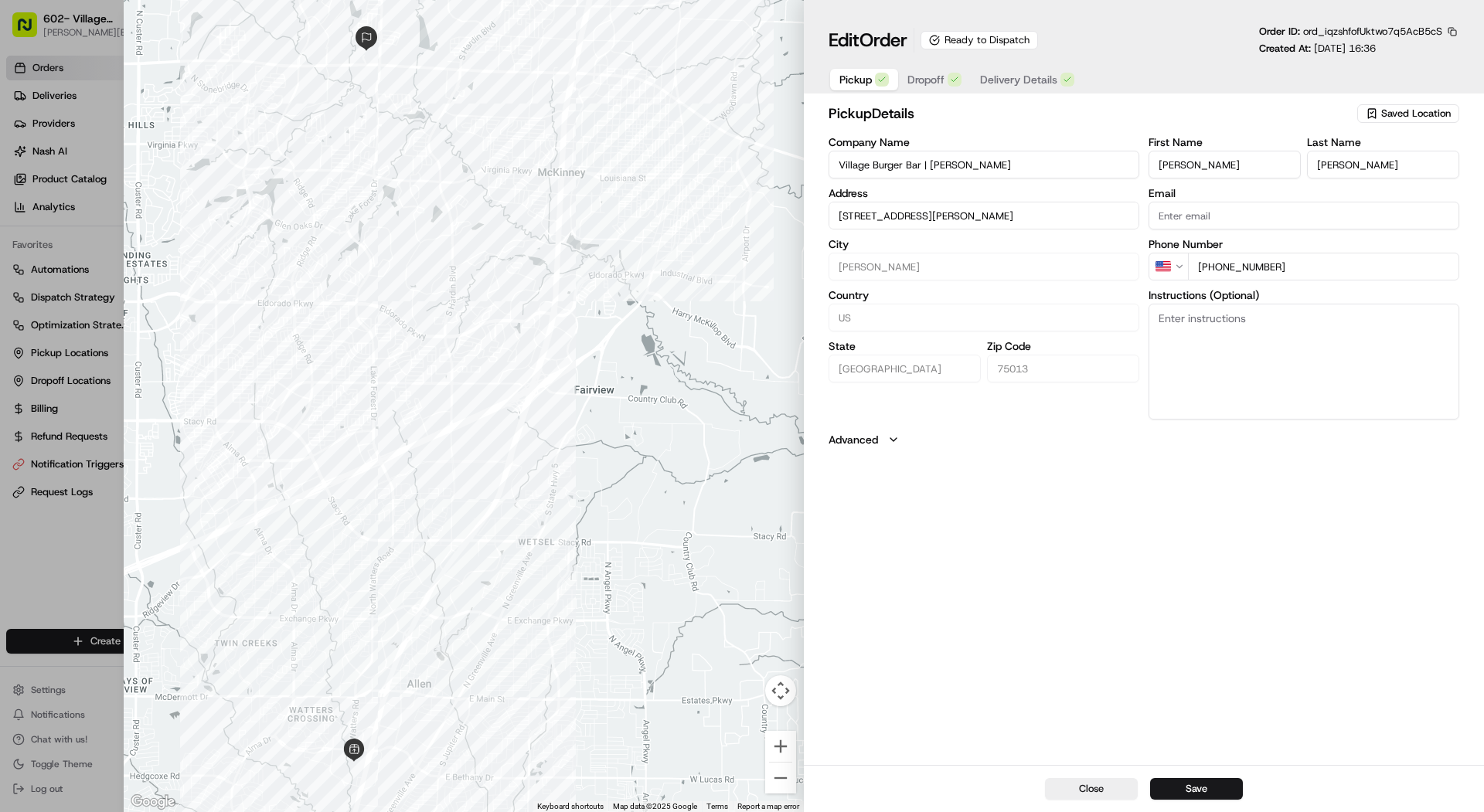
click at [937, 84] on span "Dropoff" at bounding box center [925, 80] width 37 height 15
click at [999, 72] on span "Delivery Details" at bounding box center [1018, 80] width 77 height 15
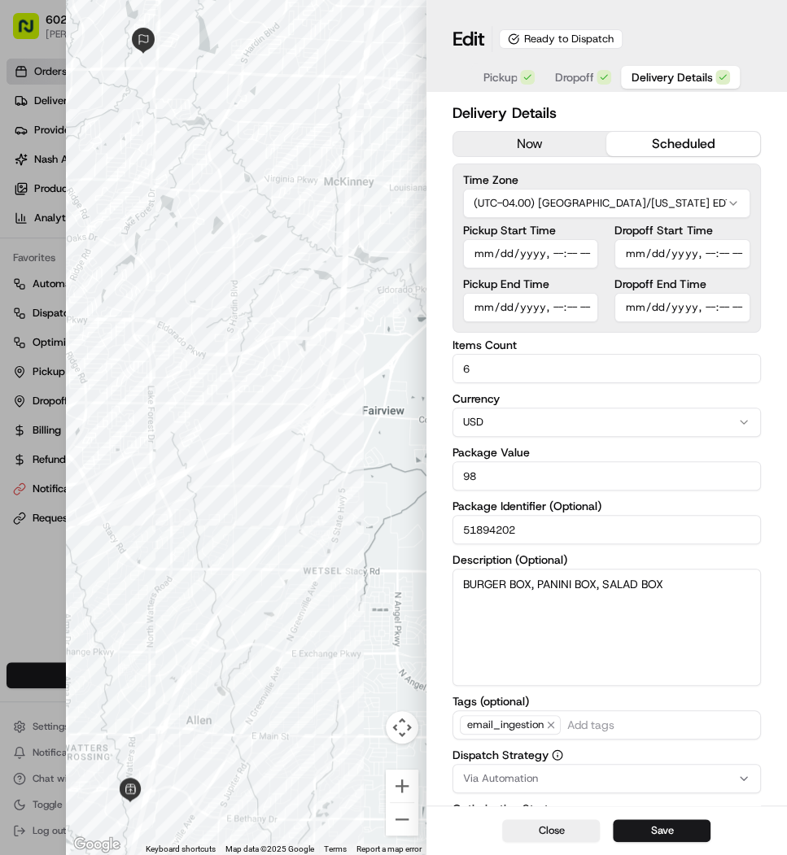
click at [562, 71] on span "Dropoff" at bounding box center [573, 77] width 39 height 16
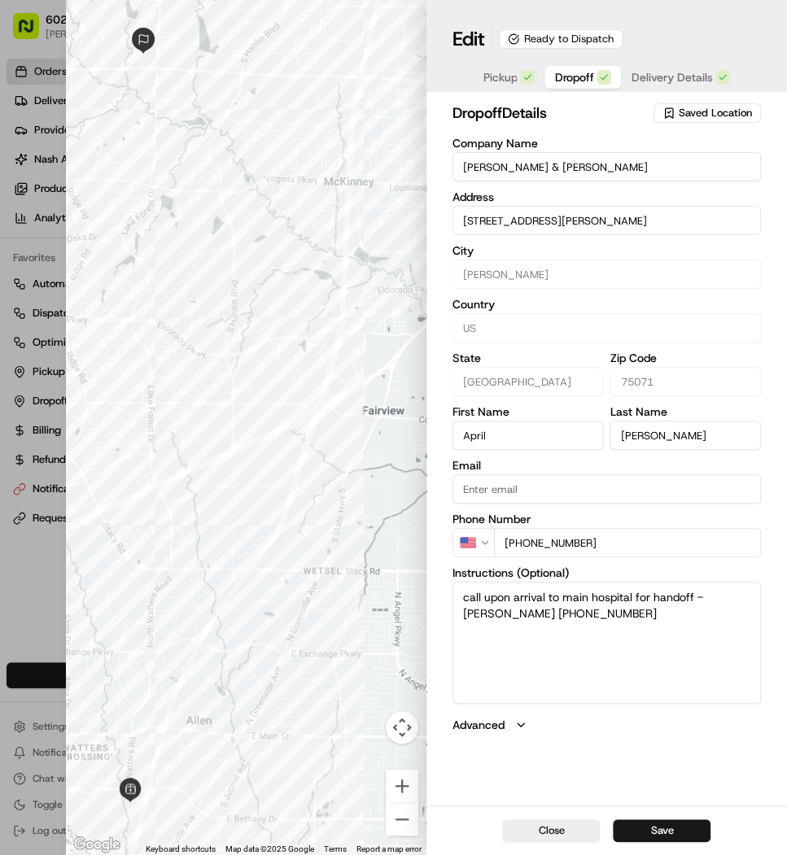
click at [502, 76] on span "Pickup" at bounding box center [499, 77] width 34 height 16
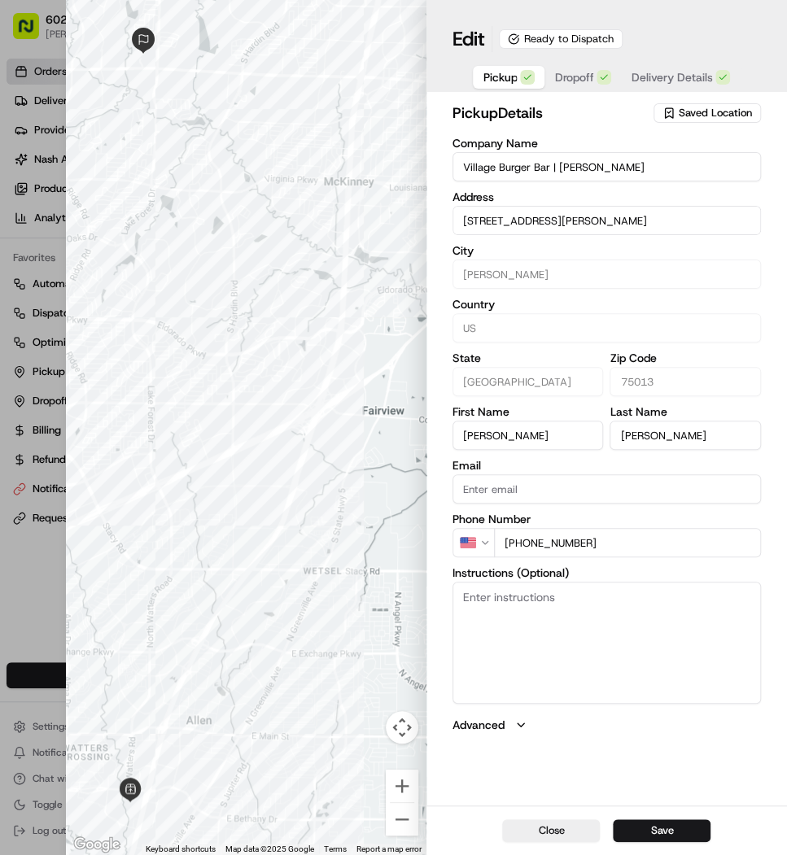
click at [37, 47] on div at bounding box center [393, 427] width 787 height 855
type input "+1"
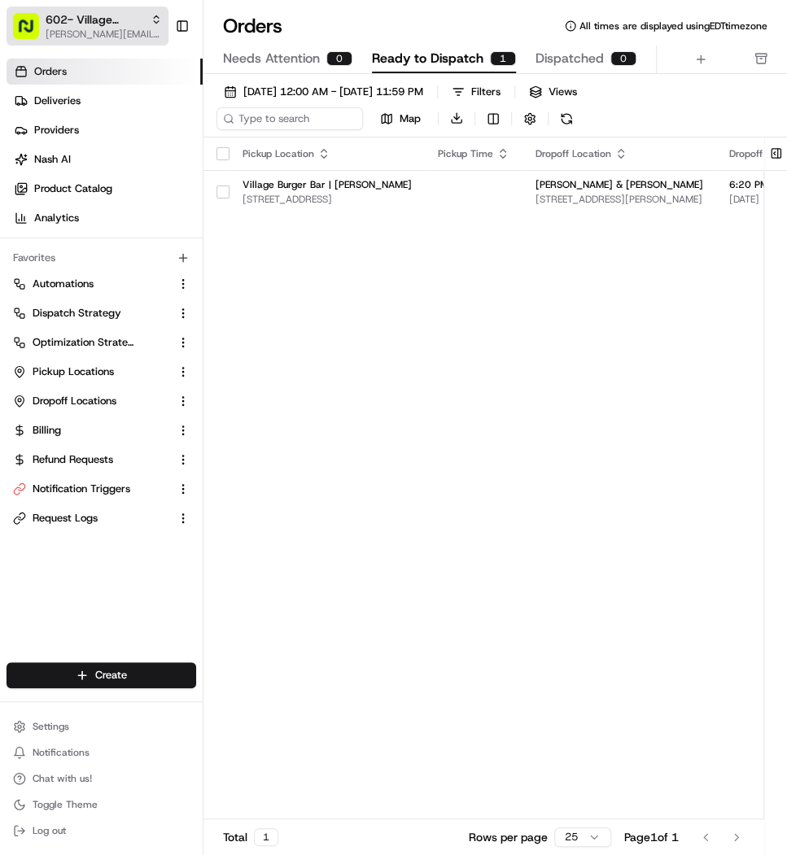
click at [79, 12] on span "602- Village Burger Bar- Allen" at bounding box center [95, 19] width 98 height 16
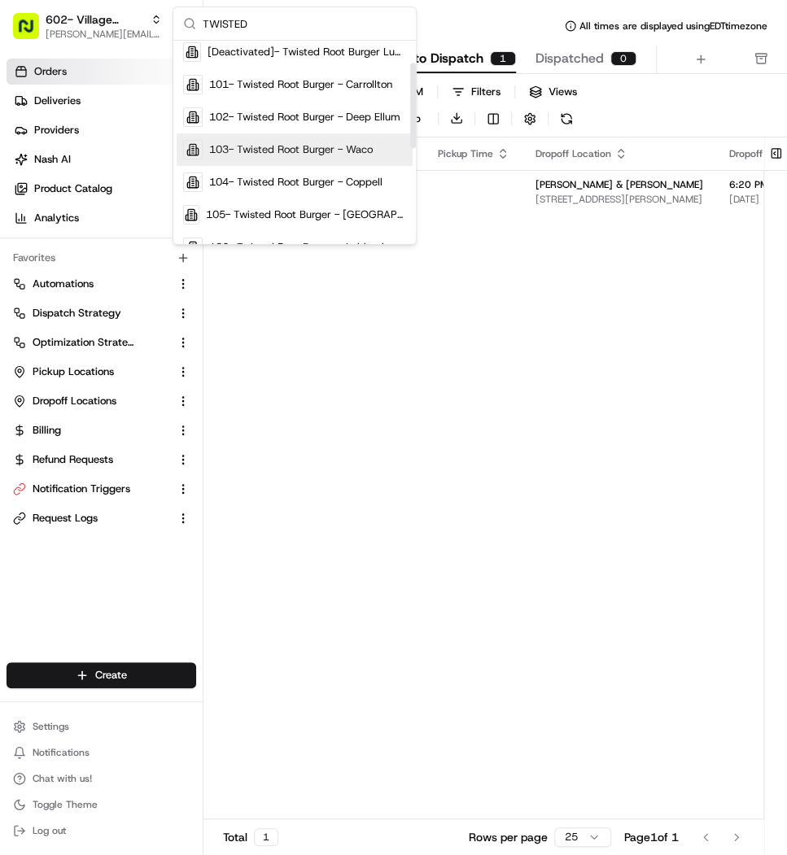
scroll to position [67, 0]
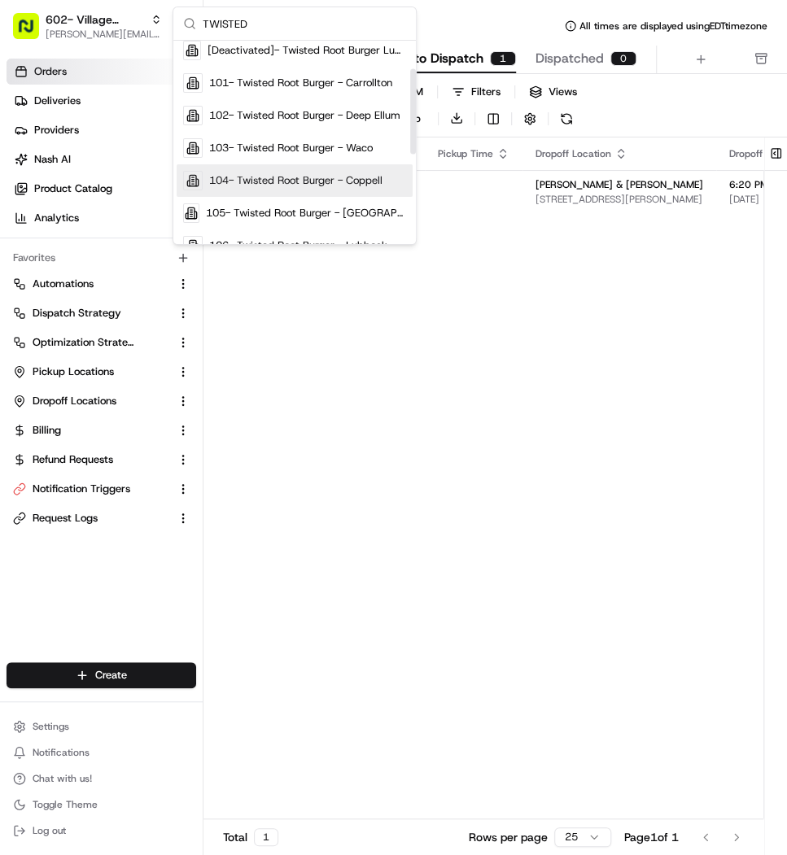
type input "TWISTED"
click at [313, 192] on div "104- Twisted Root Burger - Coppell" at bounding box center [294, 180] width 236 height 33
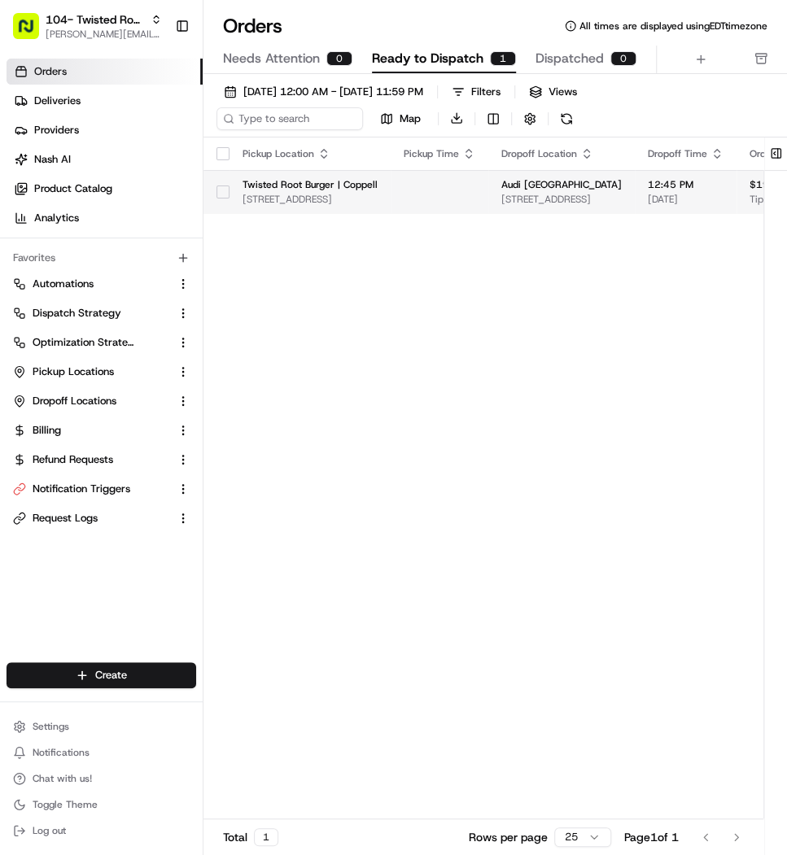
click at [592, 207] on td "Audi Dallas Learning Center 8100 Jetstar Dr #175, Irving, TX 75063, USA" at bounding box center [561, 192] width 146 height 44
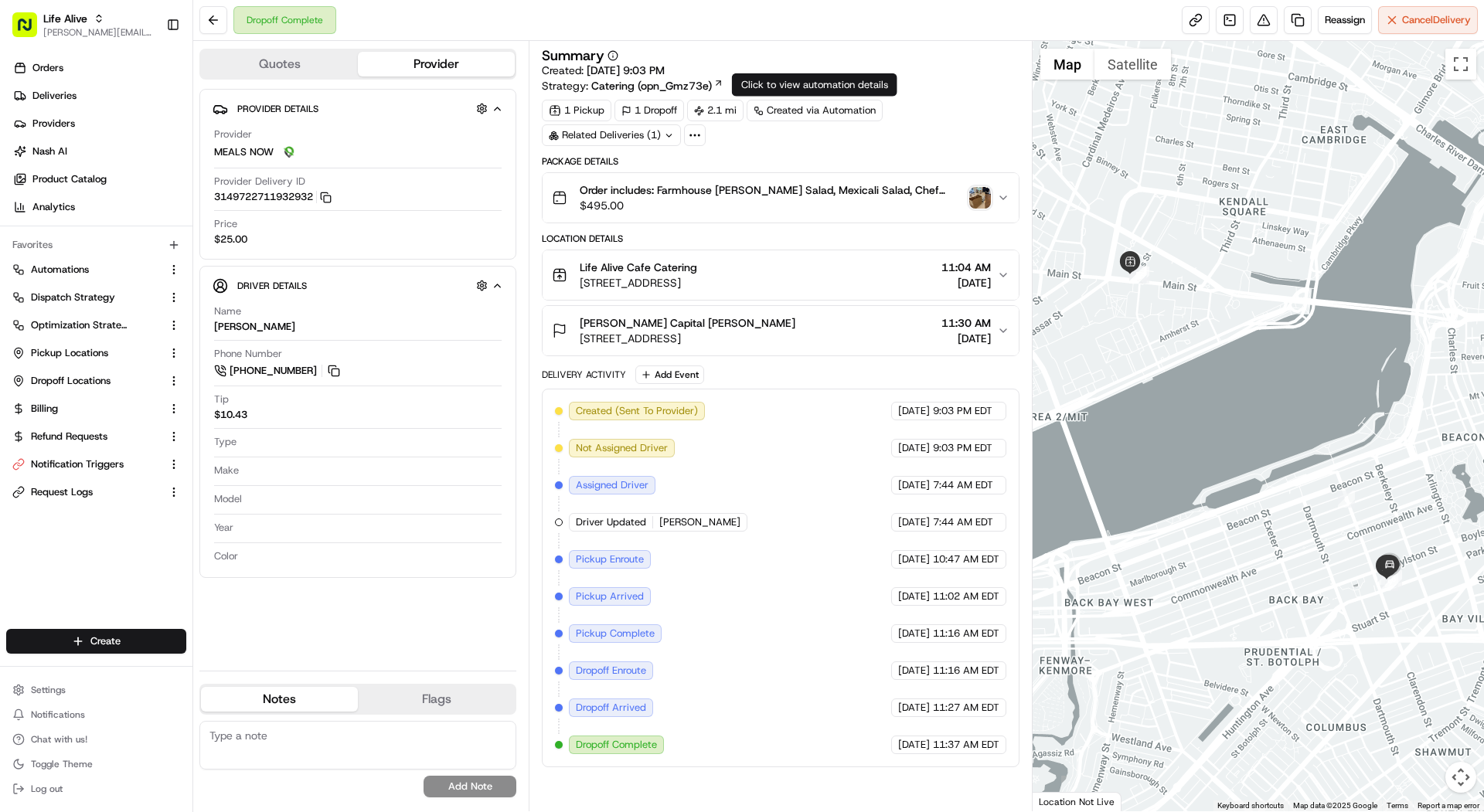
click at [664, 138] on icon at bounding box center [669, 135] width 10 height 10
click at [688, 137] on icon at bounding box center [694, 135] width 14 height 14
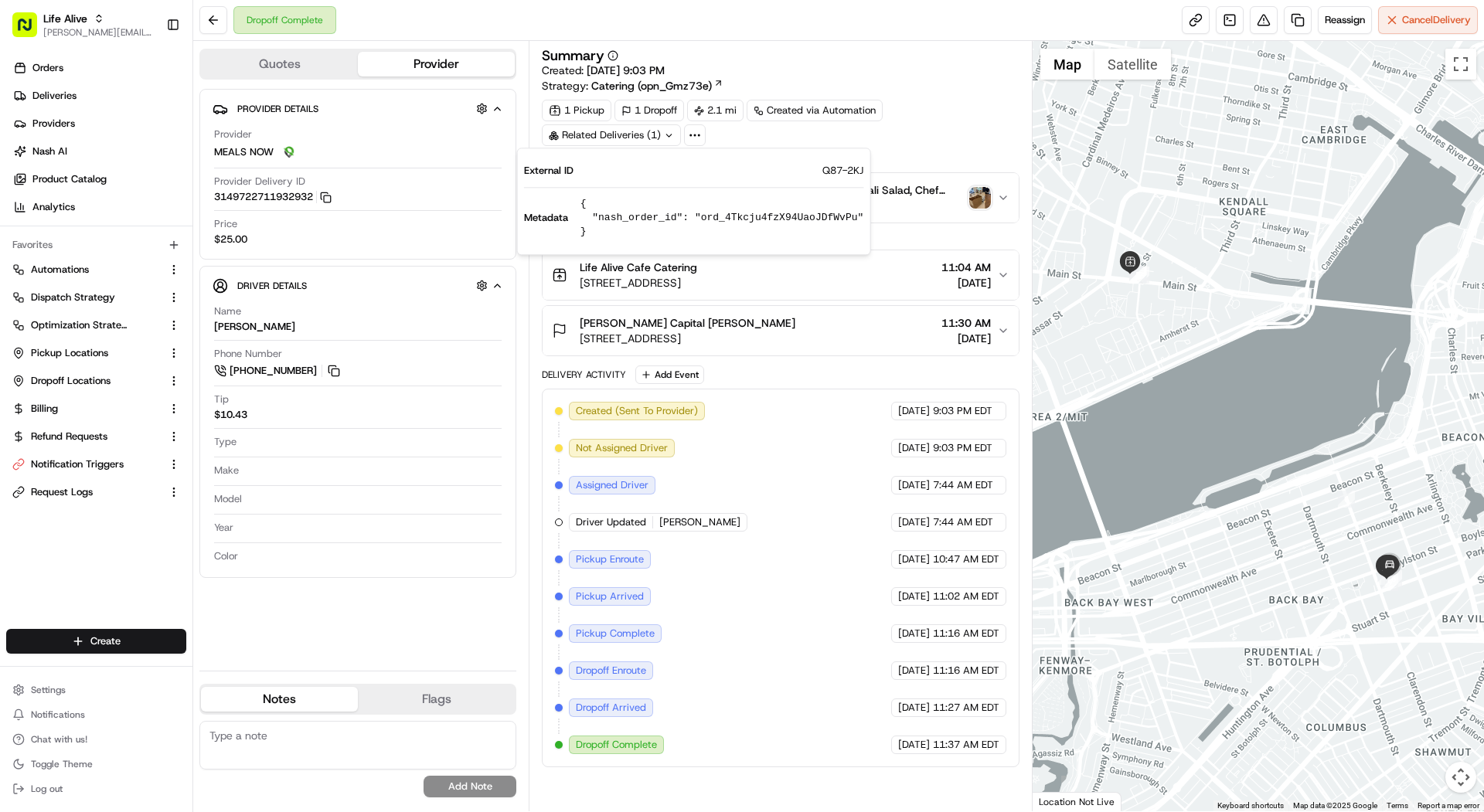
click at [876, 49] on div "Summary" at bounding box center [780, 55] width 477 height 14
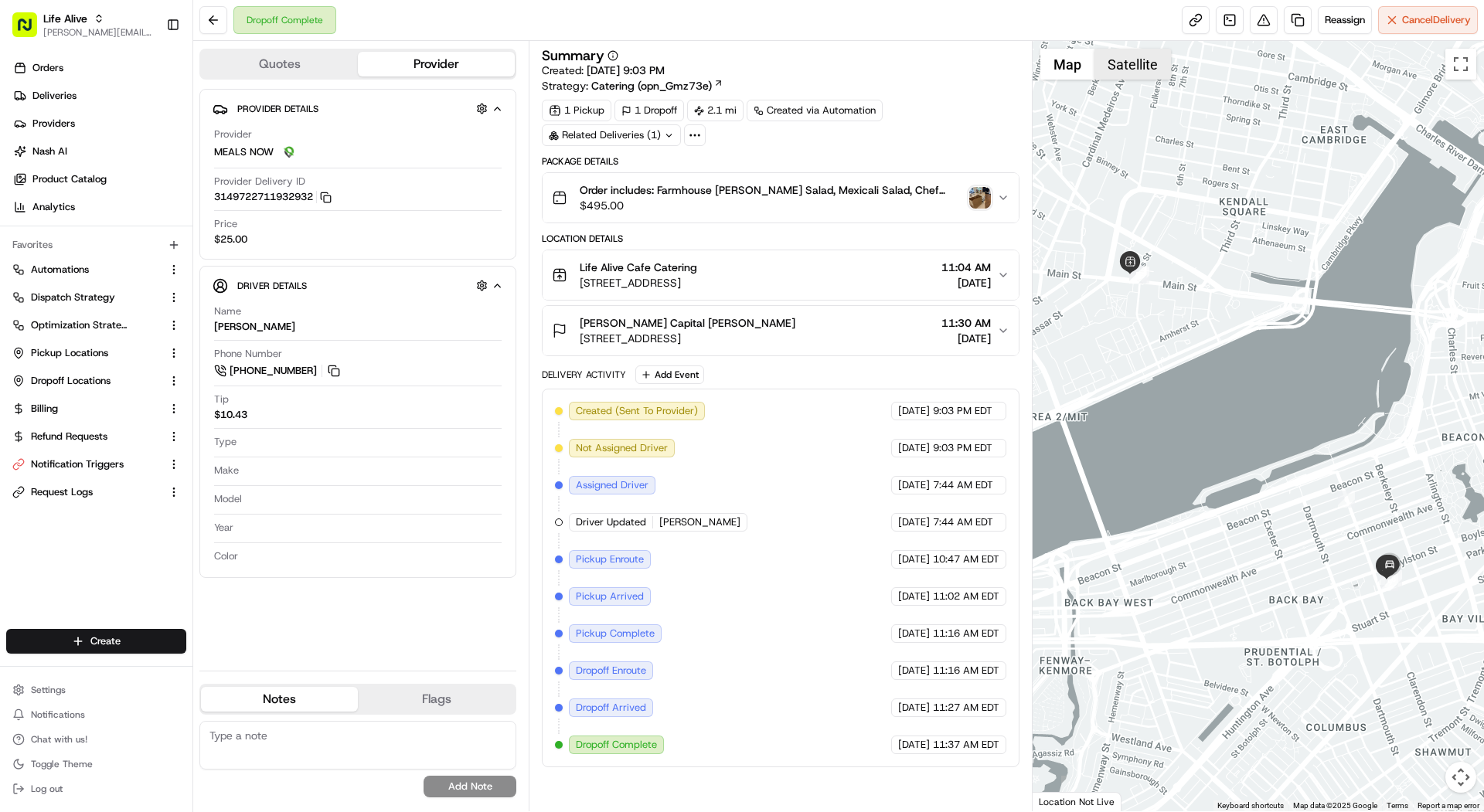
click at [1140, 57] on button "Satellite" at bounding box center [1132, 64] width 77 height 31
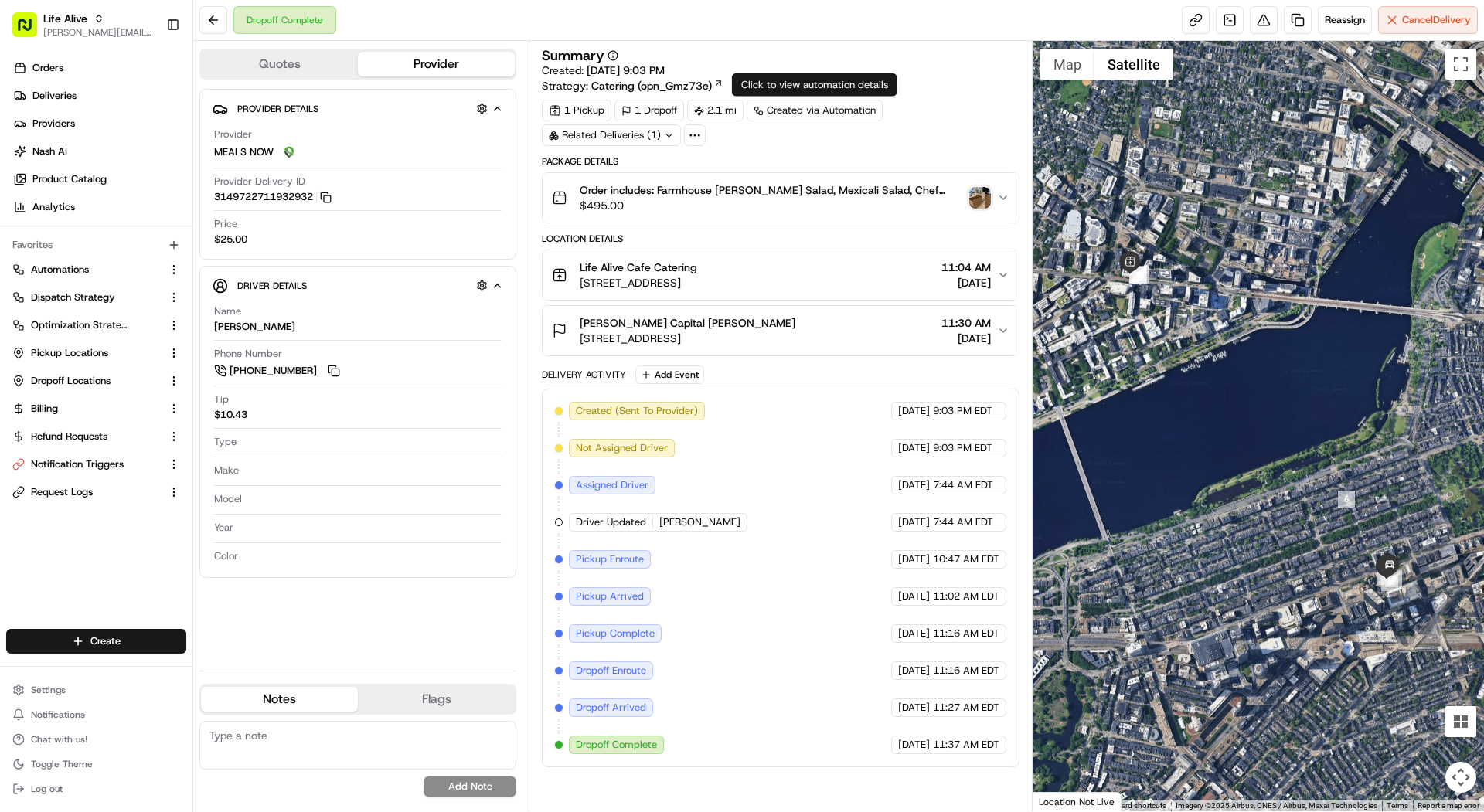
click at [834, 105] on div "Created via Automation" at bounding box center [814, 110] width 136 height 22
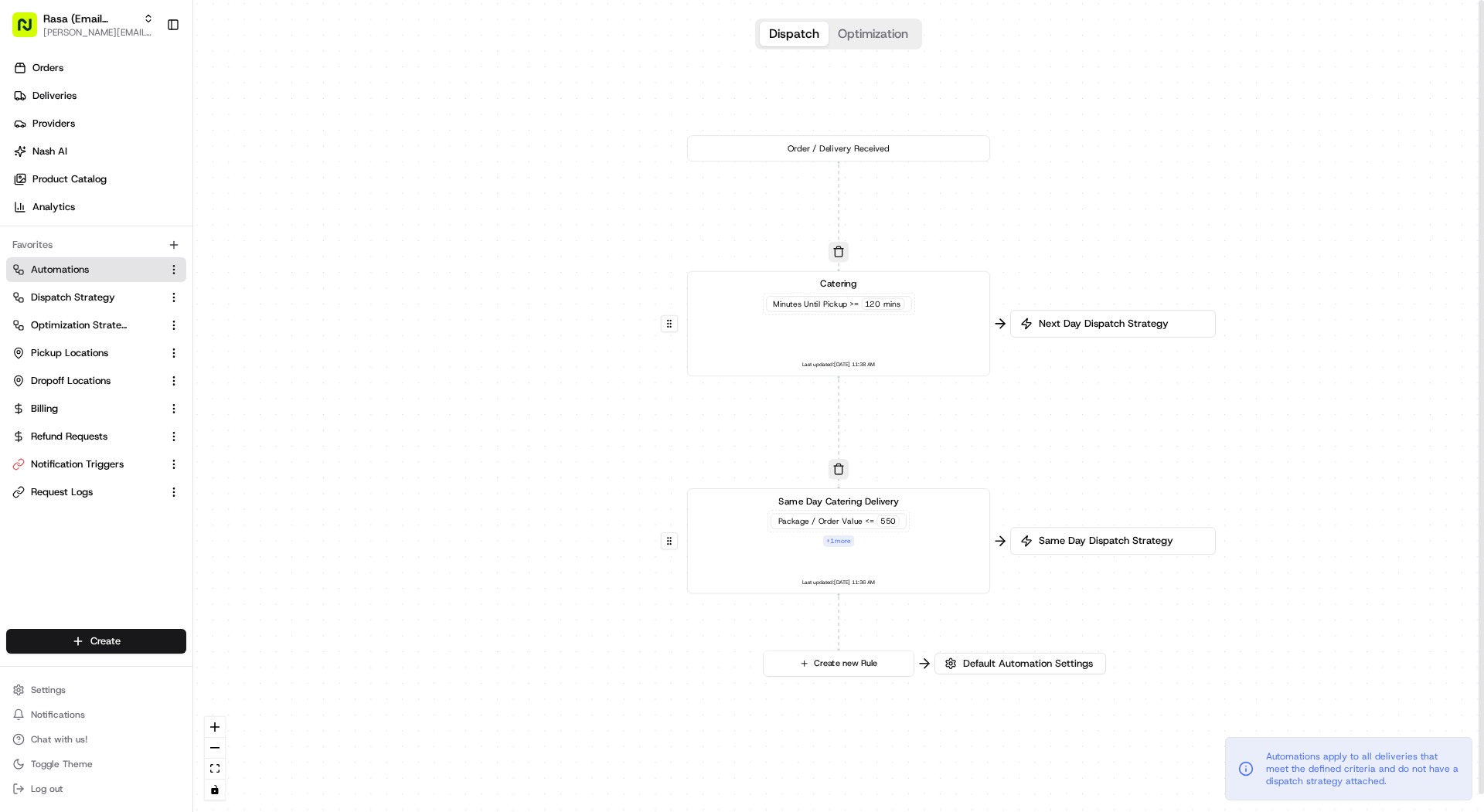
click at [893, 47] on div "Dispatch Optimization" at bounding box center [839, 34] width 167 height 31
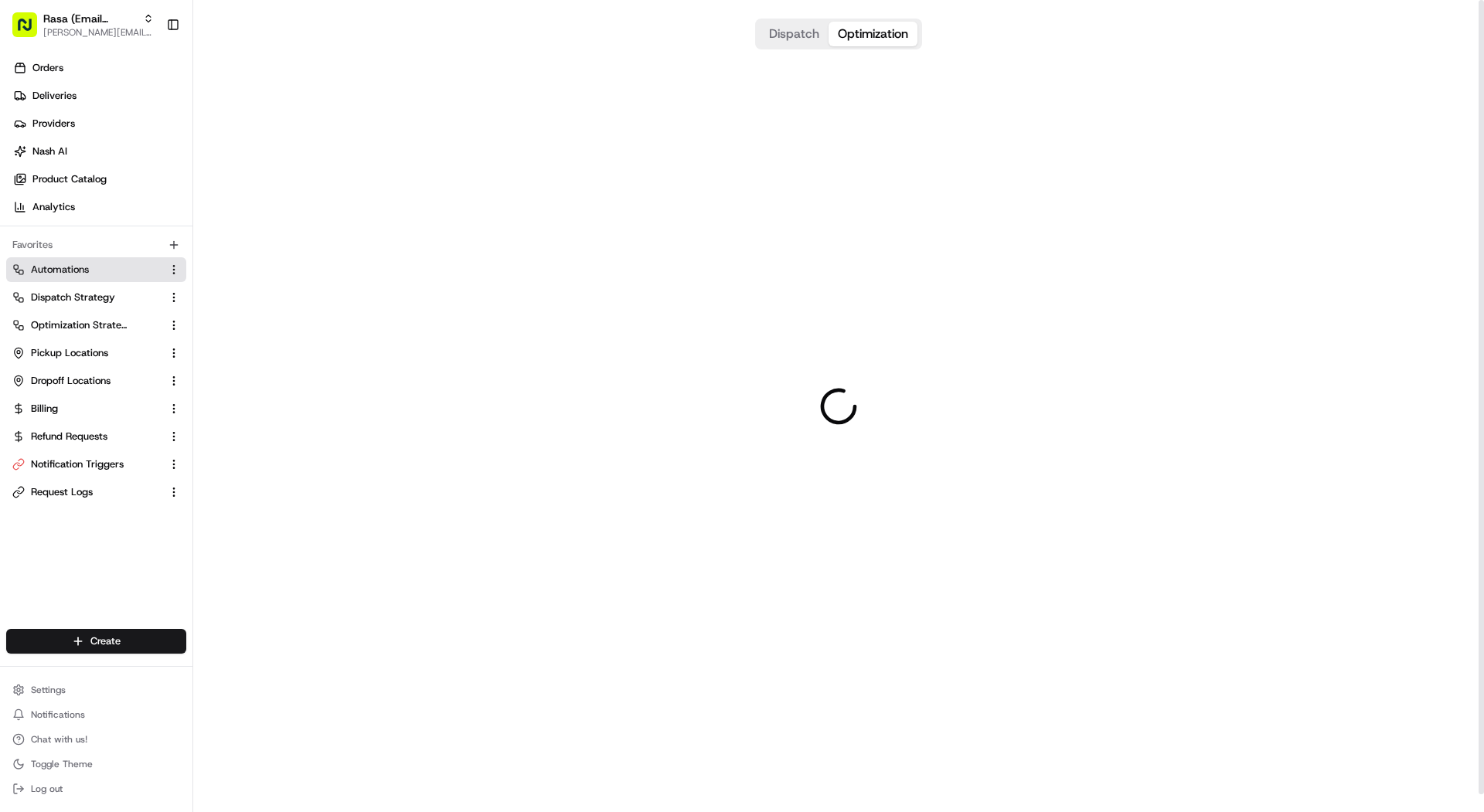
click at [888, 24] on button "Optimization" at bounding box center [873, 34] width 89 height 25
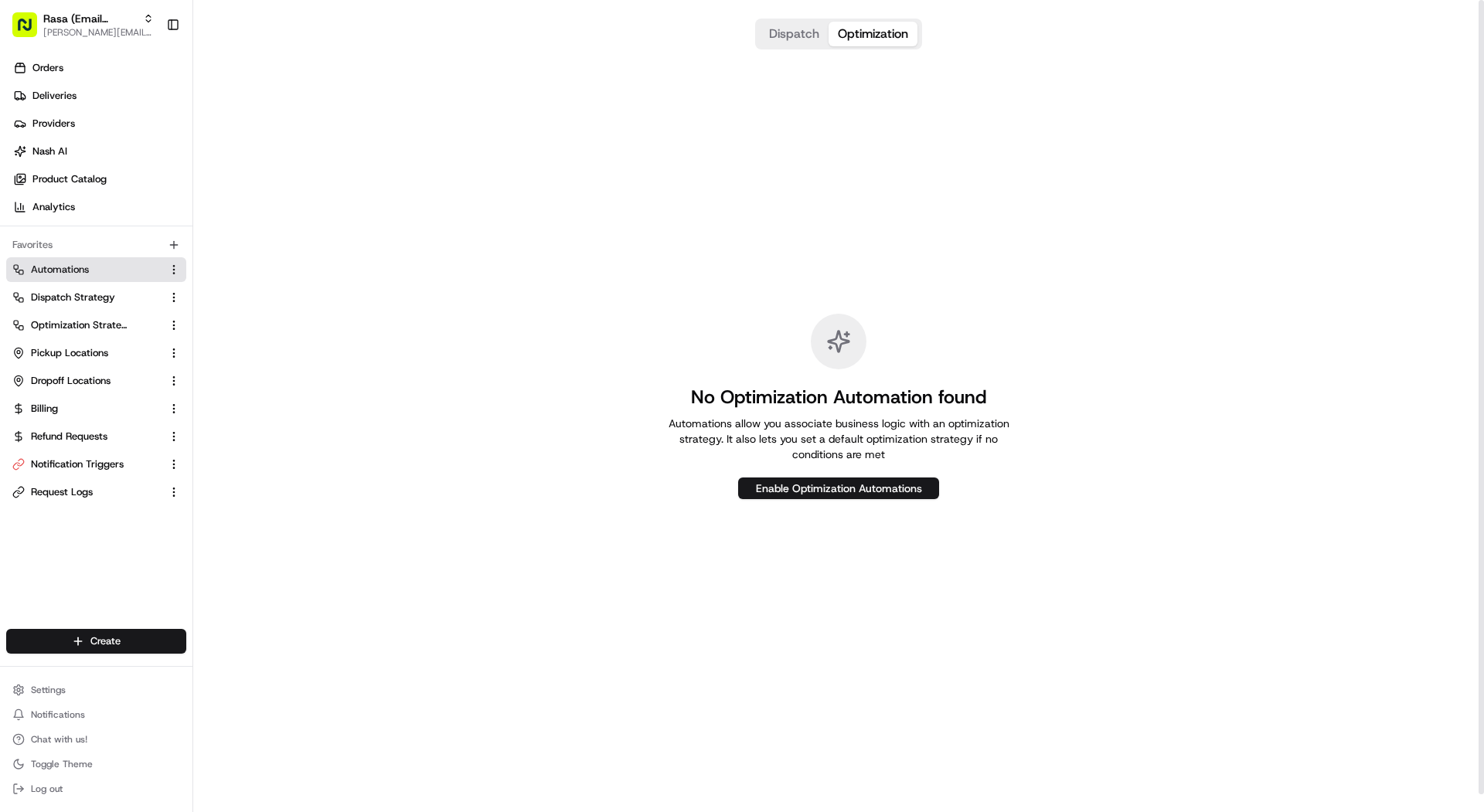
click at [781, 38] on button "Dispatch" at bounding box center [794, 34] width 68 height 25
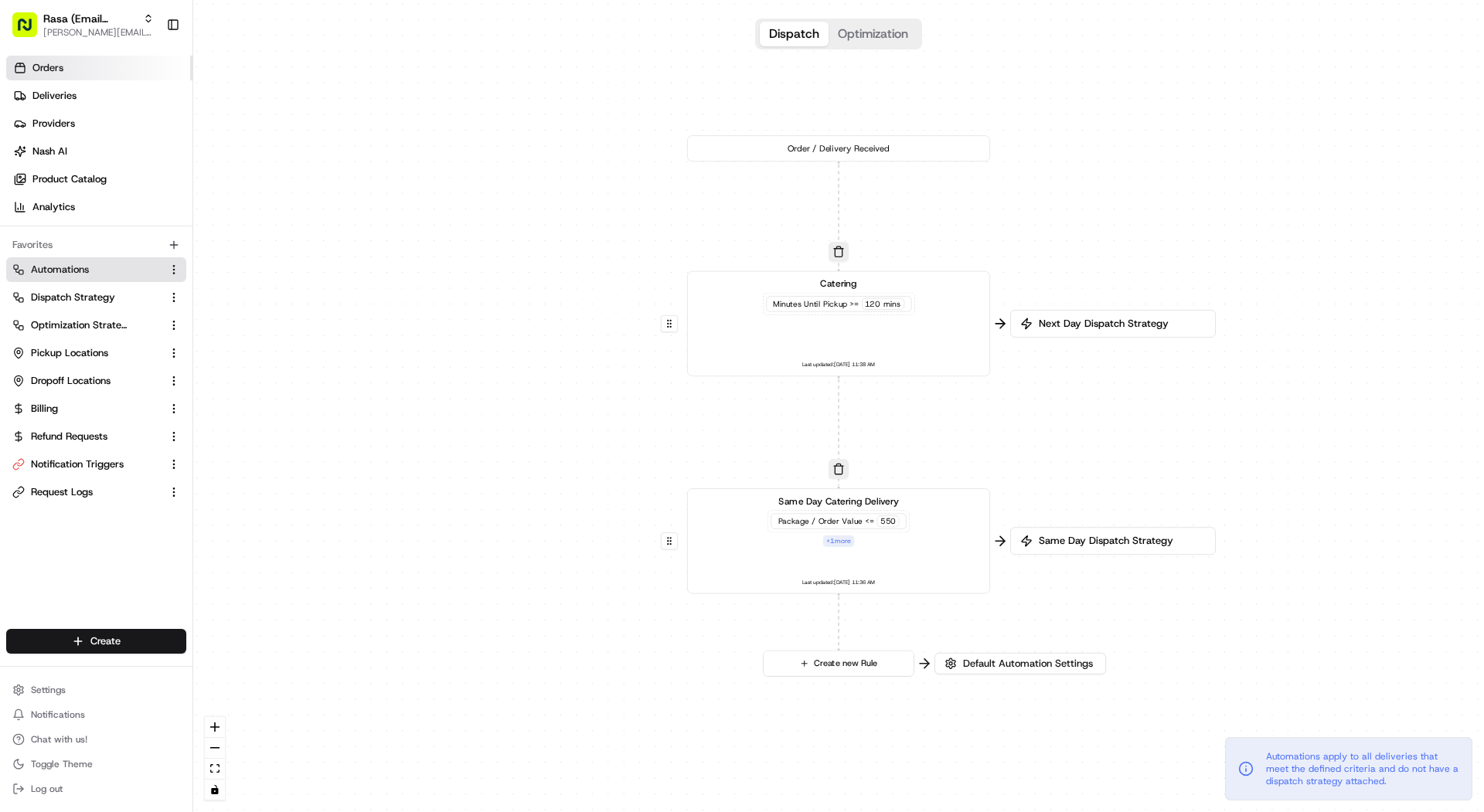
click at [135, 68] on link "Orders" at bounding box center [100, 68] width 186 height 25
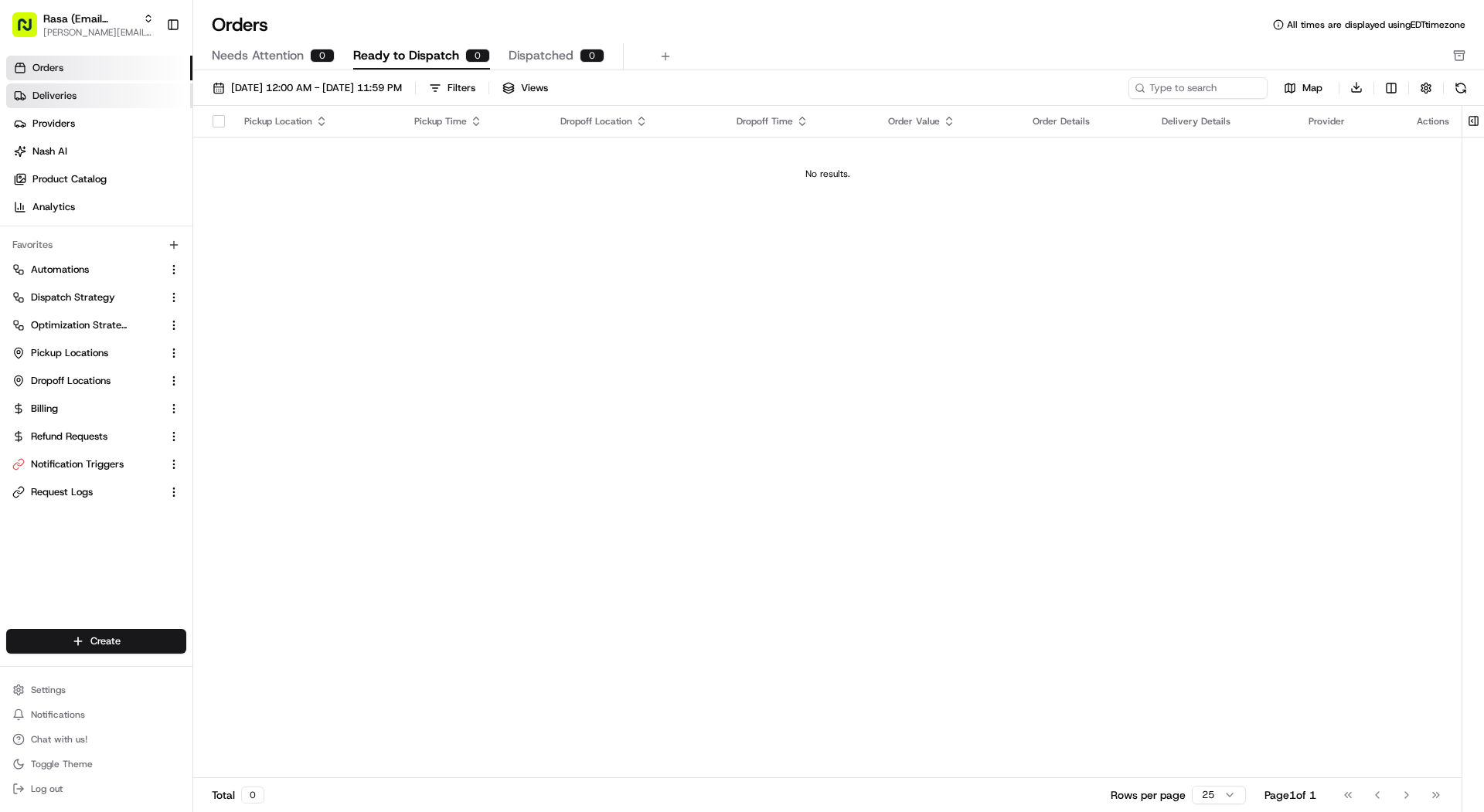
click at [67, 93] on span "Deliveries" at bounding box center [54, 96] width 44 height 14
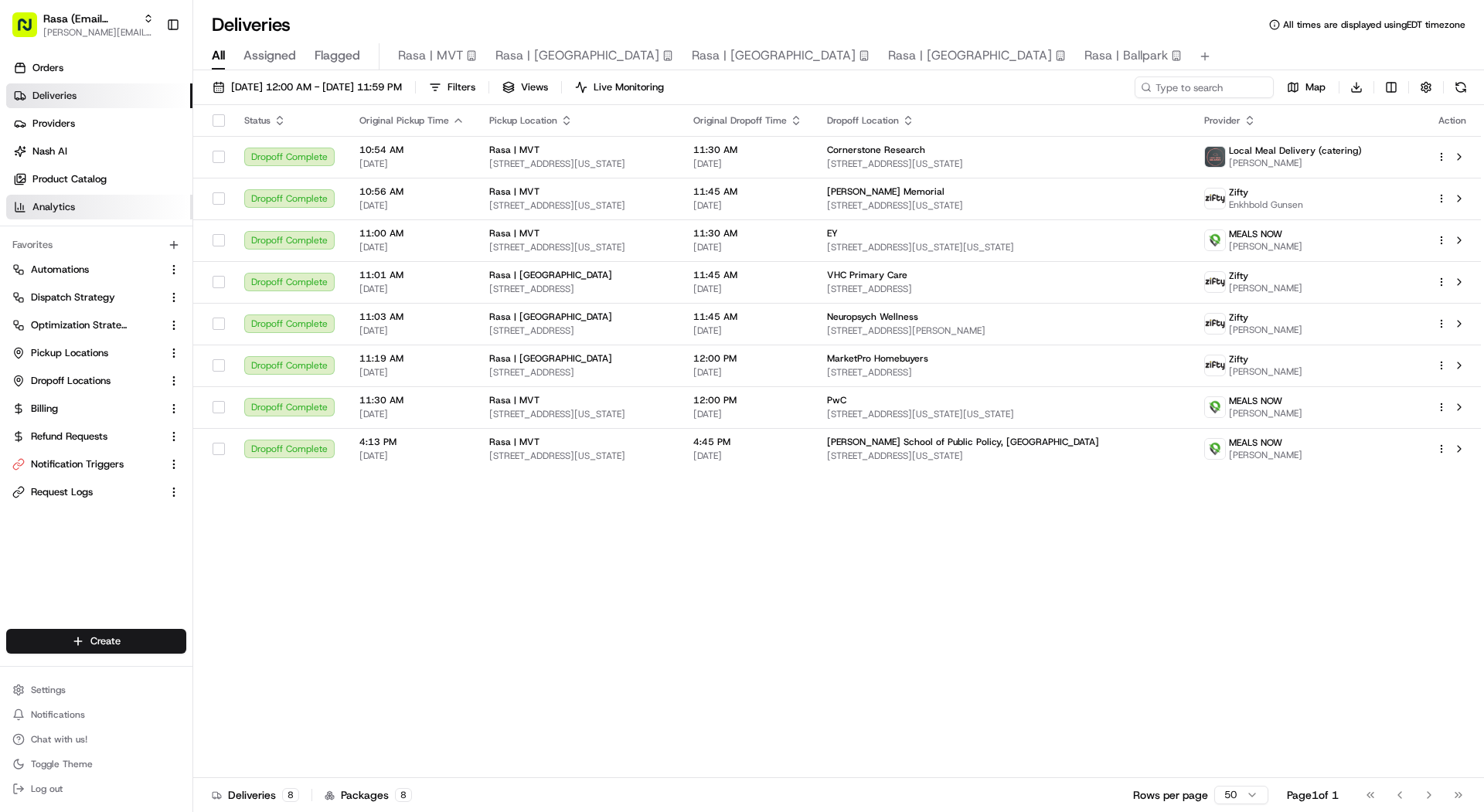
click at [44, 204] on span "Analytics" at bounding box center [53, 207] width 43 height 14
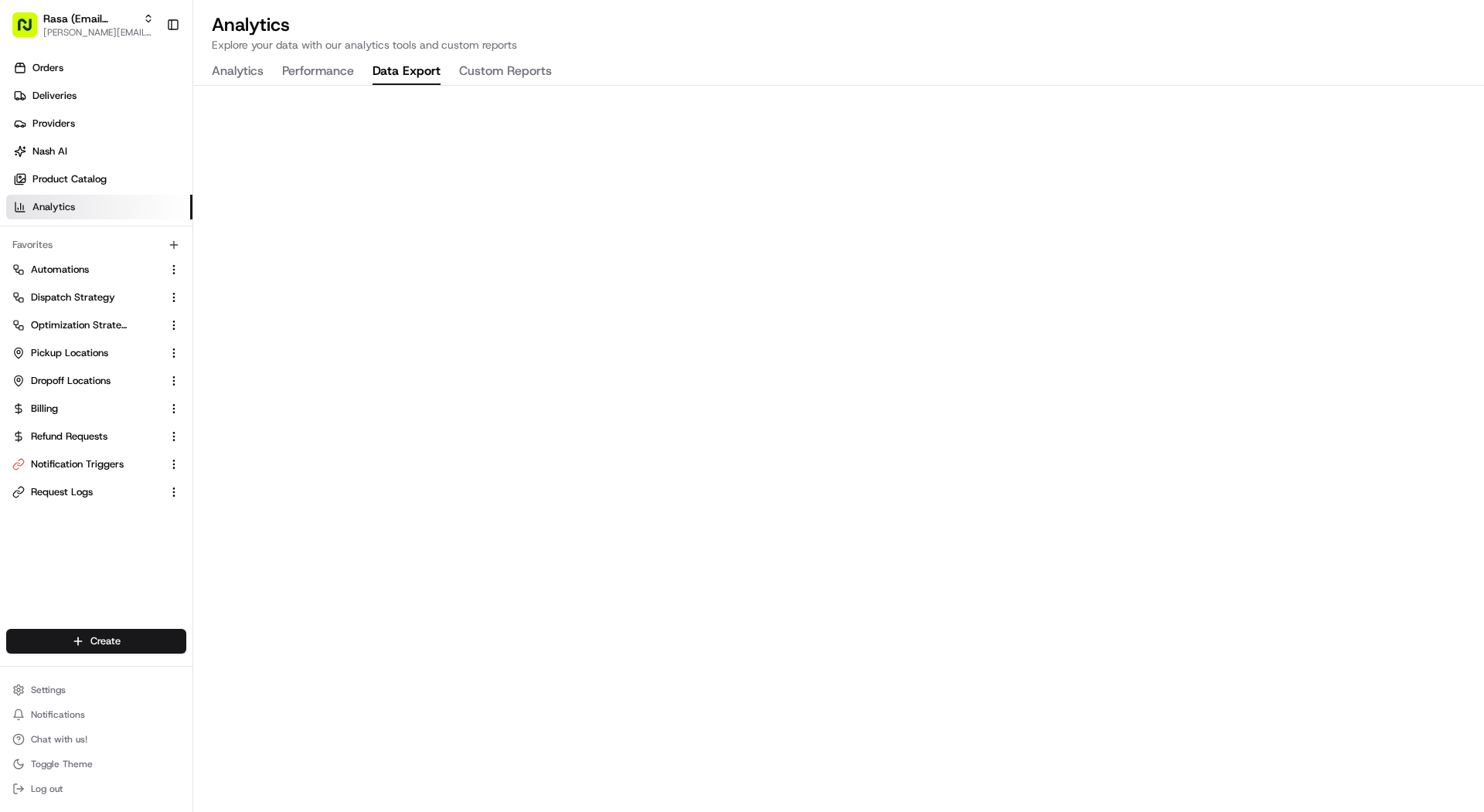
click at [422, 83] on button "Data Export" at bounding box center [407, 72] width 68 height 27
click at [303, 73] on button "Performance" at bounding box center [318, 72] width 72 height 27
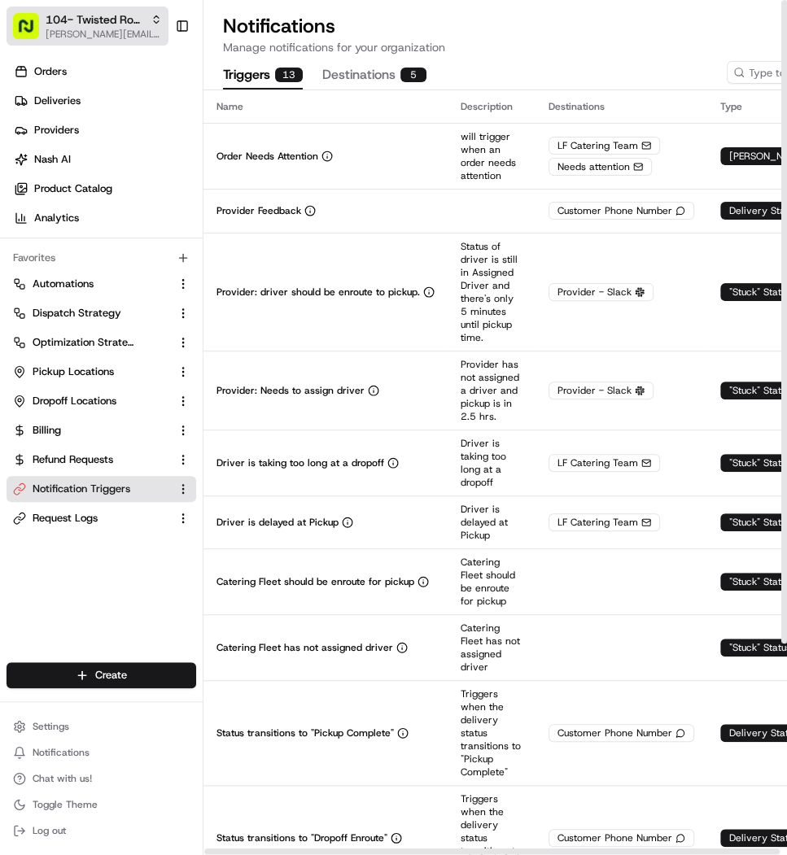
click at [107, 22] on span "104- Twisted Root Burger - Coppell" at bounding box center [95, 19] width 98 height 16
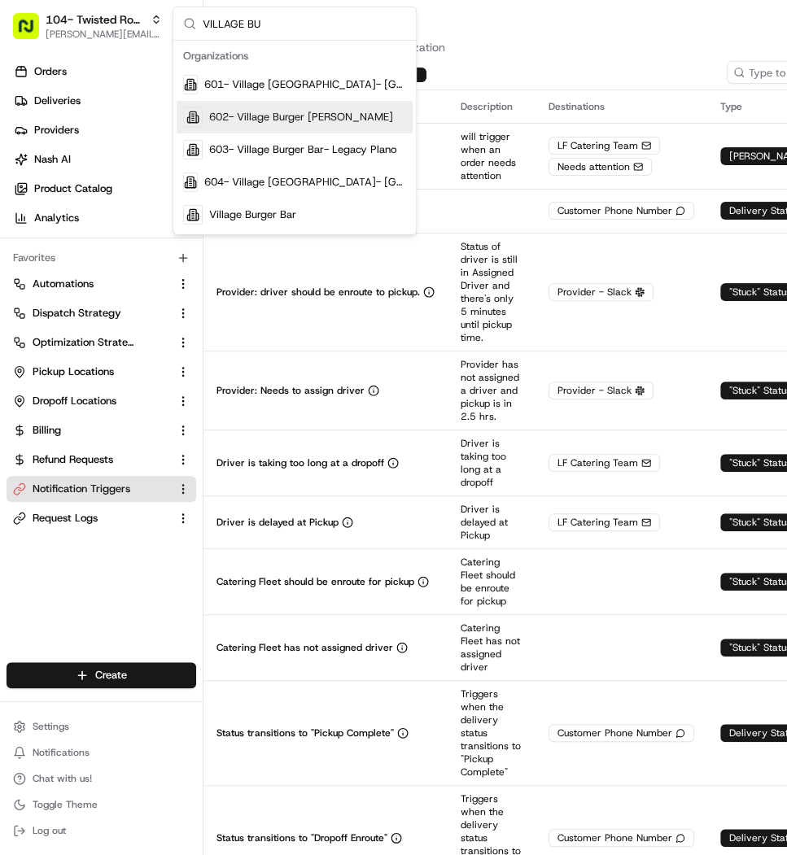
type input "VILLAGE BU"
click at [349, 102] on div "602- Village Burger [PERSON_NAME]" at bounding box center [294, 117] width 236 height 33
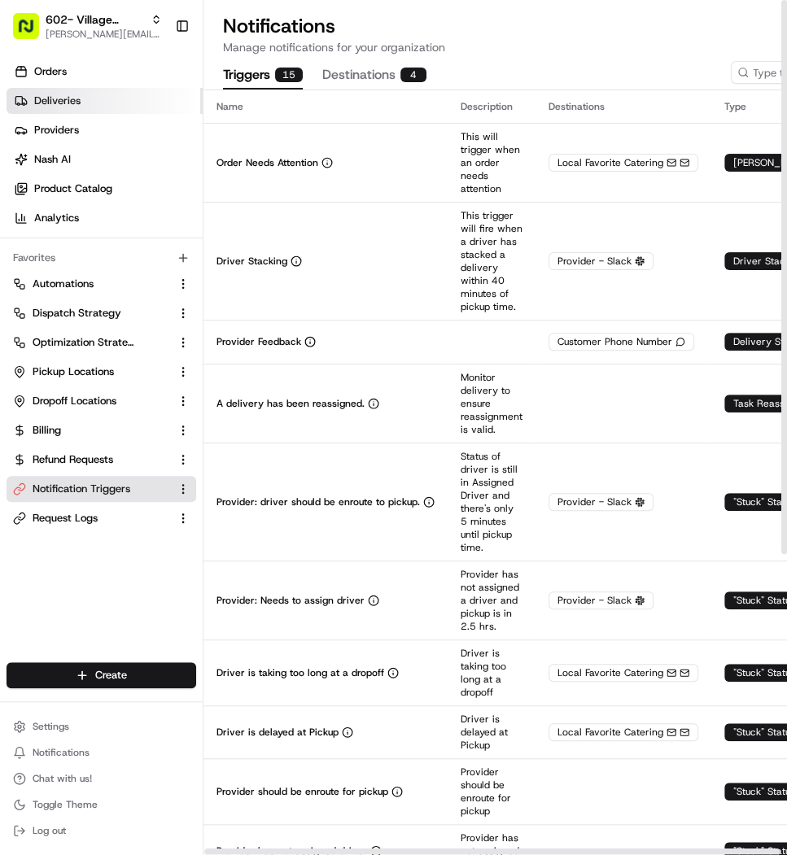
click at [76, 102] on span "Deliveries" at bounding box center [57, 101] width 46 height 15
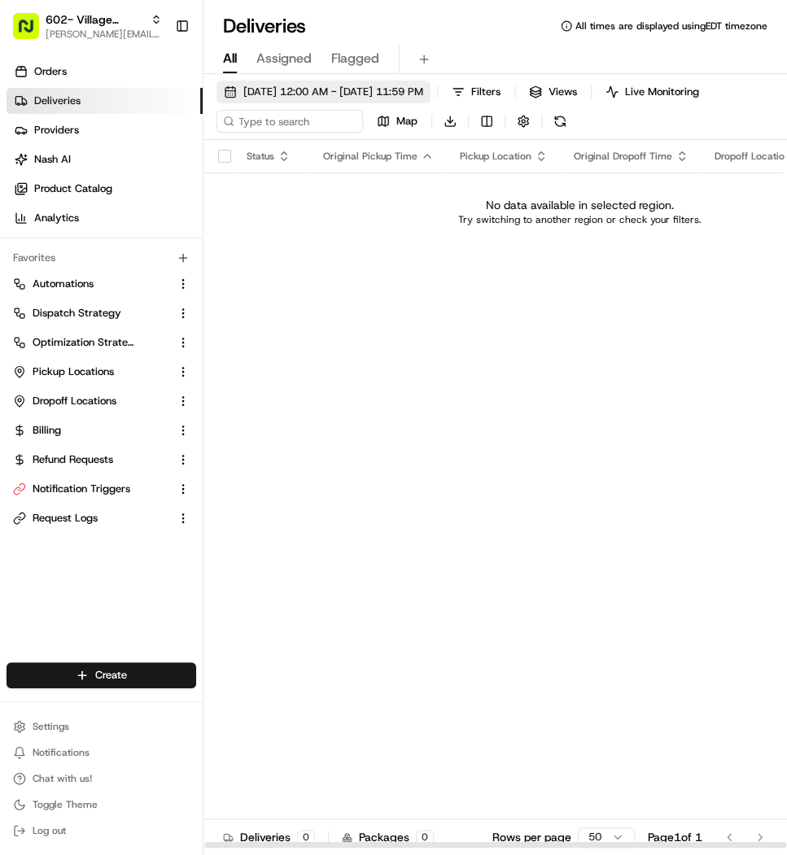
click at [357, 86] on span "08/18/2025 12:00 AM - 08/18/2025 11:59 PM" at bounding box center [333, 92] width 180 height 15
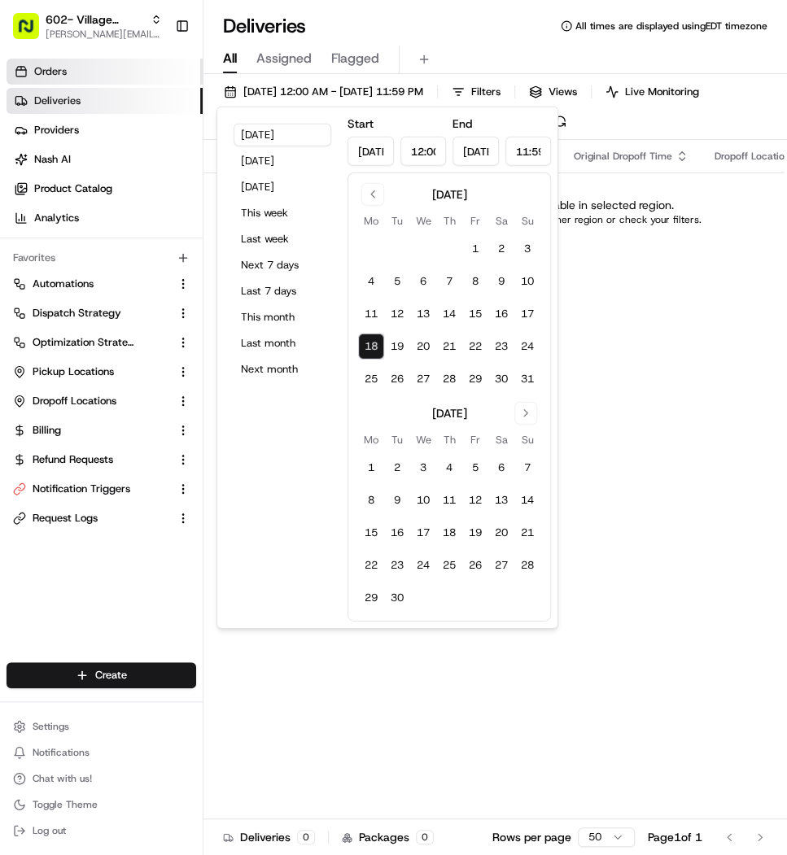
click at [138, 76] on link "Orders" at bounding box center [105, 72] width 196 height 26
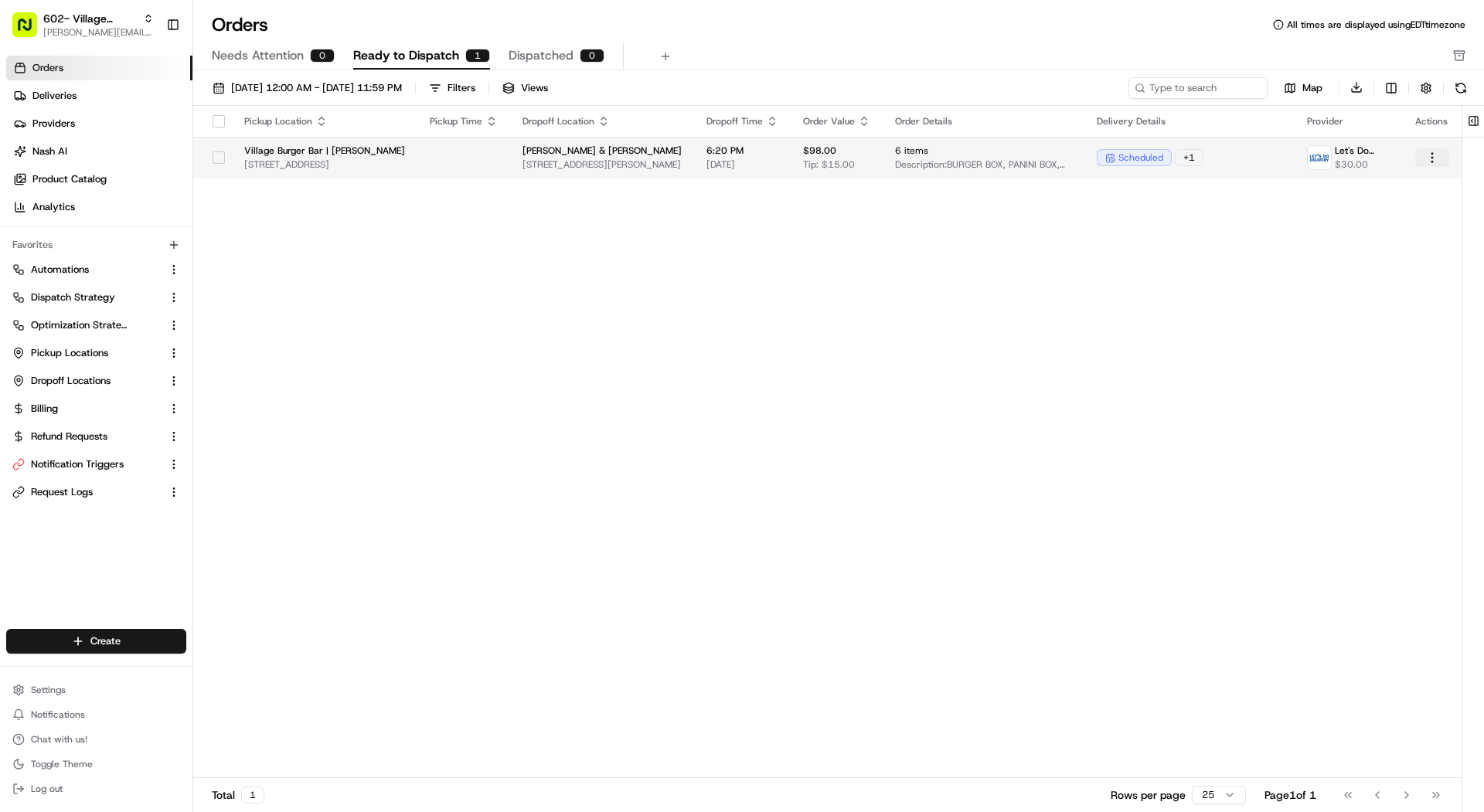
click at [1437, 164] on html "602- Village Burger Bar- Allen mariam@usenash.com Toggle Sidebar Orders Deliver…" at bounding box center [742, 406] width 1484 height 812
click at [981, 149] on html "602- Village Burger Bar- Allen mariam@usenash.com Toggle Sidebar Orders Deliver…" at bounding box center [742, 406] width 1484 height 812
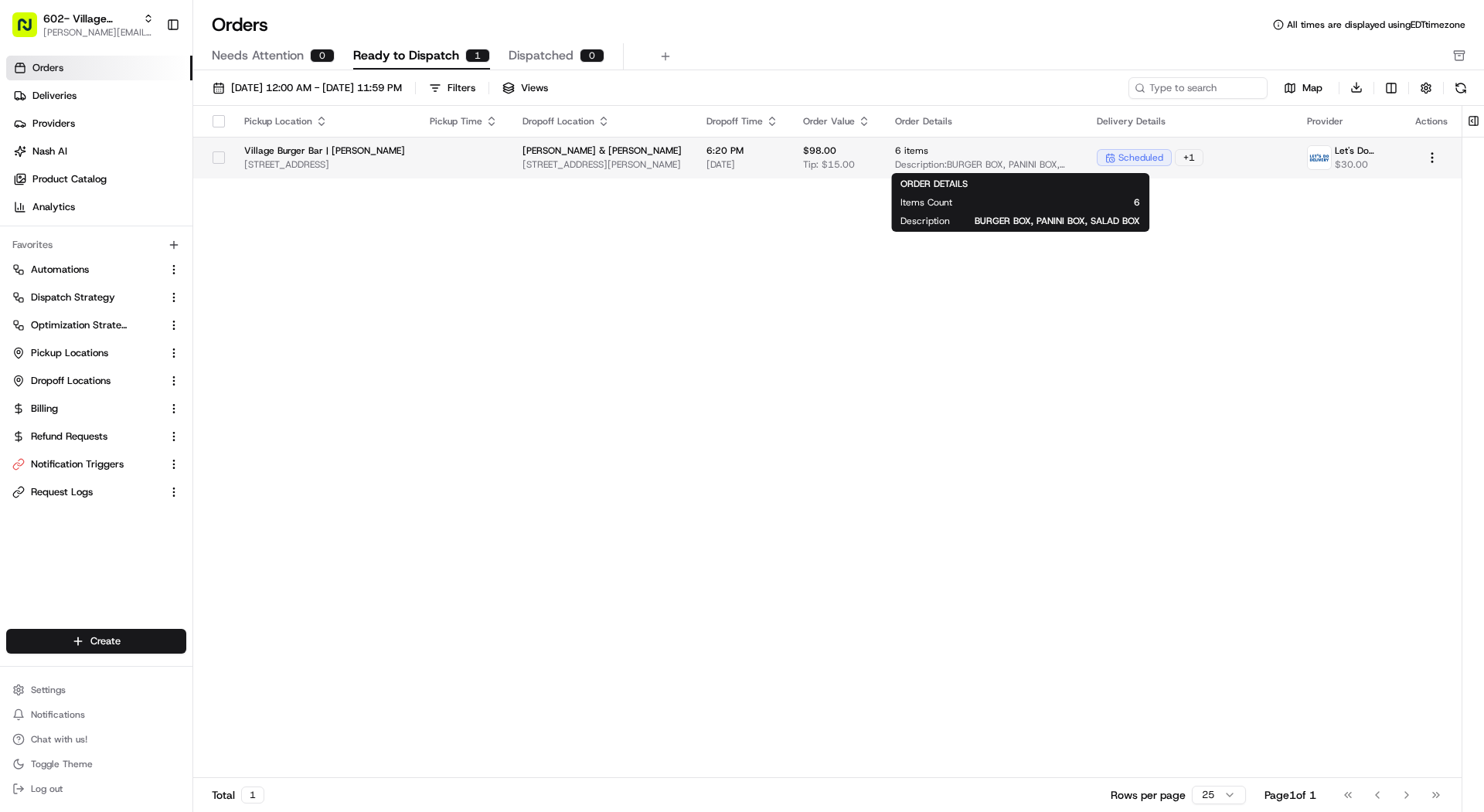
click at [981, 149] on span "6 items" at bounding box center [983, 150] width 177 height 12
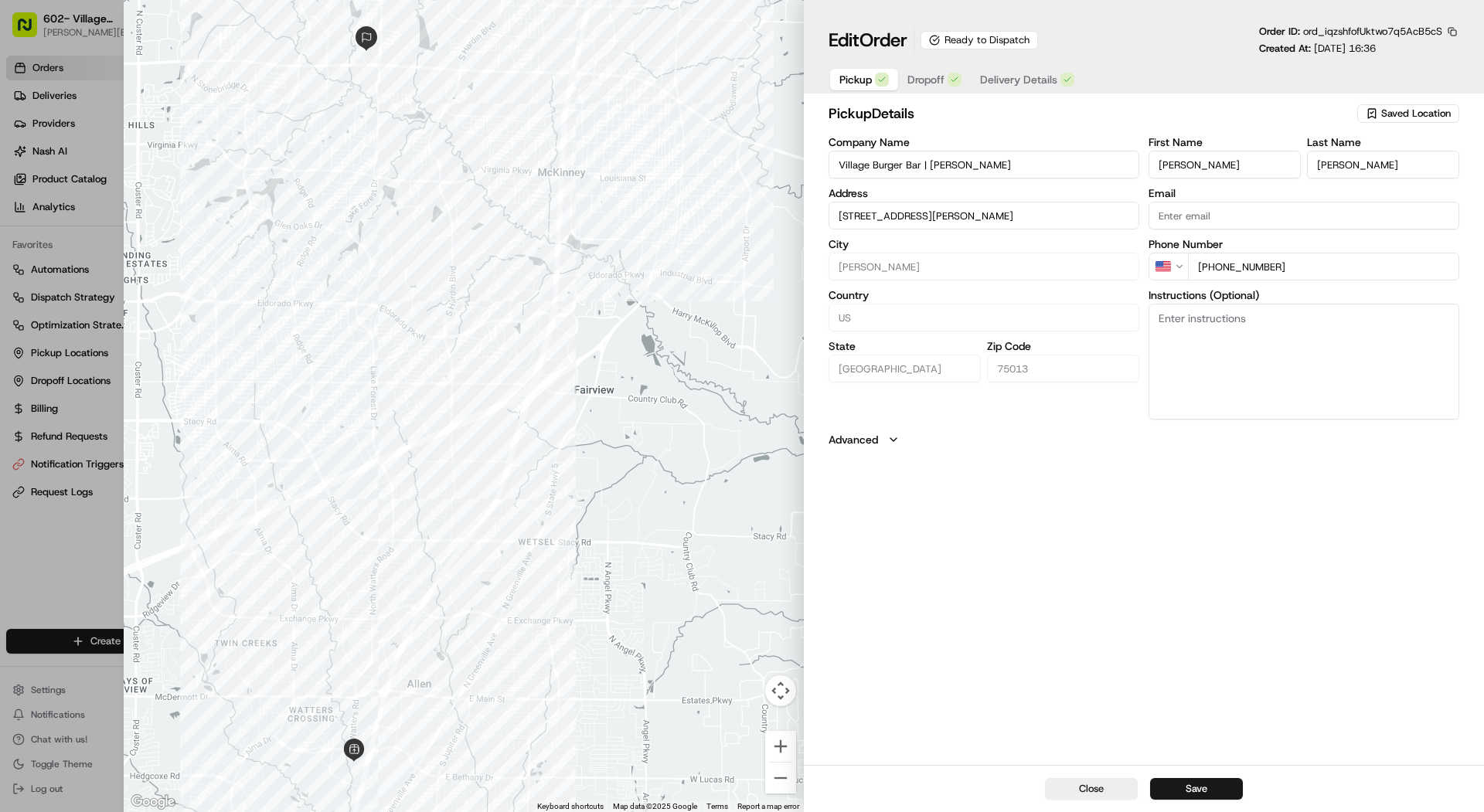
type input "+1"
click at [84, 121] on div at bounding box center [742, 406] width 1484 height 812
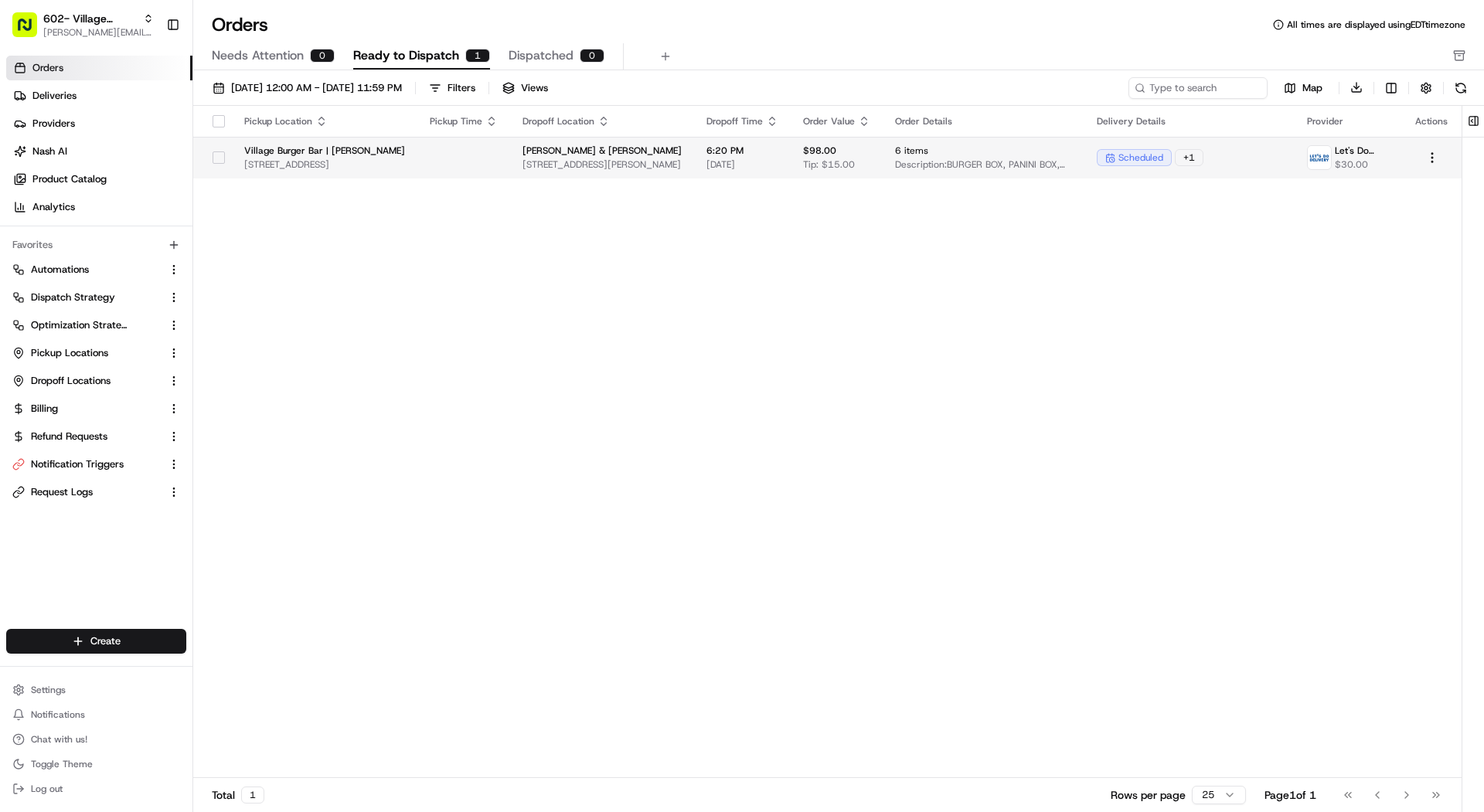
click at [441, 157] on td at bounding box center [464, 158] width 93 height 42
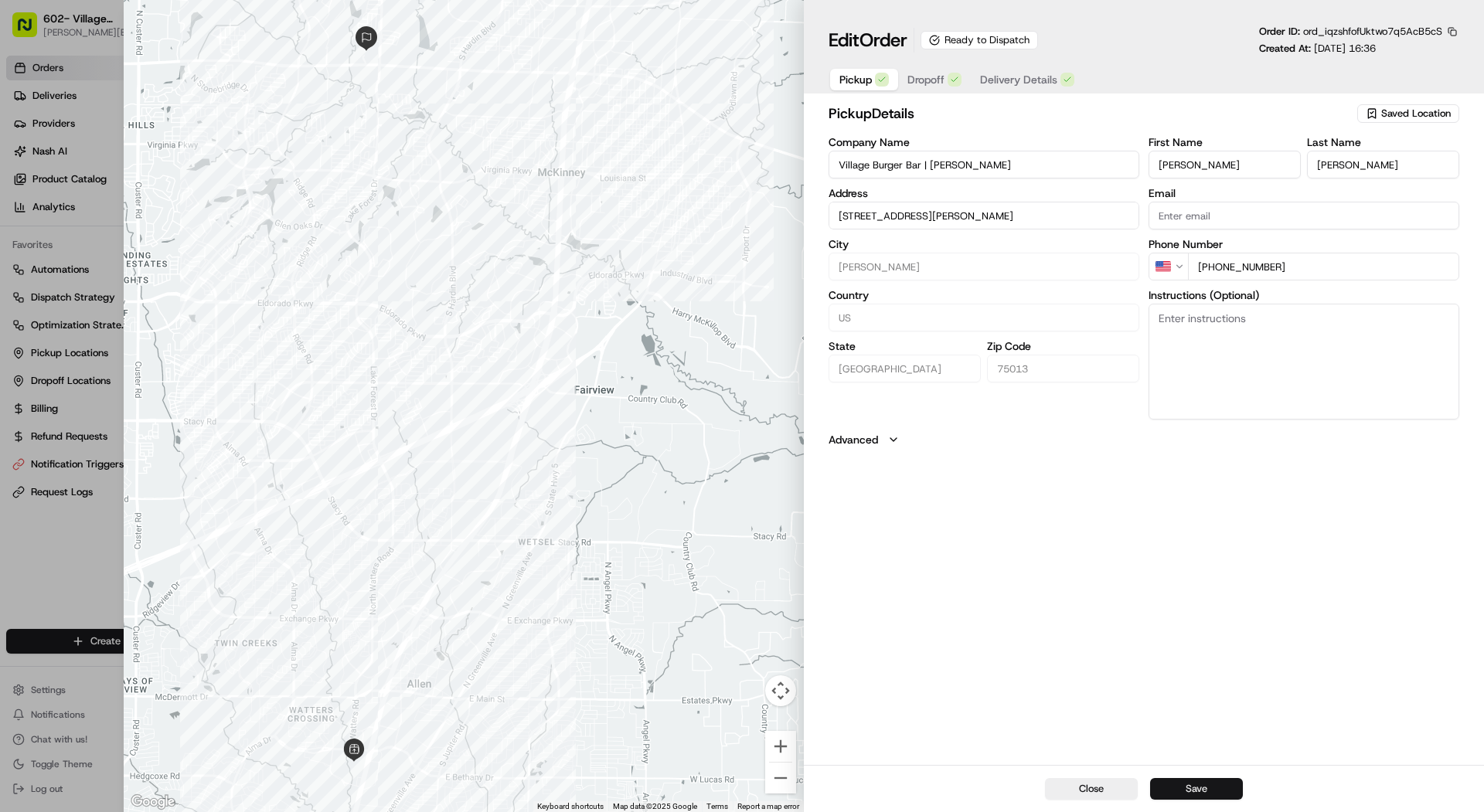
click at [1226, 780] on button "Save" at bounding box center [1196, 788] width 93 height 22
type input "+1"
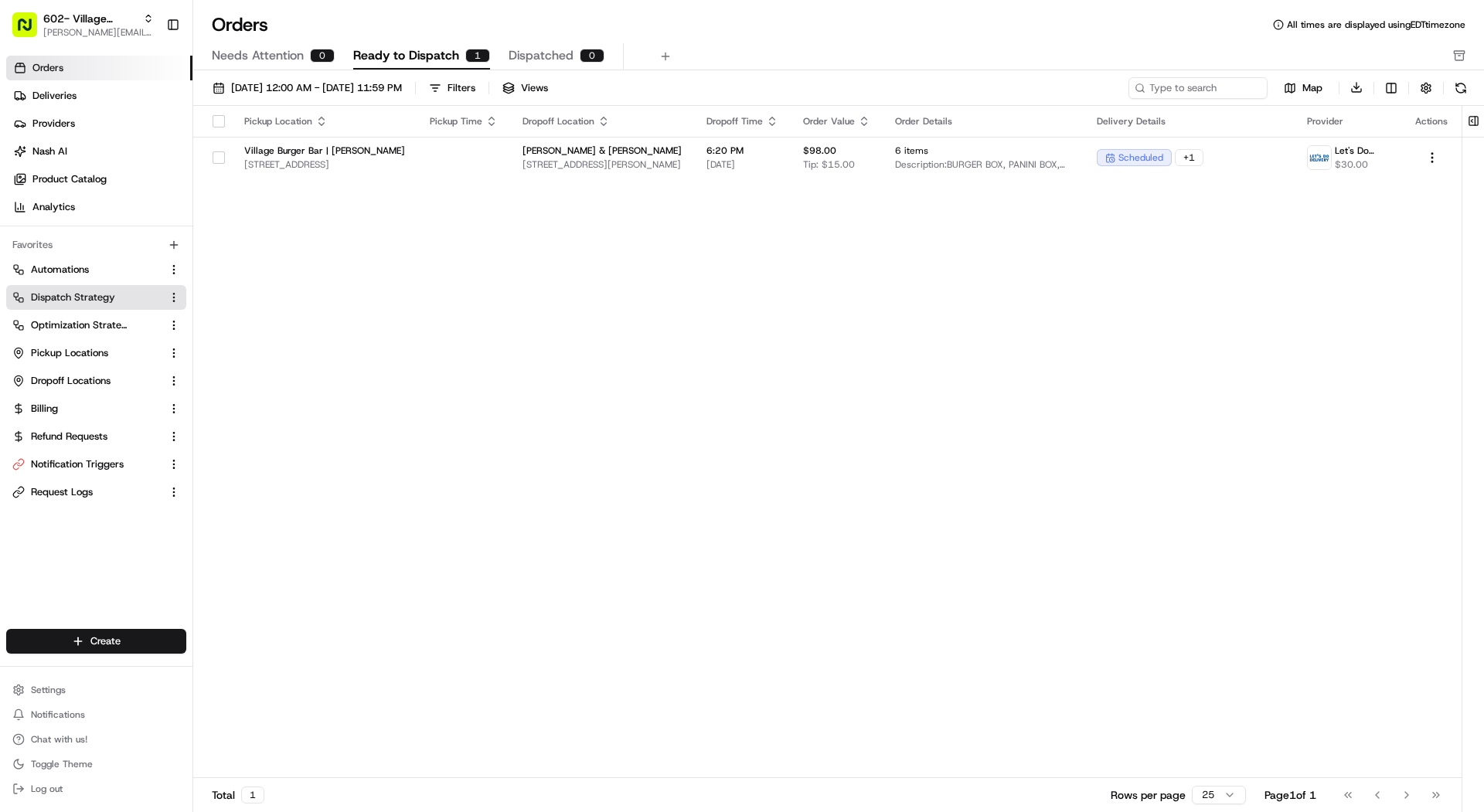
click at [121, 291] on link "Dispatch Strategy" at bounding box center [86, 297] width 149 height 14
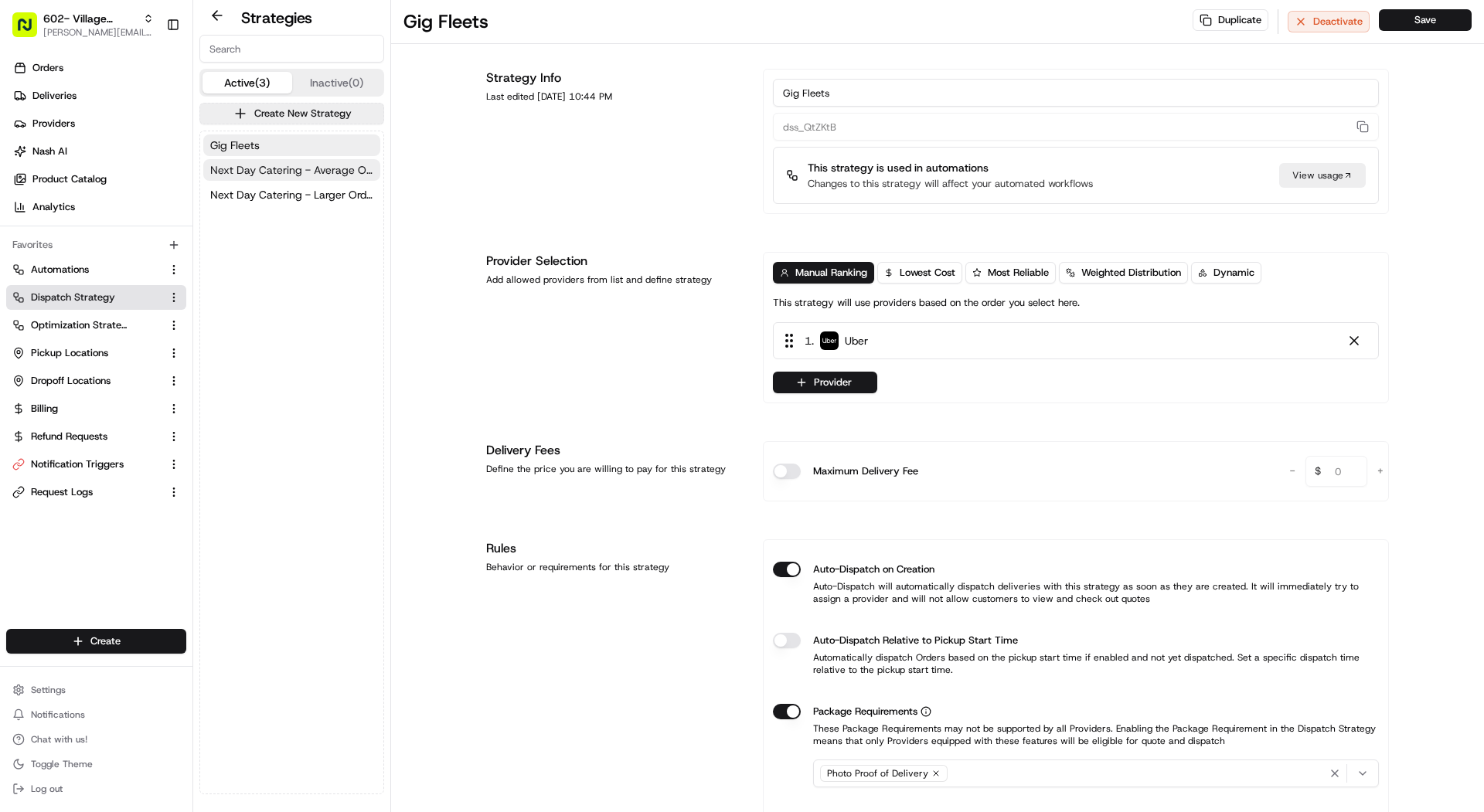
click at [311, 165] on span "Next Day Catering - Average Orders" at bounding box center [292, 170] width 163 height 15
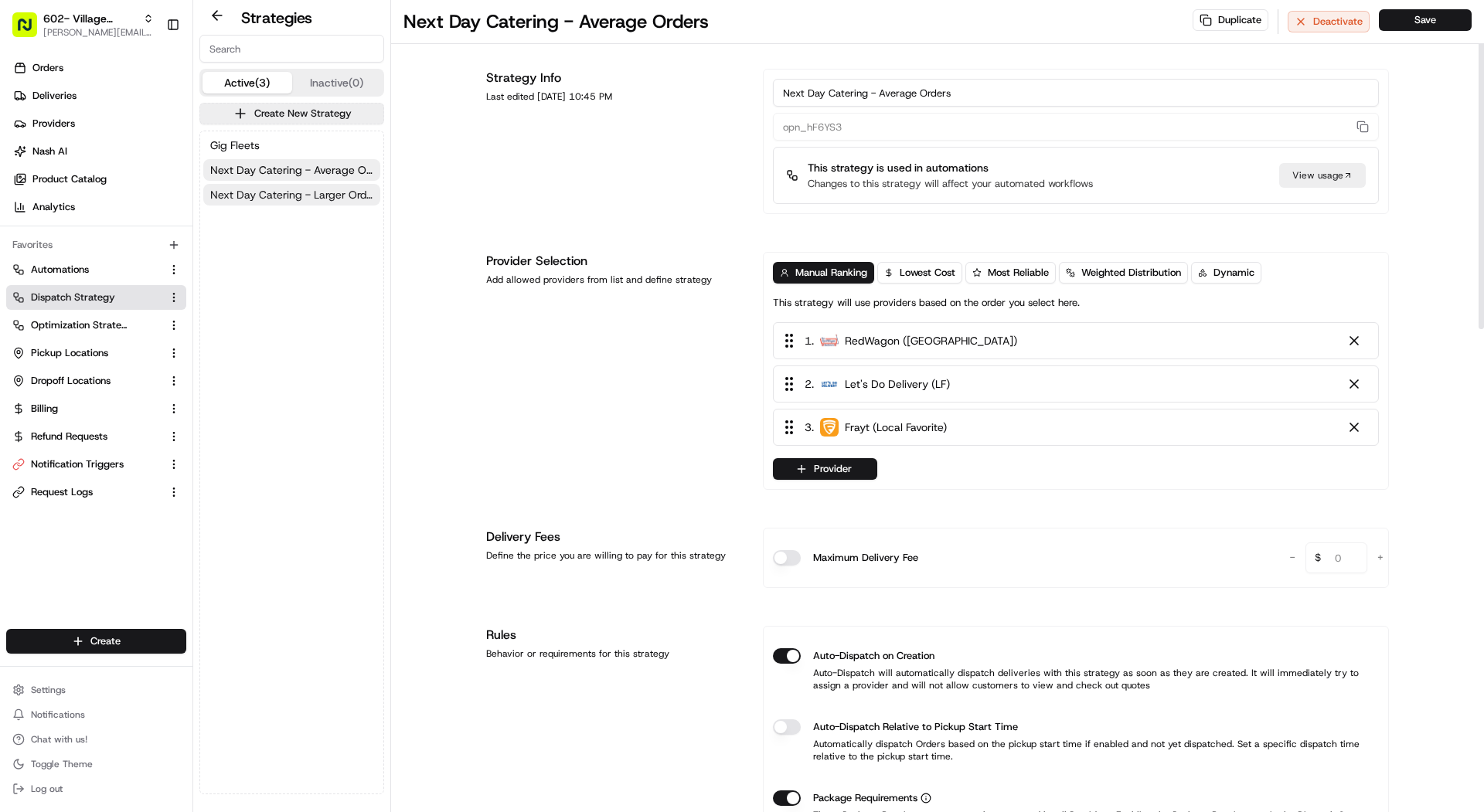
click at [311, 199] on span "Next Day Catering - Larger Orders" at bounding box center [292, 195] width 163 height 15
click at [86, 272] on span "Automations" at bounding box center [60, 270] width 58 height 14
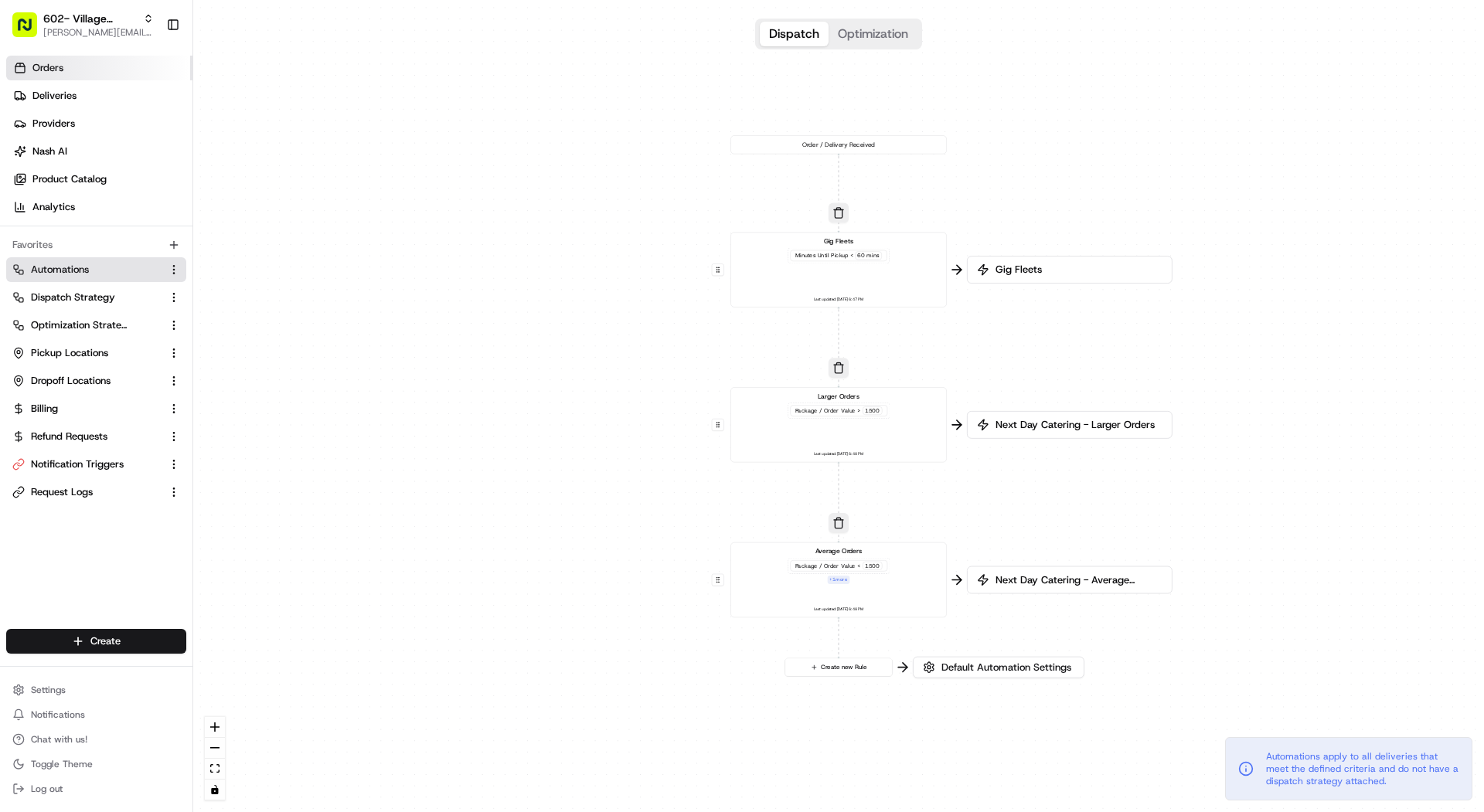
click at [130, 60] on link "Orders" at bounding box center [100, 68] width 186 height 25
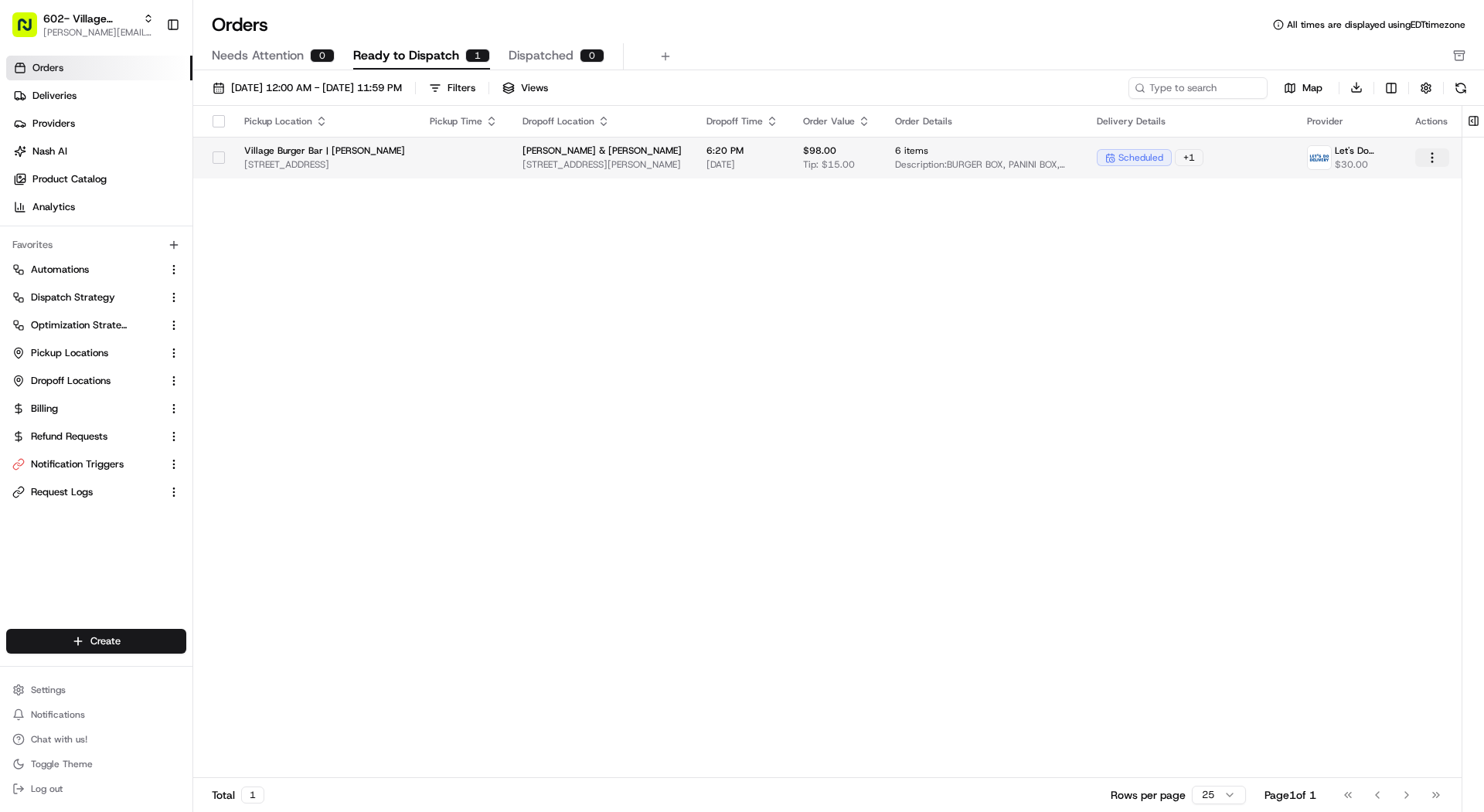
click at [1435, 161] on html "602- Village Burger Bar- Allen mariam@usenash.com Toggle Sidebar Orders Deliver…" at bounding box center [742, 406] width 1484 height 812
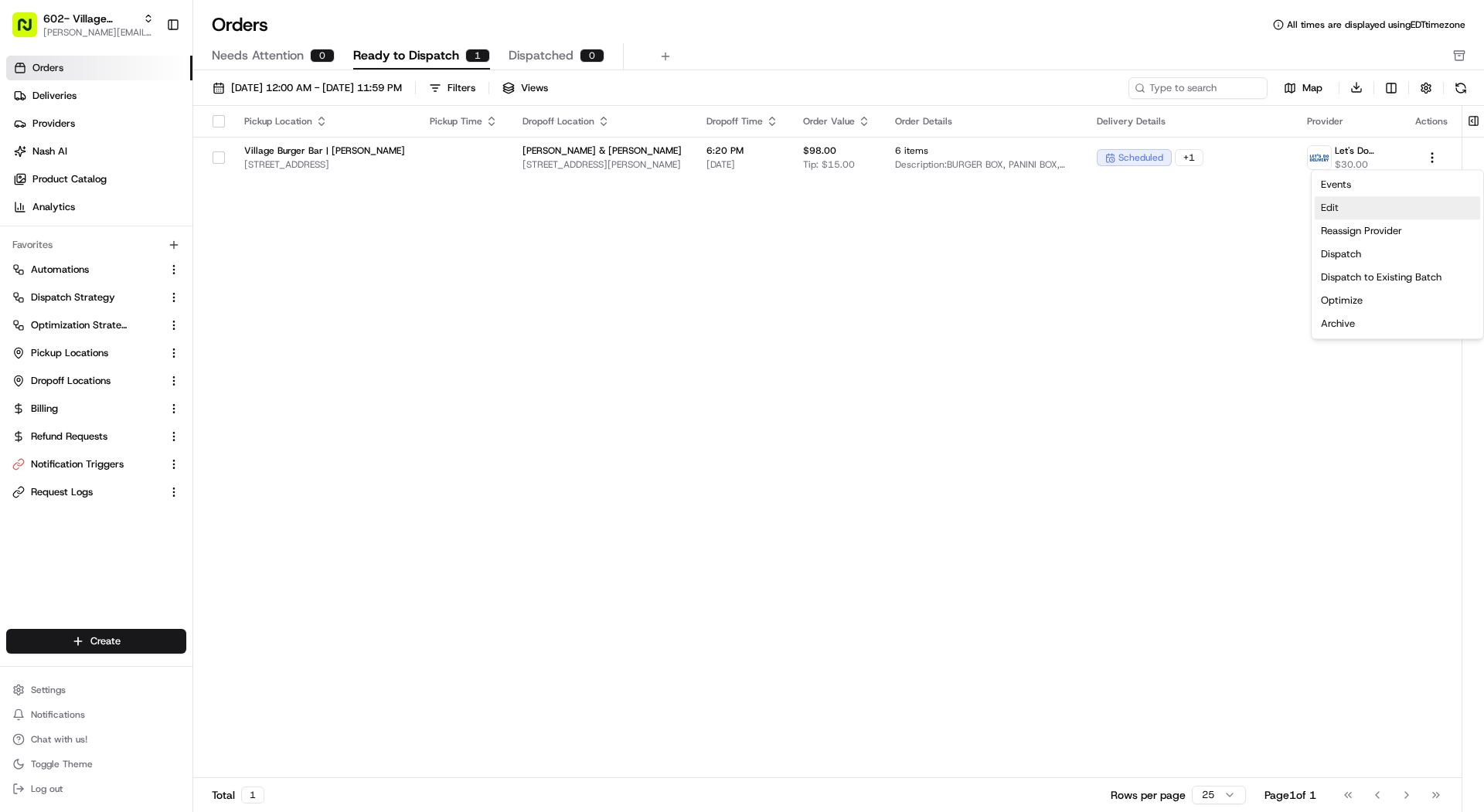
click at [1399, 210] on div "Edit" at bounding box center [1398, 208] width 165 height 23
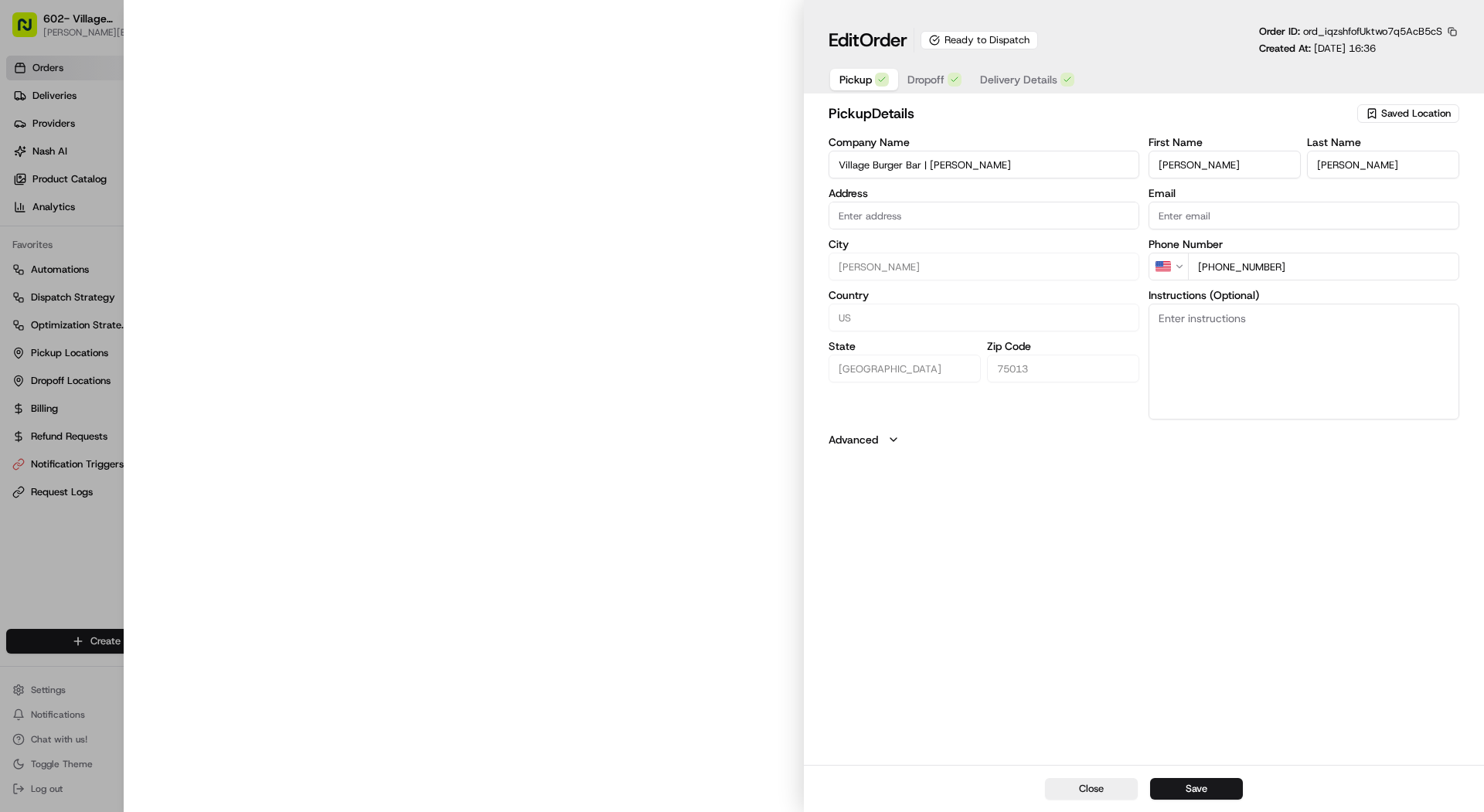
type input "957 Garden Park Drive, Watters Creek Blvd, Allen, TX 75013"
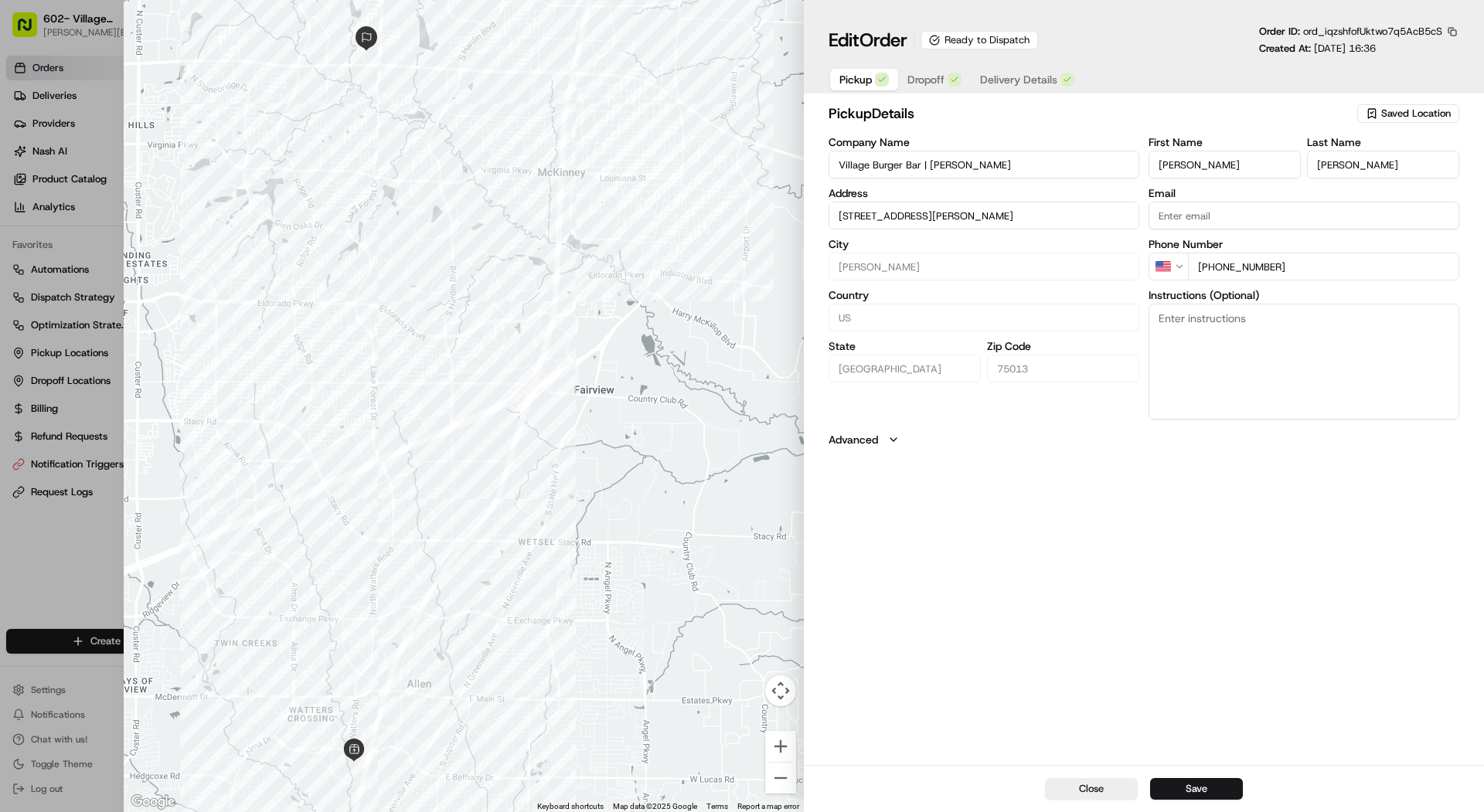
click at [44, 160] on div at bounding box center [742, 406] width 1484 height 812
type input "+1"
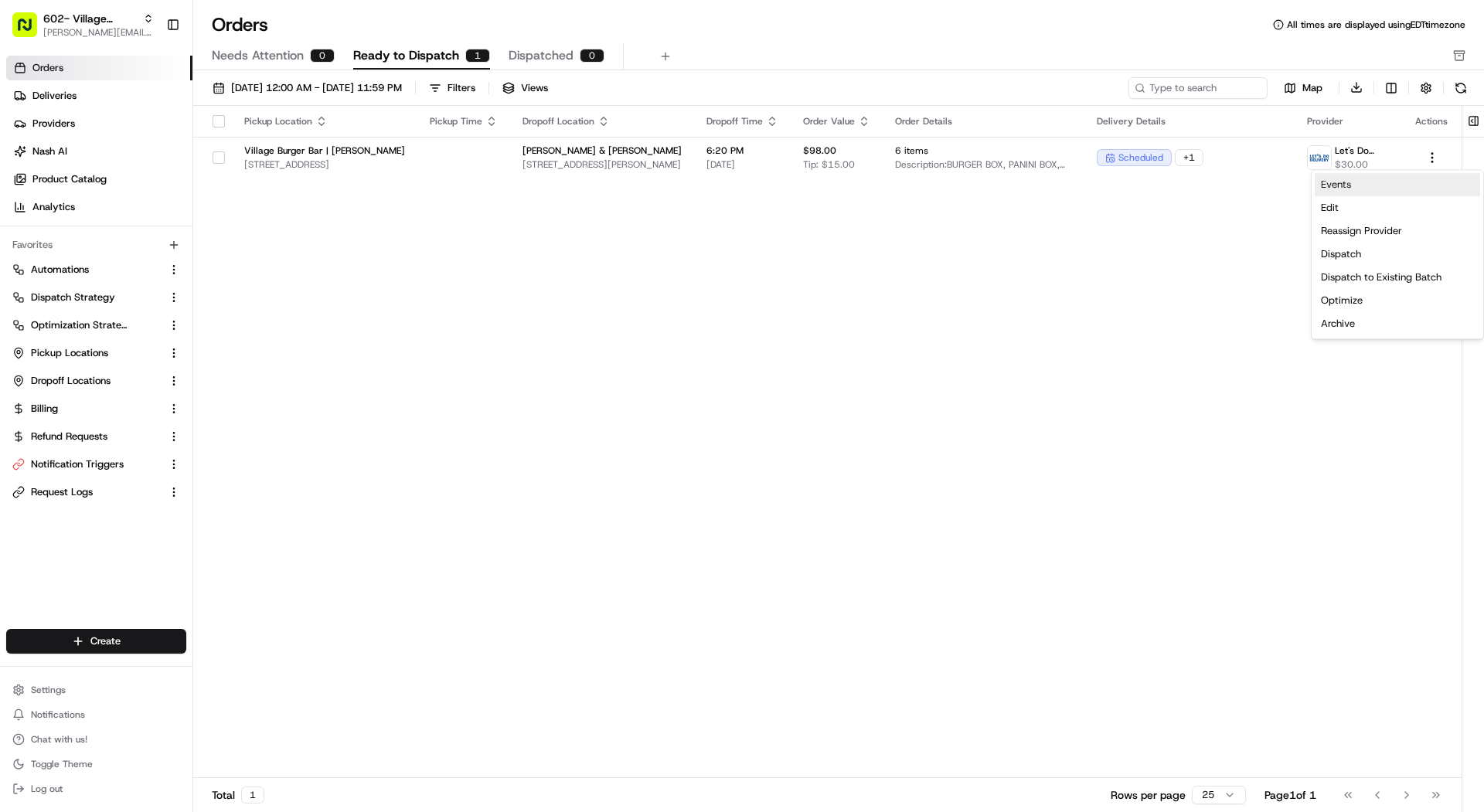
click at [1408, 193] on link "Events" at bounding box center [1398, 184] width 165 height 23
click at [543, 61] on span "Dispatched" at bounding box center [541, 56] width 65 height 19
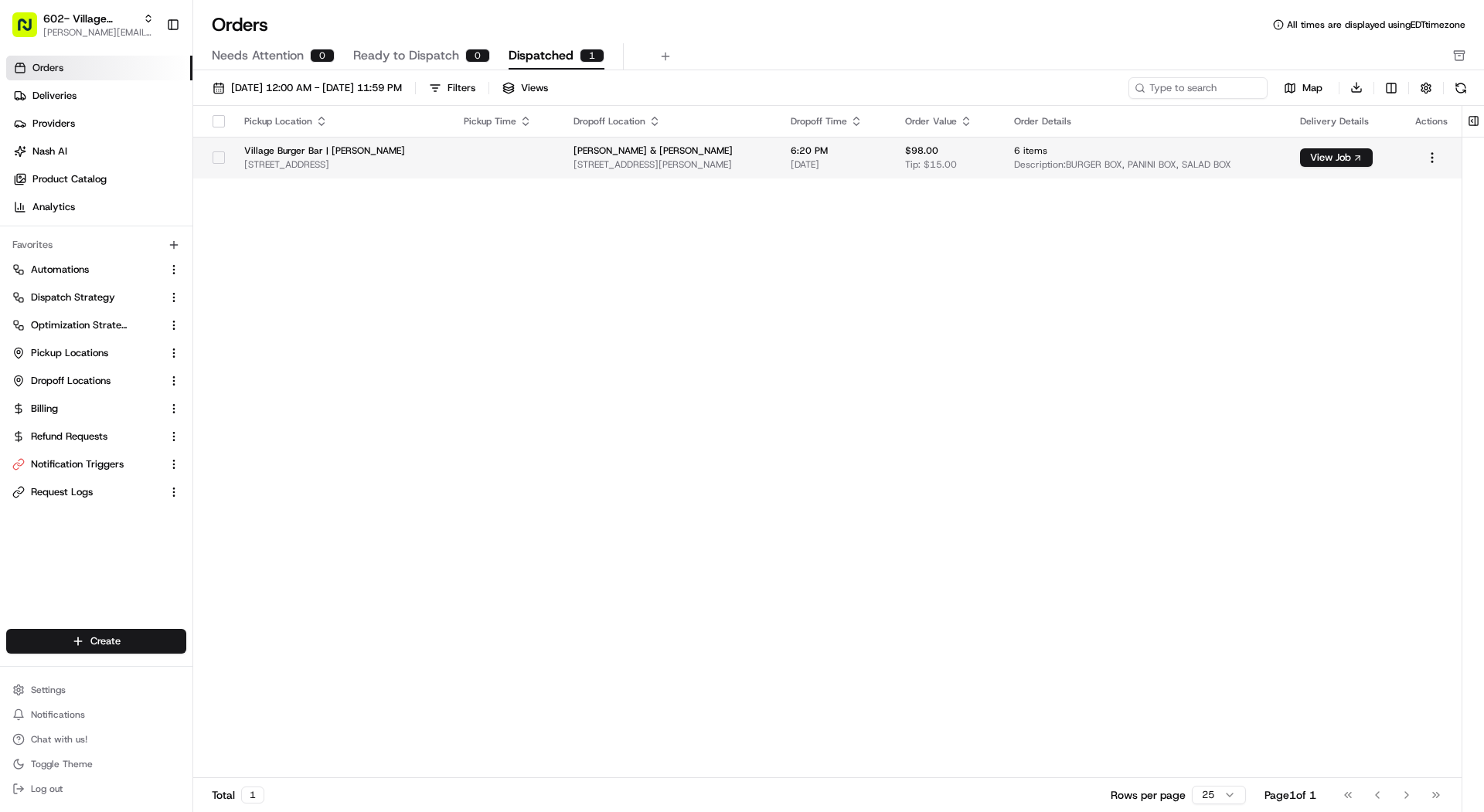
click at [532, 151] on td at bounding box center [505, 158] width 109 height 42
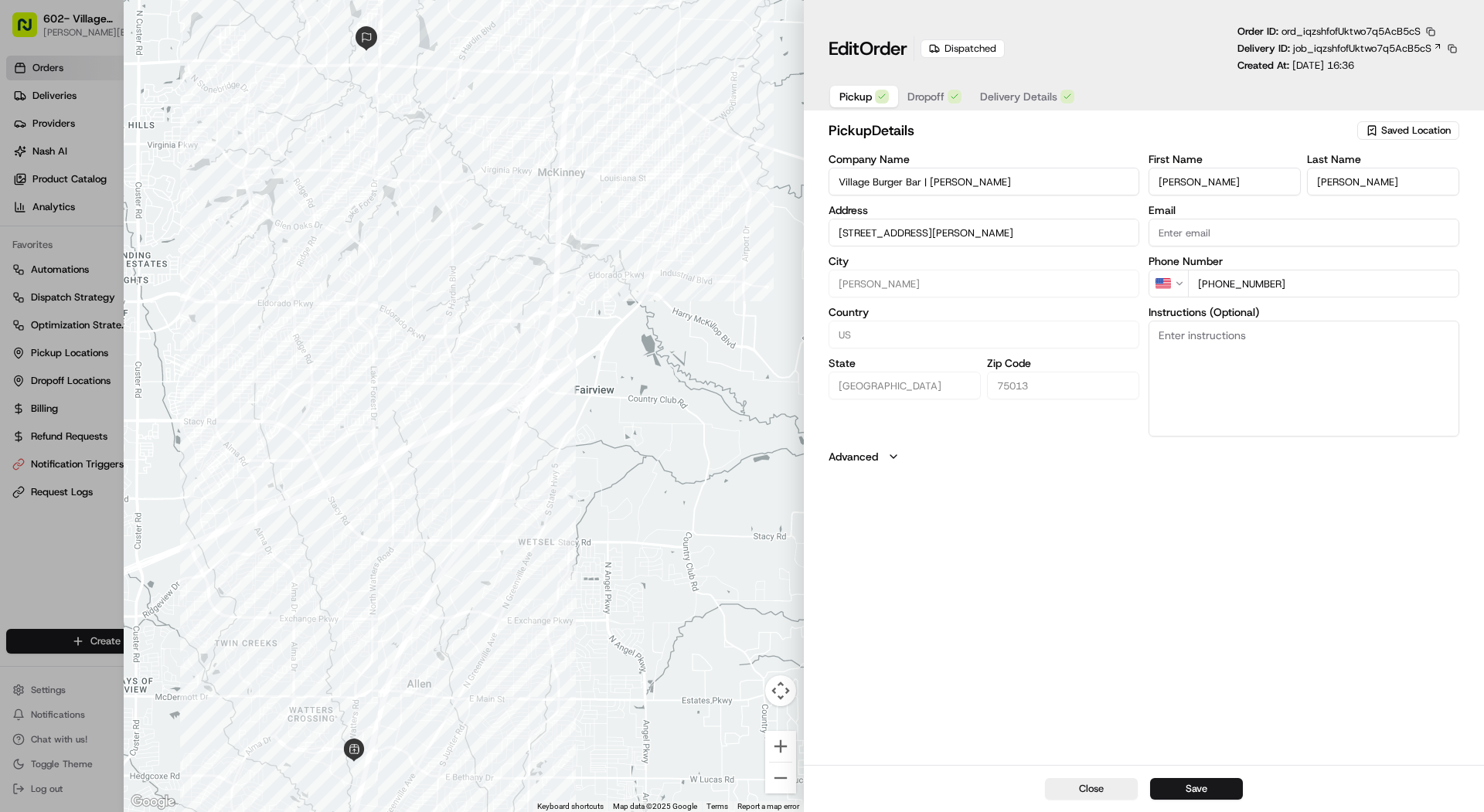
click at [1018, 103] on span "Delivery Details" at bounding box center [1018, 97] width 77 height 15
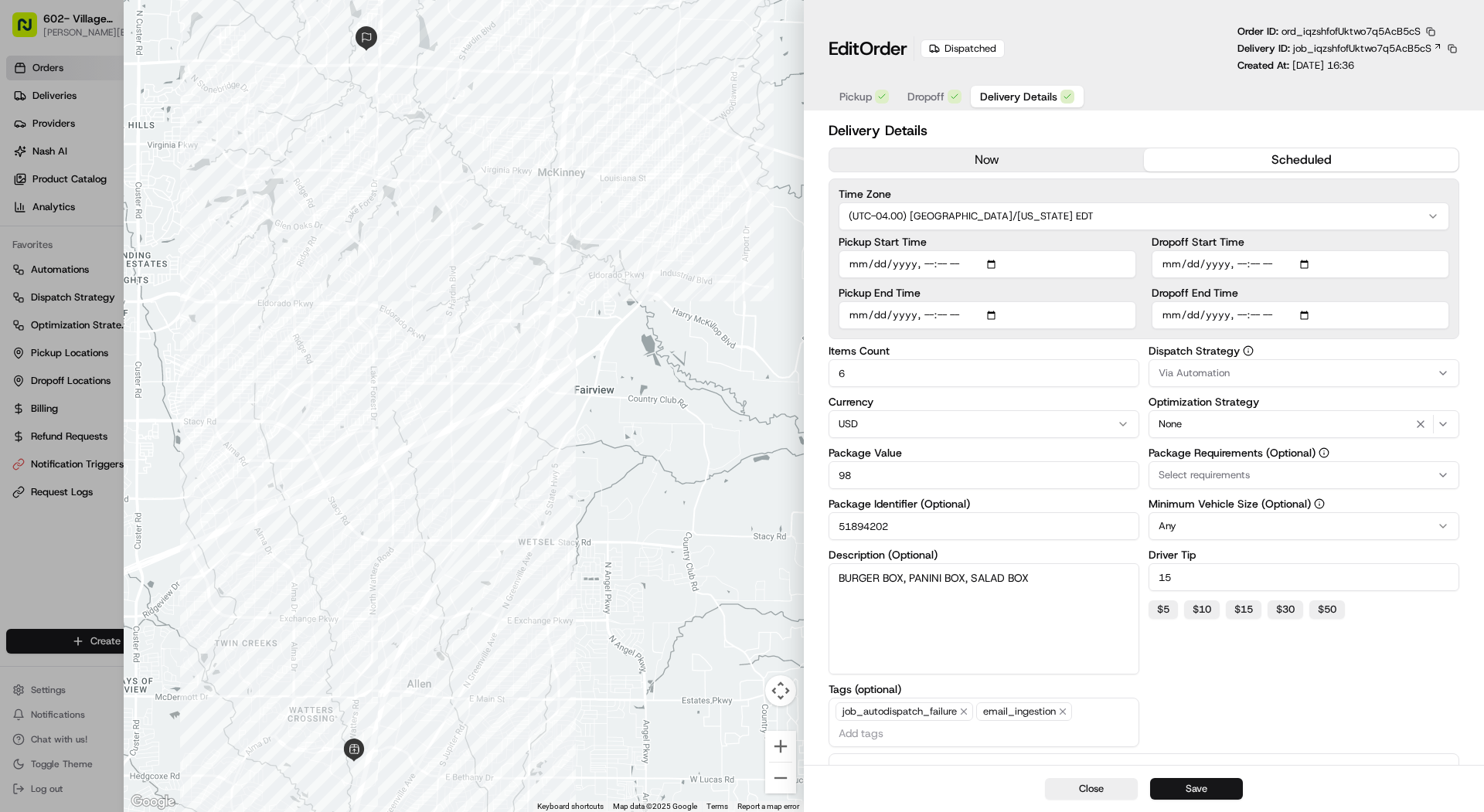
click at [1174, 786] on button "Save" at bounding box center [1196, 788] width 93 height 22
type input "1"
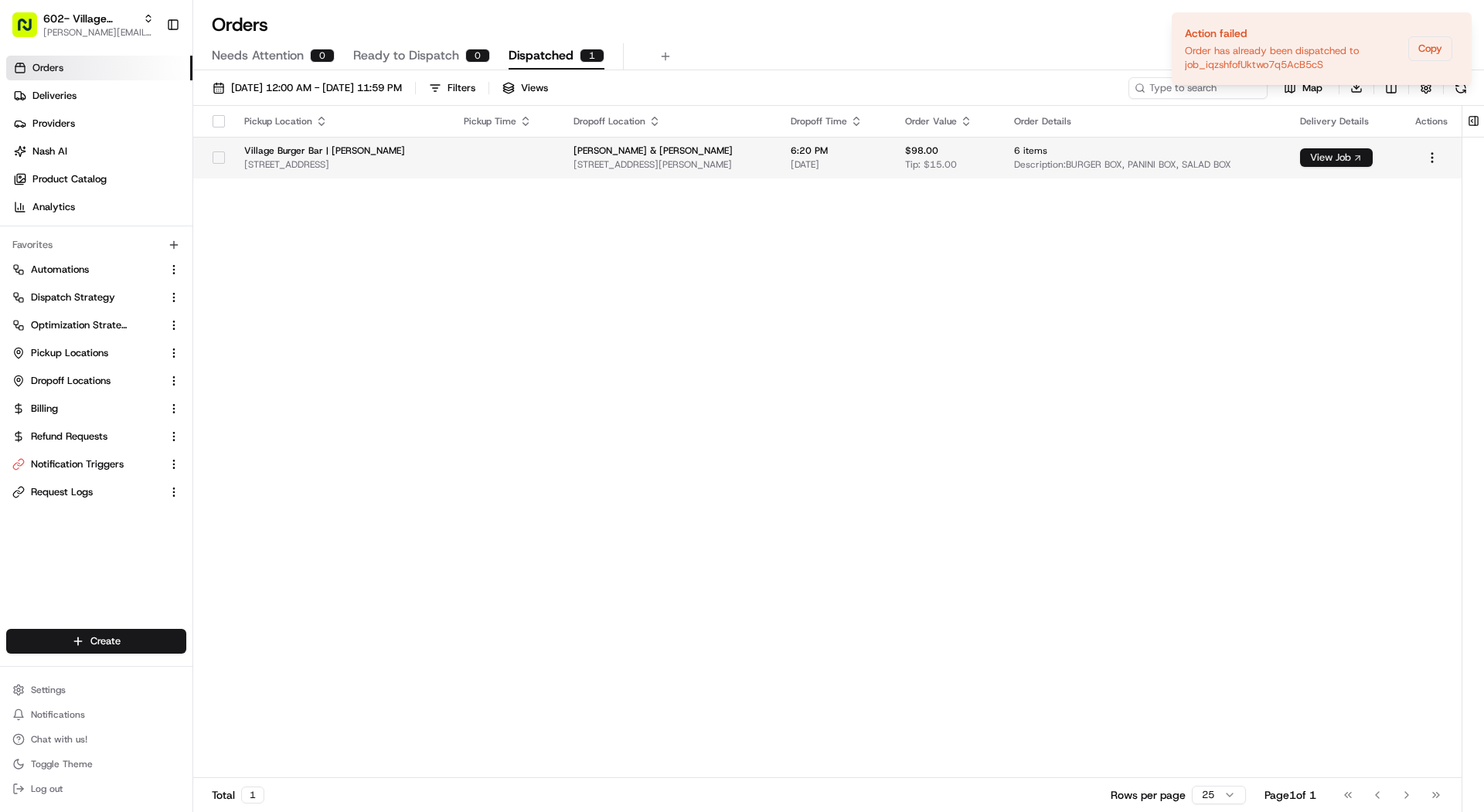
click at [1373, 155] on button "View Job" at bounding box center [1336, 158] width 72 height 19
click at [118, 85] on link "Deliveries" at bounding box center [100, 96] width 186 height 25
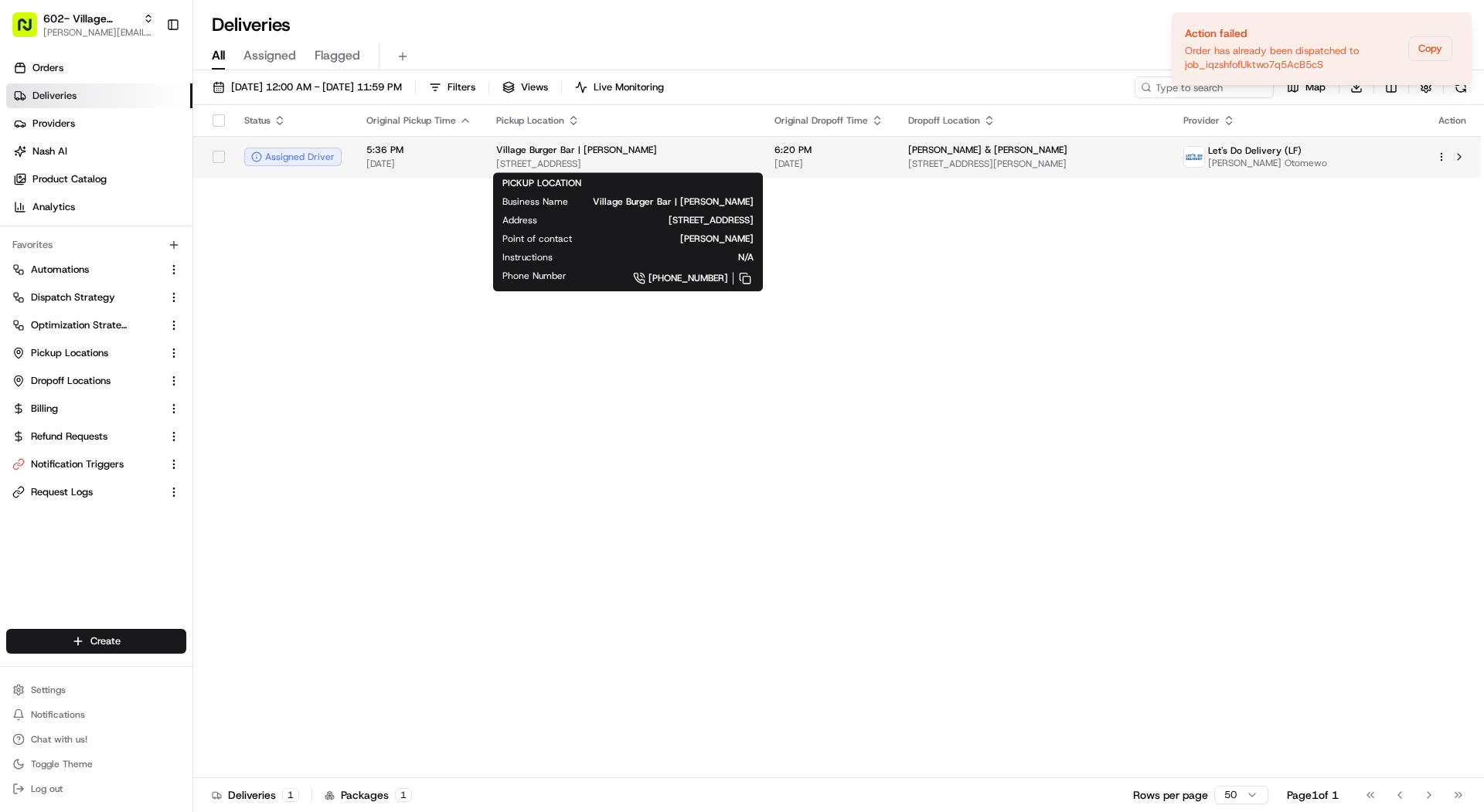
click at [673, 165] on span "957 Garden Park Dr, Allen, TX 75013, USA" at bounding box center [622, 163] width 254 height 12
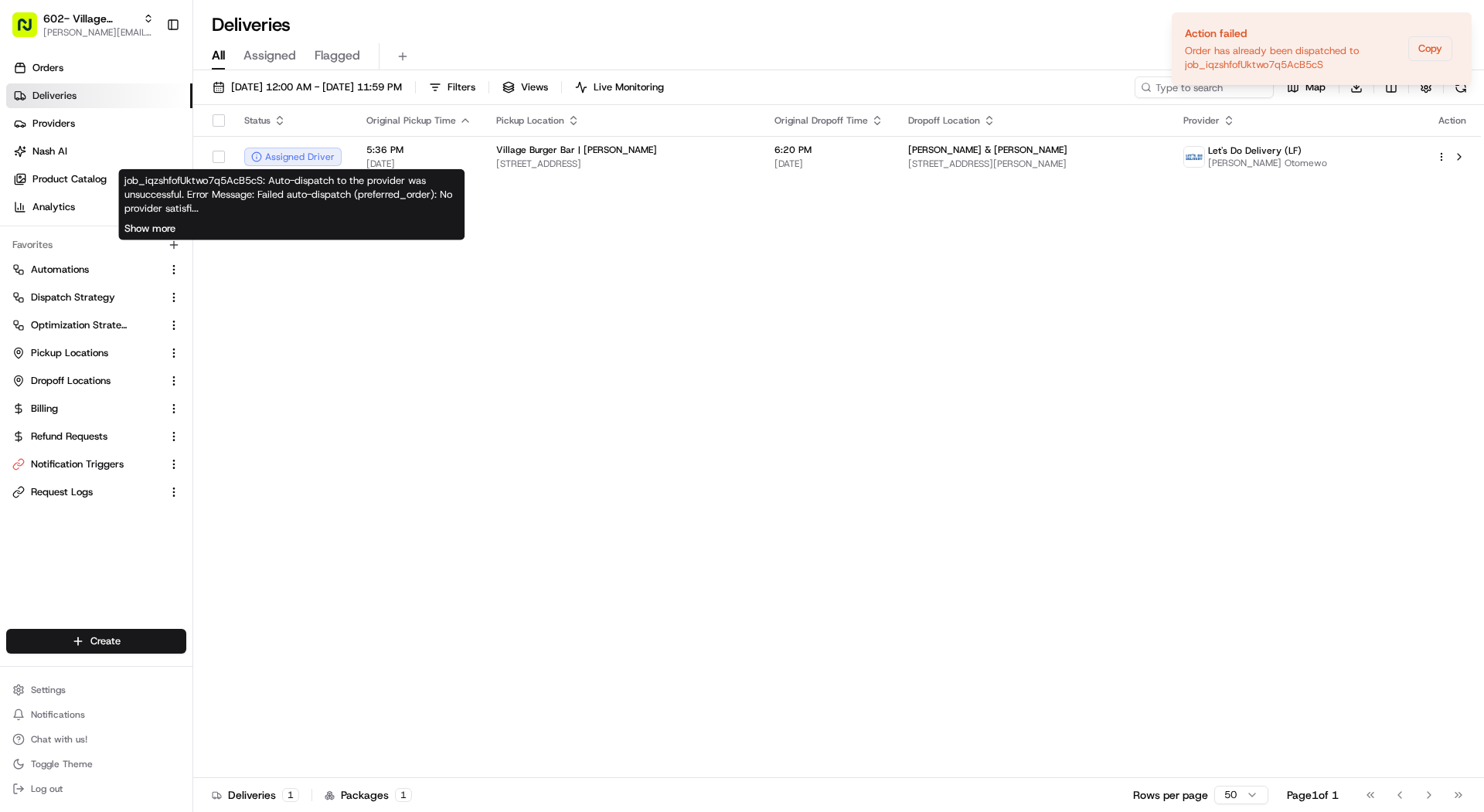
click at [169, 229] on button "Show more" at bounding box center [150, 228] width 51 height 14
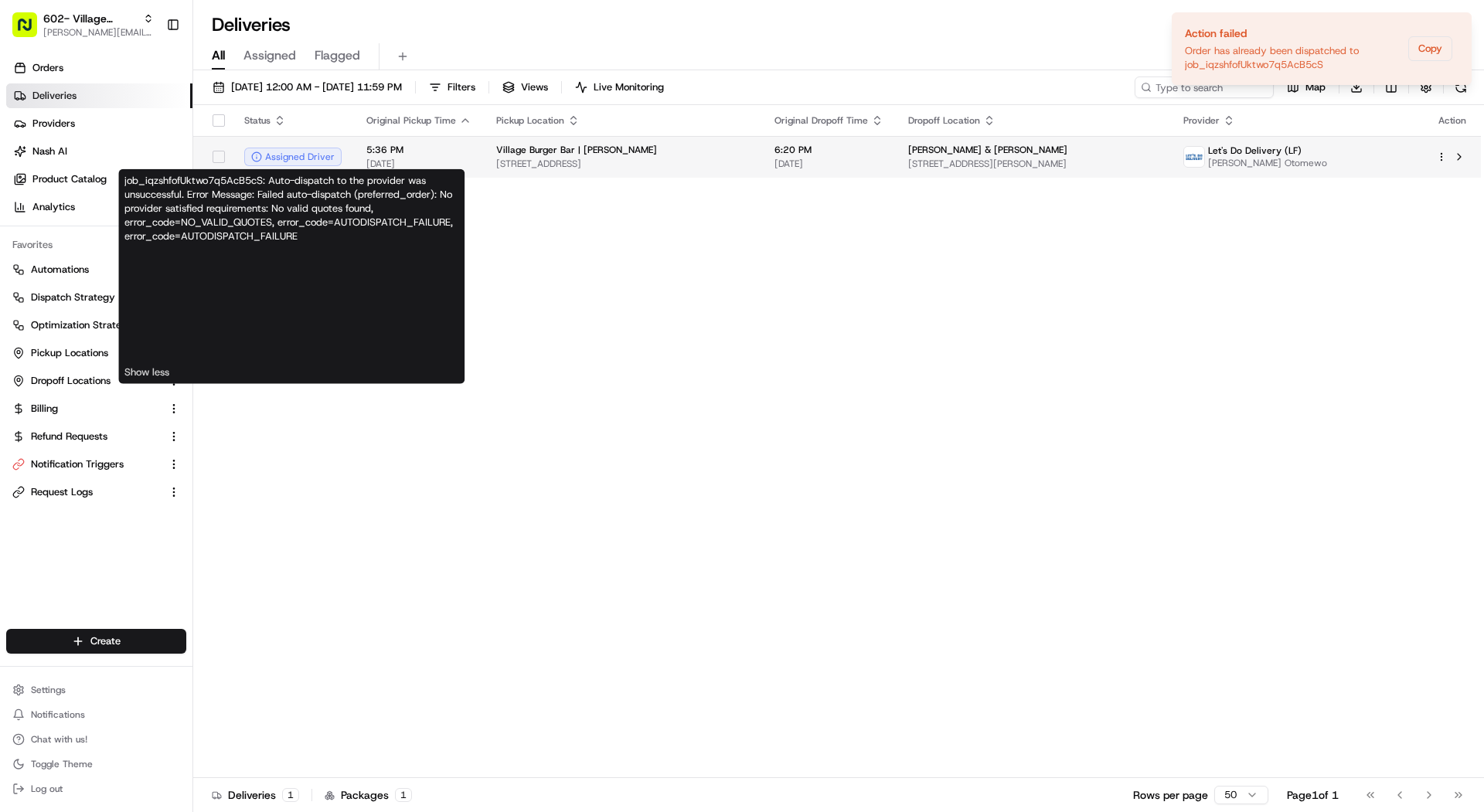
click at [516, 177] on td "Village Burger Bar | Allen 957 Garden Park Dr, Allen, TX 75013, USA" at bounding box center [622, 157] width 278 height 42
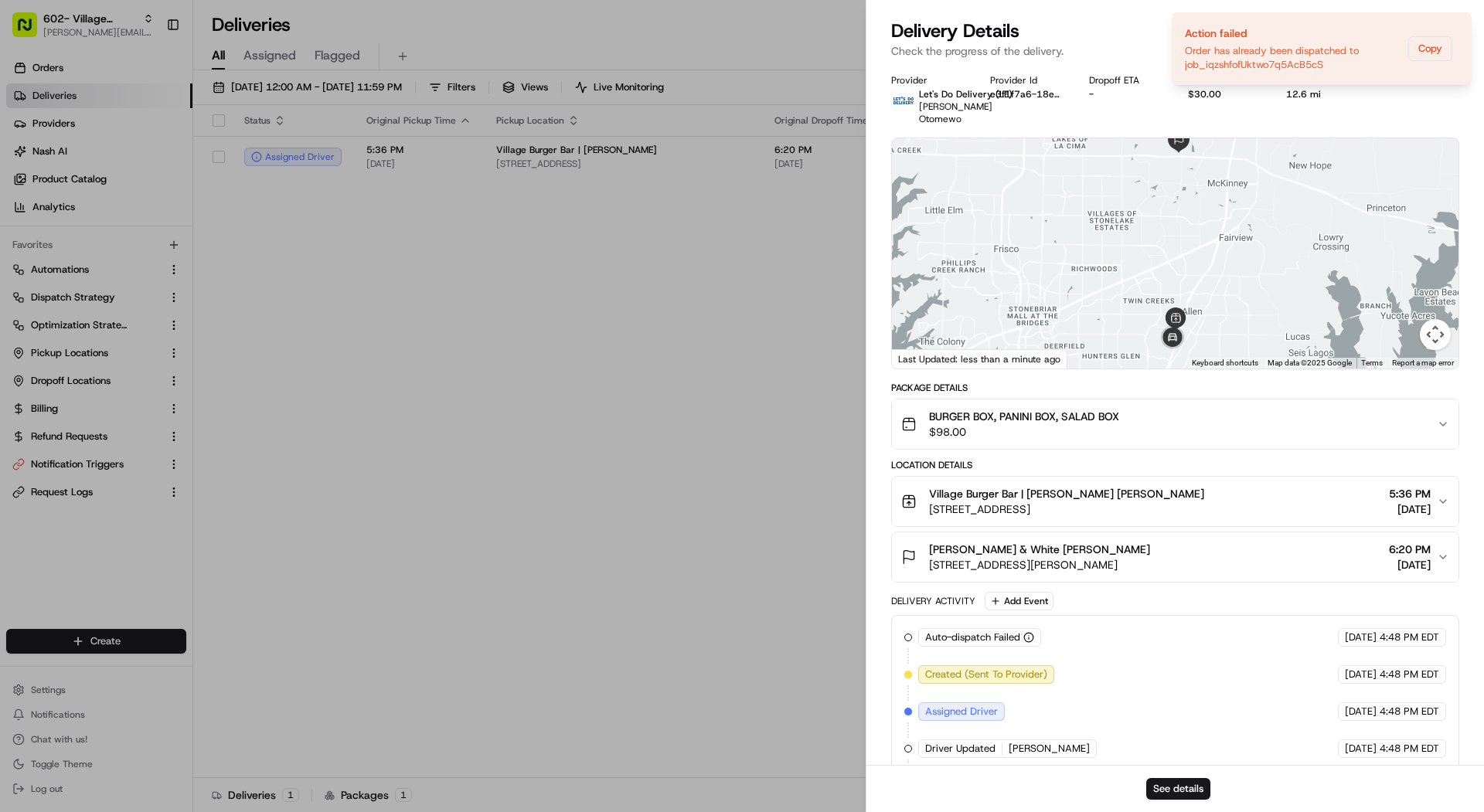
click at [1161, 772] on div "See details" at bounding box center [1175, 788] width 618 height 47
click at [1161, 773] on div "See details" at bounding box center [1175, 788] width 618 height 47
click at [1166, 786] on button "See details" at bounding box center [1178, 788] width 65 height 22
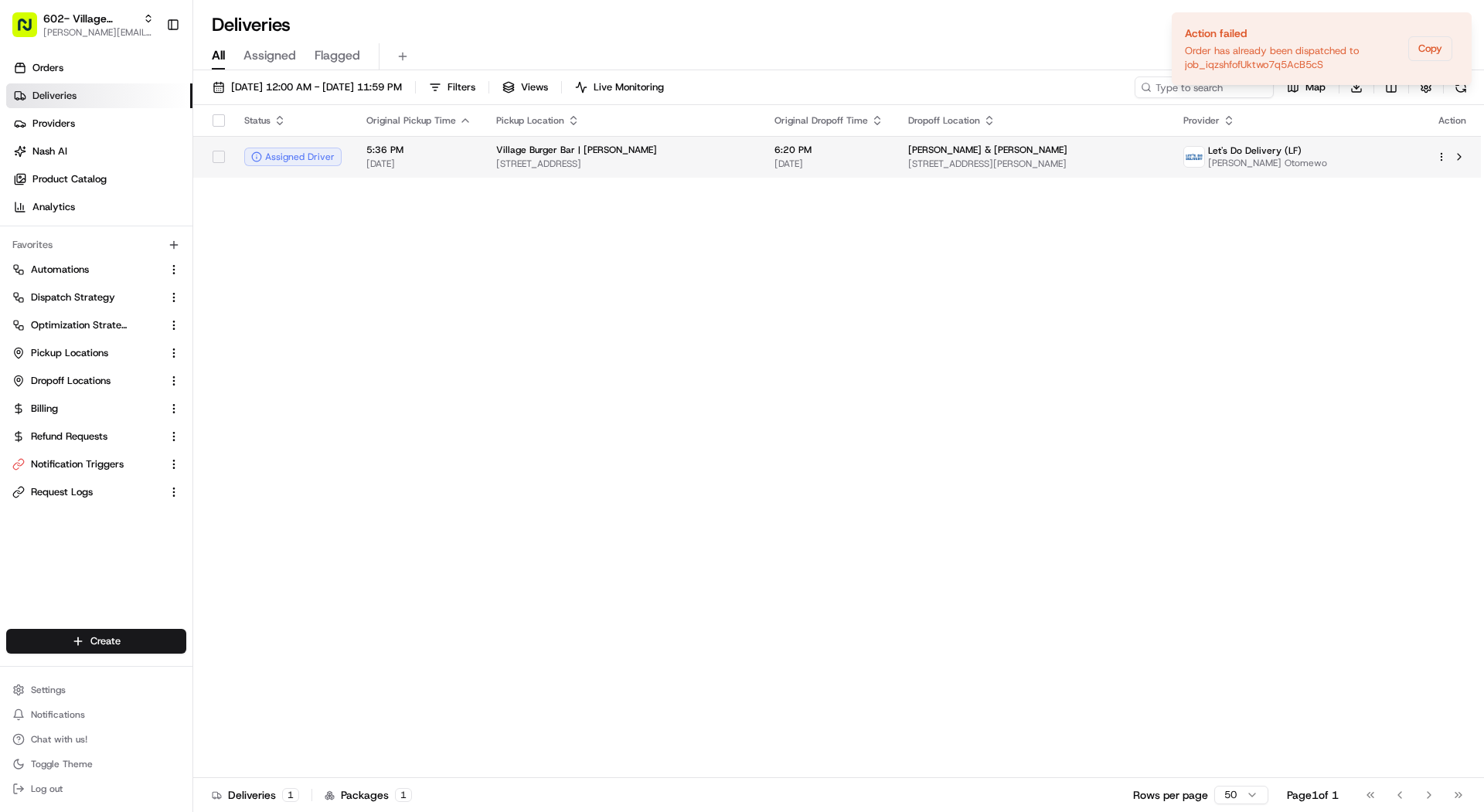
click at [562, 160] on span "957 Garden Park Dr, Allen, TX 75013, USA" at bounding box center [622, 163] width 254 height 12
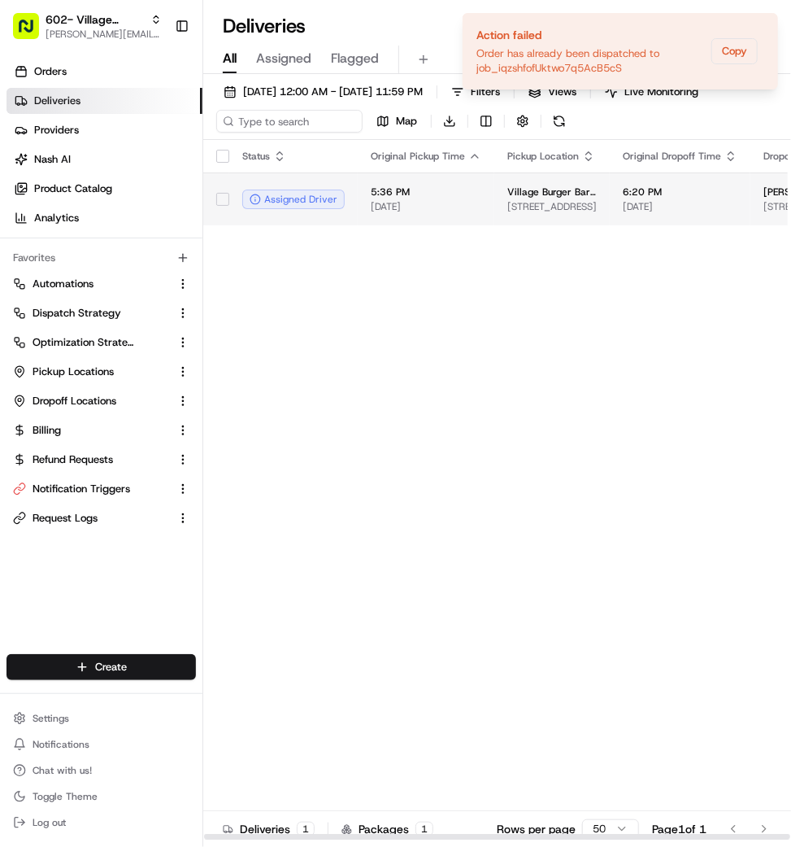
click at [455, 200] on span "08/18/2025" at bounding box center [426, 206] width 111 height 13
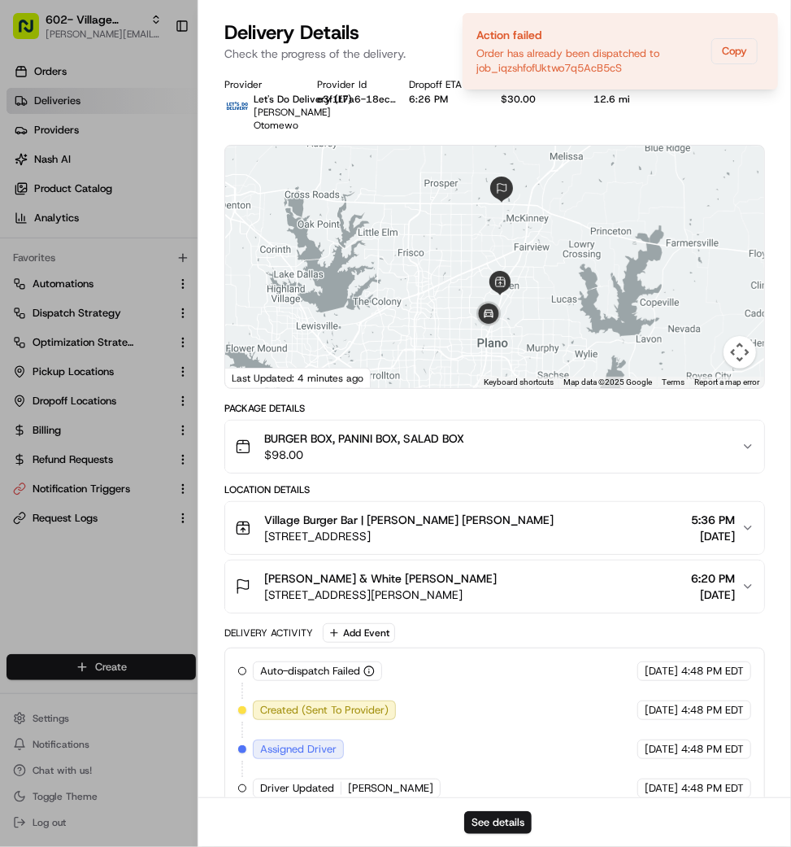
scroll to position [122, 0]
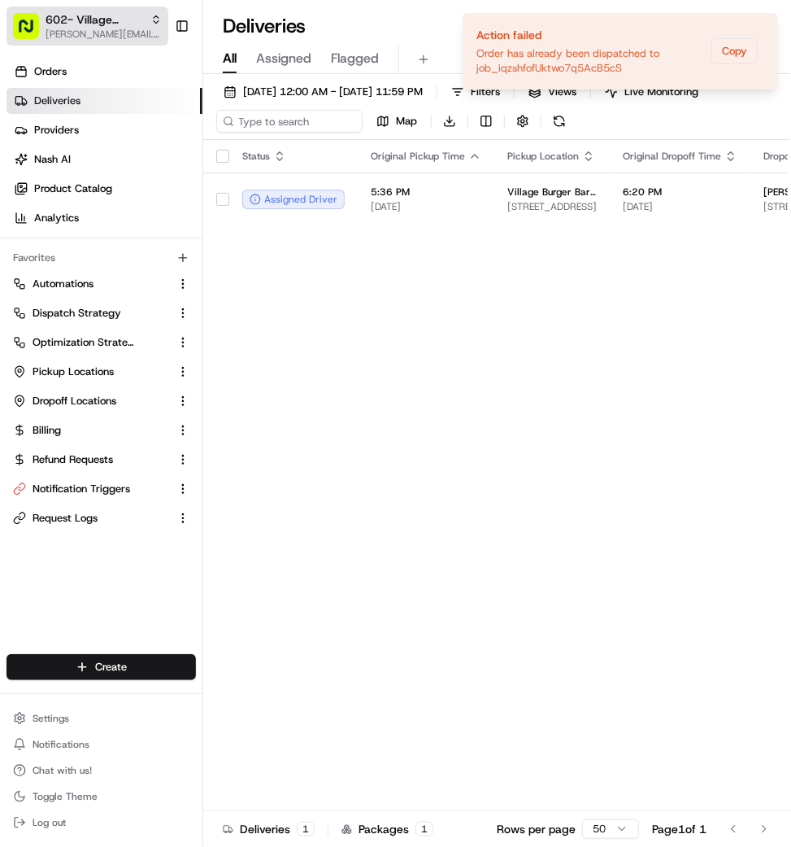
click at [70, 30] on span "[PERSON_NAME][EMAIL_ADDRESS][DOMAIN_NAME]" at bounding box center [104, 34] width 116 height 13
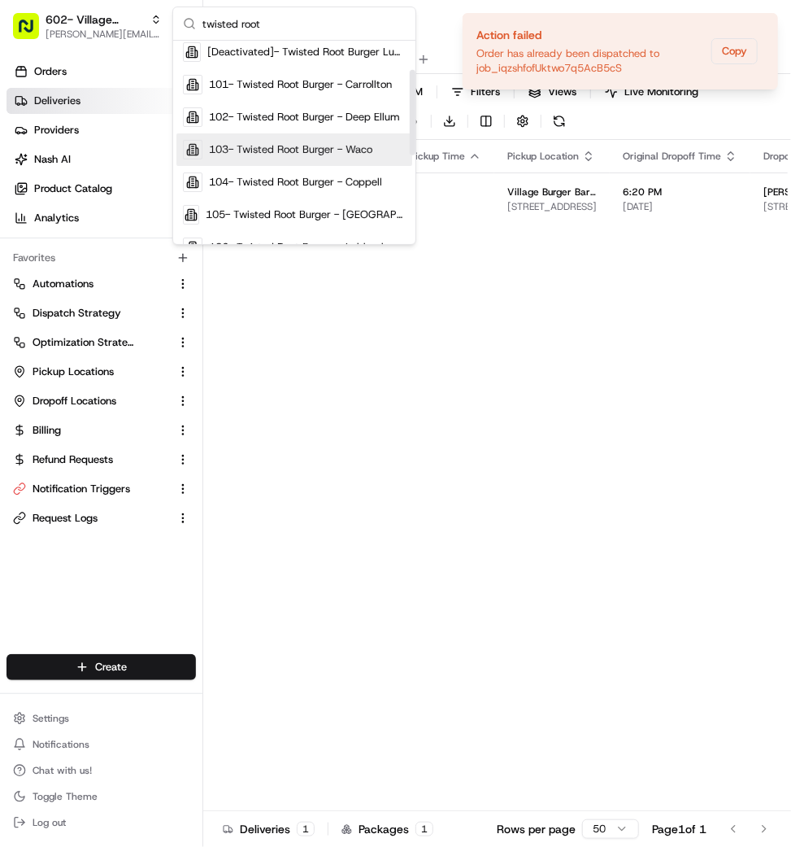
scroll to position [69, 0]
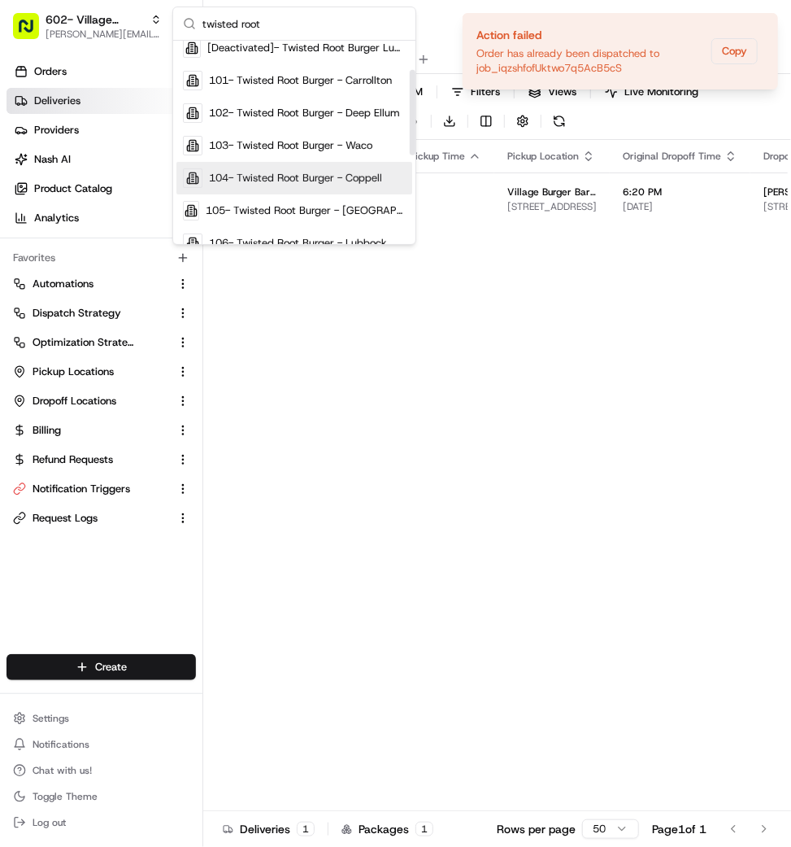
type input "twisted root"
click at [300, 181] on span "104- Twisted Root Burger - Coppell" at bounding box center [295, 178] width 173 height 15
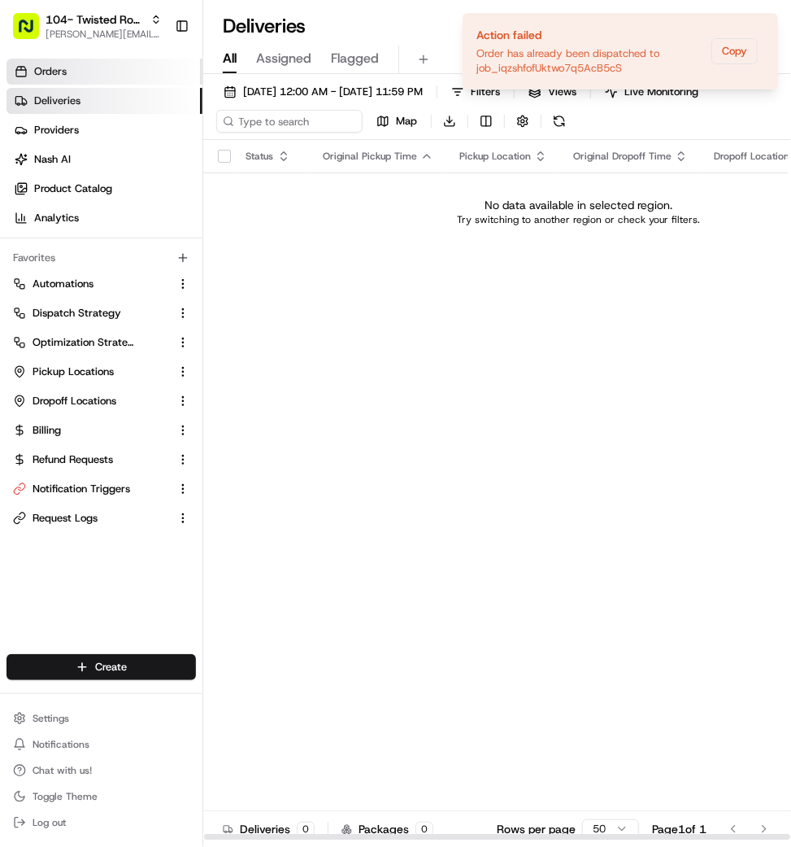
click at [142, 65] on link "Orders" at bounding box center [105, 72] width 196 height 26
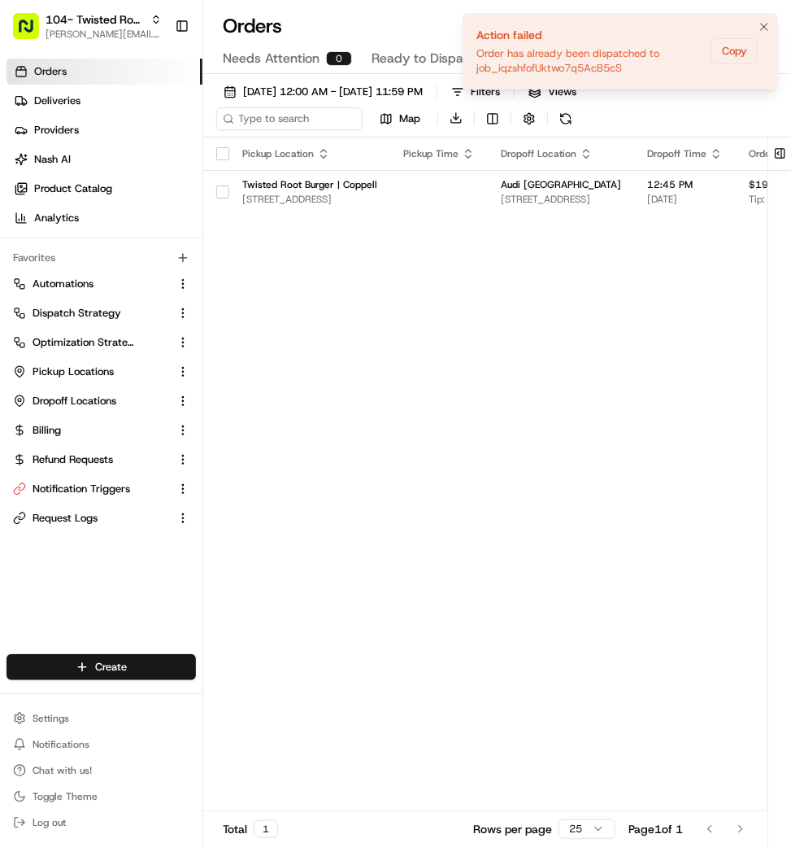
click at [767, 15] on li "Action failed Order has already been dispatched to job_iqzshfofUktwo7q5AcB5cS C…" at bounding box center [621, 51] width 316 height 76
click at [767, 27] on icon "Notifications (F8)" at bounding box center [764, 26] width 13 height 13
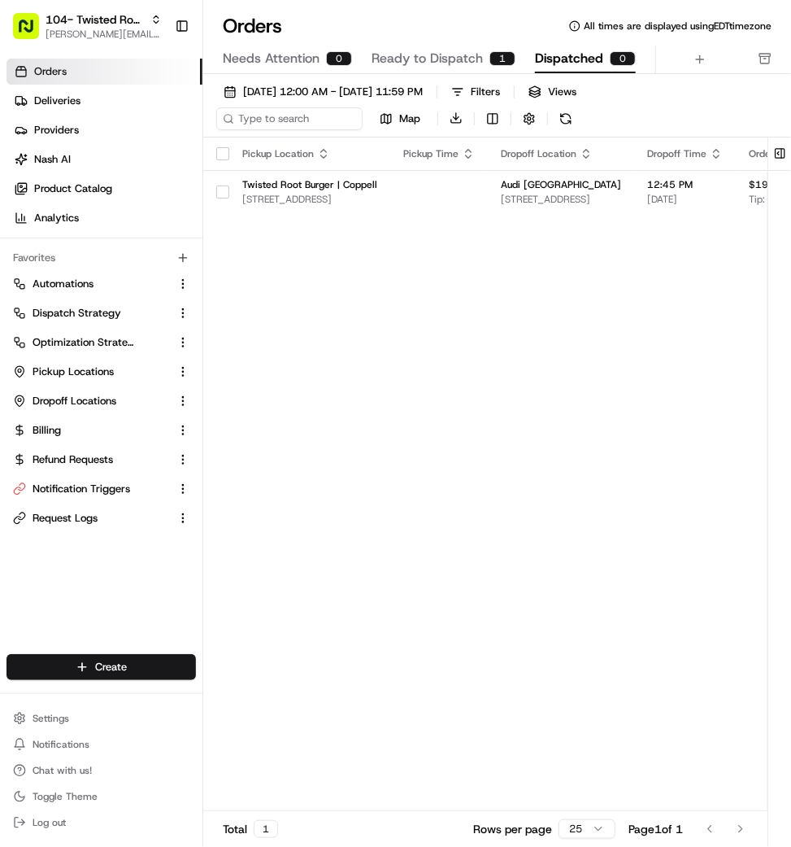
click at [430, 55] on span "Ready to Dispatch" at bounding box center [427, 59] width 111 height 20
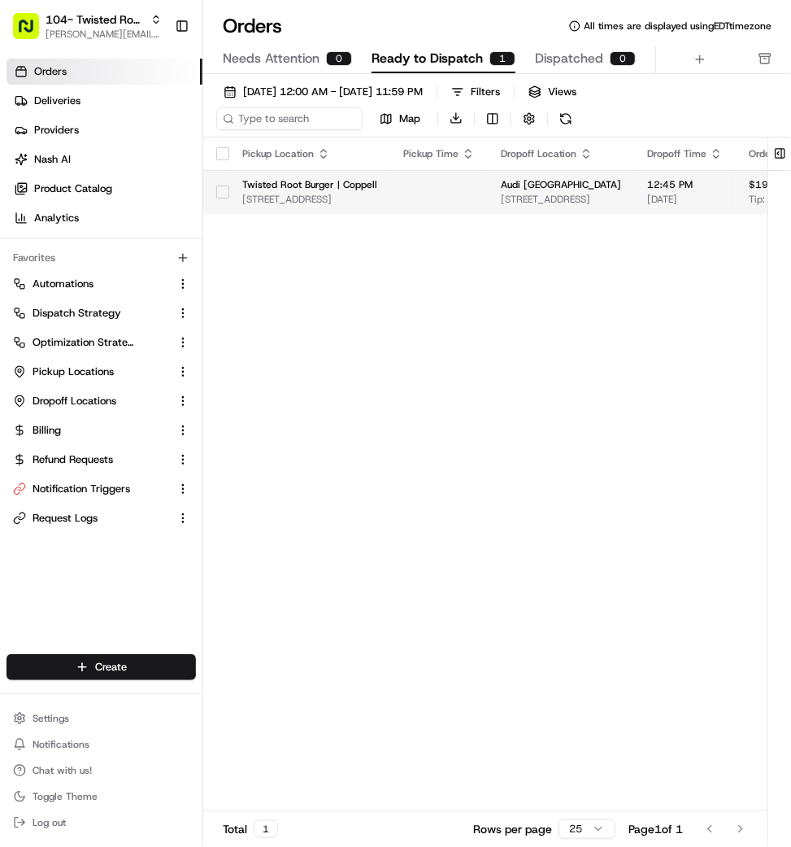
click at [445, 197] on td at bounding box center [439, 192] width 98 height 44
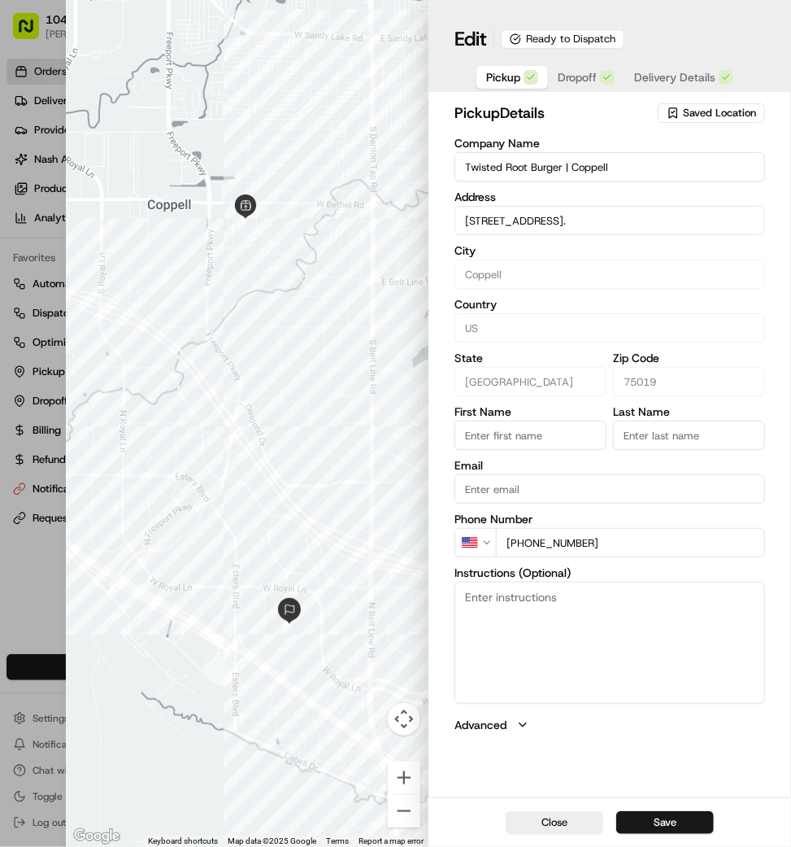
type input "+1"
click at [45, 546] on div at bounding box center [395, 423] width 791 height 847
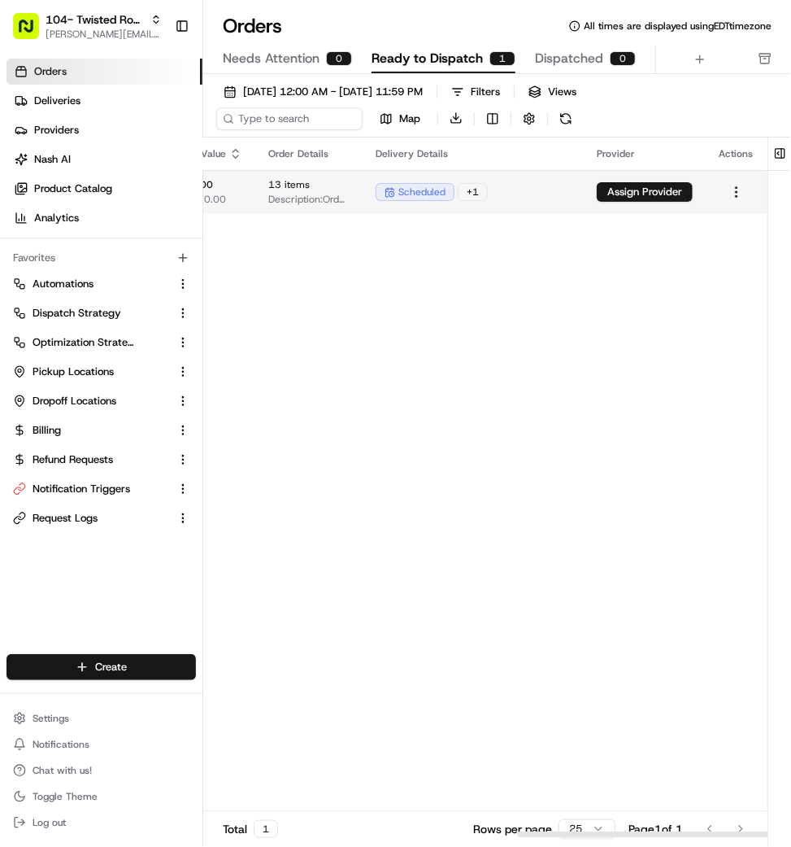
scroll to position [0, 709]
click at [737, 186] on html "104- Twisted Root Burger - Coppell mariam@usenash.com Toggle Sidebar Orders Del…" at bounding box center [395, 423] width 791 height 847
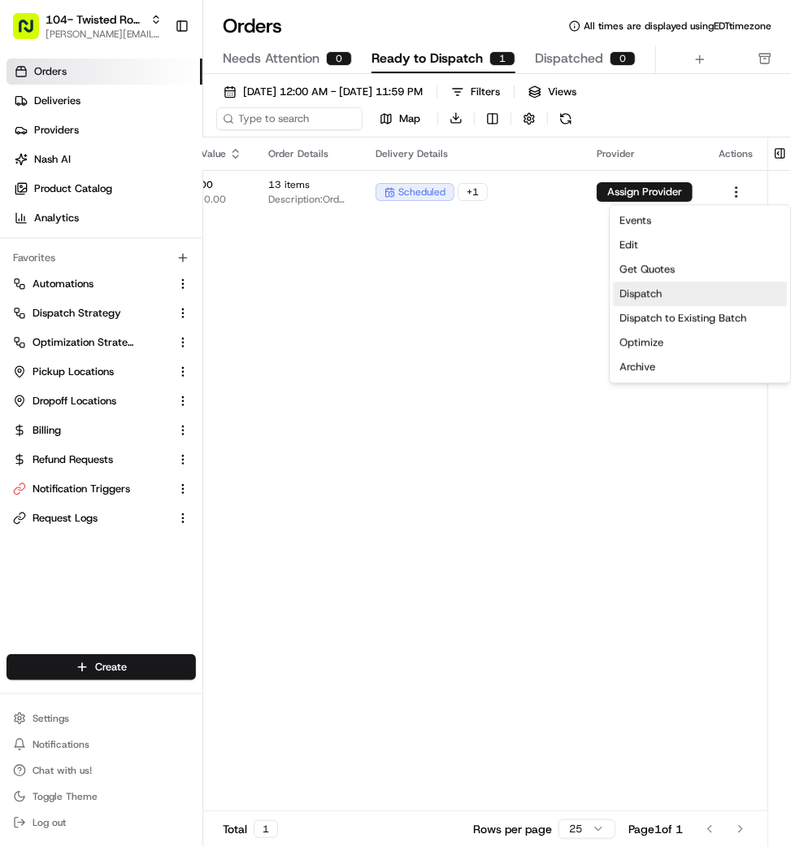
click at [716, 290] on div "Dispatch" at bounding box center [700, 293] width 174 height 24
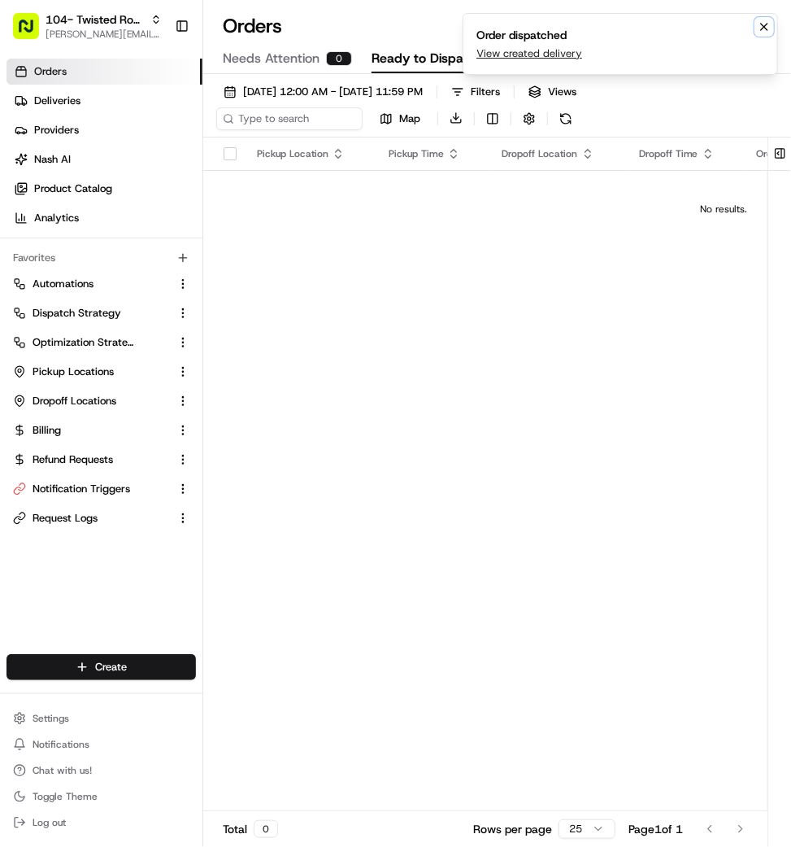
click at [763, 23] on icon "Notifications (F8)" at bounding box center [764, 26] width 13 height 13
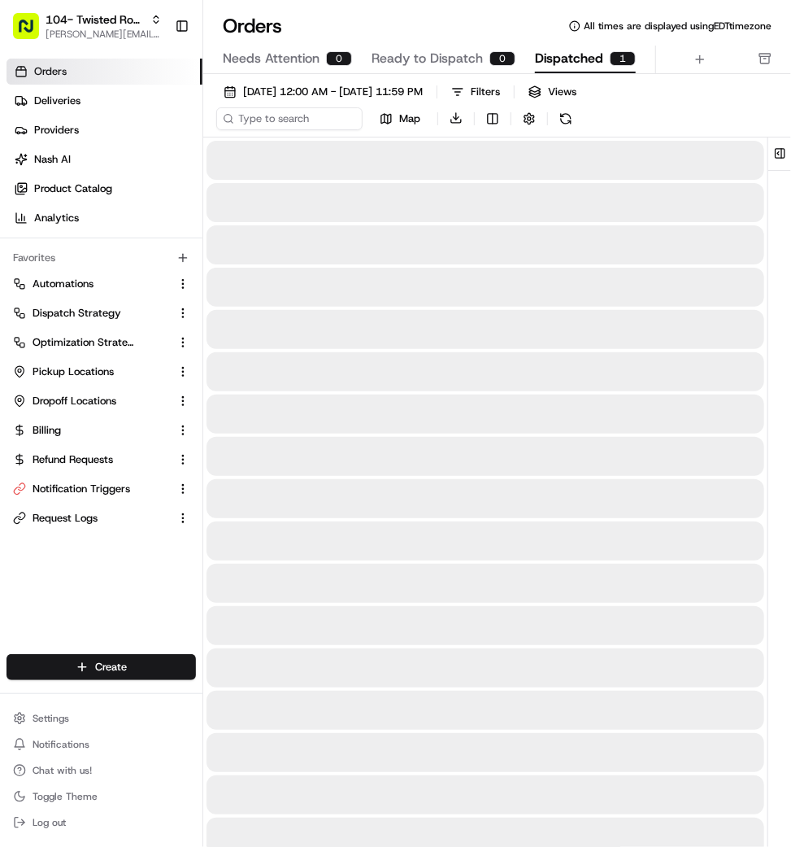
click at [587, 57] on span "Dispatched" at bounding box center [569, 59] width 68 height 20
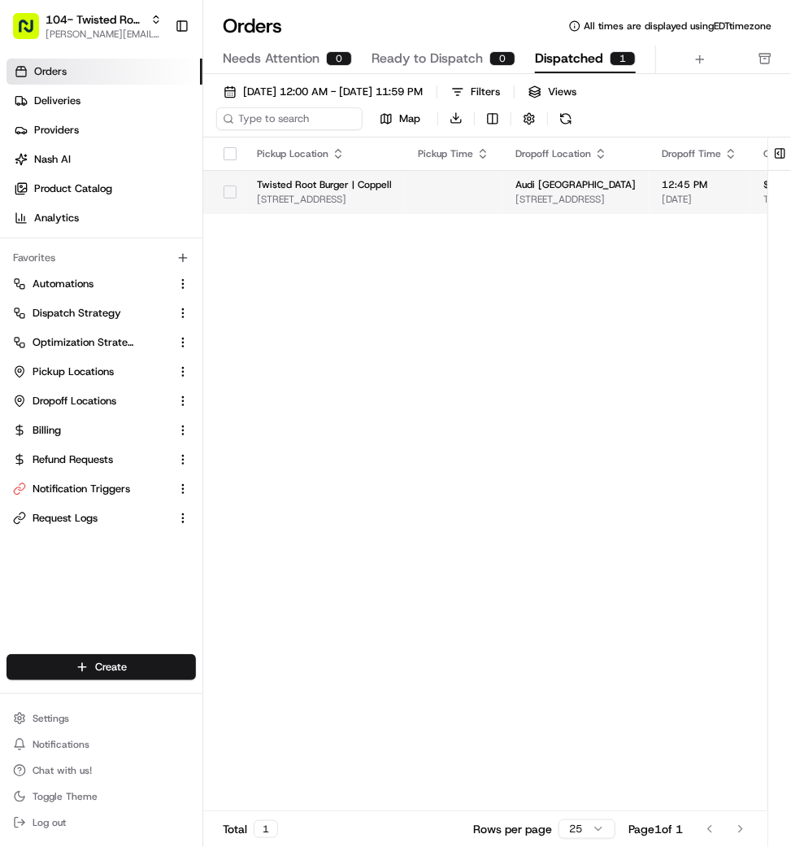
click at [584, 194] on span "8100 Jetstar Dr #175, Irving, TX 75063, USA" at bounding box center [576, 199] width 120 height 13
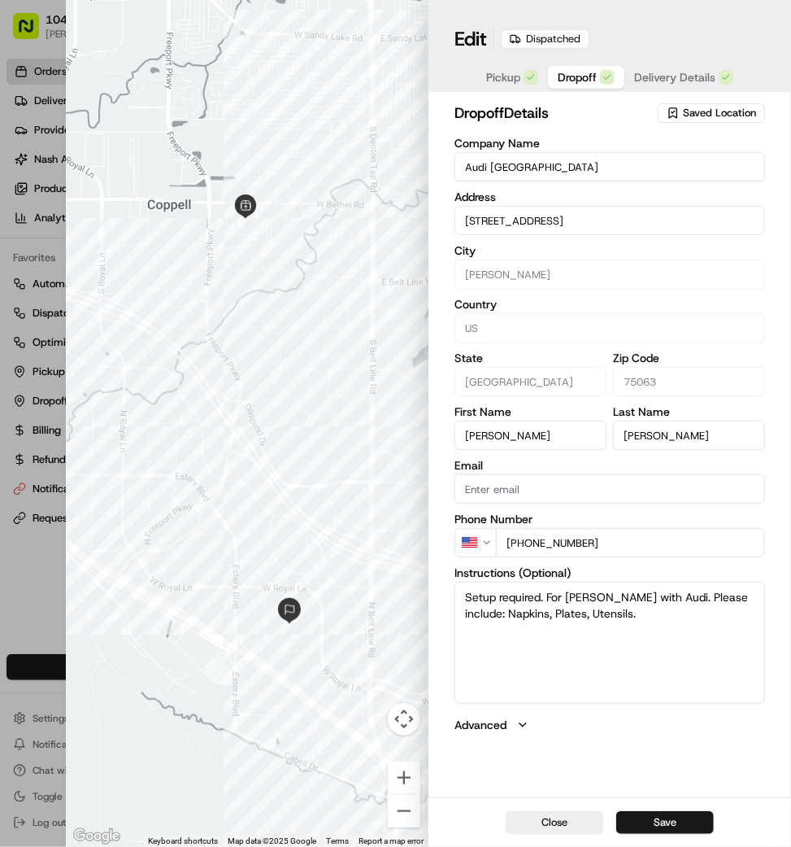
click at [585, 75] on span "Dropoff" at bounding box center [577, 77] width 39 height 16
click at [664, 98] on div "dropoff Details Saved Location Company Name Audi Dallas Learning Center Address…" at bounding box center [610, 447] width 363 height 699
click at [664, 79] on span "Delivery Details" at bounding box center [674, 77] width 81 height 16
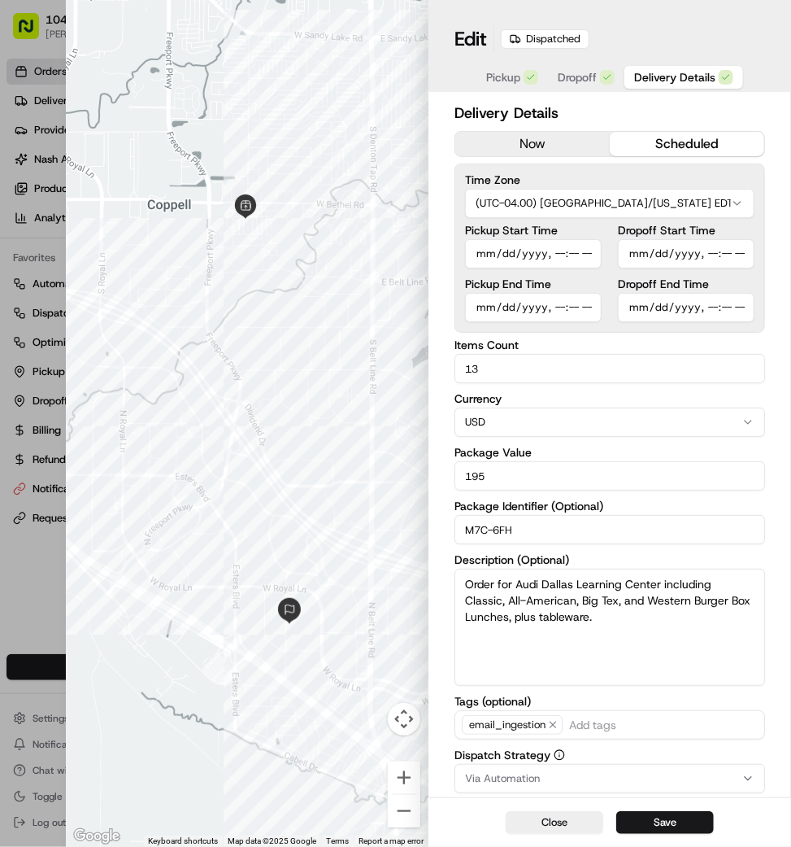
type input "1"
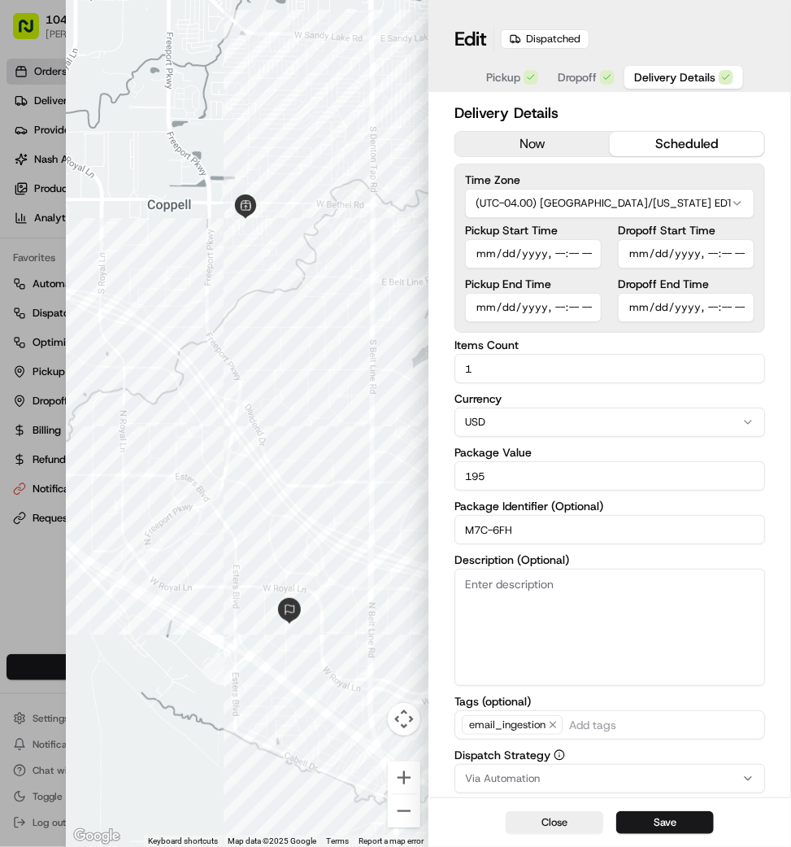
click at [41, 162] on div at bounding box center [395, 423] width 791 height 847
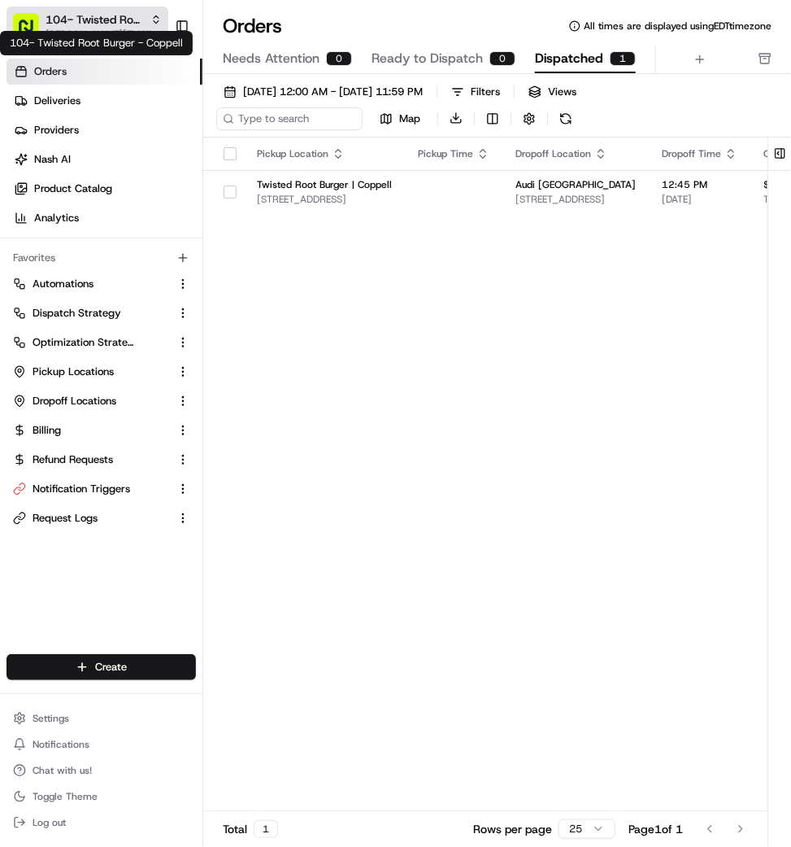
click at [95, 15] on span "104- Twisted Root Burger - Coppell" at bounding box center [95, 19] width 98 height 16
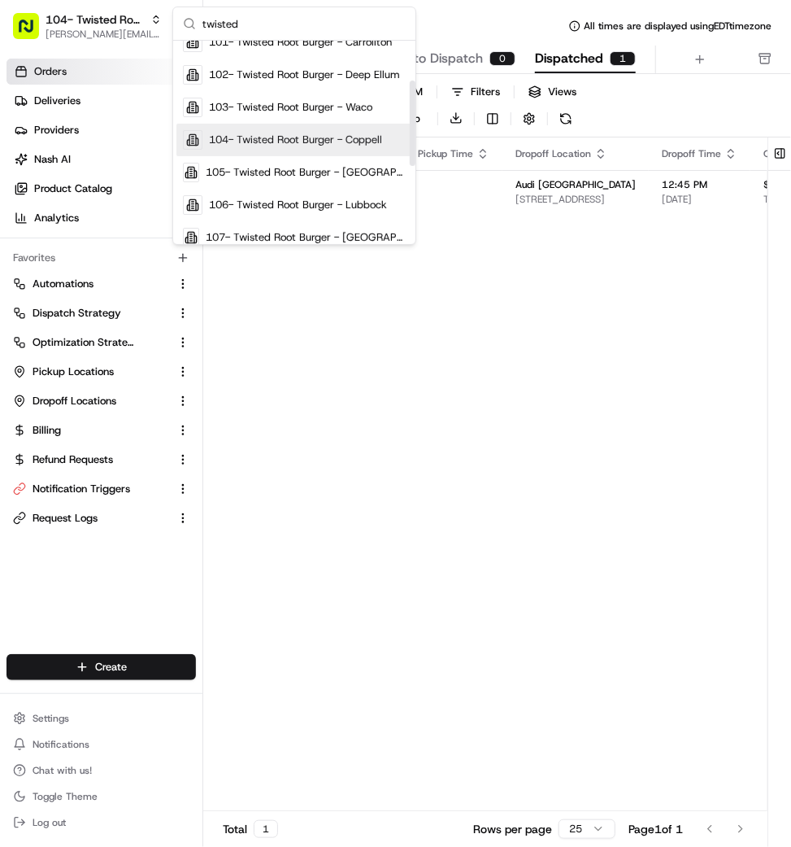
scroll to position [75, 0]
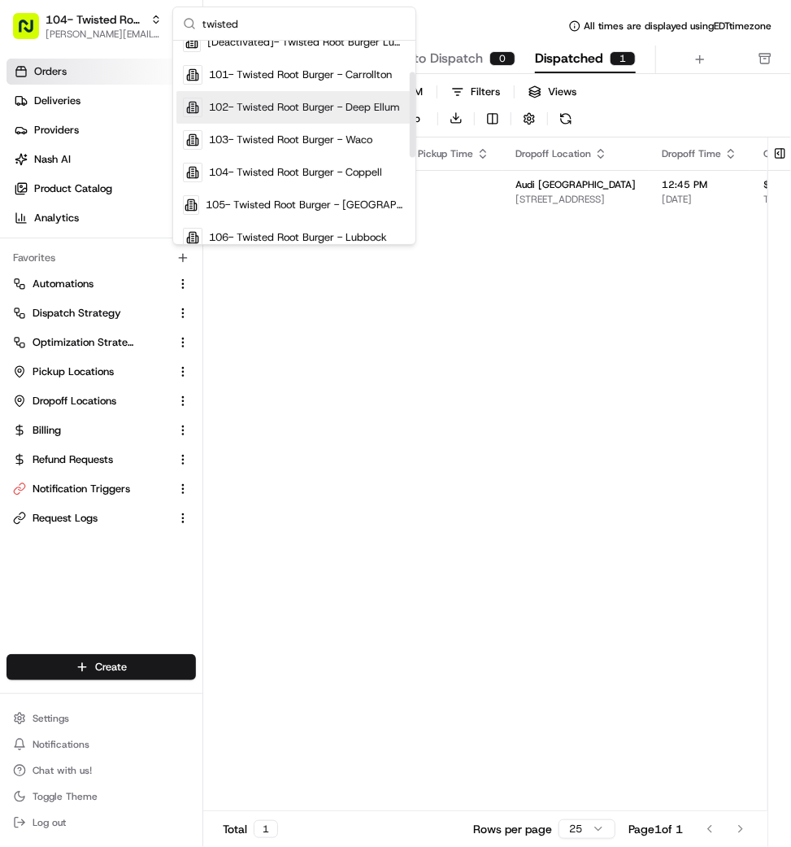
type input "twisted"
click at [329, 94] on div "102- Twisted Root Burger - Deep Ellum" at bounding box center [294, 107] width 236 height 33
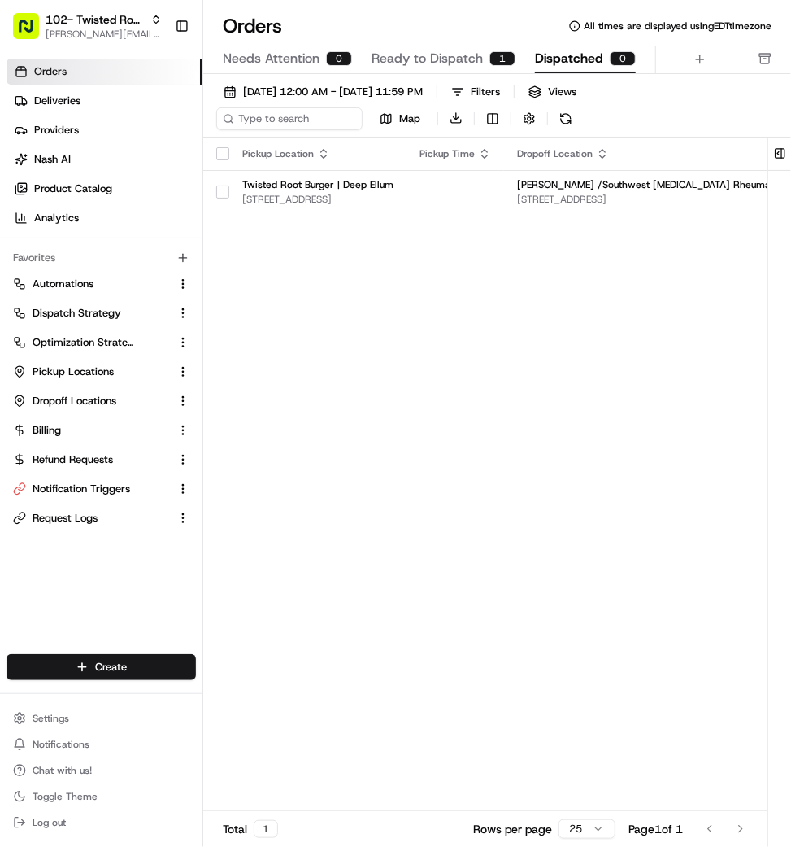
click at [464, 57] on span "Ready to Dispatch" at bounding box center [427, 59] width 111 height 20
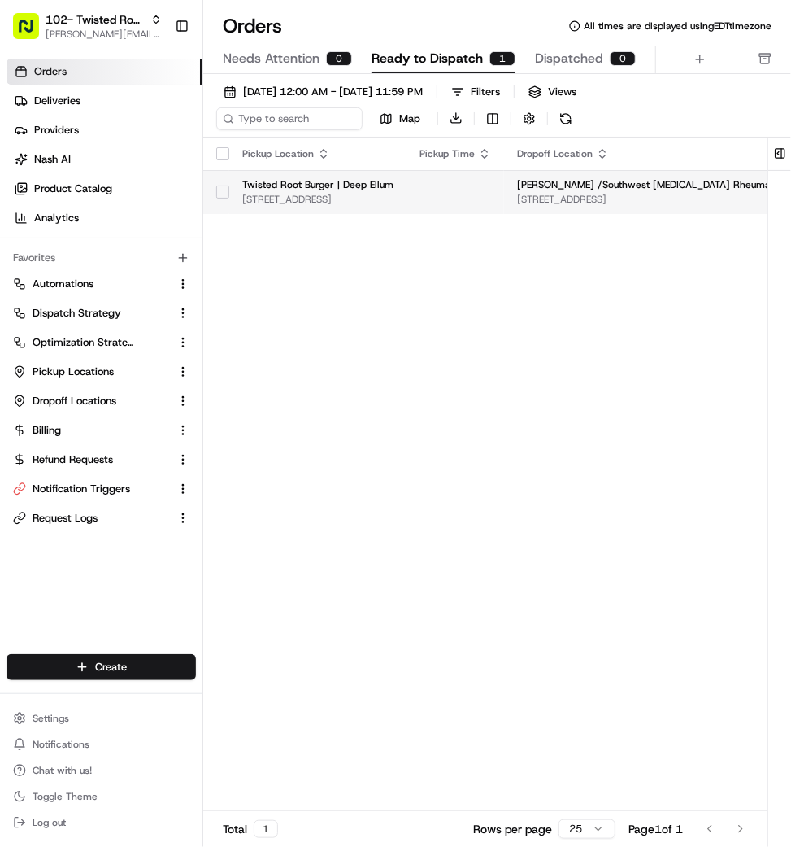
click at [631, 200] on span "1600 Republic Pkwy Suite #200, Mesquite, TX 75150, USA" at bounding box center [696, 199] width 359 height 13
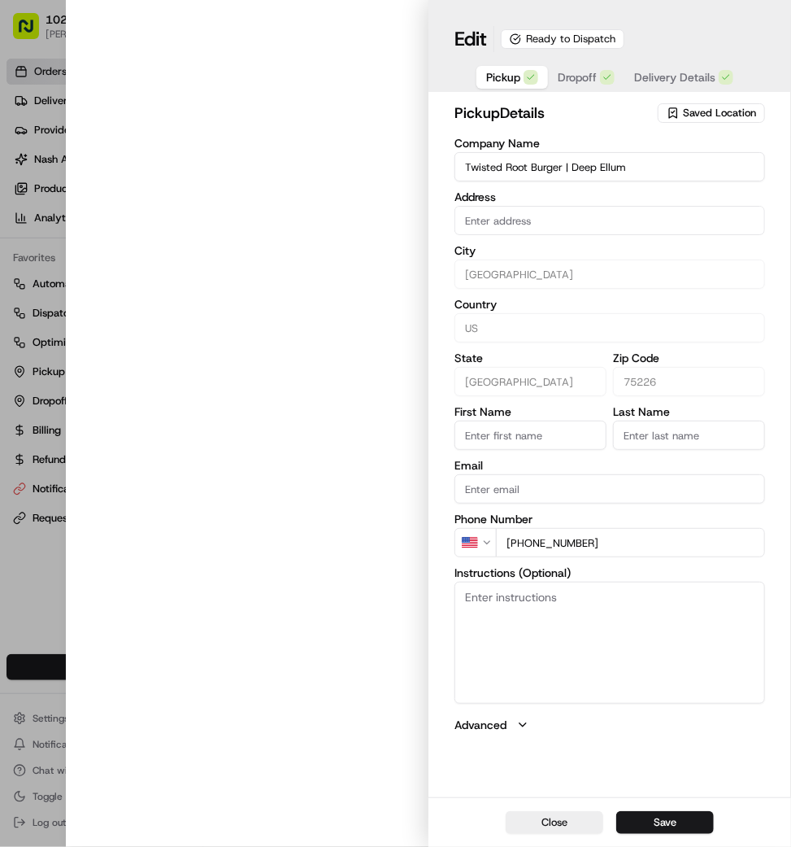
type input "2615 Commerce St, Dallas, TX 75226, USA."
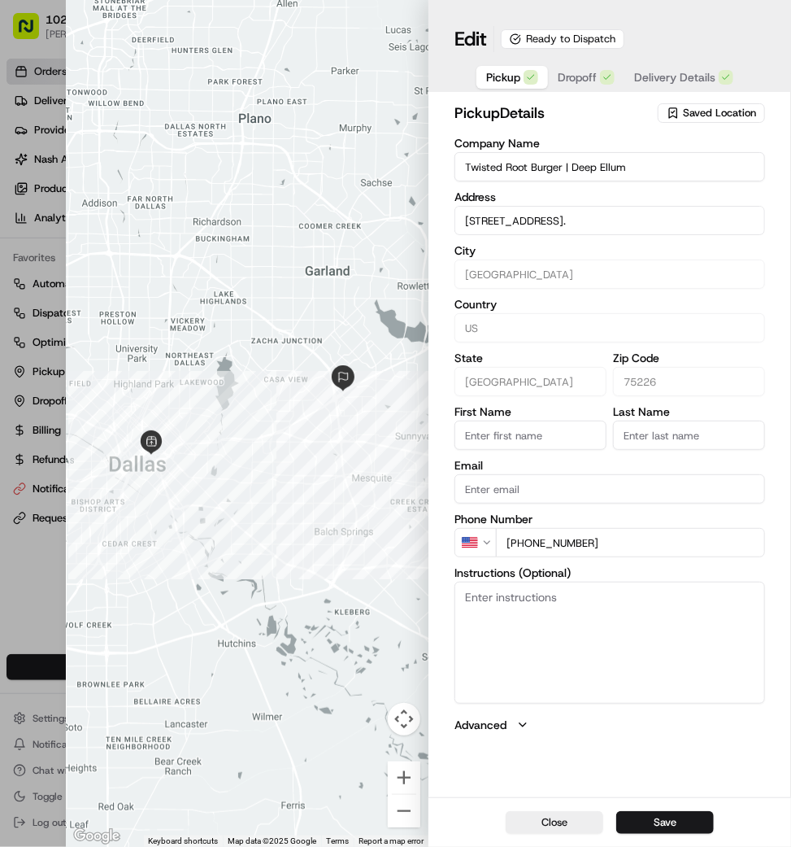
type input "+1"
click at [60, 143] on div at bounding box center [395, 423] width 791 height 847
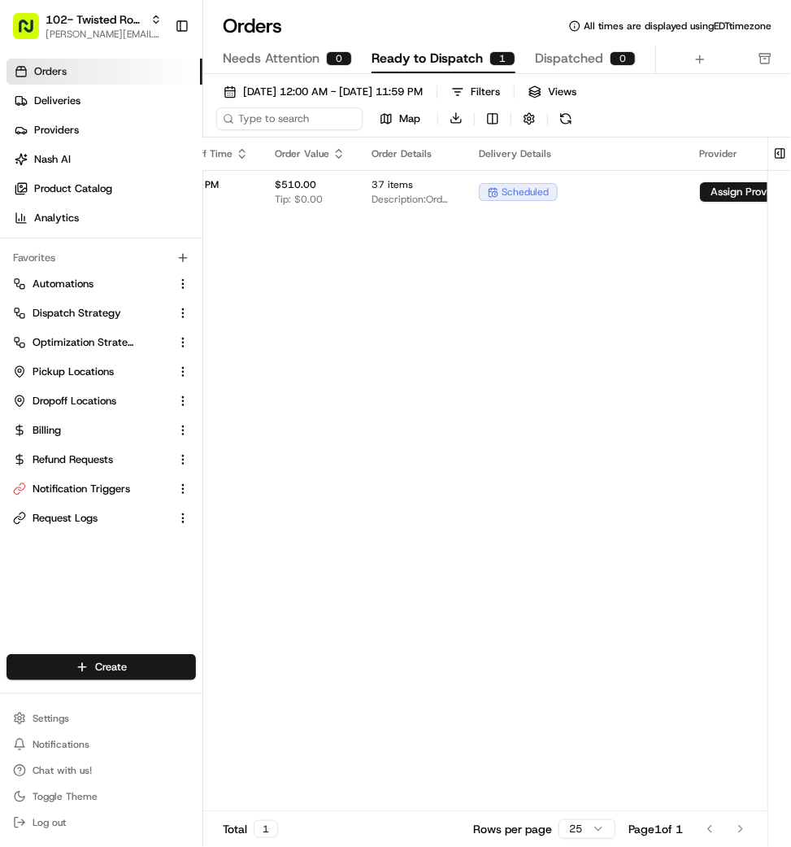
scroll to position [0, 795]
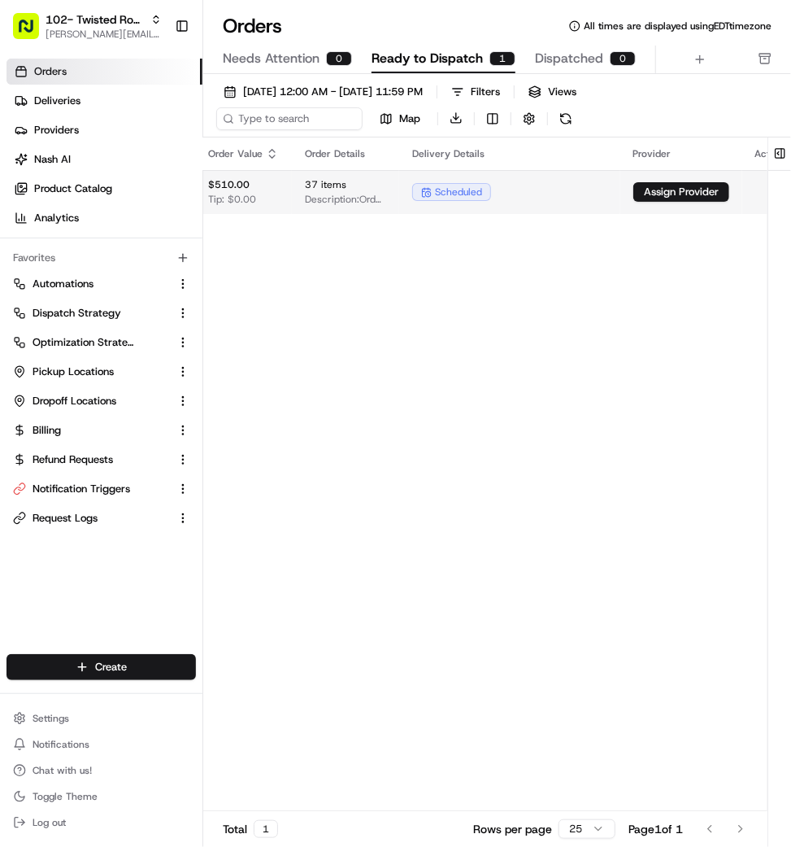
click at [399, 203] on td "scheduled" at bounding box center [509, 192] width 221 height 44
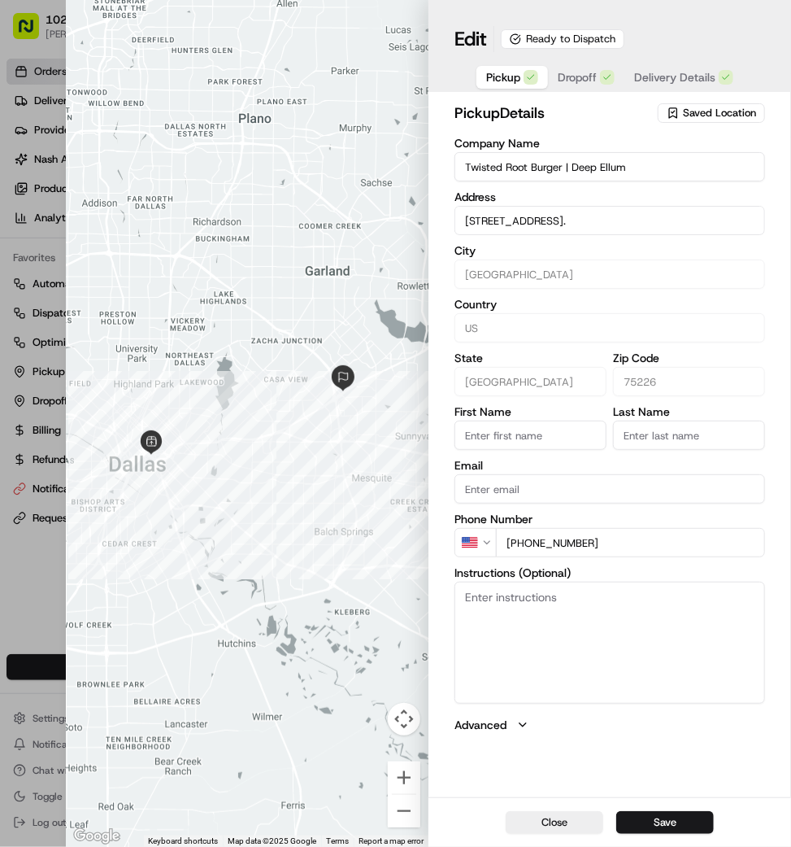
click at [586, 76] on span "Dropoff" at bounding box center [577, 77] width 39 height 16
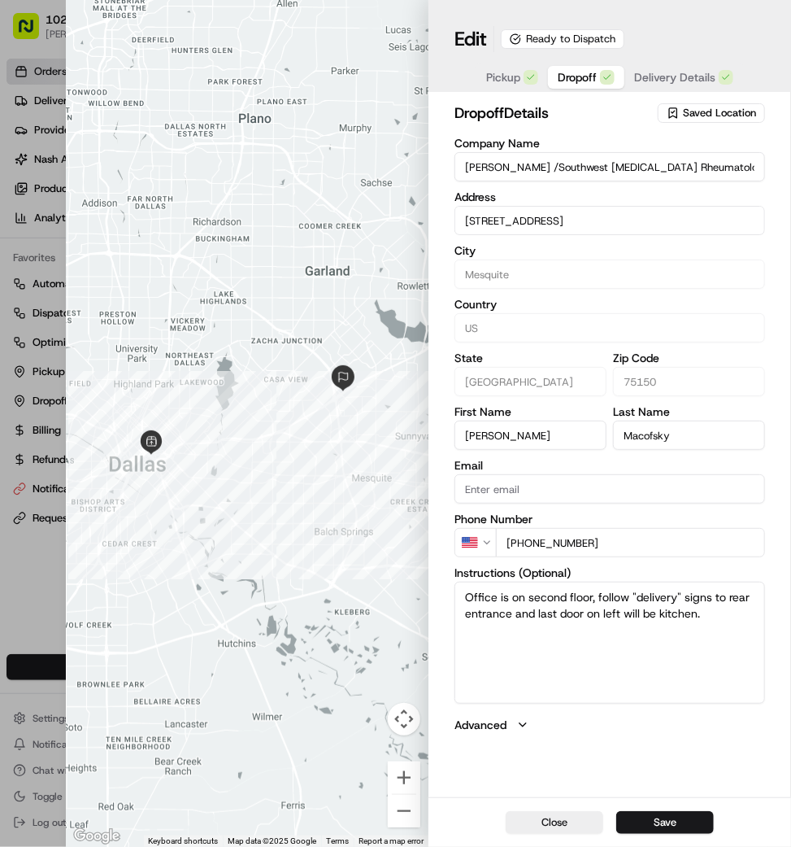
click at [668, 69] on span "Delivery Details" at bounding box center [674, 77] width 81 height 16
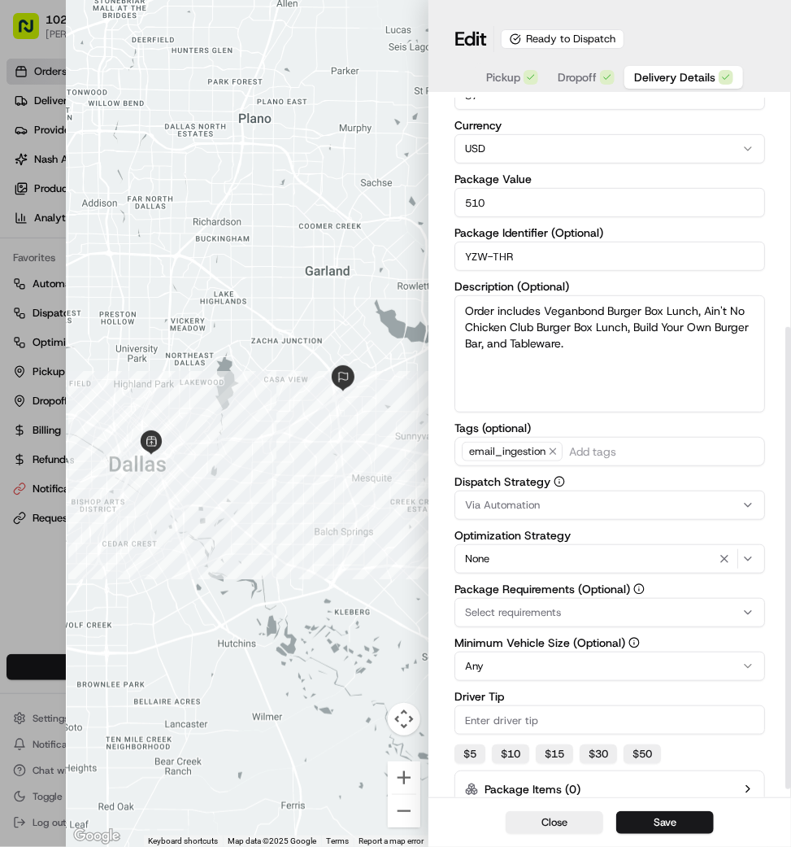
scroll to position [0, 0]
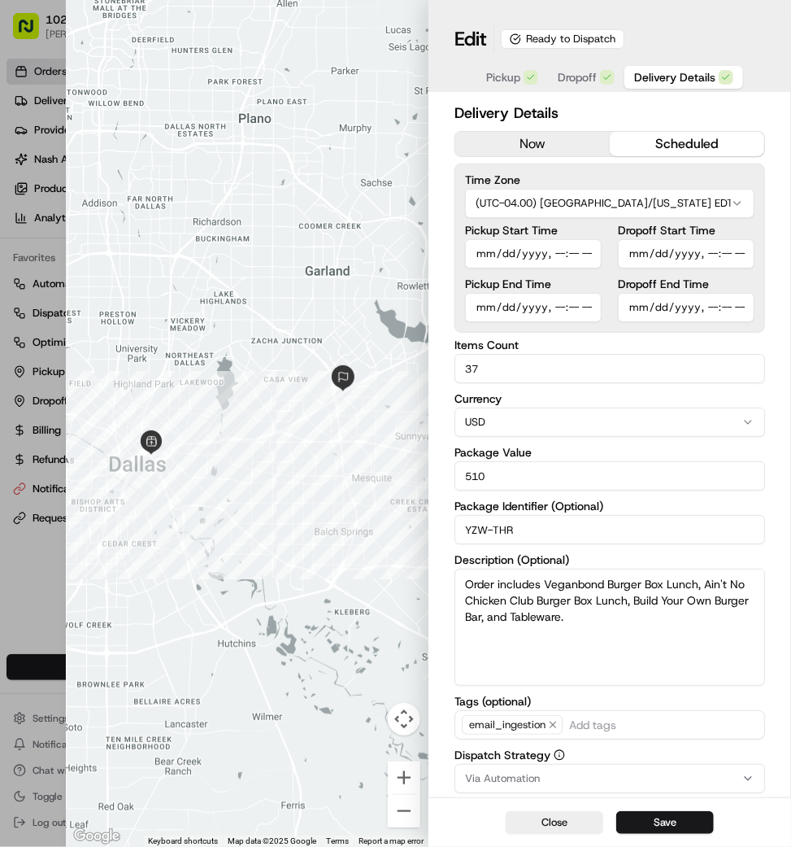
click at [649, 810] on div "Close Save" at bounding box center [610, 822] width 363 height 50
click at [649, 819] on button "Save" at bounding box center [666, 822] width 98 height 23
type input "1"
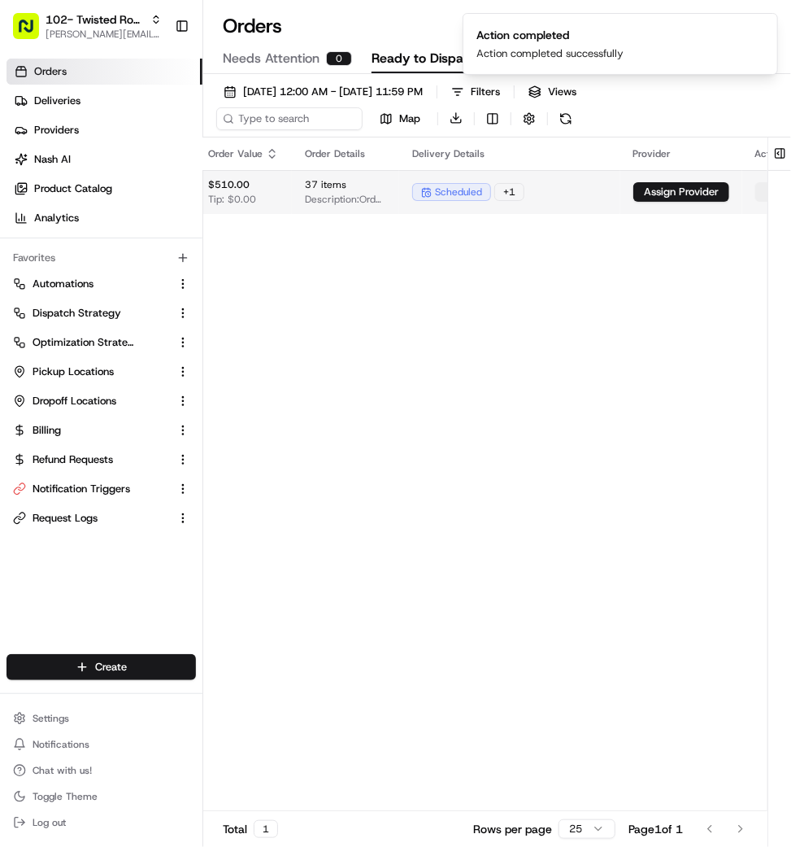
click at [742, 194] on html "102- Twisted Root Burger - Deep Ellum mariam@usenash.com Toggle Sidebar Orders …" at bounding box center [395, 423] width 791 height 847
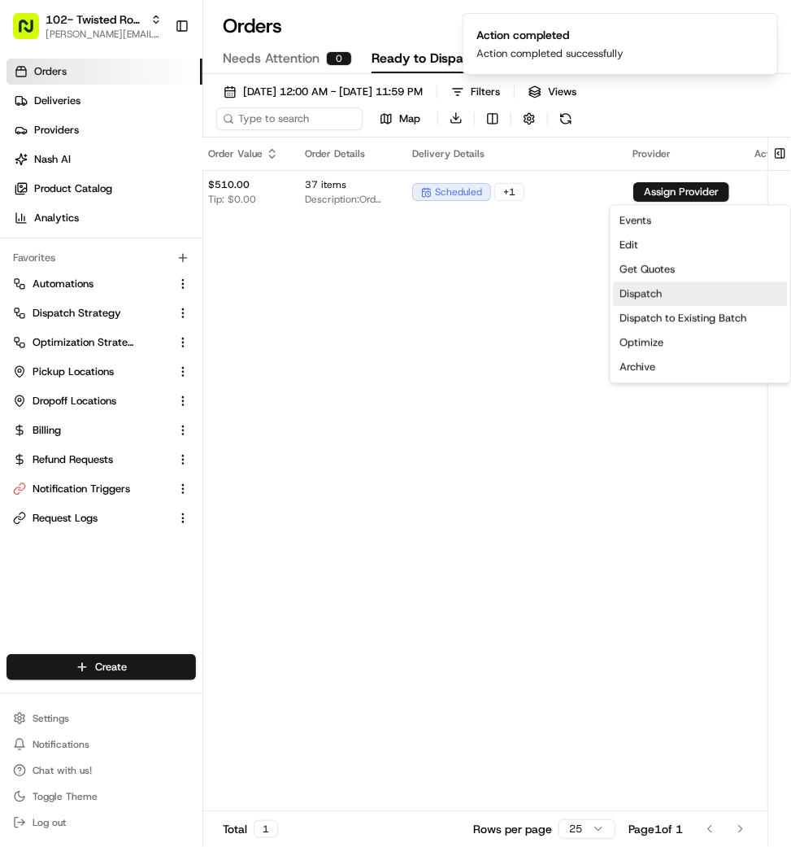
click at [716, 290] on div "Dispatch" at bounding box center [700, 293] width 174 height 24
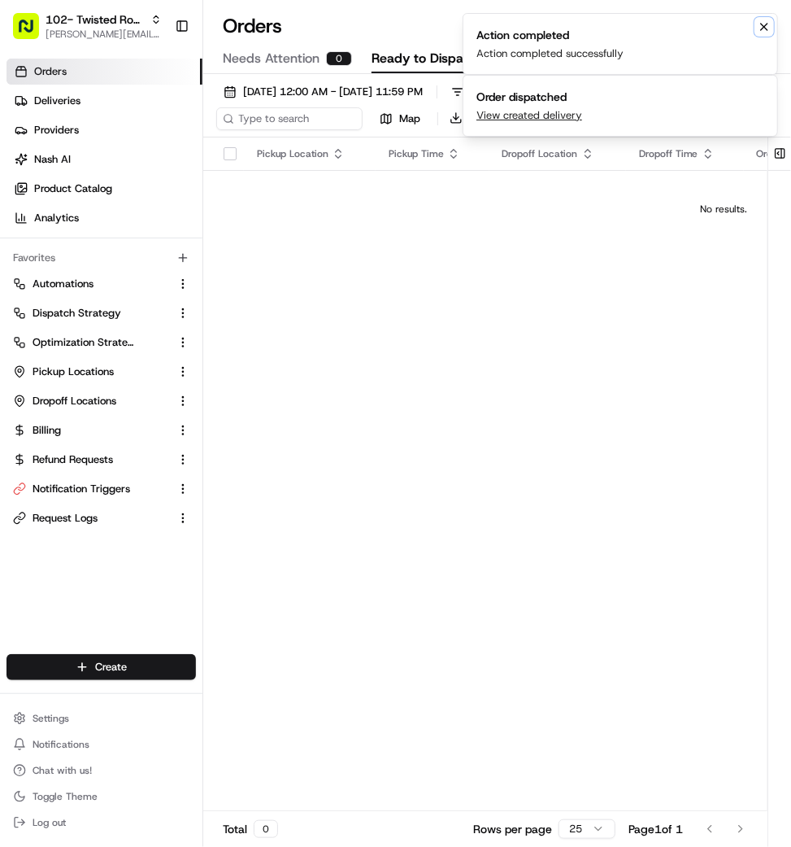
click at [765, 24] on icon "Notifications (F8)" at bounding box center [764, 26] width 13 height 13
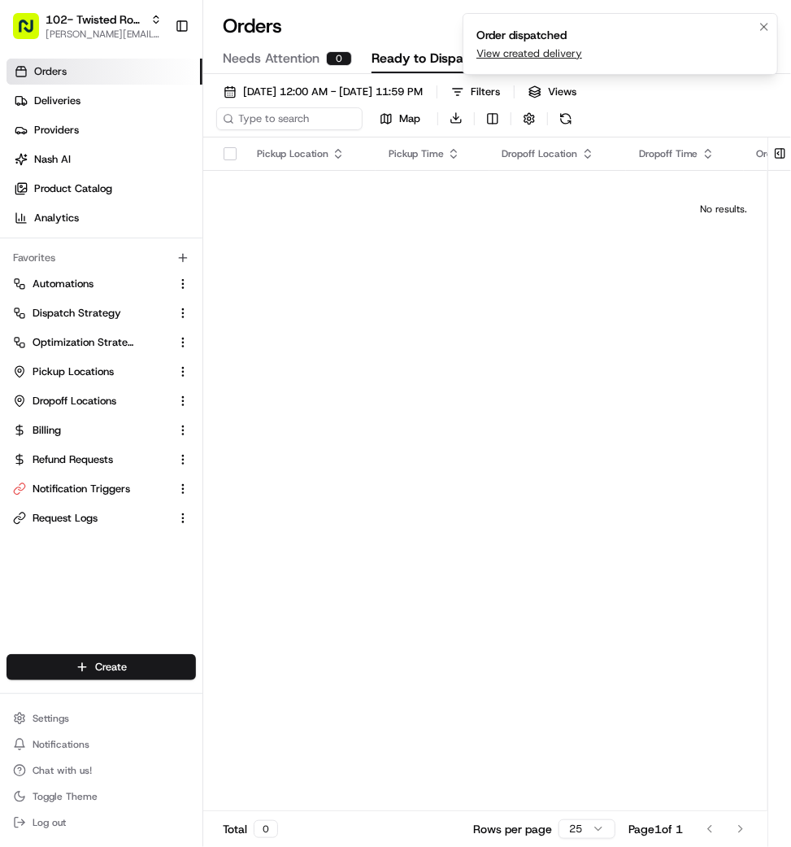
click at [576, 59] on link "View created delivery" at bounding box center [530, 53] width 106 height 15
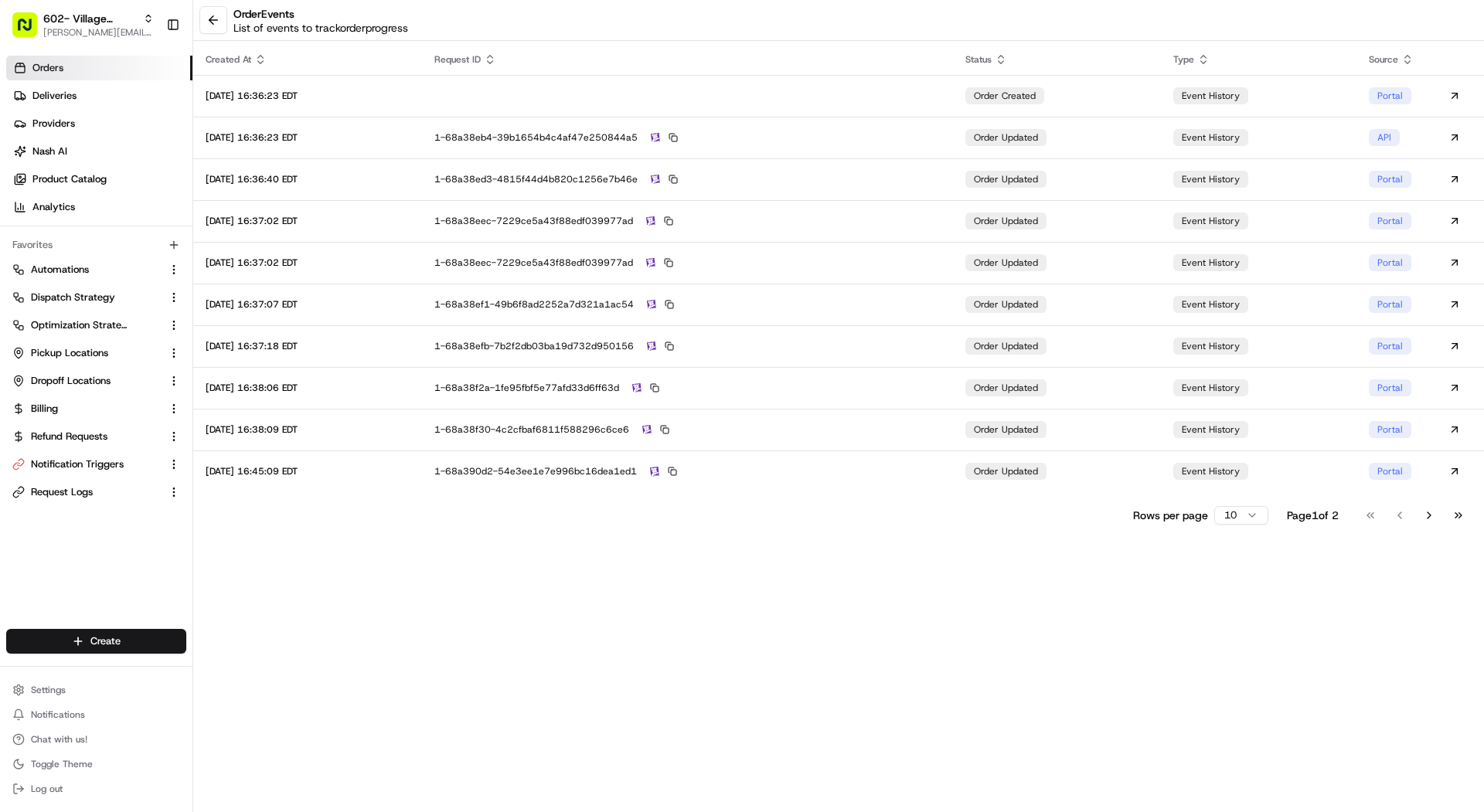
click at [1408, 193] on td "Portal" at bounding box center [1390, 179] width 69 height 42
click at [213, 12] on button at bounding box center [213, 20] width 28 height 28
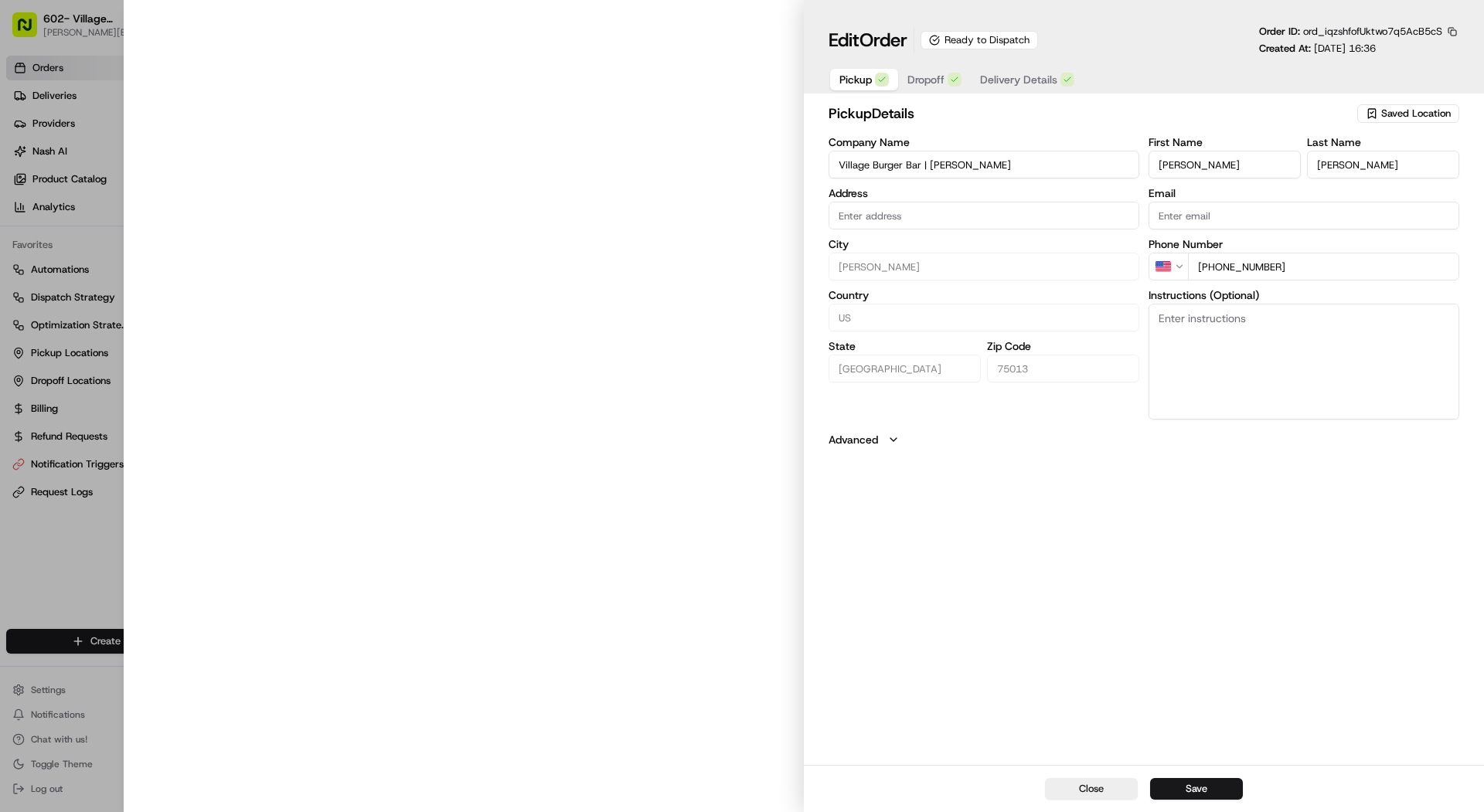
type input "957 Garden Park Drive, Watters Creek Blvd, Allen, TX 75013"
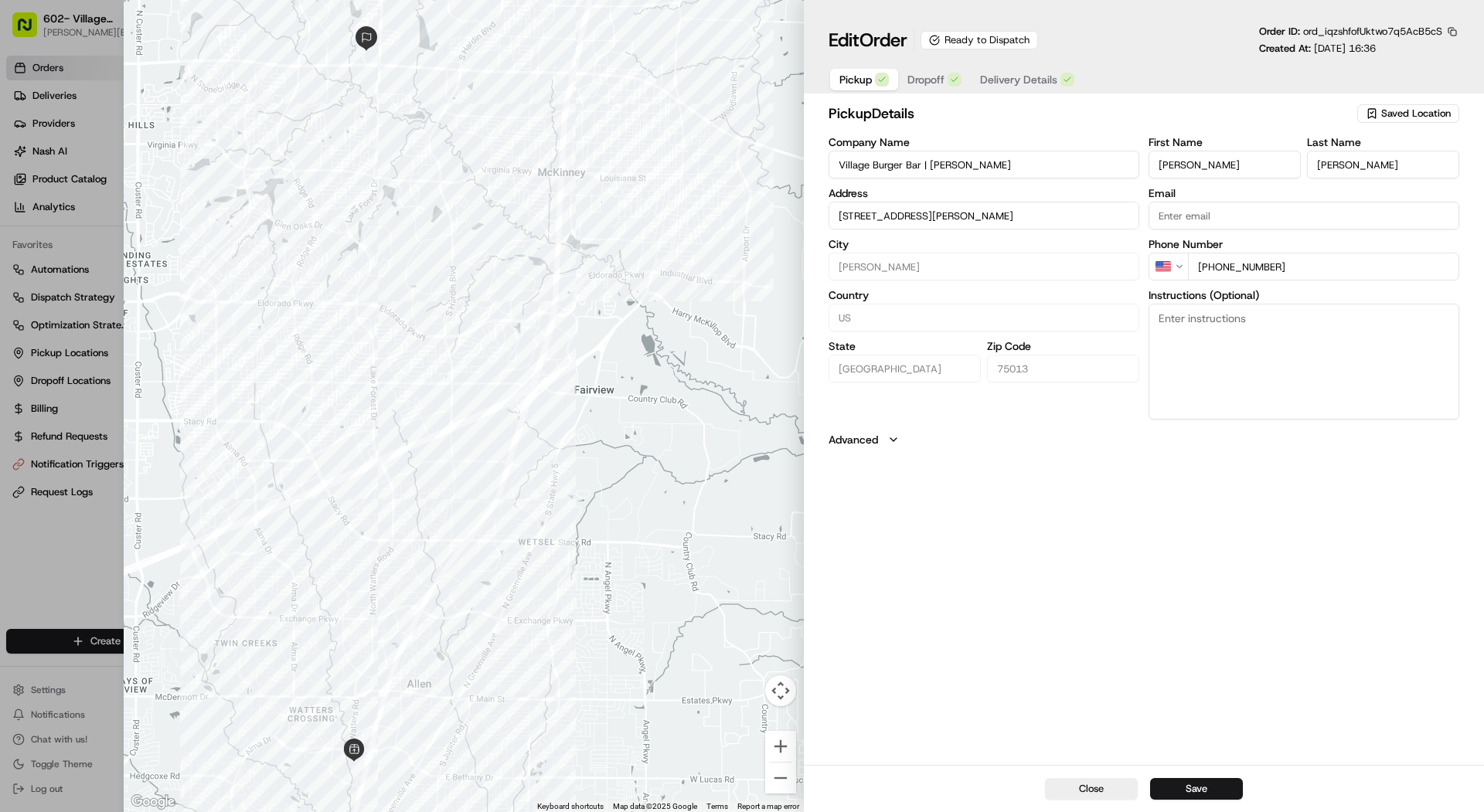
type input "+1"
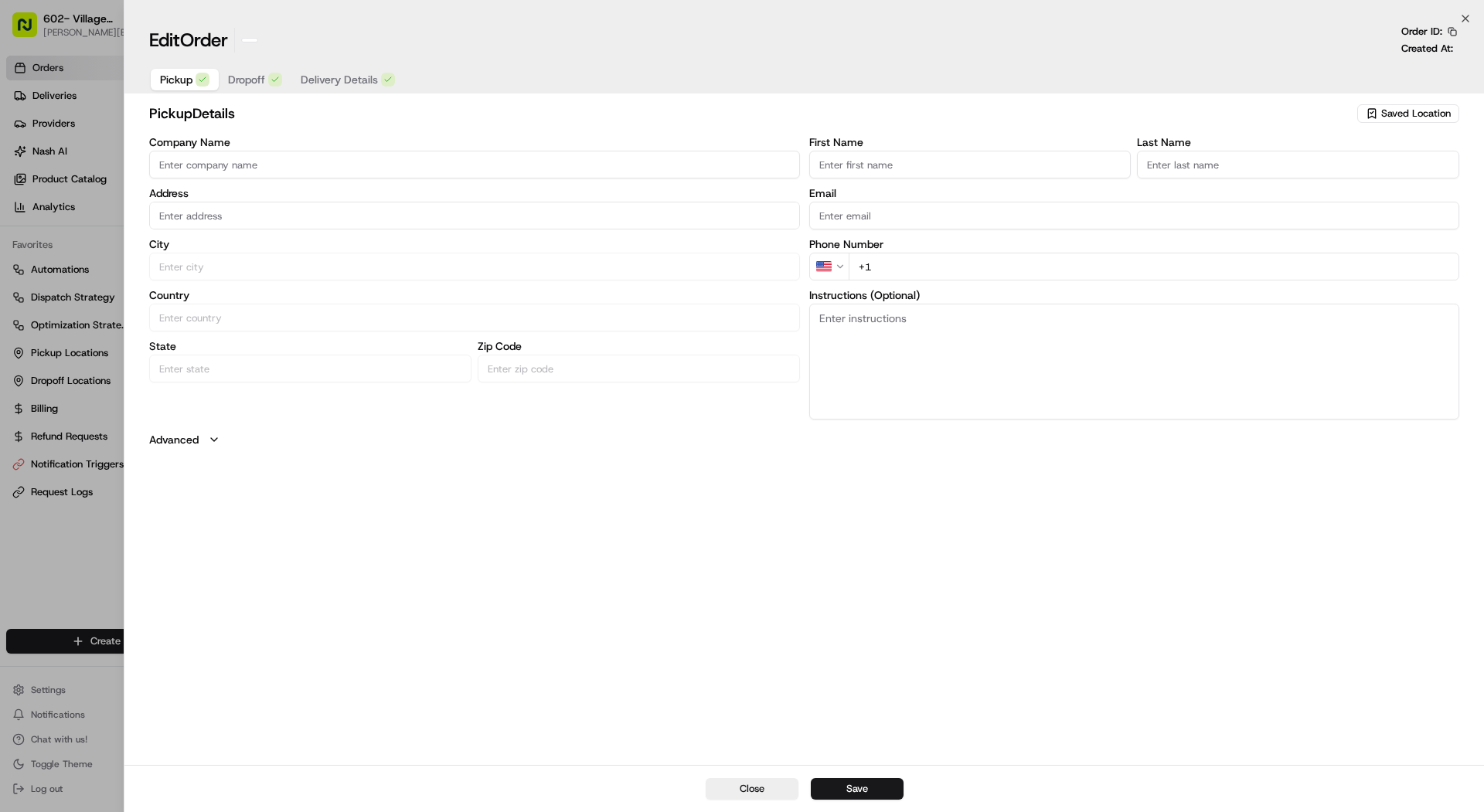
click at [26, 217] on div at bounding box center [742, 406] width 1484 height 812
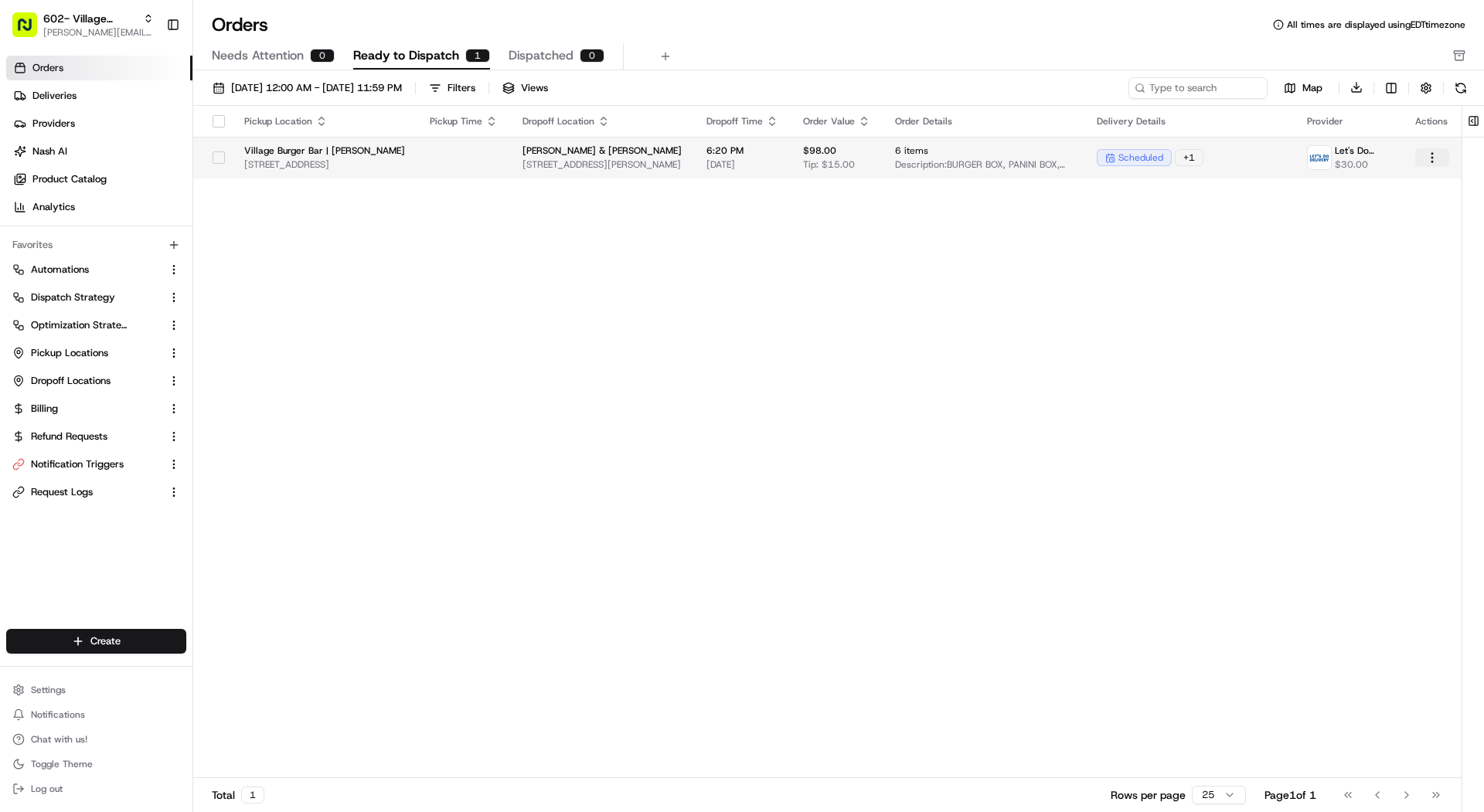
click at [1440, 151] on html "602- Village Burger Bar- Allen mariam@usenash.com Toggle Sidebar Orders Deliver…" at bounding box center [742, 406] width 1484 height 812
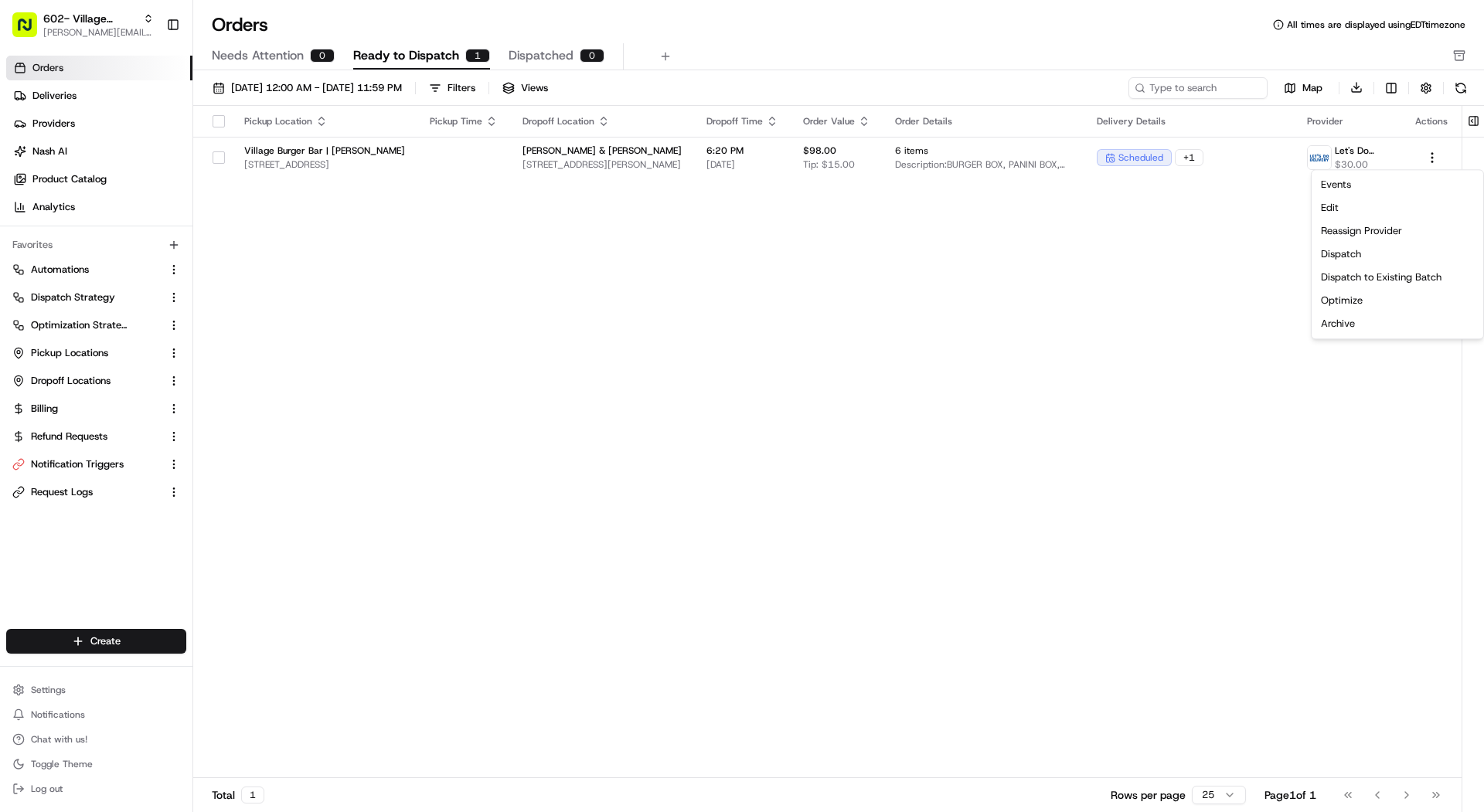
click at [1427, 158] on html "602- Village Burger Bar- Allen mariam@usenash.com Toggle Sidebar Orders Deliver…" at bounding box center [742, 406] width 1484 height 812
click at [1130, 156] on span "scheduled" at bounding box center [1140, 157] width 45 height 12
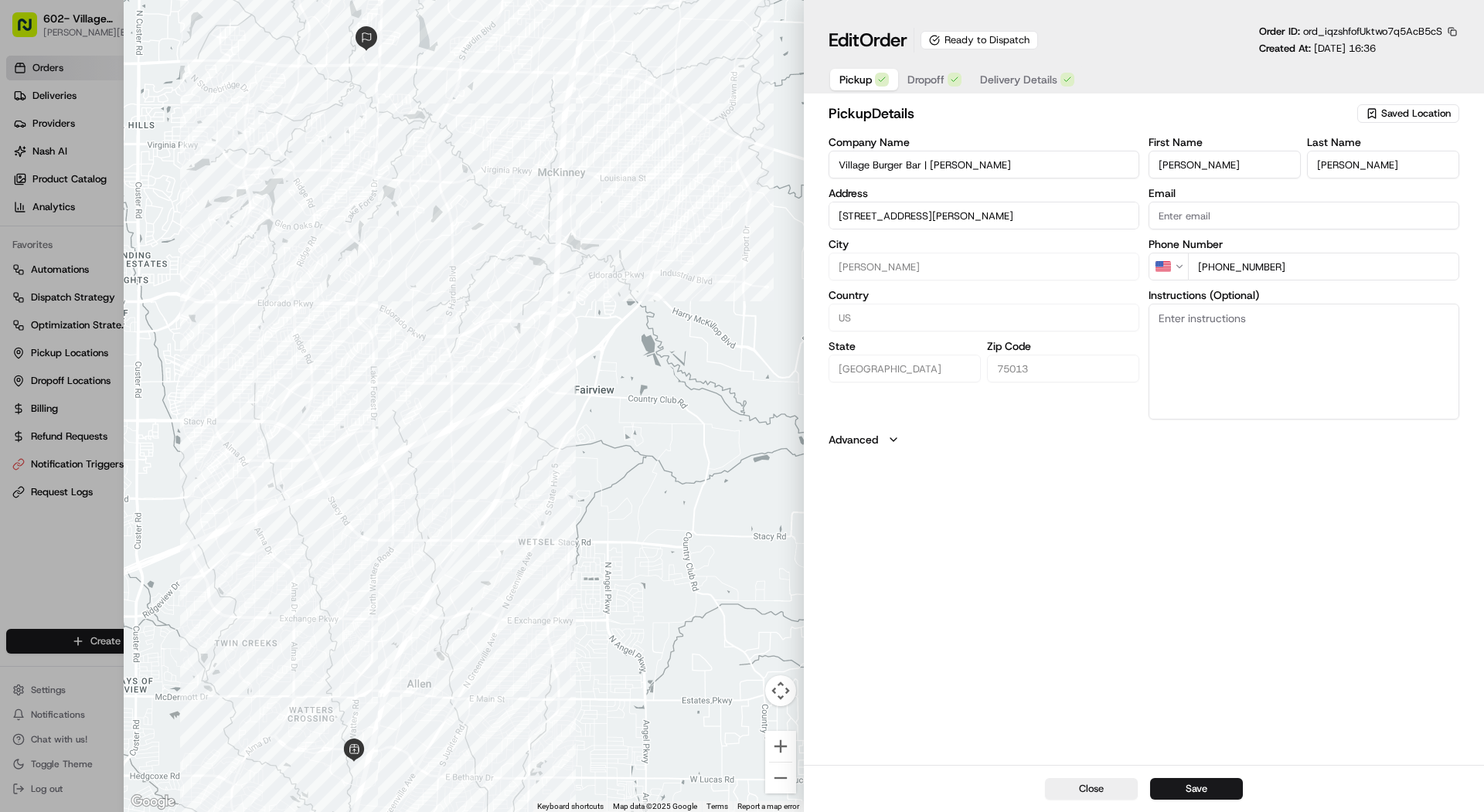
click at [48, 213] on div at bounding box center [742, 406] width 1484 height 812
type input "+1"
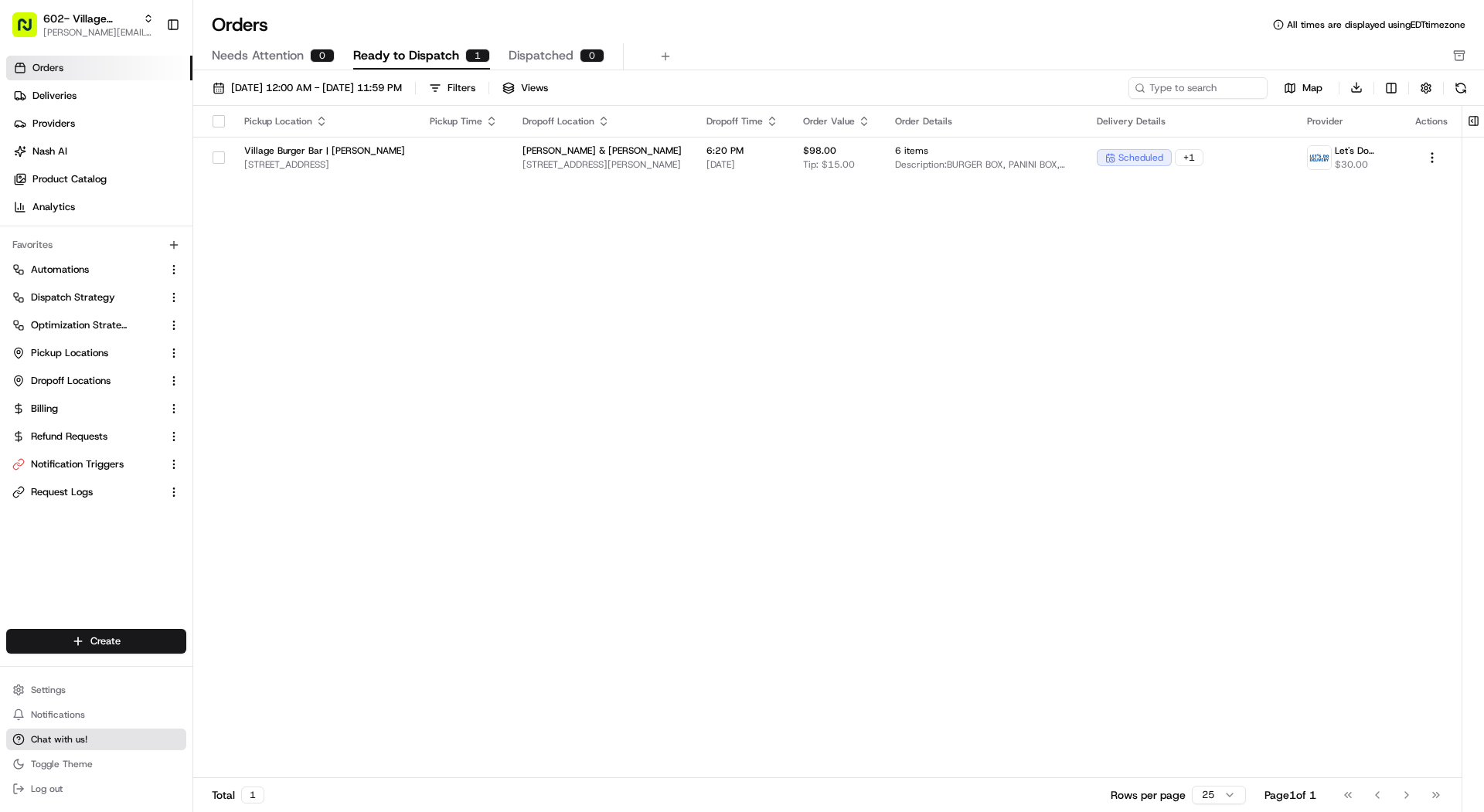
click at [57, 743] on span "Chat with us!" at bounding box center [59, 739] width 56 height 12
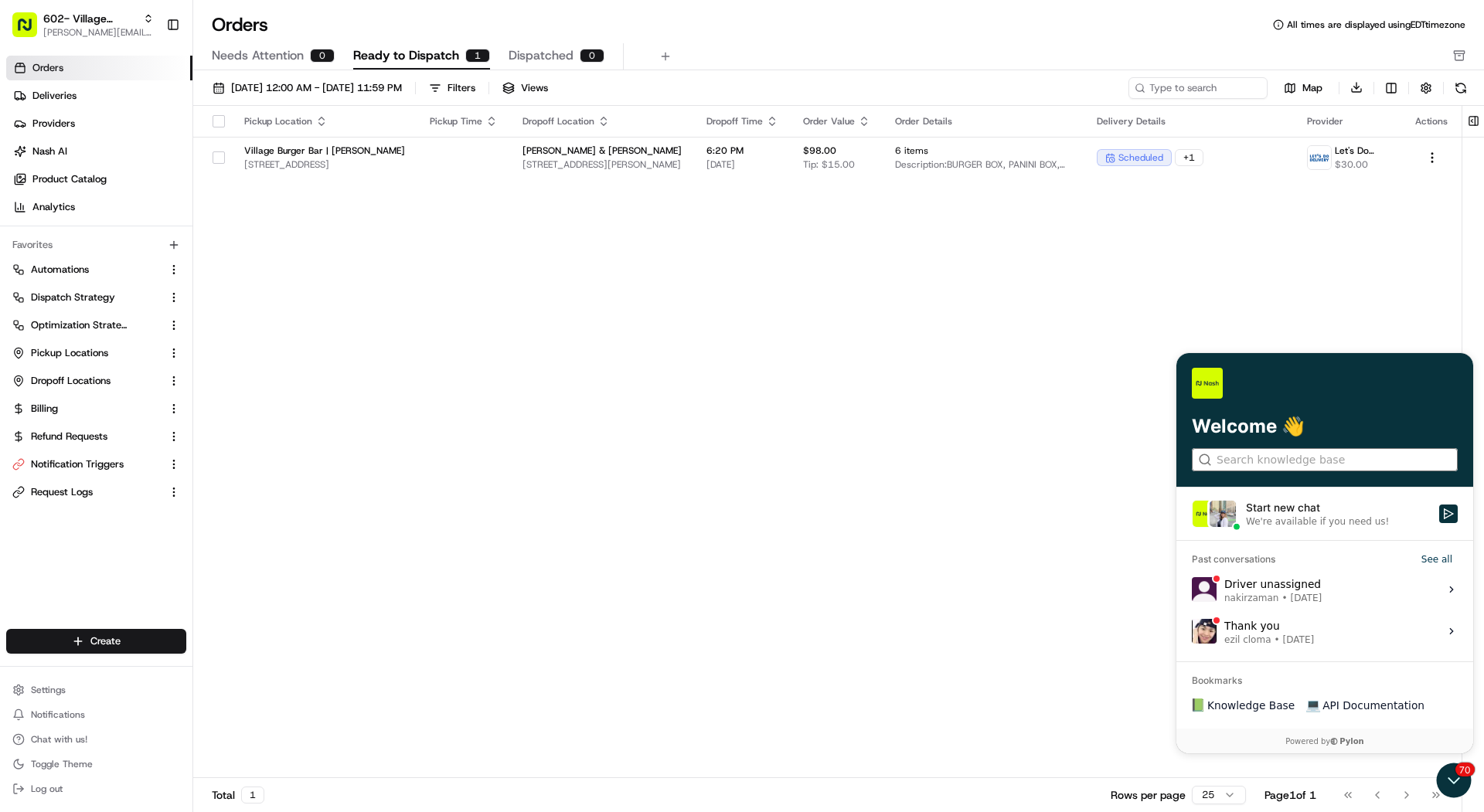
click at [1349, 456] on input "search" at bounding box center [1323, 460] width 215 height 16
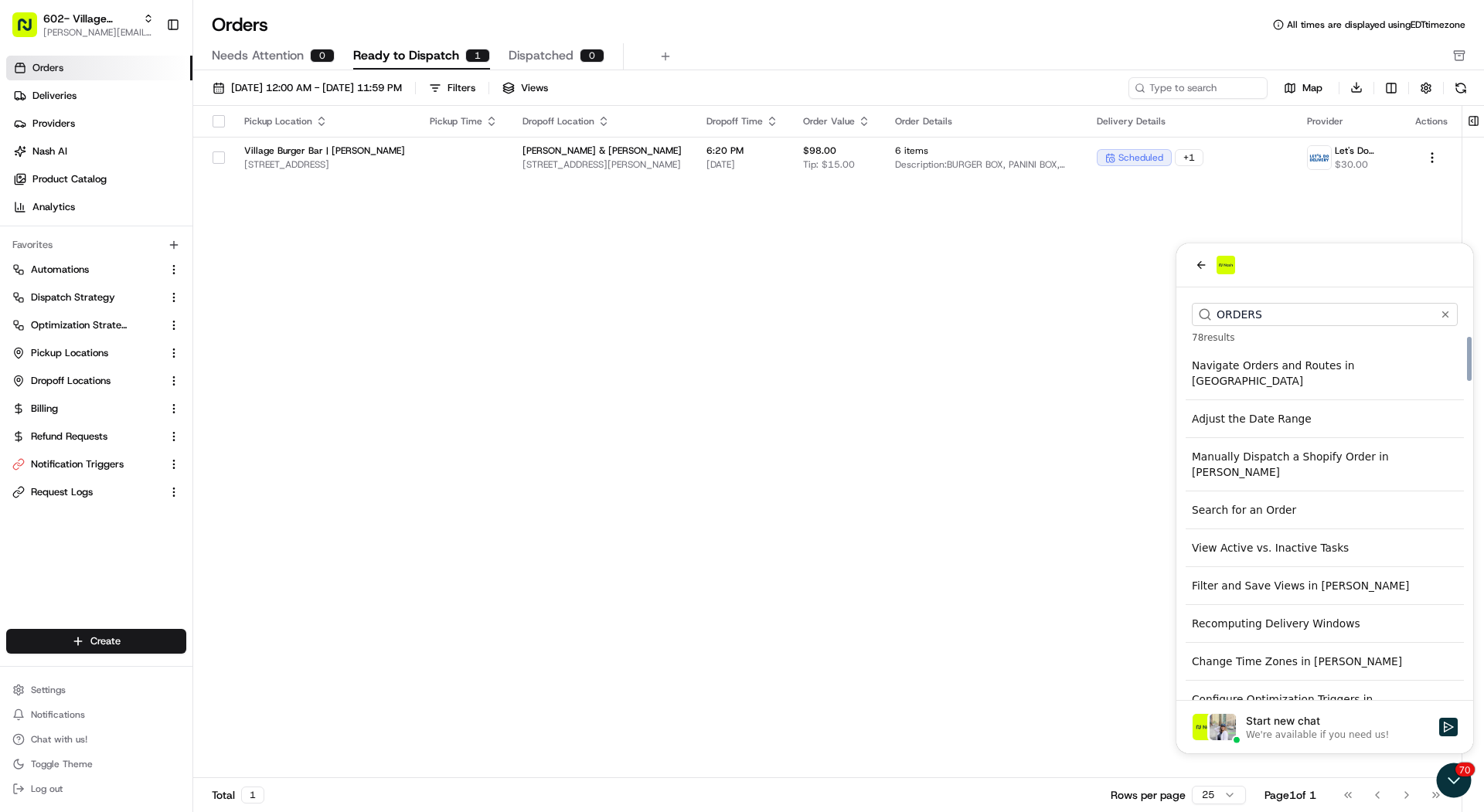
scroll to position [9, 0]
type input "ORDERS"
click at [1260, 358] on div "Navigate Orders and Routes in Nash" at bounding box center [1324, 371] width 278 height 44
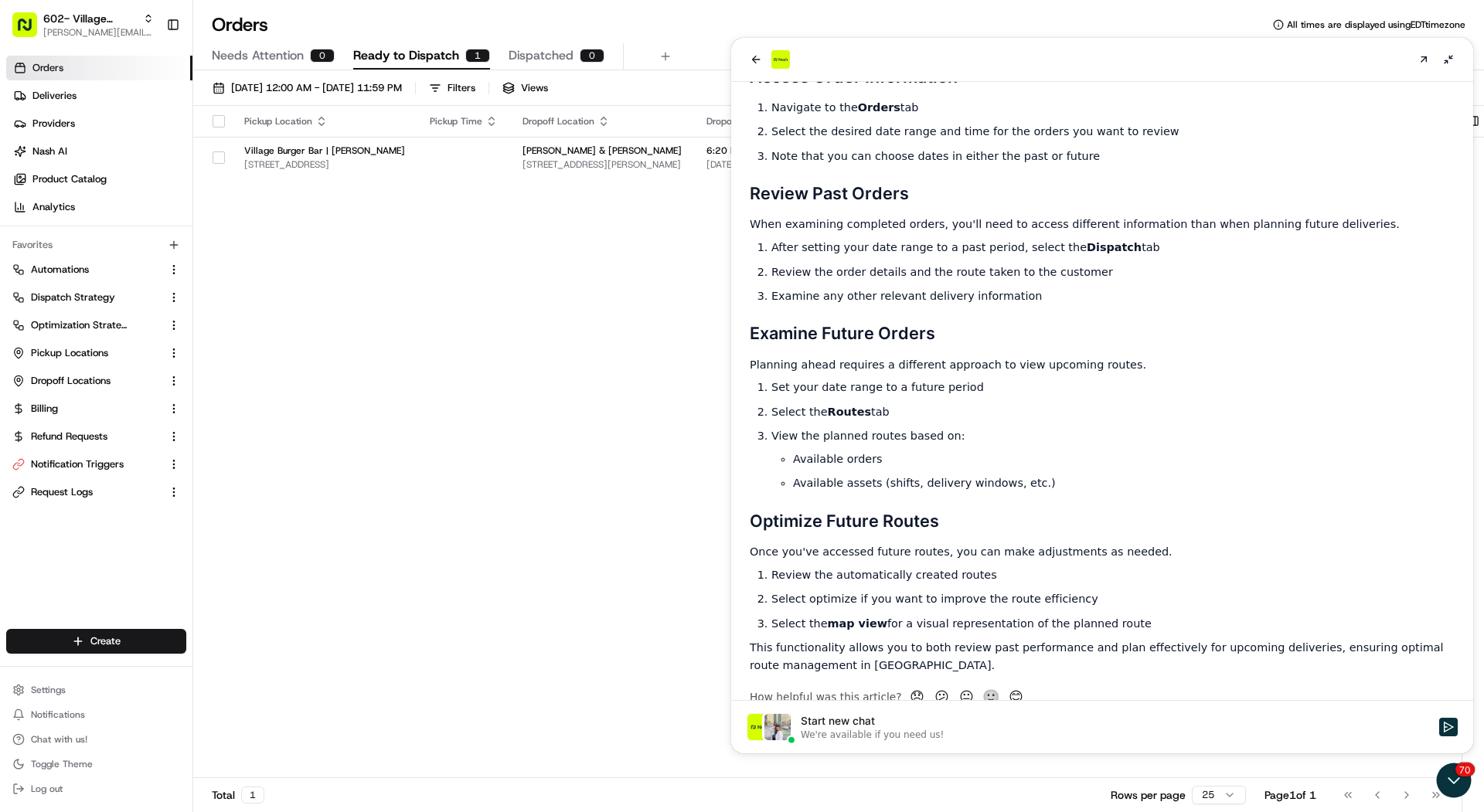
scroll to position [197, 0]
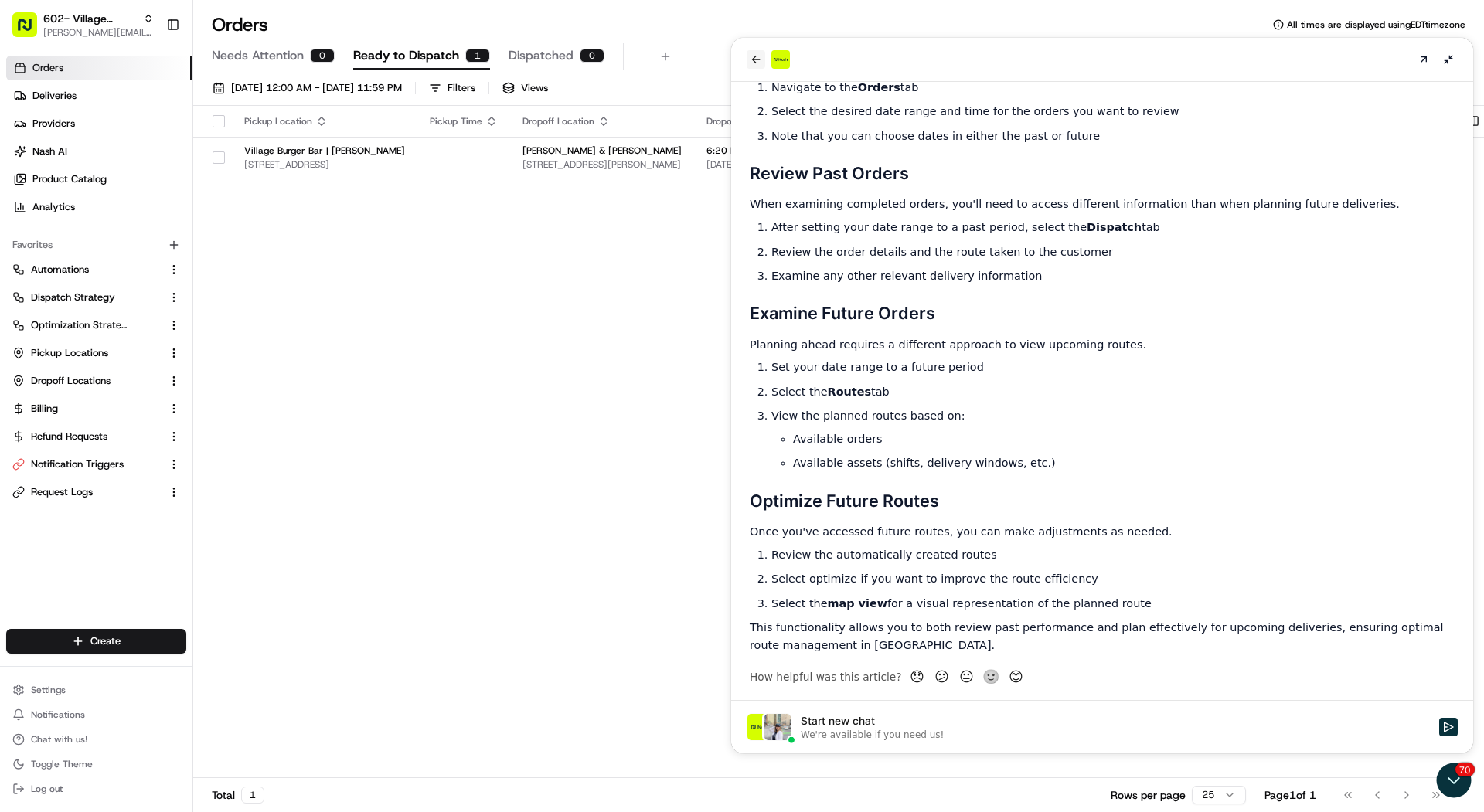
click at [758, 65] on icon "back" at bounding box center [755, 59] width 12 height 12
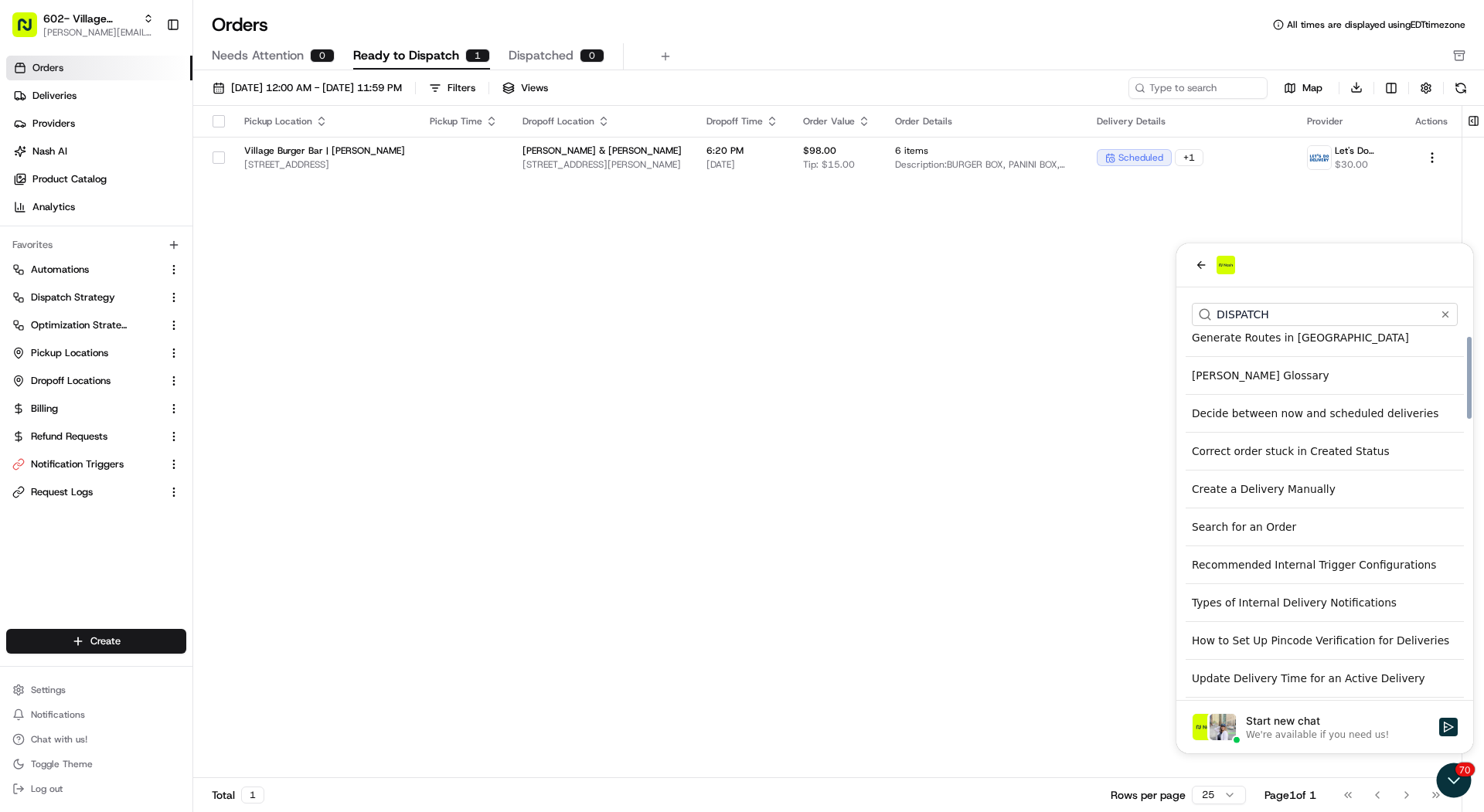
scroll to position [368, 0]
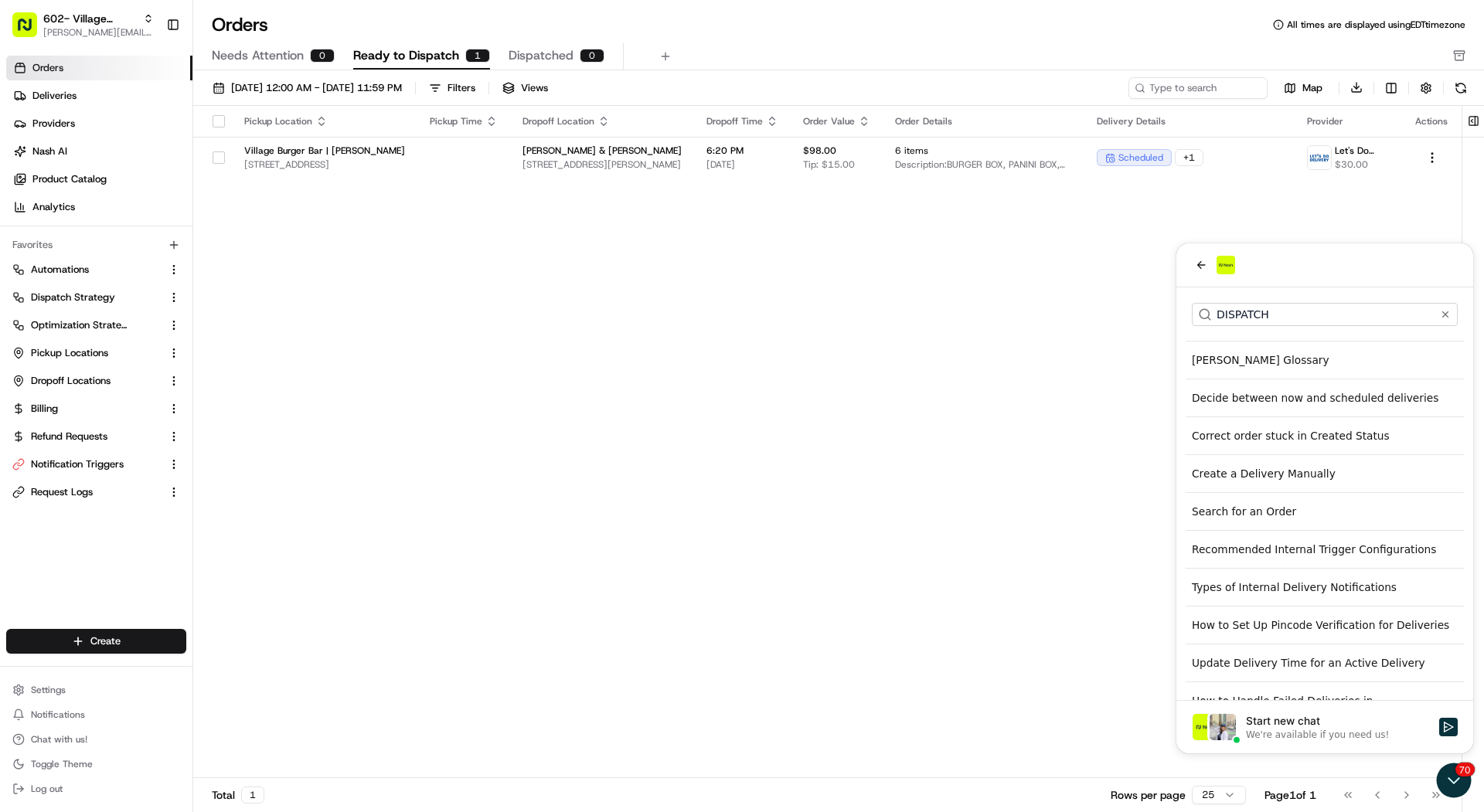
type input "DISPATCH"
click at [1273, 499] on div "Search for an Order" at bounding box center [1324, 511] width 278 height 28
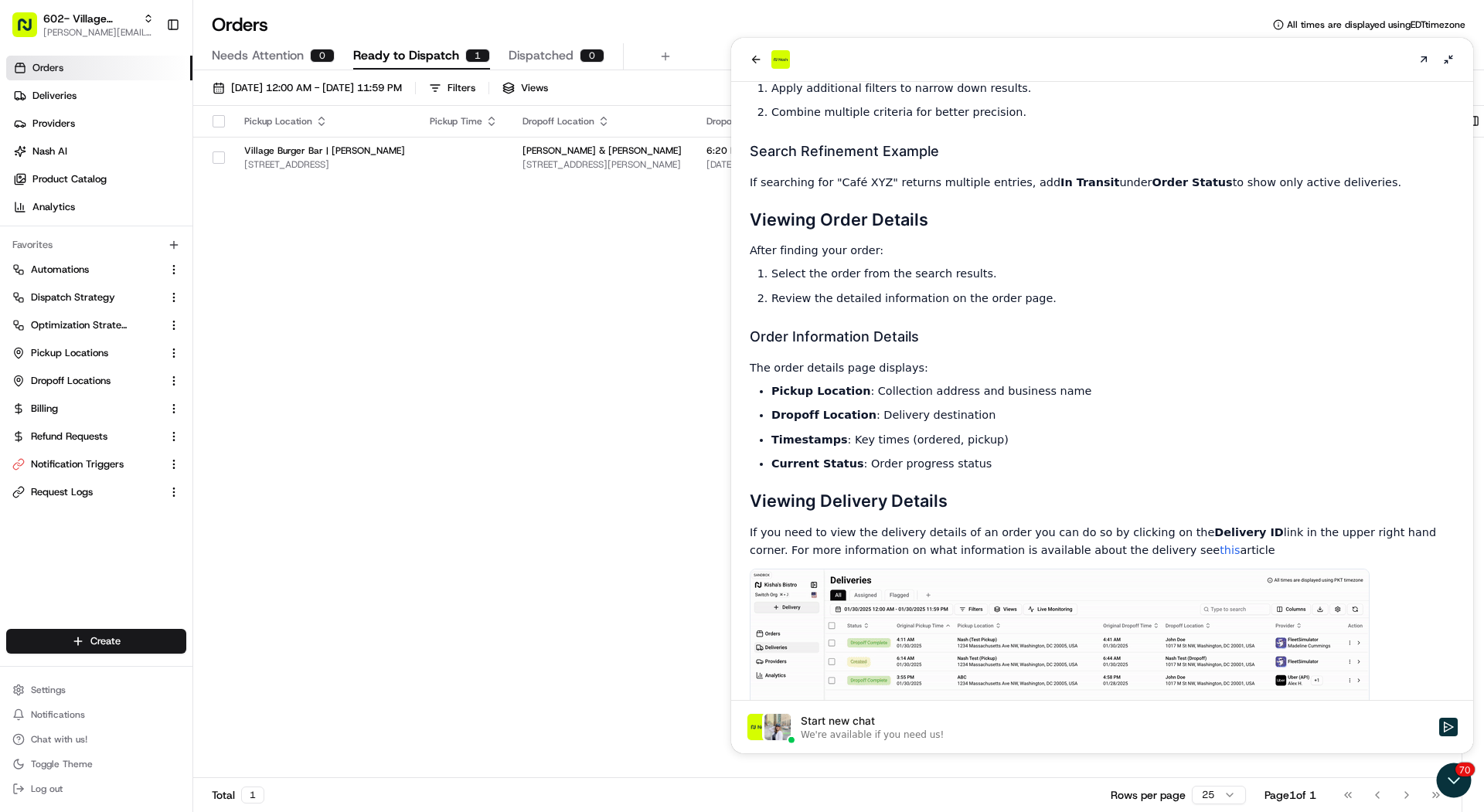
scroll to position [1407, 0]
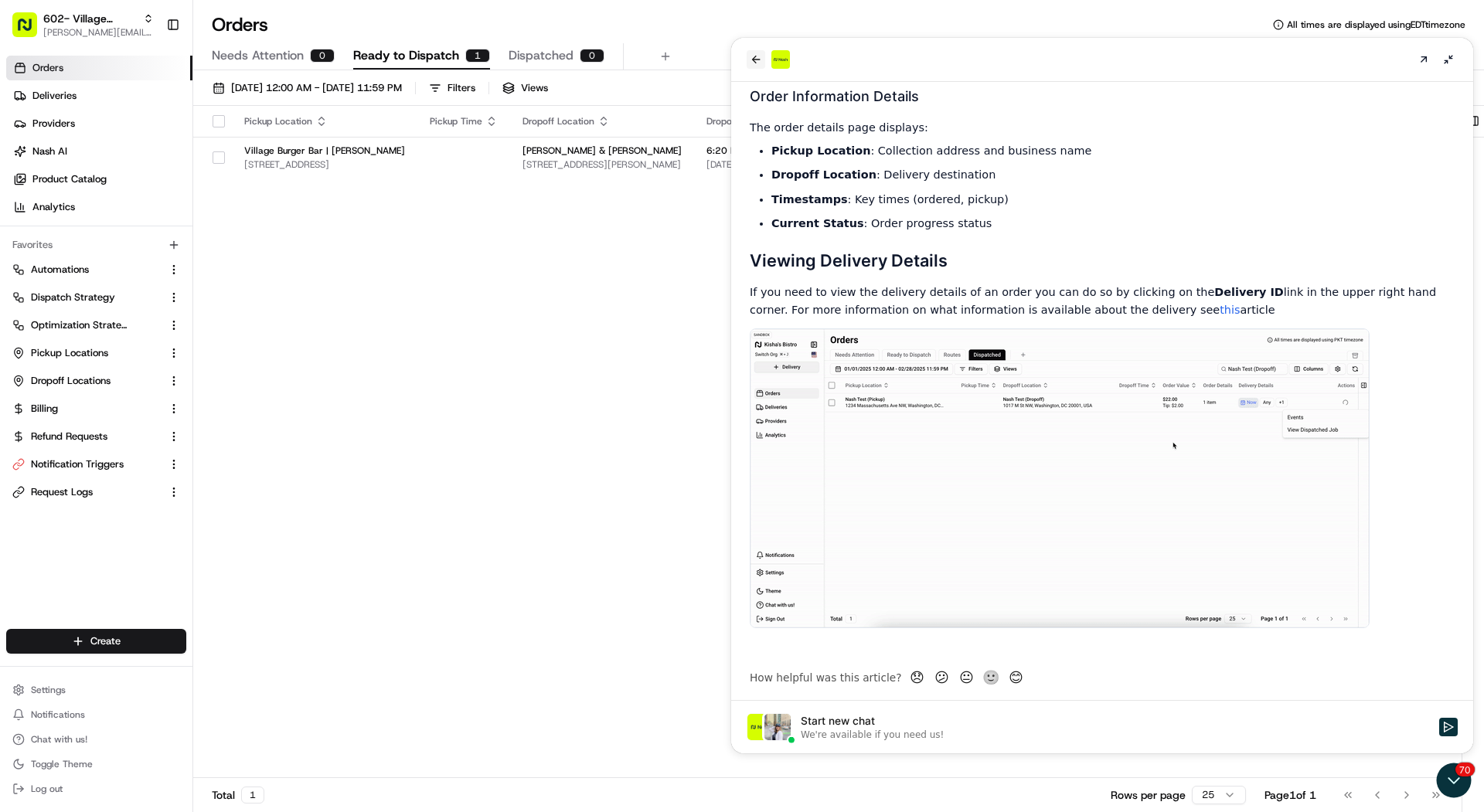
click at [748, 50] on button "back" at bounding box center [756, 60] width 19 height 19
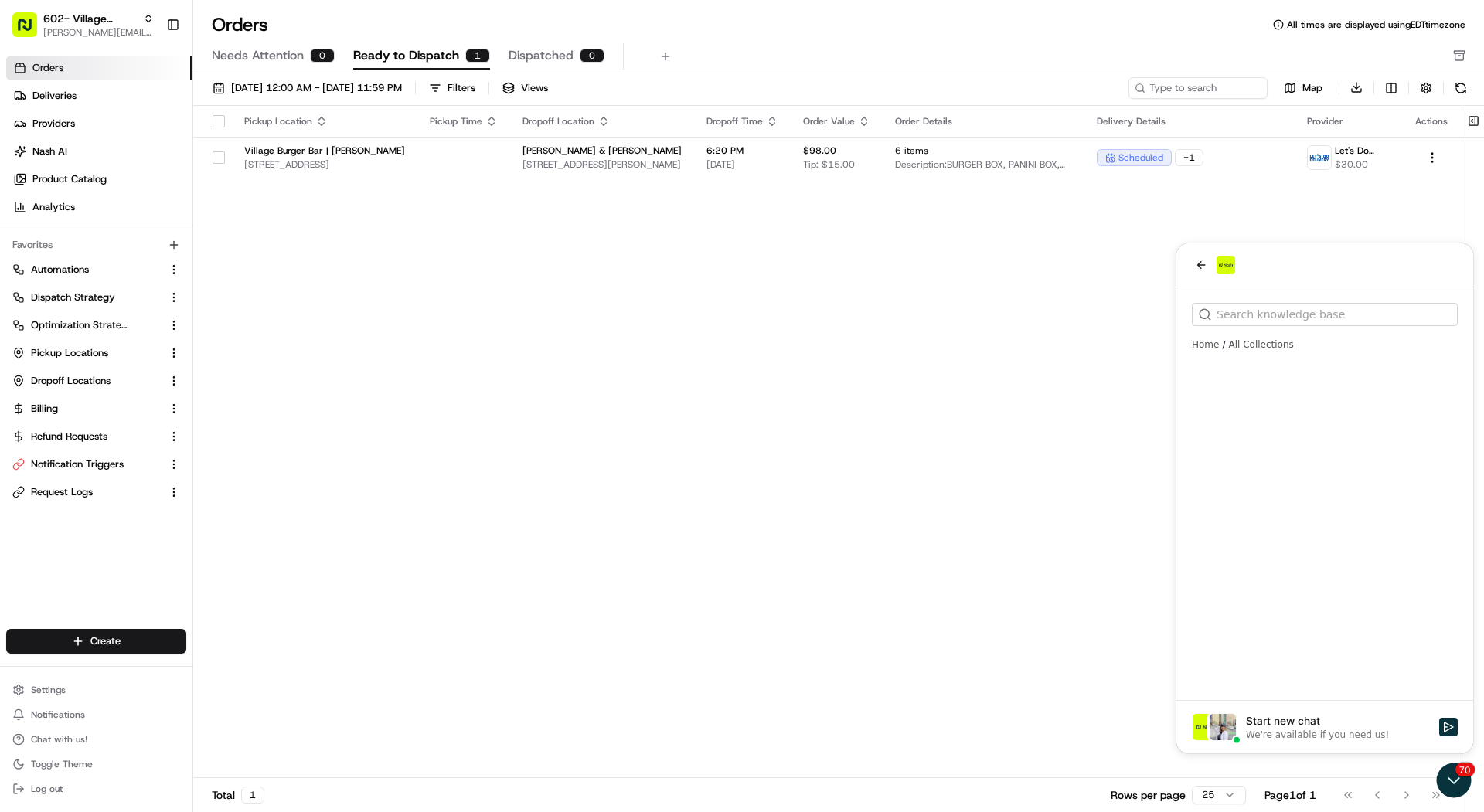
scroll to position [0, 0]
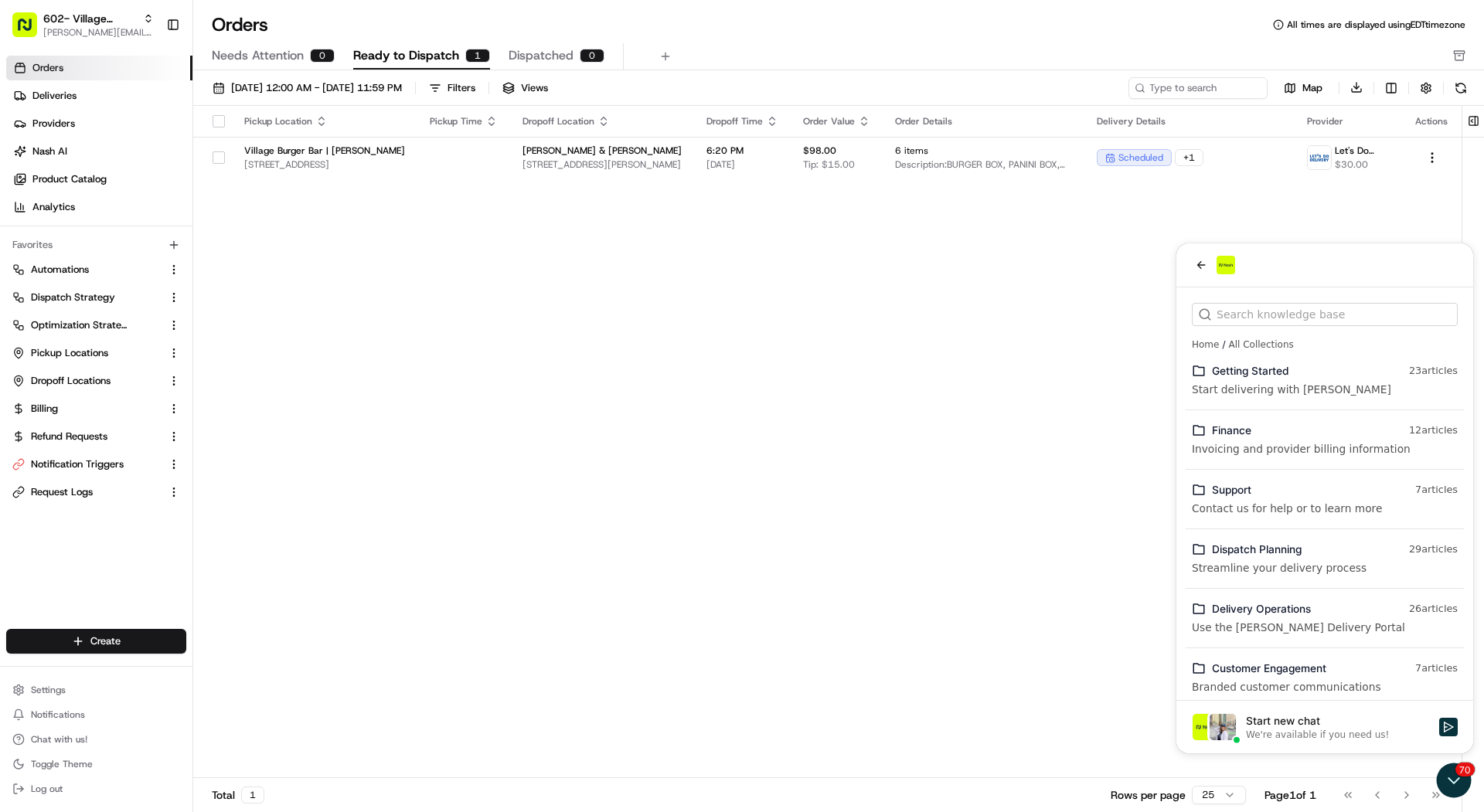
click at [884, 458] on div "Pickup Location Pickup Time Dropoff Location Dropoff Time Order Value Order Det…" at bounding box center [827, 442] width 1268 height 672
click at [1198, 265] on icon "back" at bounding box center [1201, 265] width 9 height 8
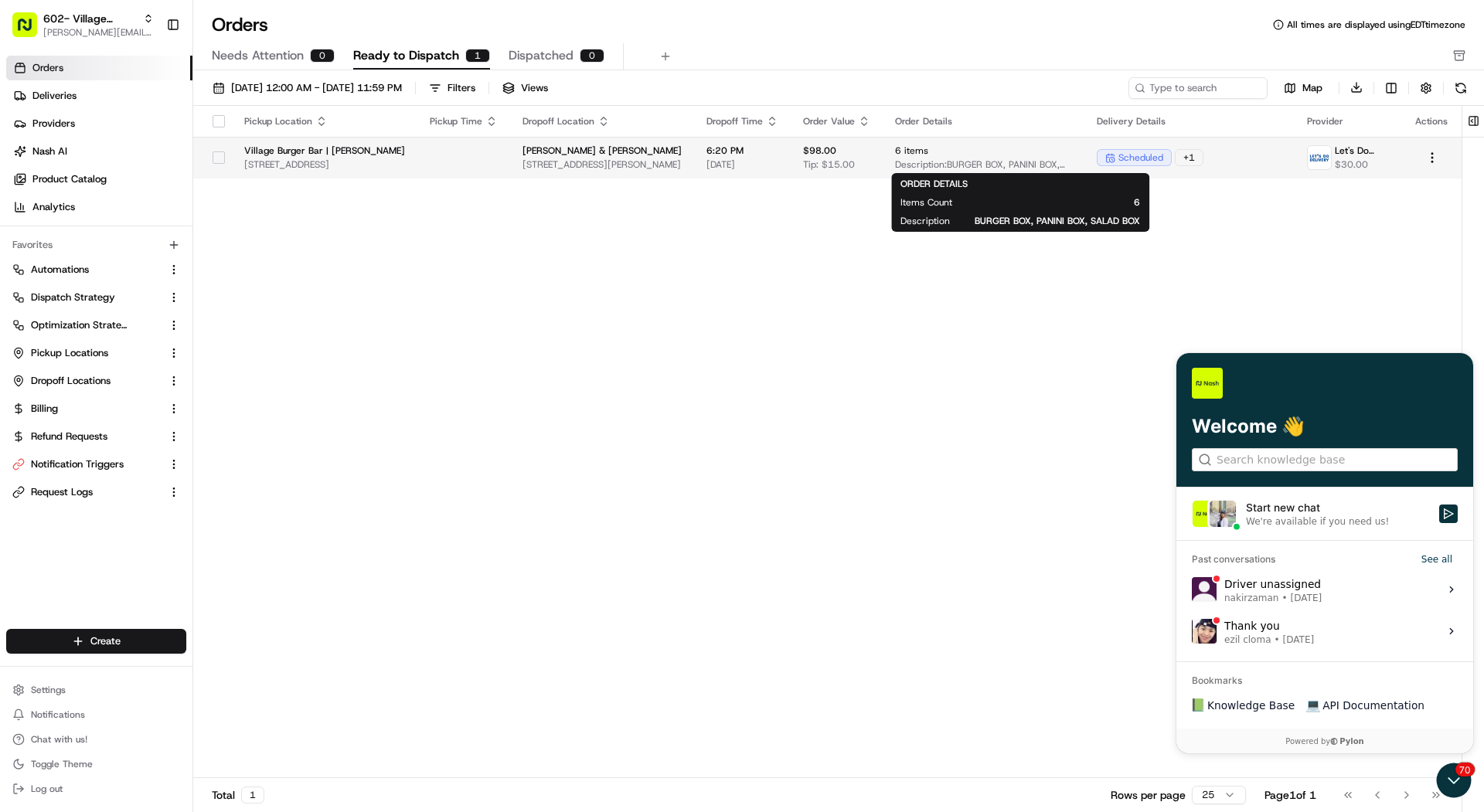
click at [1038, 160] on span "Description: BURGER BOX, PANINI BOX, SALAD BOX" at bounding box center [983, 164] width 177 height 12
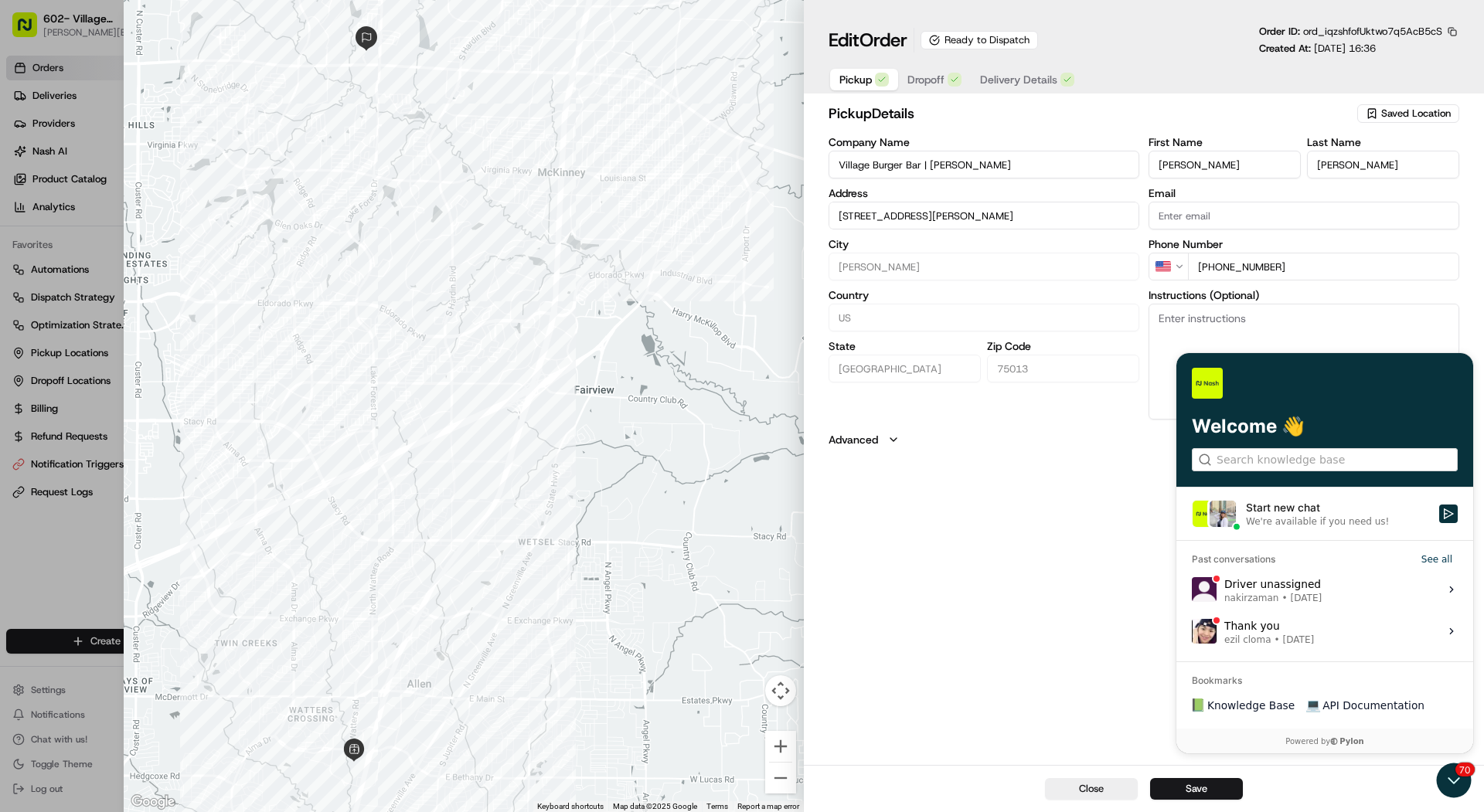
click at [1466, 783] on div "Close Save" at bounding box center [1144, 788] width 680 height 47
click at [1455, 784] on div "Close Save" at bounding box center [1144, 788] width 680 height 47
click at [1017, 93] on div "Pickup Dropoff Delivery Details" at bounding box center [957, 79] width 257 height 28
click at [1017, 85] on span "Delivery Details" at bounding box center [1018, 80] width 77 height 15
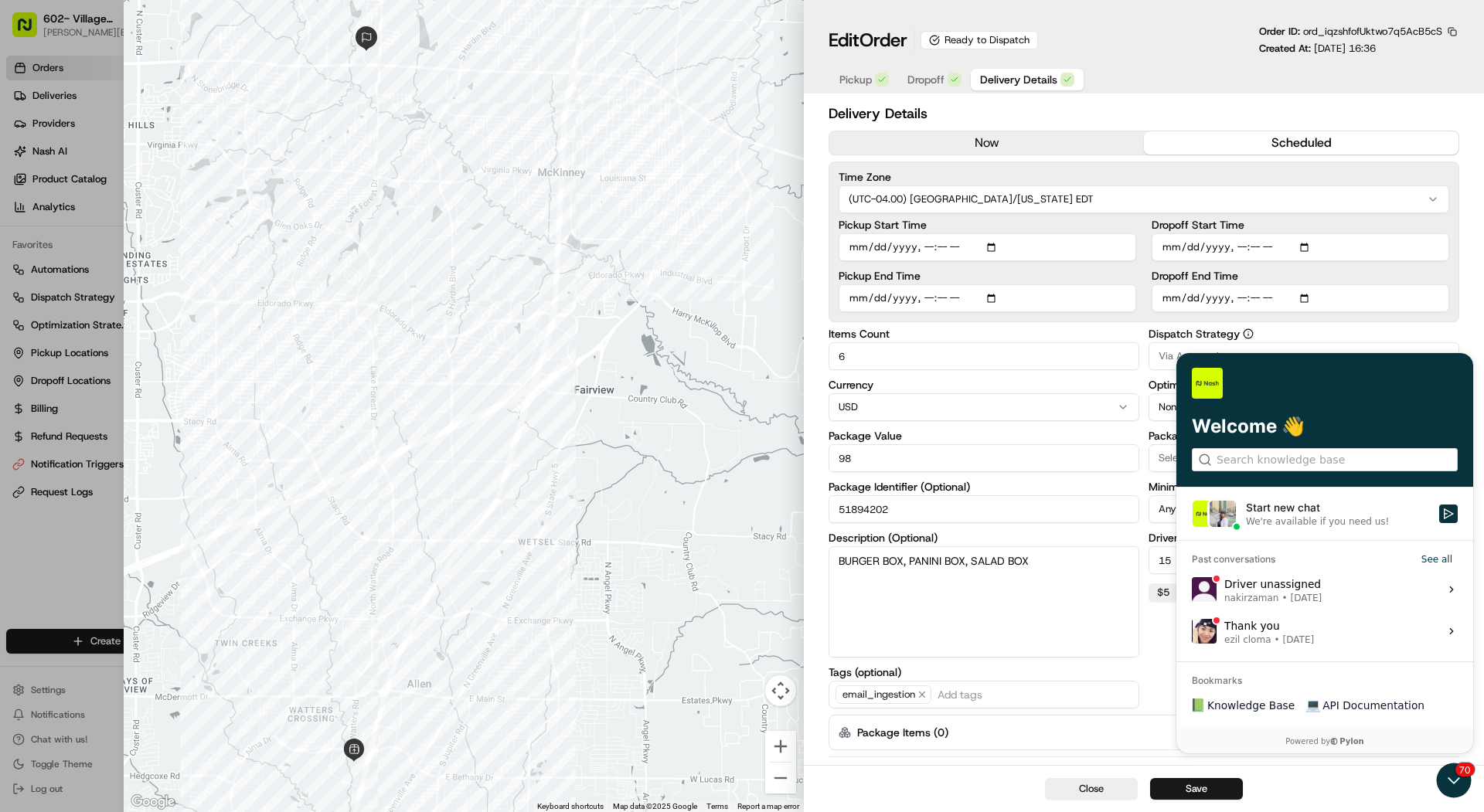
click at [62, 208] on div at bounding box center [742, 406] width 1484 height 812
type input "1"
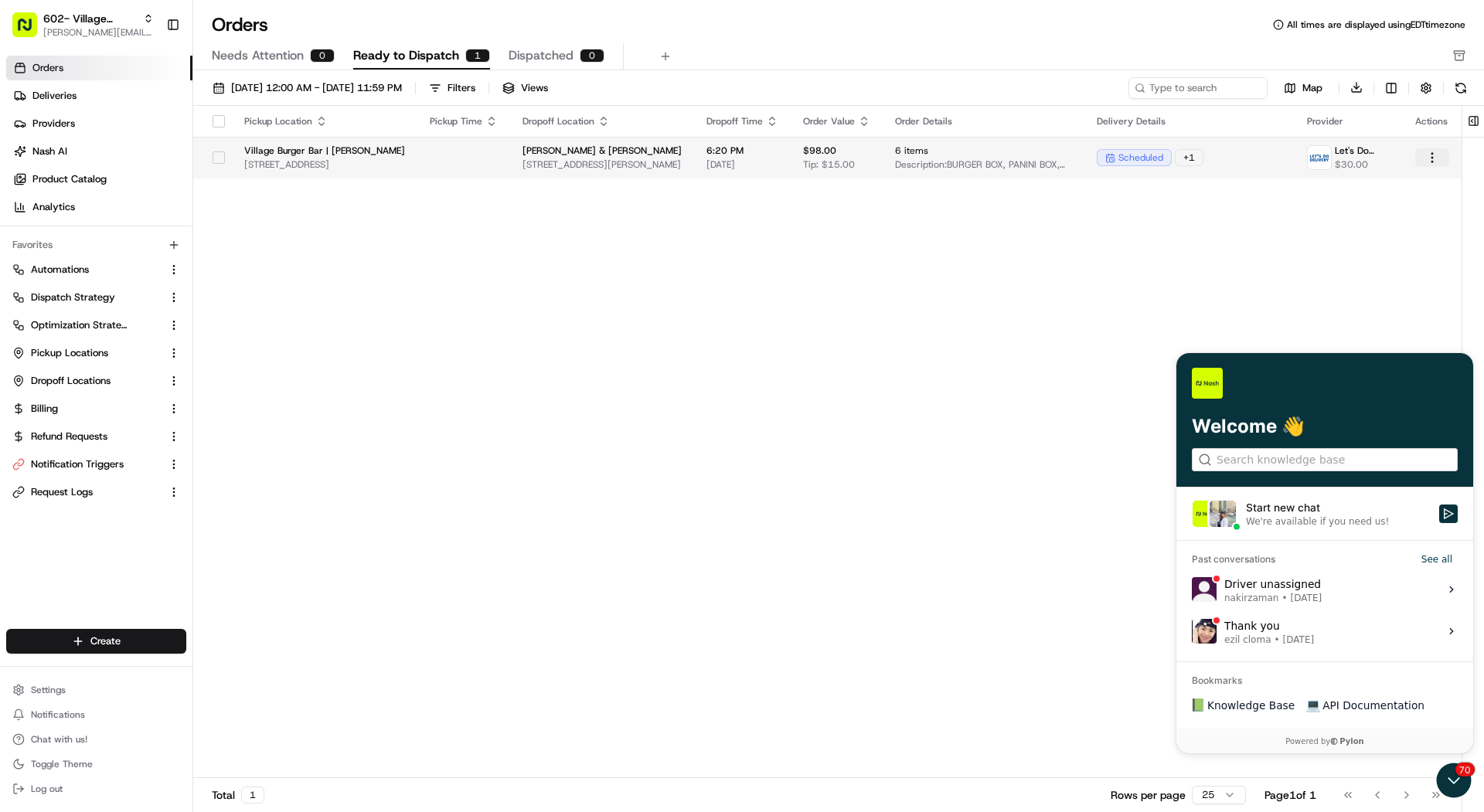
click at [1432, 160] on html "602- Village Burger Bar- Allen mariam@usenash.com Toggle Sidebar Orders Deliver…" at bounding box center [742, 406] width 1484 height 812
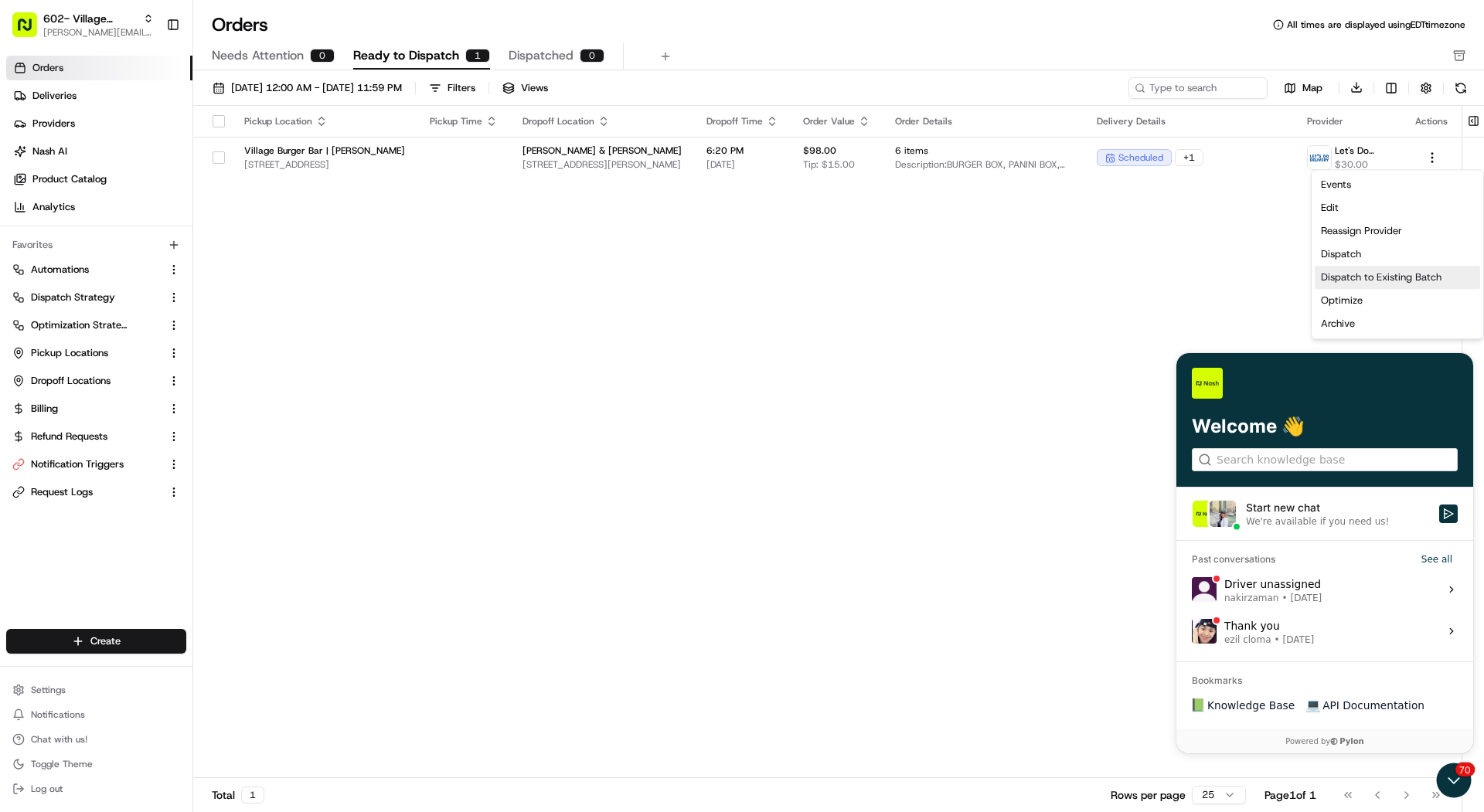
click at [1375, 269] on div "Dispatch to Existing Batch" at bounding box center [1398, 277] width 165 height 23
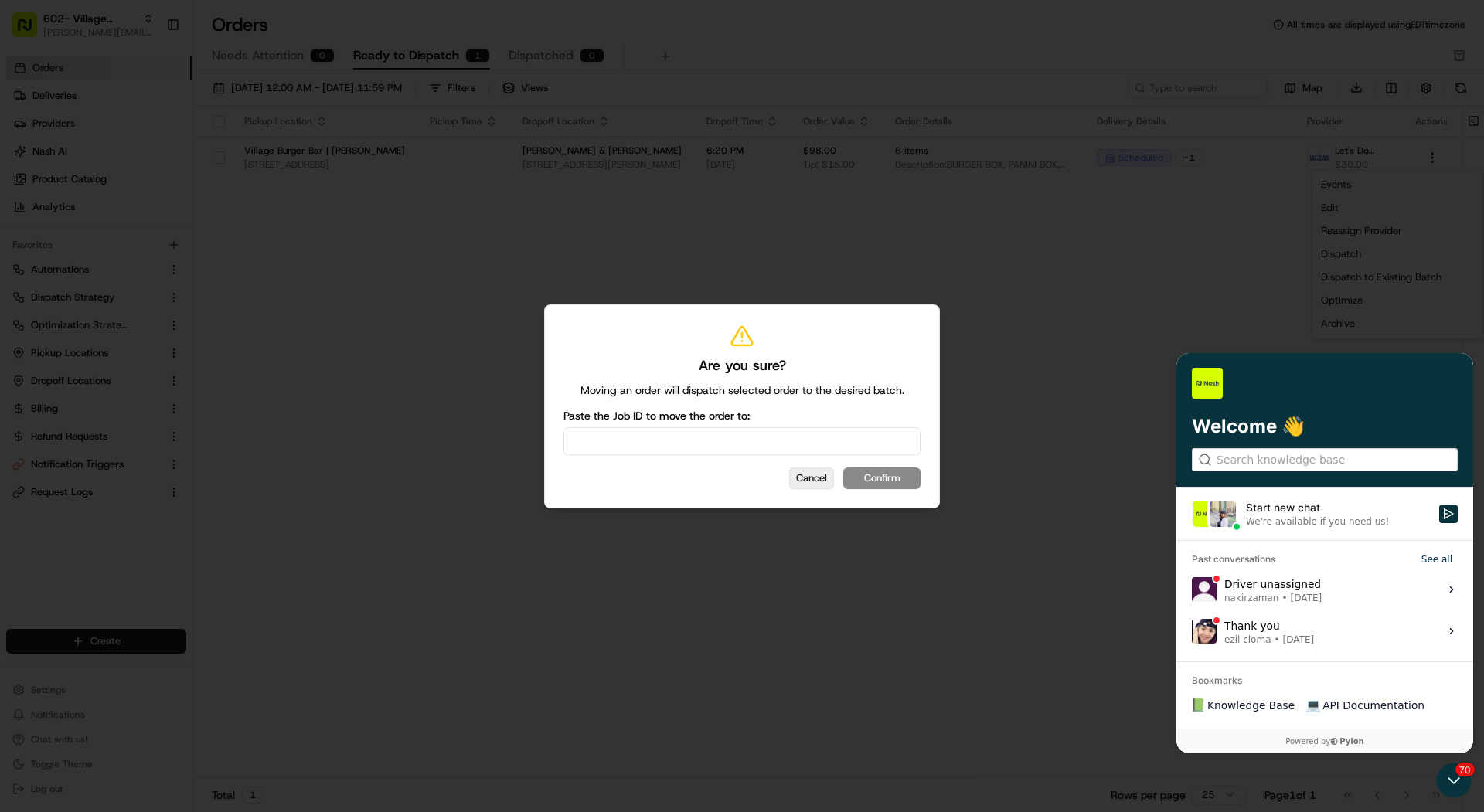
click at [813, 482] on button "Cancel" at bounding box center [810, 478] width 45 height 22
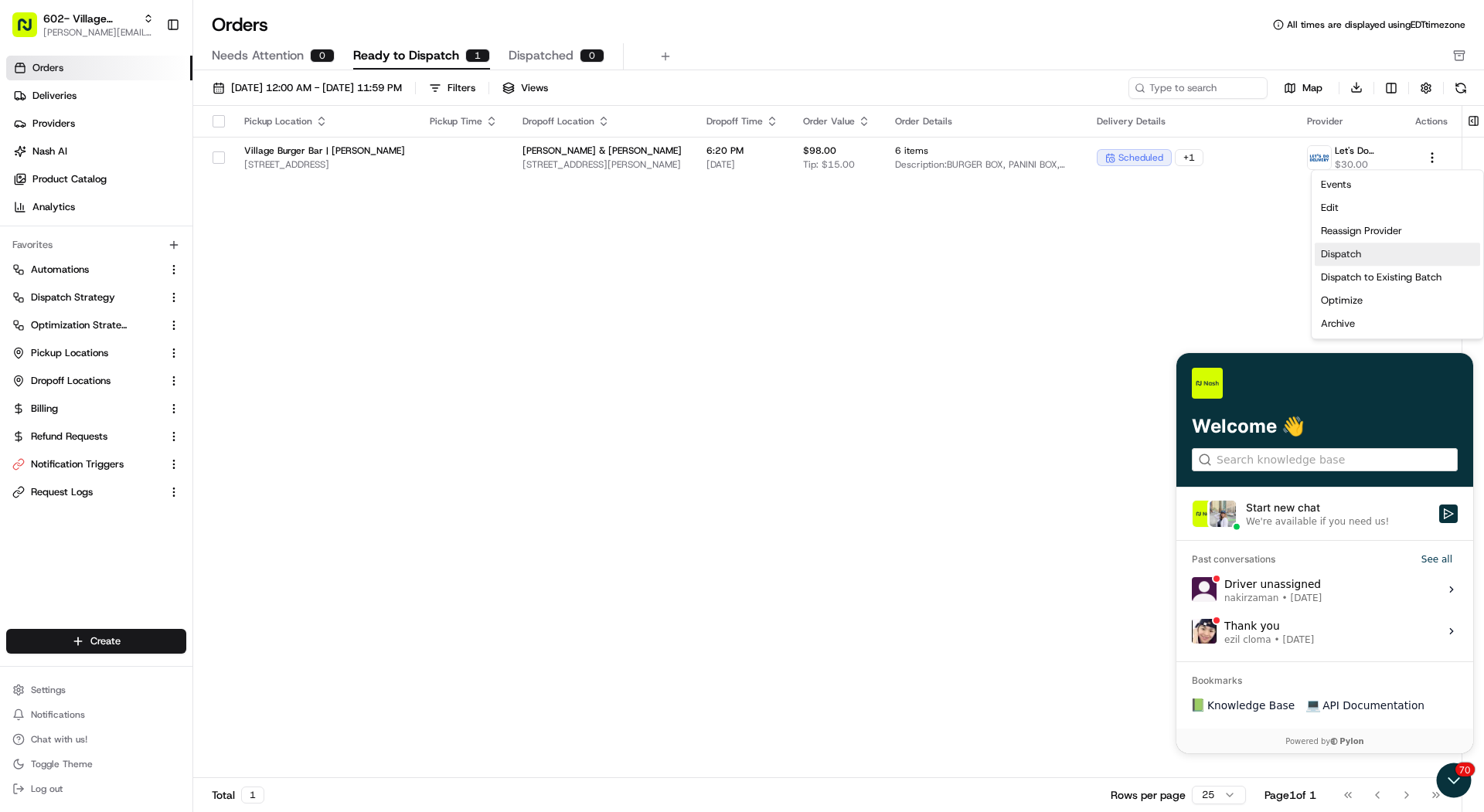
click at [1369, 251] on div "Dispatch" at bounding box center [1398, 254] width 165 height 23
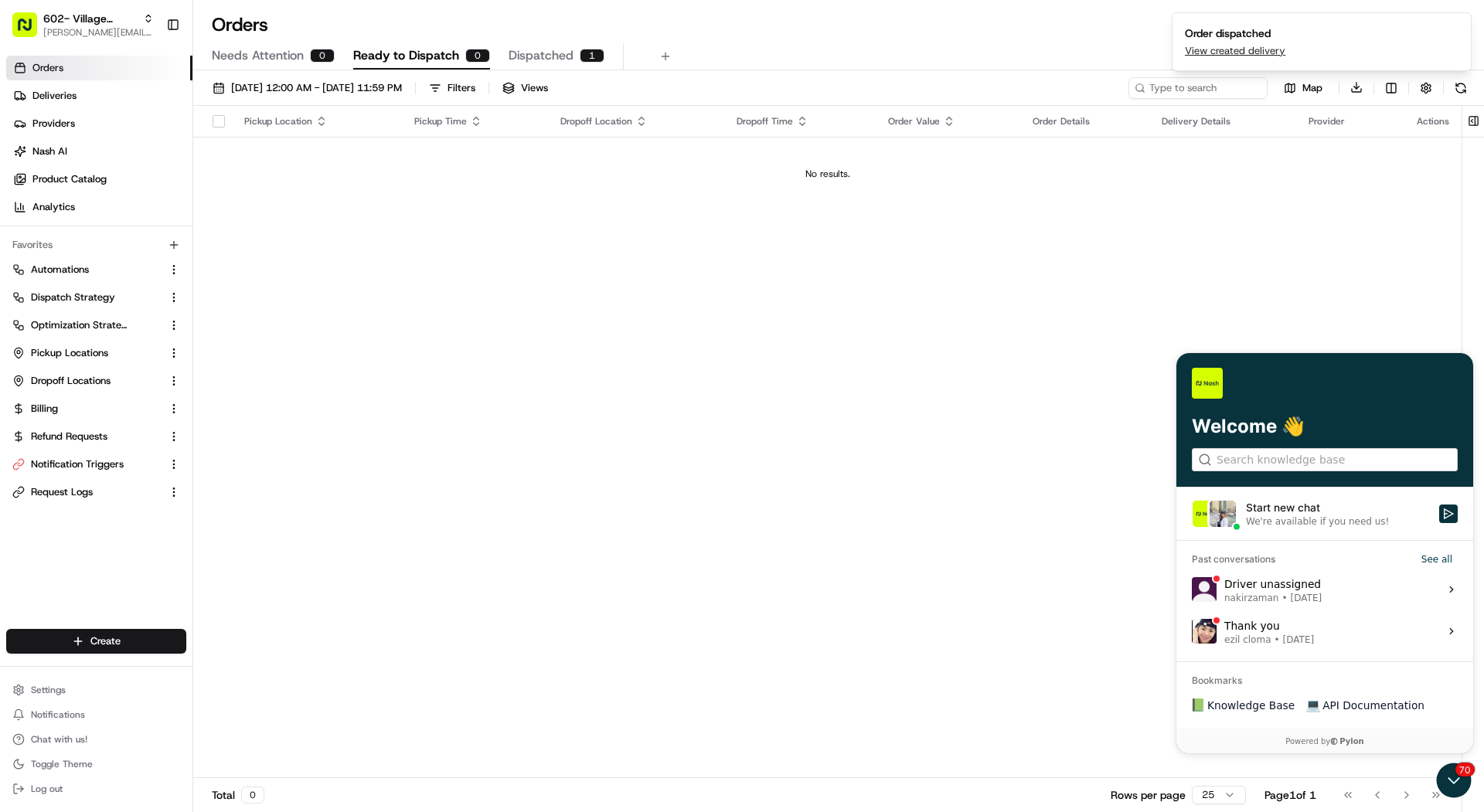
click at [524, 47] on span "Dispatched" at bounding box center [541, 56] width 65 height 19
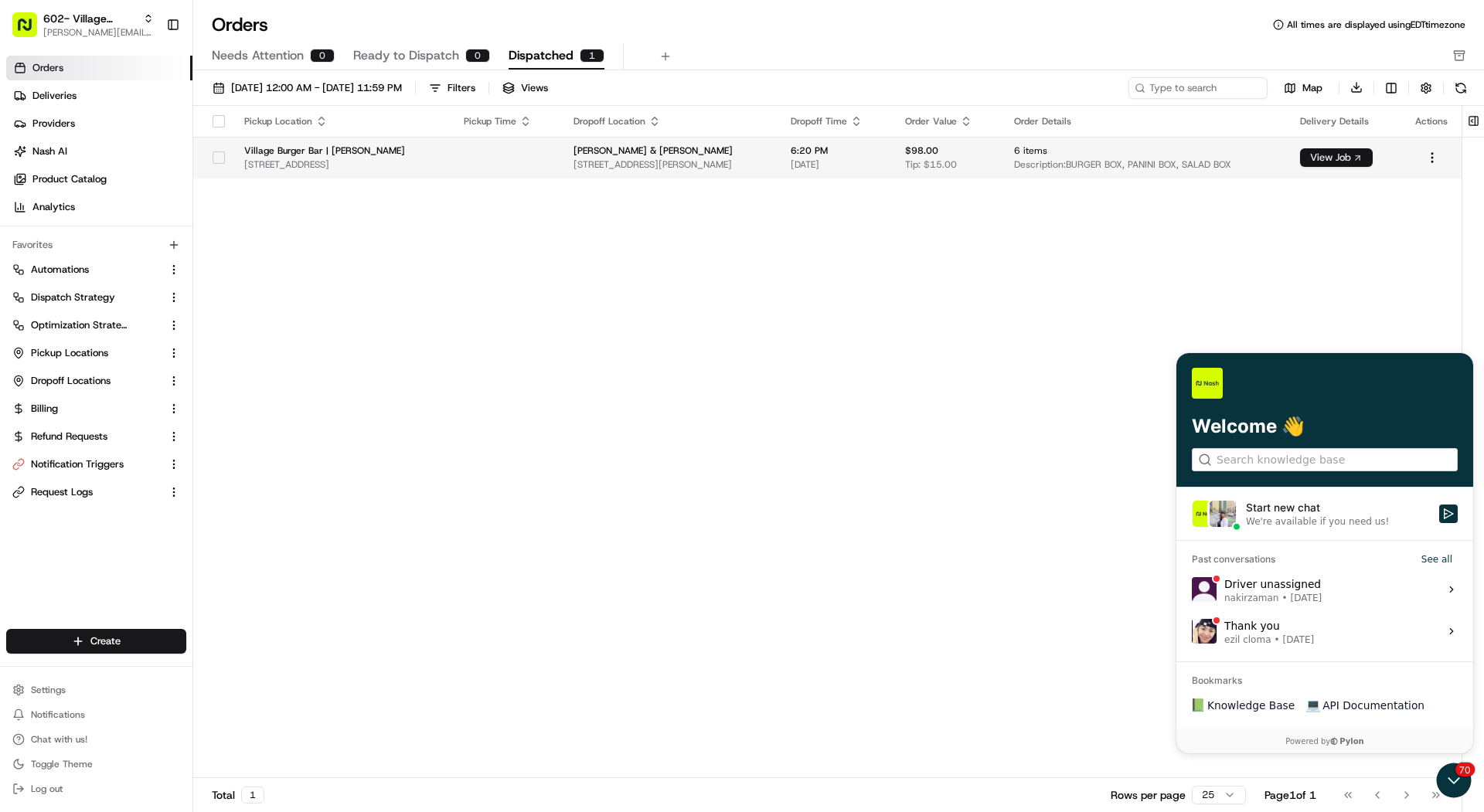
click at [1316, 161] on button "View Job" at bounding box center [1336, 158] width 72 height 19
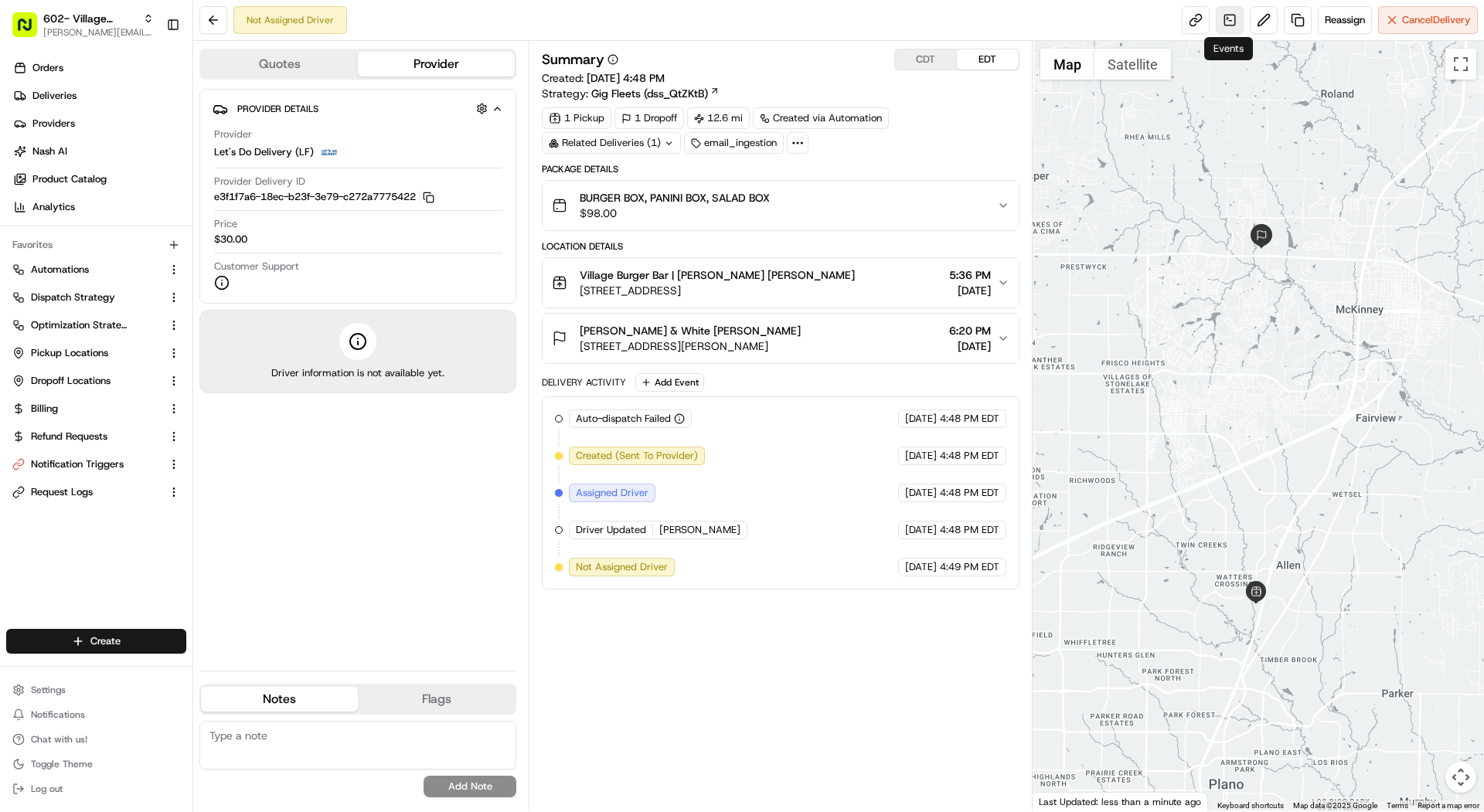
click at [1230, 17] on link at bounding box center [1228, 20] width 28 height 28
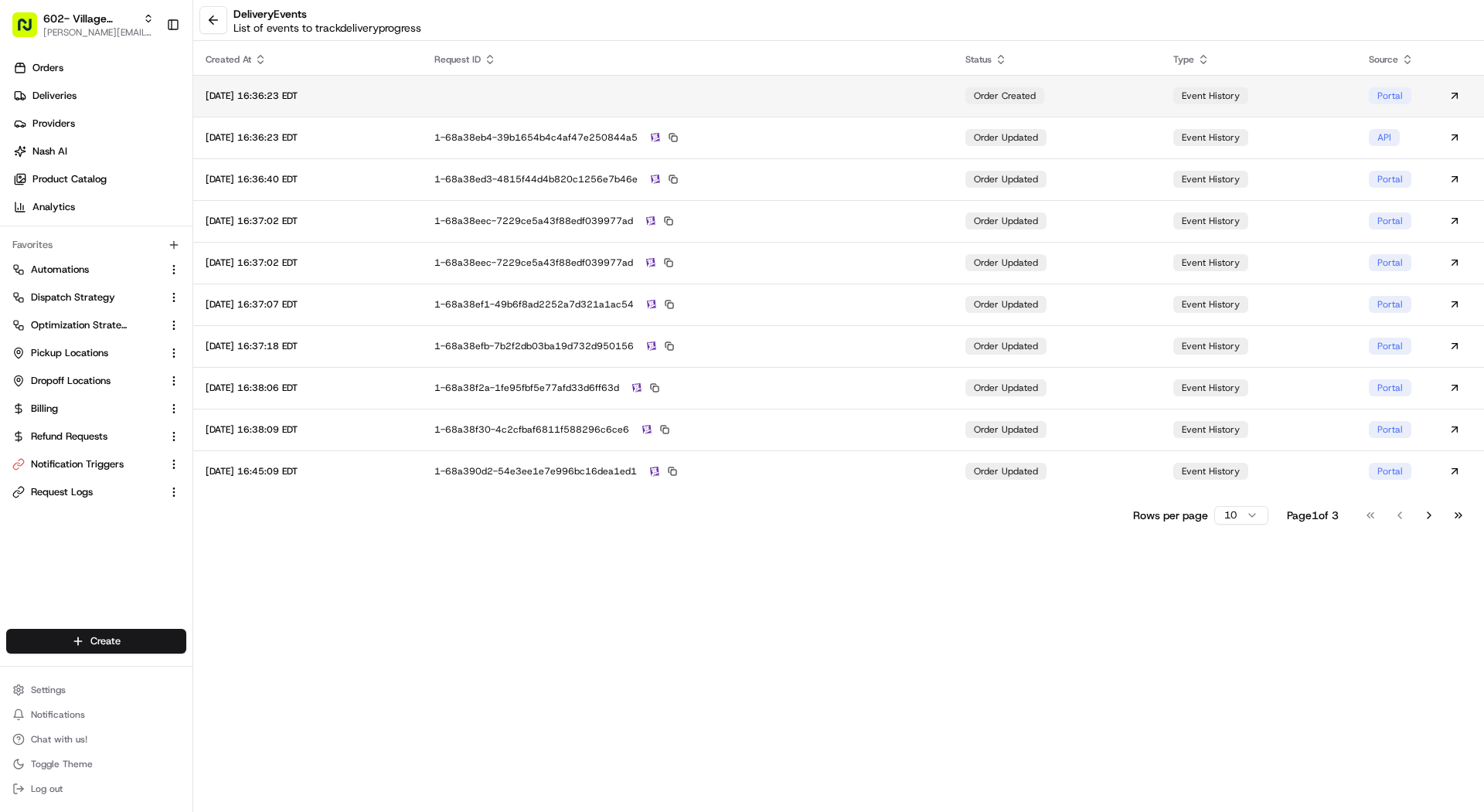
click at [1130, 87] on td "order created" at bounding box center [1056, 96] width 208 height 42
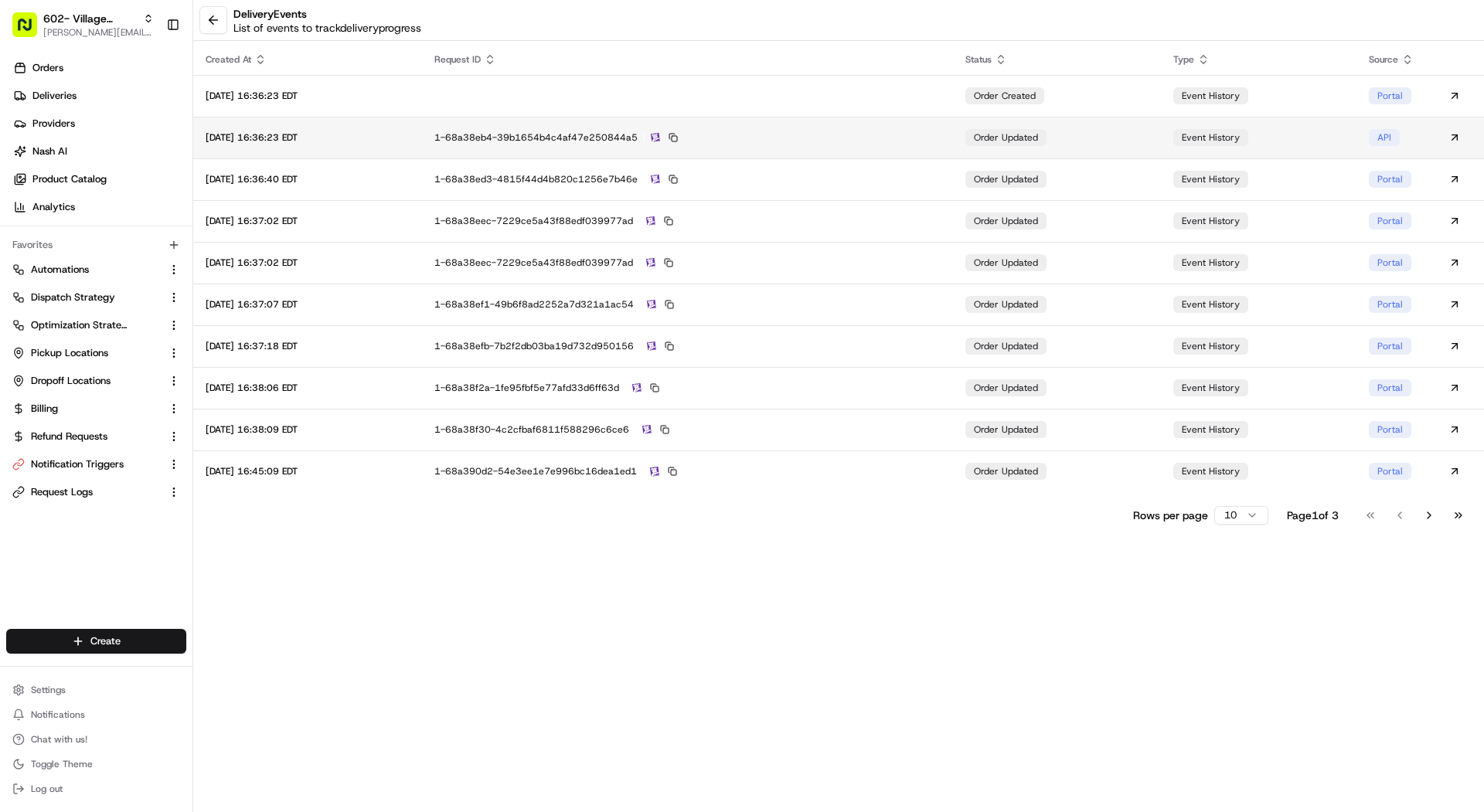
click at [807, 141] on div "1-68a38eb4-39b1654b4c4af47e250844a5" at bounding box center [687, 137] width 506 height 14
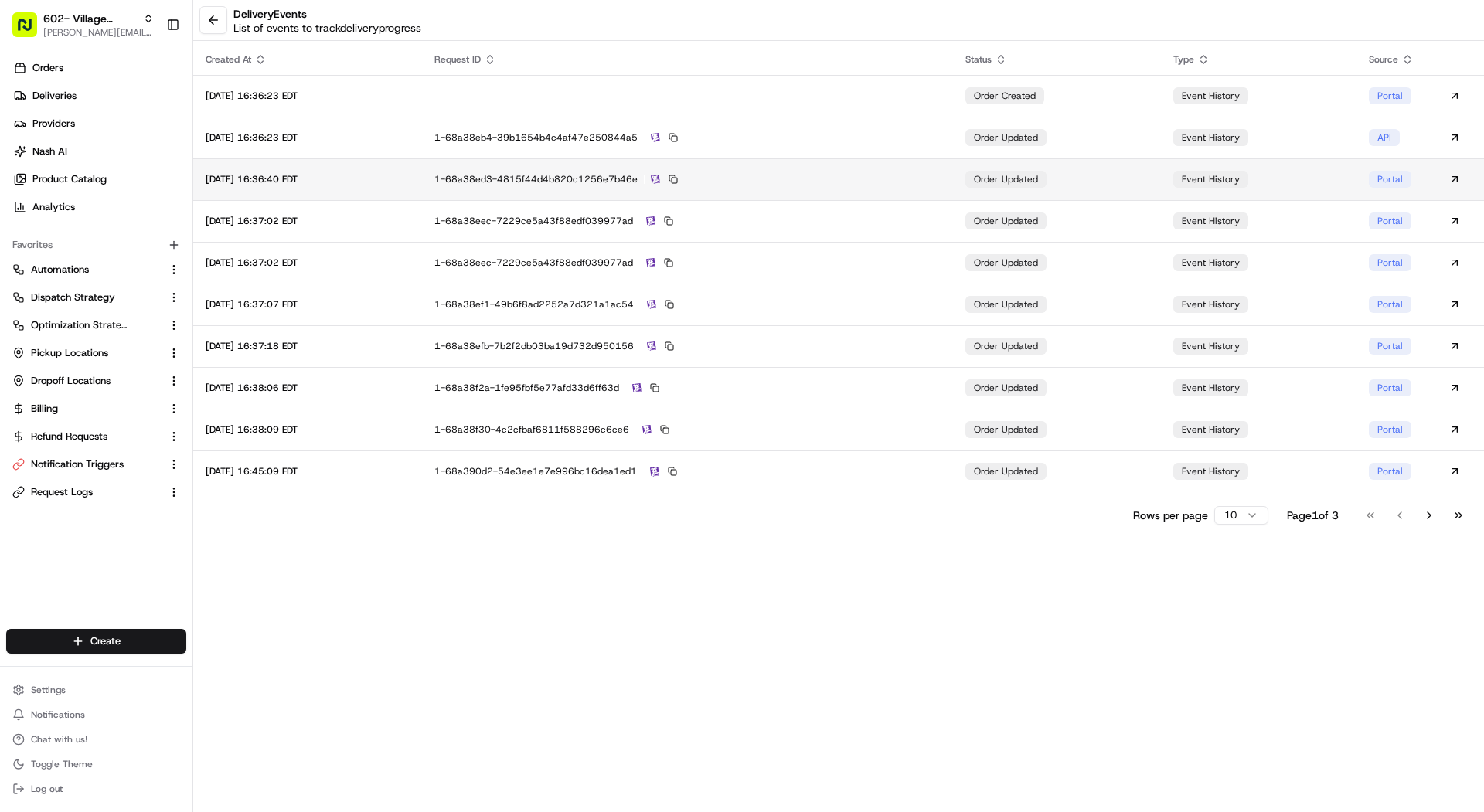
click at [809, 191] on td "1-68a38ed3-4815f44d4b820c1256e7b46e" at bounding box center [687, 179] width 531 height 42
click at [808, 197] on td "1-68a38ed3-4815f44d4b820c1256e7b46e" at bounding box center [687, 179] width 531 height 42
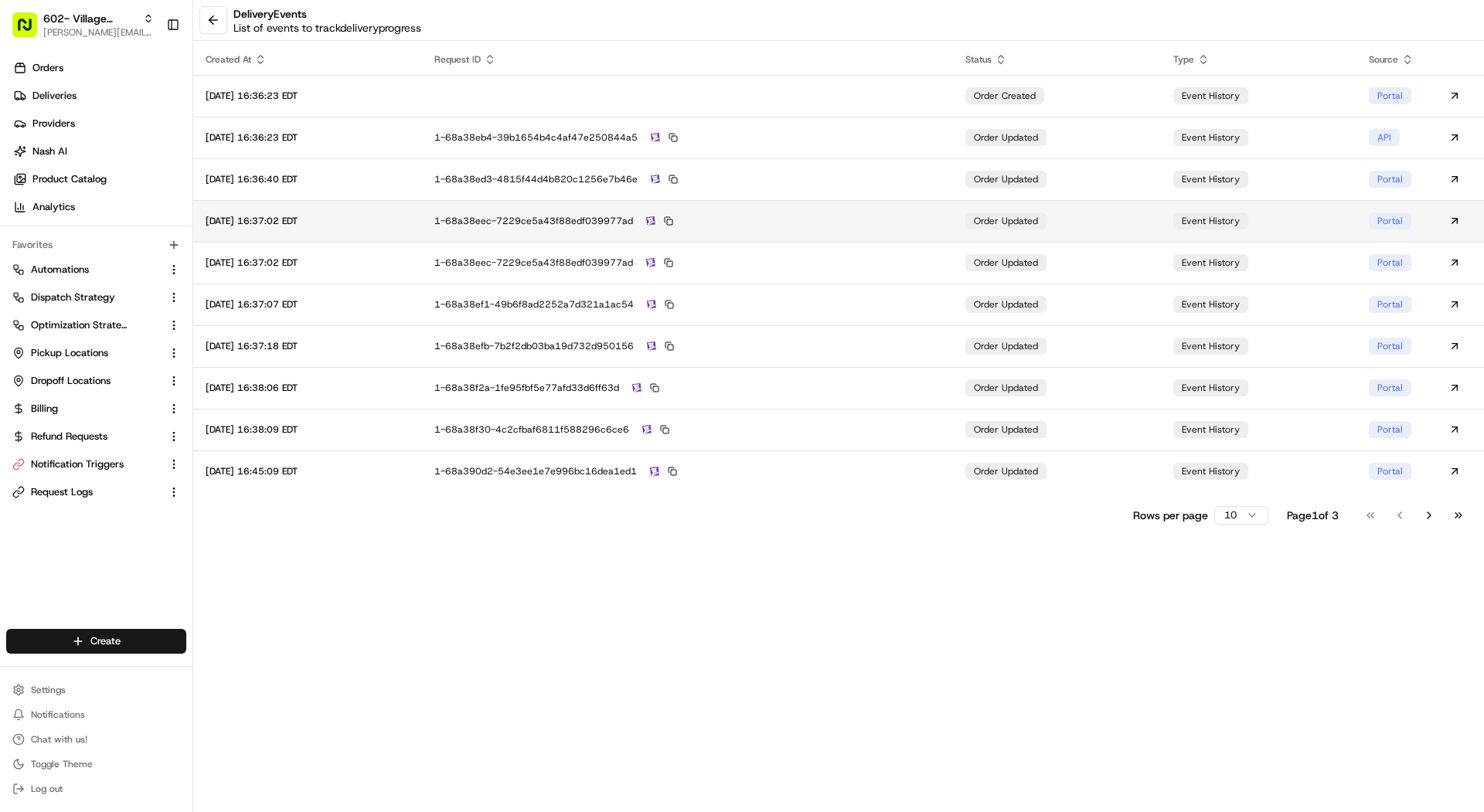
click at [805, 213] on td "1-68a38eec-7229ce5a43f88edf039977ad" at bounding box center [687, 221] width 531 height 42
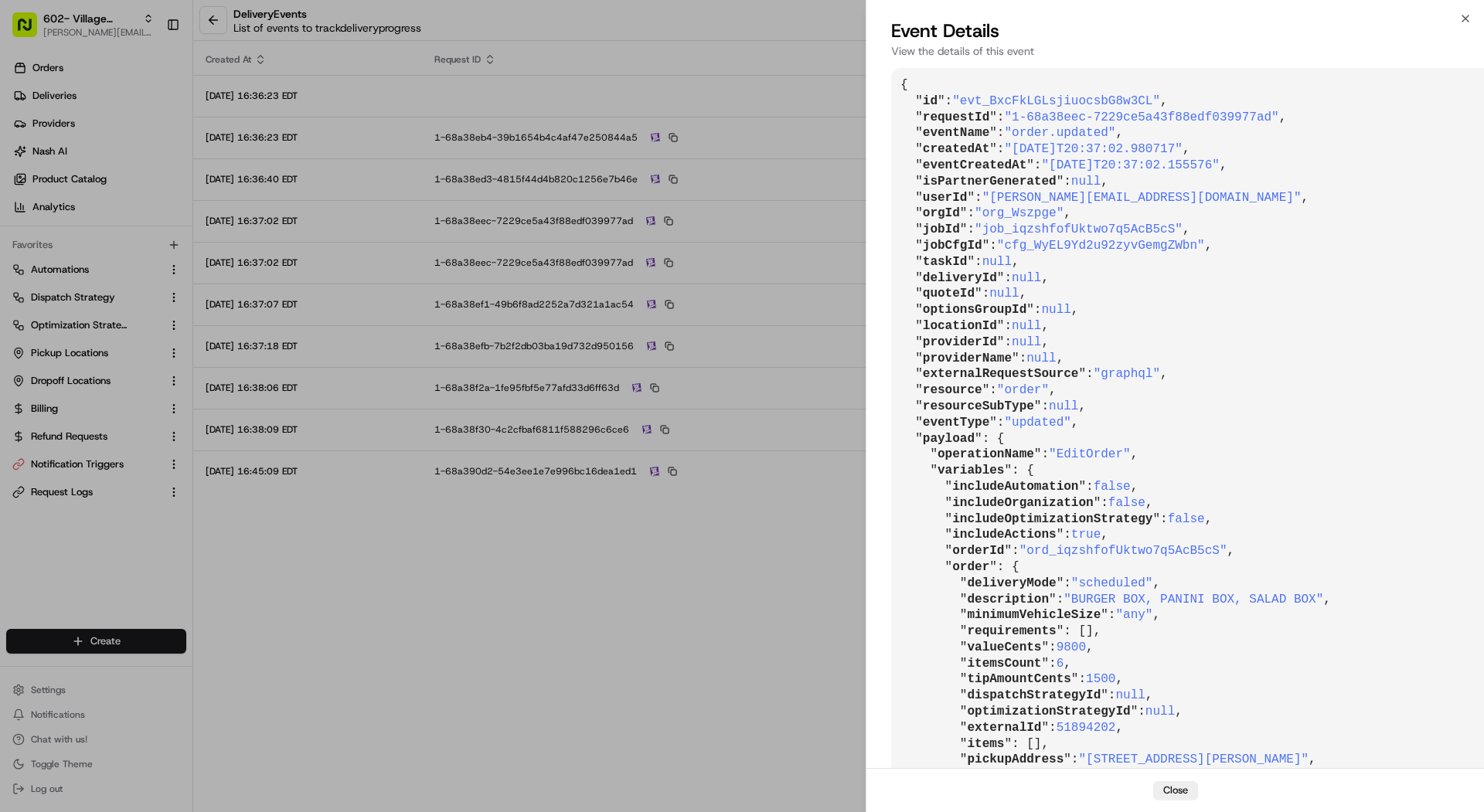
scroll to position [382, 0]
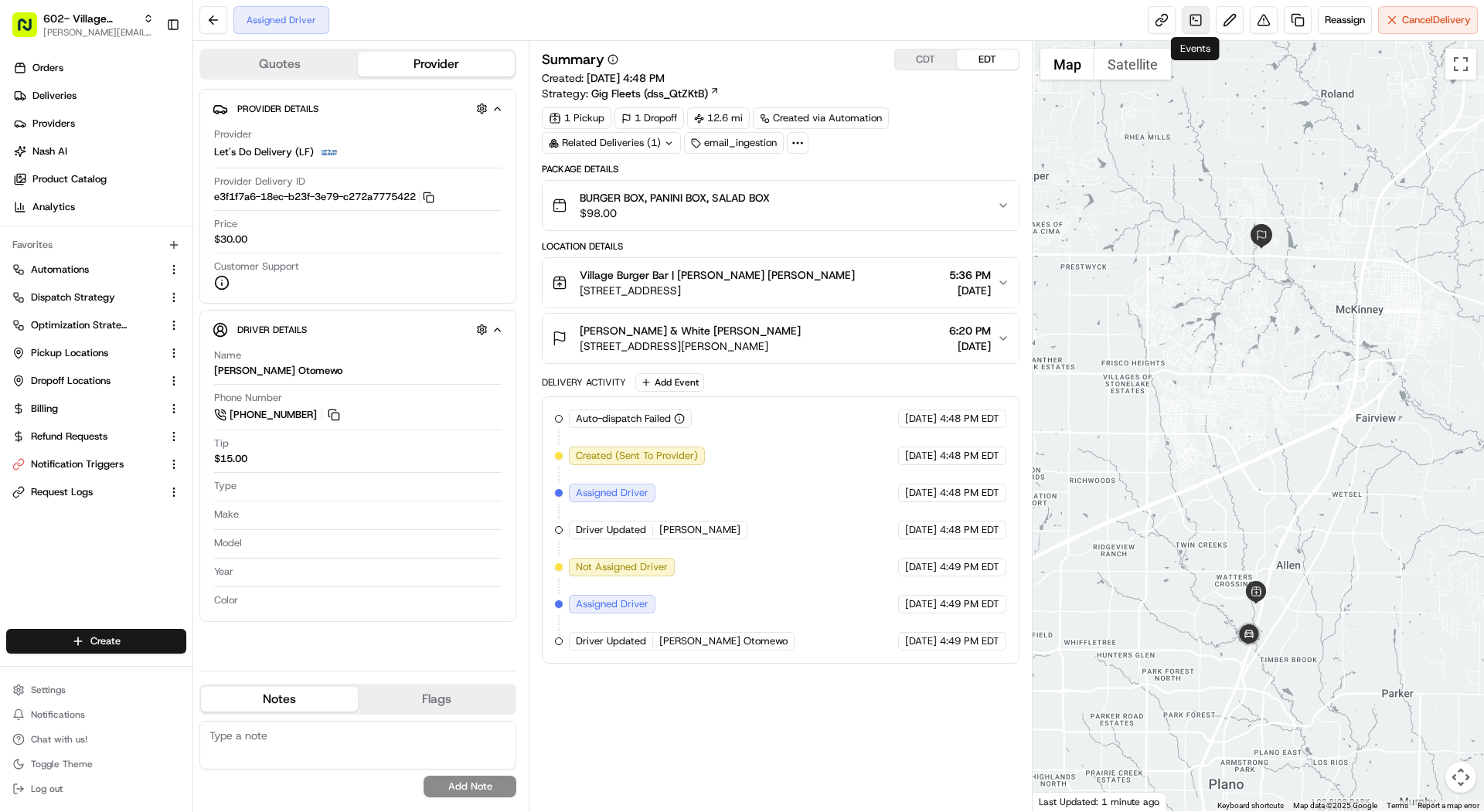
click at [1184, 23] on link at bounding box center [1195, 20] width 28 height 28
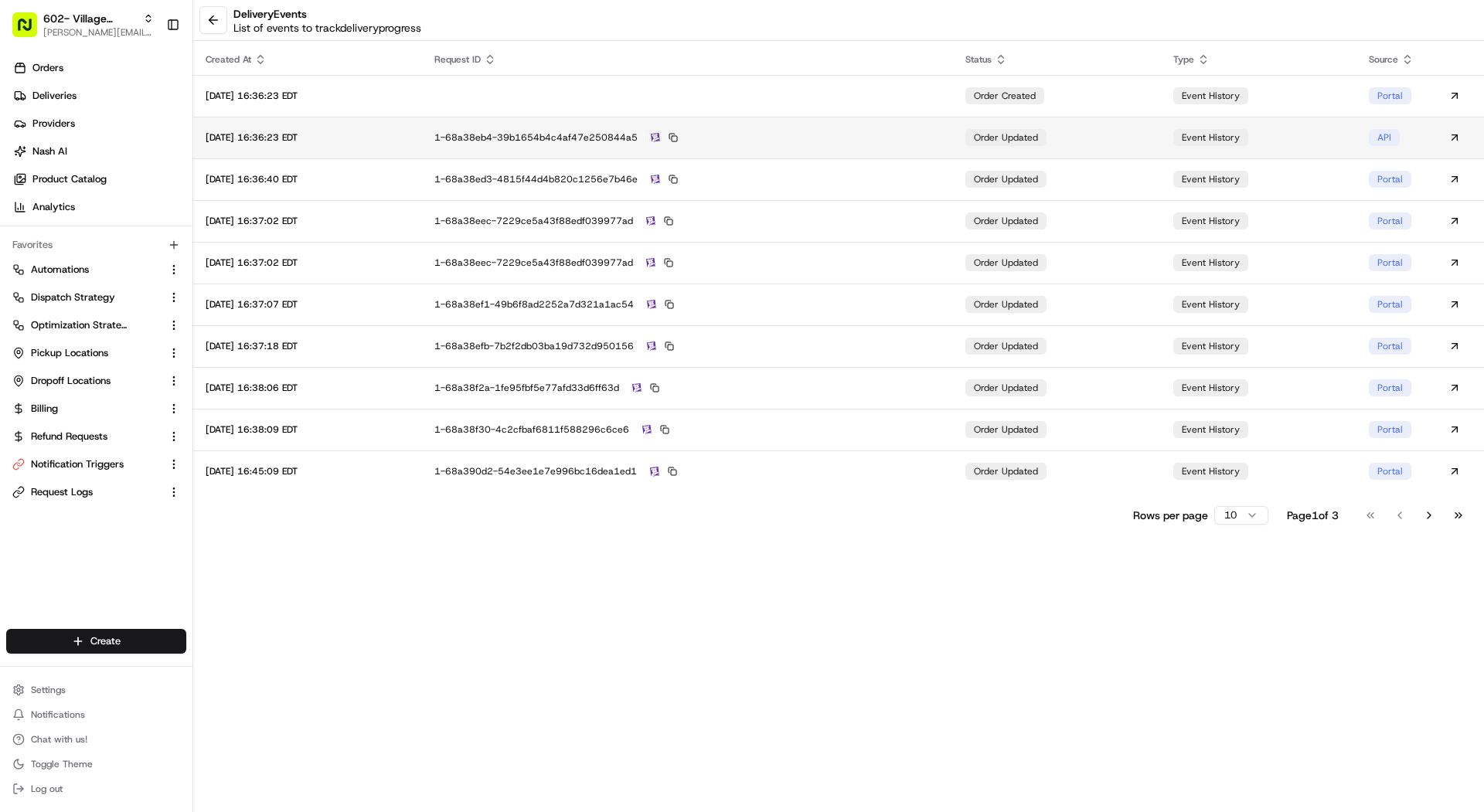
click at [1112, 123] on td "order updated" at bounding box center [1056, 138] width 208 height 42
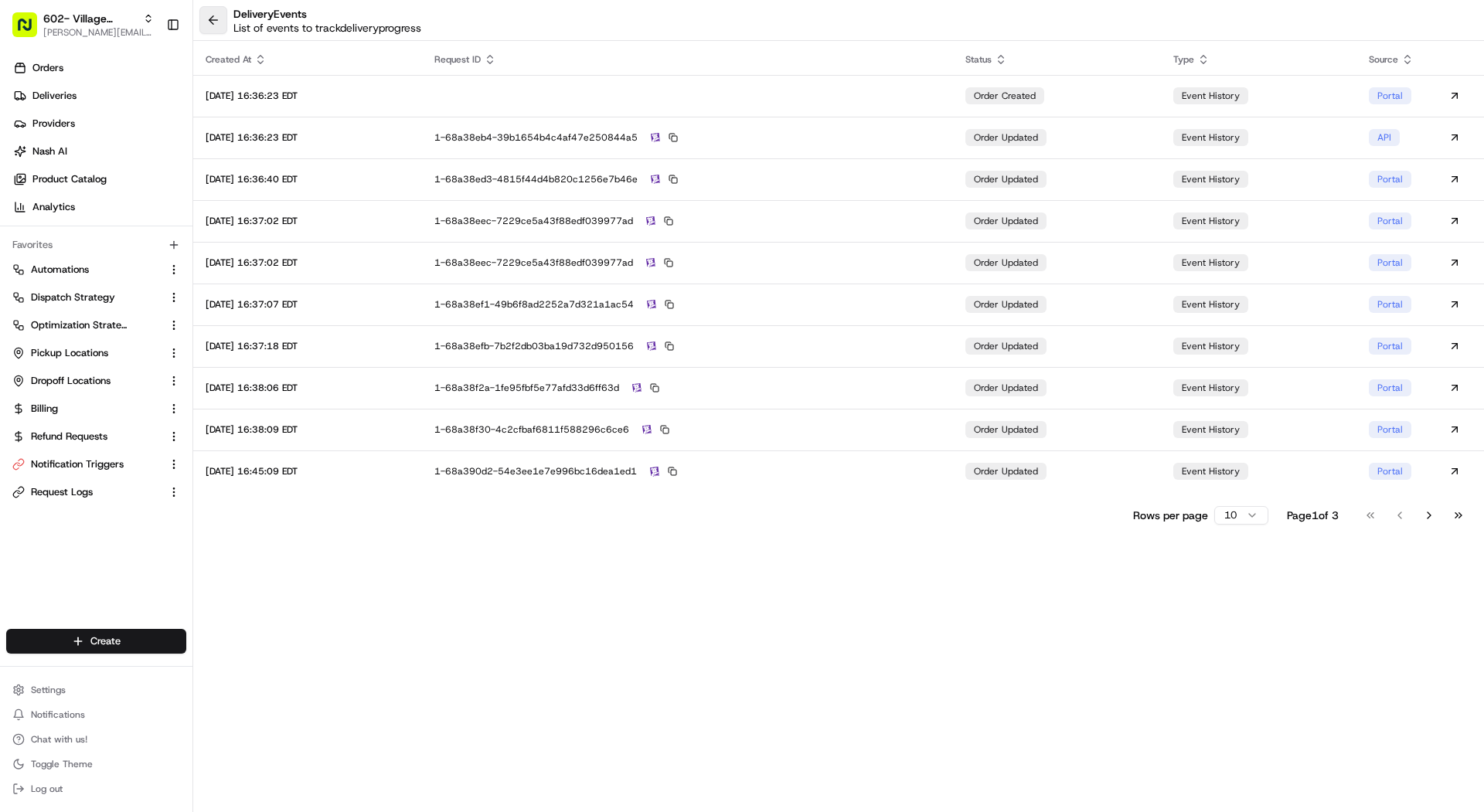
click at [226, 19] on div "delivery Events List of events to track delivery progress" at bounding box center [838, 20] width 1290 height 41
click at [226, 19] on button at bounding box center [213, 20] width 28 height 28
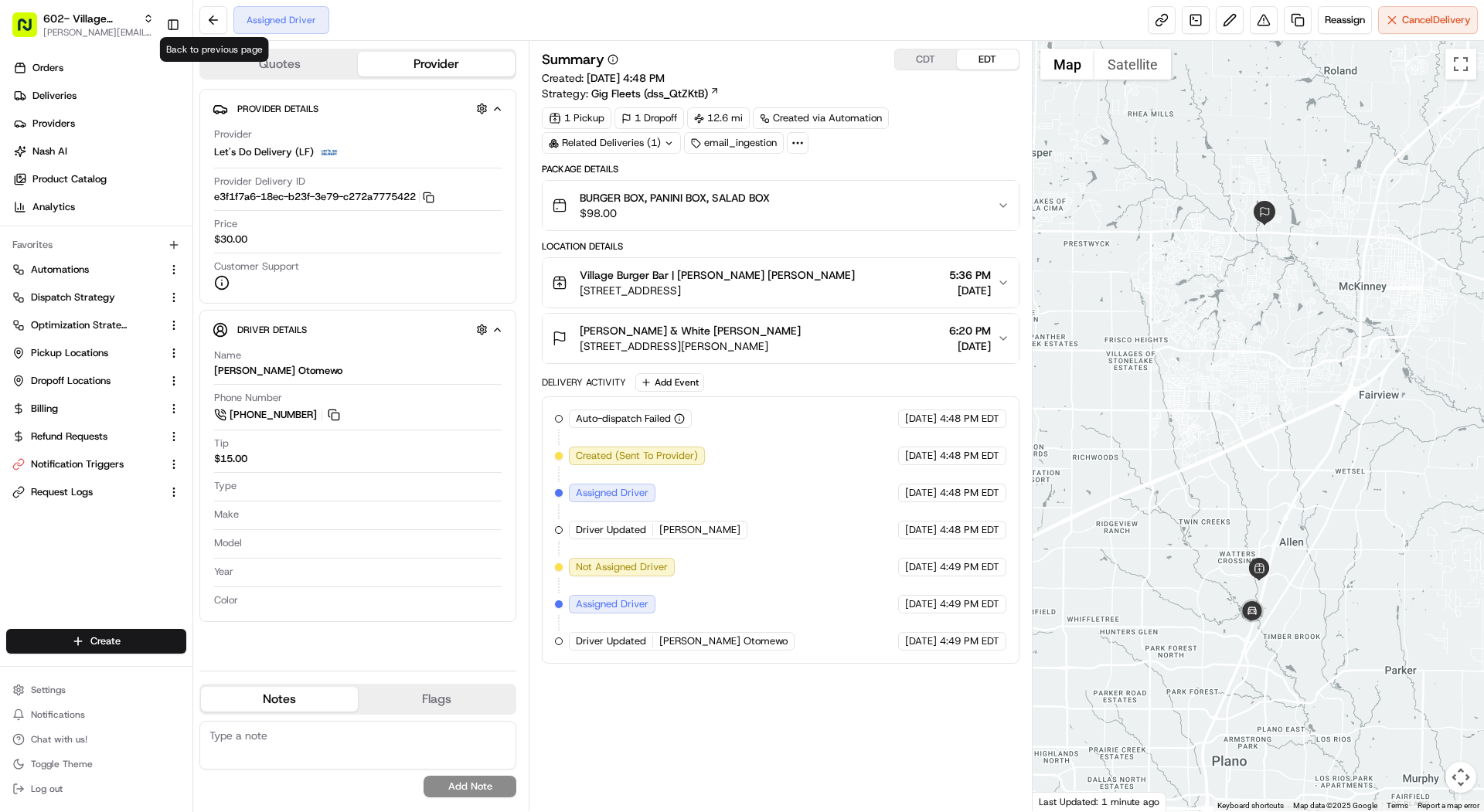
click at [253, 44] on div "Back to previous page Back to previous page" at bounding box center [214, 49] width 109 height 25
click at [254, 57] on div "Back to previous page Back to previous page" at bounding box center [214, 49] width 109 height 25
click at [283, 70] on button "Quotes" at bounding box center [278, 64] width 157 height 25
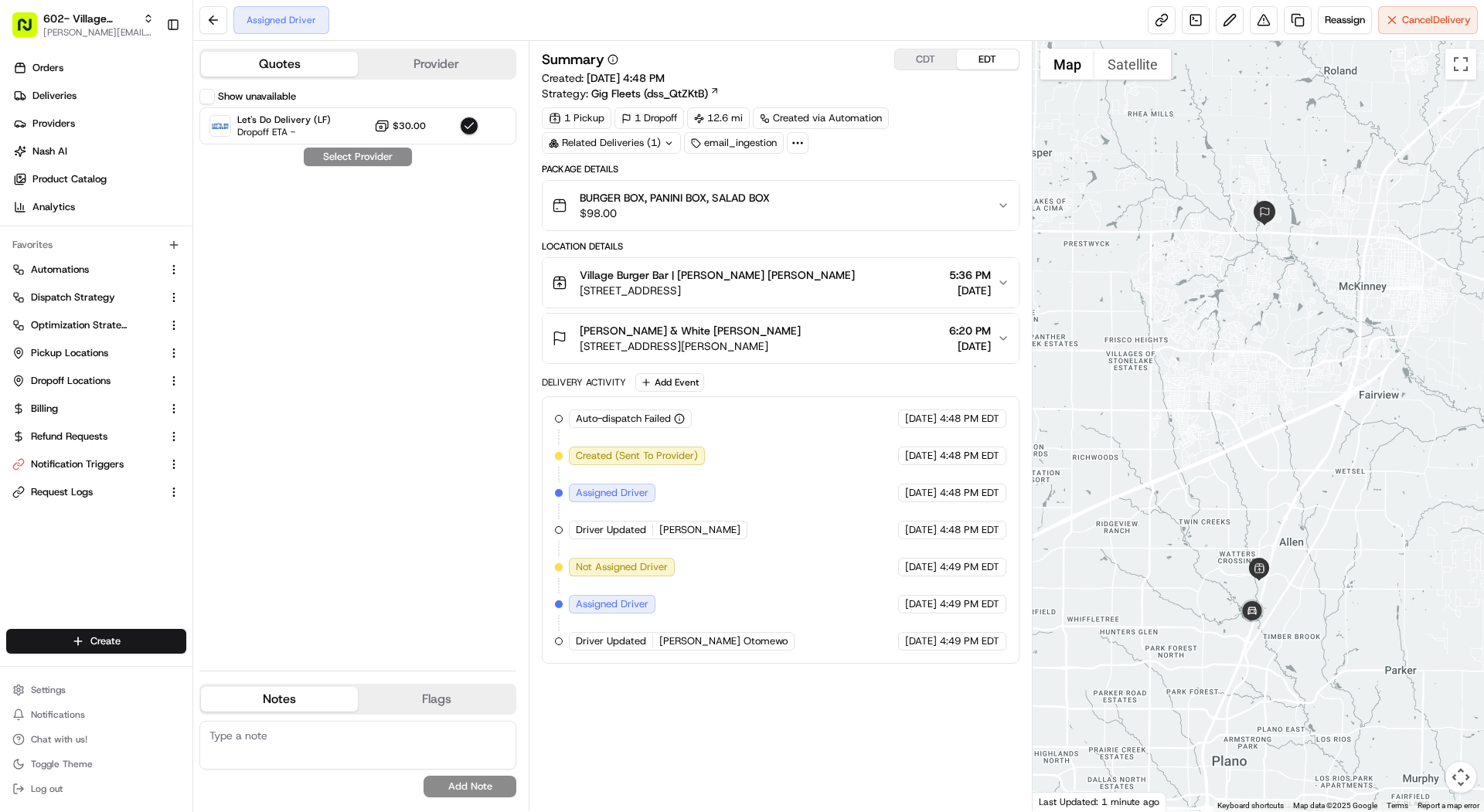
click at [215, 91] on div "Show unavailable" at bounding box center [248, 97] width 97 height 15
click at [212, 91] on button "Show unavailable" at bounding box center [207, 97] width 15 height 15
click at [210, 99] on button "Show unavailable" at bounding box center [207, 97] width 15 height 15
click at [634, 137] on div "Related Deliveries (1)" at bounding box center [611, 142] width 139 height 22
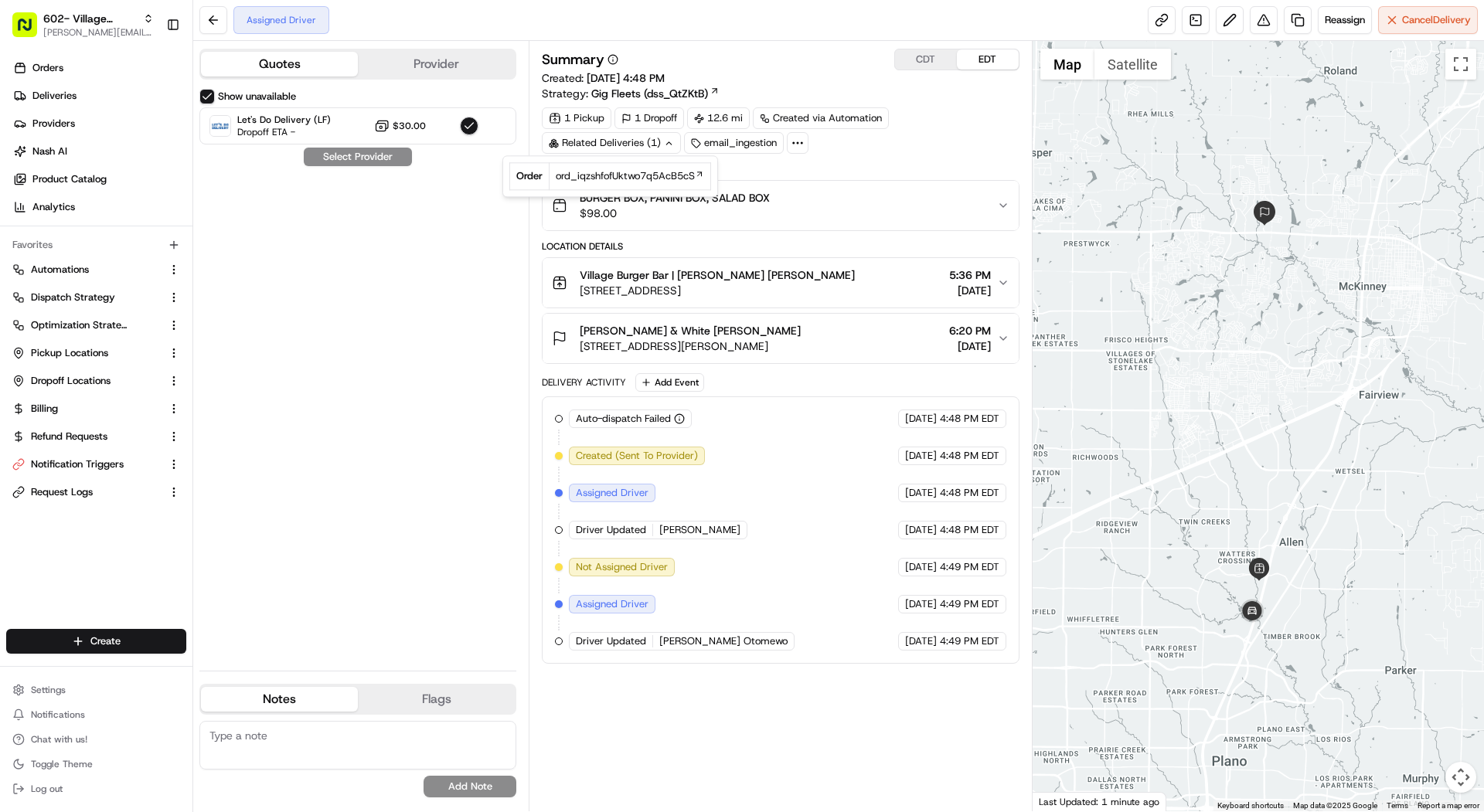
click at [718, 396] on div "Auto-dispatch Failed Let's Do Delivery (LF) [DATE] 4:48 PM EDT Created (Sent To…" at bounding box center [780, 529] width 477 height 267
click at [1201, 9] on link at bounding box center [1195, 20] width 28 height 28
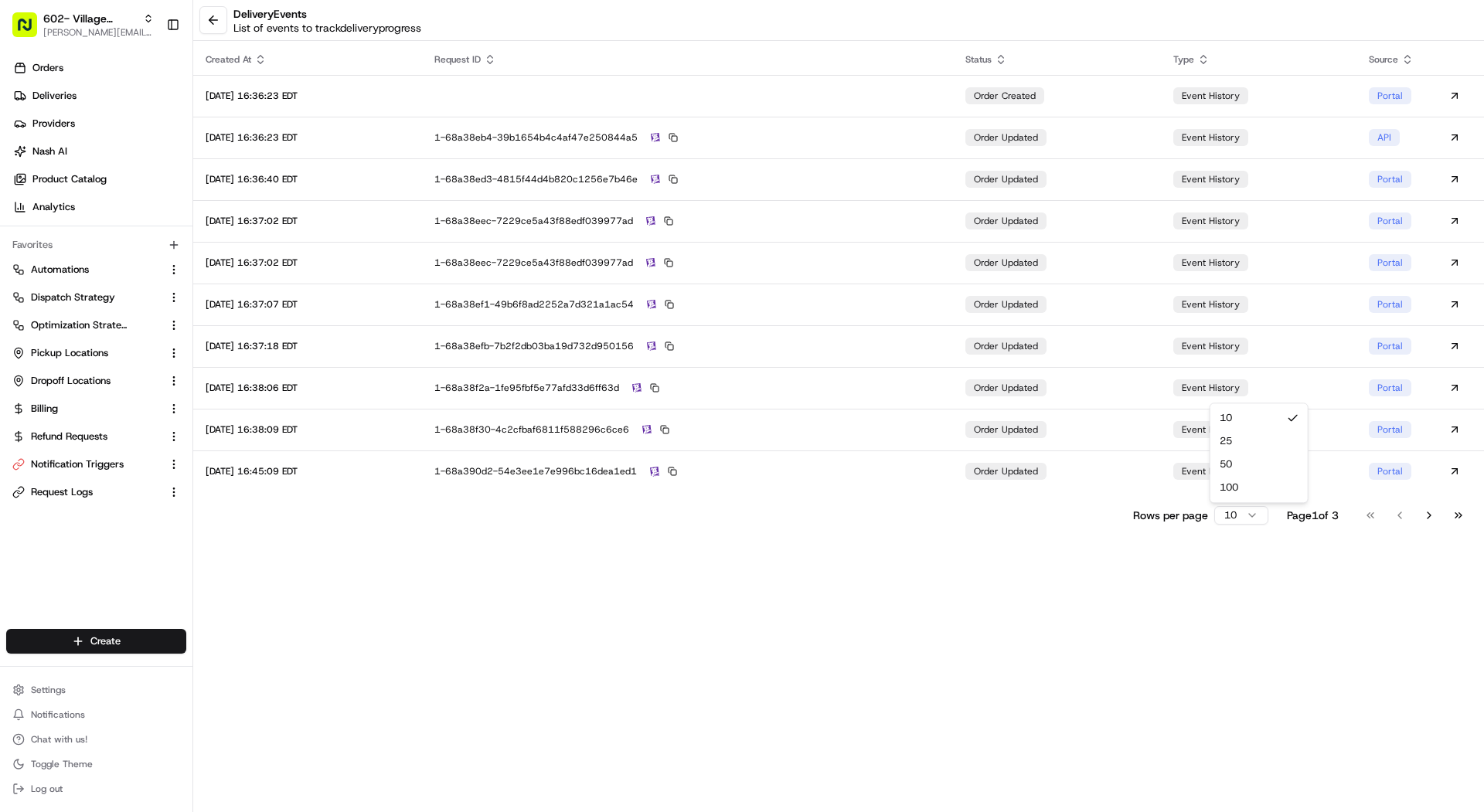
click at [1224, 512] on html "602- Village Burger Bar- Allen mariam@usenash.com Toggle Sidebar Orders Deliver…" at bounding box center [742, 406] width 1484 height 812
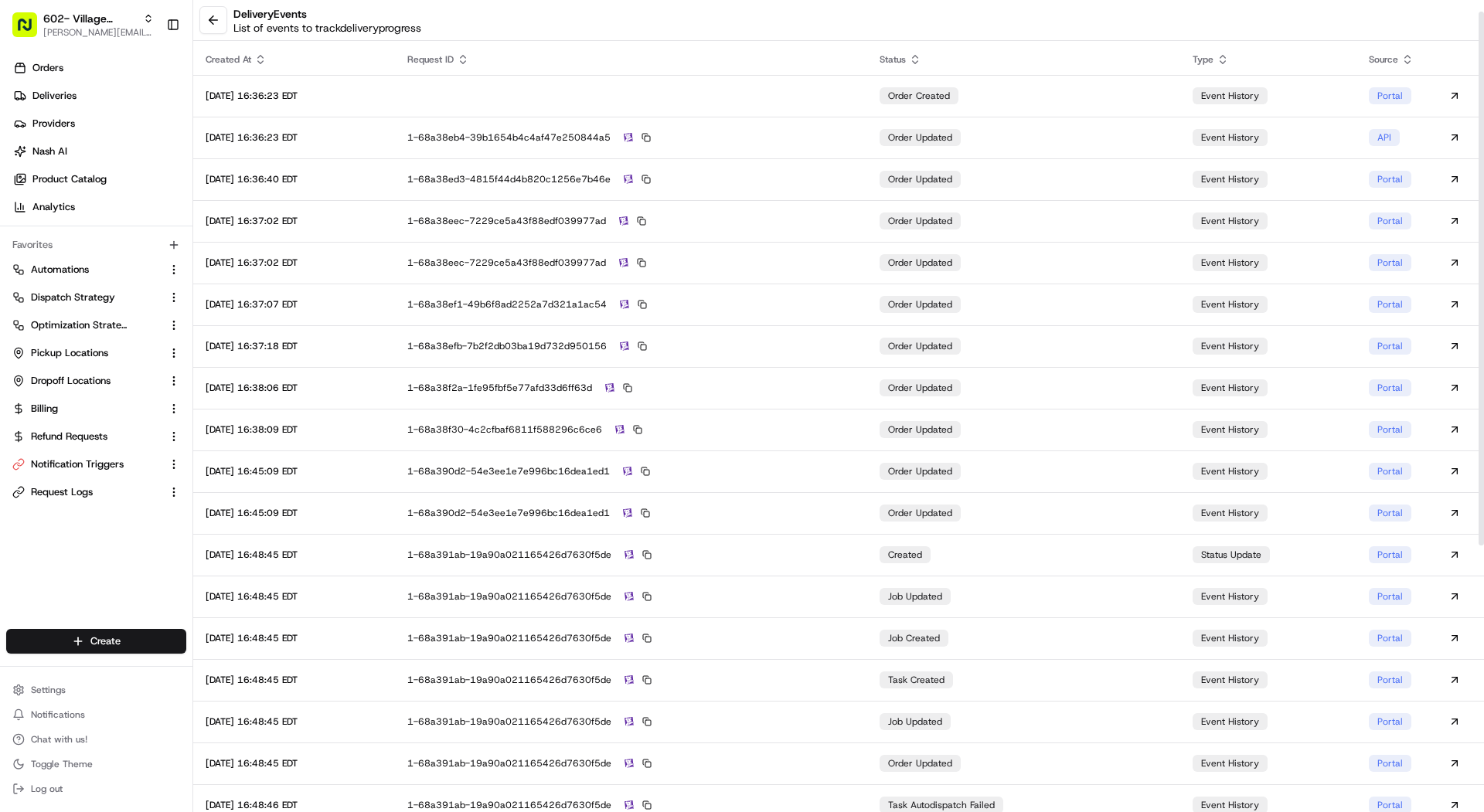
scroll to position [424, 0]
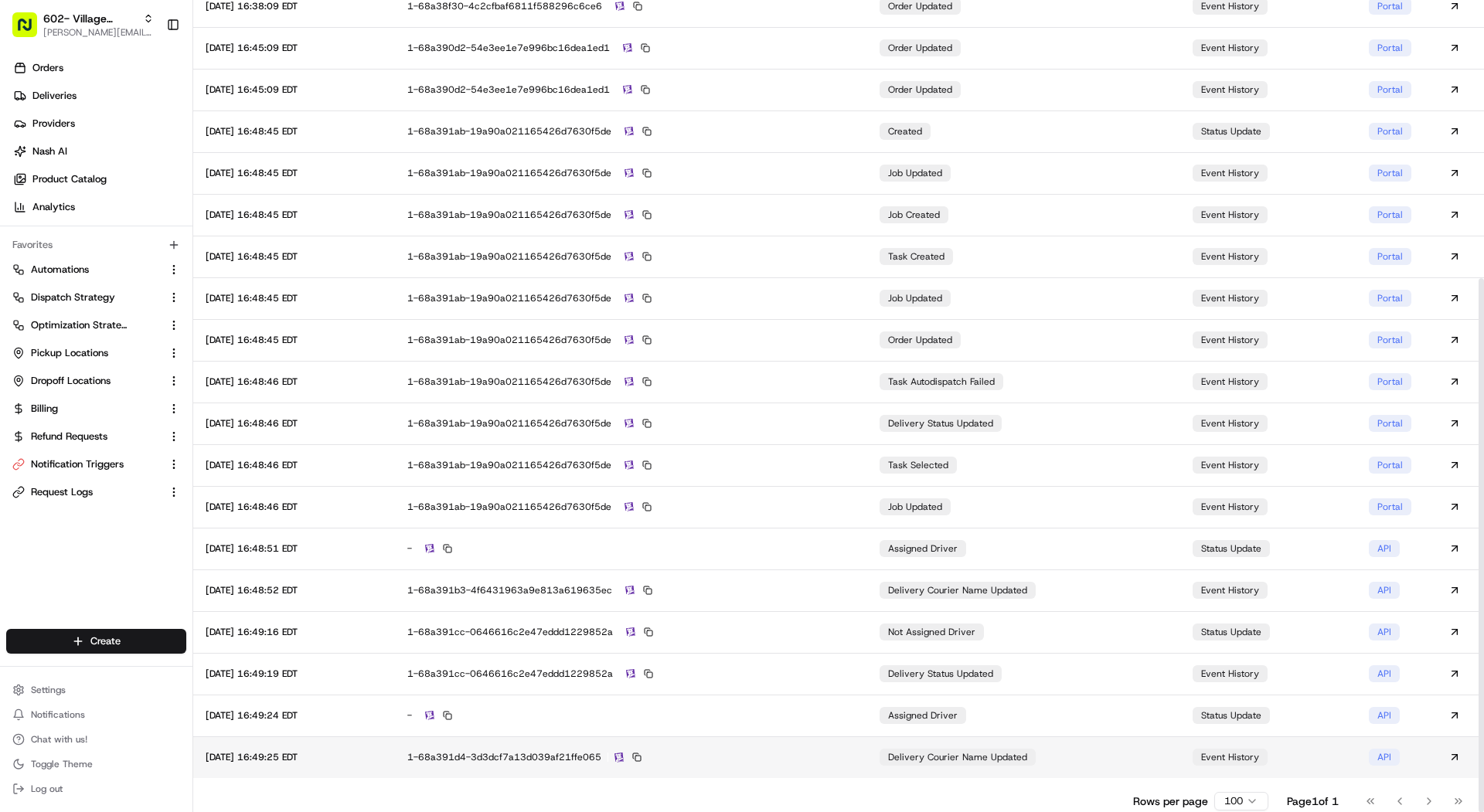
click at [1155, 747] on td "delivery courier name updated" at bounding box center [1023, 757] width 313 height 42
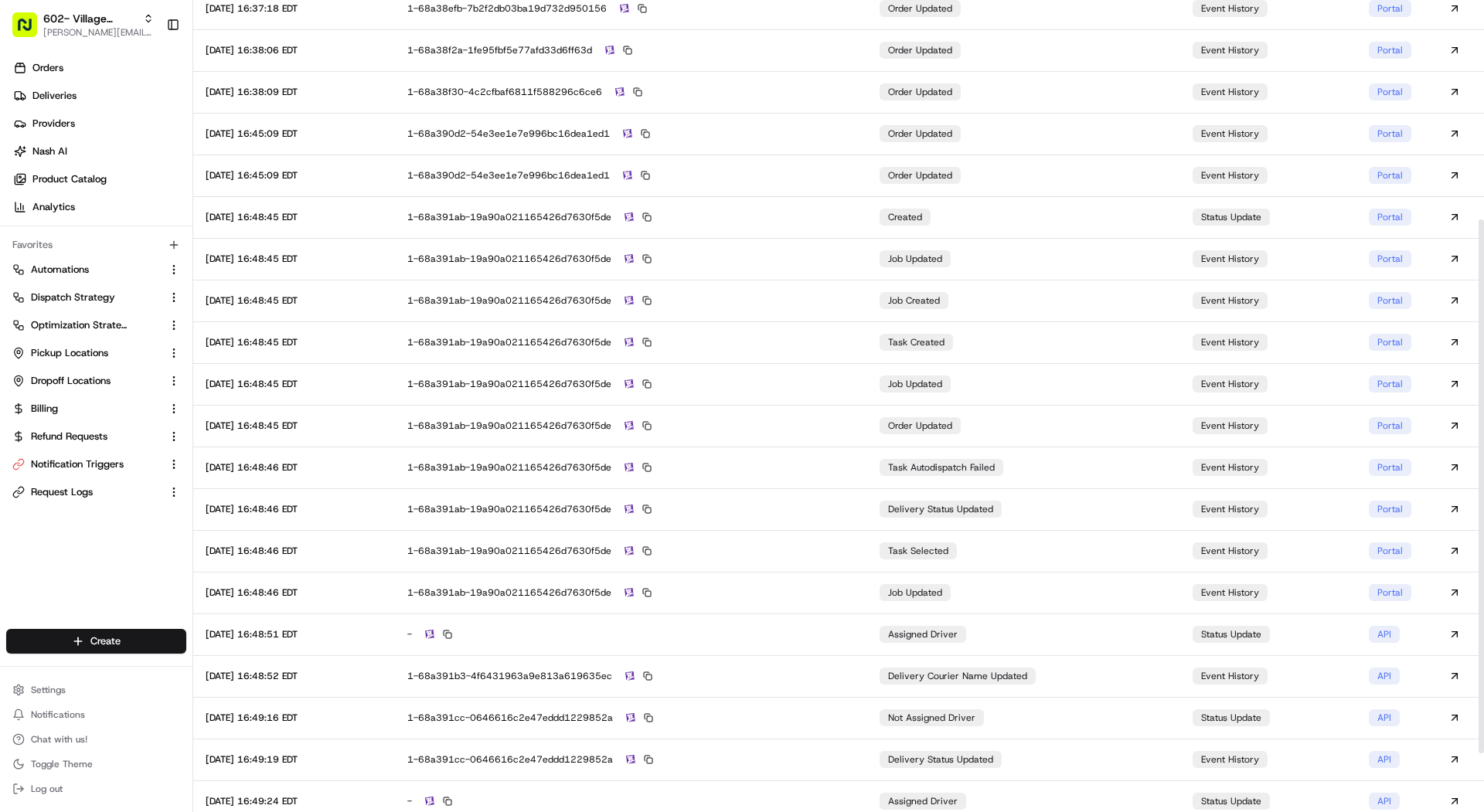
scroll to position [311, 0]
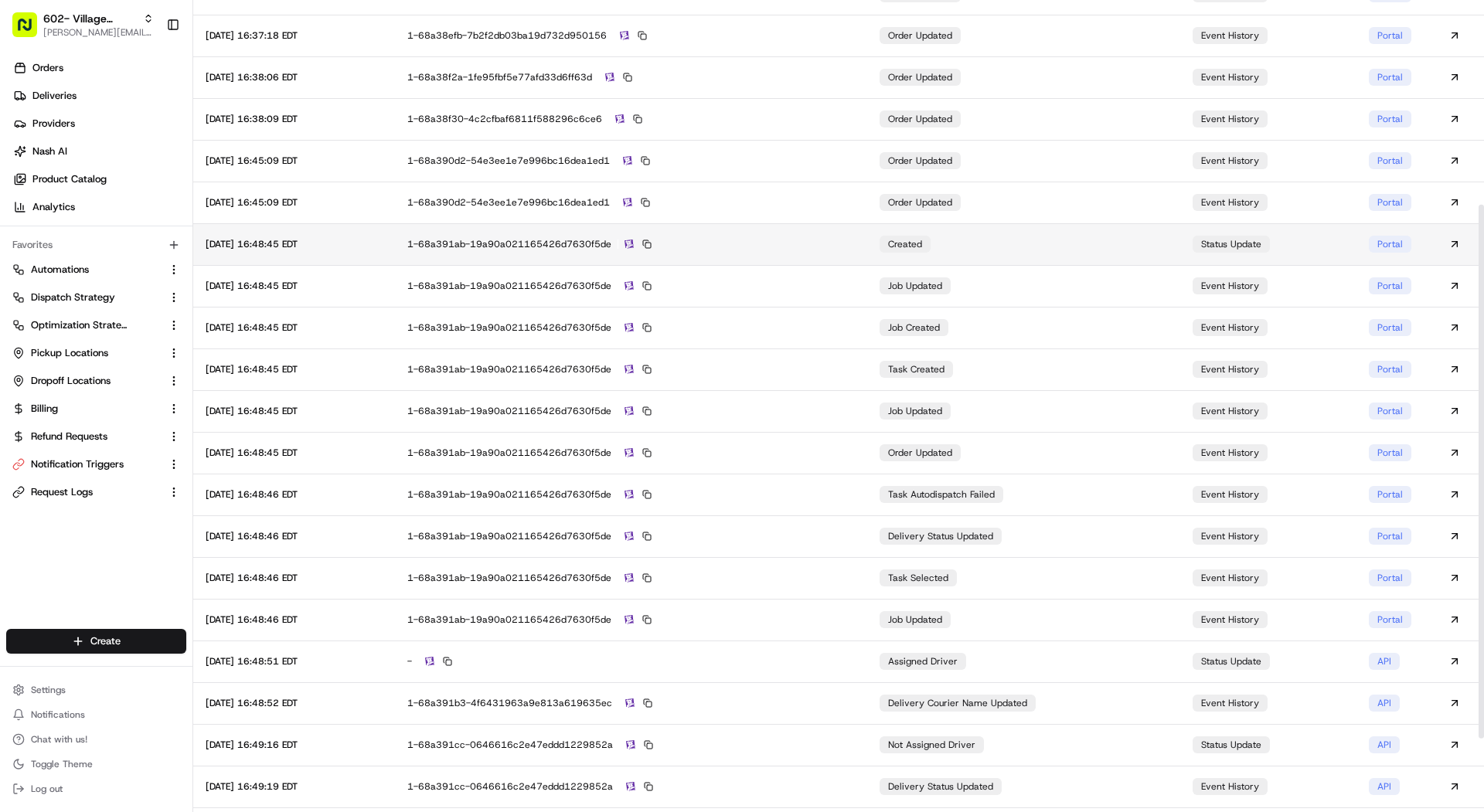
click at [835, 243] on div "1-68a391ab-19a90a021165426d7630f5de" at bounding box center [631, 244] width 447 height 14
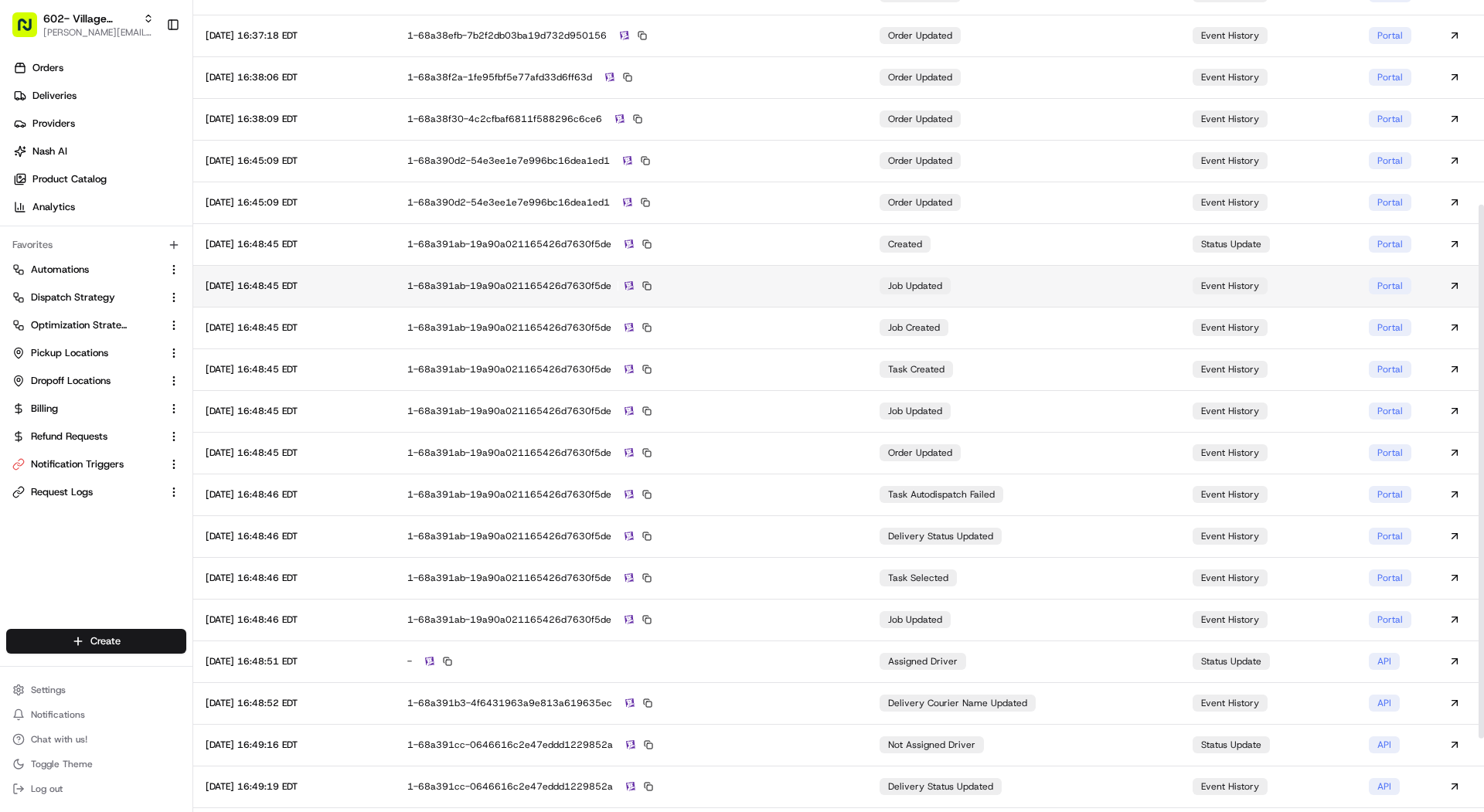
click at [765, 293] on td "1-68a391ab-19a90a021165426d7630f5de" at bounding box center [631, 286] width 472 height 42
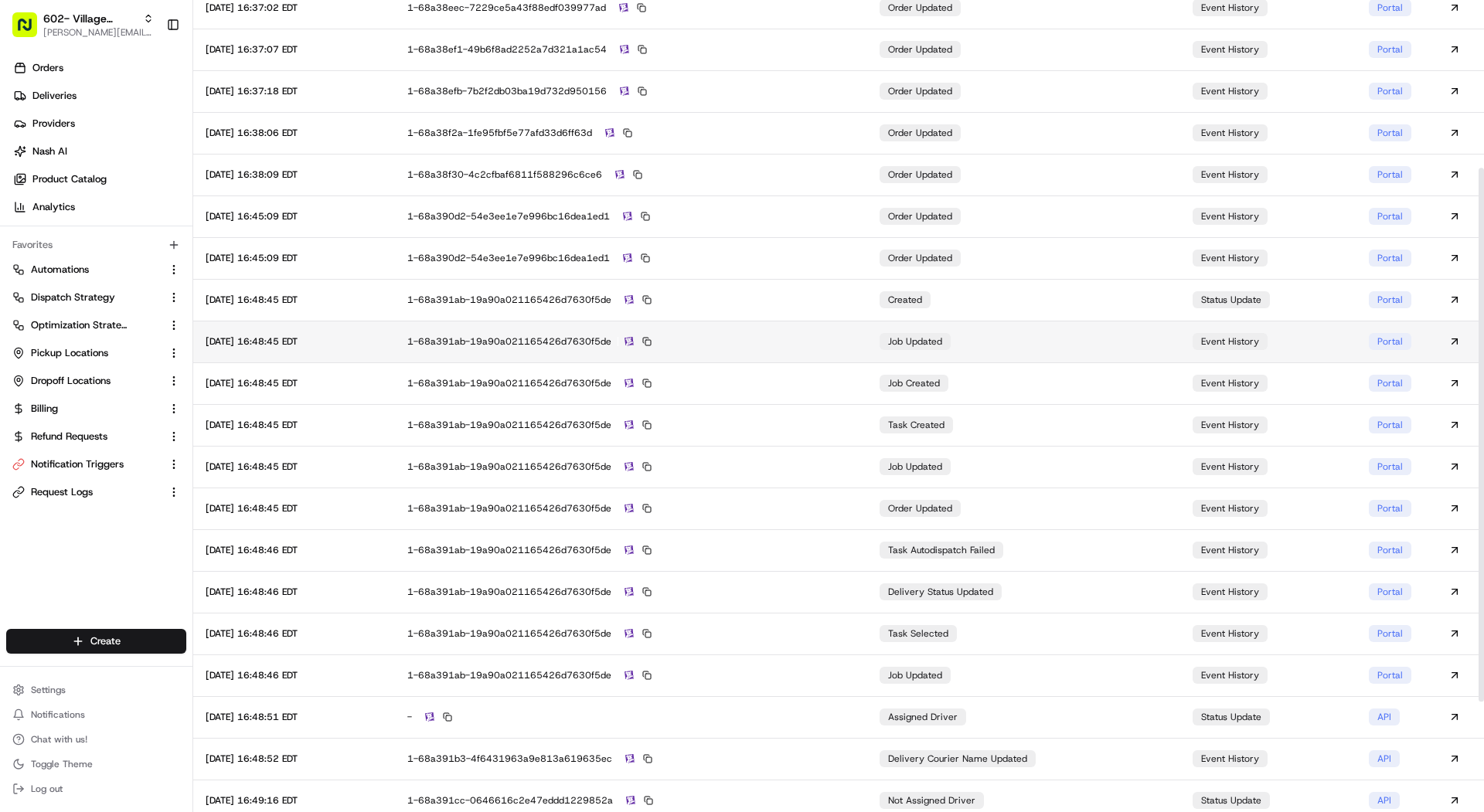
scroll to position [251, 0]
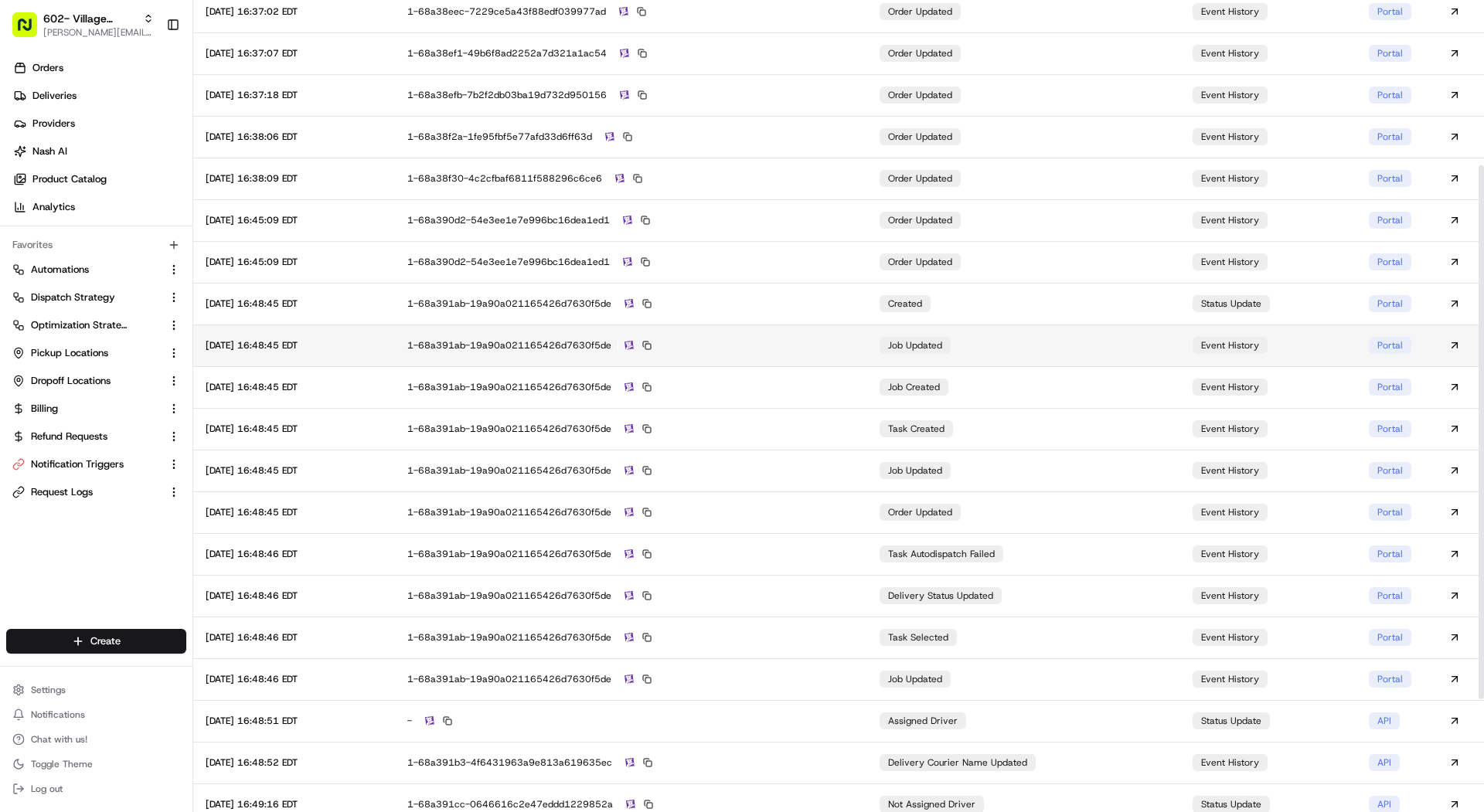
click at [760, 340] on div "1-68a391ab-19a90a021165426d7630f5de" at bounding box center [631, 345] width 447 height 14
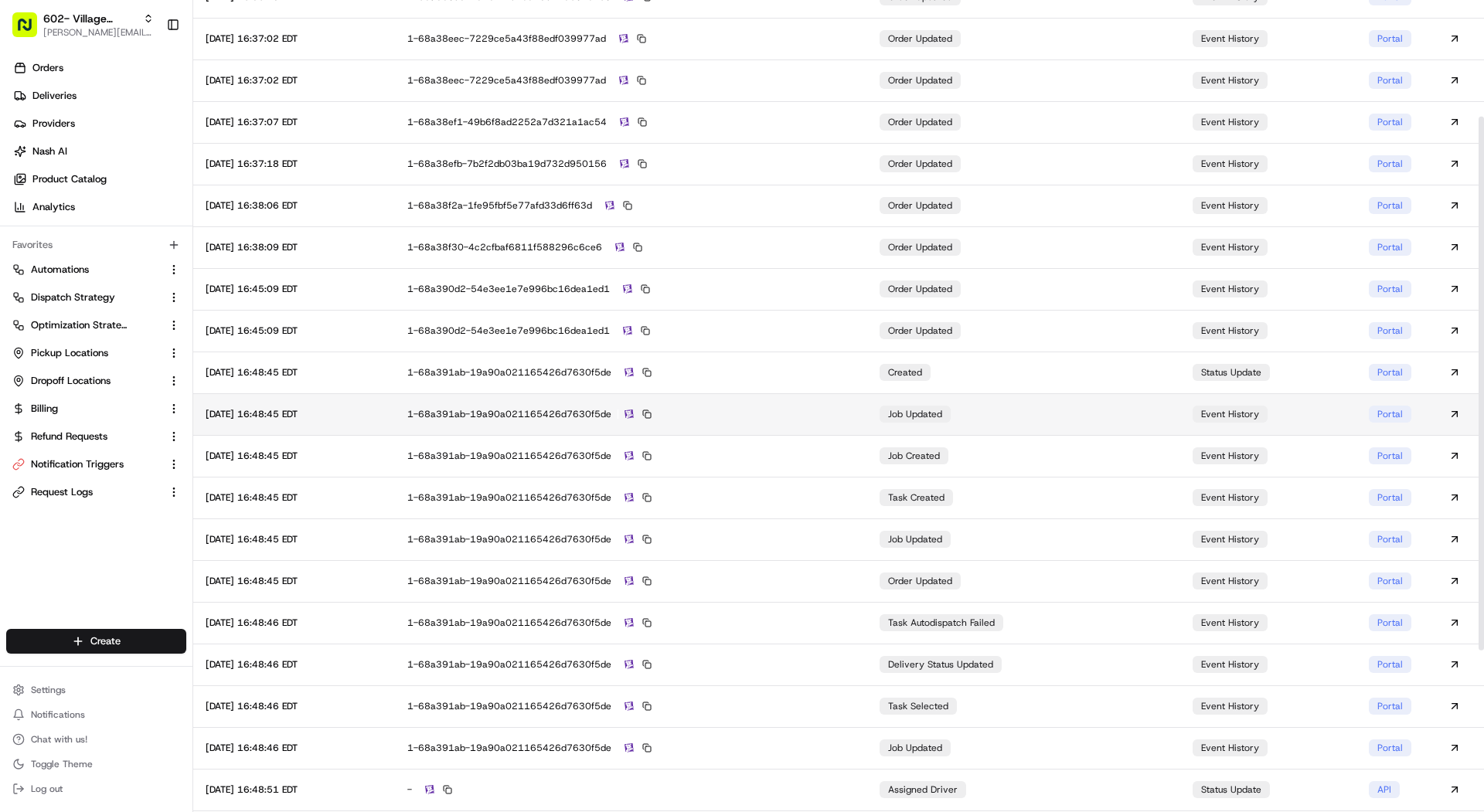
scroll to position [177, 0]
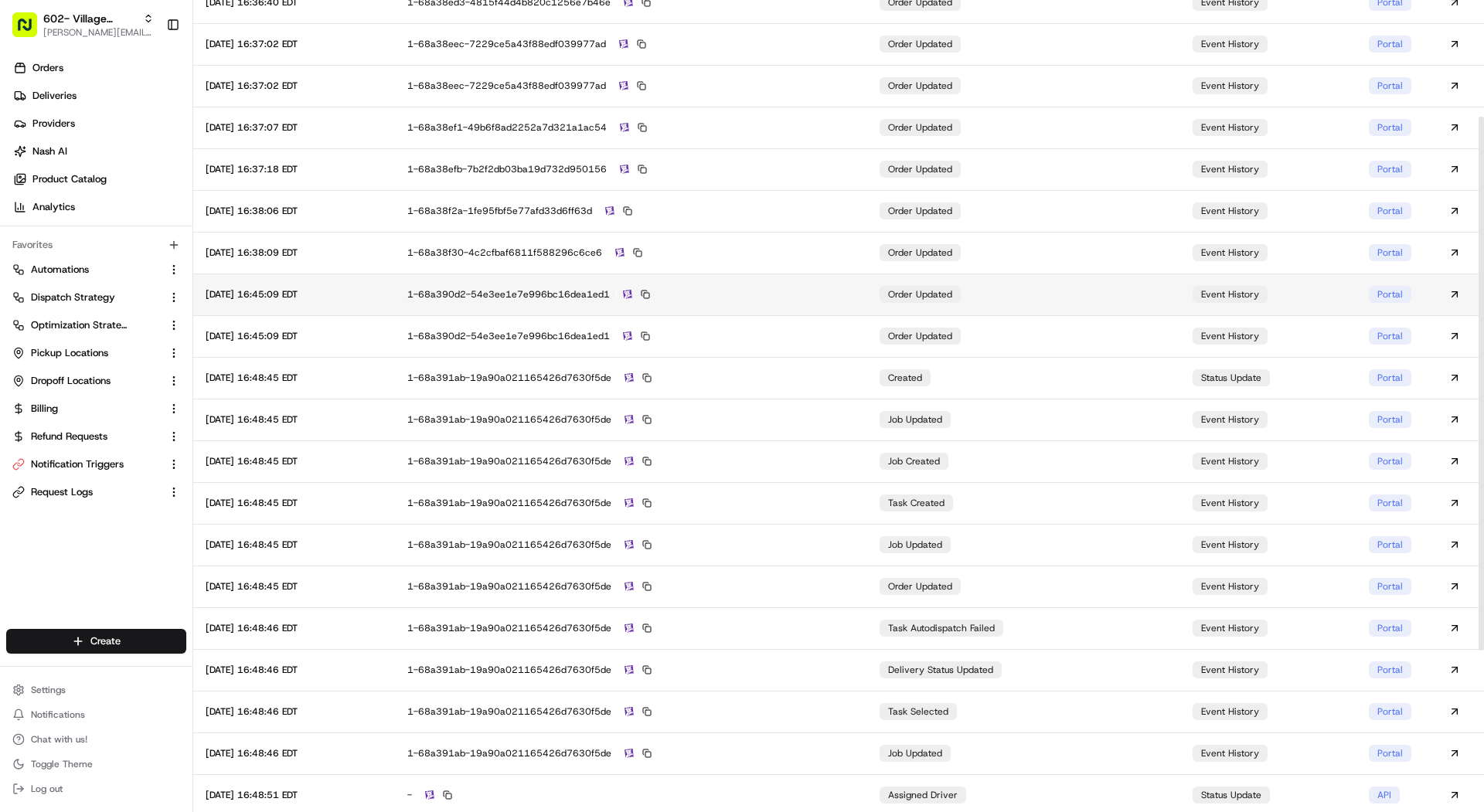
click at [765, 307] on td "1-68a390d2-54e3ee1e7e996bc16dea1ed1" at bounding box center [631, 294] width 472 height 42
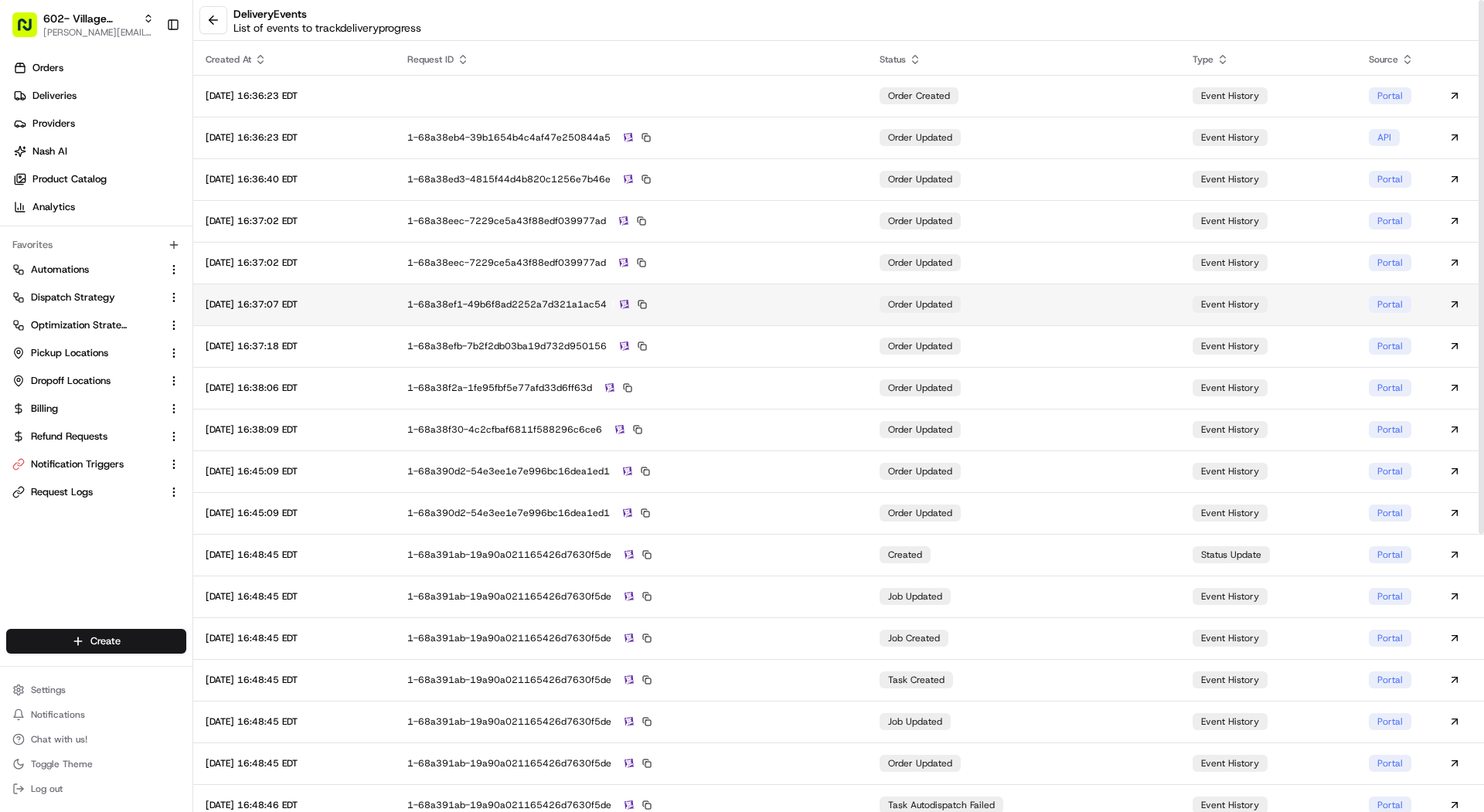
scroll to position [1, 0]
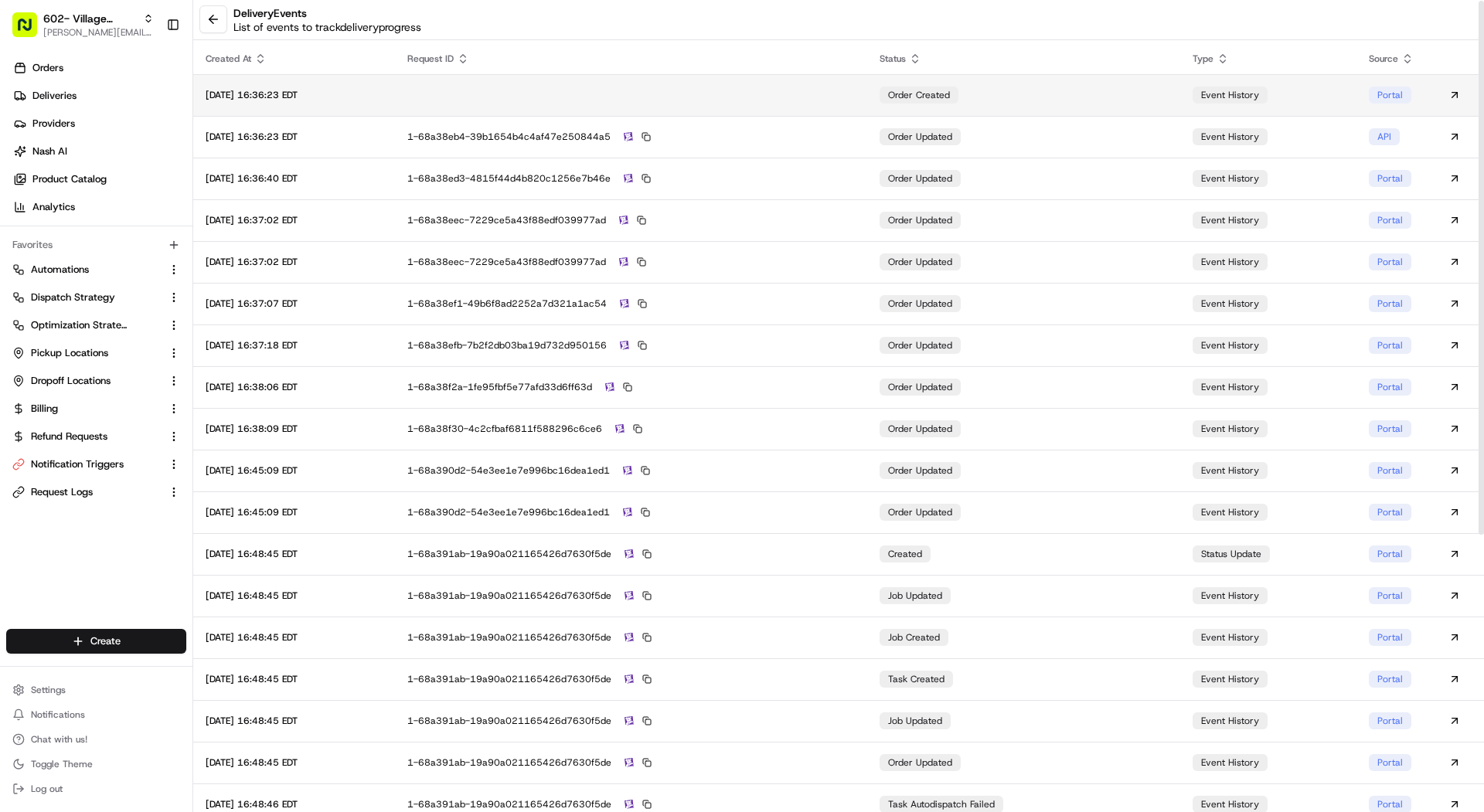
click at [774, 91] on td at bounding box center [631, 95] width 472 height 42
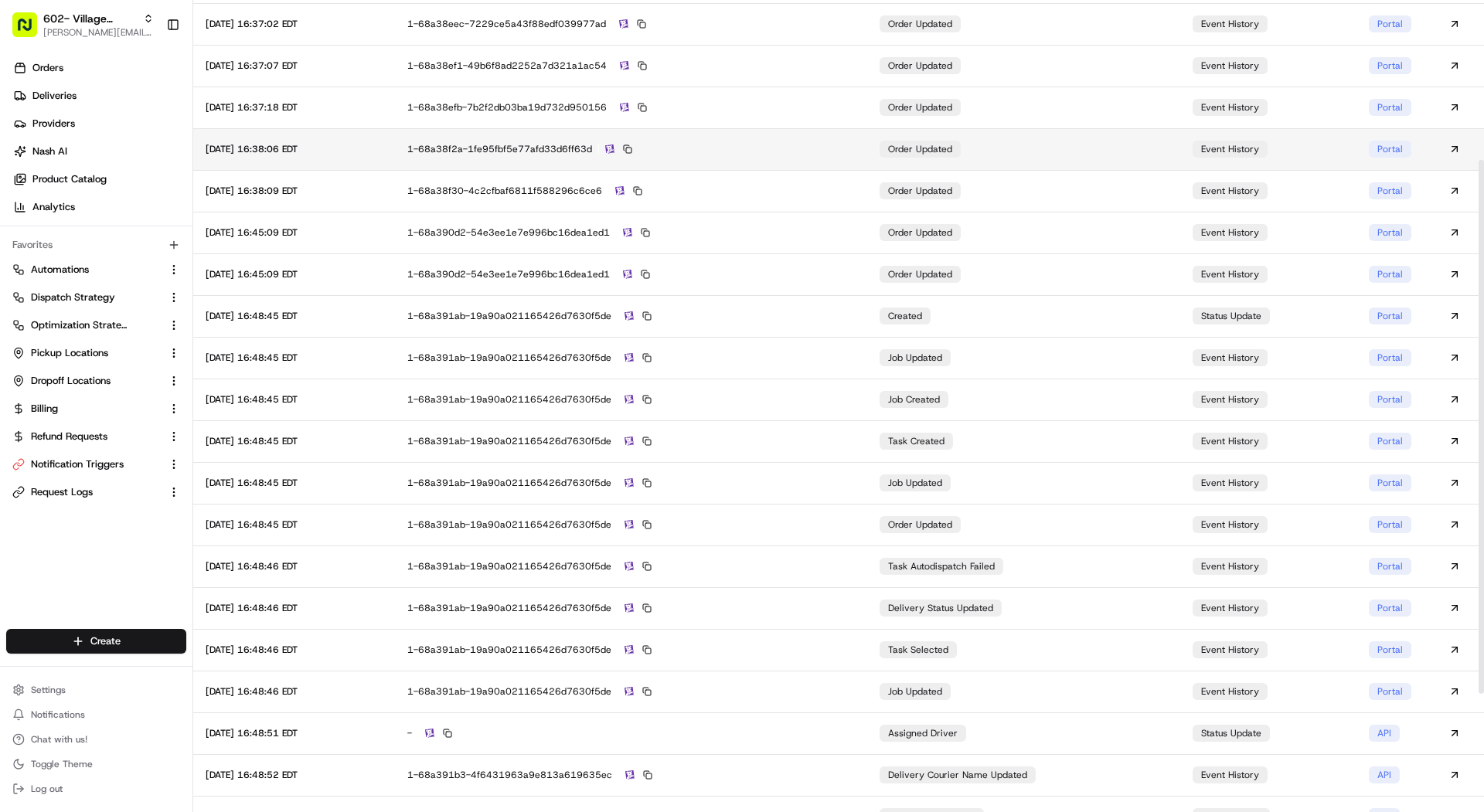
scroll to position [242, 0]
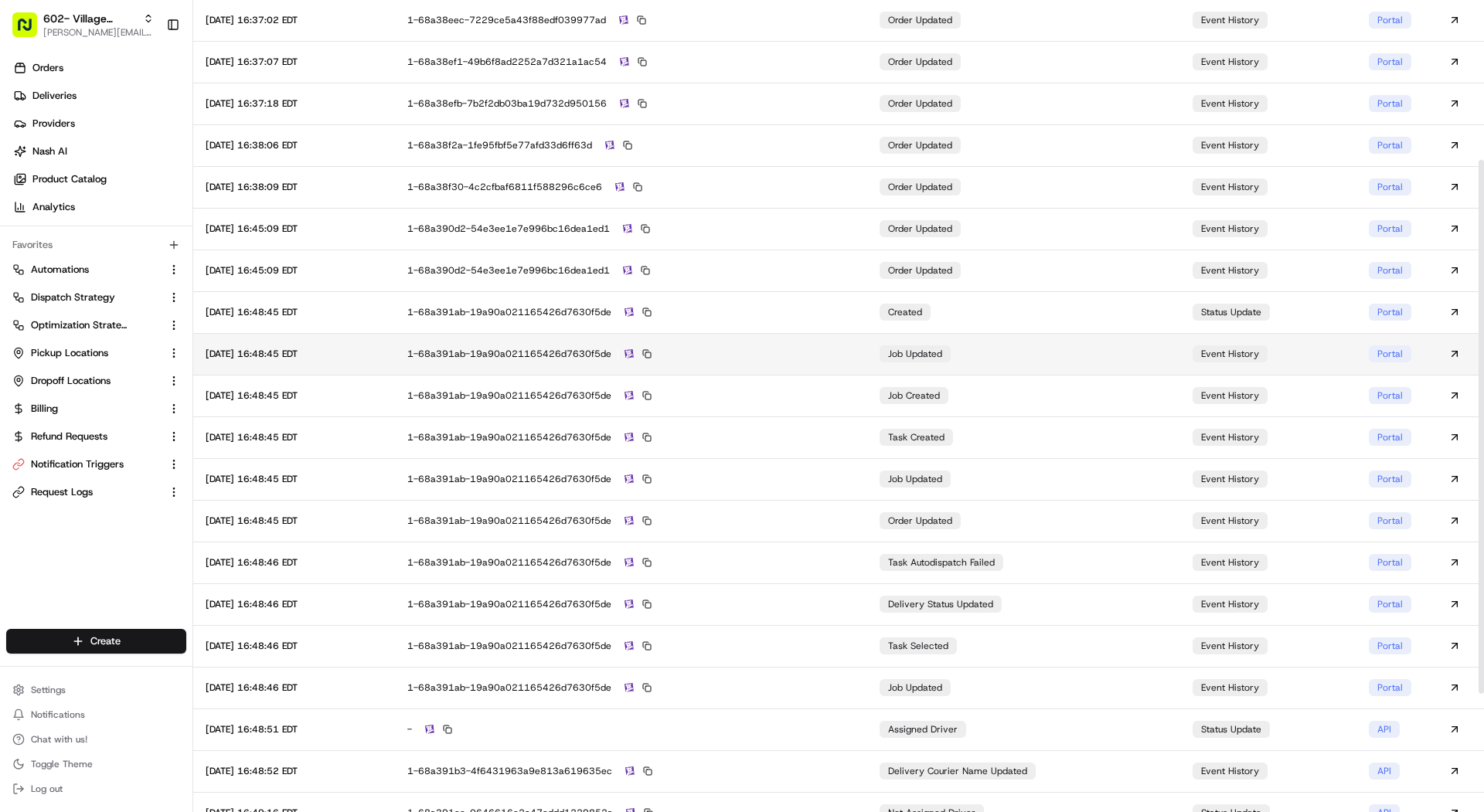
click at [805, 348] on div "1-68a391ab-19a90a021165426d7630f5de" at bounding box center [631, 353] width 447 height 14
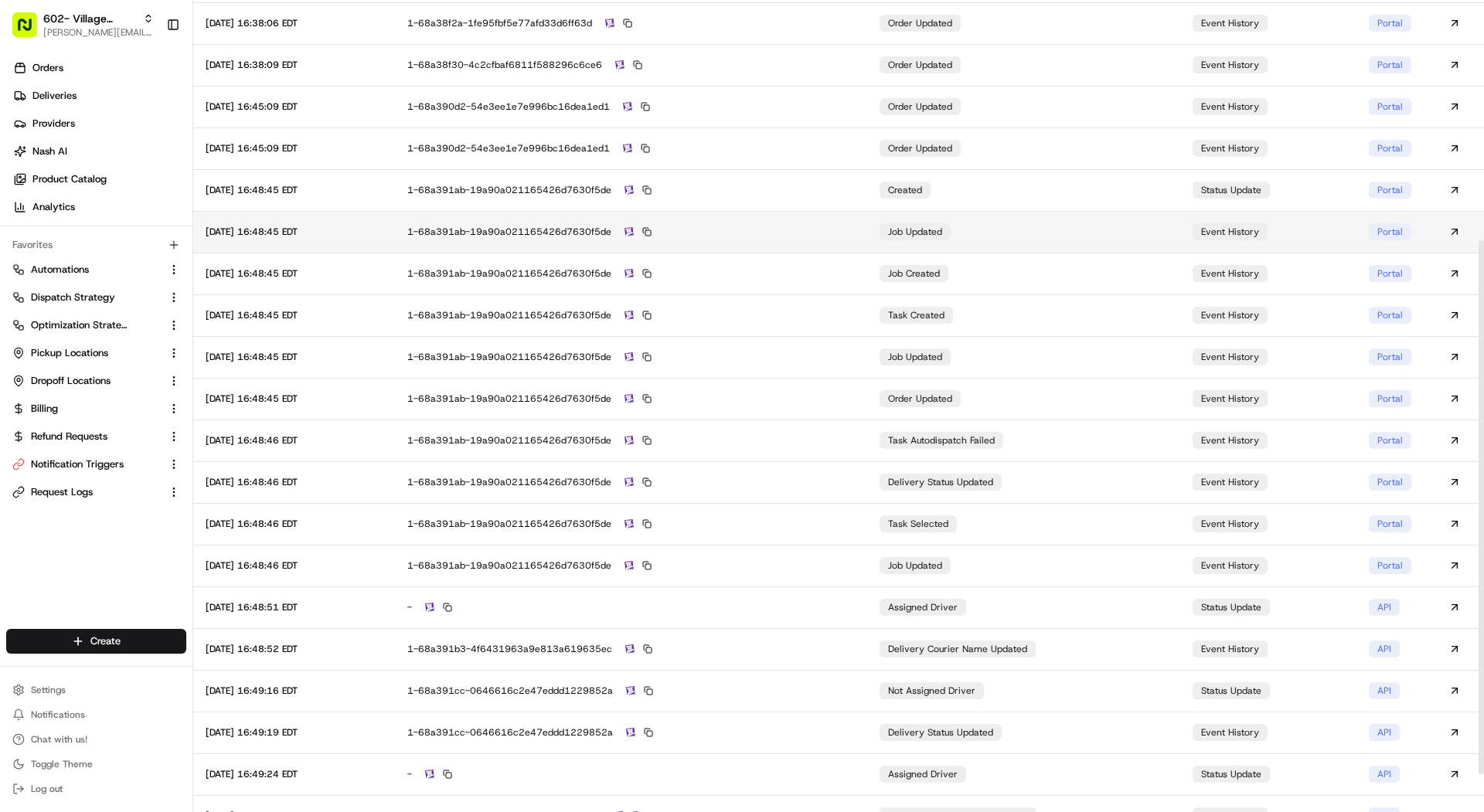
scroll to position [366, 0]
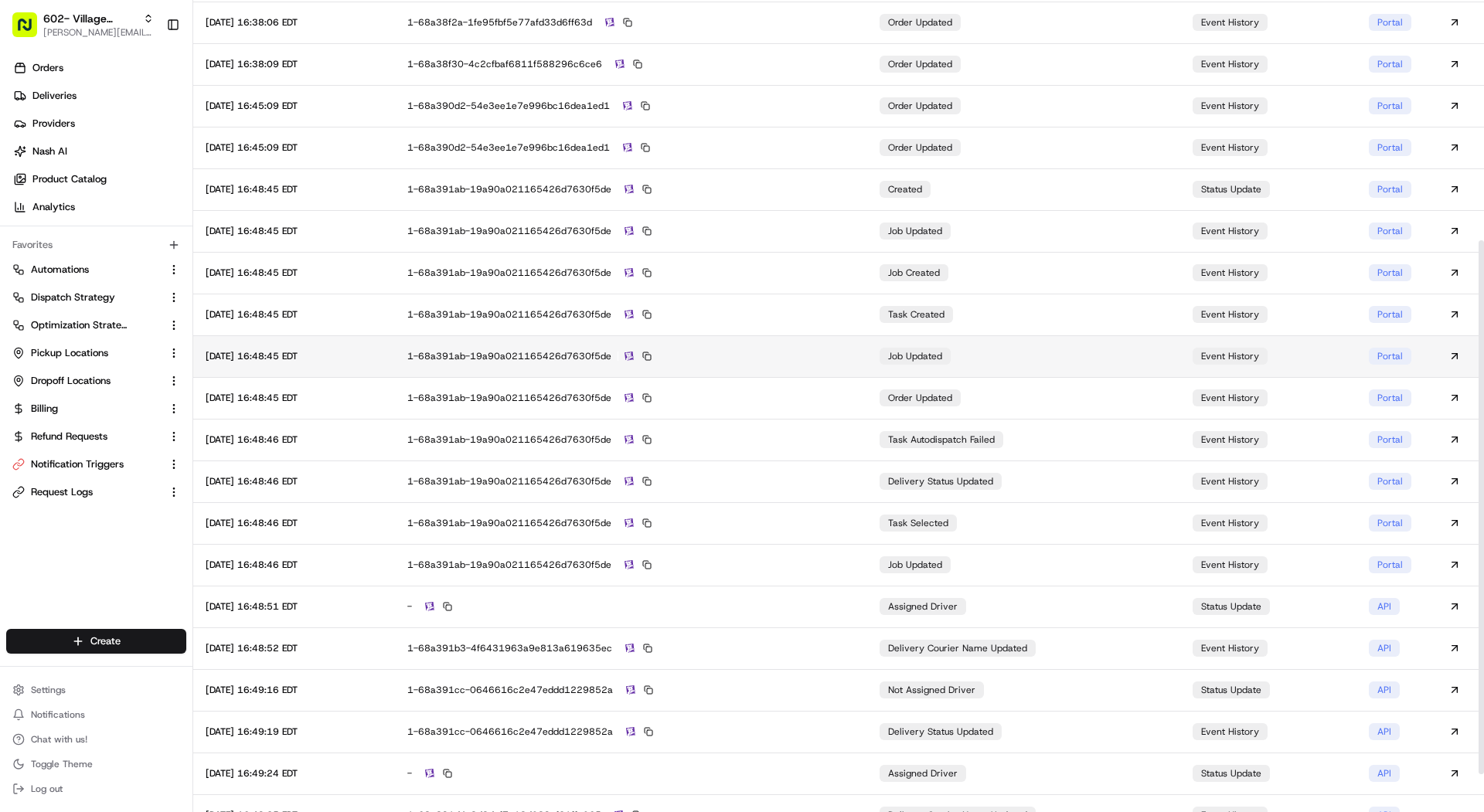
click at [800, 370] on td "1-68a391ab-19a90a021165426d7630f5de" at bounding box center [631, 356] width 472 height 42
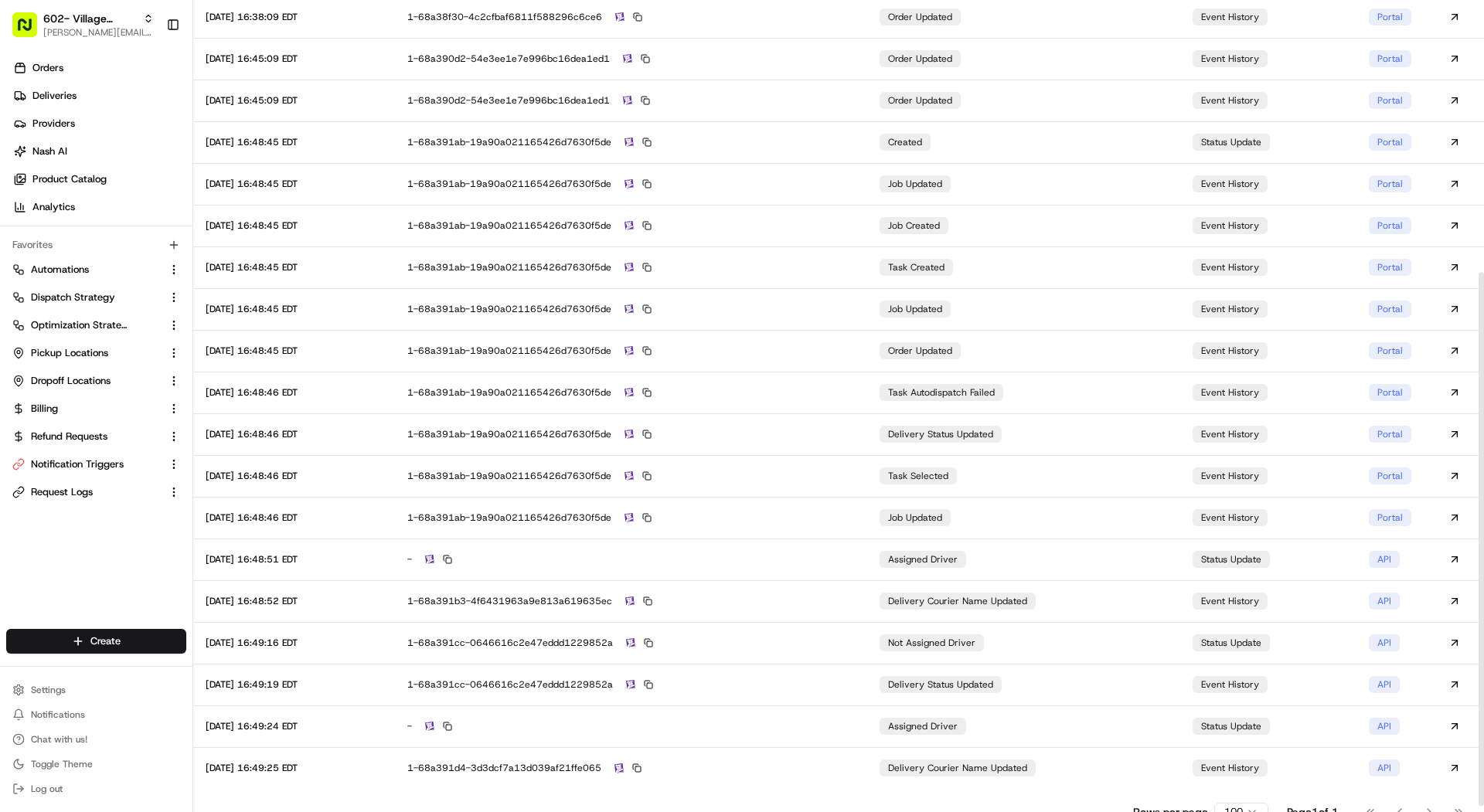
scroll to position [414, 0]
click at [799, 383] on td "1-68a391ab-19a90a021165426d7630f5de" at bounding box center [631, 391] width 472 height 42
click at [797, 429] on div "1-68a391ab-19a90a021165426d7630f5de" at bounding box center [631, 432] width 447 height 14
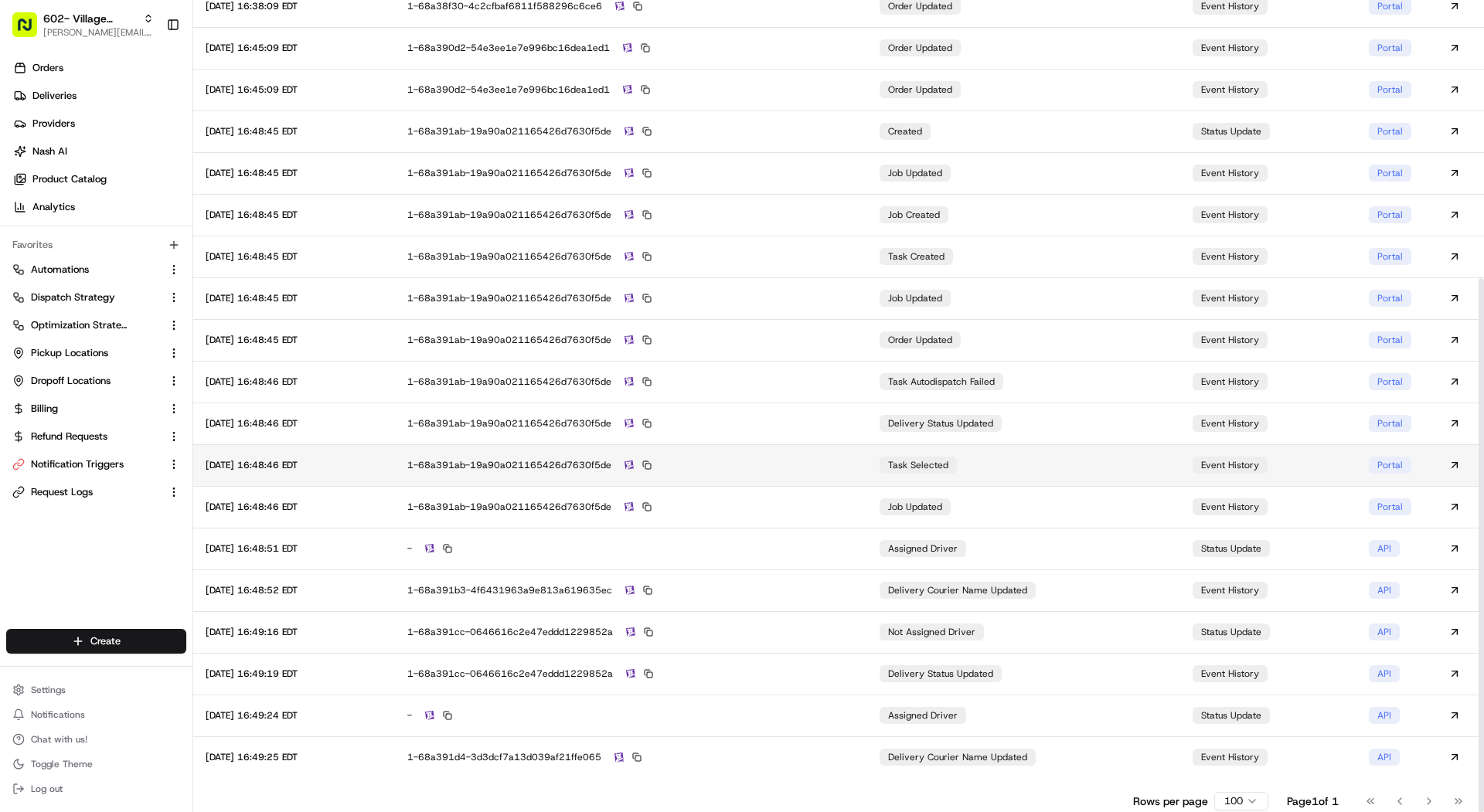
click at [795, 459] on div "1-68a391ab-19a90a021165426d7630f5de" at bounding box center [631, 464] width 447 height 14
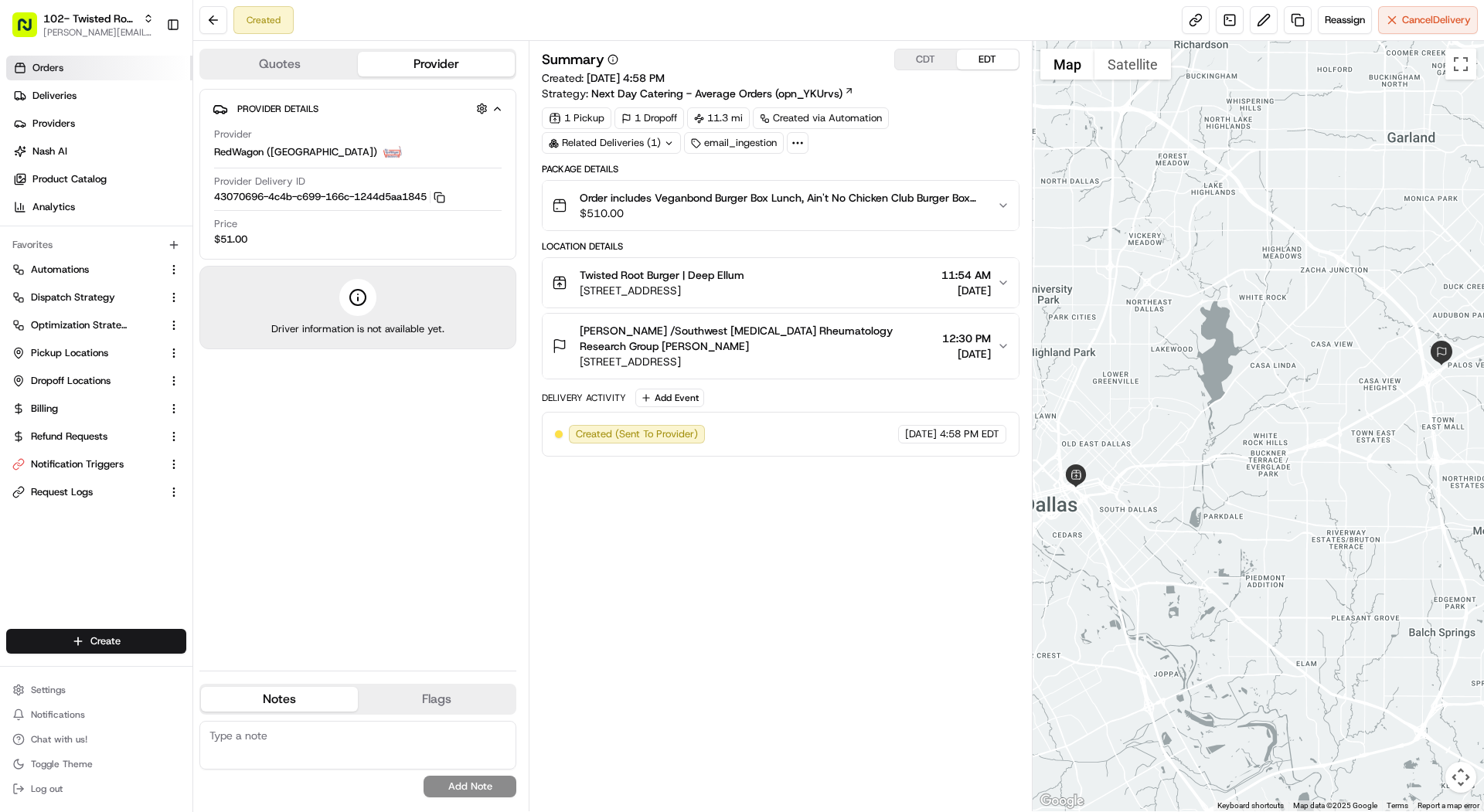
click at [127, 66] on link "Orders" at bounding box center [100, 68] width 186 height 25
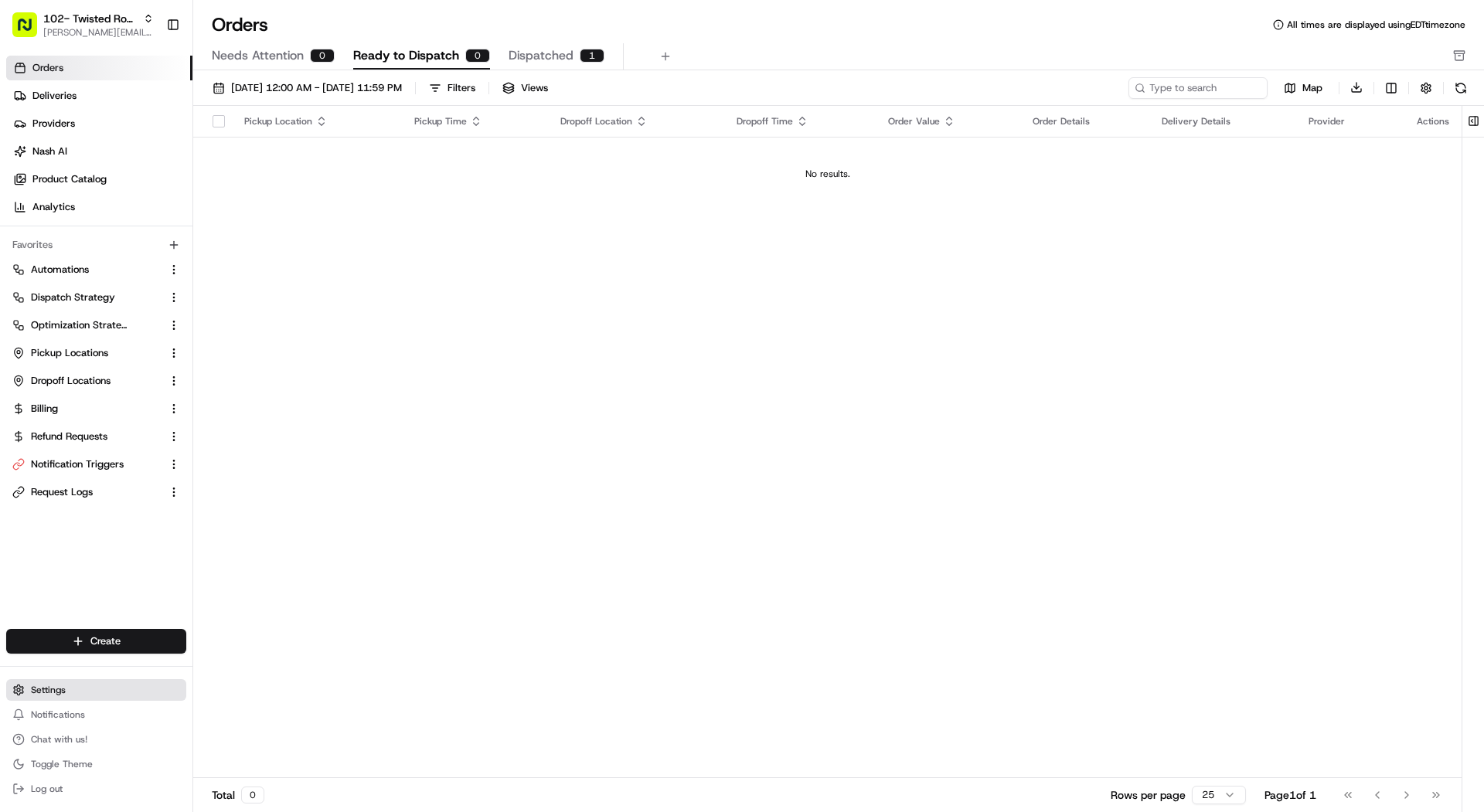
click at [113, 697] on button "Settings" at bounding box center [97, 689] width 181 height 22
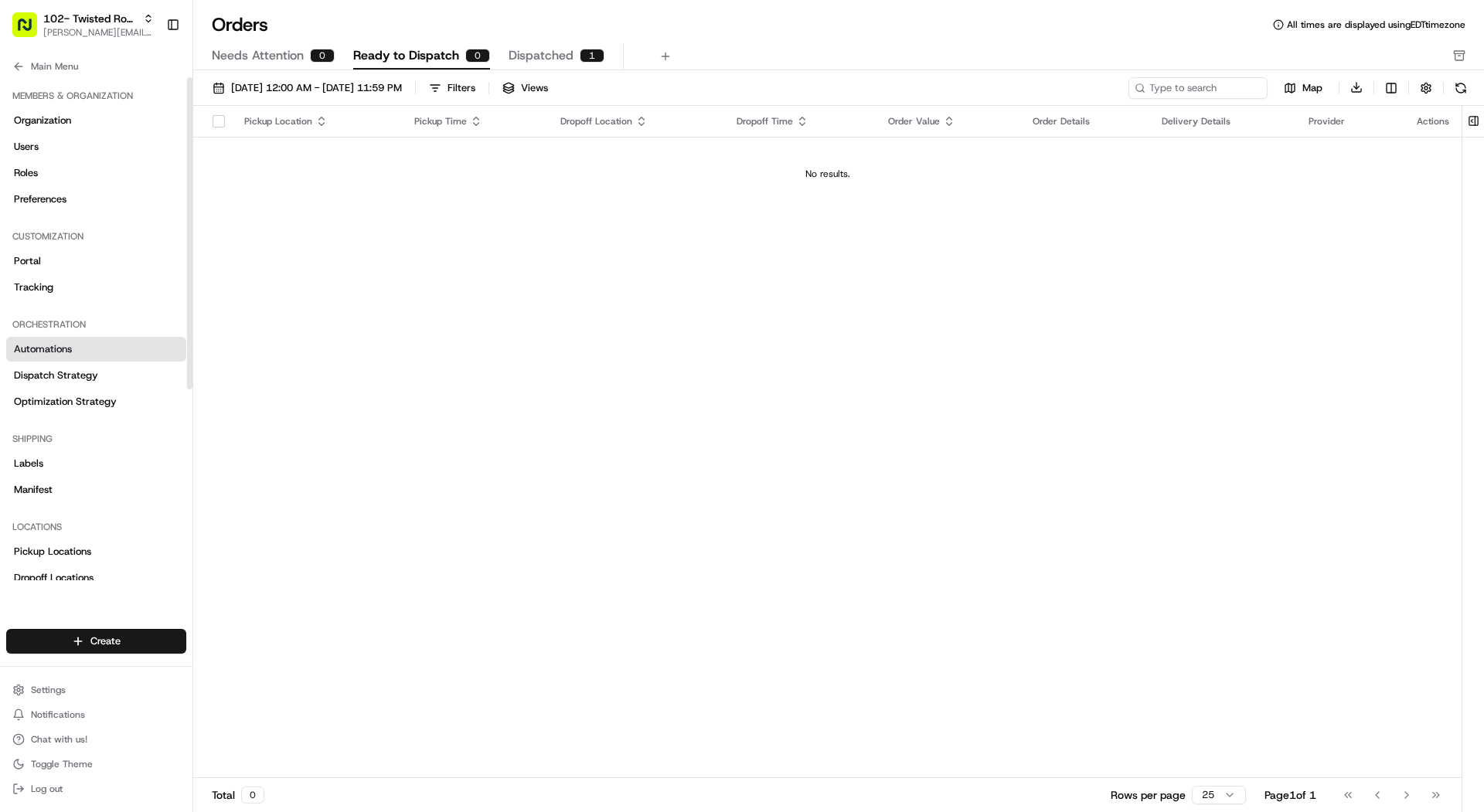
click at [114, 342] on link "Automations" at bounding box center [97, 349] width 181 height 25
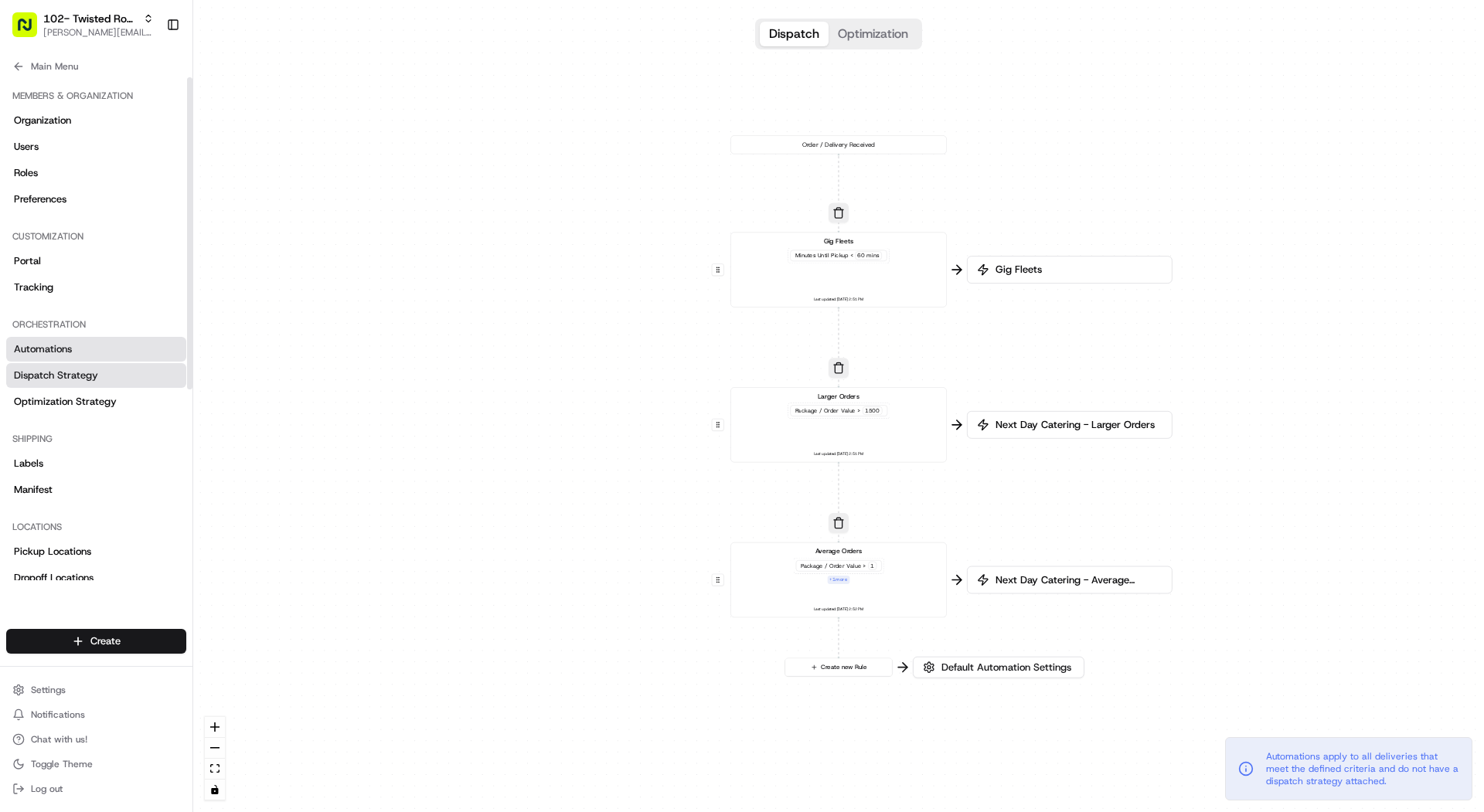
click at [114, 383] on link "Dispatch Strategy" at bounding box center [97, 375] width 181 height 25
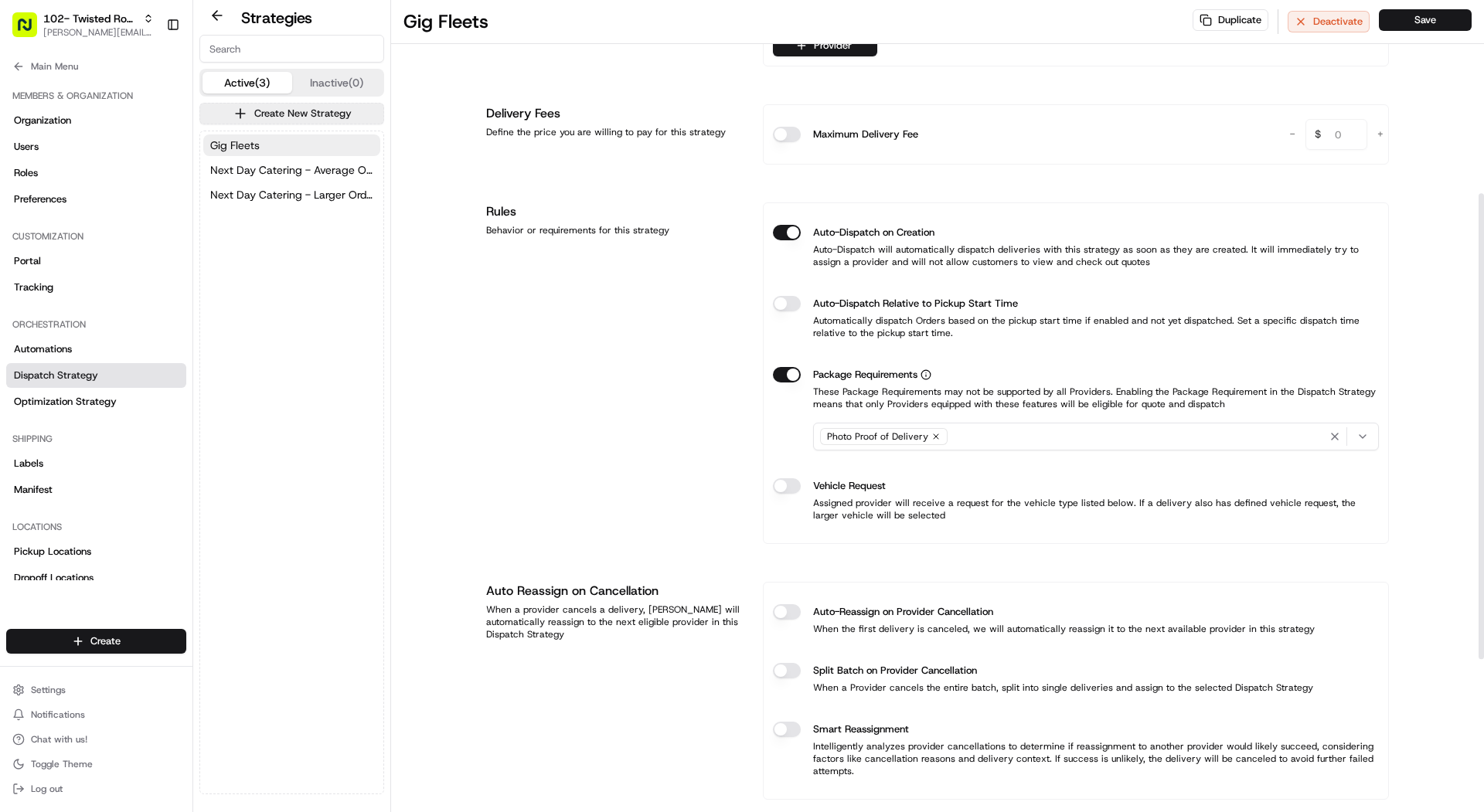
scroll to position [604, 0]
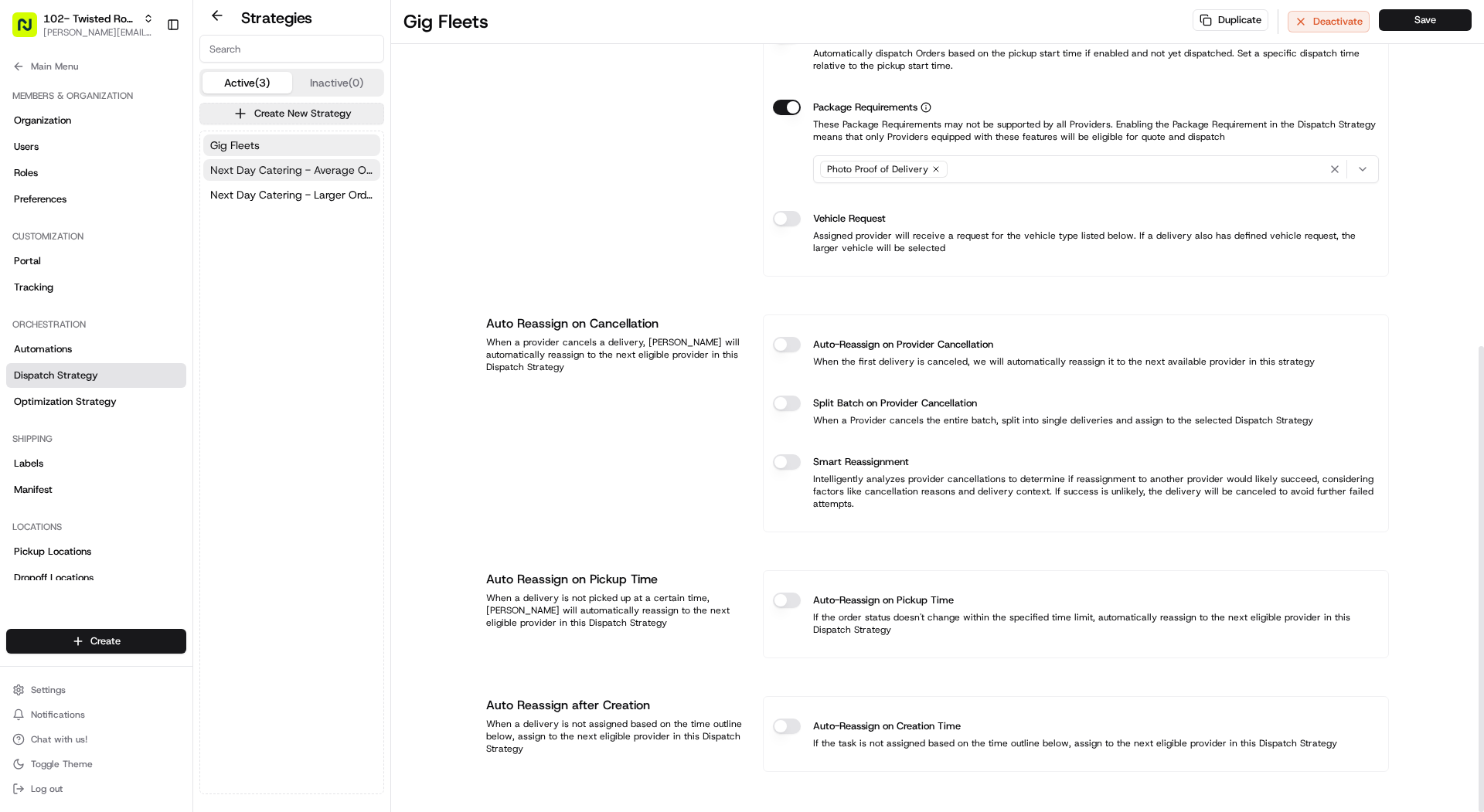
click at [318, 172] on span "Next Day Catering - Average Orders" at bounding box center [292, 170] width 163 height 15
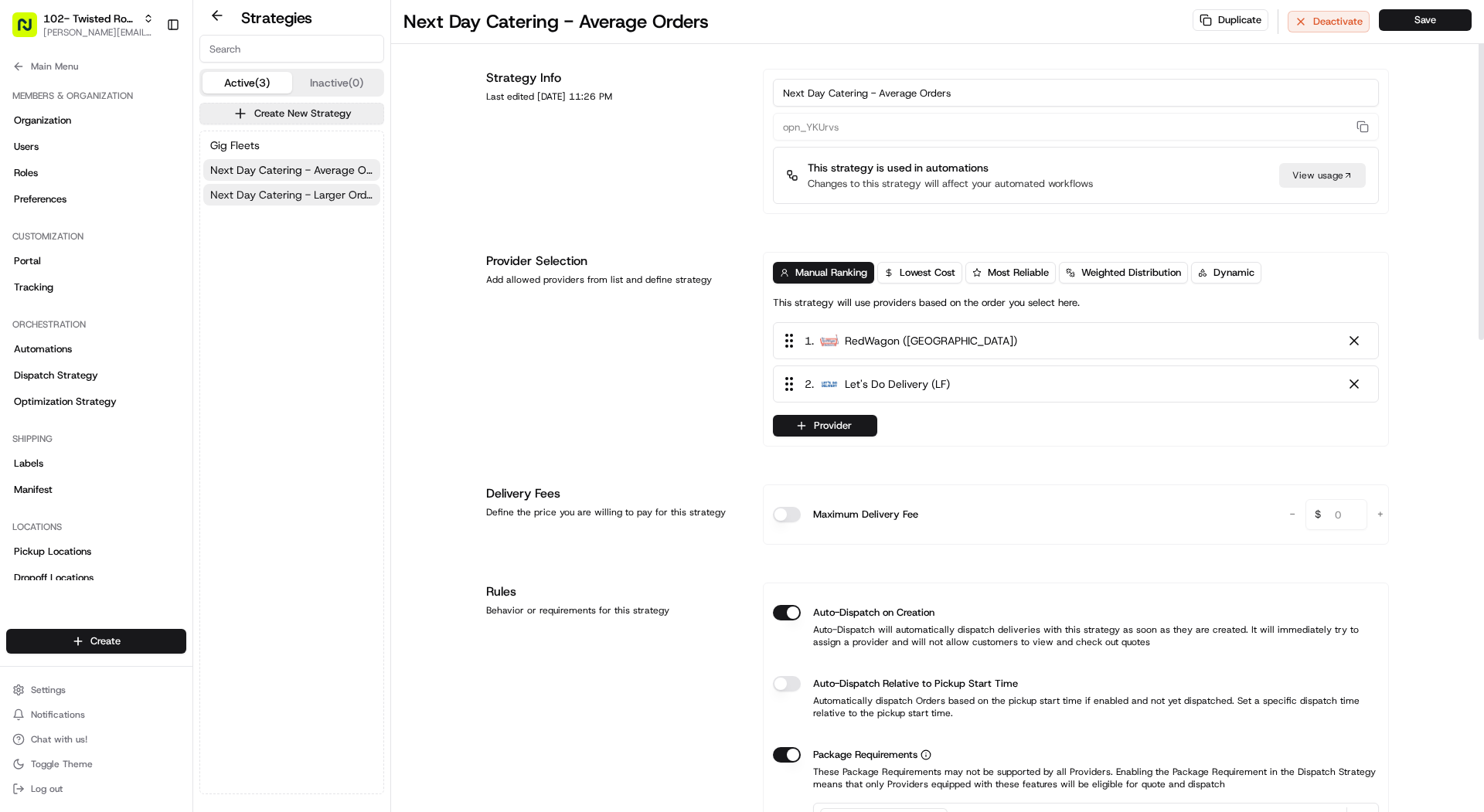
click at [296, 188] on span "Next Day Catering - Larger Orders" at bounding box center [292, 195] width 163 height 15
click at [82, 689] on button "Settings" at bounding box center [97, 689] width 181 height 22
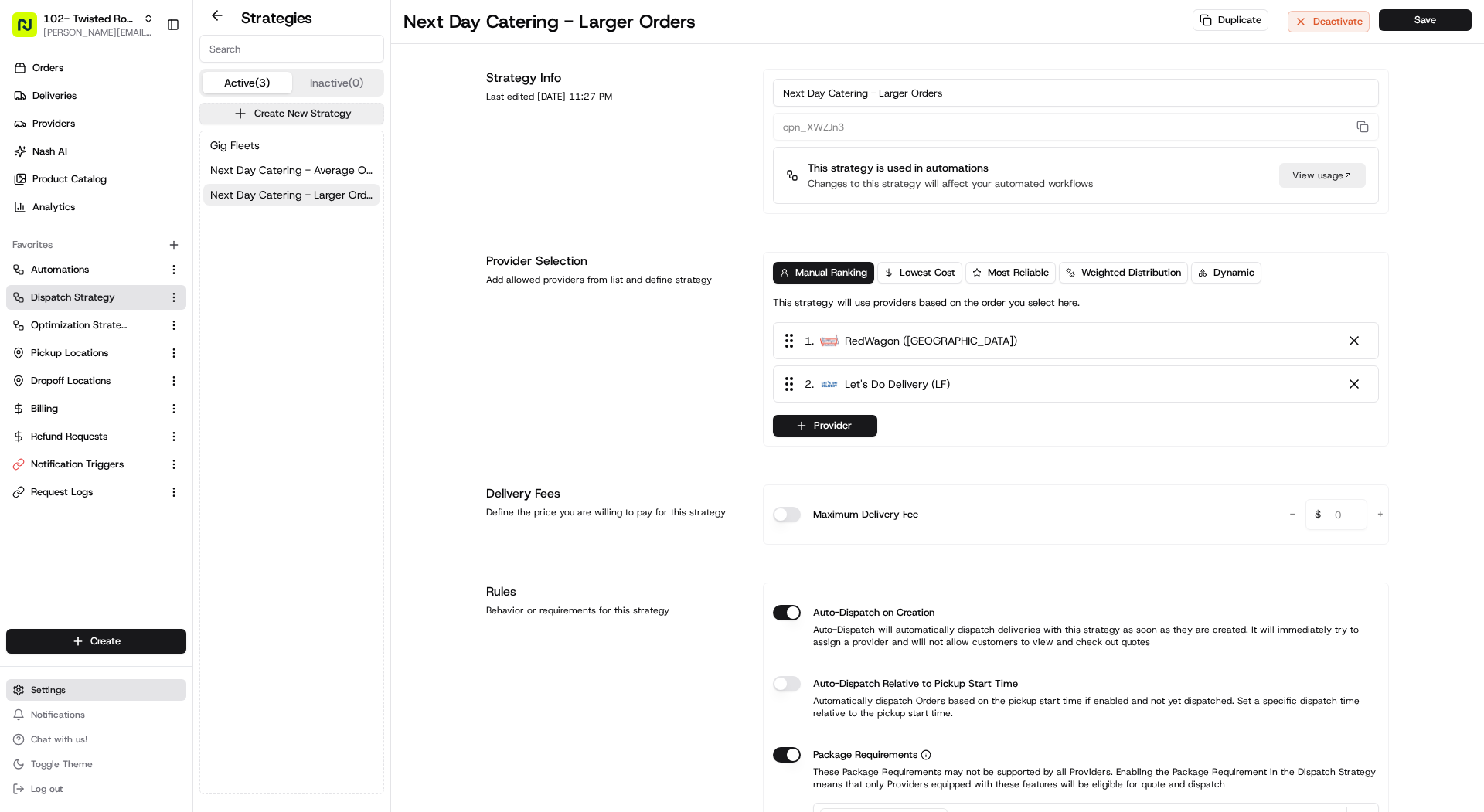
click at [72, 692] on button "Settings" at bounding box center [97, 689] width 181 height 22
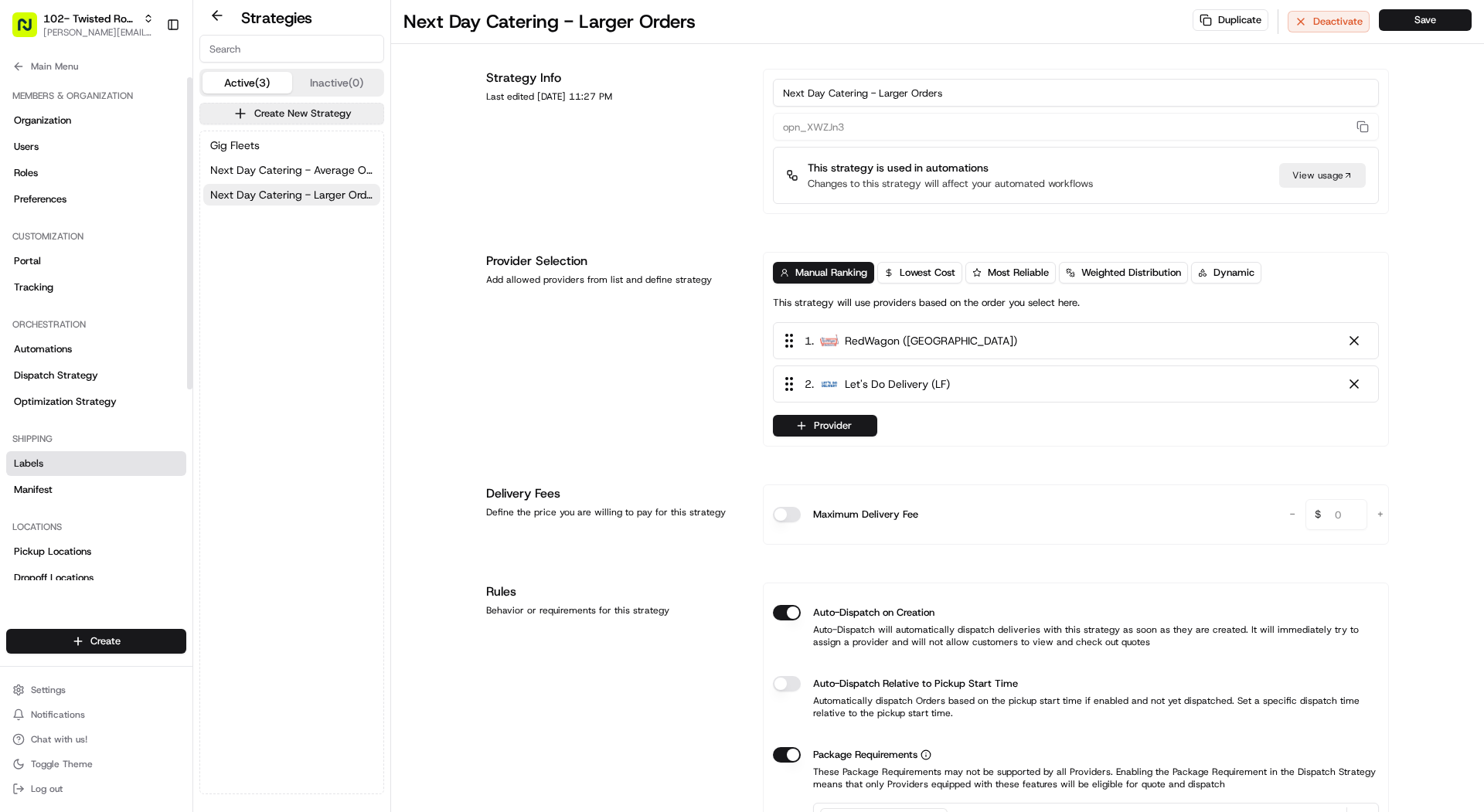
scroll to position [307, 0]
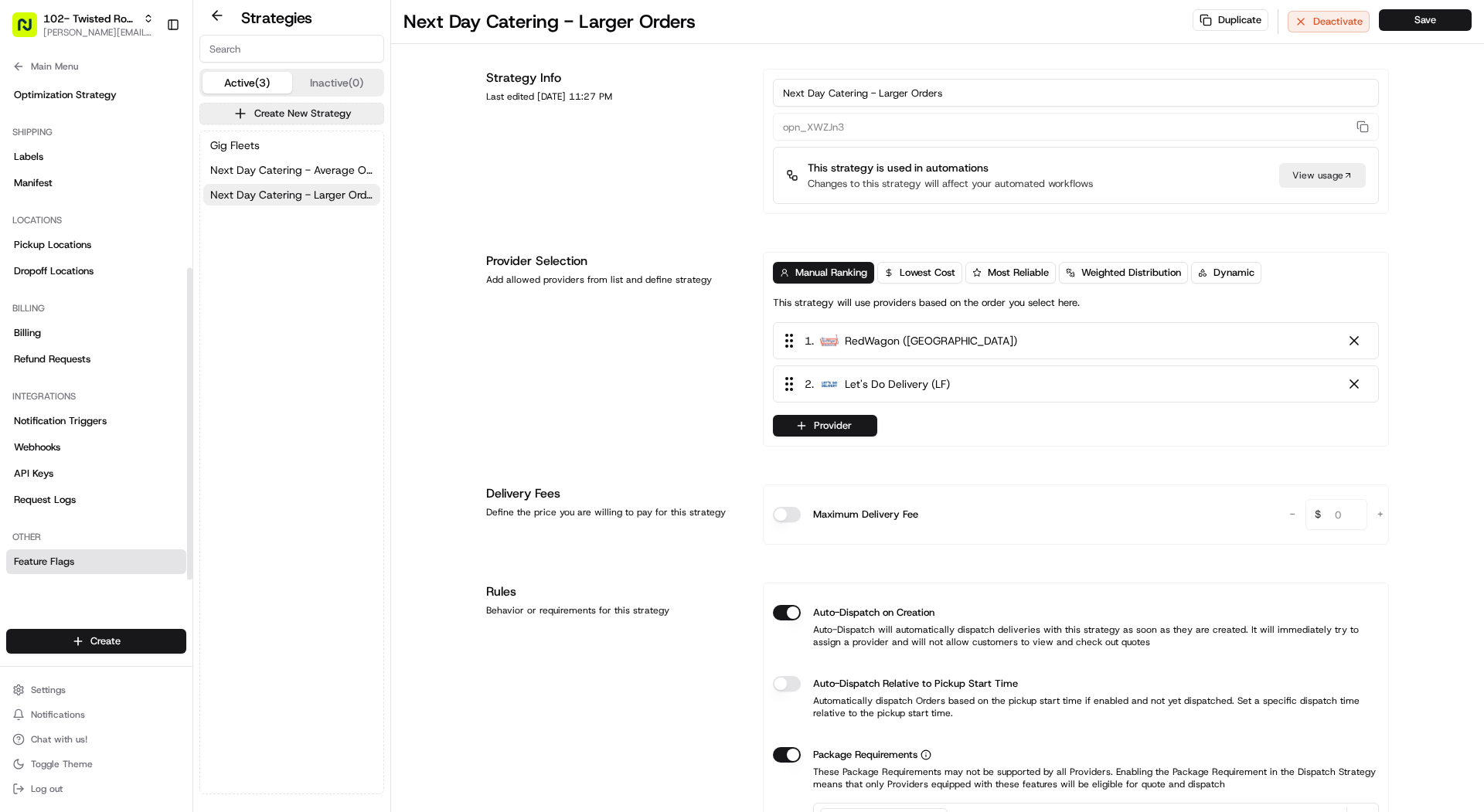
click at [93, 559] on link "Feature Flags" at bounding box center [97, 561] width 181 height 25
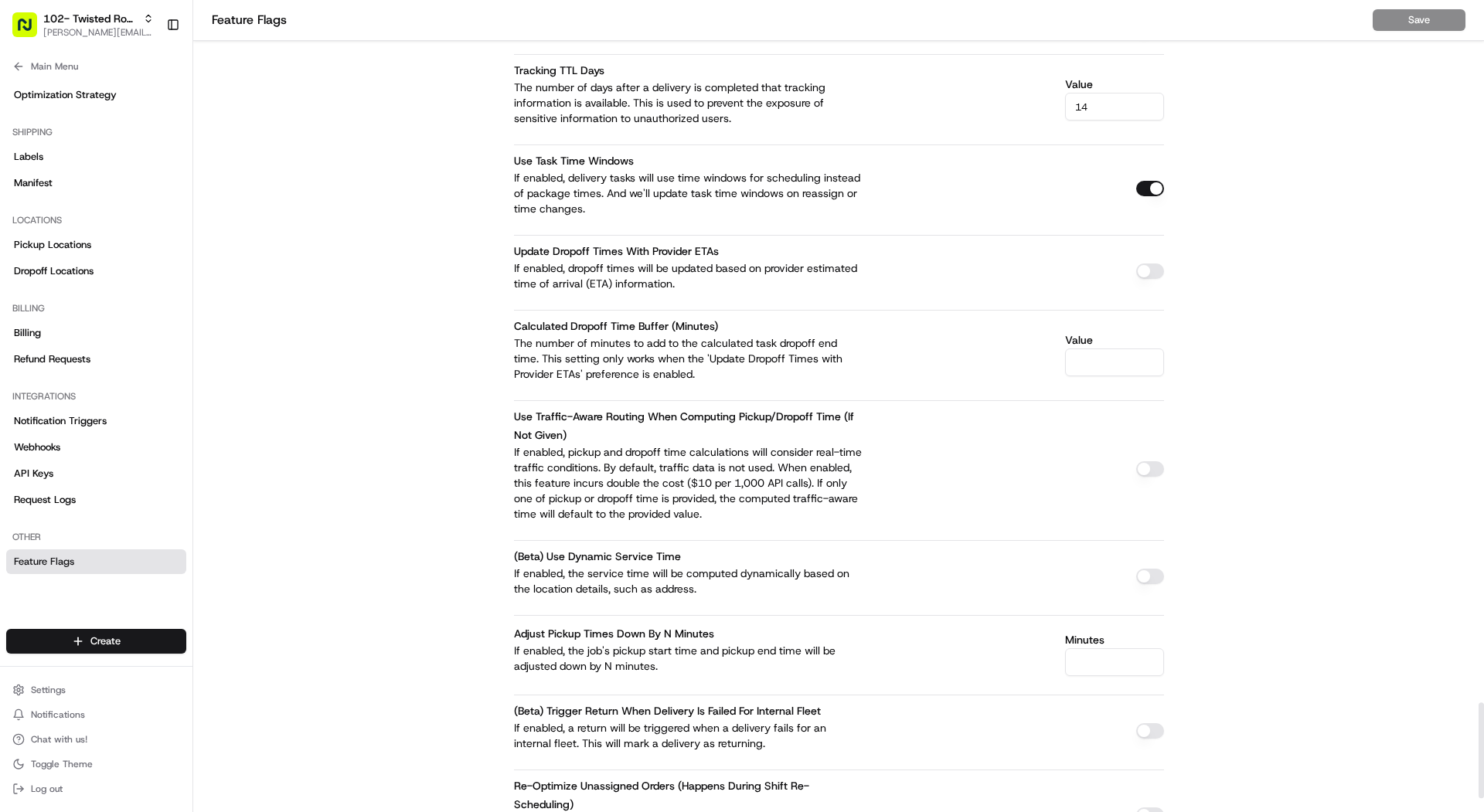
scroll to position [6078, 0]
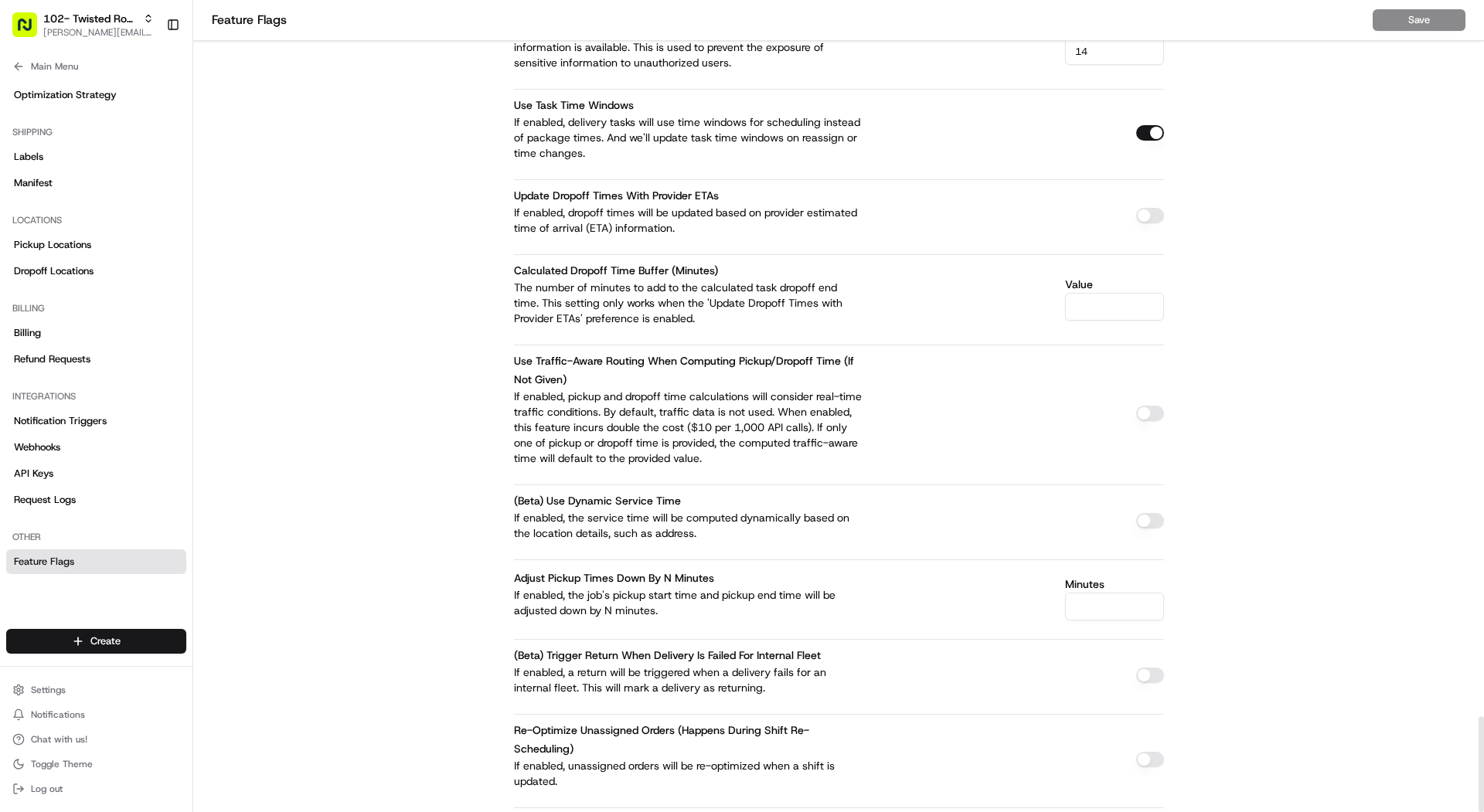
click at [752, 593] on input "Minutes" at bounding box center [1114, 606] width 99 height 28
type input "10"
click at [752, 24] on button "Save" at bounding box center [1419, 20] width 93 height 22
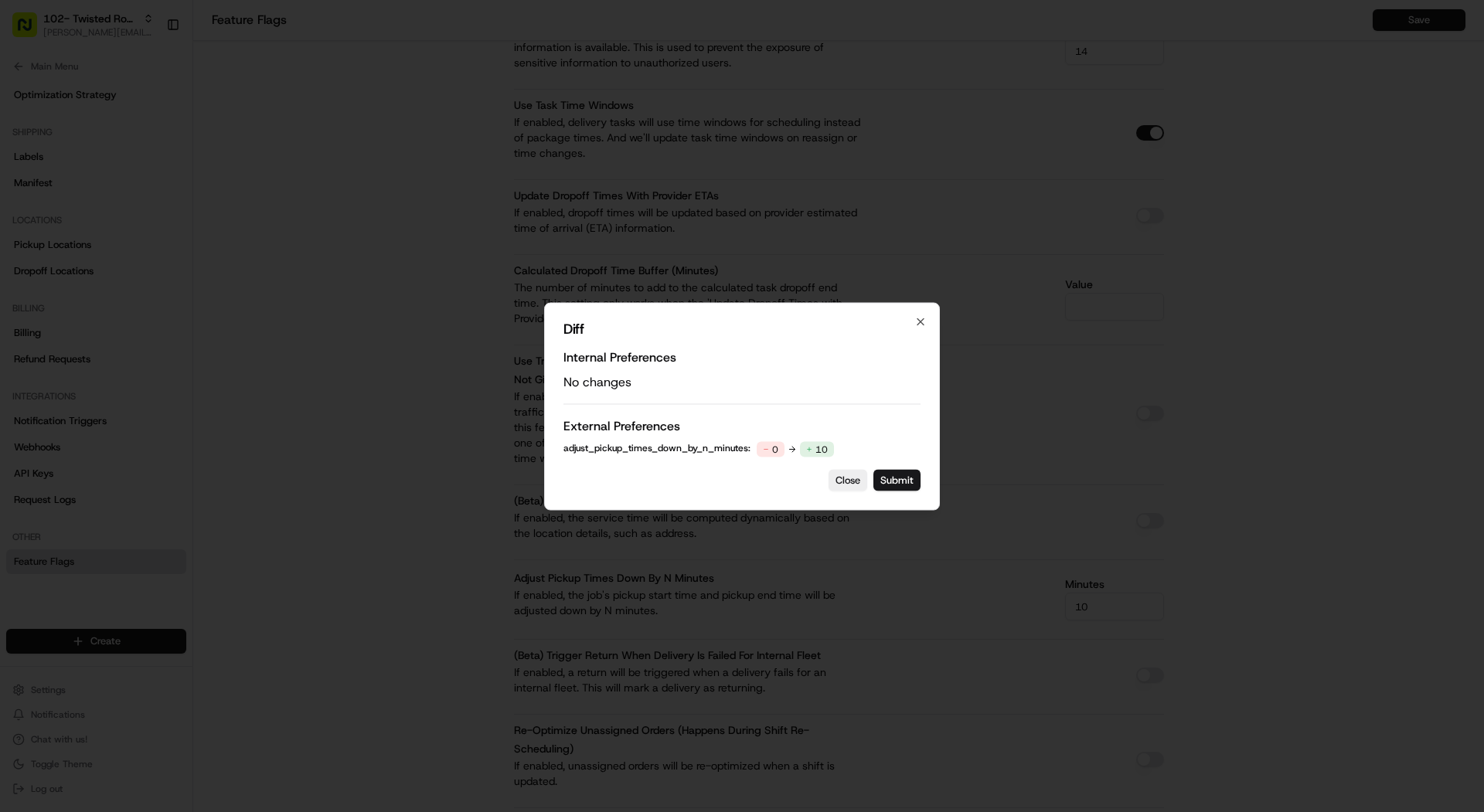
click at [752, 459] on div "Diff Internal Preferences No changes External Preferences adjust_pickup_times_d…" at bounding box center [742, 406] width 395 height 208
click at [752, 482] on button "Submit" at bounding box center [897, 480] width 48 height 22
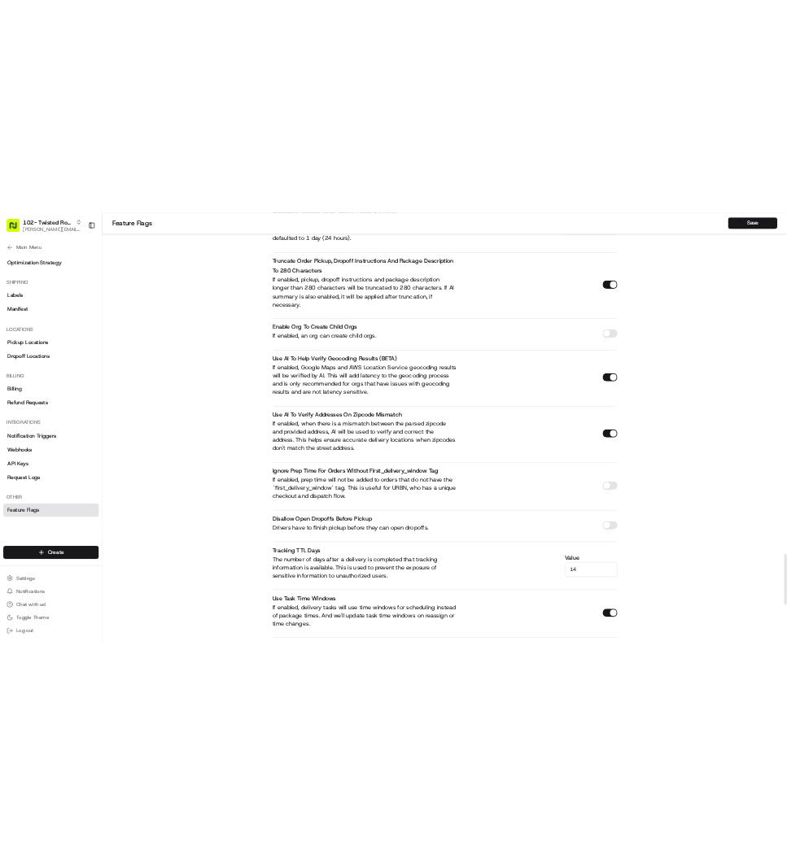
scroll to position [5707, 0]
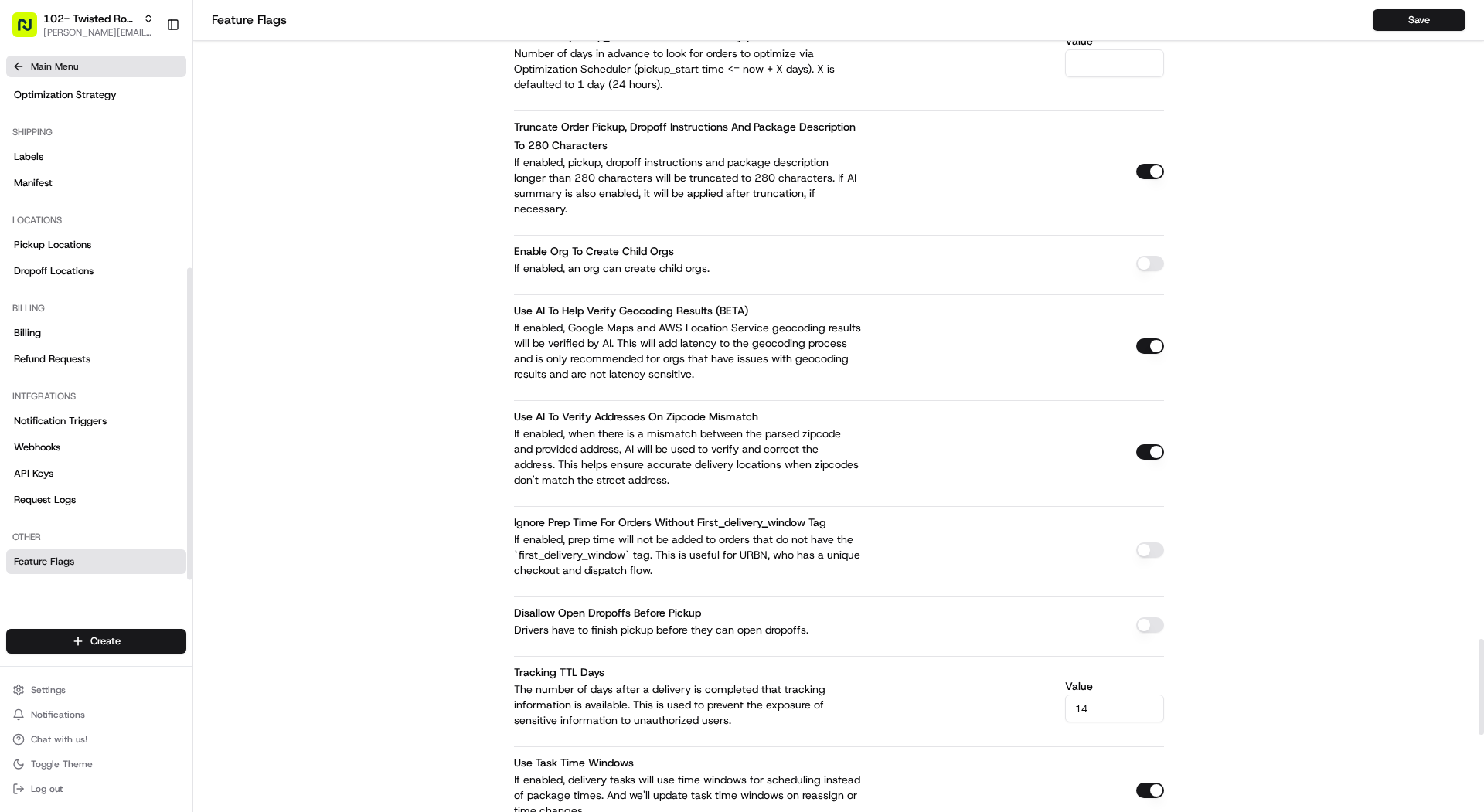
click at [52, 70] on span "Main Menu" at bounding box center [55, 66] width 48 height 12
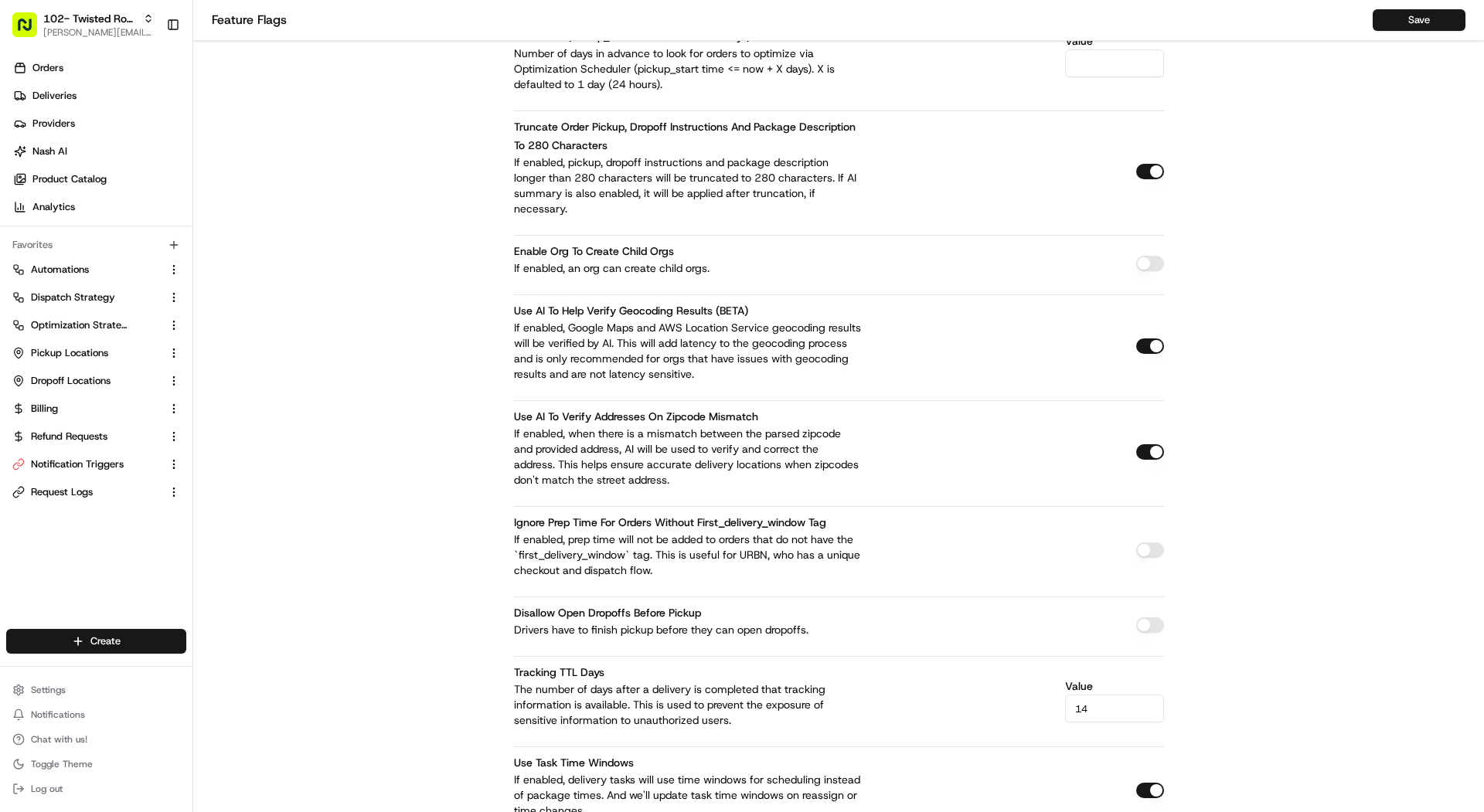
click at [52, 70] on span "Orders" at bounding box center [48, 67] width 31 height 14
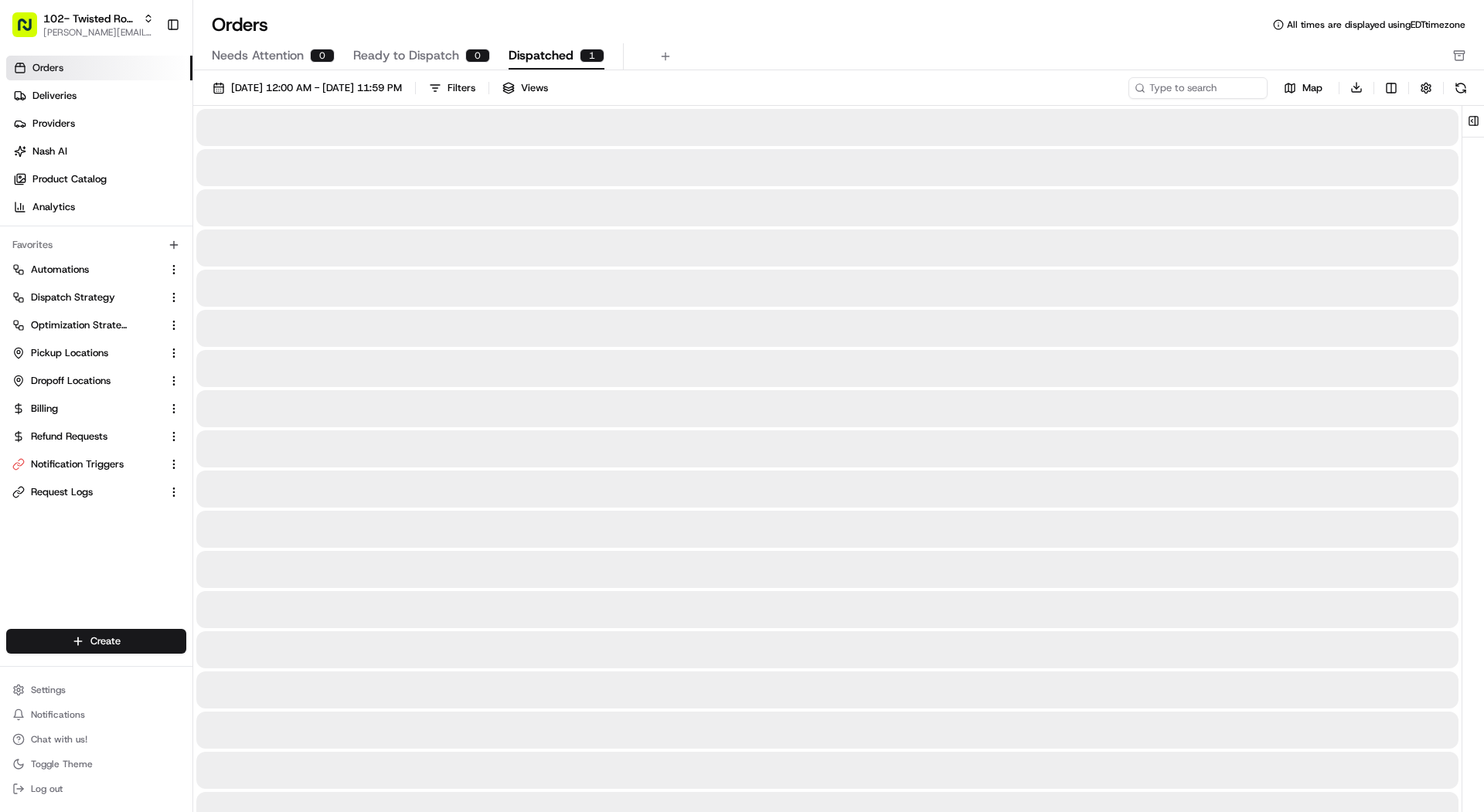
click at [551, 47] on span "Dispatched" at bounding box center [541, 56] width 65 height 19
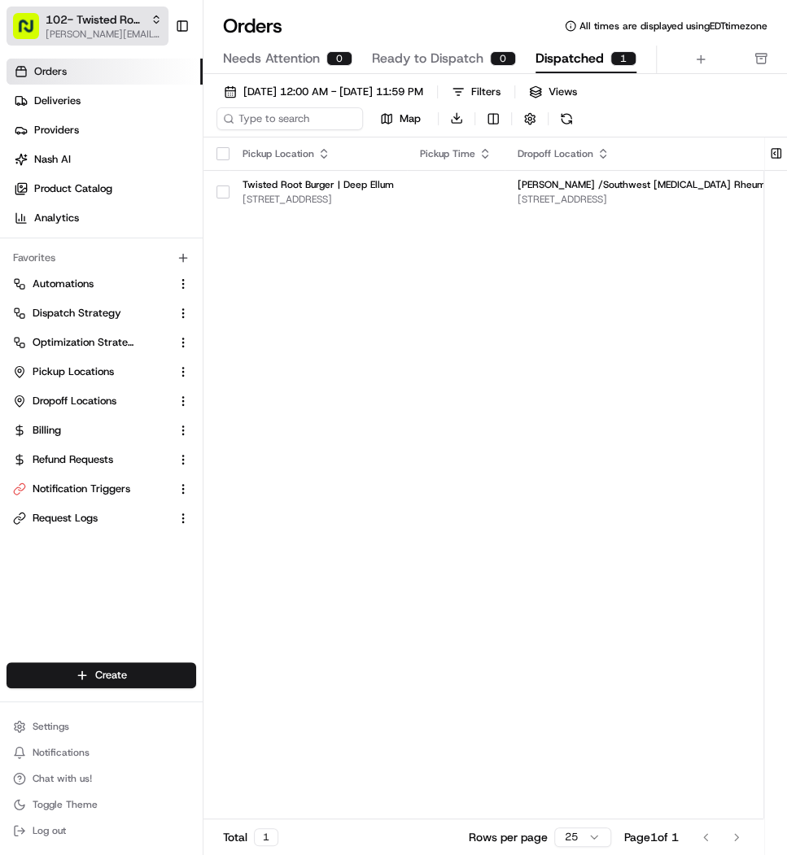
click at [76, 23] on span "102- Twisted Root Burger - Deep Ellum" at bounding box center [95, 19] width 98 height 16
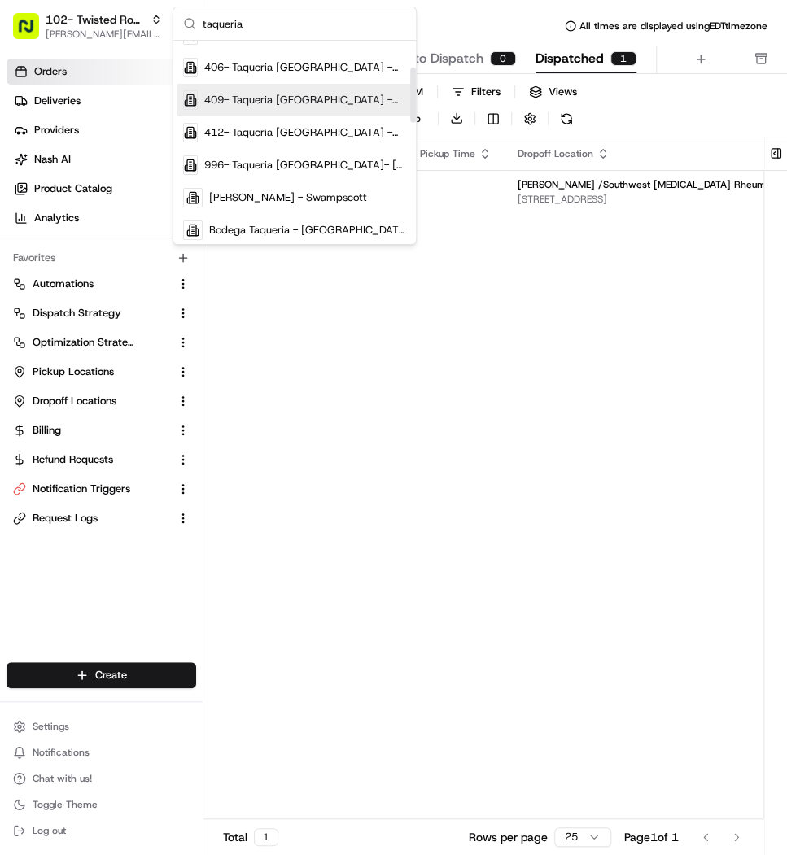
scroll to position [108, 0]
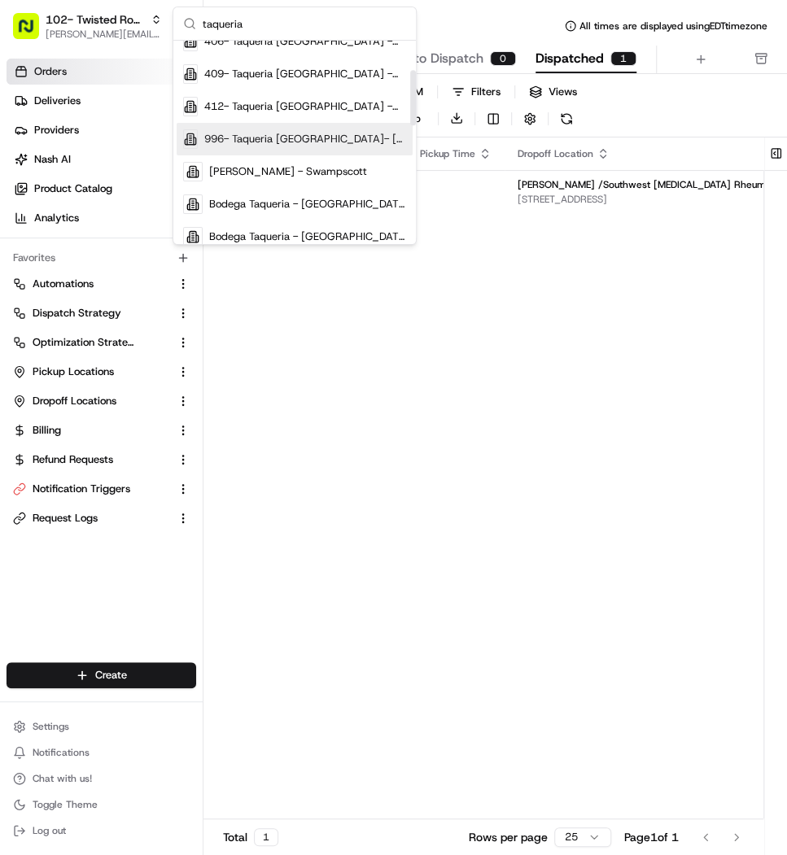
type input "taqueria"
click at [369, 134] on span "996- Taqueria [GEOGRAPHIC_DATA]- [GEOGRAPHIC_DATA]" at bounding box center [305, 139] width 202 height 15
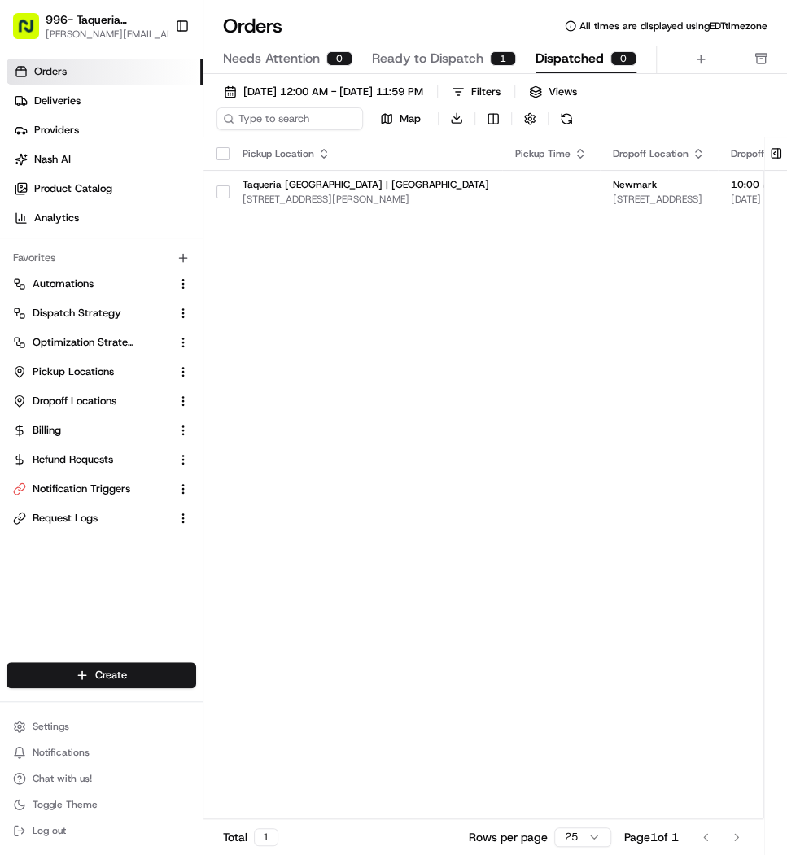
click at [477, 66] on span "Ready to Dispatch" at bounding box center [427, 59] width 111 height 20
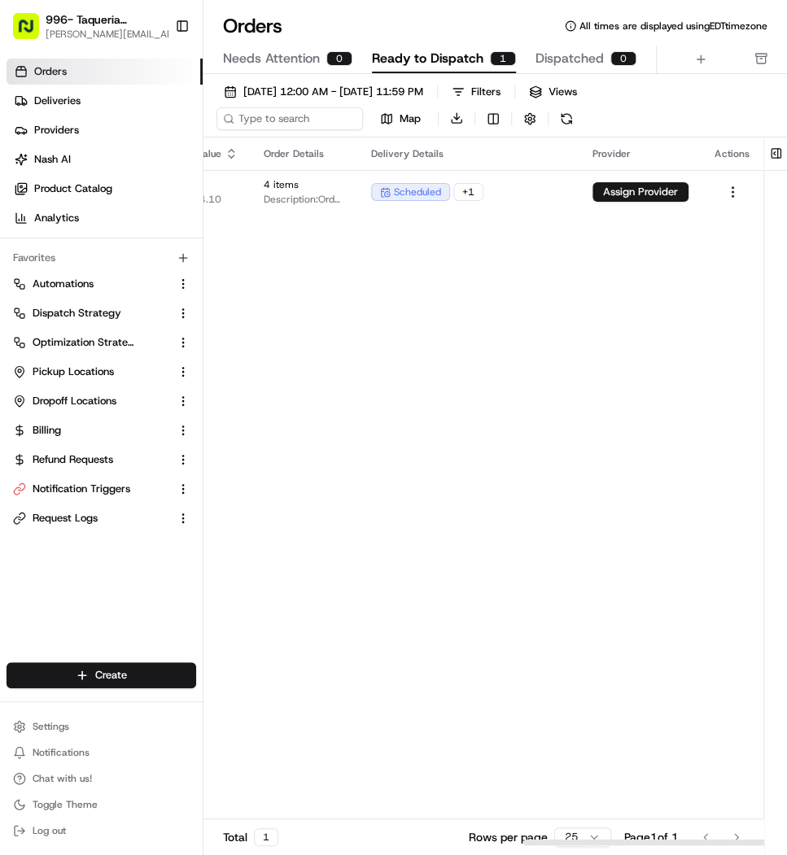
scroll to position [0, 743]
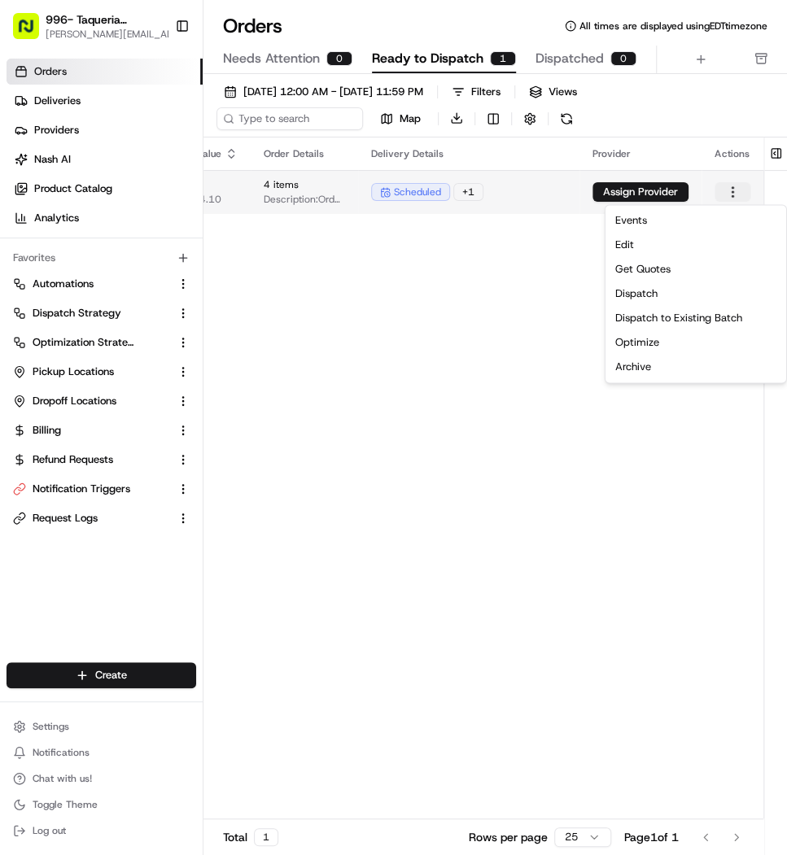
click at [737, 186] on html "996- Taqueria [GEOGRAPHIC_DATA]- Downtown [GEOGRAPHIC_DATA] [PERSON_NAME][EMAIL…" at bounding box center [393, 427] width 787 height 855
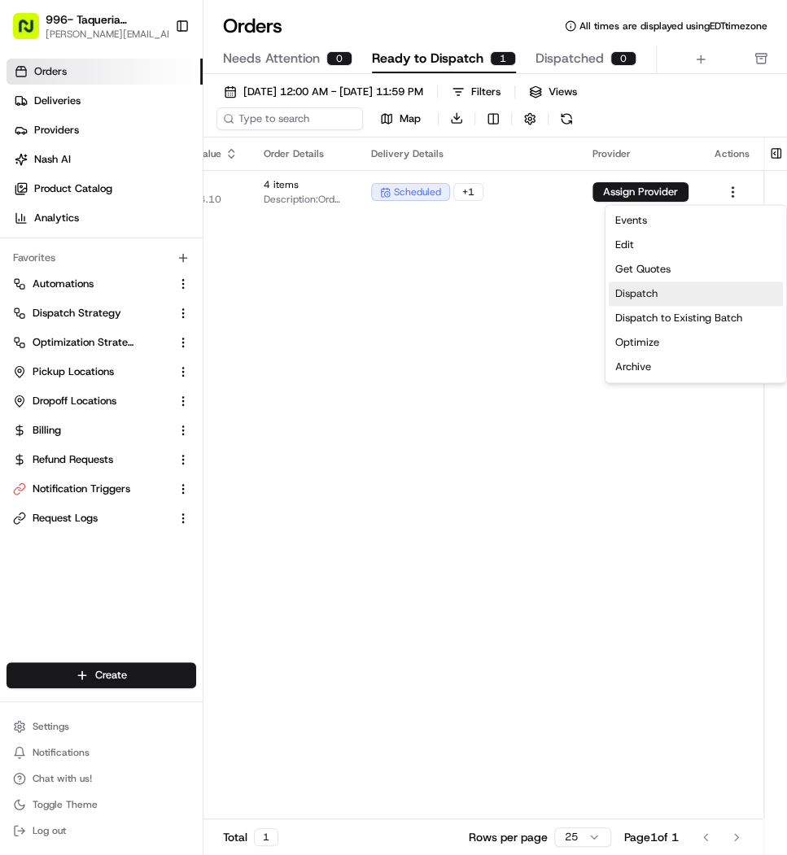
click at [689, 294] on div "Dispatch" at bounding box center [695, 293] width 174 height 24
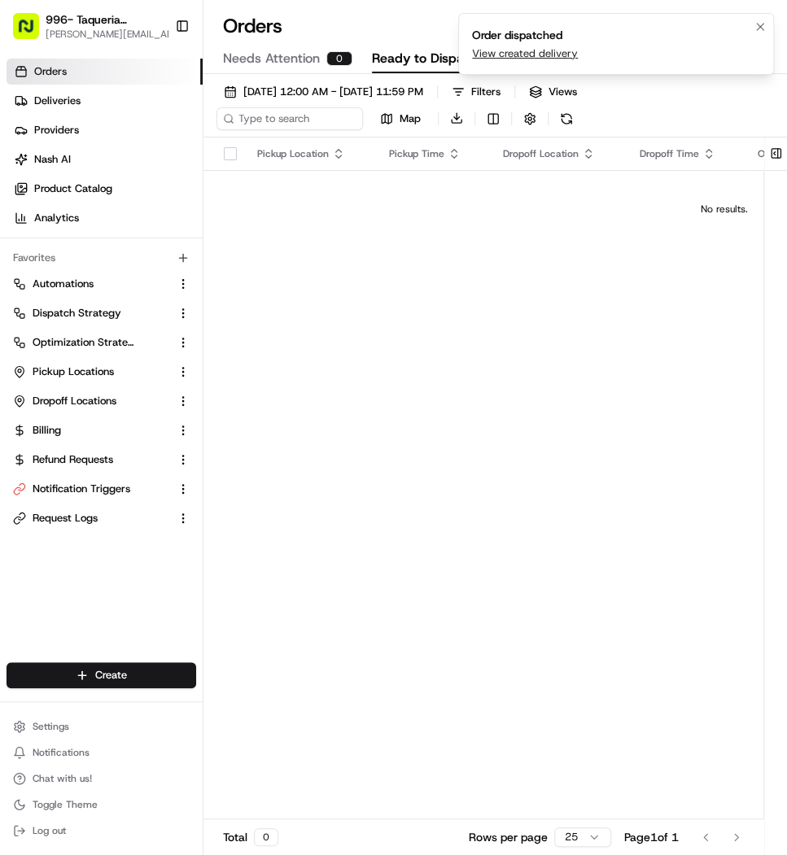
click at [543, 59] on link "View created delivery" at bounding box center [525, 53] width 106 height 15
click at [534, 302] on div "Pickup Location Pickup Time Dropoff Location Dropoff Time Order Value Order Det…" at bounding box center [723, 491] width 1041 height 708
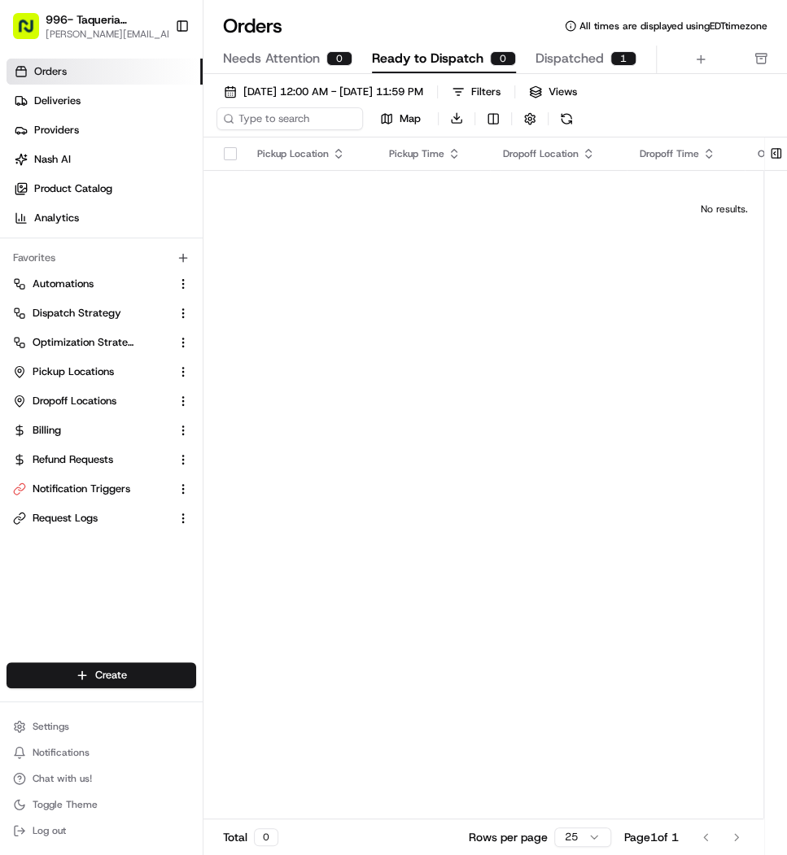
click at [560, 76] on div "[DATE] 12:00 AM - [DATE] 11:59 PM Filters Views Map Download Pickup Location Pi…" at bounding box center [494, 483] width 583 height 818
click at [560, 62] on span "Dispatched" at bounding box center [569, 59] width 68 height 20
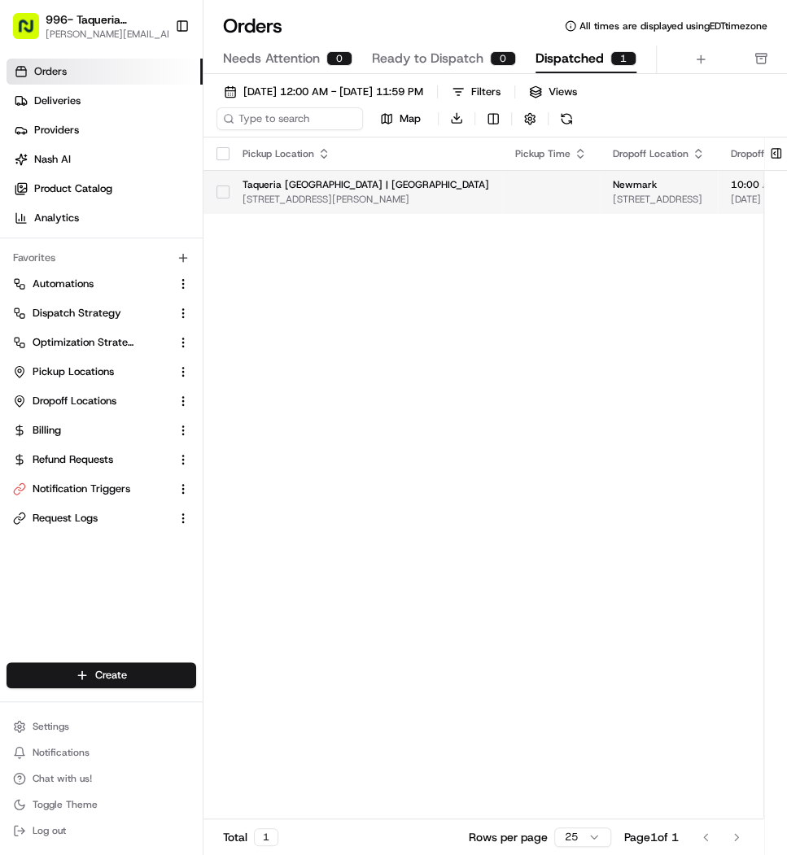
click at [502, 204] on td at bounding box center [551, 192] width 98 height 44
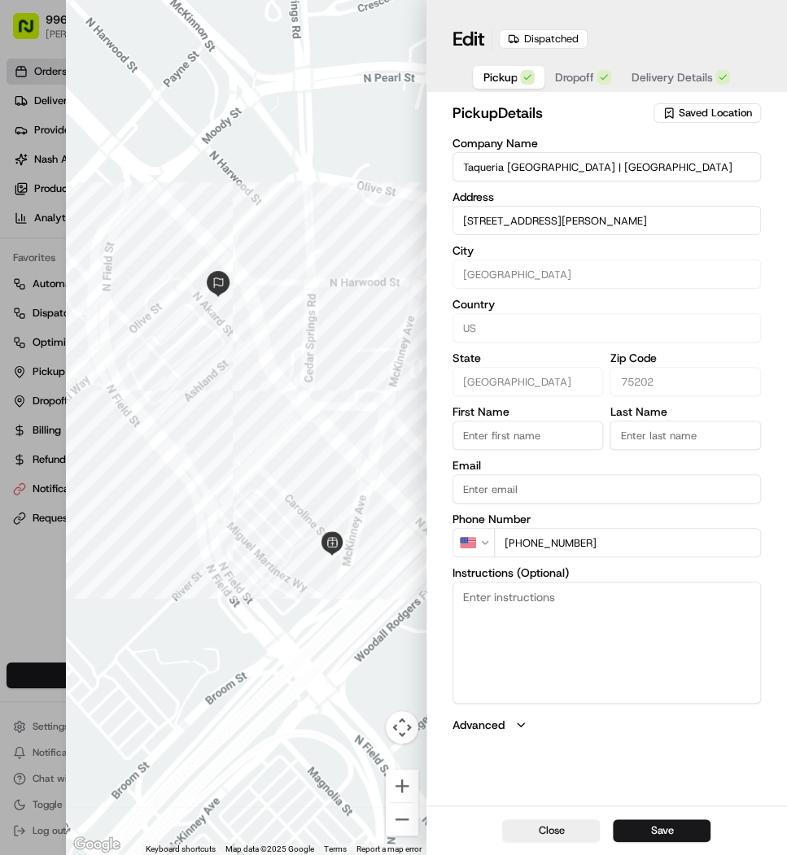
type input "+1"
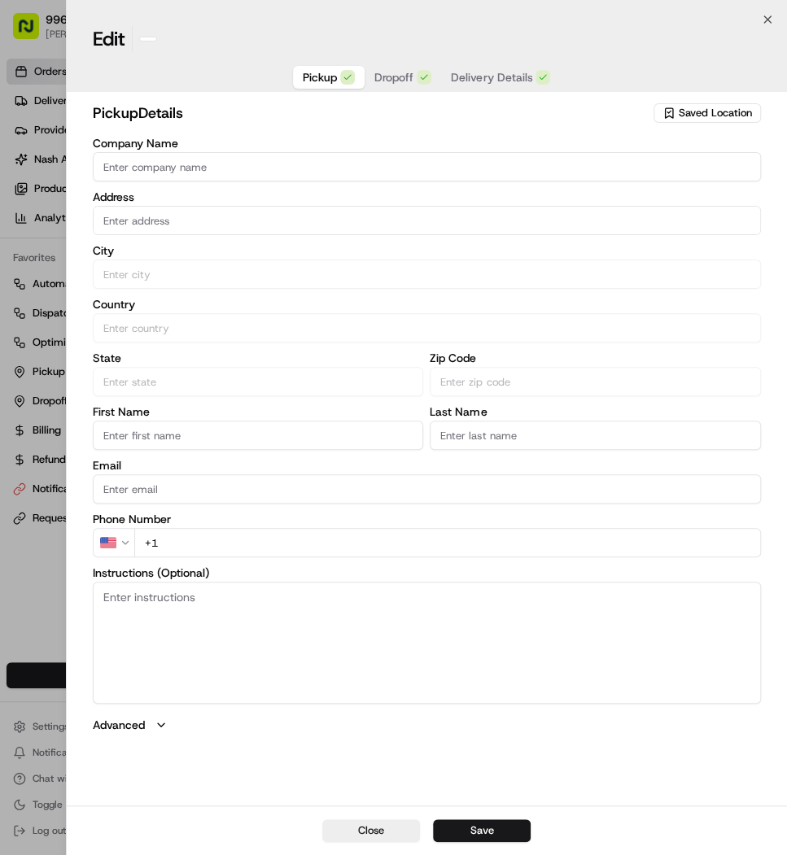
click at [33, 141] on div at bounding box center [393, 427] width 787 height 855
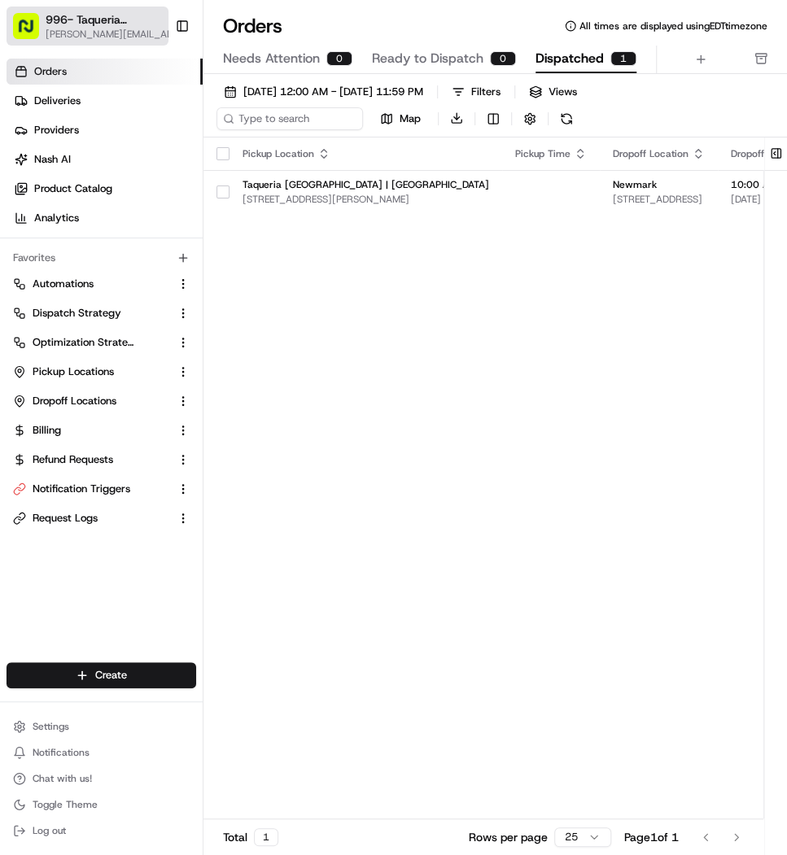
click at [78, 23] on span "996- Taqueria [GEOGRAPHIC_DATA]- [GEOGRAPHIC_DATA]" at bounding box center [105, 19] width 118 height 16
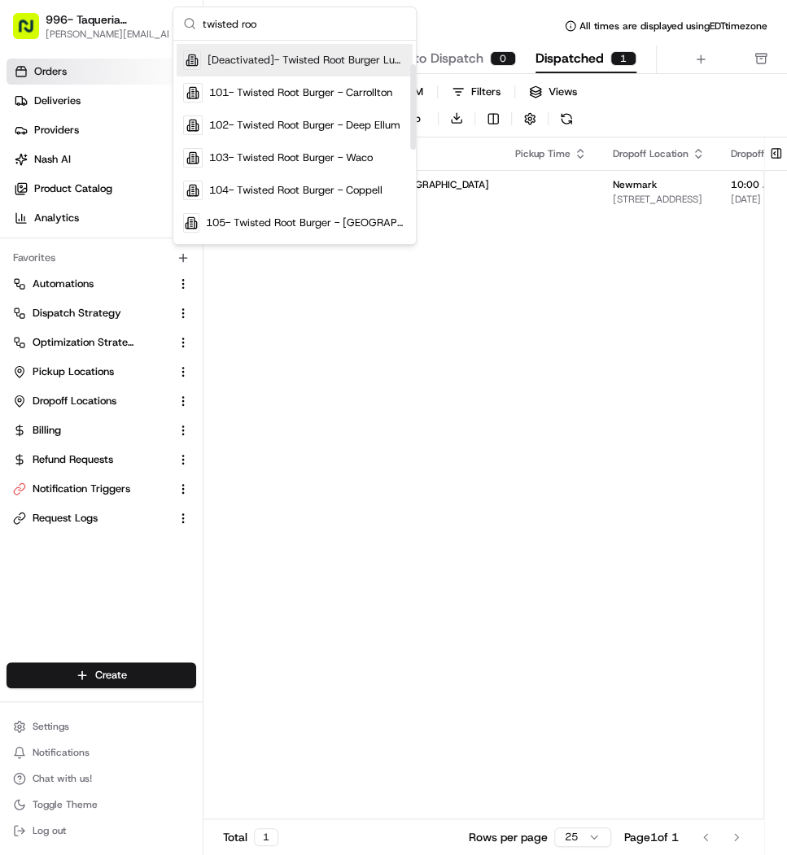
scroll to position [59, 0]
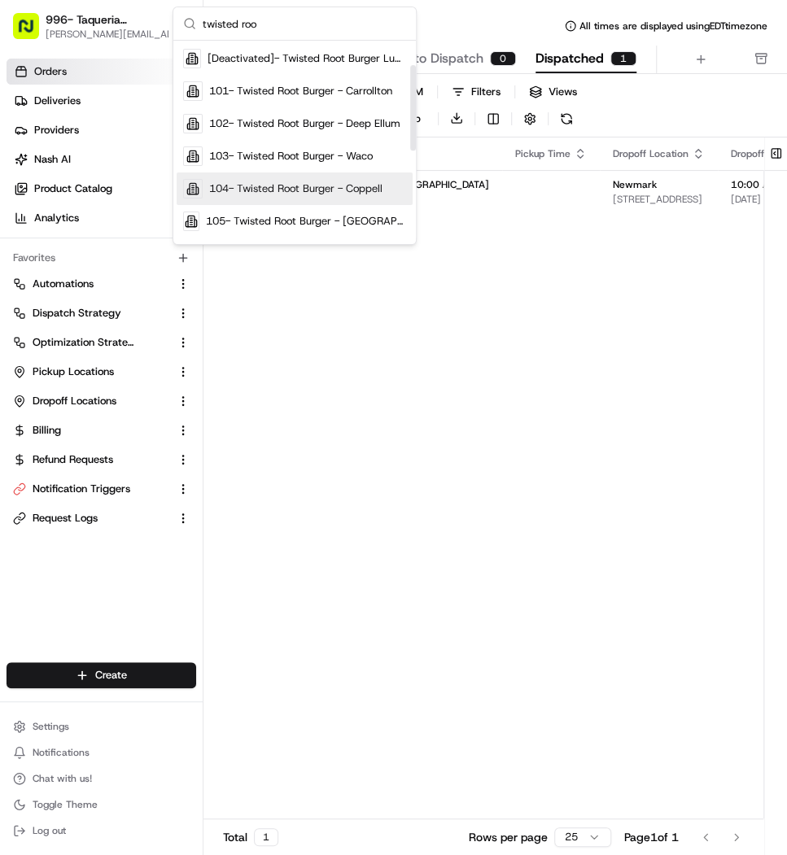
type input "twisted roo"
click at [312, 200] on div "104- Twisted Root Burger - Coppell" at bounding box center [294, 188] width 236 height 33
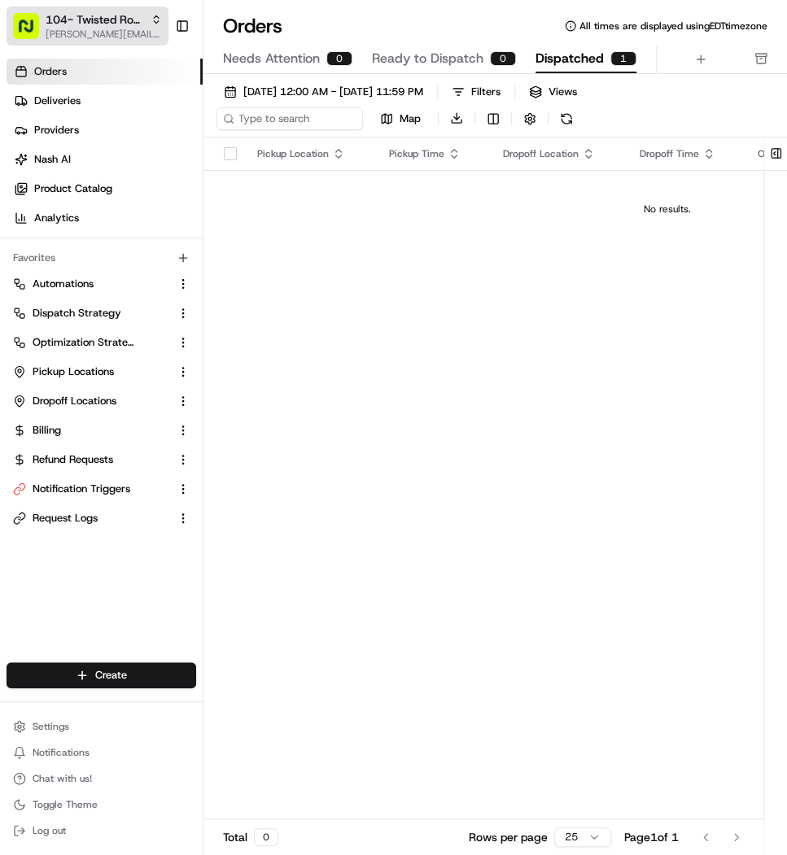
click at [87, 30] on span "[PERSON_NAME][EMAIL_ADDRESS][DOMAIN_NAME]" at bounding box center [104, 34] width 116 height 13
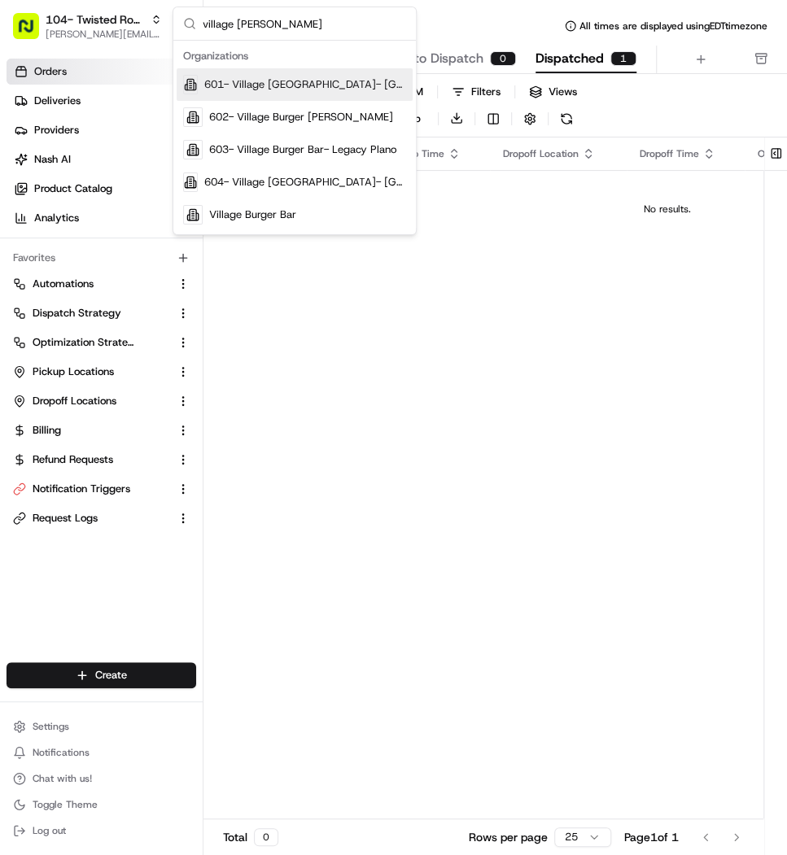
type input "village [PERSON_NAME]"
click at [277, 91] on div "601- Village [GEOGRAPHIC_DATA]- [GEOGRAPHIC_DATA]" at bounding box center [294, 84] width 236 height 33
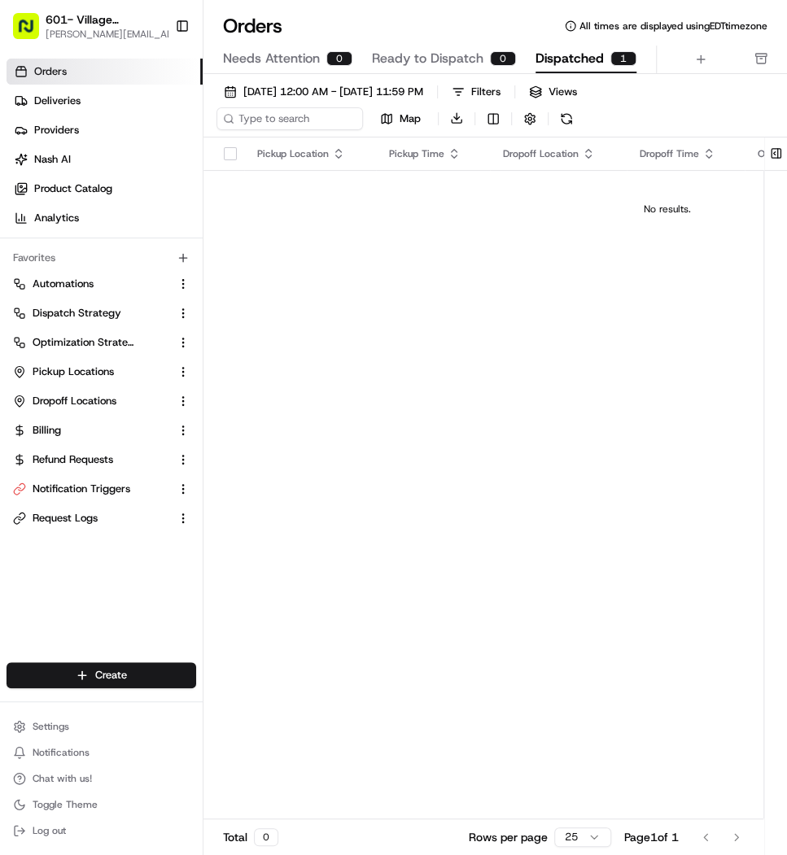
click at [468, 55] on span "Ready to Dispatch" at bounding box center [427, 59] width 111 height 20
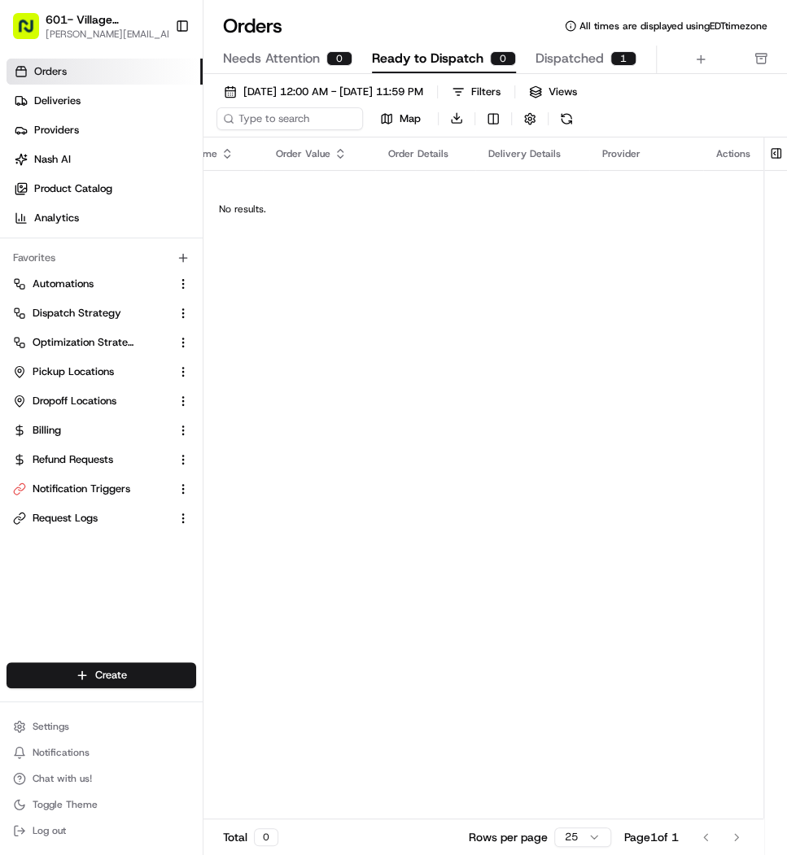
click at [577, 60] on span "Dispatched" at bounding box center [569, 59] width 68 height 20
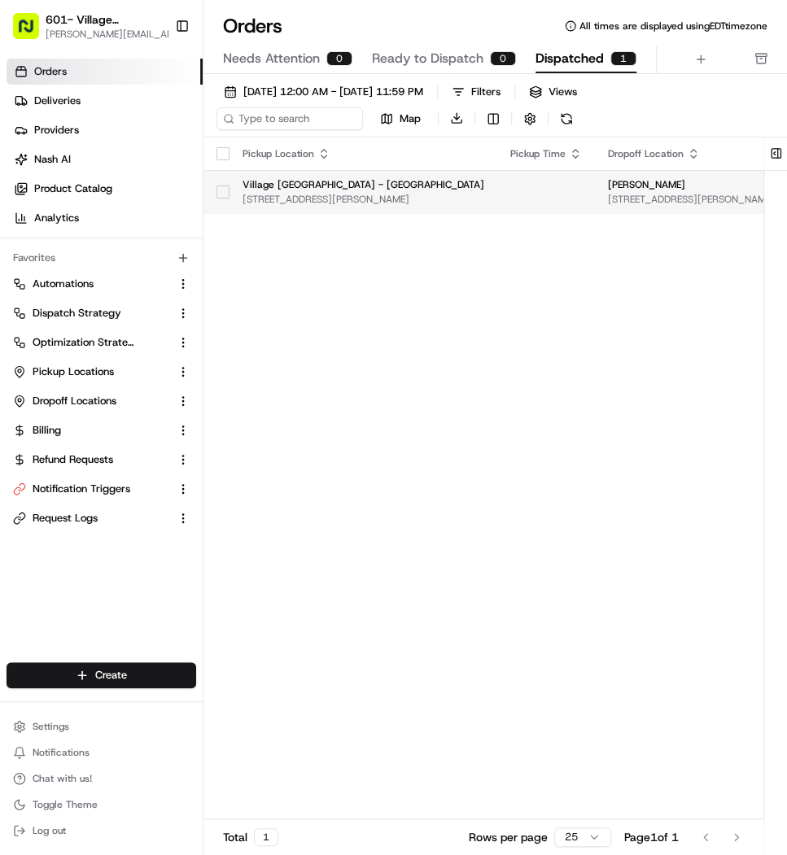
click at [518, 185] on td at bounding box center [546, 192] width 98 height 44
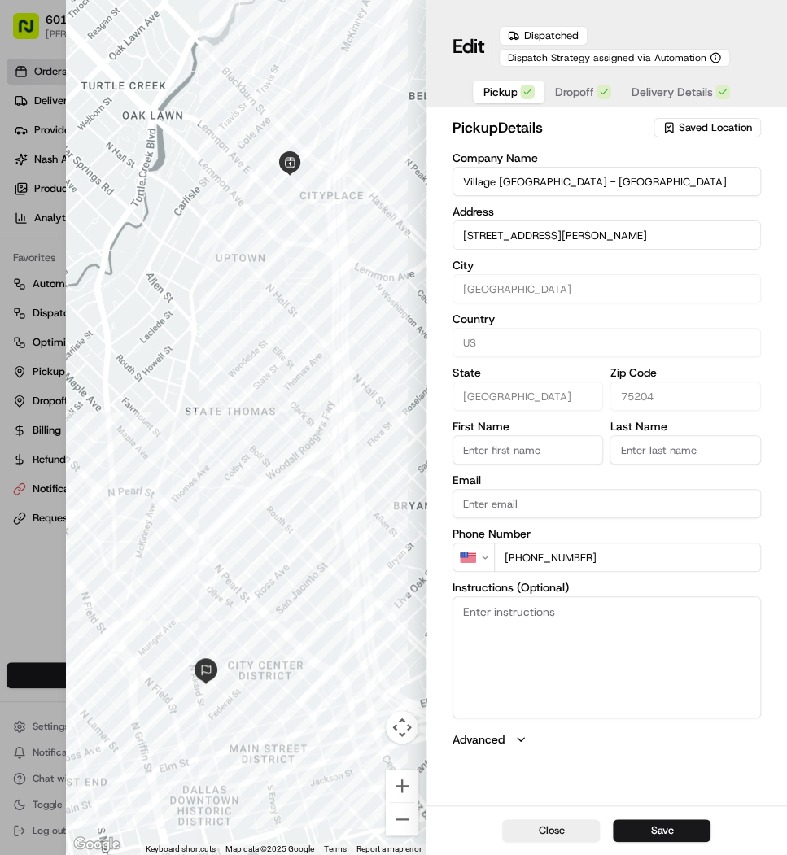
type input "+1"
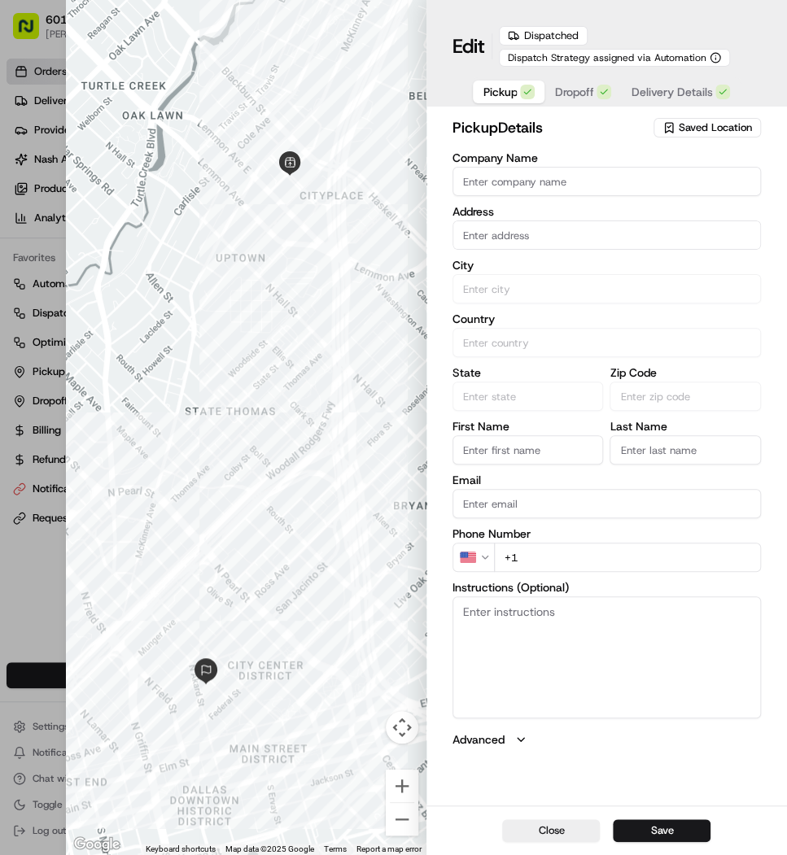
click at [11, 89] on div at bounding box center [393, 427] width 787 height 855
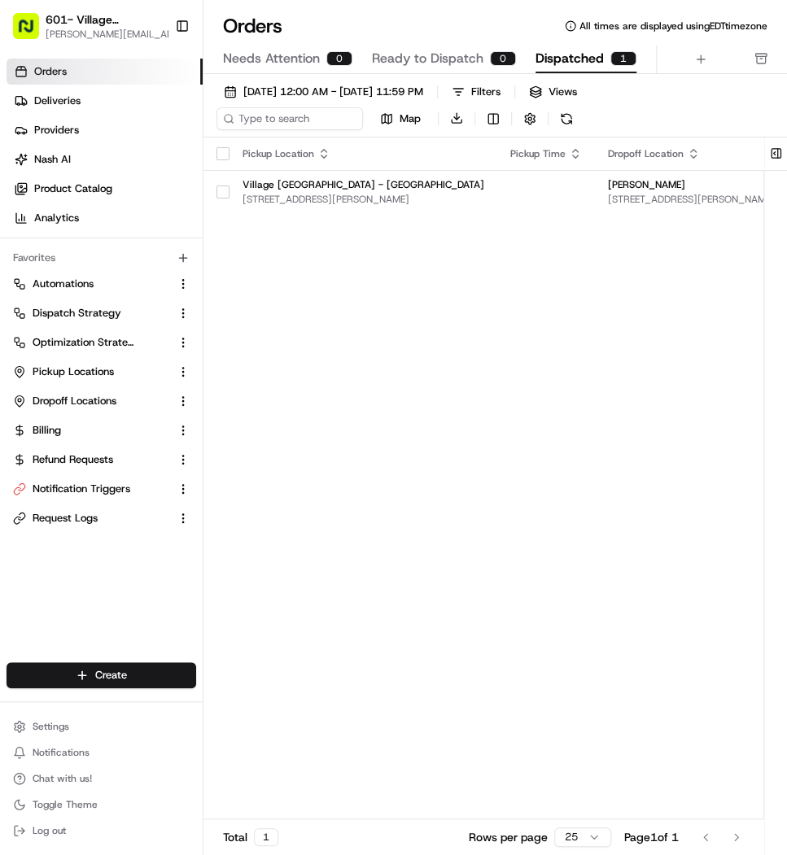
scroll to position [0, 493]
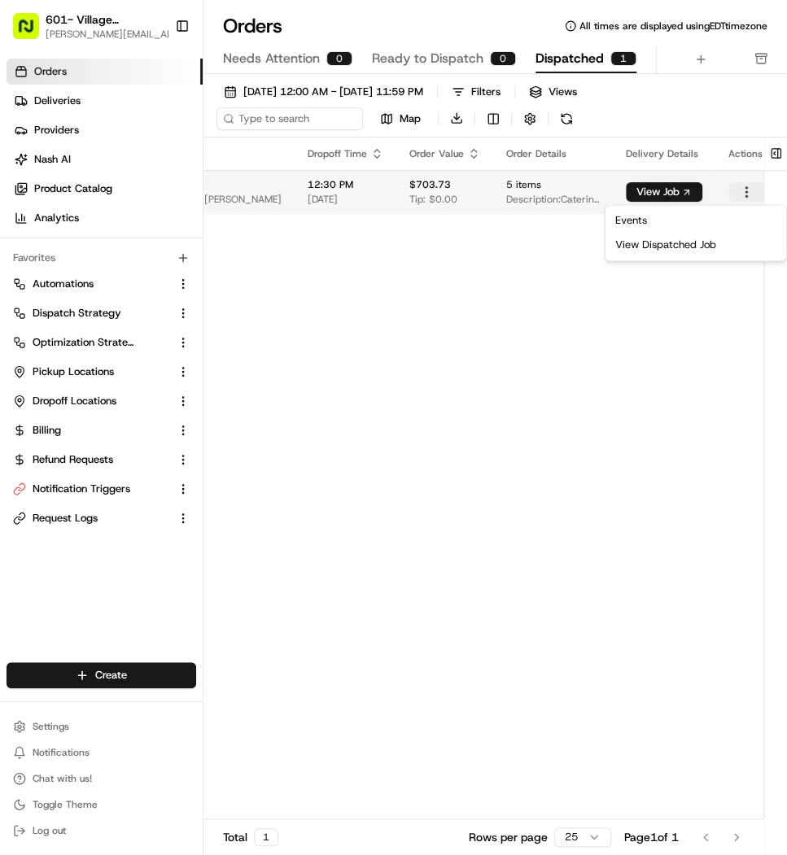
click at [734, 188] on html "601- Village Burger Bar- [GEOGRAPHIC_DATA] [PERSON_NAME][EMAIL_ADDRESS][DOMAIN_…" at bounding box center [393, 427] width 787 height 855
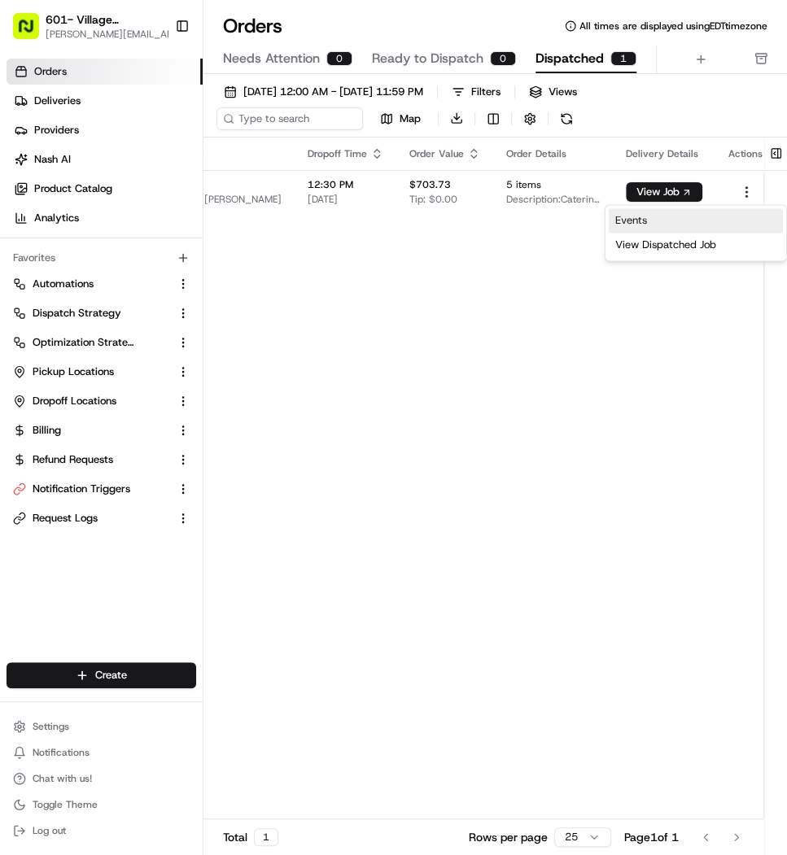
click at [722, 221] on link "Events" at bounding box center [695, 220] width 174 height 24
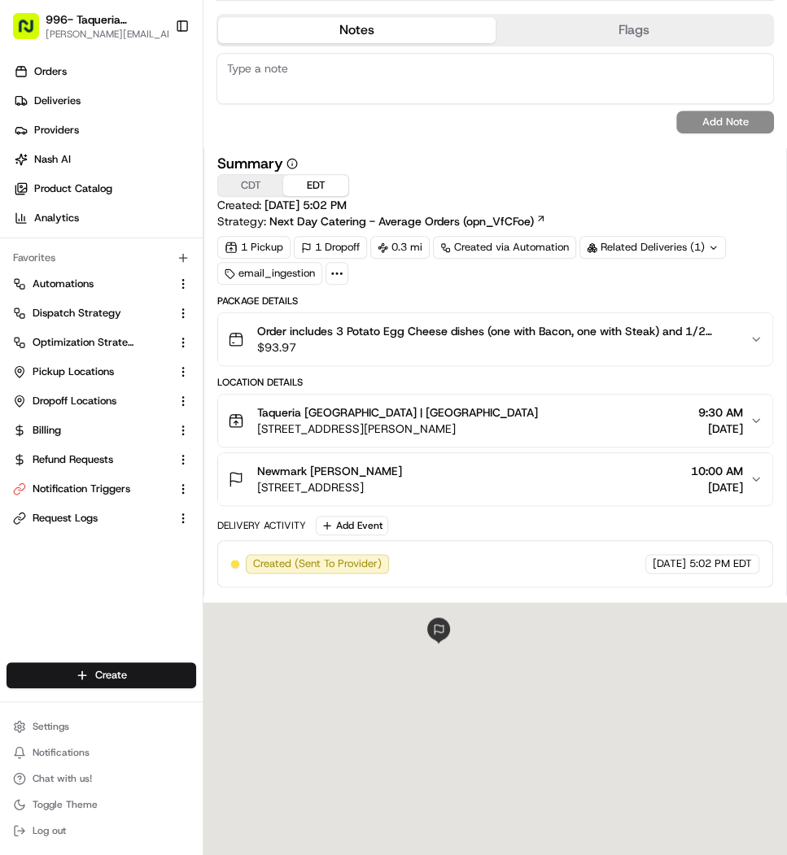
scroll to position [418, 0]
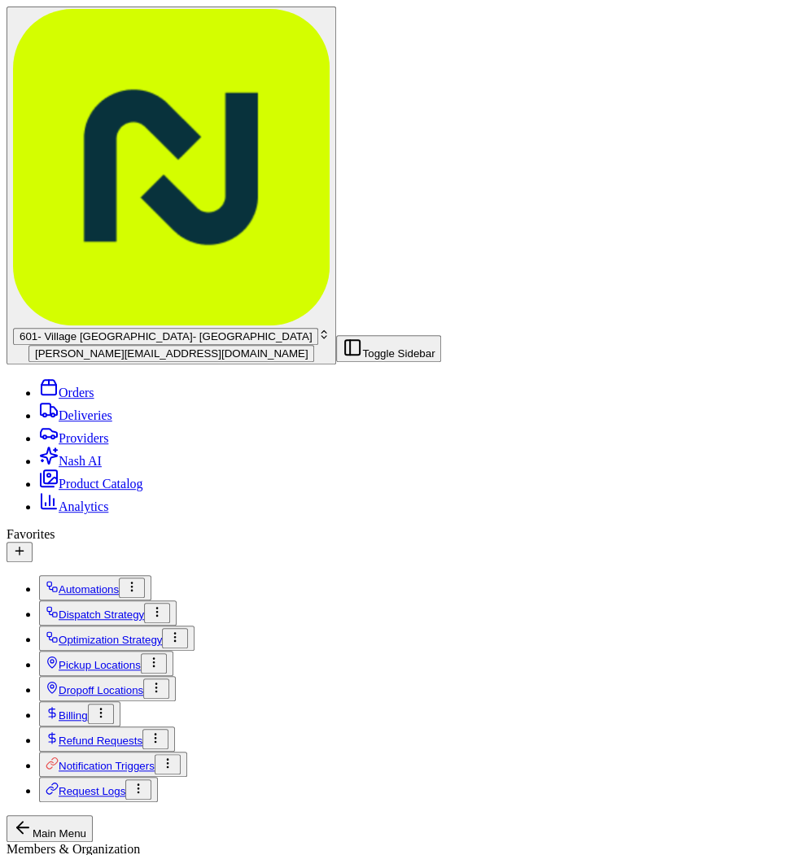
click at [112, 408] on link "Deliveries" at bounding box center [75, 415] width 73 height 14
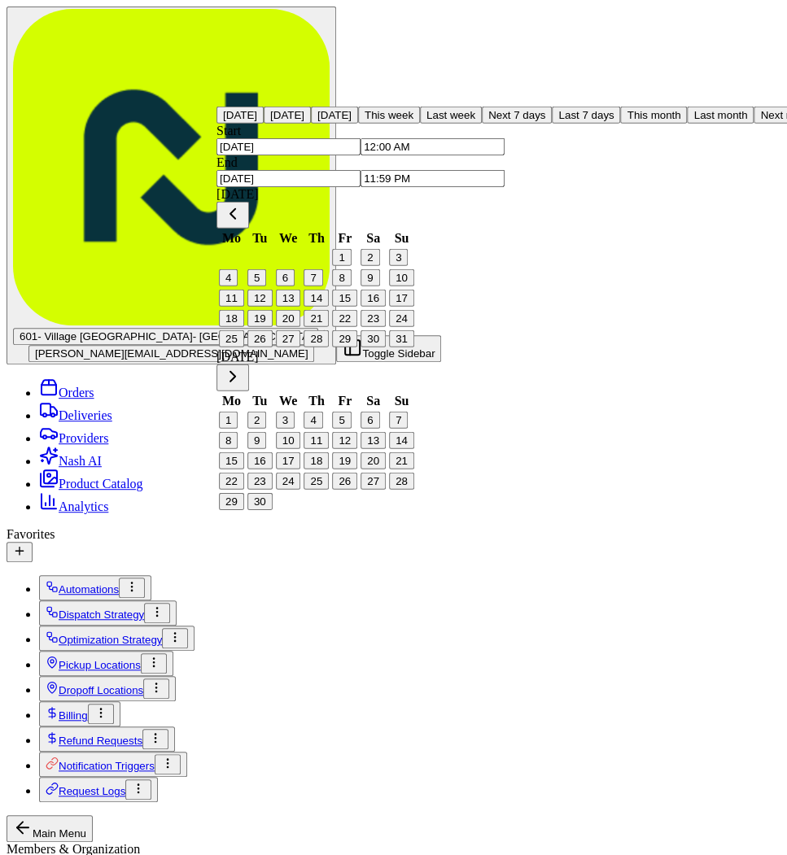
click at [620, 124] on button "This month" at bounding box center [653, 115] width 67 height 17
type input "[DATE]"
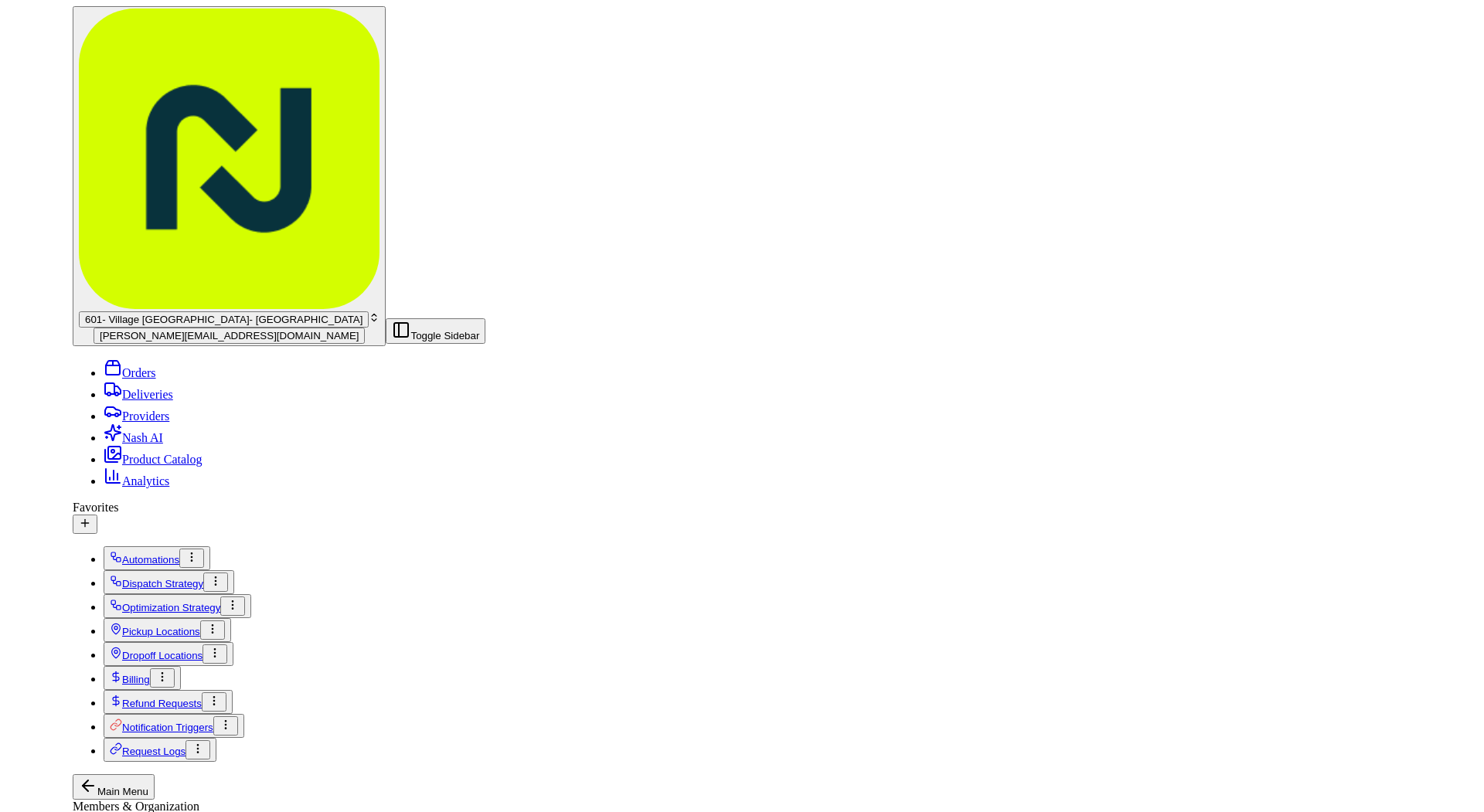
scroll to position [109, 0]
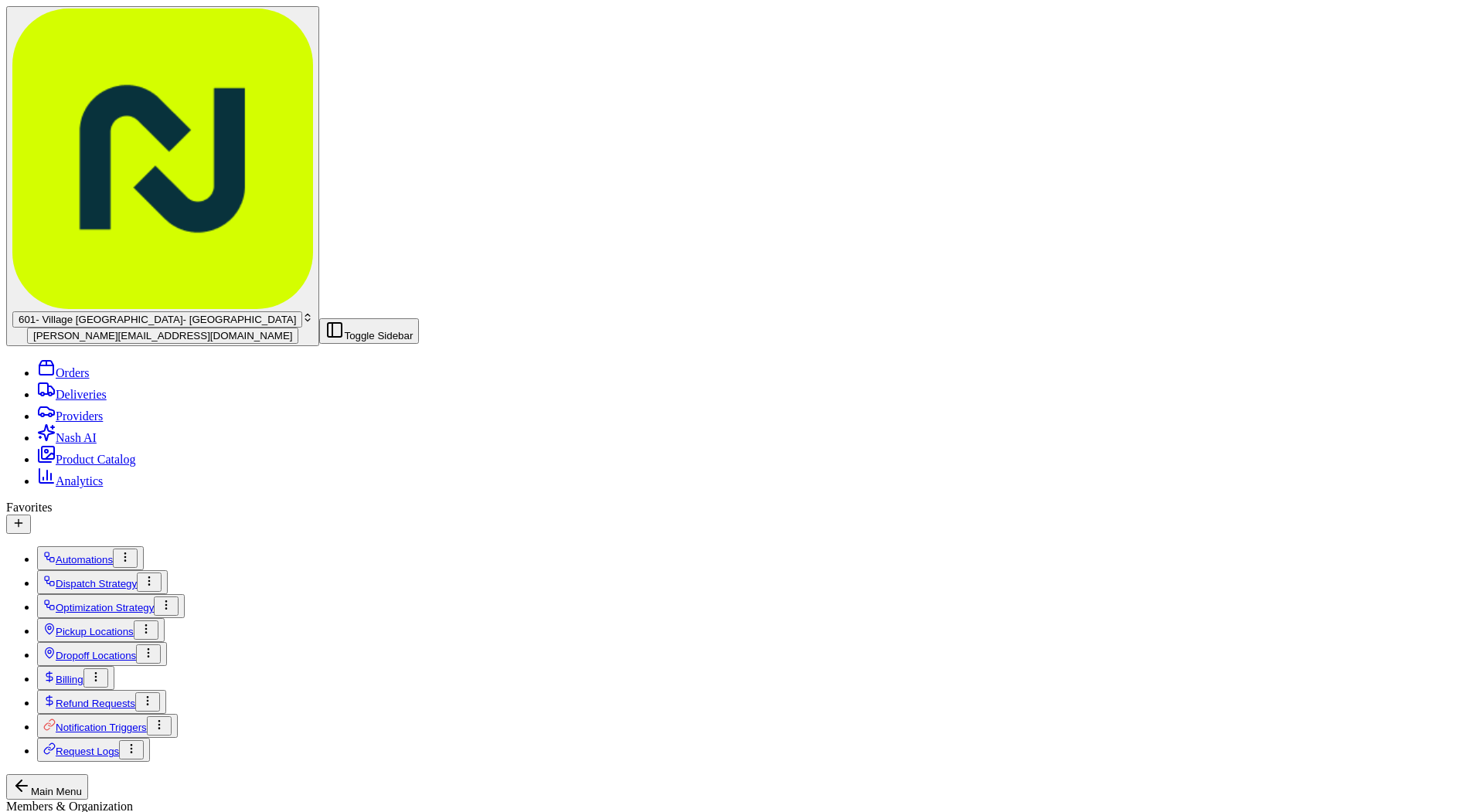
click at [92, 330] on span "[PERSON_NAME][EMAIL_ADDRESS][DOMAIN_NAME]" at bounding box center [162, 335] width 259 height 11
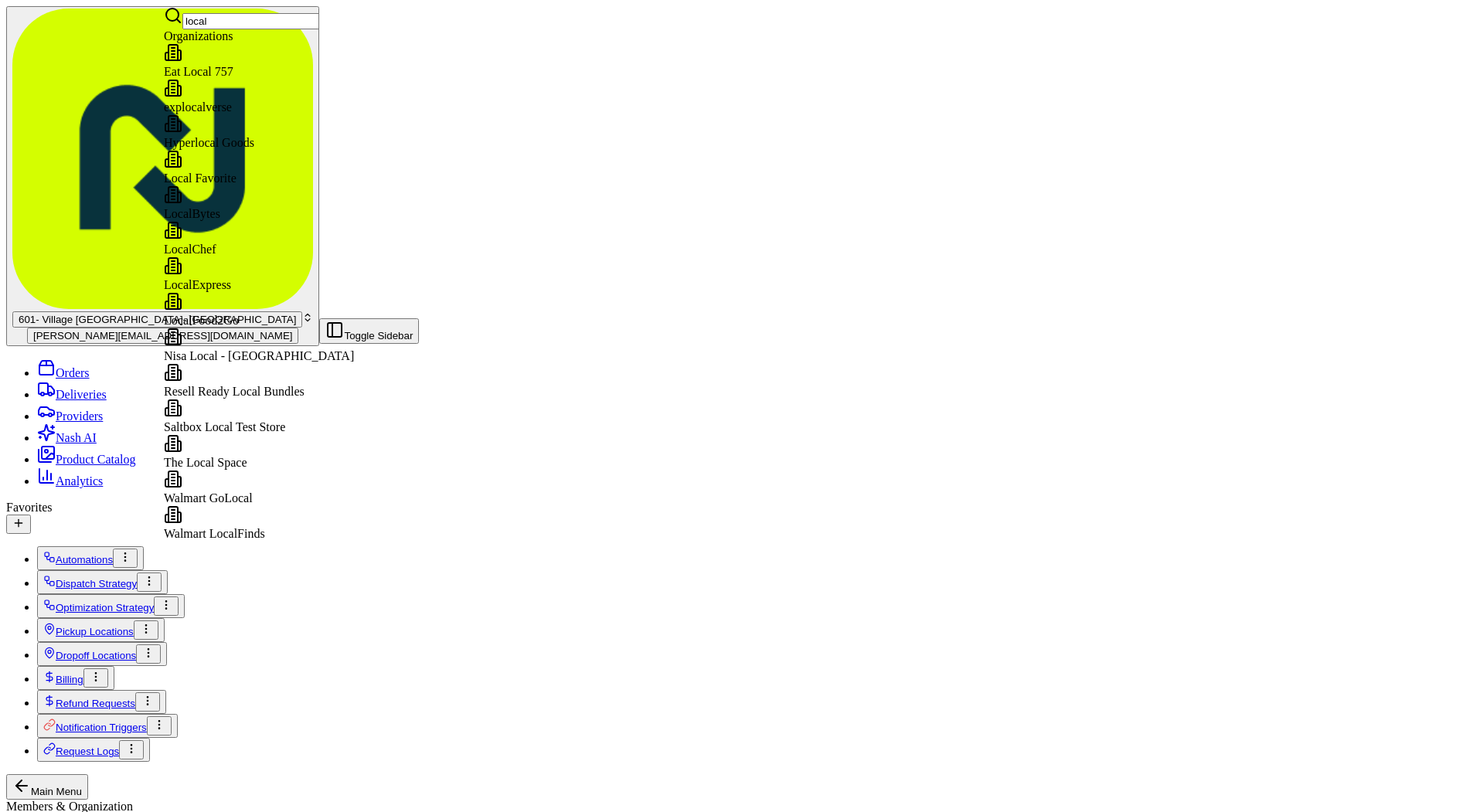
type input "local"
click at [237, 175] on span "Local Favorite" at bounding box center [200, 179] width 72 height 13
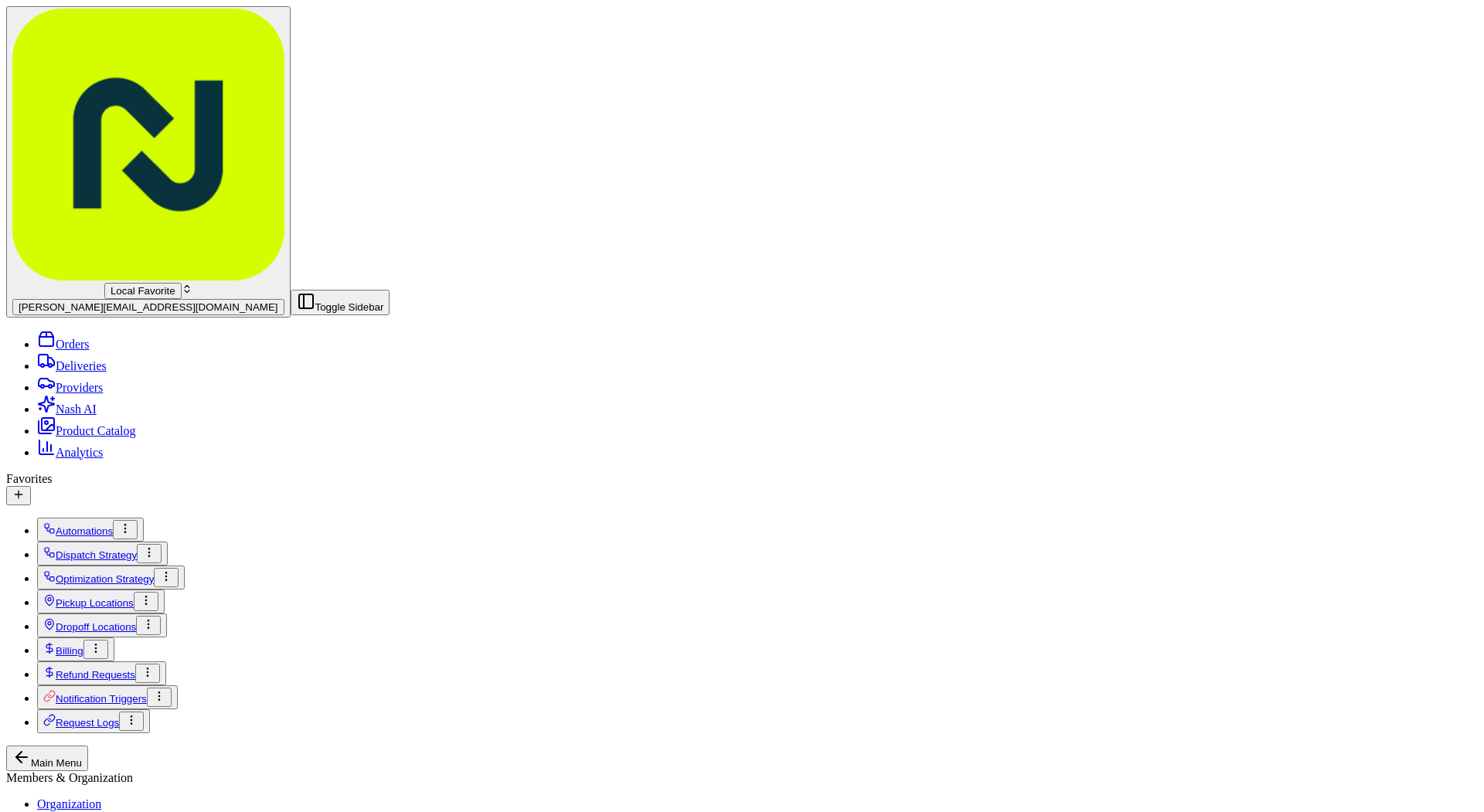
click at [89, 337] on link "Orders" at bounding box center [63, 344] width 52 height 13
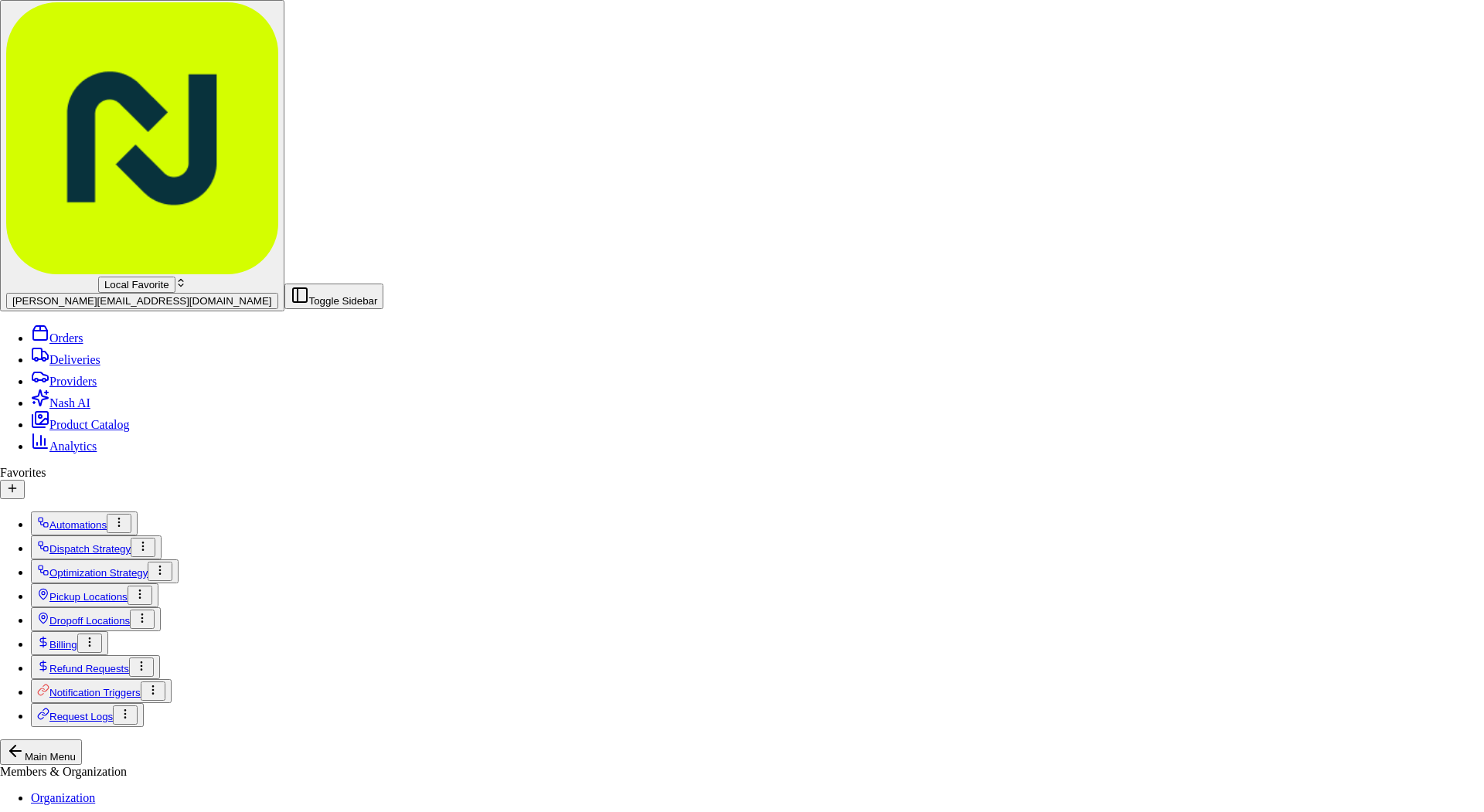
type input "1601 McKinney Ave, Dallas, TX 75202"
type input "+1"
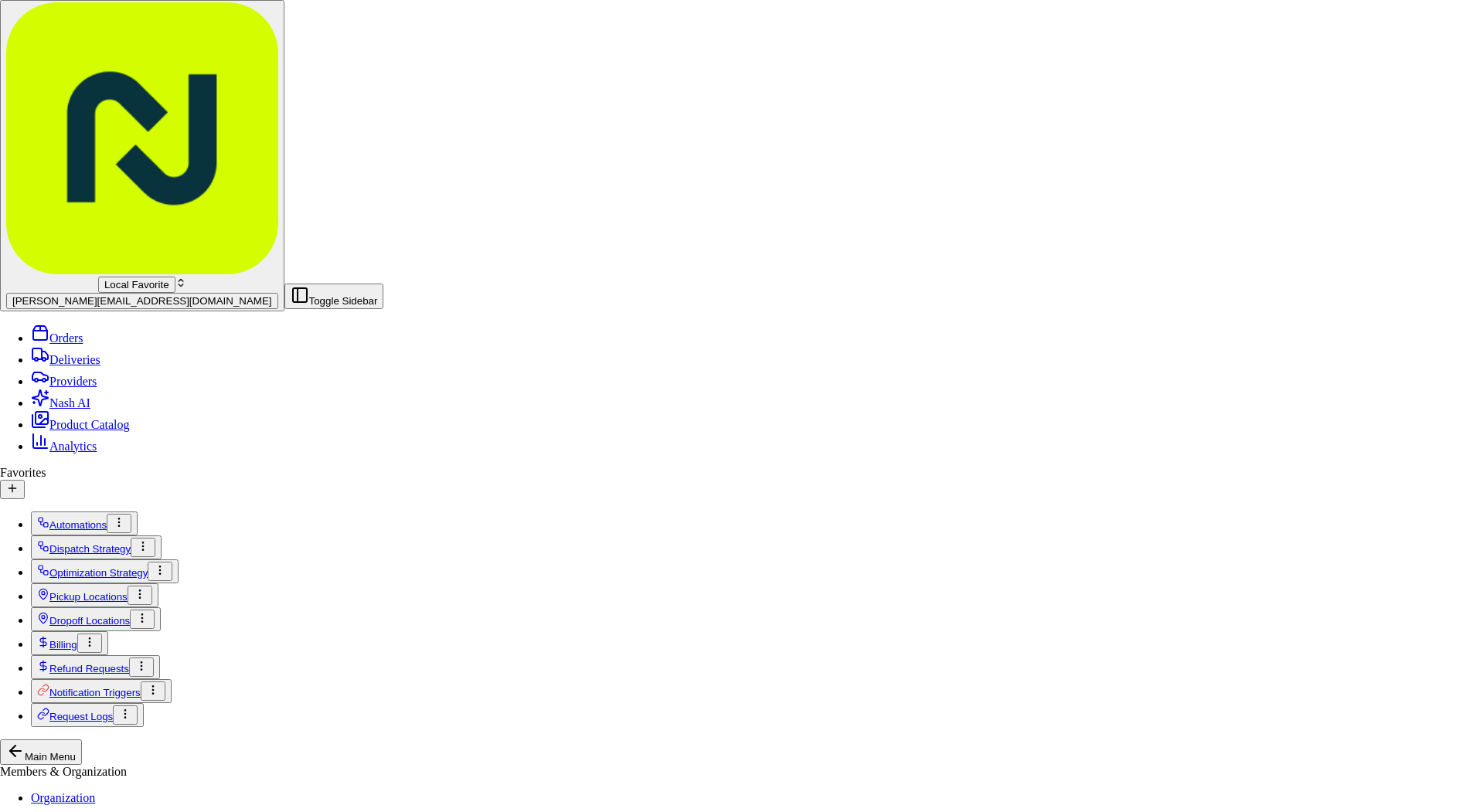
click at [747, 211] on div "Archive" at bounding box center [1330, 203] width 40 height 14
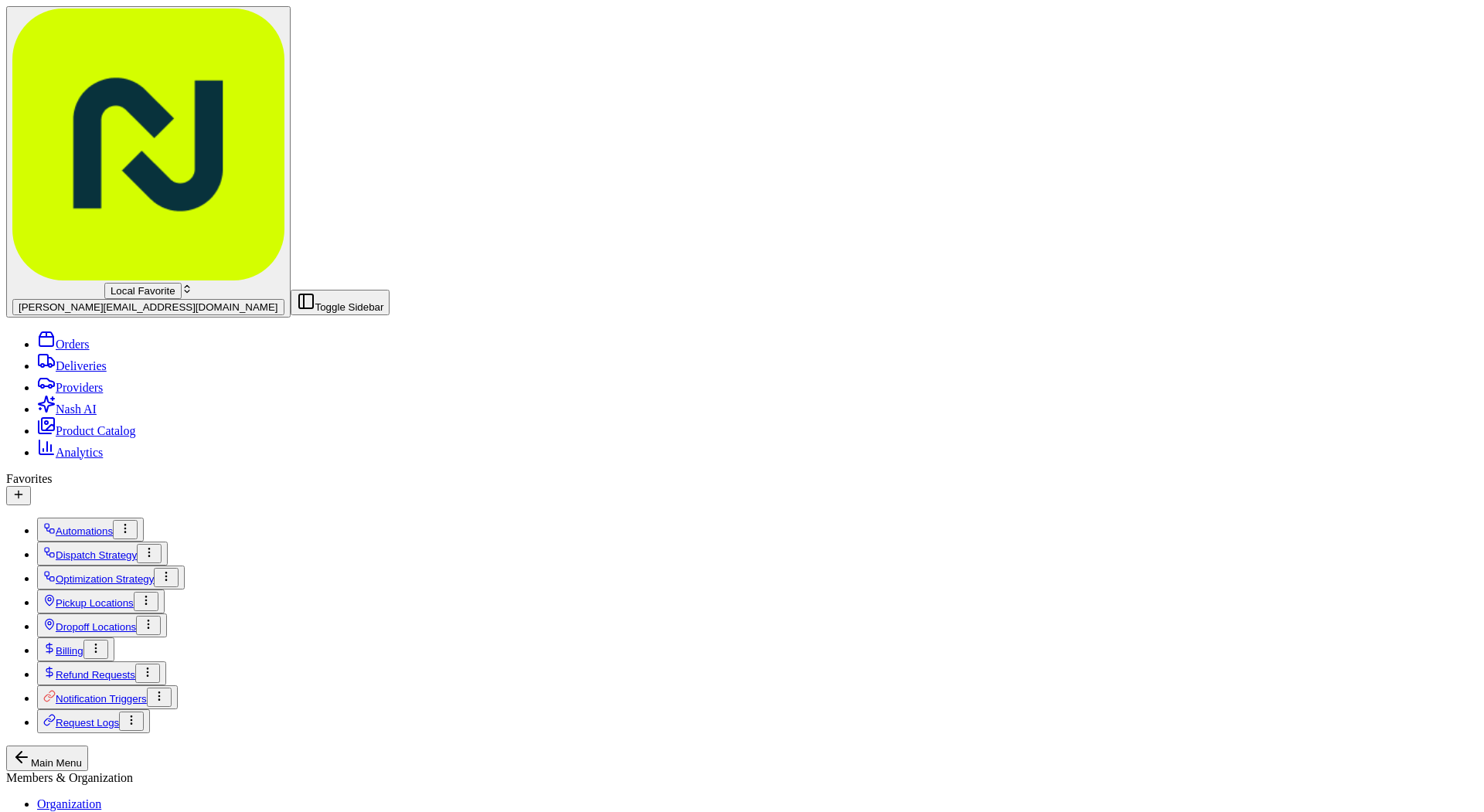
click at [103, 445] on link "Analytics" at bounding box center [69, 452] width 66 height 13
click at [123, 301] on span "[PERSON_NAME][EMAIL_ADDRESS][DOMAIN_NAME]" at bounding box center [148, 307] width 259 height 11
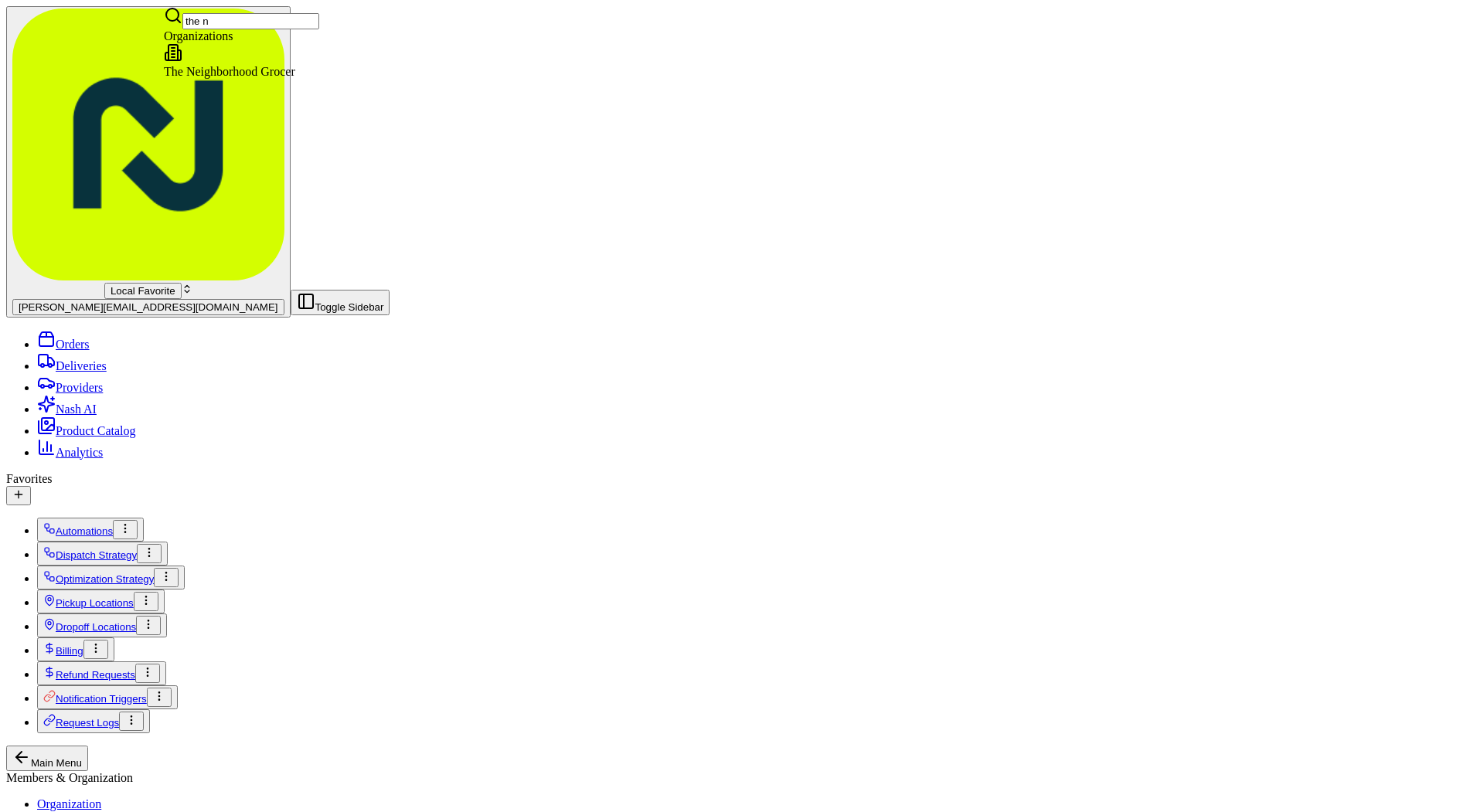
type input "the n"
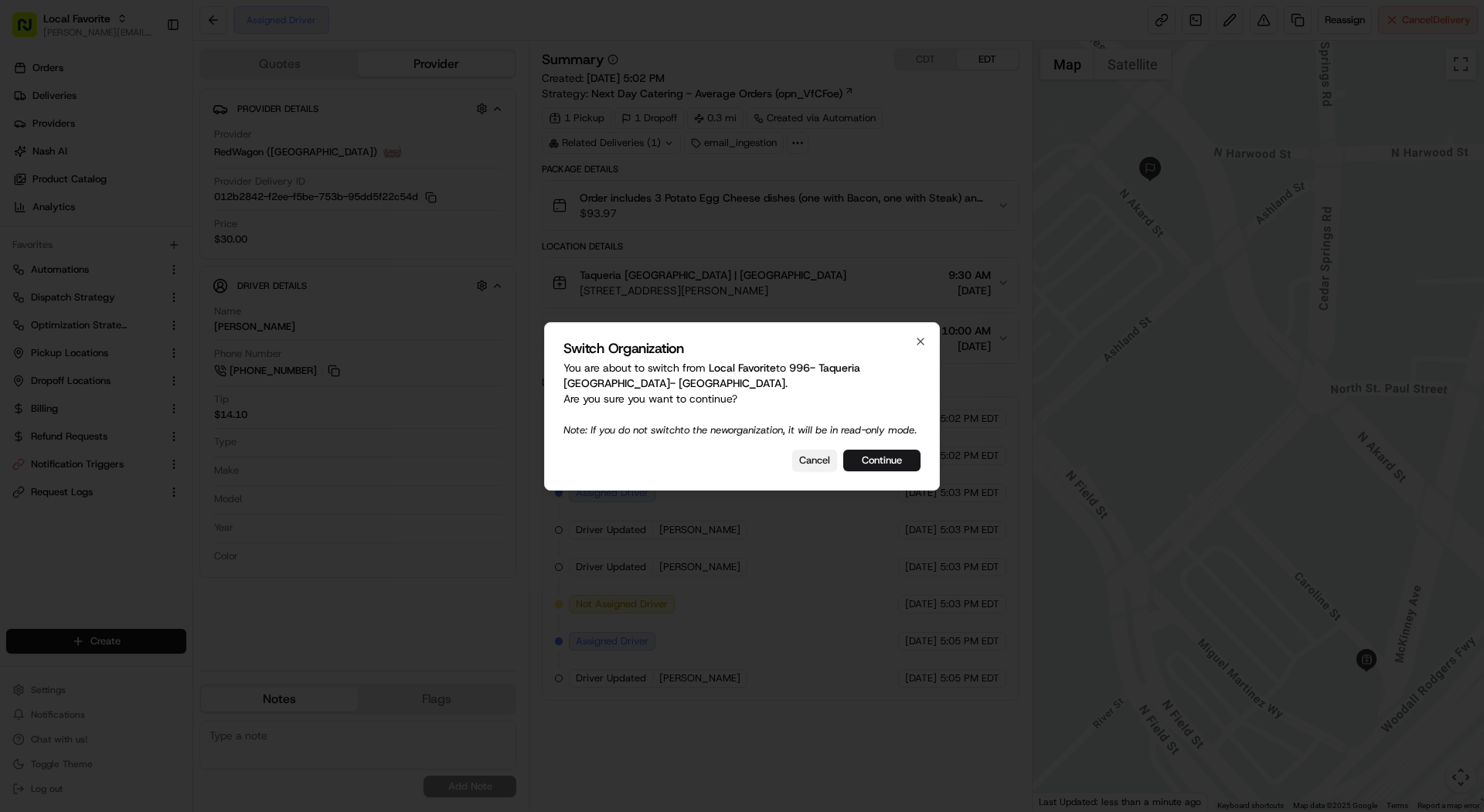
click at [747, 471] on button "Cancel" at bounding box center [814, 460] width 45 height 22
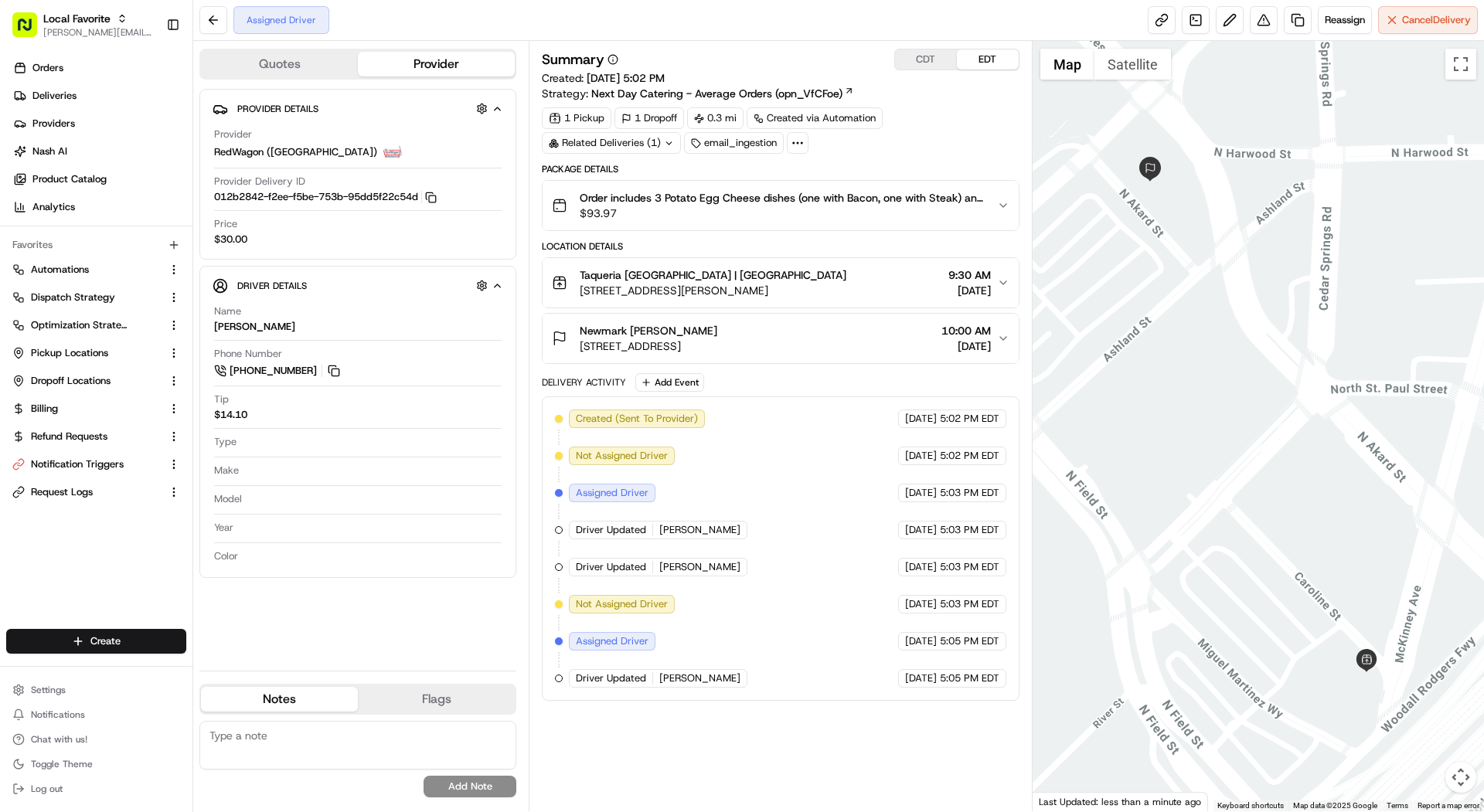
click at [124, 2] on div "Local Favorite [PERSON_NAME][EMAIL_ADDRESS][DOMAIN_NAME] Toggle Sidebar" at bounding box center [96, 25] width 193 height 49
click at [123, 19] on icon "button" at bounding box center [122, 18] width 10 height 10
type input "f"
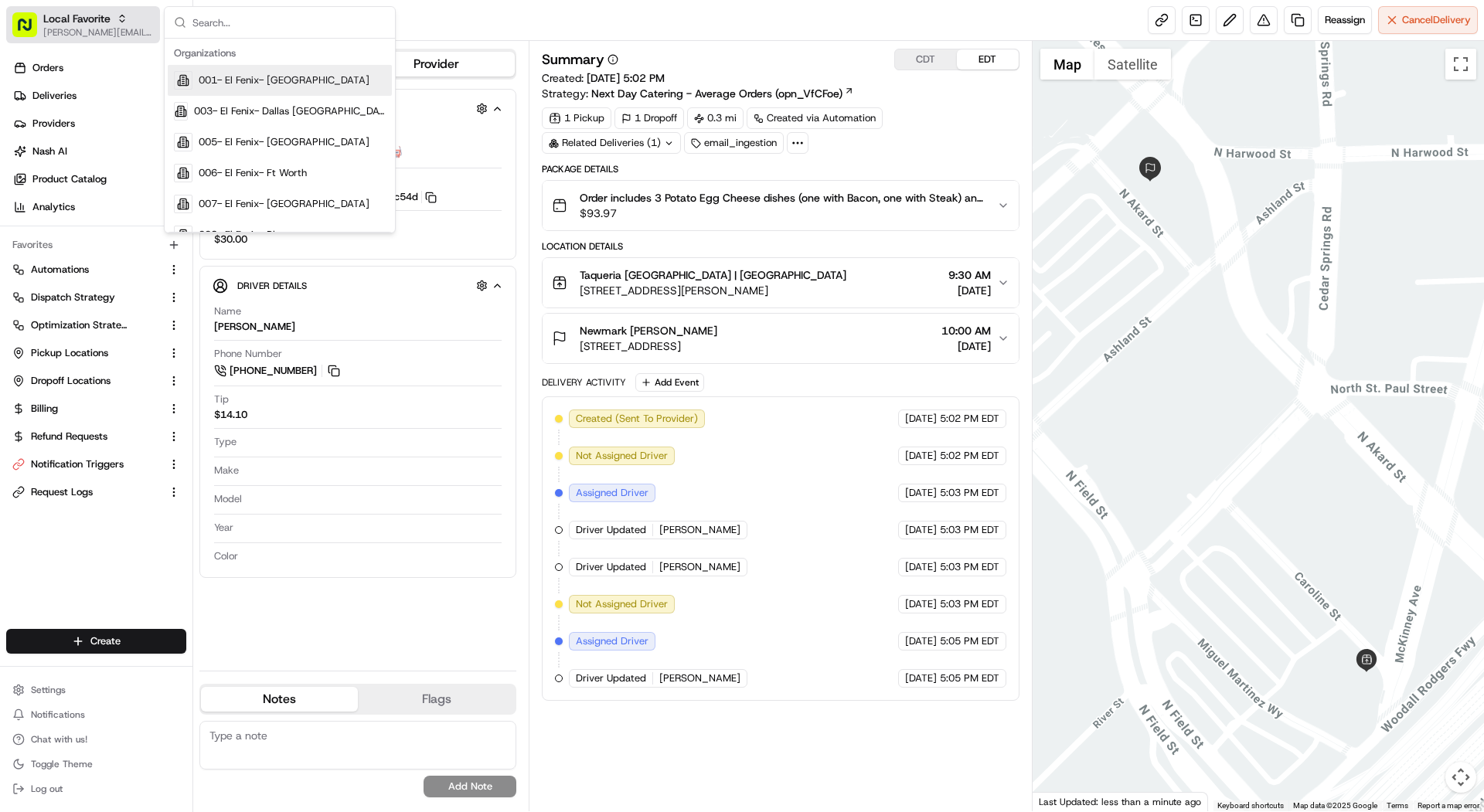
click at [75, 41] on button "Local Favorite [PERSON_NAME][EMAIL_ADDRESS][DOMAIN_NAME]" at bounding box center [84, 25] width 154 height 37
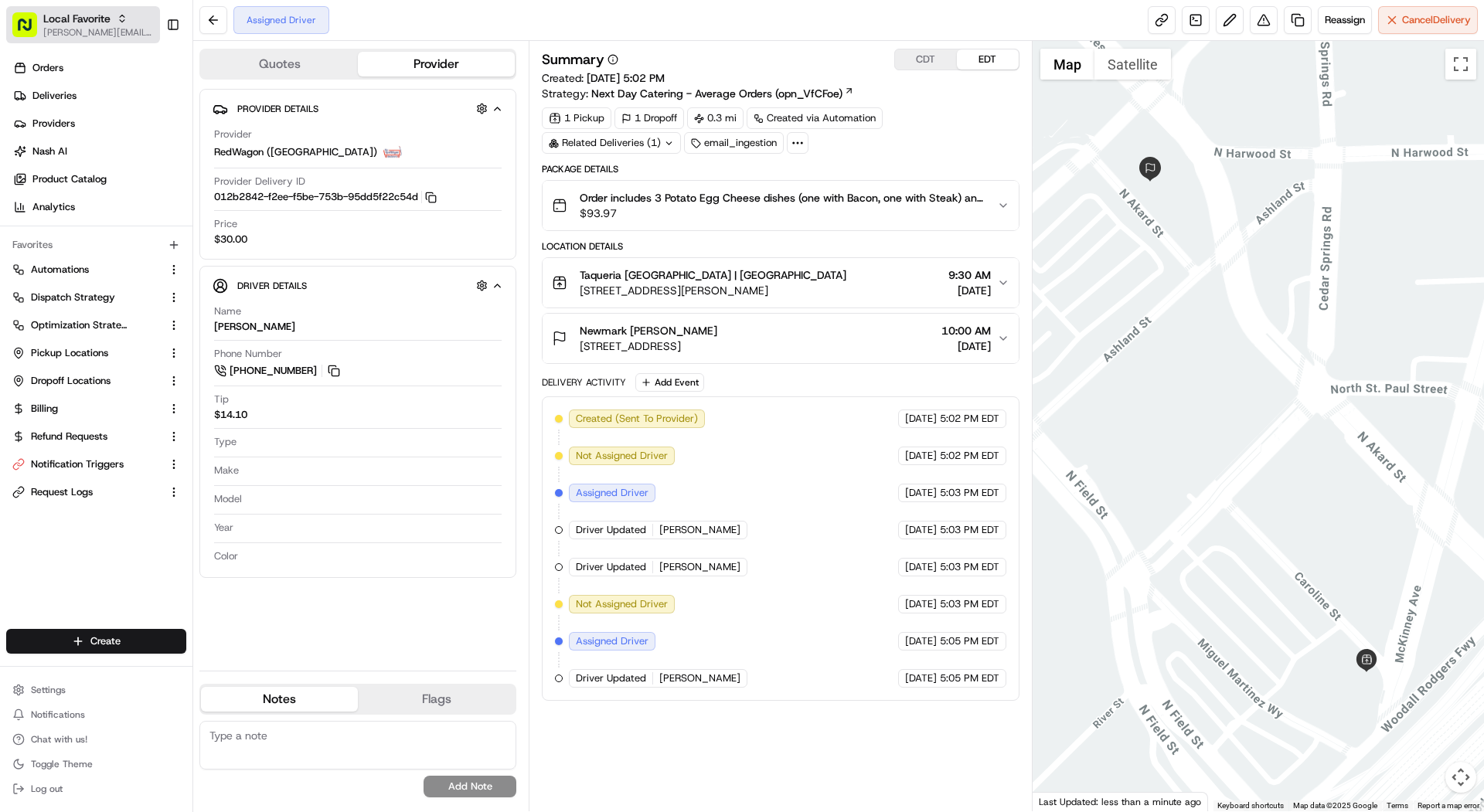
click at [75, 41] on button "Local Favorite [PERSON_NAME][EMAIL_ADDRESS][DOMAIN_NAME]" at bounding box center [84, 25] width 154 height 37
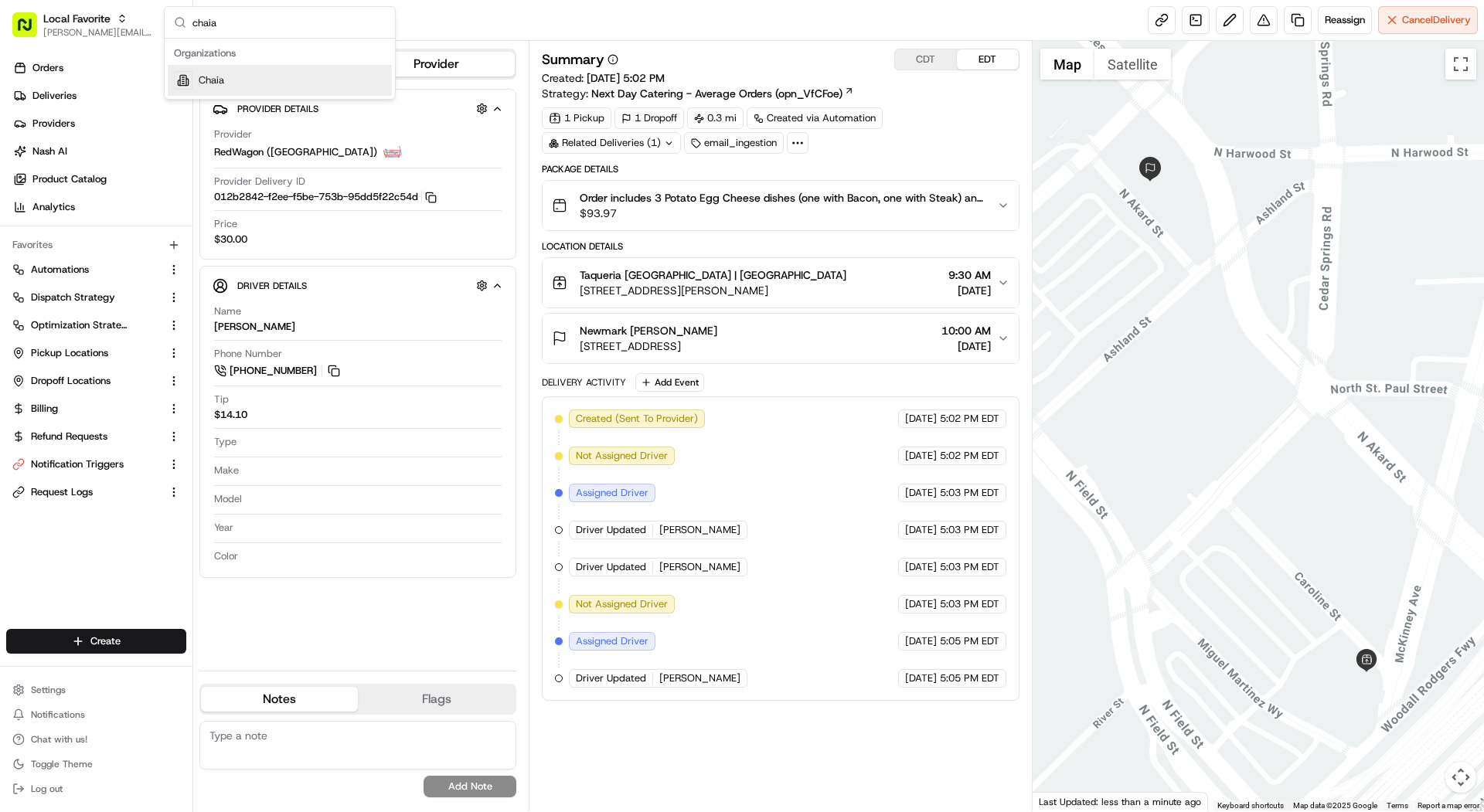
type input "chaia"
click at [294, 75] on div "Chaia" at bounding box center [279, 80] width 224 height 31
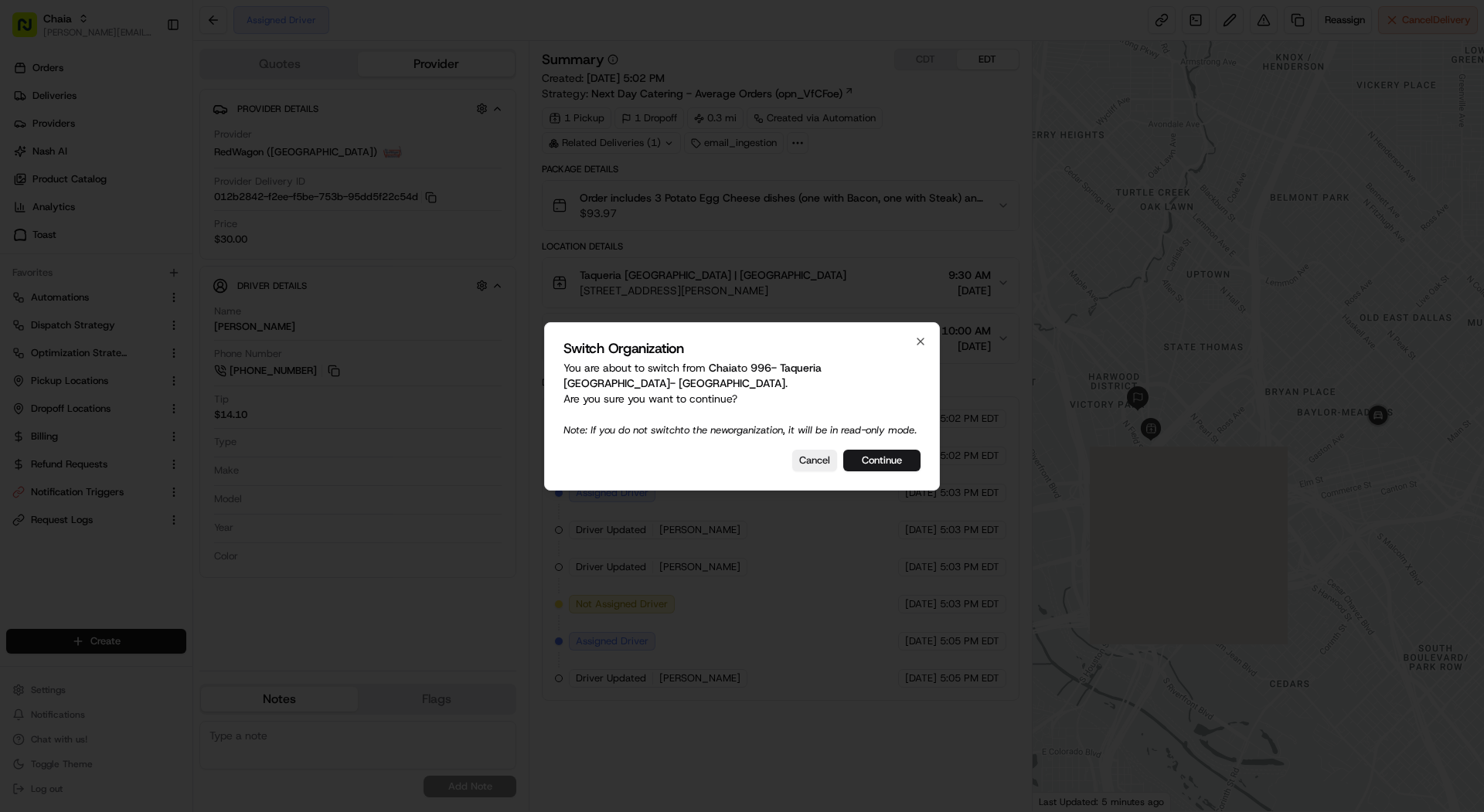
click at [87, 79] on div at bounding box center [742, 406] width 1484 height 812
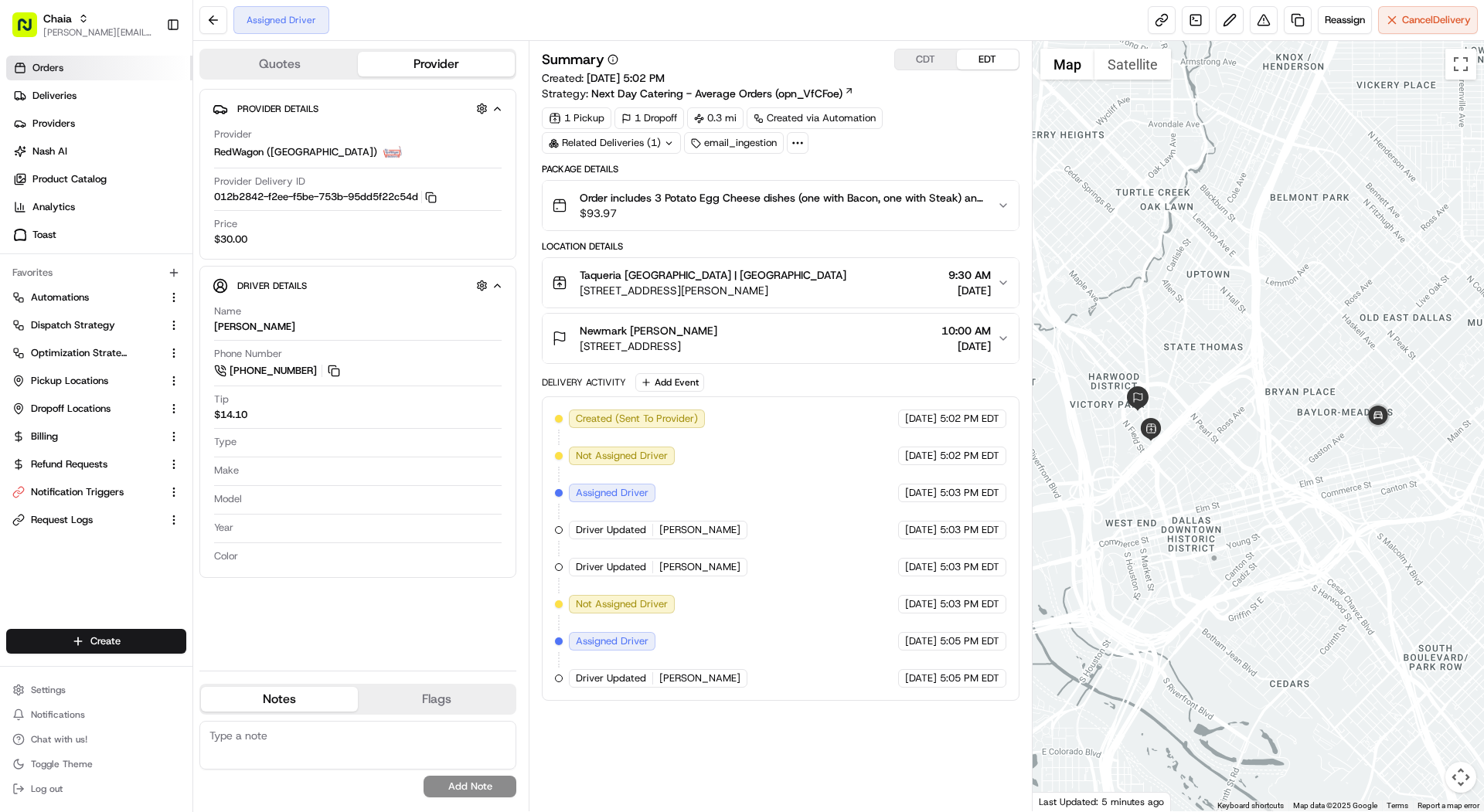
click at [86, 77] on link "Orders" at bounding box center [100, 68] width 186 height 25
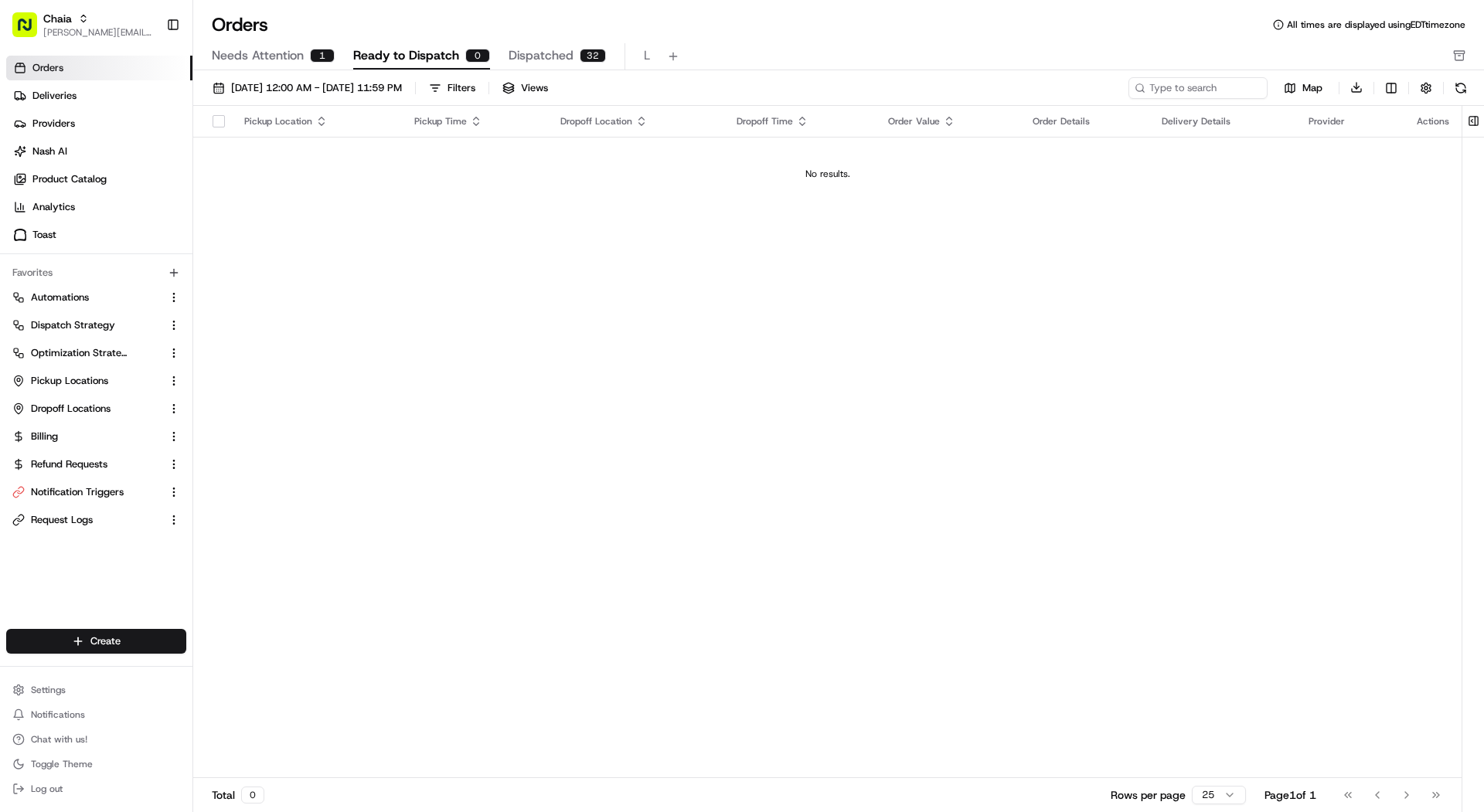
click at [307, 65] on button "Needs Attention 1" at bounding box center [273, 57] width 123 height 27
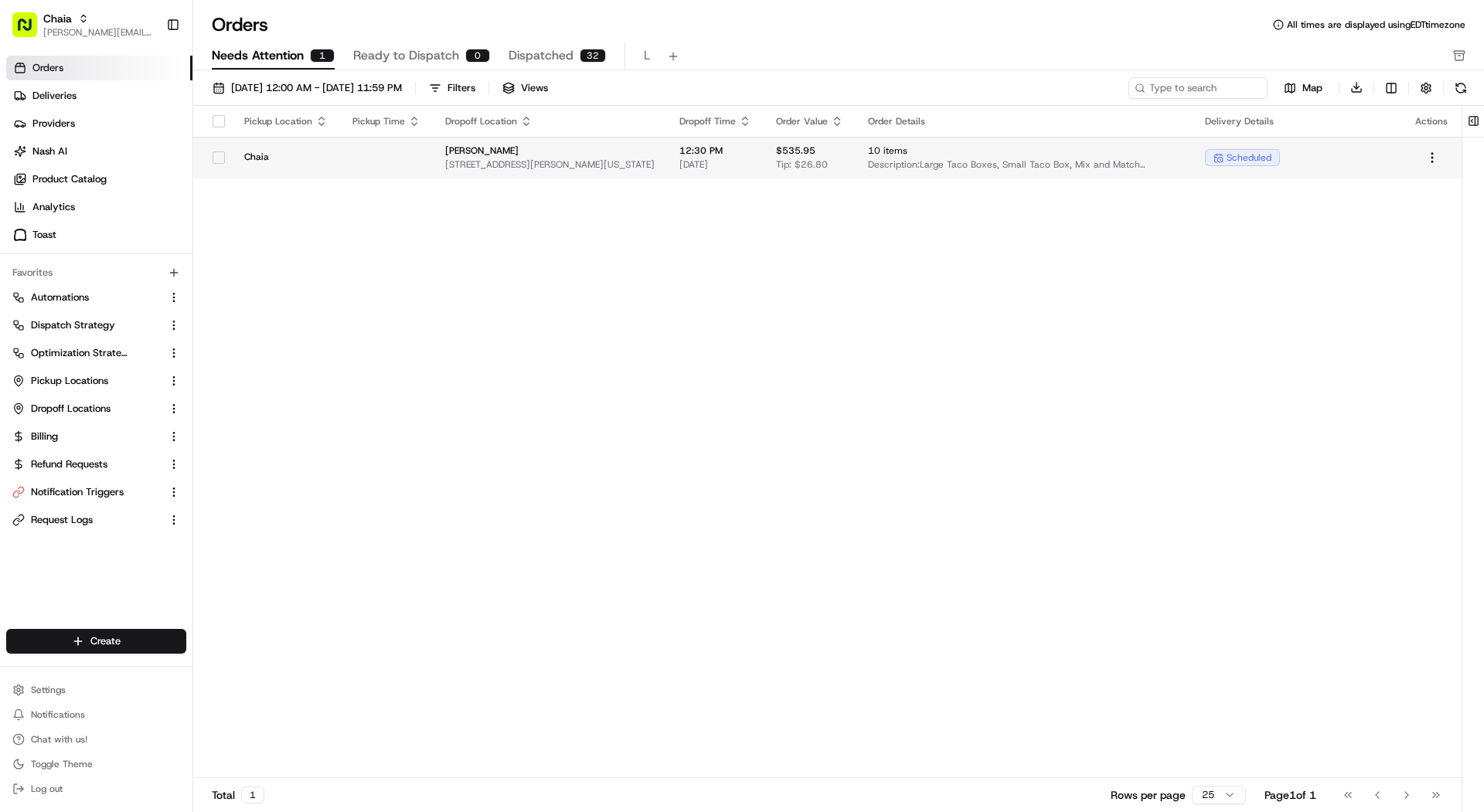
click at [313, 163] on div "Chaia" at bounding box center [286, 158] width 84 height 14
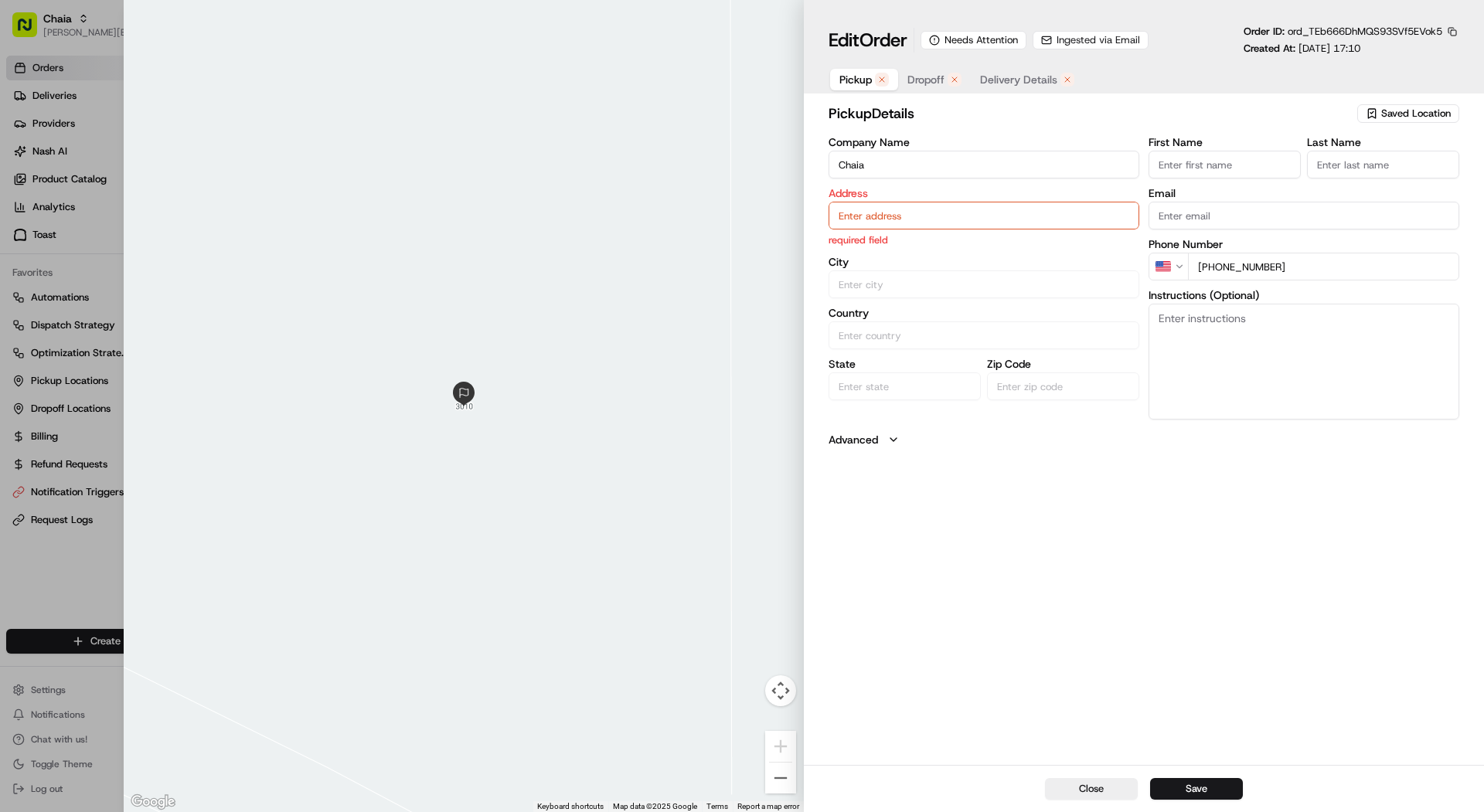
click at [747, 73] on span "Dropoff" at bounding box center [925, 80] width 37 height 15
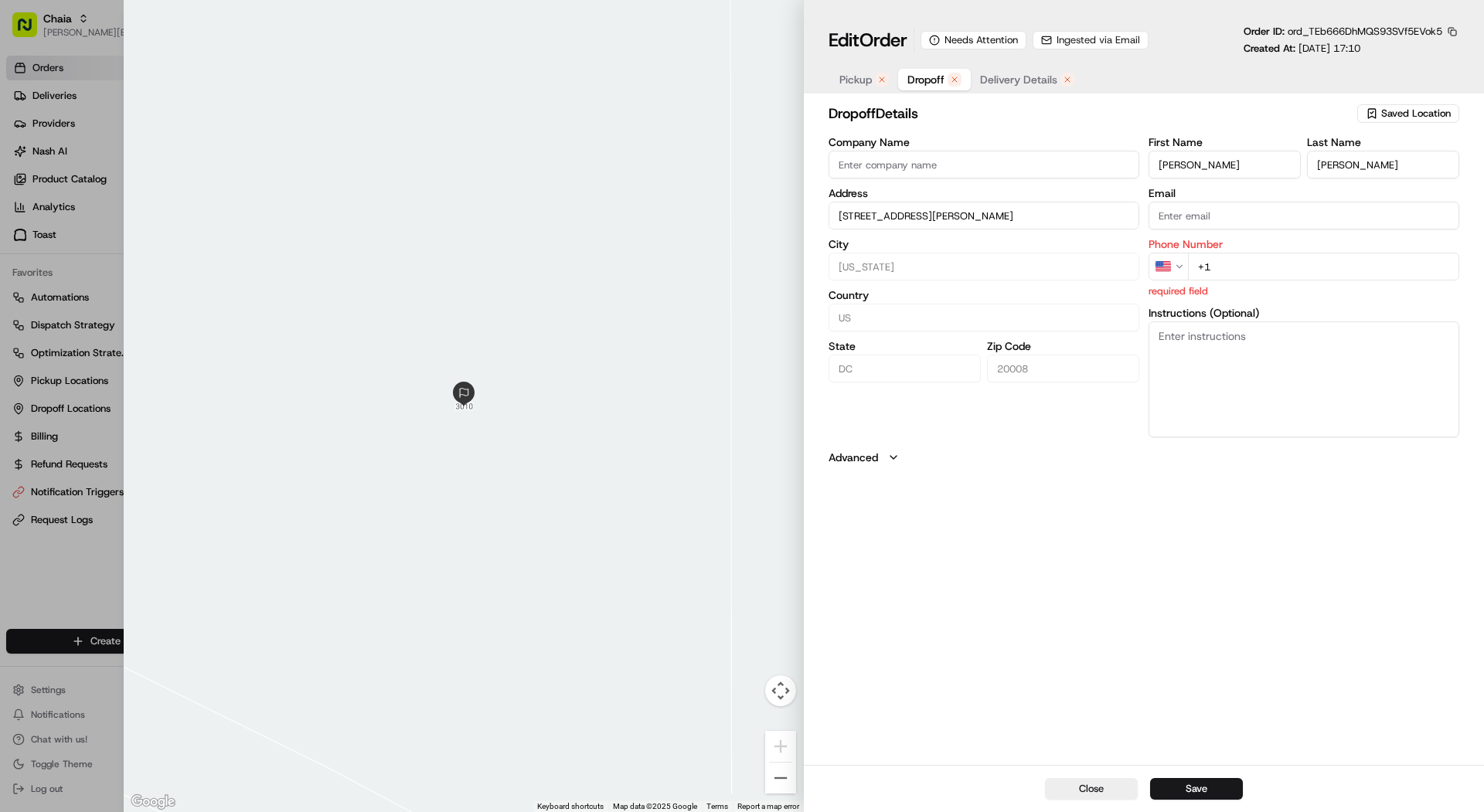
type input "[STREET_ADDRESS][PERSON_NAME]"
click at [747, 29] on div "Edit Order Needs Attention Ingested via Email" at bounding box center [988, 40] width 320 height 25
click at [747, 36] on span "Ingested via Email" at bounding box center [1098, 40] width 84 height 14
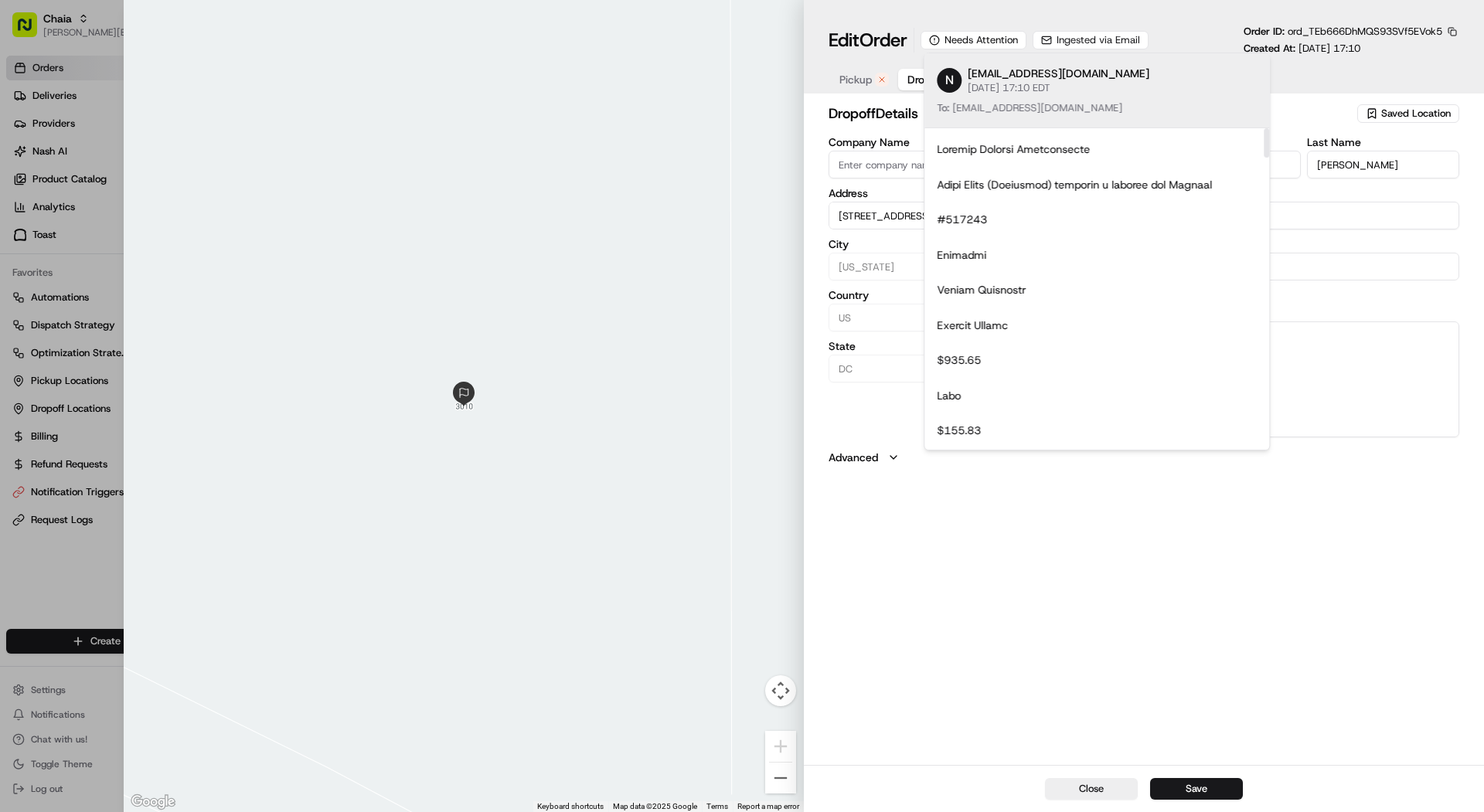
drag, startPoint x: 1265, startPoint y: 143, endPoint x: 1252, endPoint y: 44, distance: 99.8
click at [747, 44] on body "Chaia mariam@usenash.com Toggle Sidebar Orders Deliveries Providers Nash AI Pro…" at bounding box center [742, 406] width 1484 height 812
click at [747, 28] on div "Edit Order Needs Attention Ingested via Email Order ID: ord_TEb666DhMQS93SVf5EV…" at bounding box center [1144, 40] width 631 height 31
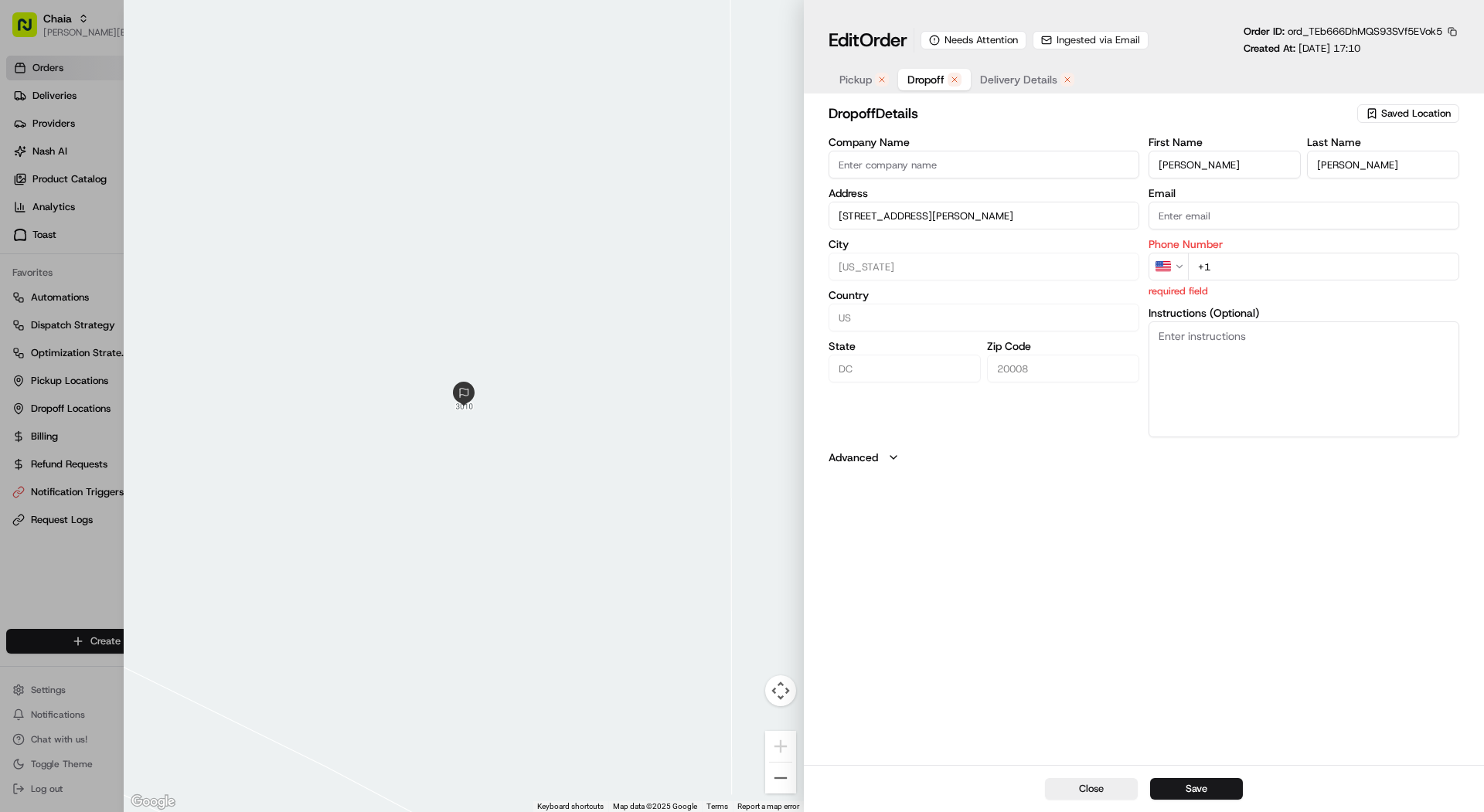
click at [747, 38] on div "Ingested via Email" at bounding box center [1091, 41] width 116 height 19
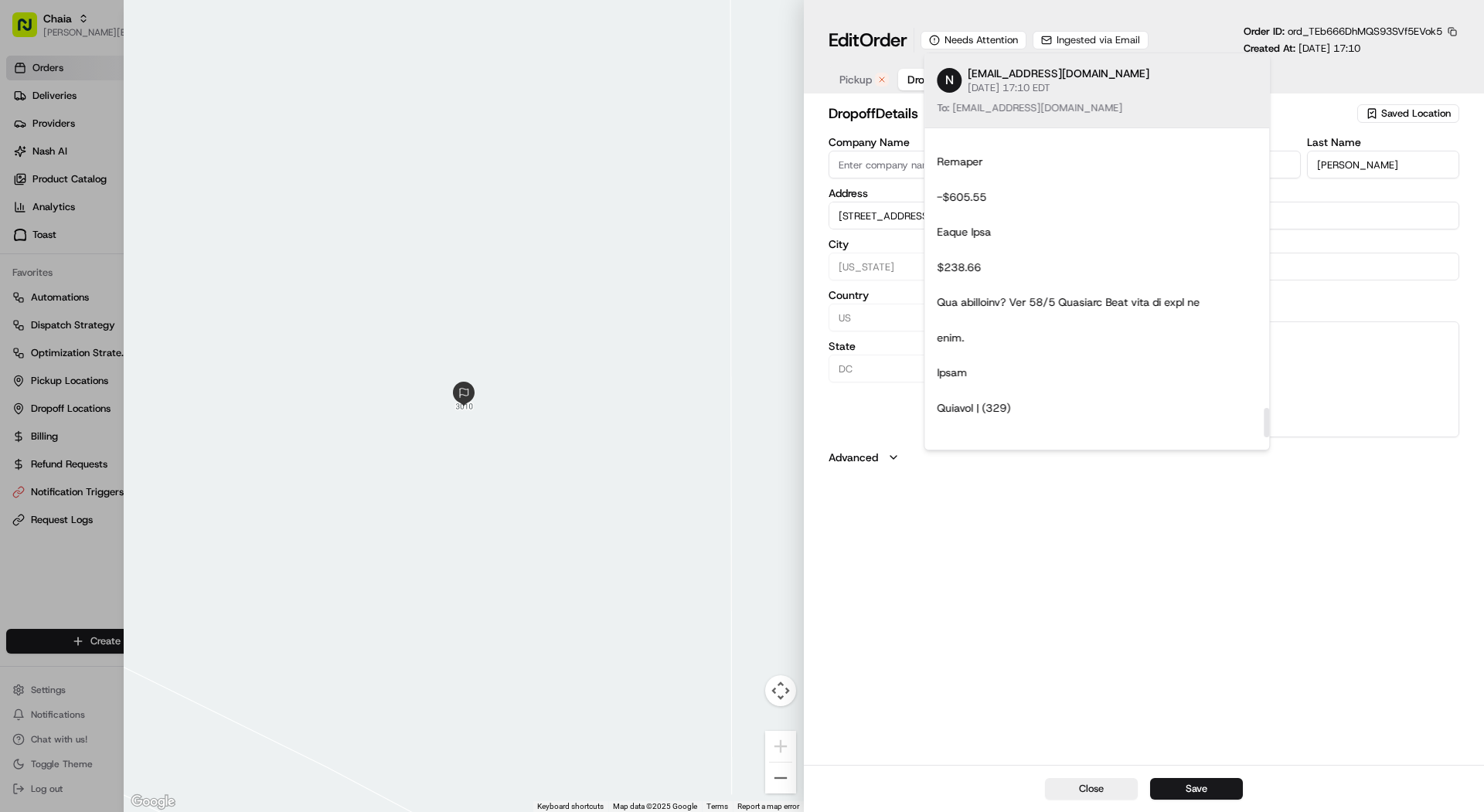
scroll to position [2875, 0]
drag, startPoint x: 1265, startPoint y: 139, endPoint x: 1280, endPoint y: 420, distance: 281.4
click at [747, 420] on div at bounding box center [1266, 424] width 6 height 29
click at [747, 581] on div "dropoff Details Saved Location Company Name Address 3010 Ordway Street Northwes…" at bounding box center [1144, 432] width 680 height 665
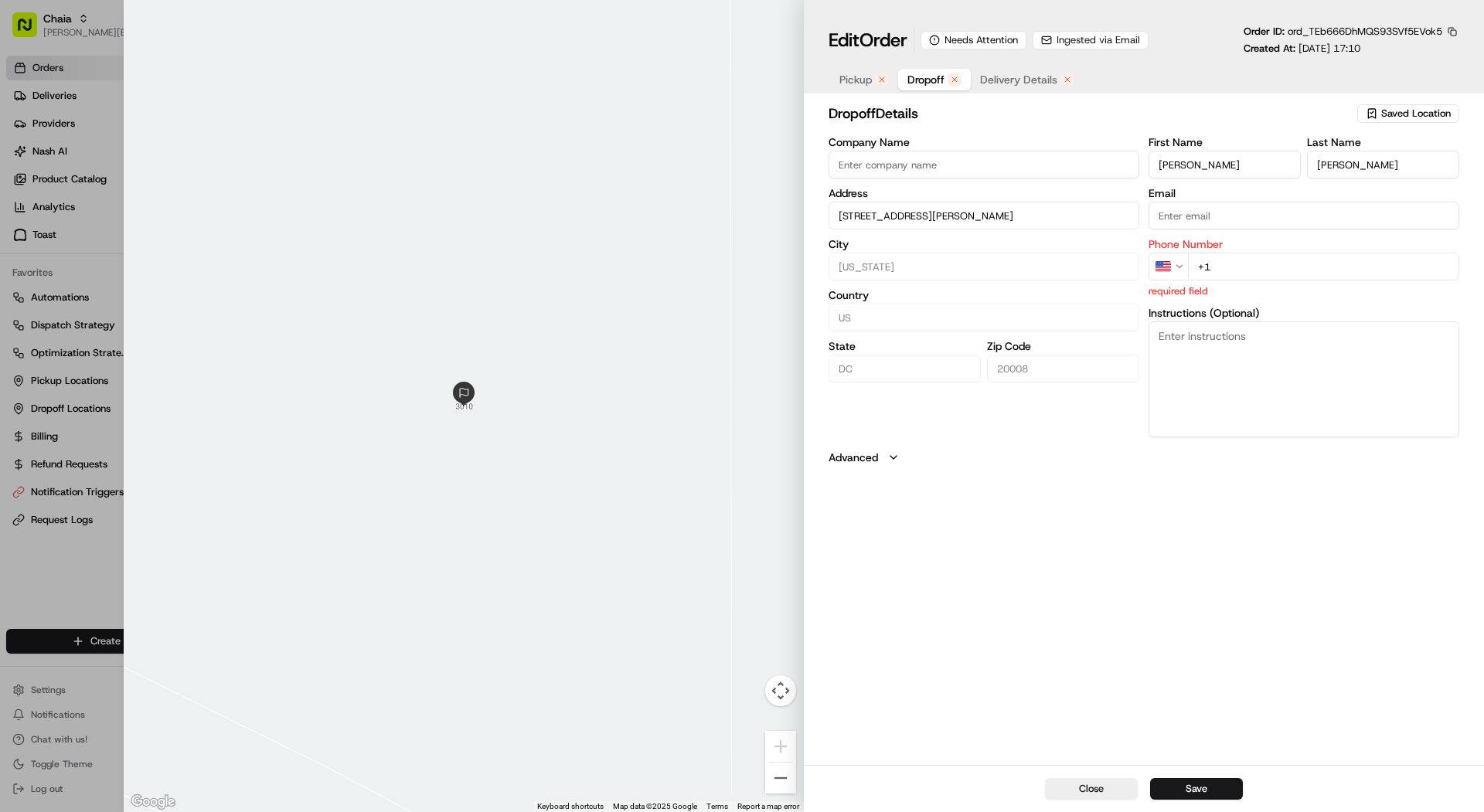
click at [747, 77] on span "Delivery Details" at bounding box center [1018, 80] width 77 height 15
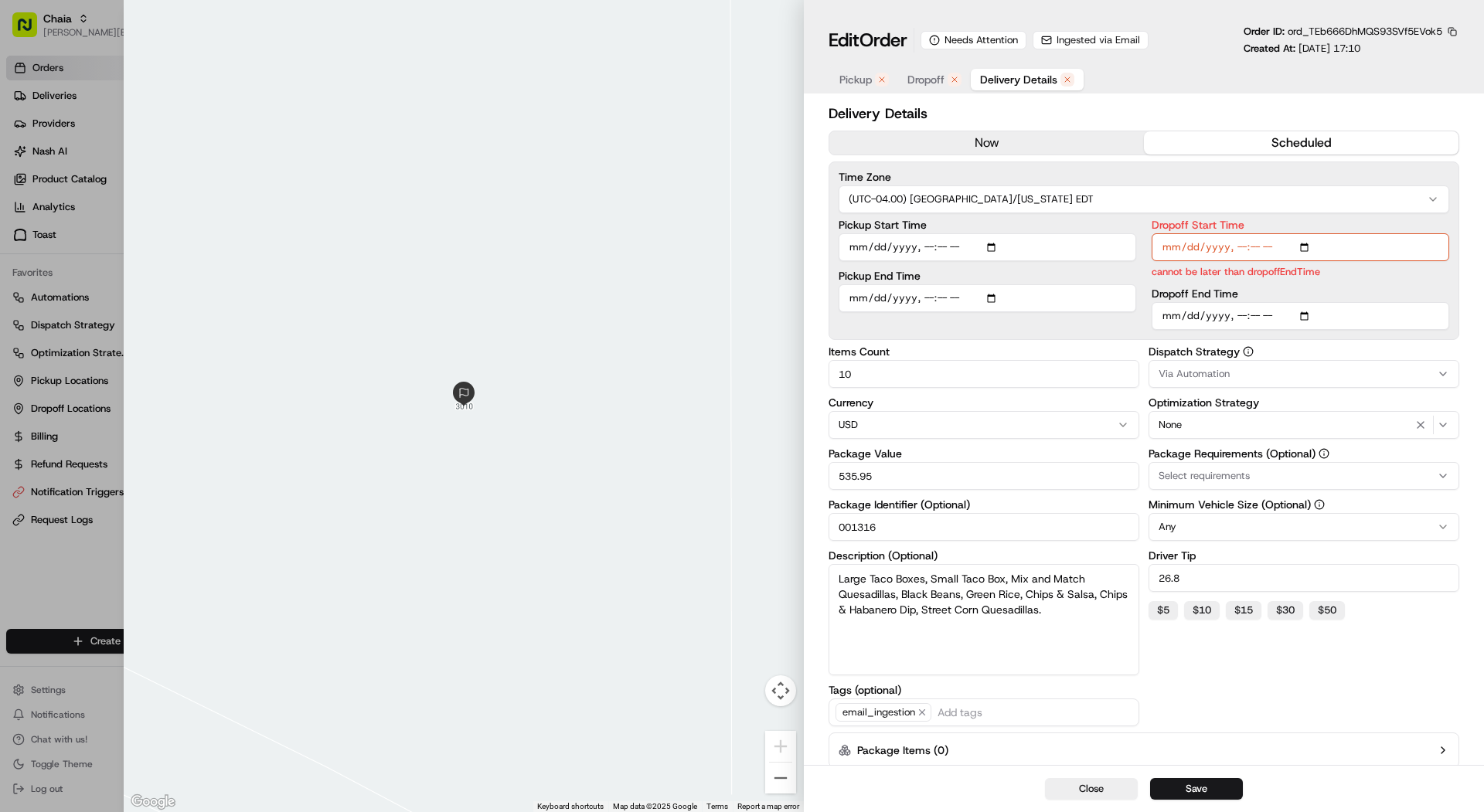
click at [747, 321] on input "Dropoff End Time" at bounding box center [1300, 315] width 297 height 28
type input "2025-08-20T16:30"
click at [747, 253] on input "Dropoff Start Time" at bounding box center [1300, 247] width 297 height 28
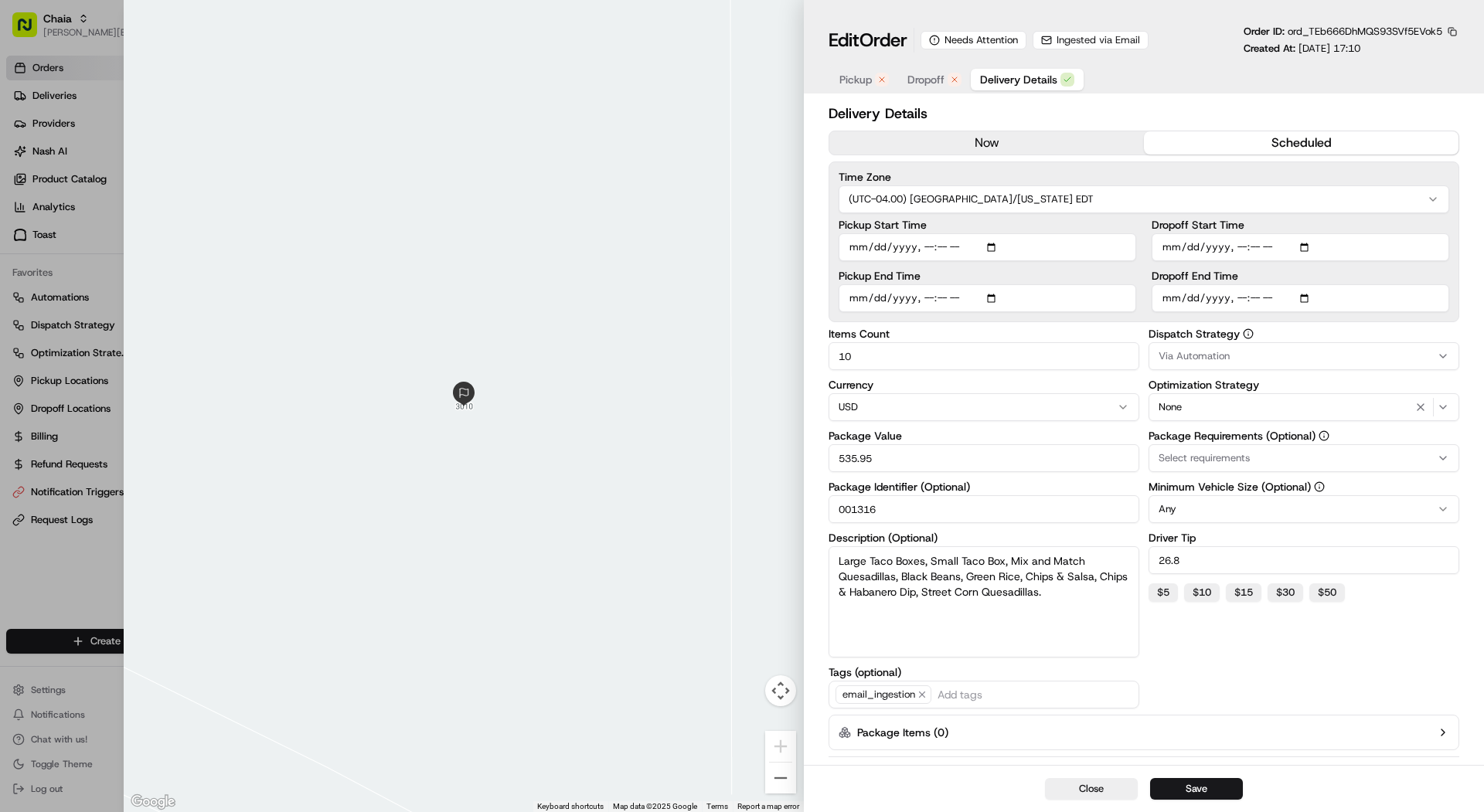
click at [747, 246] on input "Dropoff Start Time" at bounding box center [1300, 247] width 297 height 28
click at [747, 782] on button "Save" at bounding box center [1196, 788] width 93 height 22
click at [747, 82] on button "Dropoff" at bounding box center [934, 79] width 72 height 22
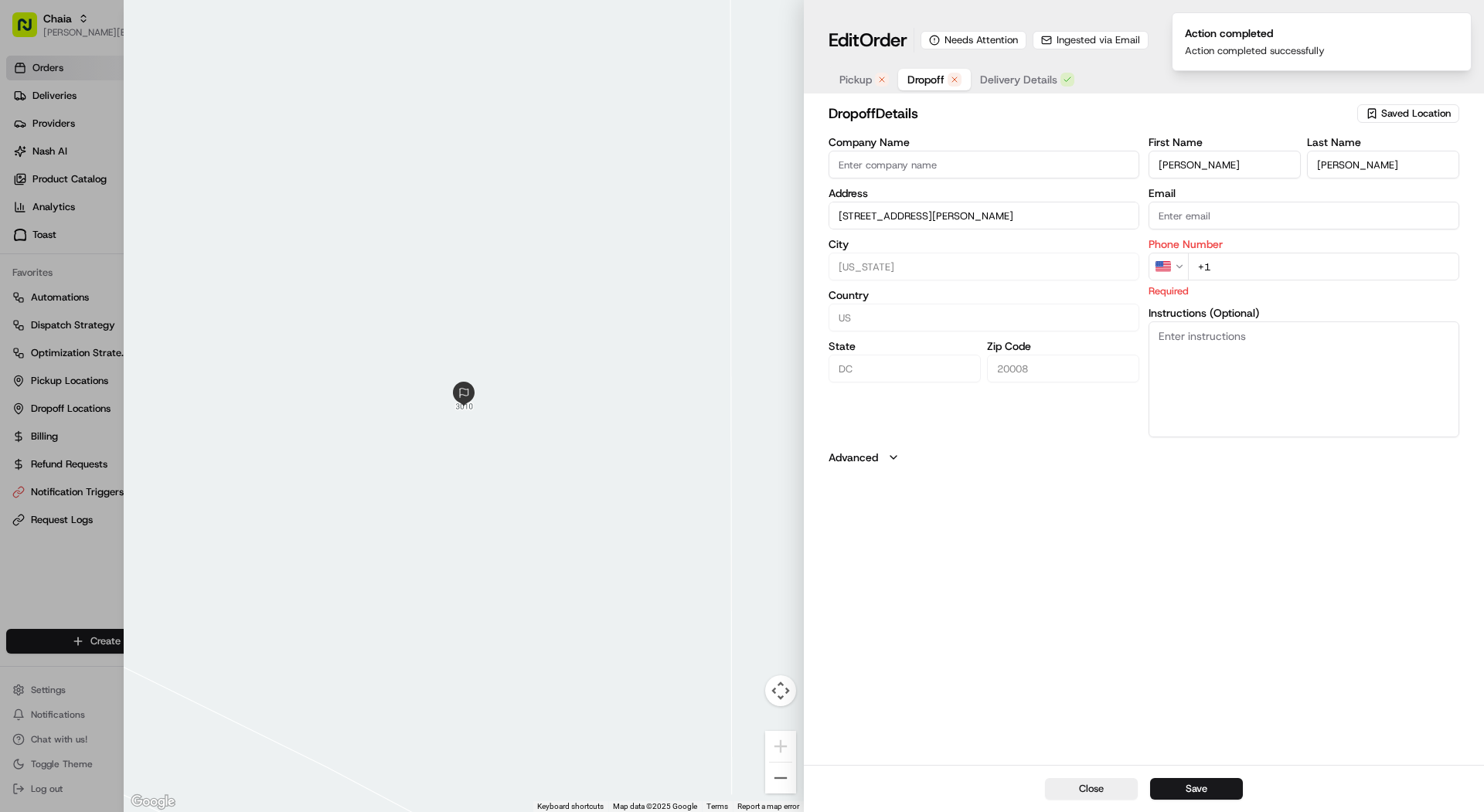
type input "[STREET_ADDRESS][PERSON_NAME]"
click at [747, 78] on div "button" at bounding box center [882, 79] width 14 height 14
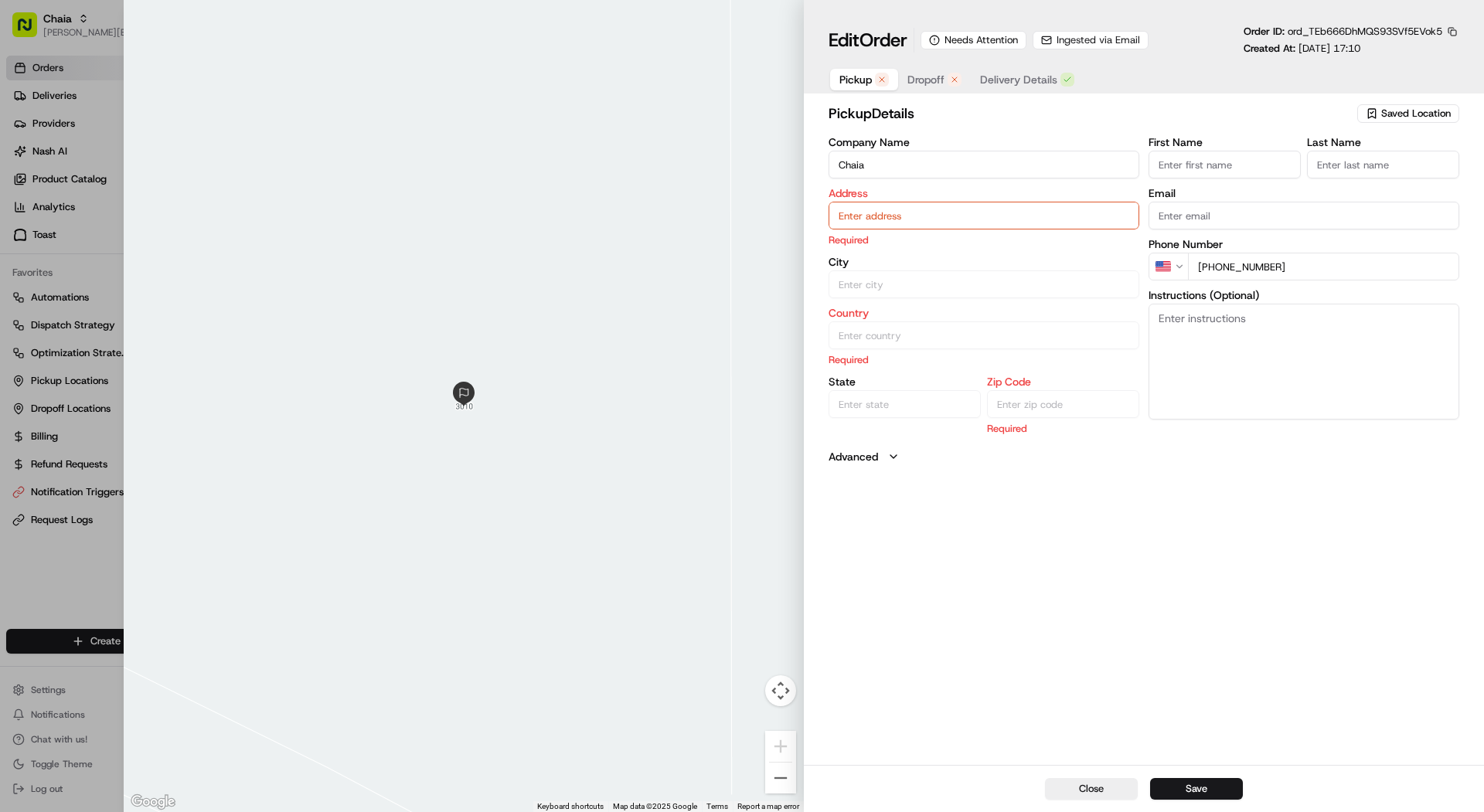
click at [747, 204] on input "text" at bounding box center [983, 215] width 311 height 28
paste input "615 I St NW, Washington, DC 20001"
click at [747, 241] on div "615 I St NW, Washington, DC 20001" at bounding box center [983, 249] width 303 height 23
type input "[STREET_ADDRESS][US_STATE]"
type input "[US_STATE]"
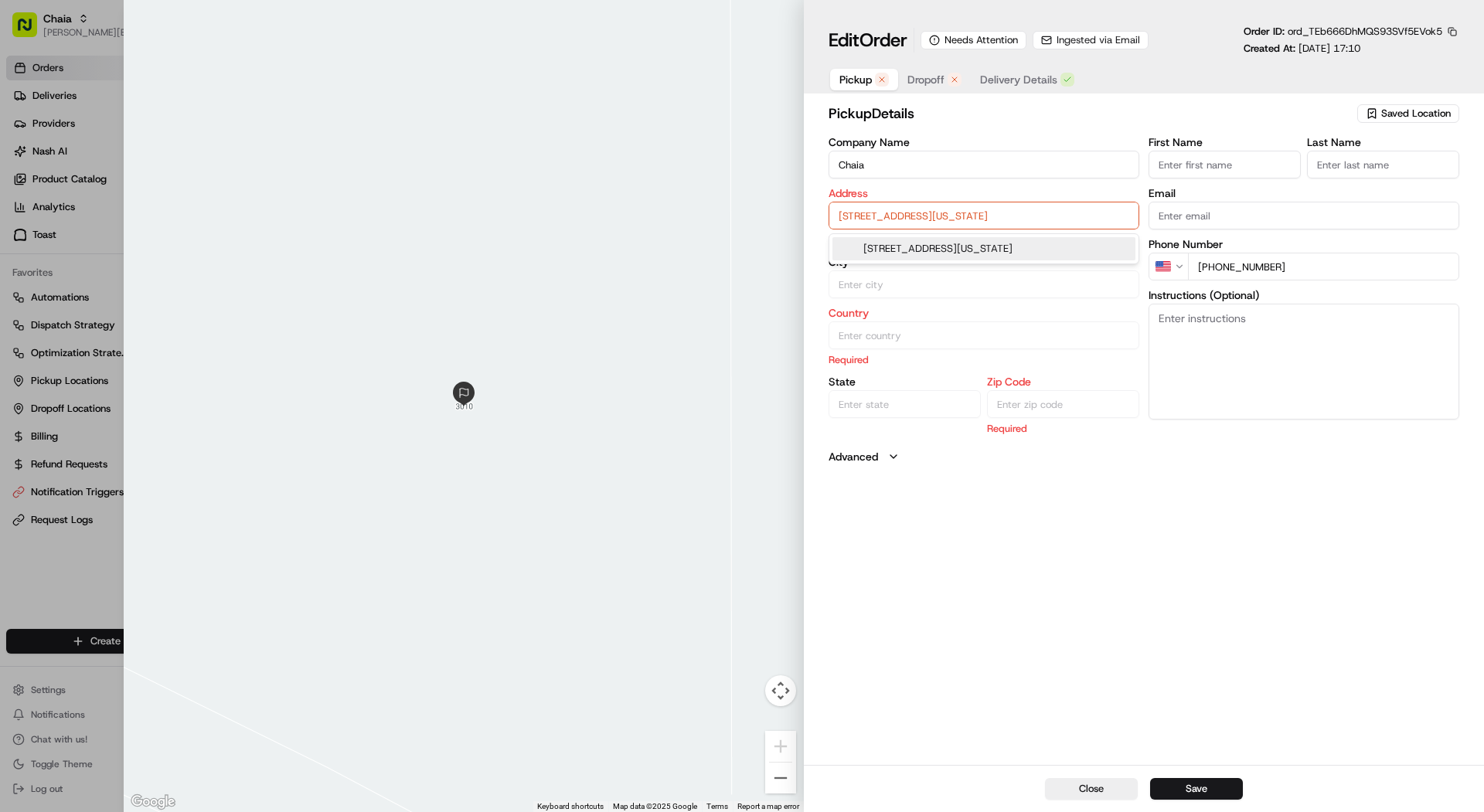
type input "United States"
type input "DC"
type input "20001"
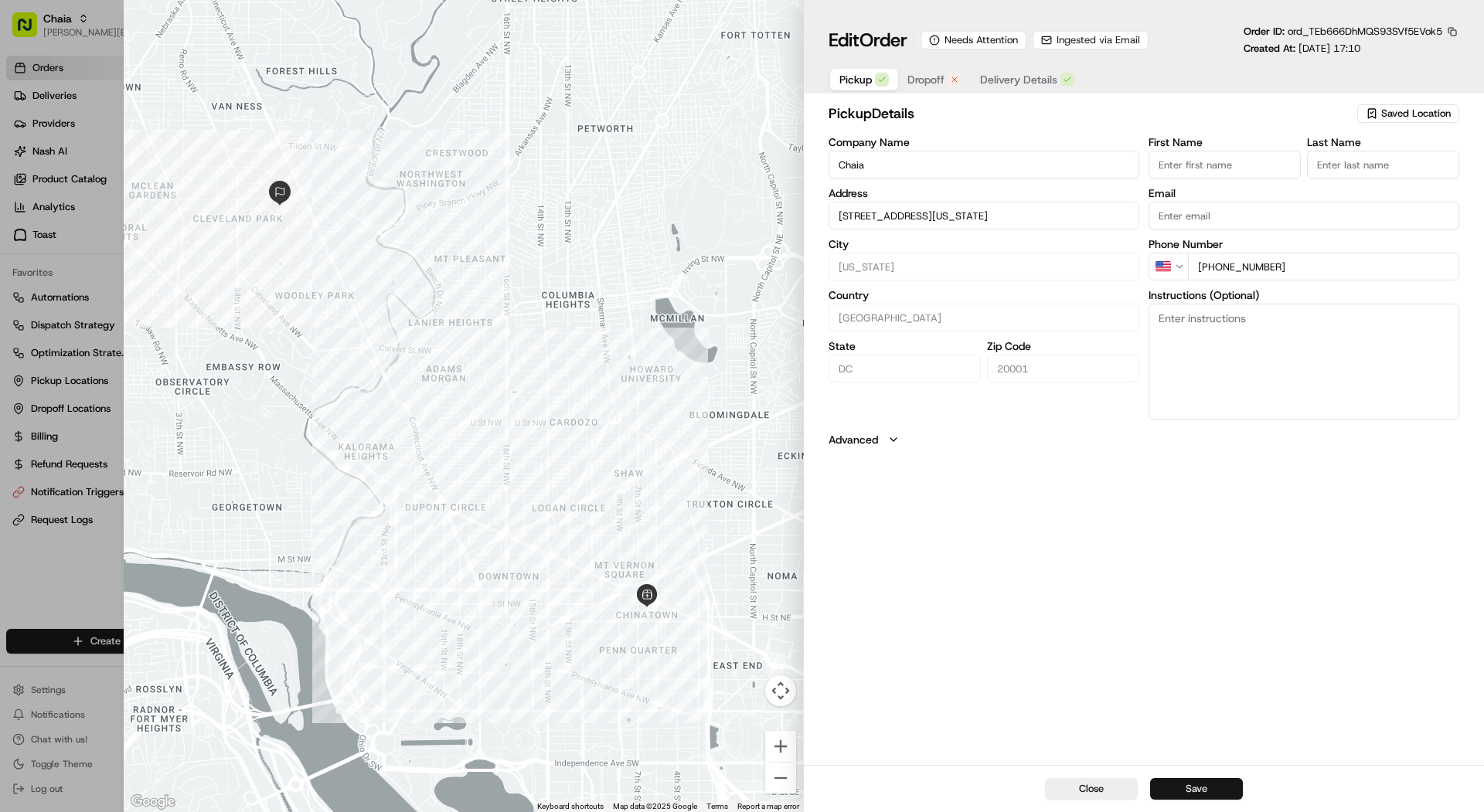
type input "[STREET_ADDRESS][US_STATE]"
click at [747, 788] on button "Save" at bounding box center [1196, 788] width 93 height 22
click at [747, 47] on span "Ingested via Email" at bounding box center [1098, 40] width 84 height 14
click at [86, 176] on div at bounding box center [742, 406] width 1484 height 812
type input "+1"
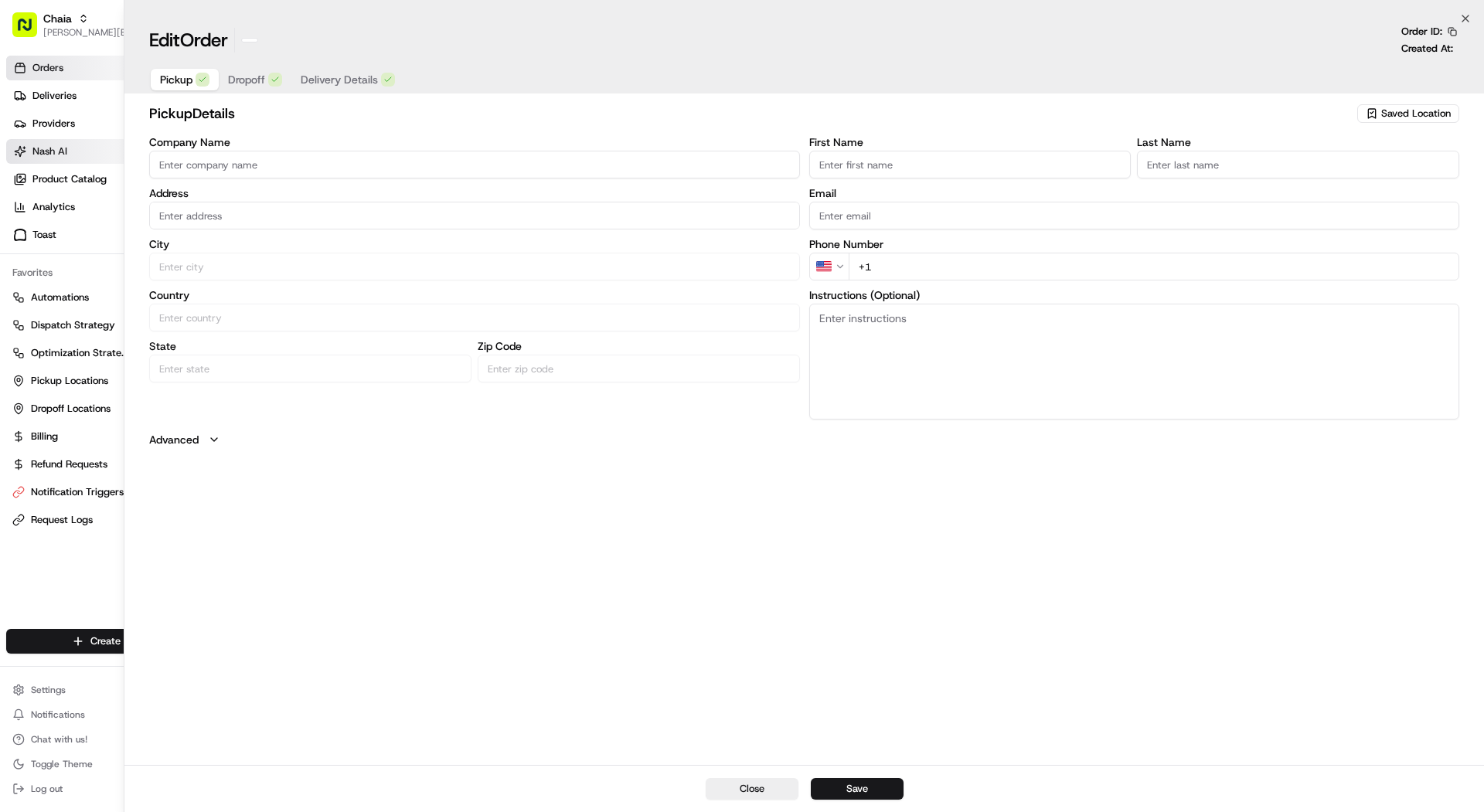
click at [90, 144] on link "Nash AI" at bounding box center [100, 151] width 186 height 25
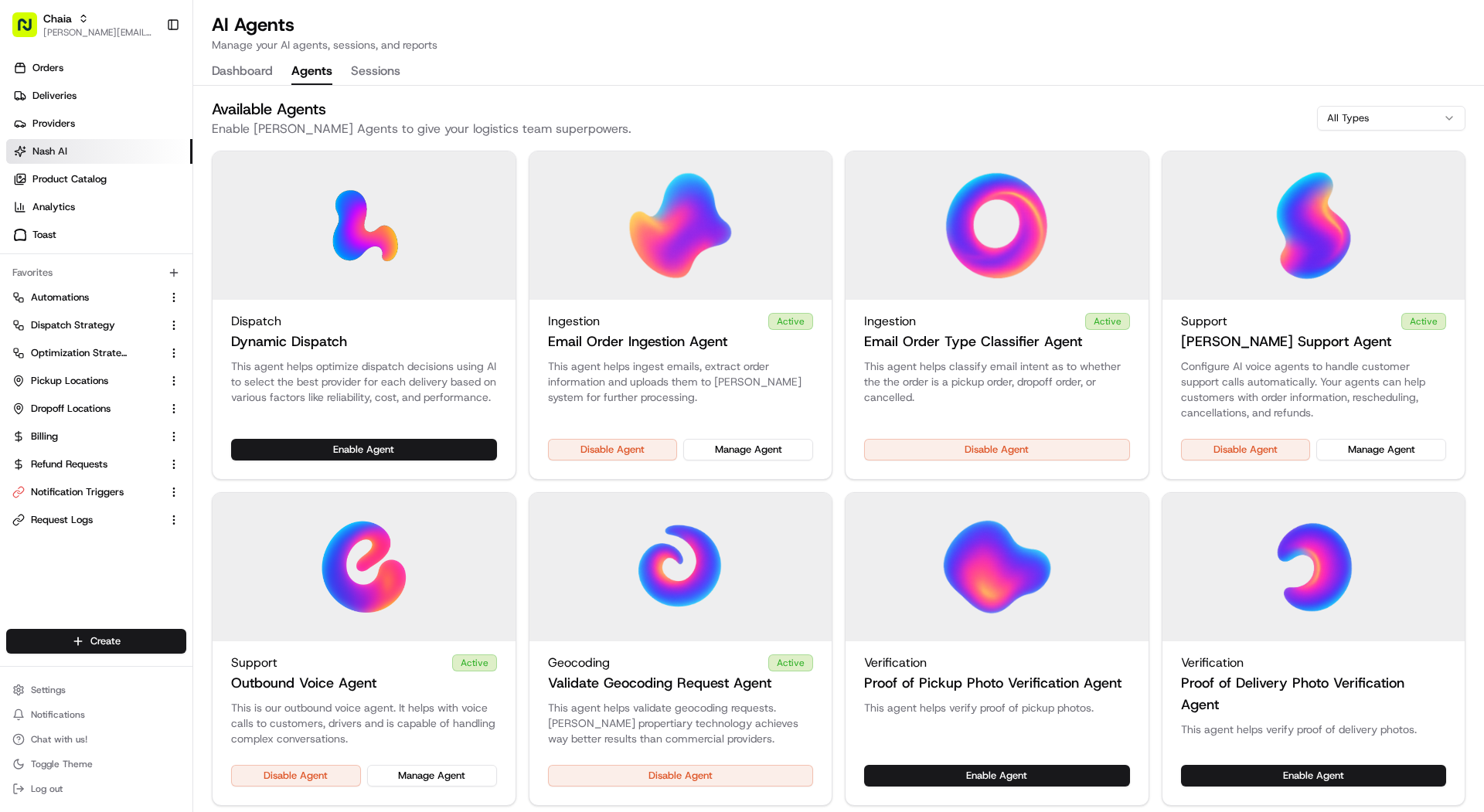
click at [300, 67] on button "Agents" at bounding box center [312, 72] width 41 height 27
click at [708, 448] on button "Manage Agent" at bounding box center [748, 449] width 130 height 22
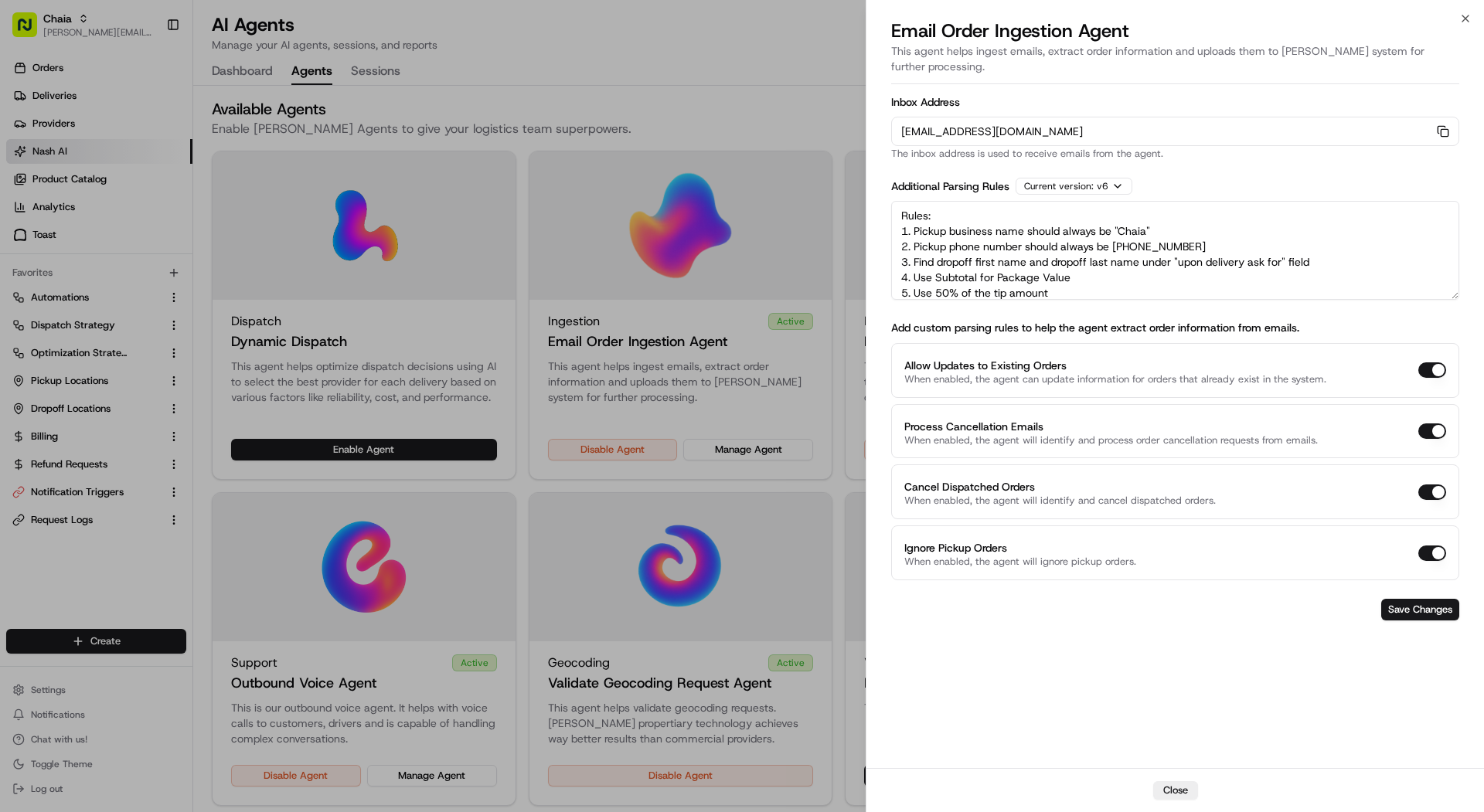
click at [68, 65] on div at bounding box center [742, 406] width 1484 height 812
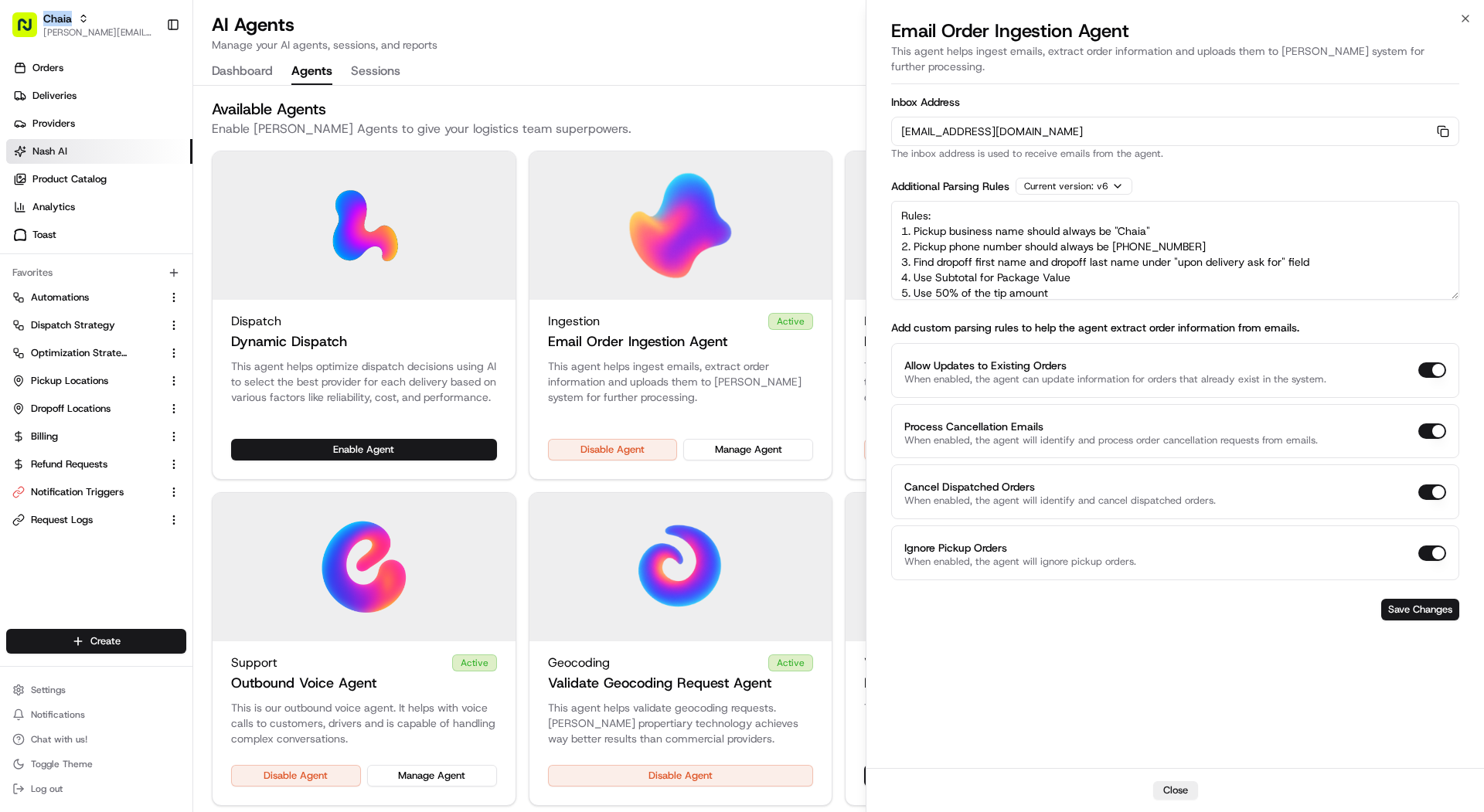
click at [68, 65] on html "Chaia mariam@usenash.com Toggle Sidebar Orders Deliveries Providers Nash AI Pro…" at bounding box center [742, 406] width 1484 height 812
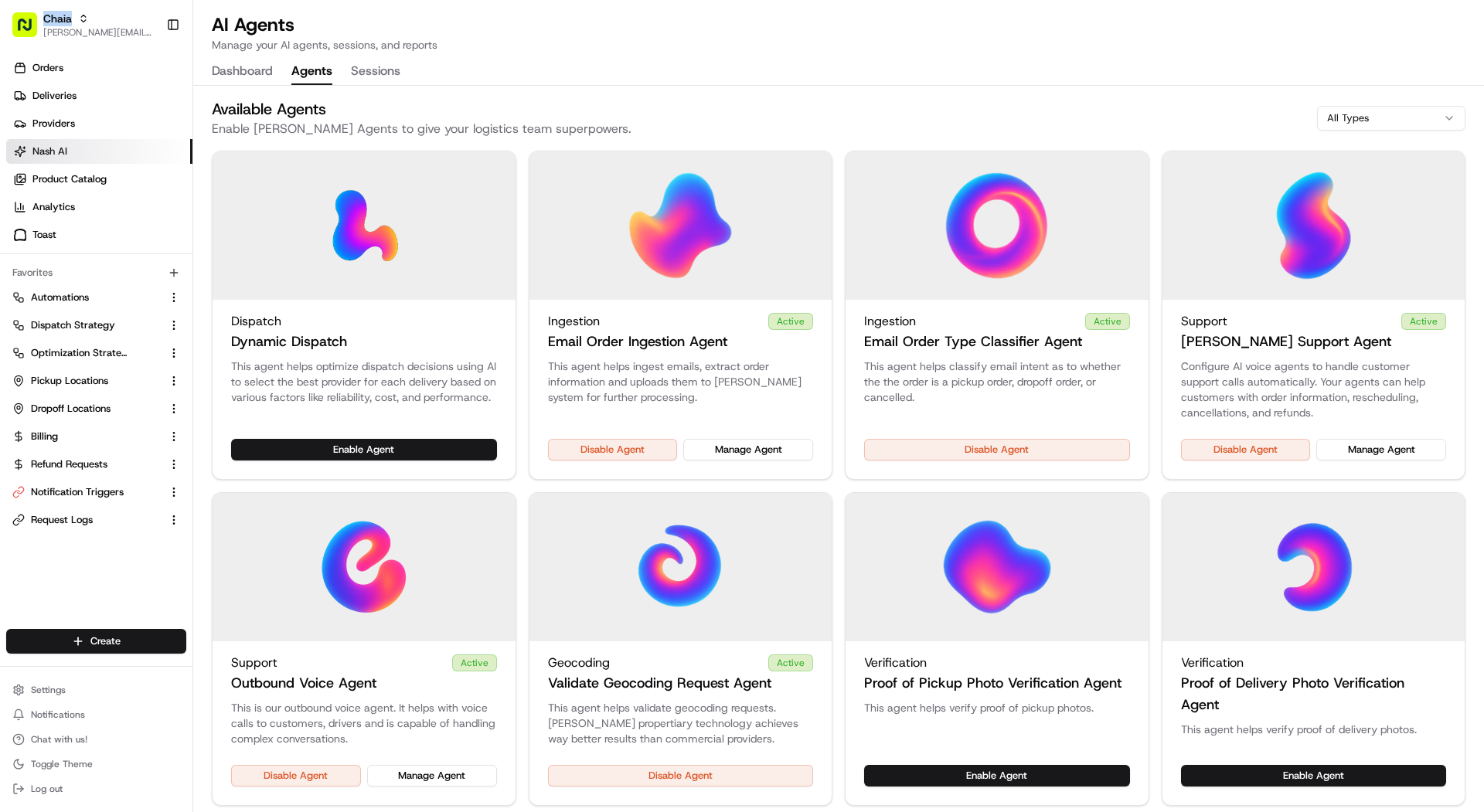
click at [68, 65] on link "Orders" at bounding box center [100, 68] width 186 height 25
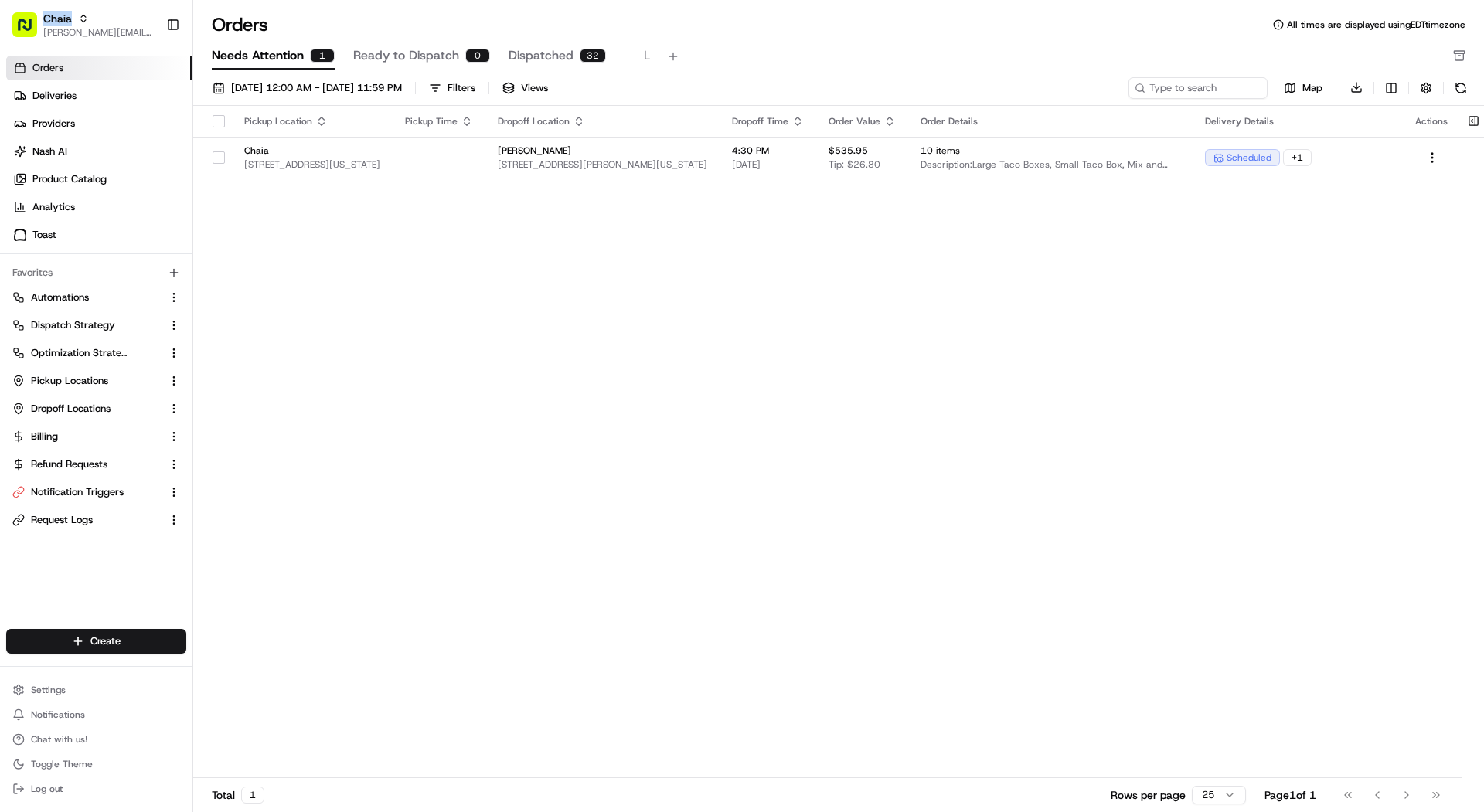
click at [524, 65] on span "Dispatched" at bounding box center [541, 56] width 65 height 19
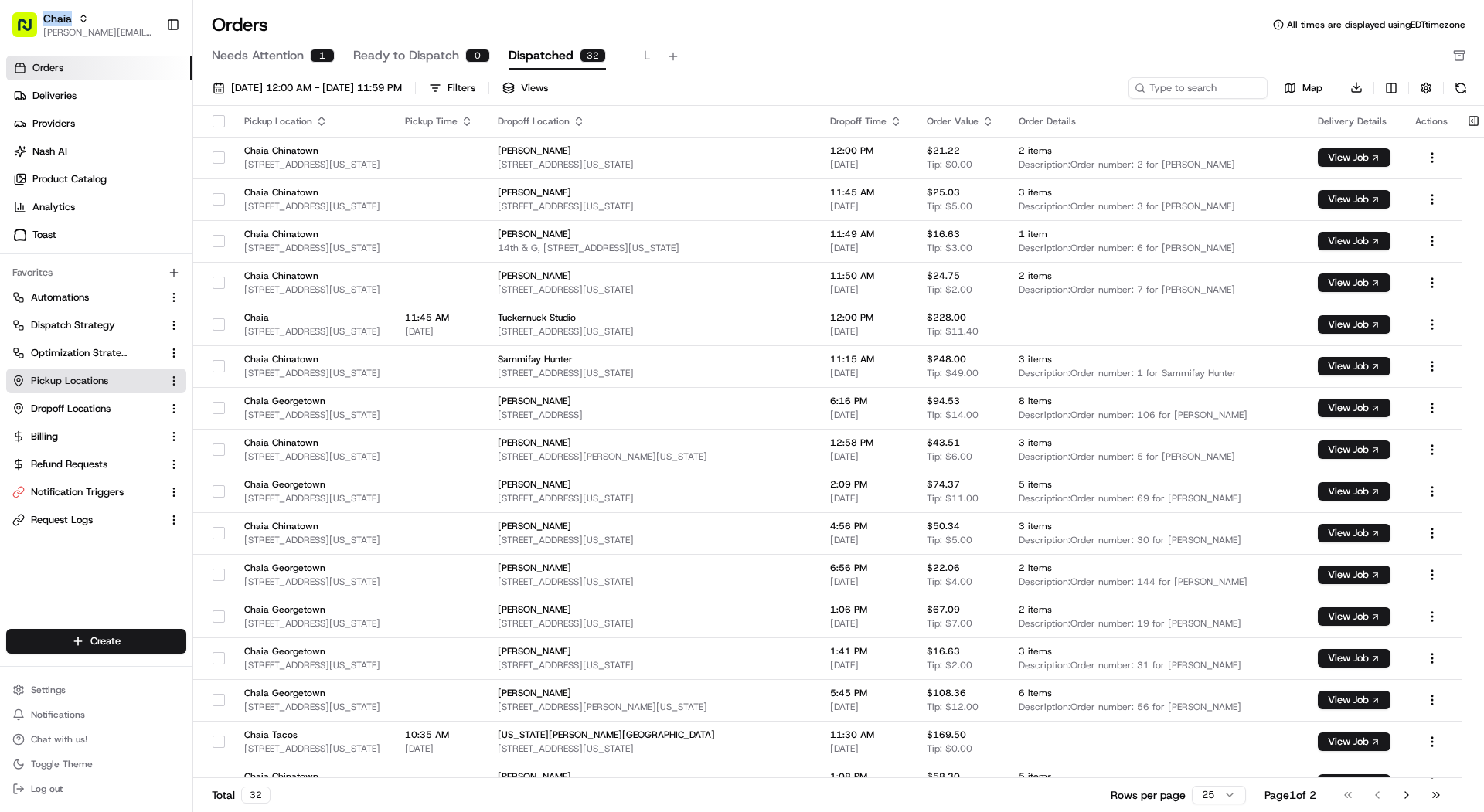
click at [109, 380] on link "Pickup Locations" at bounding box center [86, 381] width 149 height 14
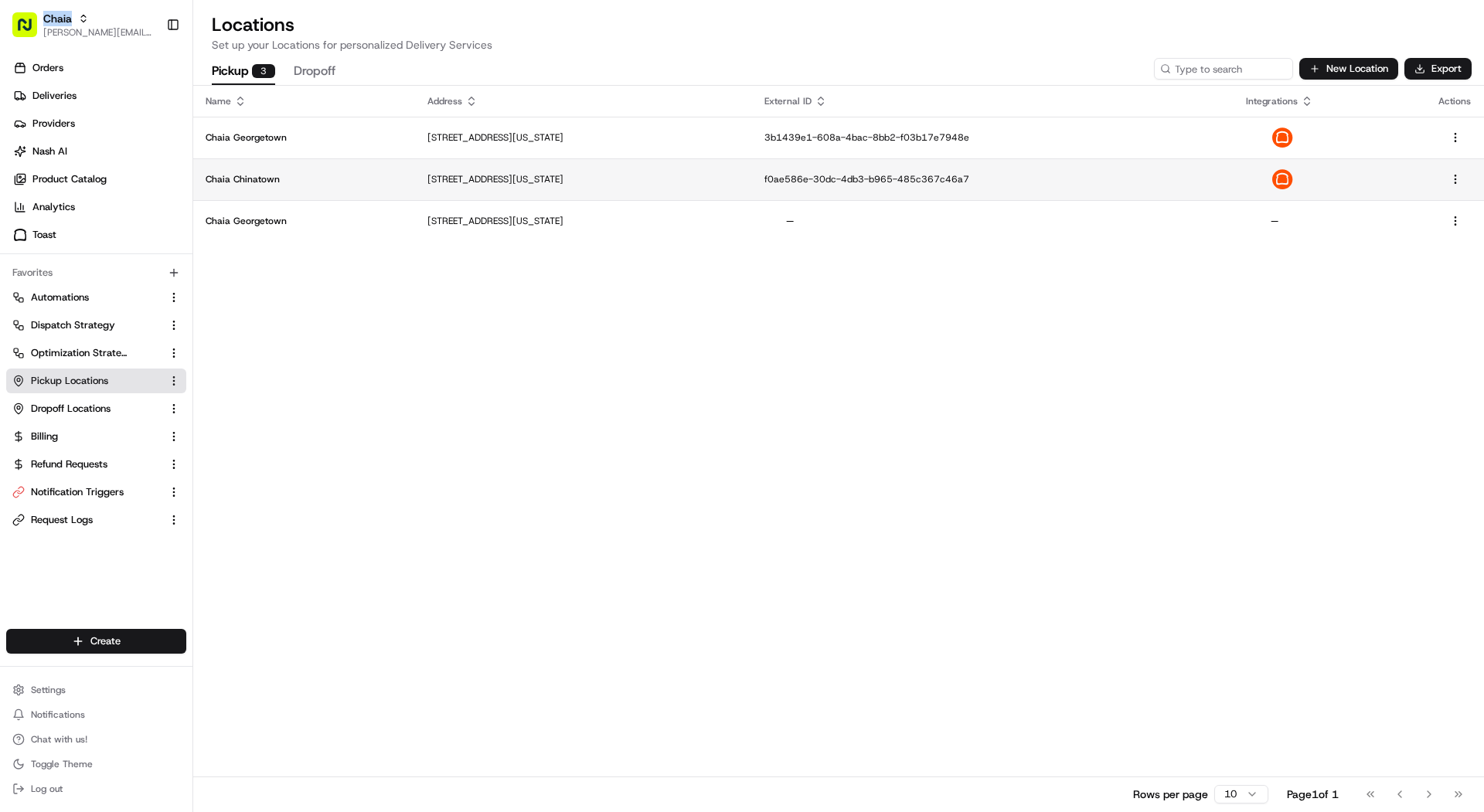
click at [325, 179] on p "Chaia Chinatown" at bounding box center [303, 179] width 197 height 12
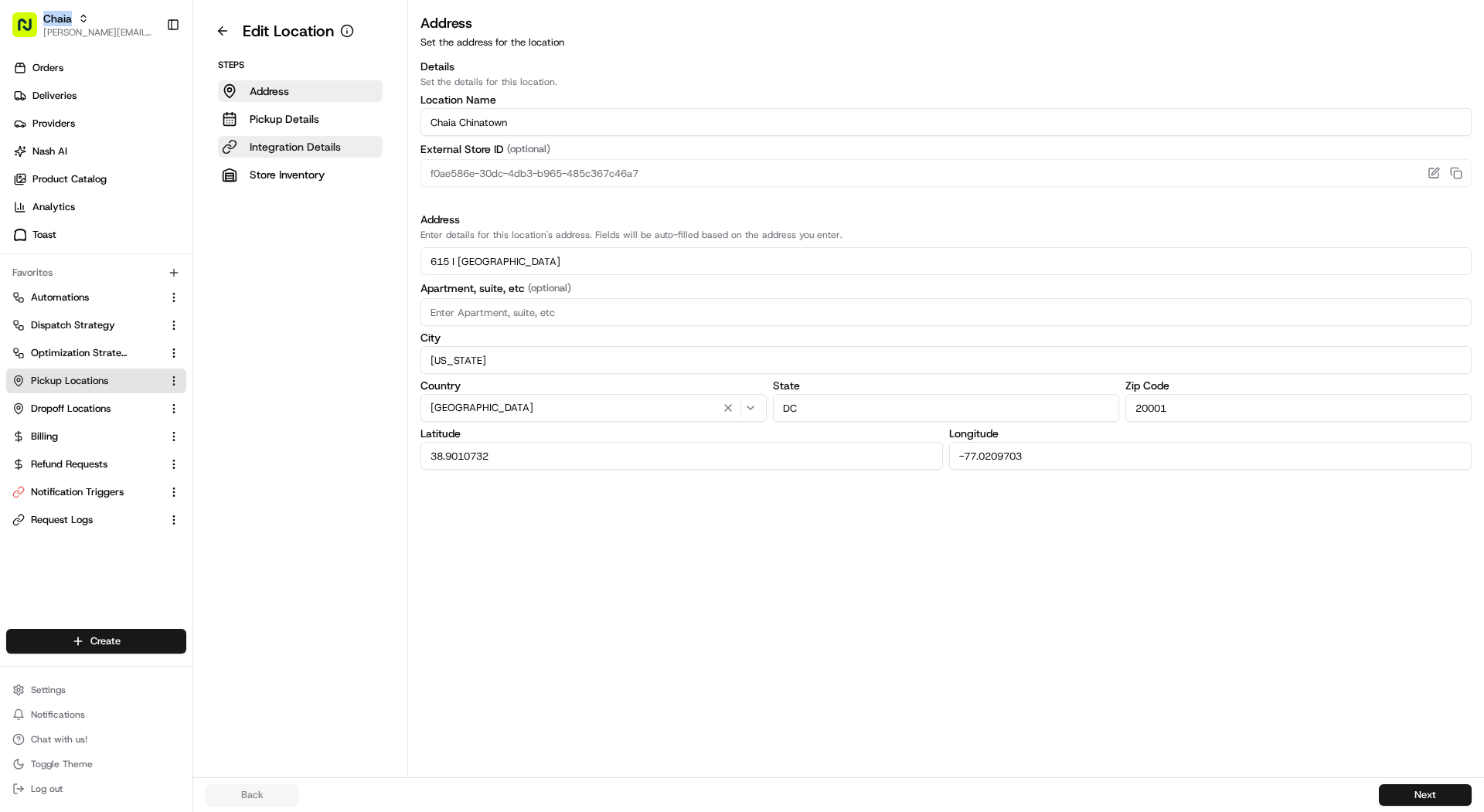
click at [284, 143] on p "Integration Details" at bounding box center [295, 146] width 91 height 15
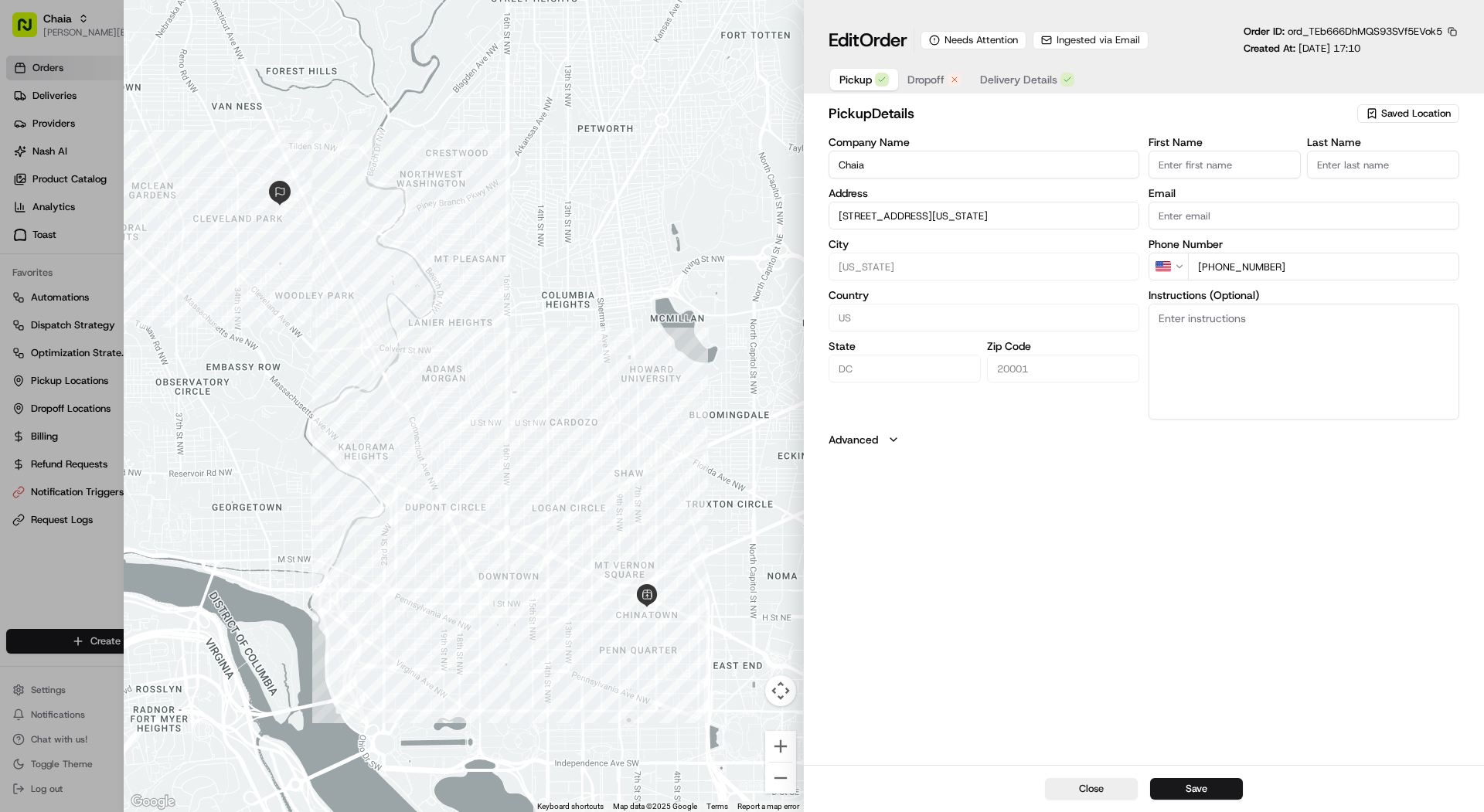
click at [912, 104] on h2 "pickup Details" at bounding box center [1091, 113] width 525 height 22
click at [919, 81] on span "Dropoff" at bounding box center [925, 80] width 37 height 15
type input "[STREET_ADDRESS][PERSON_NAME]"
